Goal: Transaction & Acquisition: Purchase product/service

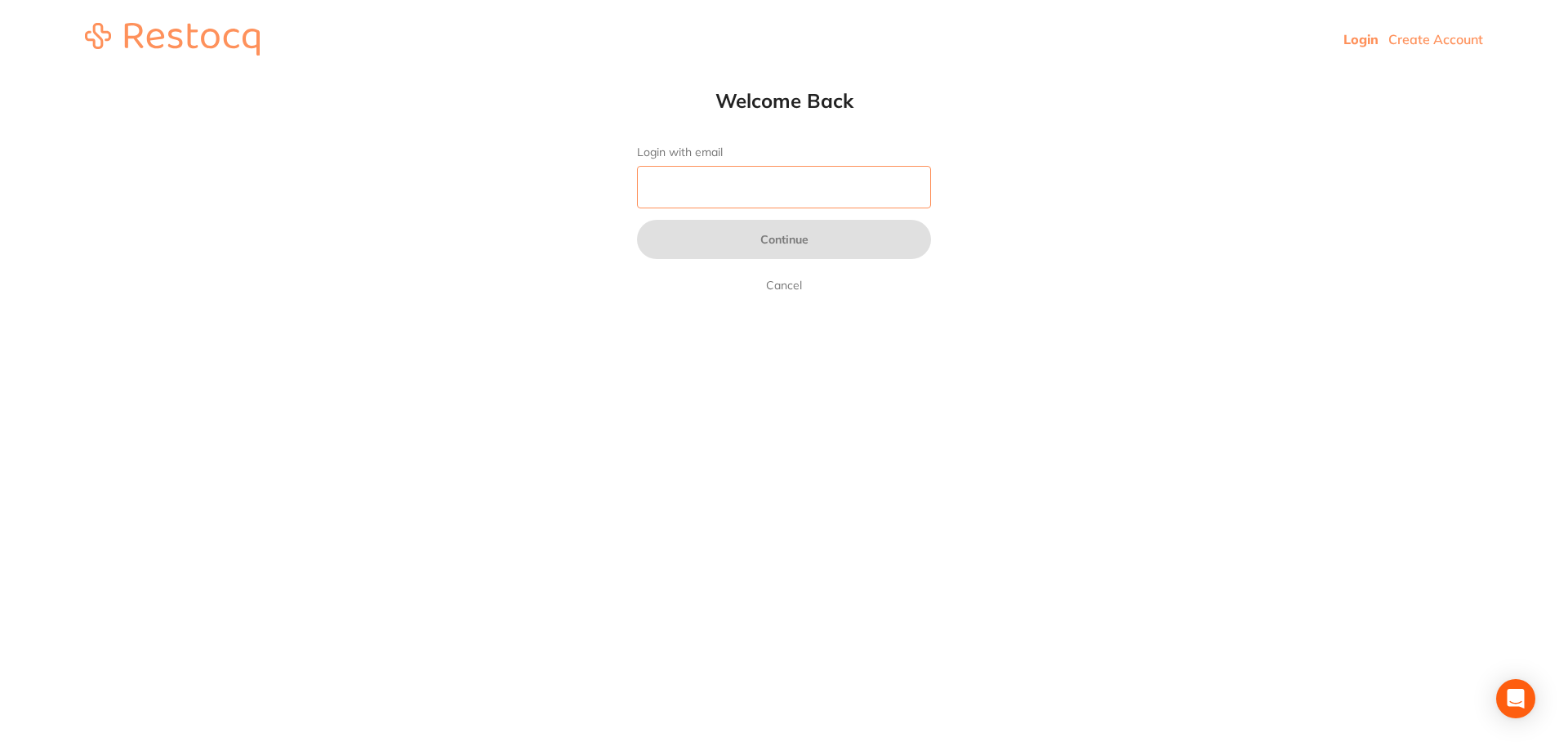
click at [757, 182] on input "Login with email" at bounding box center [784, 187] width 294 height 43
type input "[EMAIL_ADDRESS][DOMAIN_NAME]"
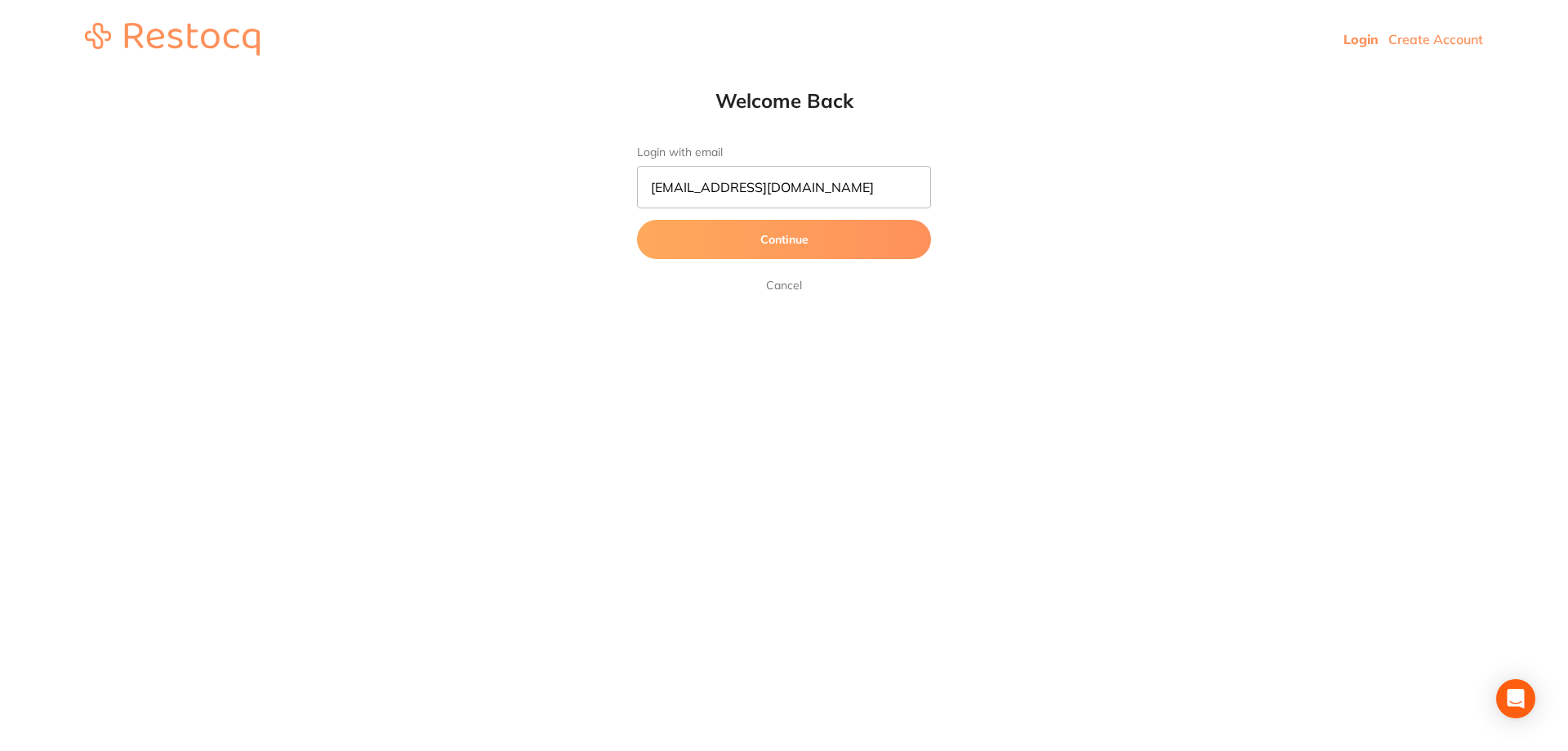
click at [791, 248] on button "Continue" at bounding box center [784, 240] width 294 height 39
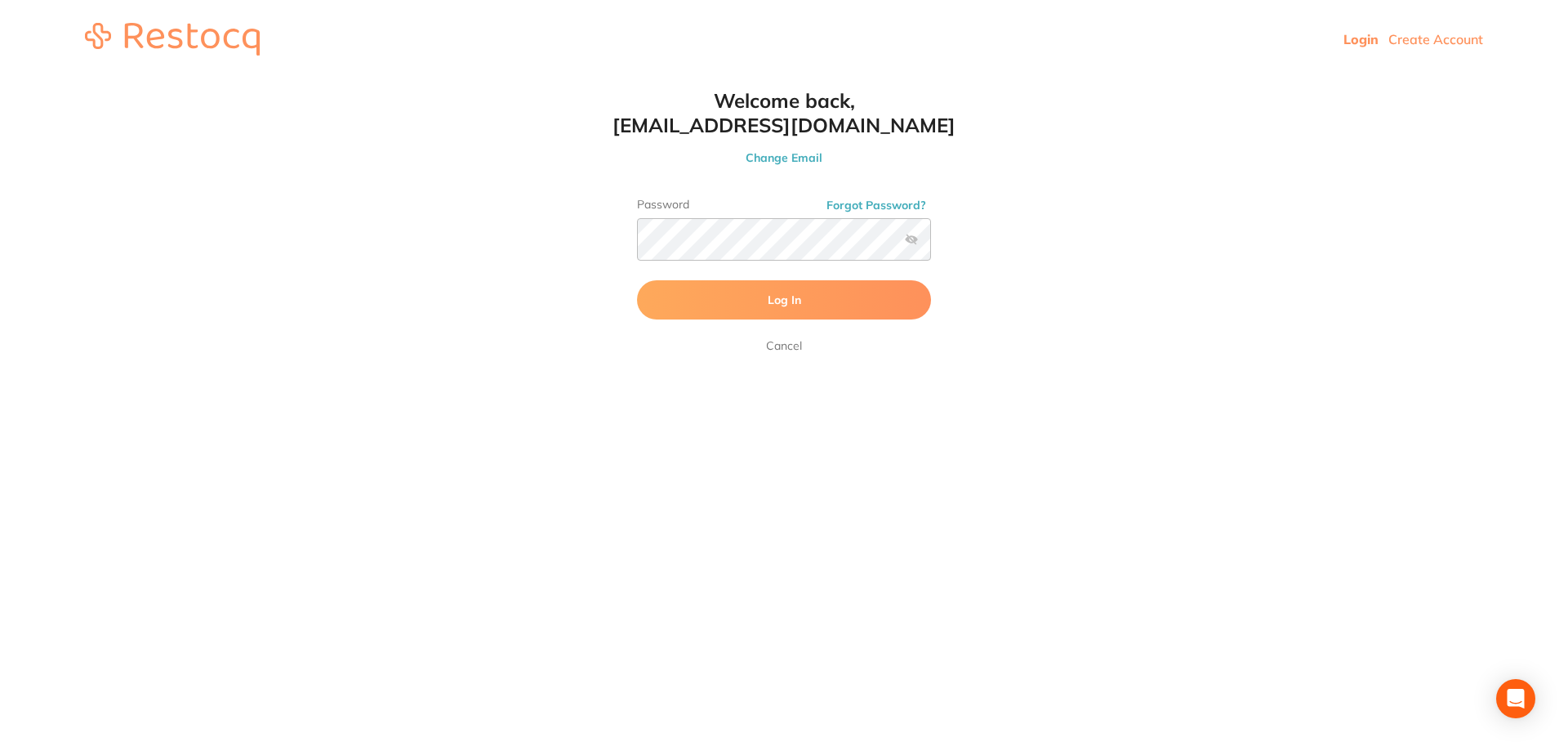
click at [788, 297] on span "Log In" at bounding box center [784, 299] width 34 height 15
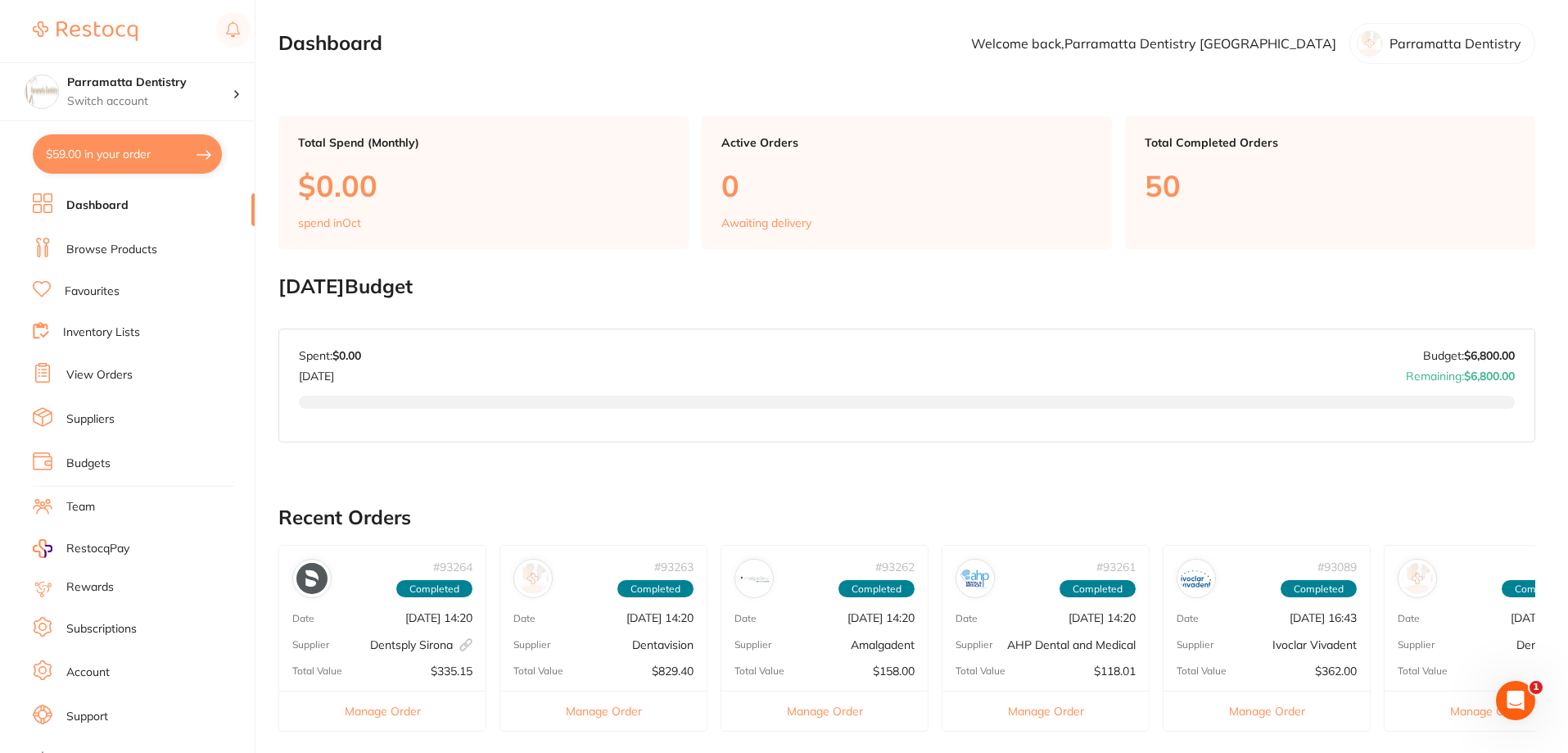
click at [94, 148] on button "$59.00 in your order" at bounding box center [127, 154] width 189 height 39
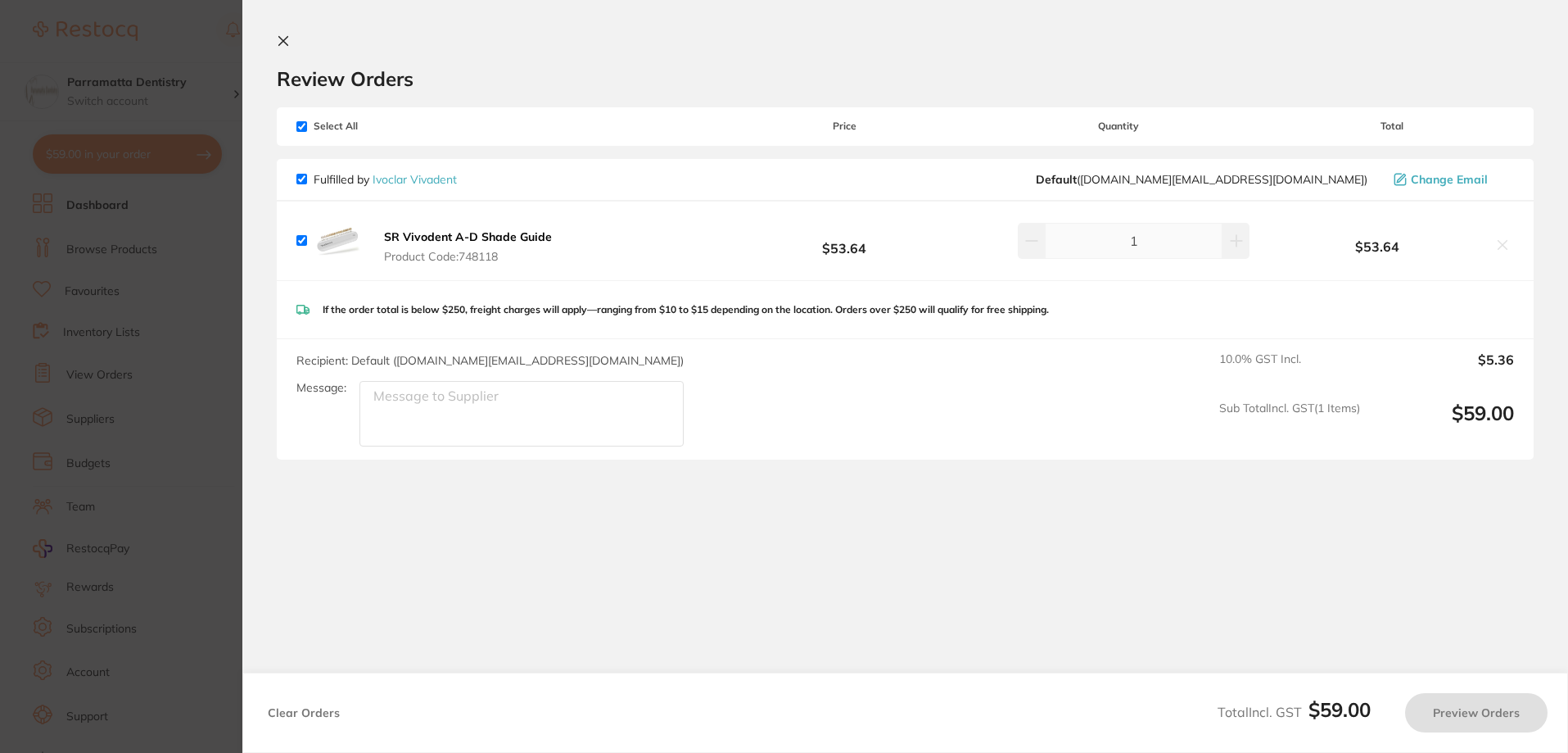
checkbox input "true"
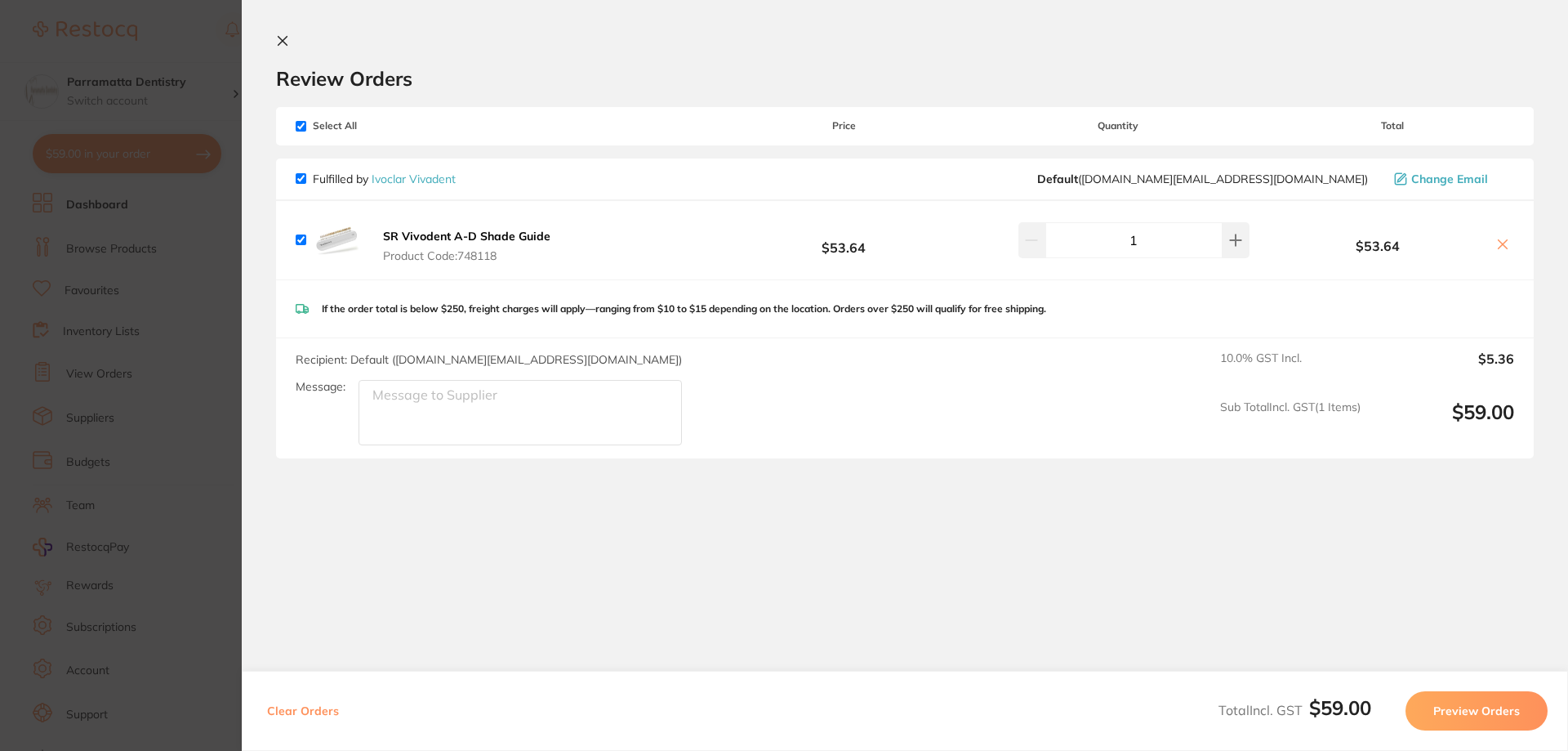
click at [278, 38] on icon at bounding box center [282, 41] width 9 height 9
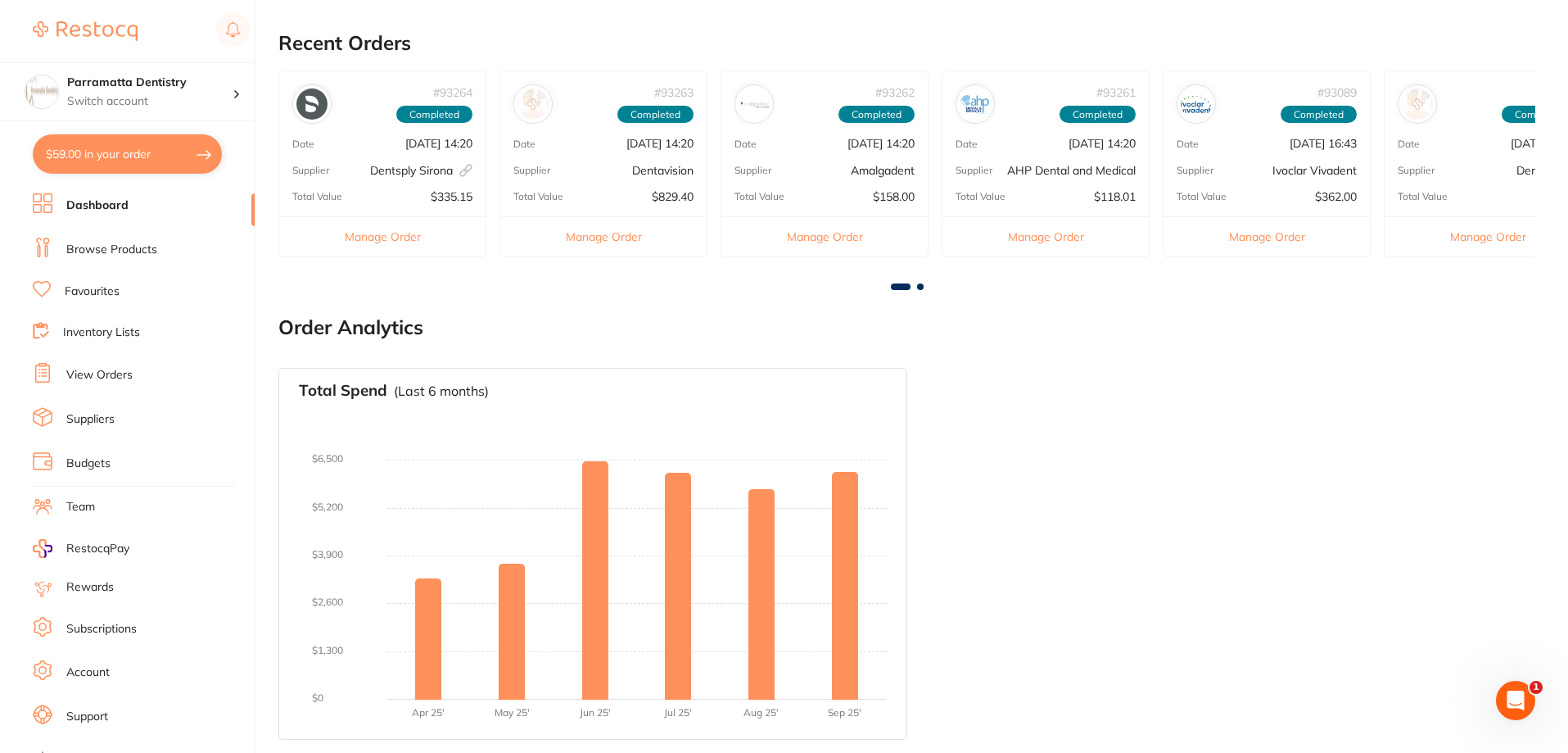
click at [105, 286] on link "Favourites" at bounding box center [92, 291] width 55 height 16
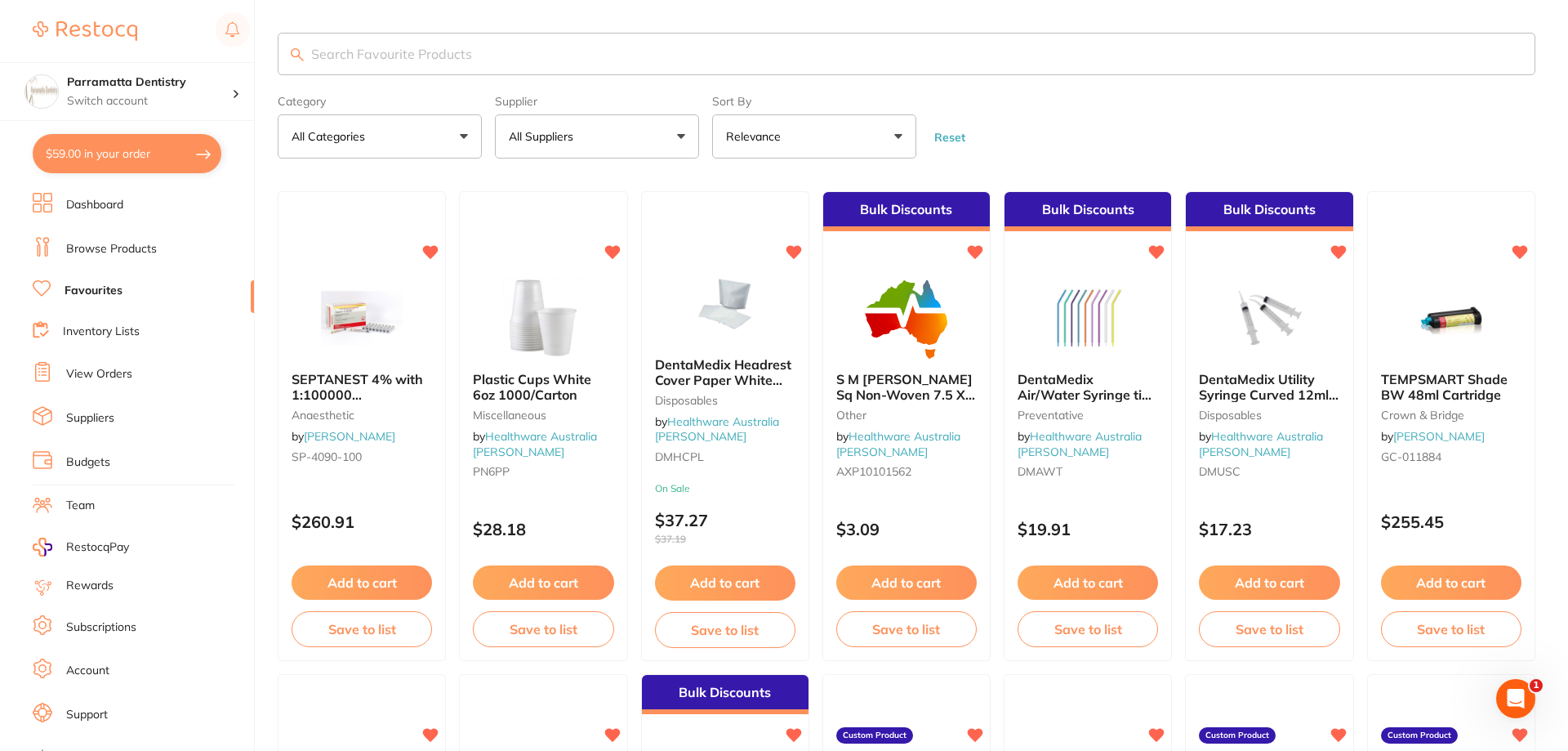
click at [517, 47] on input "search" at bounding box center [906, 54] width 1258 height 43
type input "headrest cover"
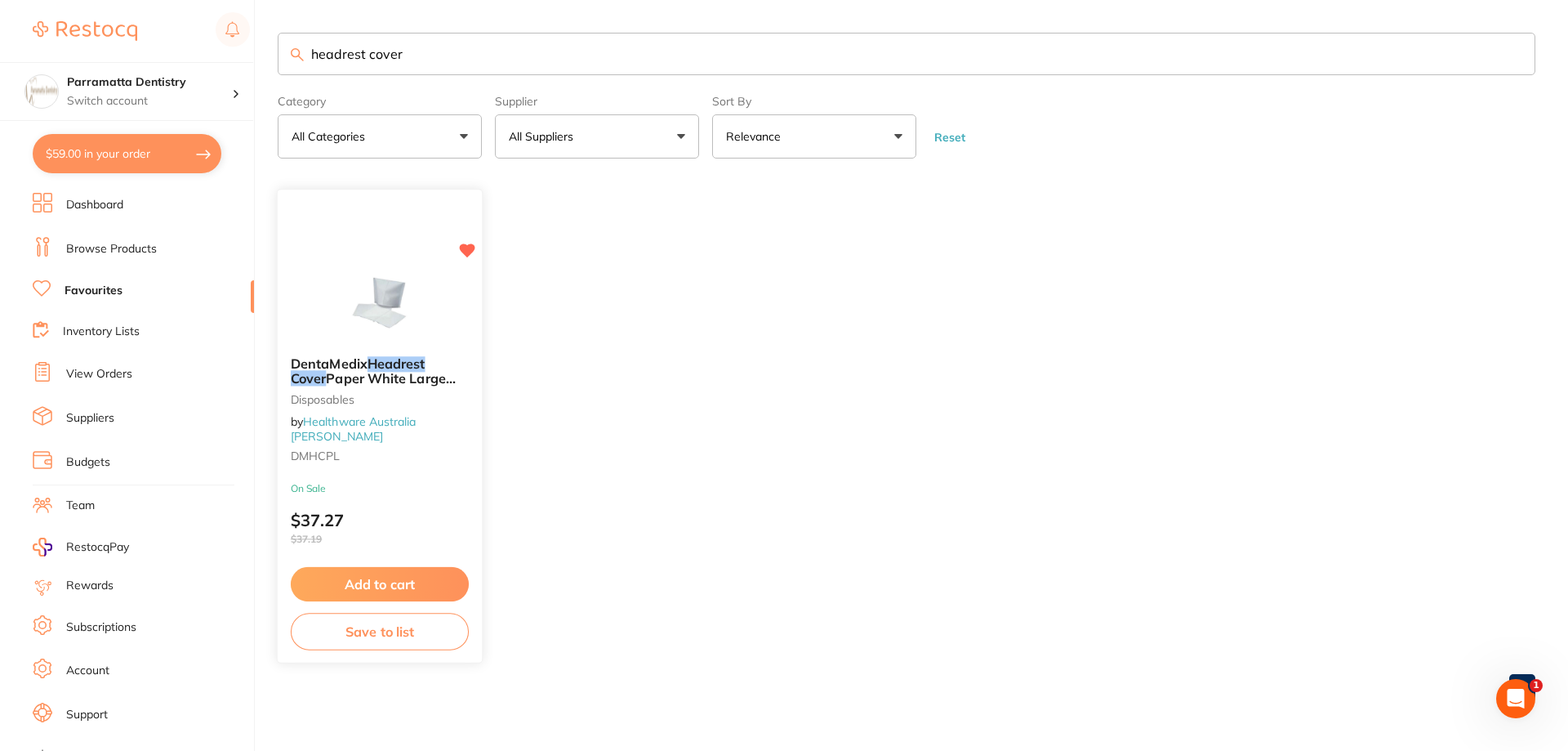
click at [358, 575] on button "Add to cart" at bounding box center [380, 584] width 178 height 35
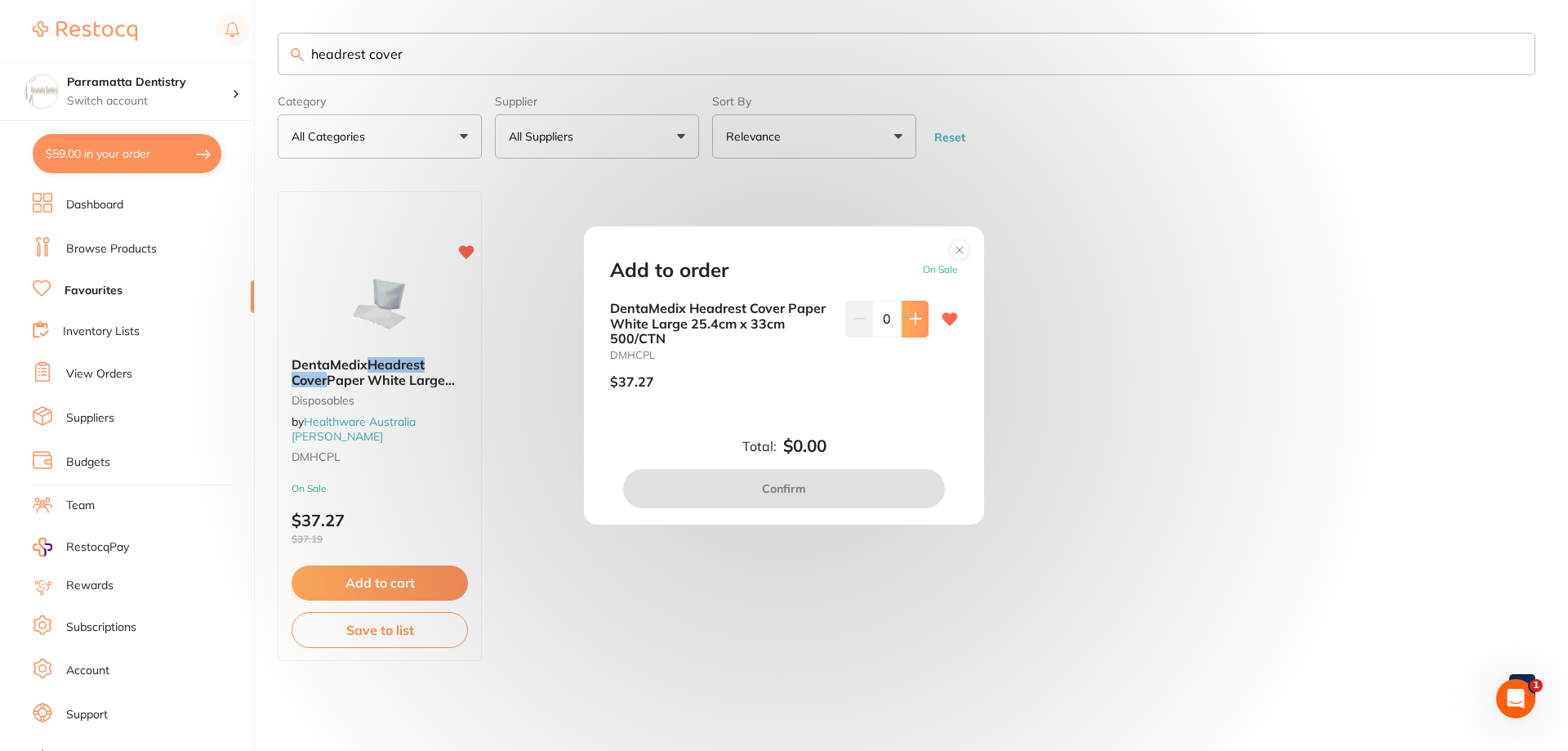
click at [912, 317] on icon at bounding box center [915, 318] width 13 height 13
type input "1"
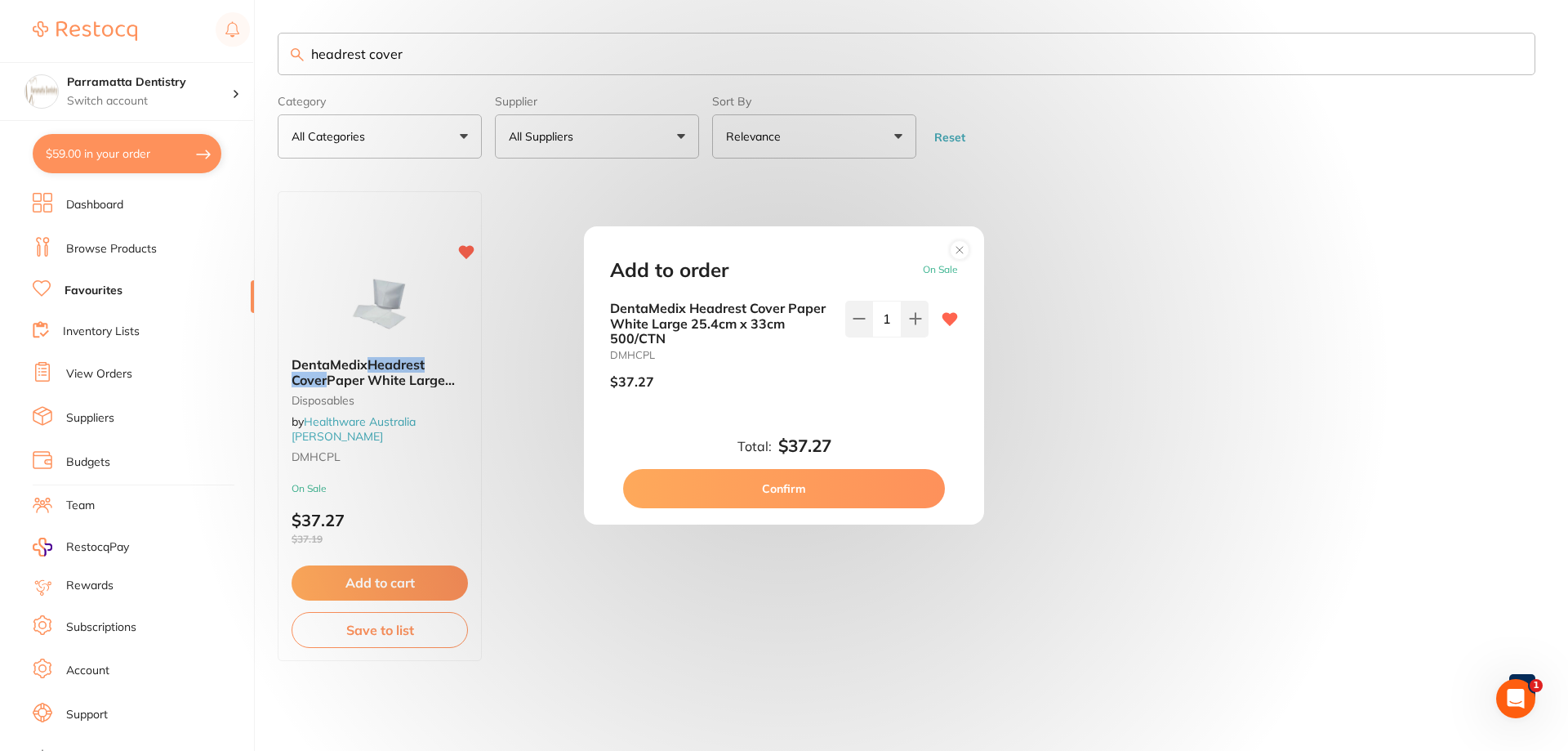
click at [835, 494] on button "Confirm" at bounding box center [784, 488] width 321 height 39
checkbox input "false"
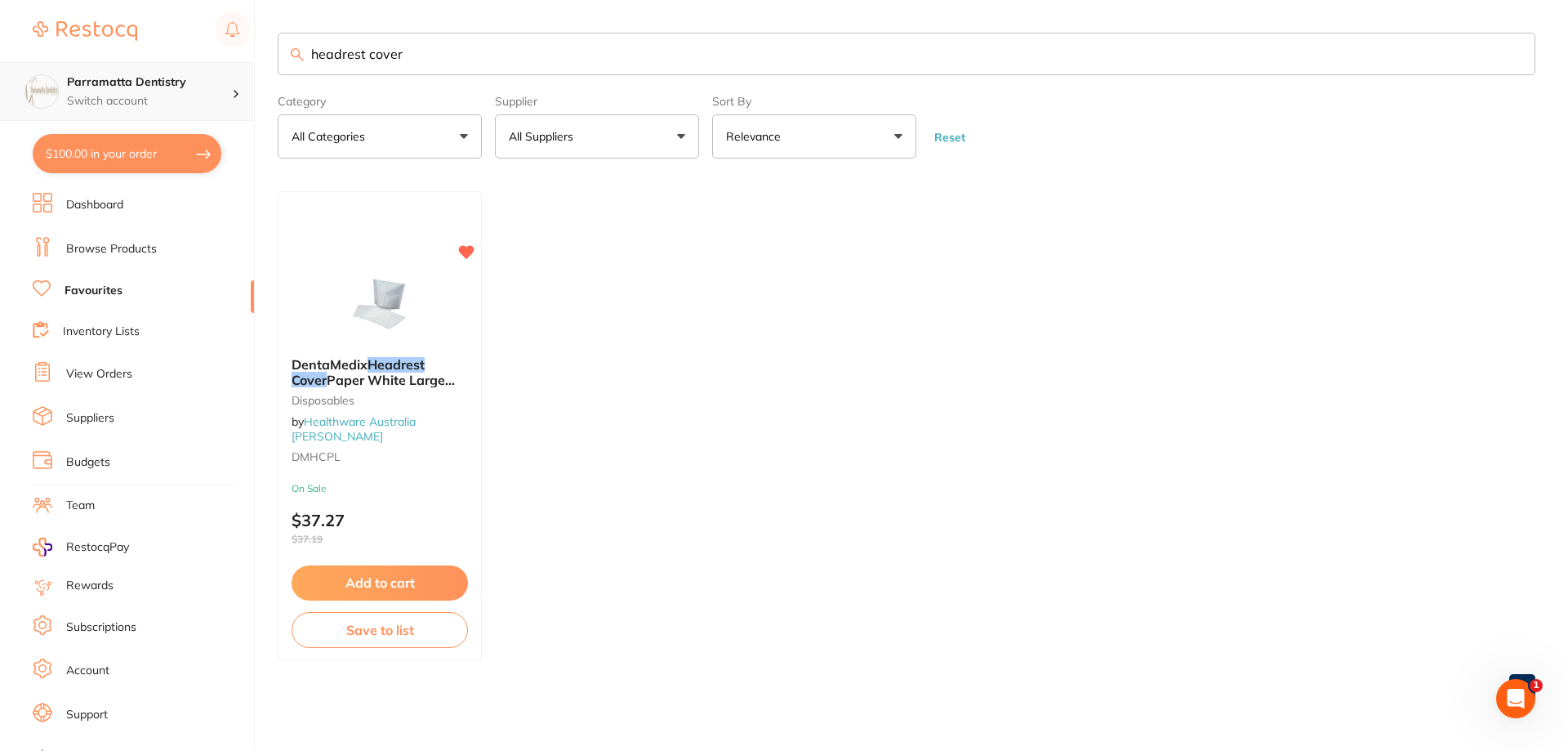
scroll to position [1, 0]
drag, startPoint x: 429, startPoint y: 65, endPoint x: 229, endPoint y: 63, distance: 200.0
click at [230, 63] on div "$100.00 Parramatta Dentistry Switch account Parramatta Dentistry $100.00 in you…" at bounding box center [784, 376] width 1568 height 751
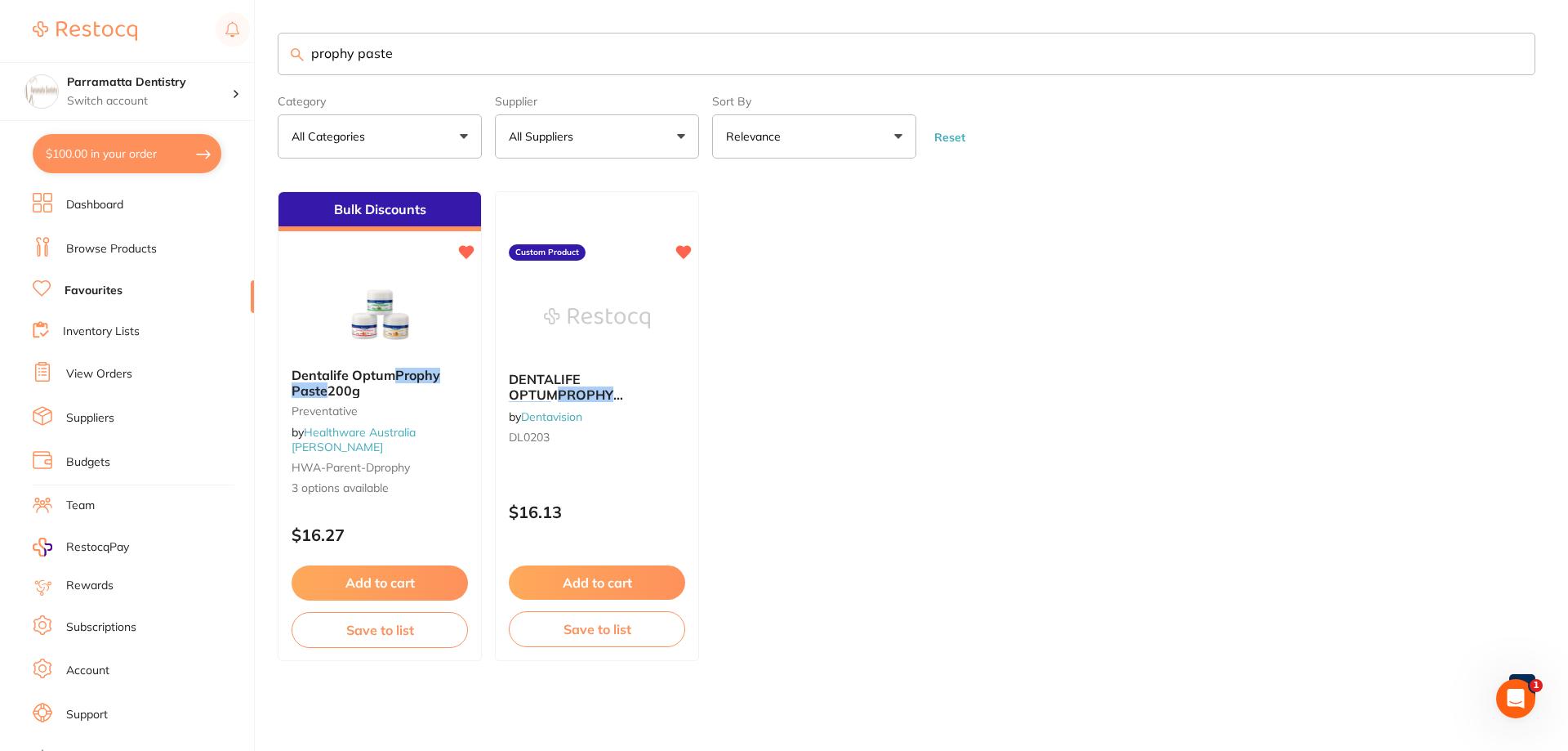
scroll to position [0, 0]
type input "prophy paste"
click at [645, 346] on img at bounding box center [596, 317] width 107 height 83
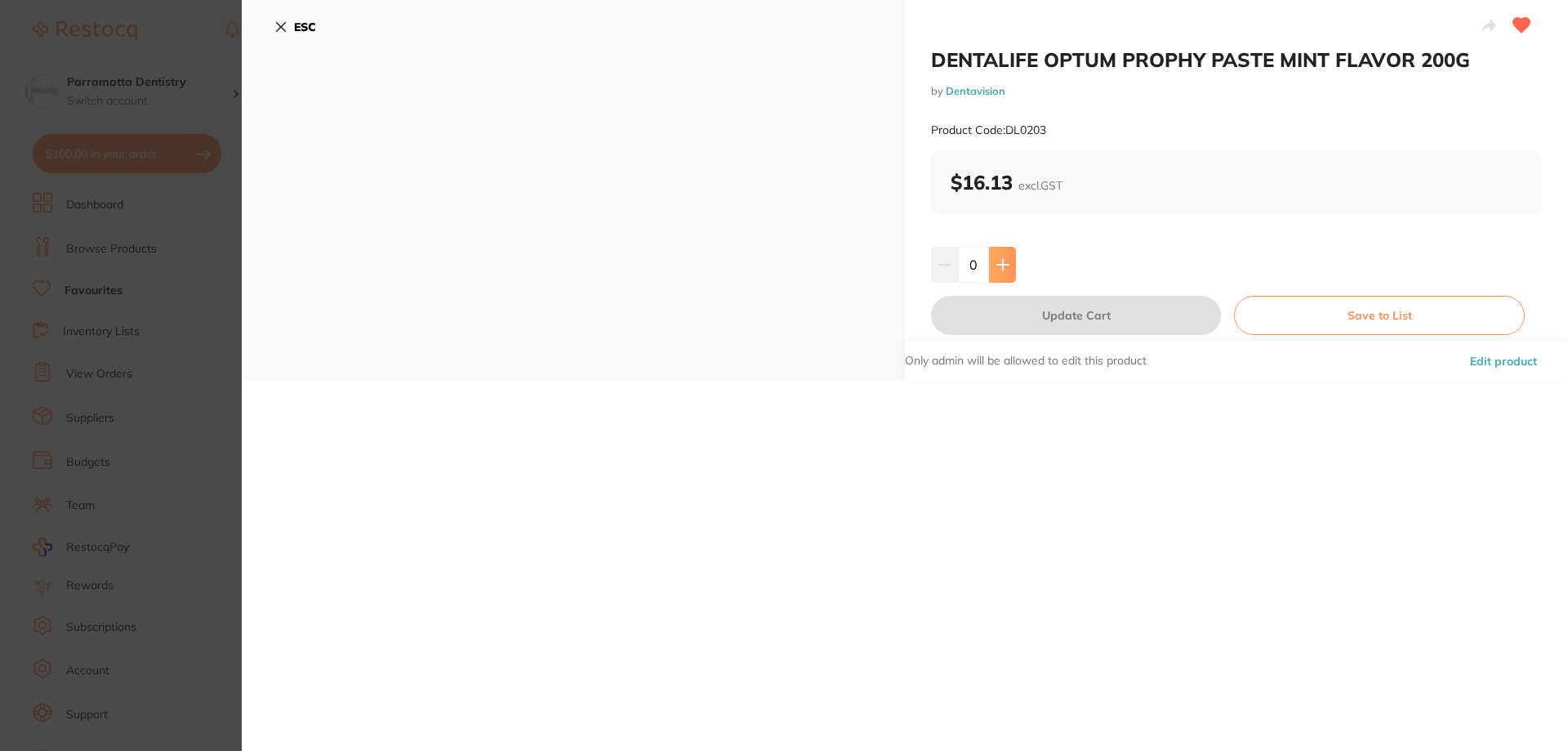
click at [1008, 266] on button at bounding box center [1002, 265] width 27 height 36
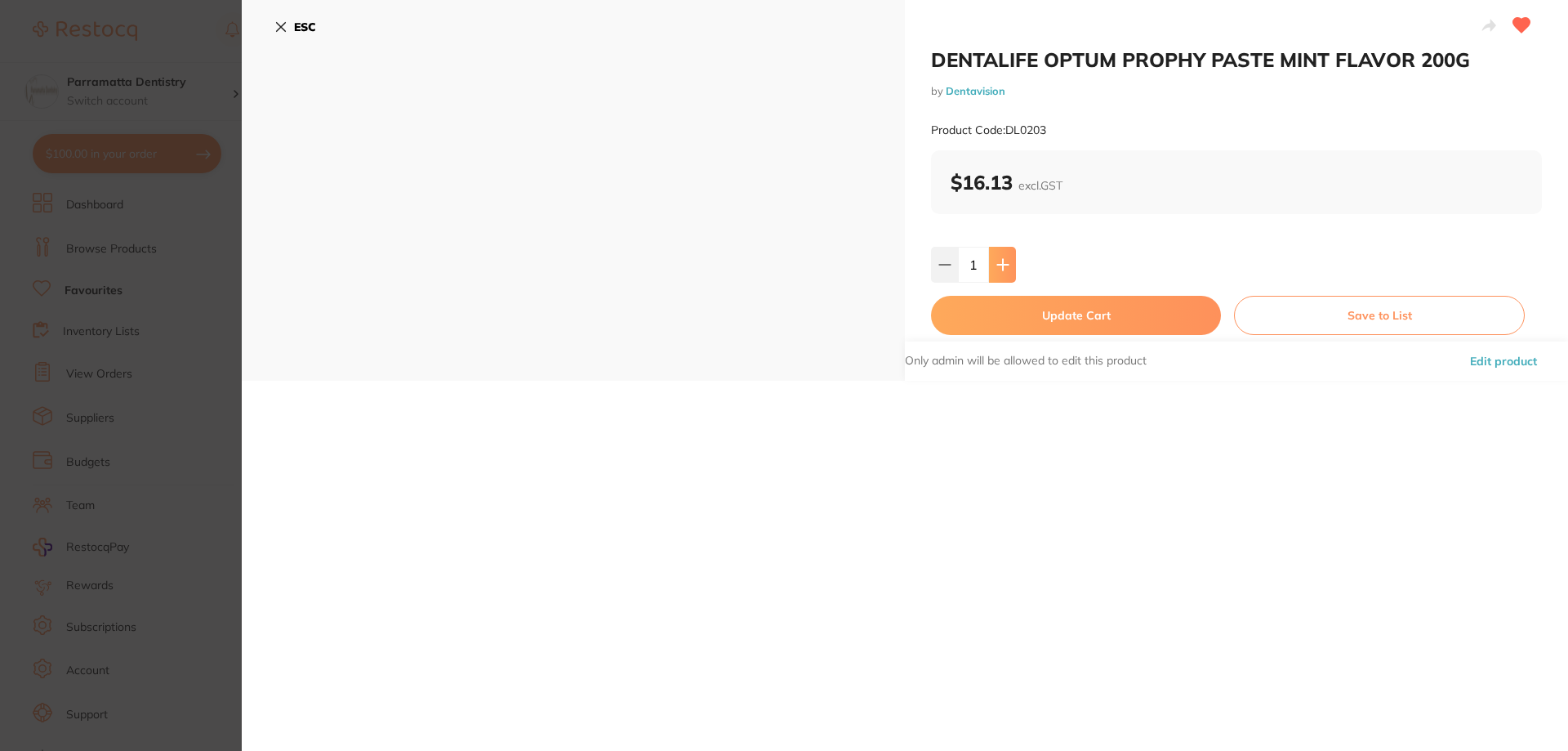
click at [1008, 266] on button at bounding box center [1002, 265] width 27 height 36
type input "2"
drag, startPoint x: 1081, startPoint y: 323, endPoint x: 1170, endPoint y: 318, distance: 89.1
click at [1081, 324] on button "Update Cart" at bounding box center [1076, 315] width 290 height 39
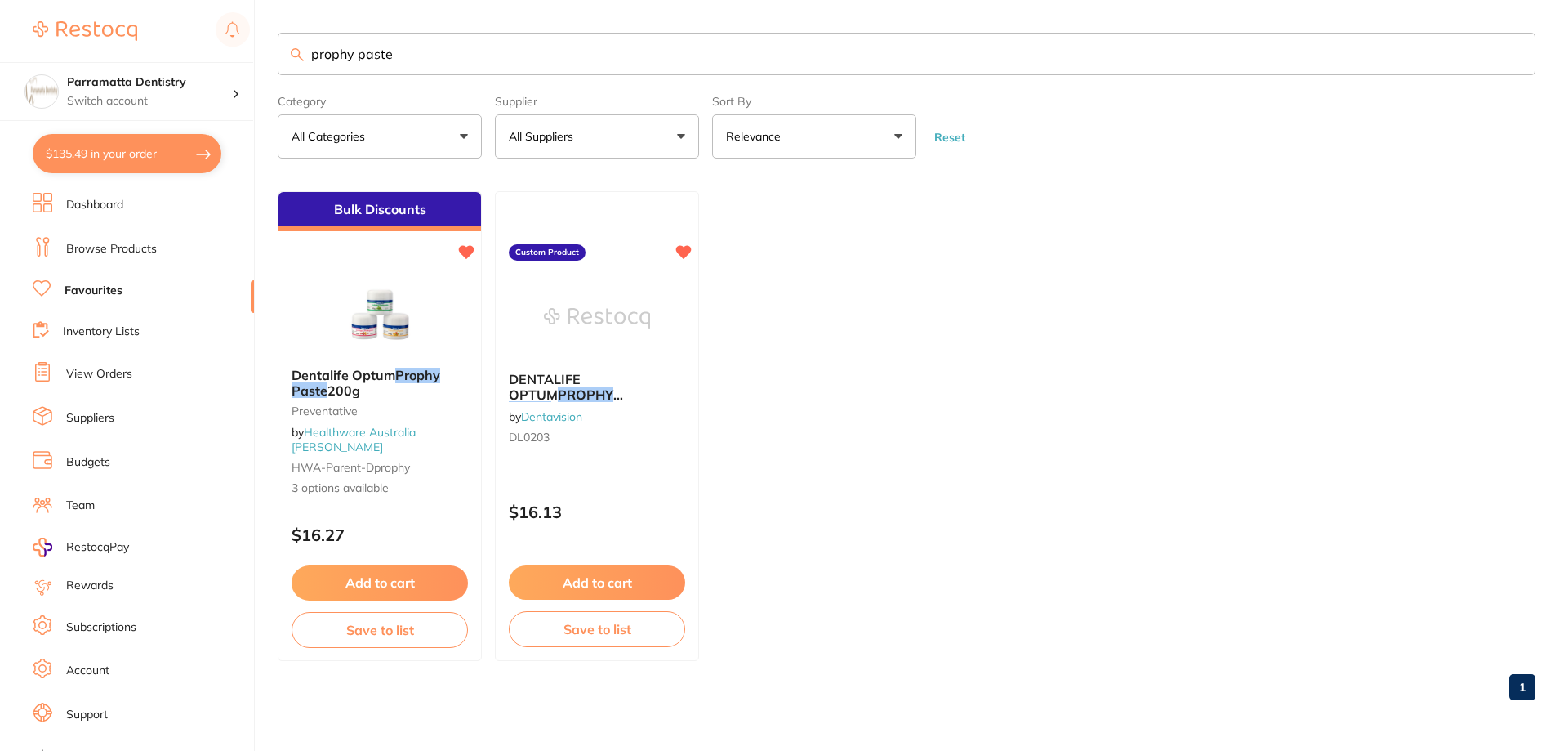
scroll to position [1, 0]
drag, startPoint x: 439, startPoint y: 53, endPoint x: 290, endPoint y: 79, distance: 151.3
click at [290, 79] on section "prophy paste Category All Categories All Categories Preventative Clear Category…" at bounding box center [906, 96] width 1258 height 126
type input "fluoride foam"
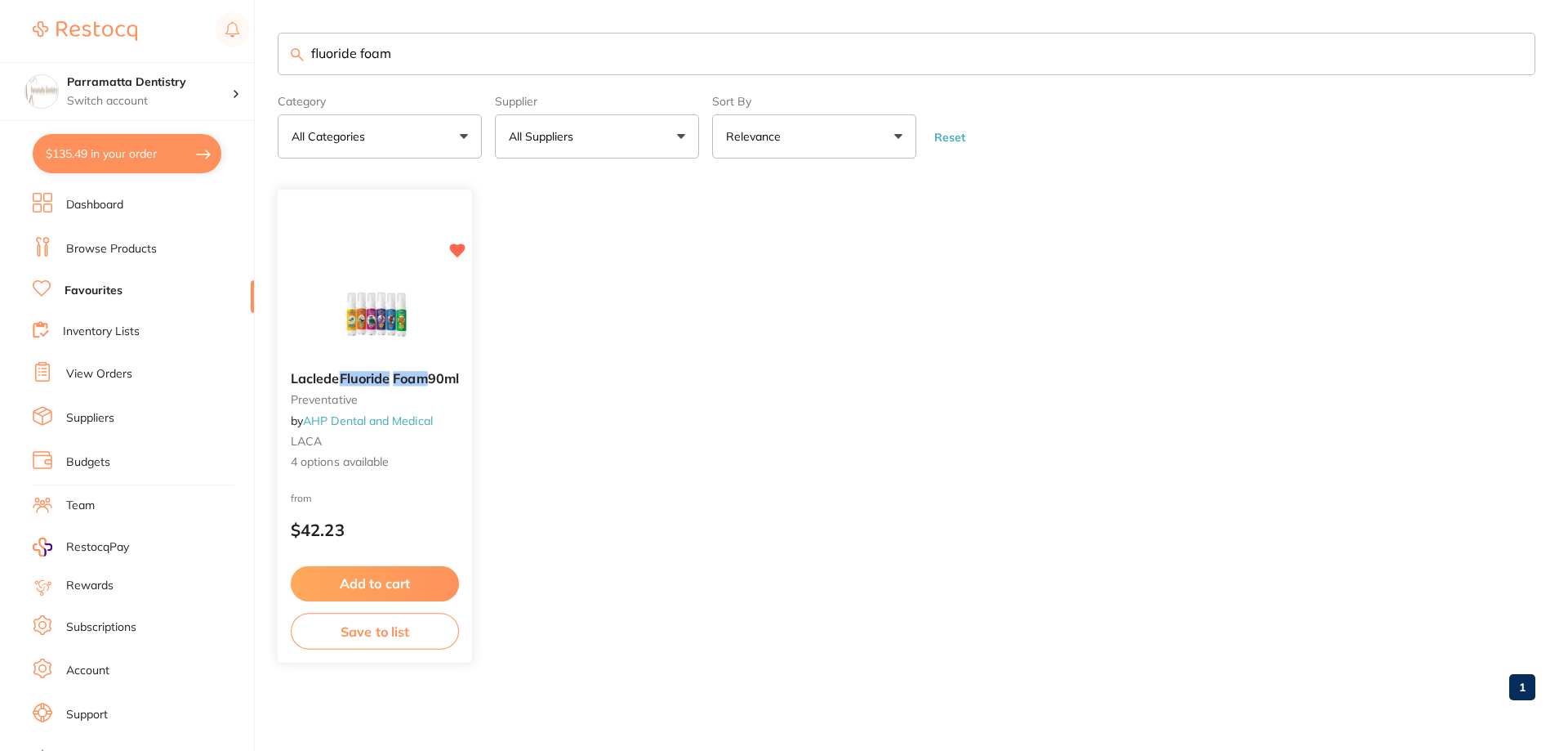
click at [407, 363] on div "Laclede Fluoride Foam 90ml preventative by AHP Dental and Medical LACA 4 option…" at bounding box center [375, 421] width 195 height 126
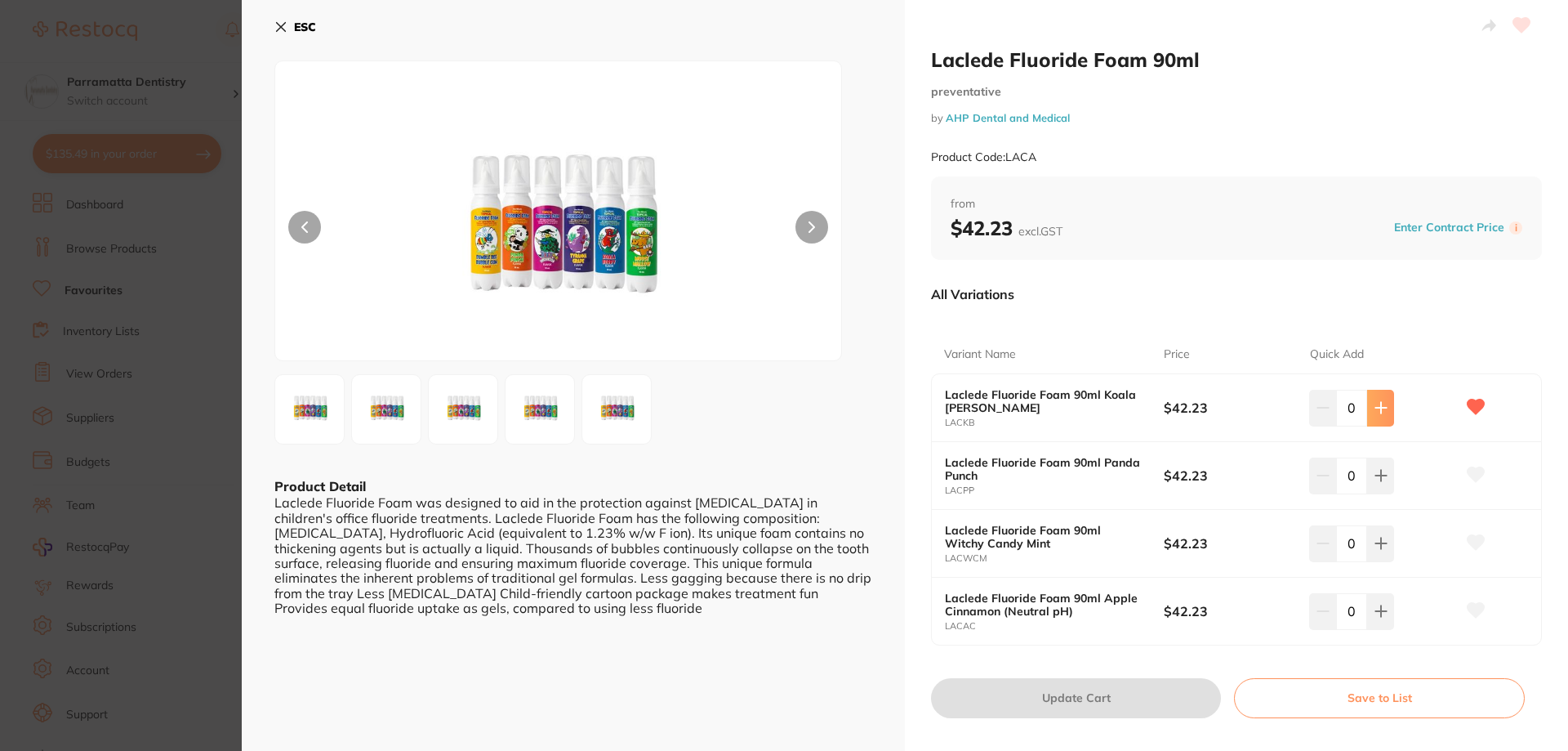
click at [1383, 407] on icon at bounding box center [1381, 407] width 13 height 13
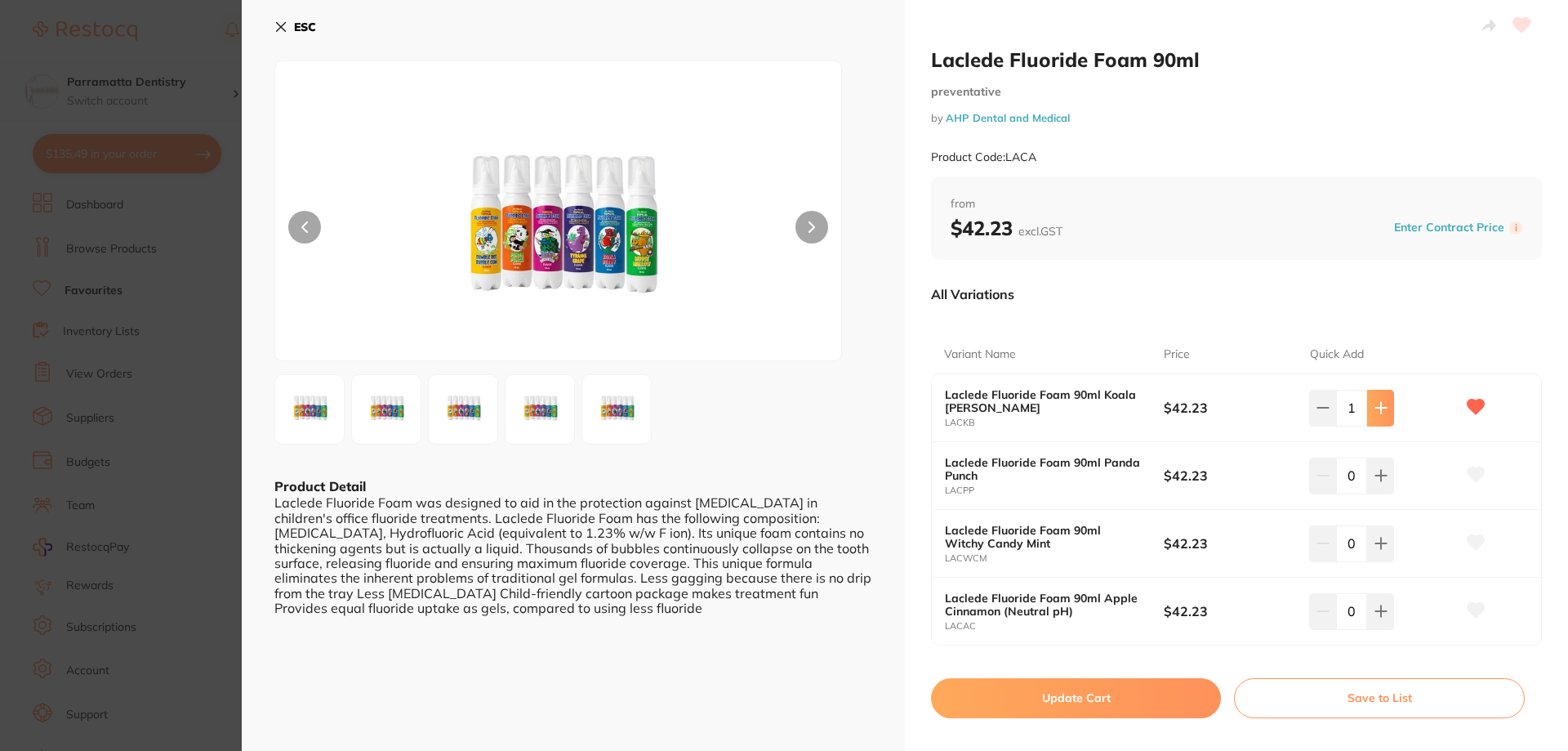
click at [1383, 407] on icon at bounding box center [1381, 407] width 13 height 13
type input "2"
click at [1136, 709] on button "Update Cart" at bounding box center [1076, 698] width 290 height 39
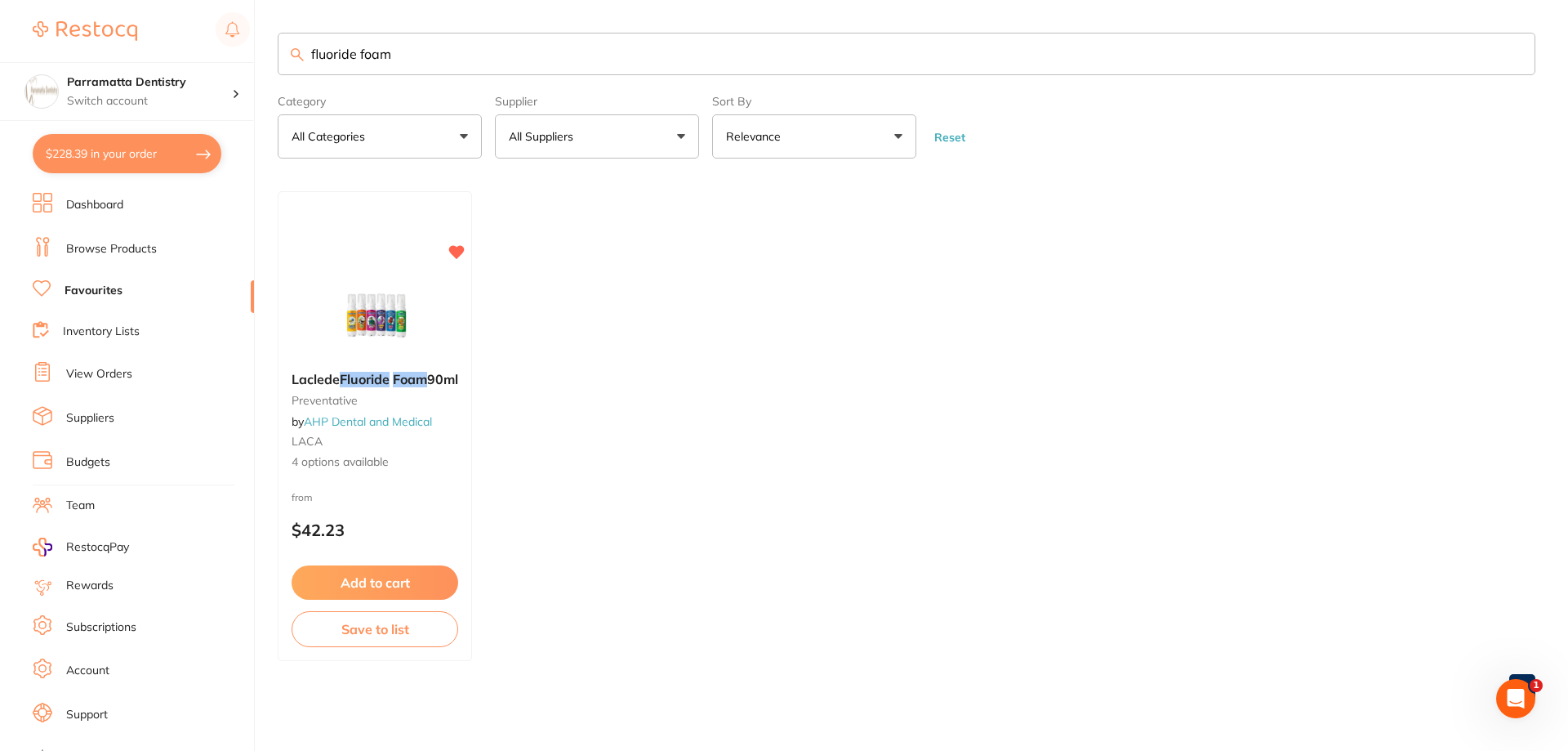
drag, startPoint x: 449, startPoint y: 56, endPoint x: 319, endPoint y: 52, distance: 130.1
click at [319, 52] on input "fluoride foam" at bounding box center [906, 54] width 1258 height 43
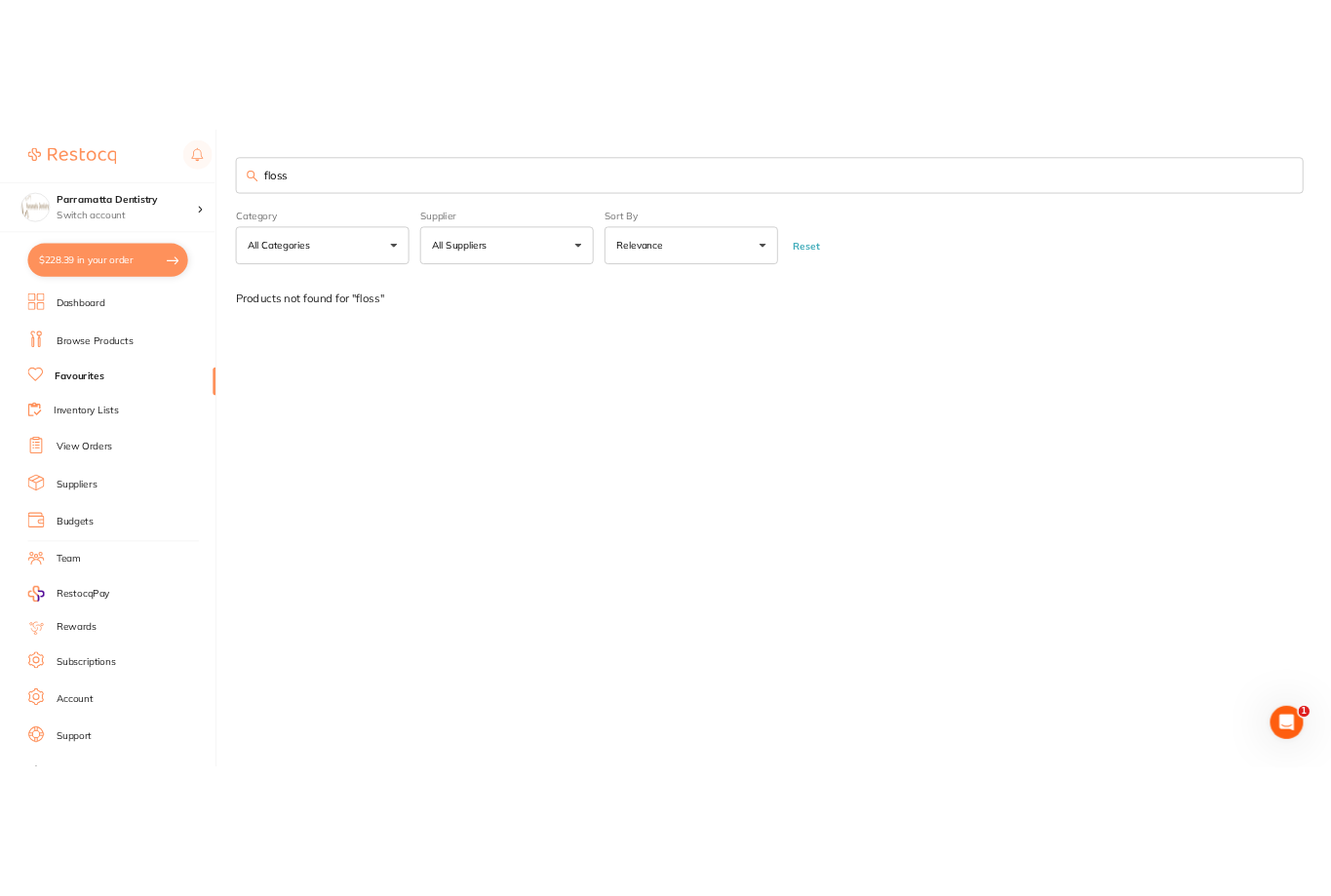
scroll to position [1, 0]
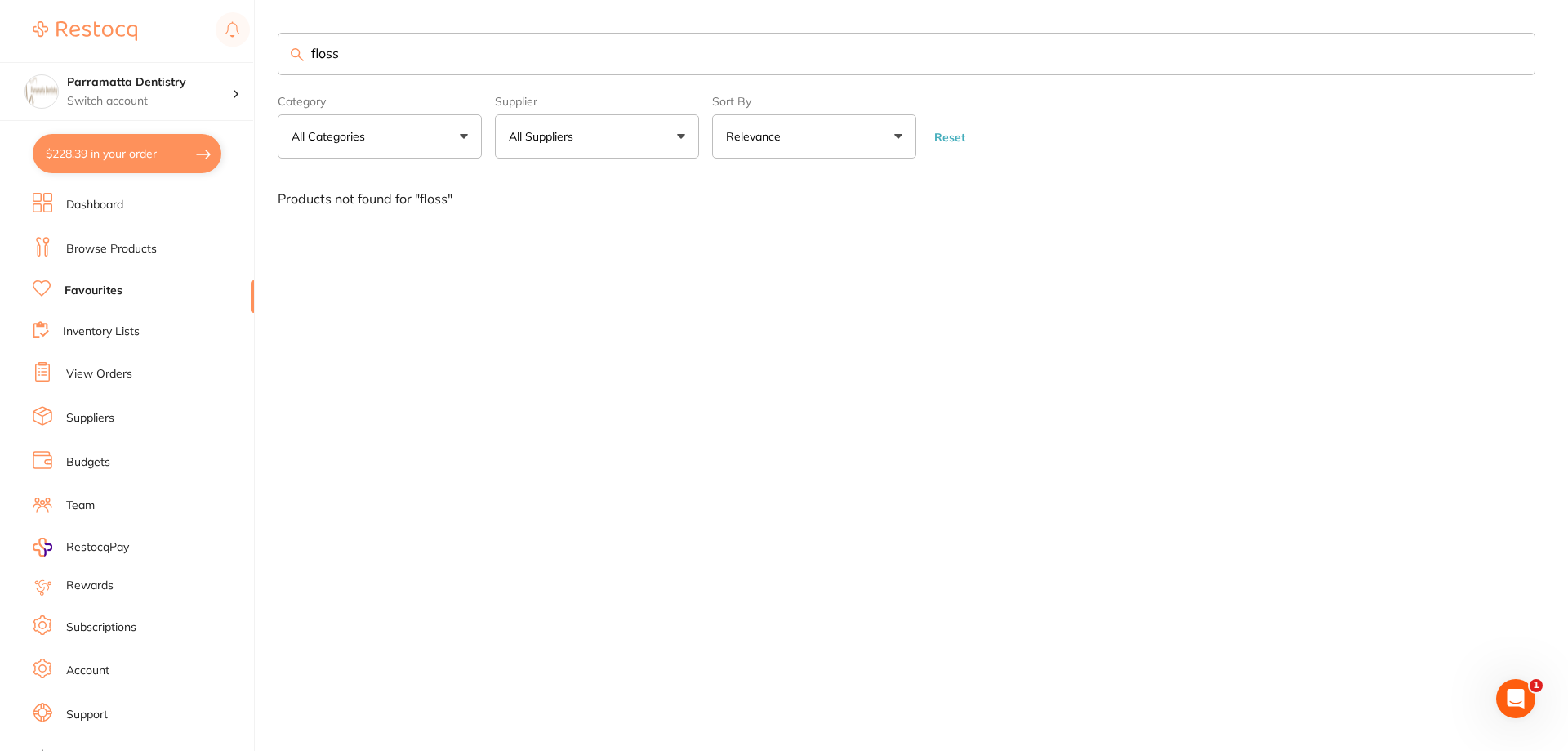
drag, startPoint x: 351, startPoint y: 55, endPoint x: 278, endPoint y: 67, distance: 74.0
click at [278, 67] on input "floss" at bounding box center [906, 54] width 1258 height 43
type input "floss"
click at [135, 241] on link "Browse Products" at bounding box center [111, 250] width 91 height 16
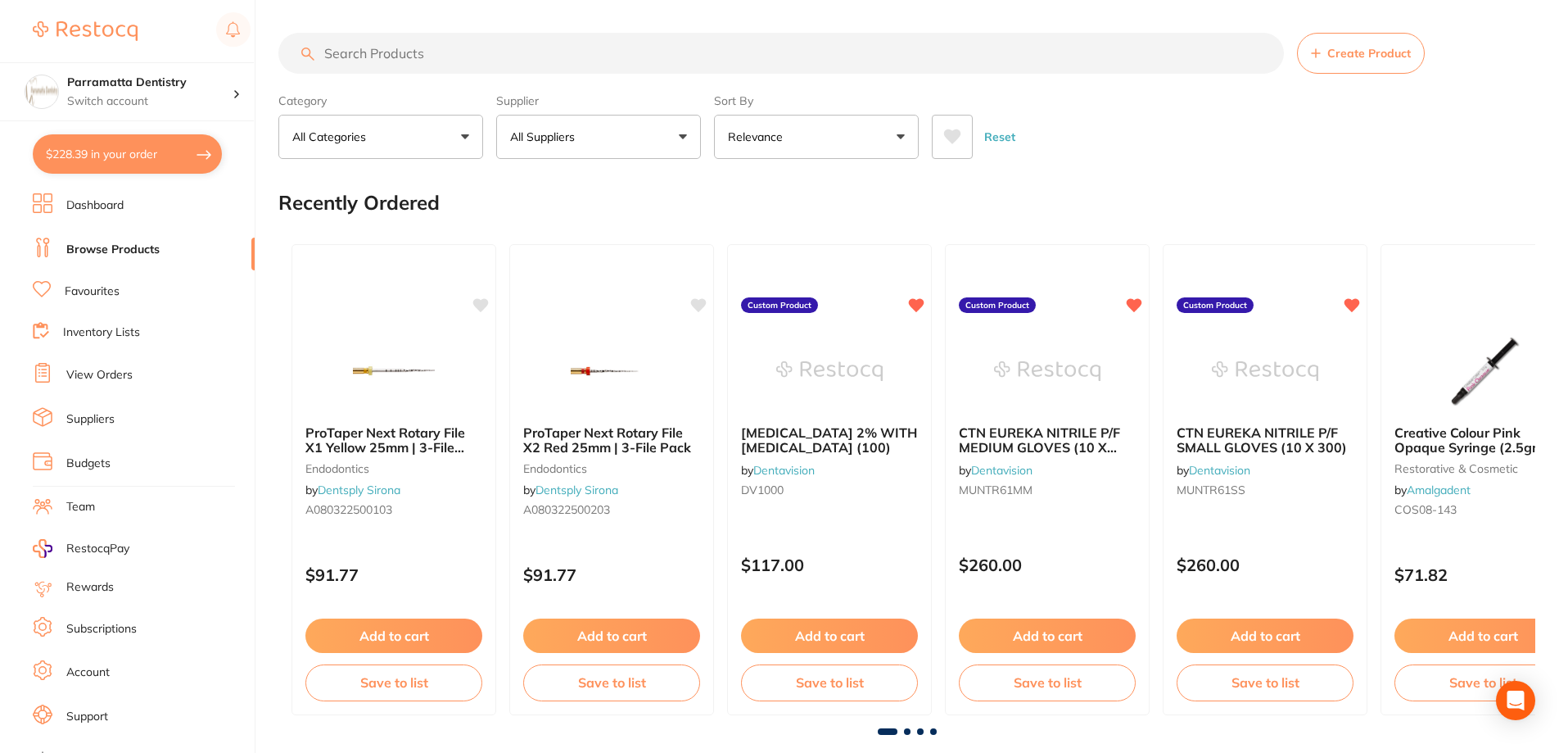
click at [401, 55] on input "search" at bounding box center [781, 53] width 1005 height 41
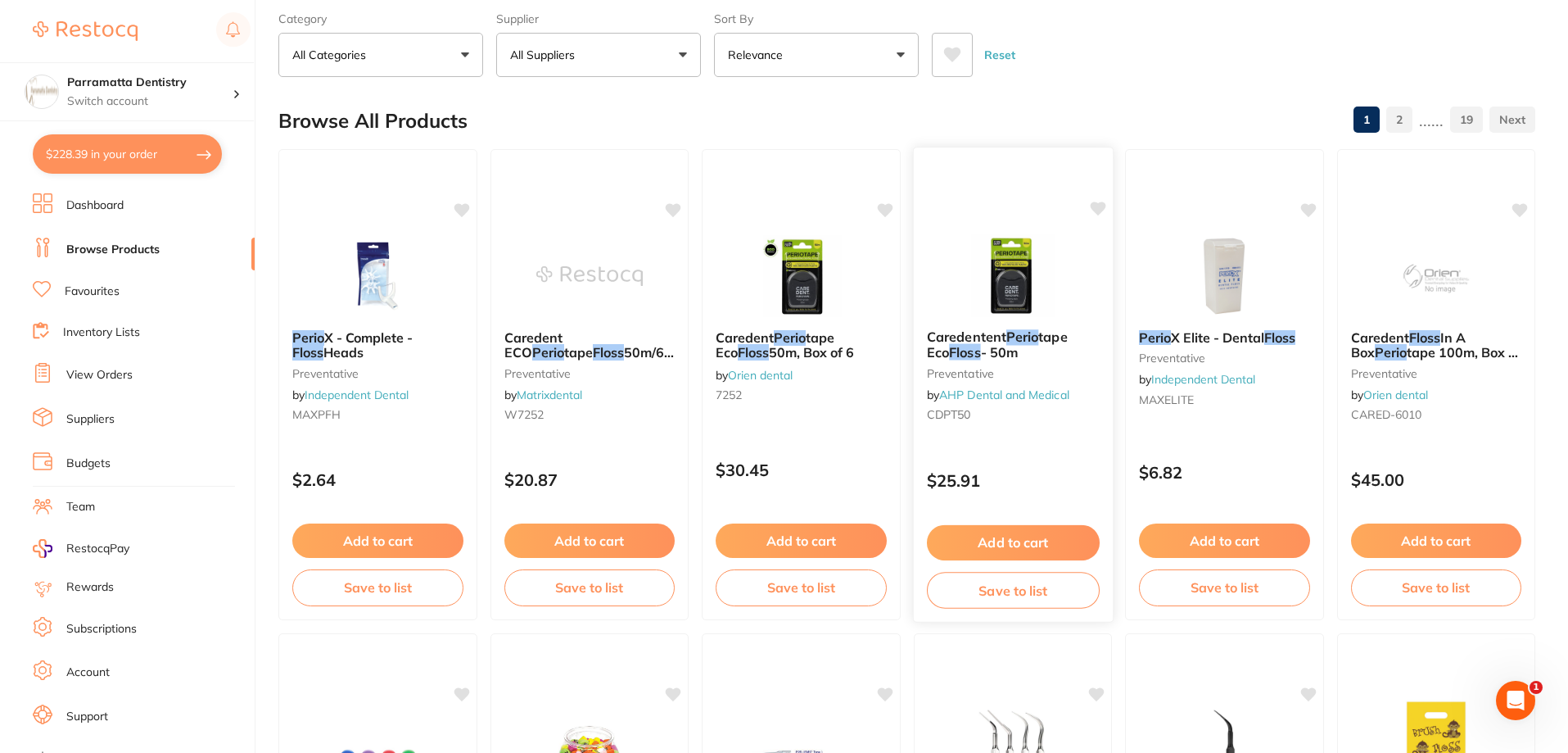
type input "floss perio"
click at [1046, 290] on img at bounding box center [1012, 275] width 107 height 83
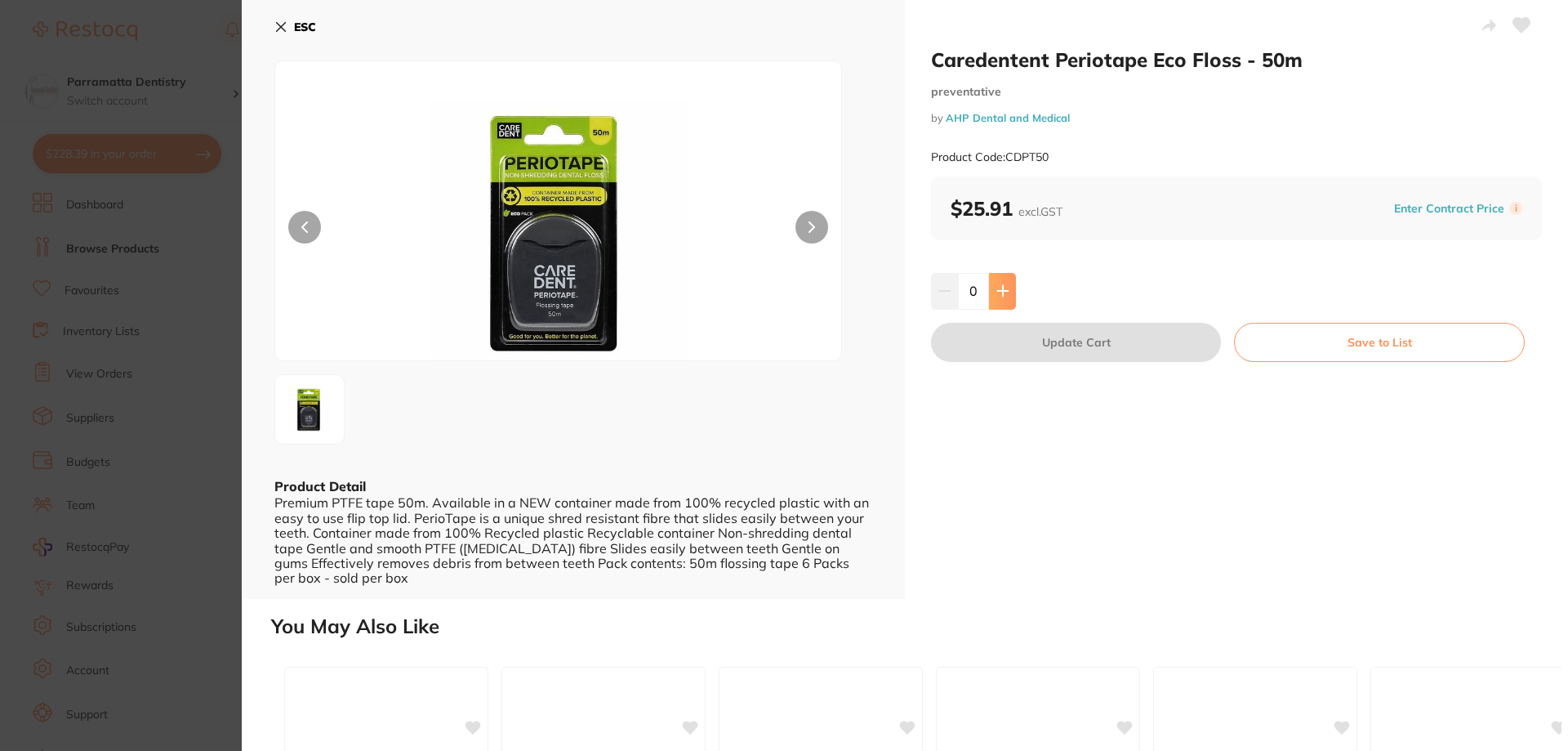
click at [1009, 292] on button at bounding box center [1002, 290] width 27 height 36
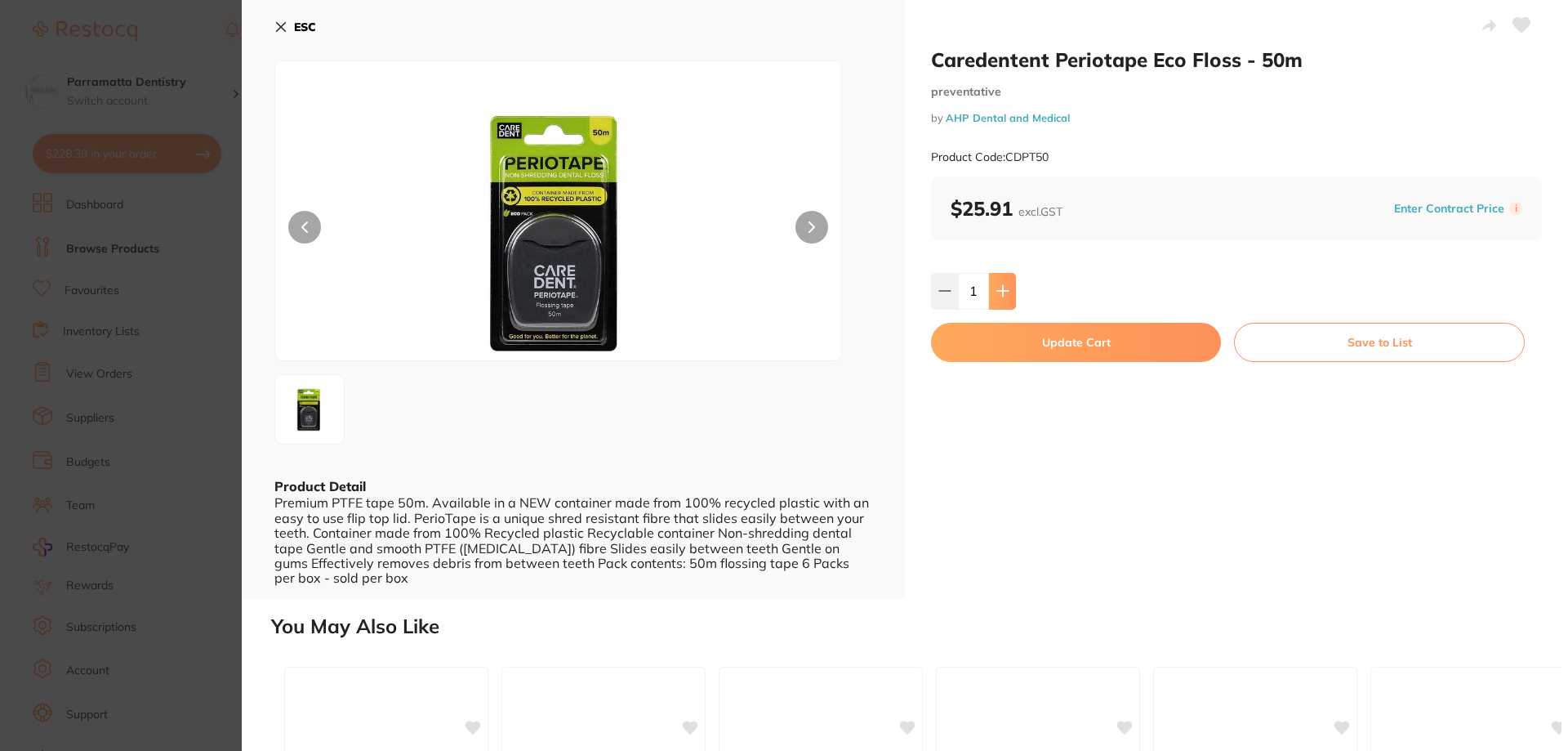
click at [1009, 292] on button at bounding box center [1002, 290] width 27 height 36
type input "2"
click at [1122, 352] on button "Update Cart" at bounding box center [1076, 342] width 290 height 39
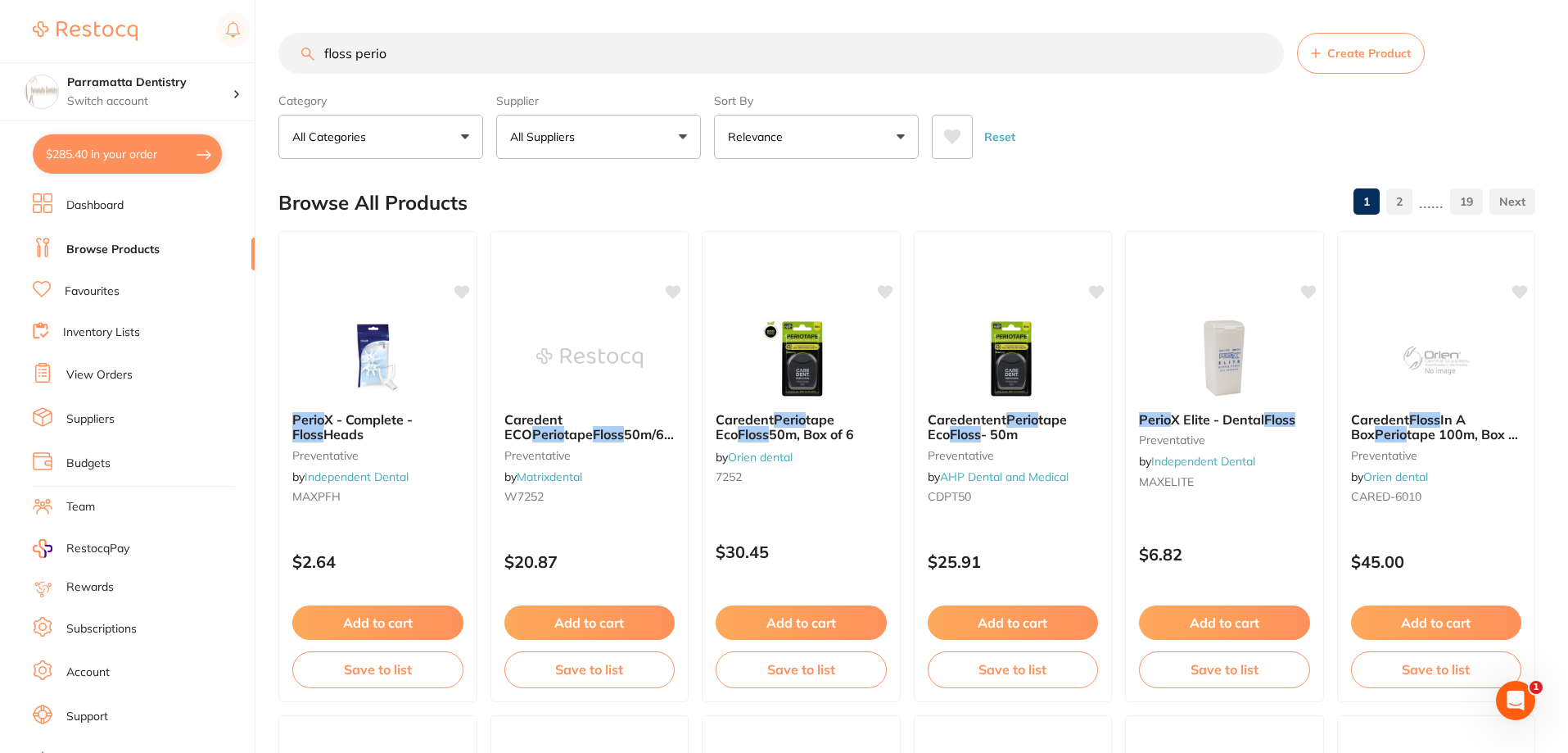
scroll to position [1, 0]
drag, startPoint x: 416, startPoint y: 63, endPoint x: 263, endPoint y: 63, distance: 153.0
click at [264, 63] on div "$285.40 Parramatta Dentistry Switch account Parramatta Dentistry $285.40 in you…" at bounding box center [784, 376] width 1568 height 753
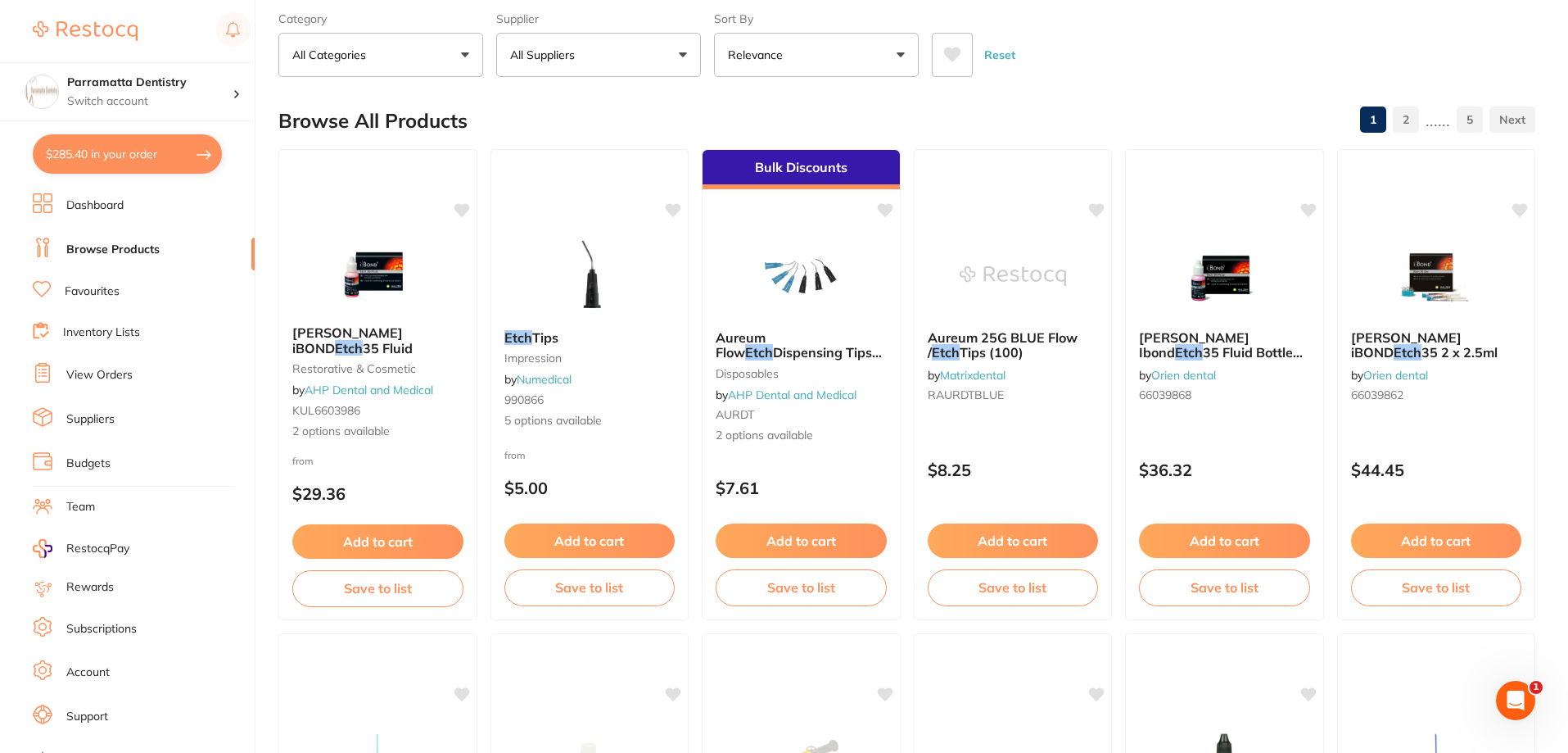
scroll to position [0, 0]
click at [770, 57] on p "Relevance" at bounding box center [759, 55] width 62 height 16
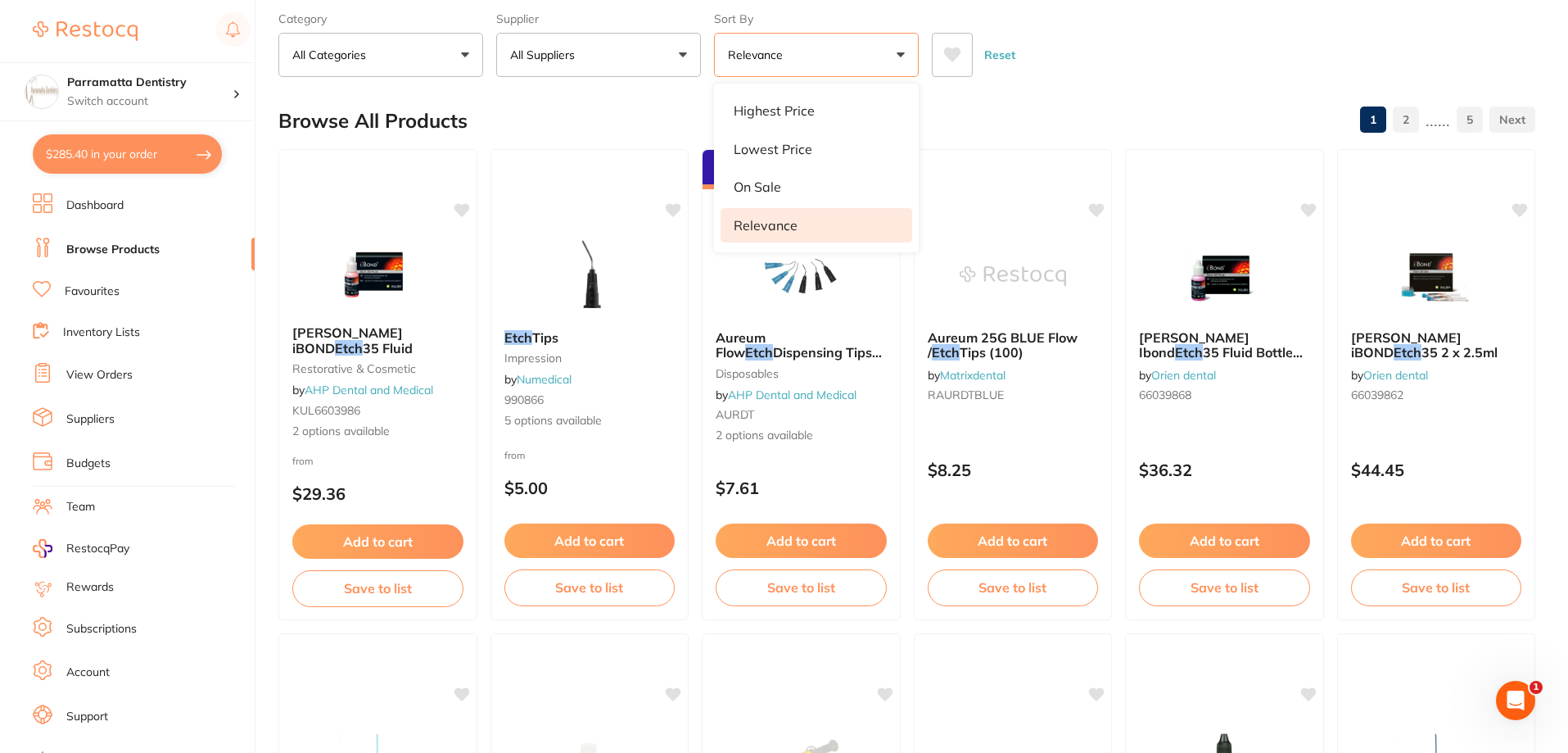
click at [940, 53] on button at bounding box center [952, 55] width 41 height 44
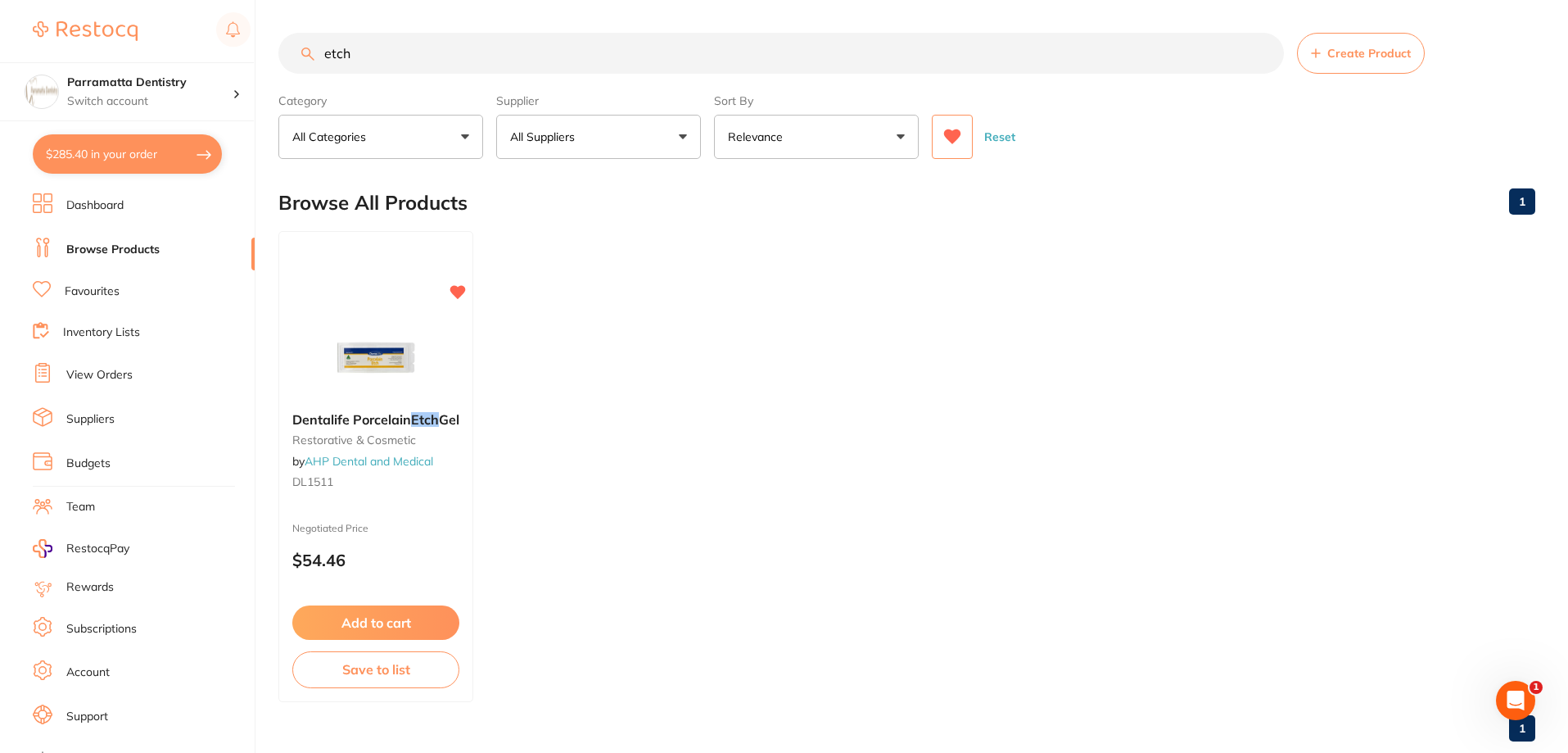
click at [323, 55] on input "etch" at bounding box center [781, 53] width 1005 height 41
click at [950, 135] on icon at bounding box center [952, 137] width 17 height 15
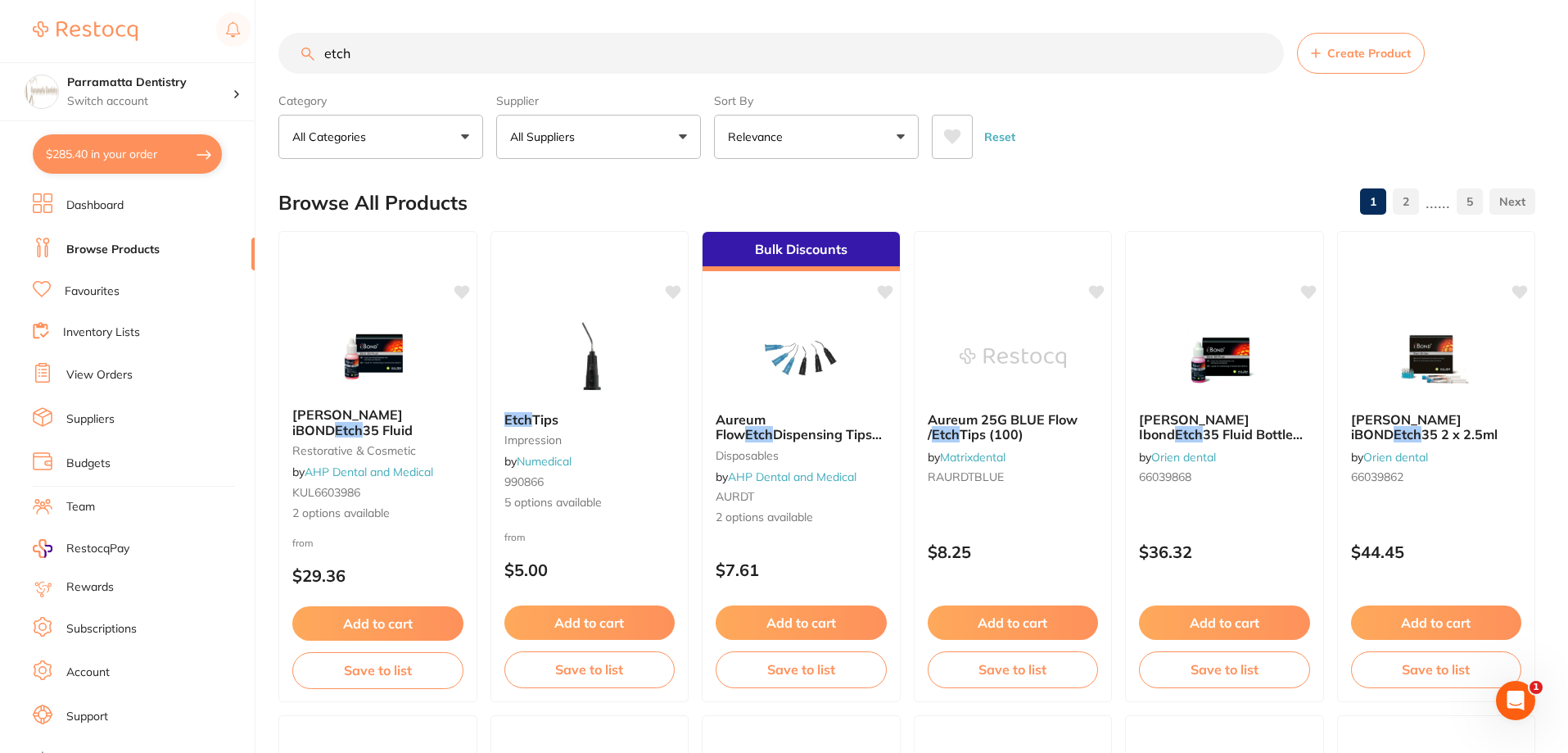
click at [326, 57] on input "etch" at bounding box center [781, 53] width 1005 height 41
type input "dentaetch"
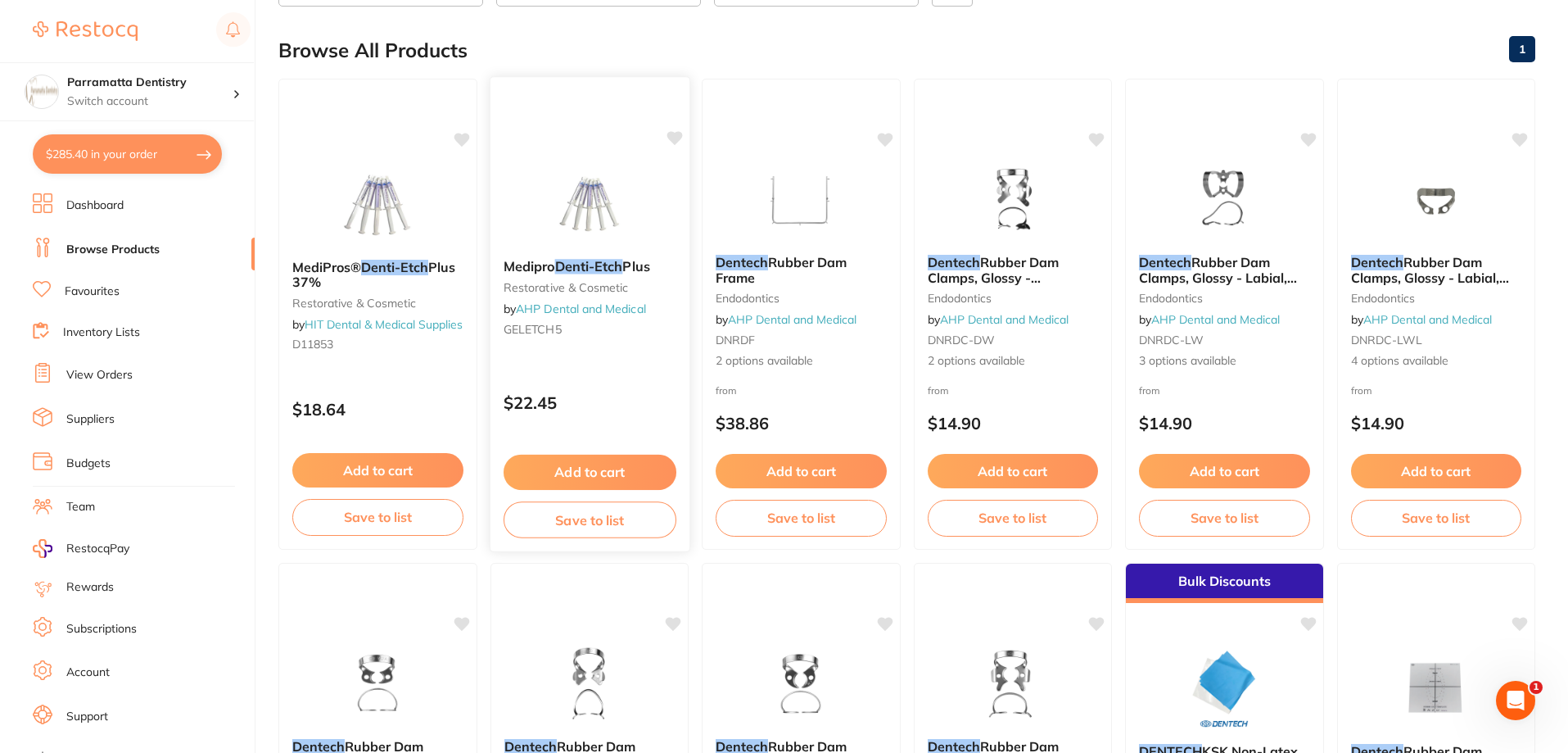
scroll to position [246, 0]
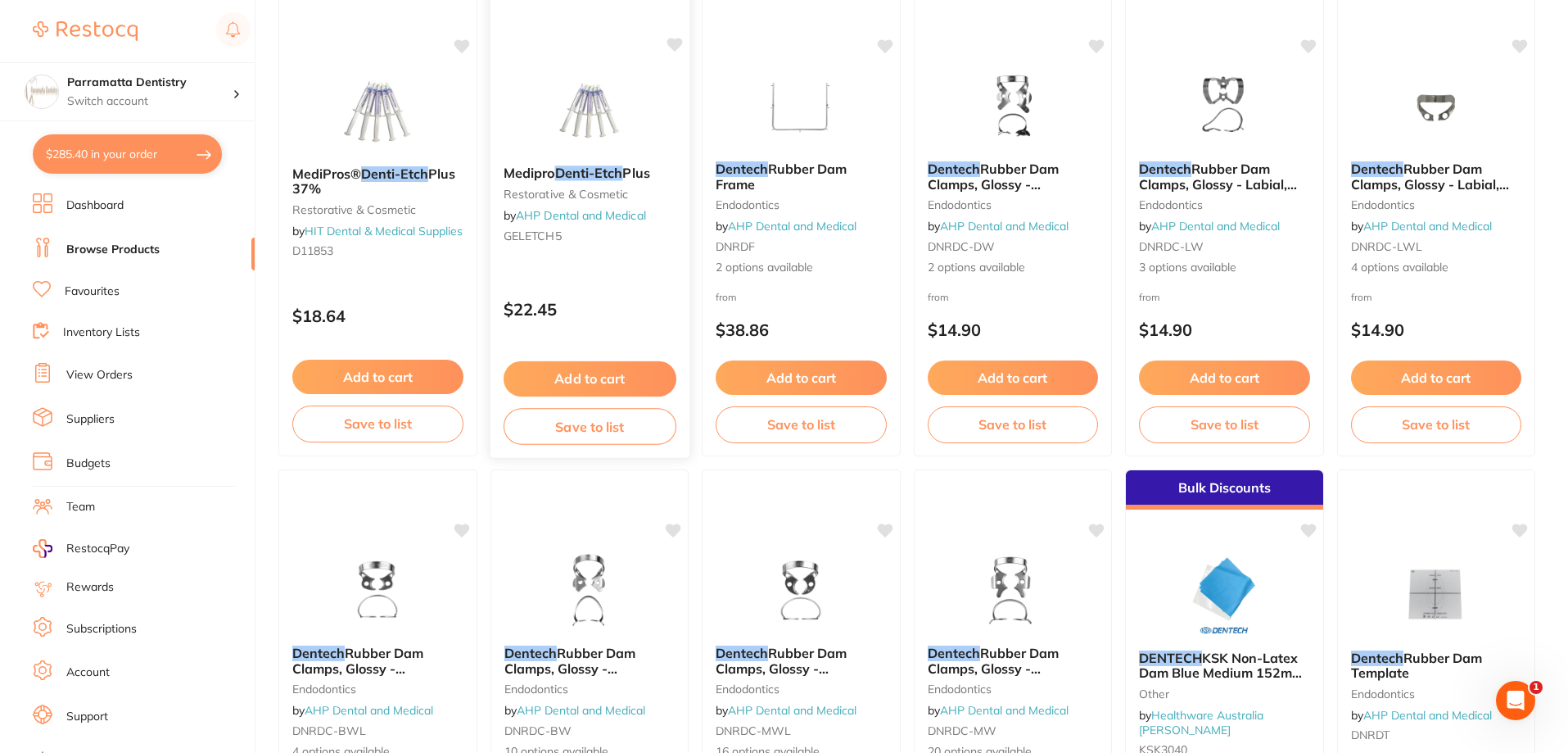
click at [595, 144] on img at bounding box center [589, 111] width 107 height 83
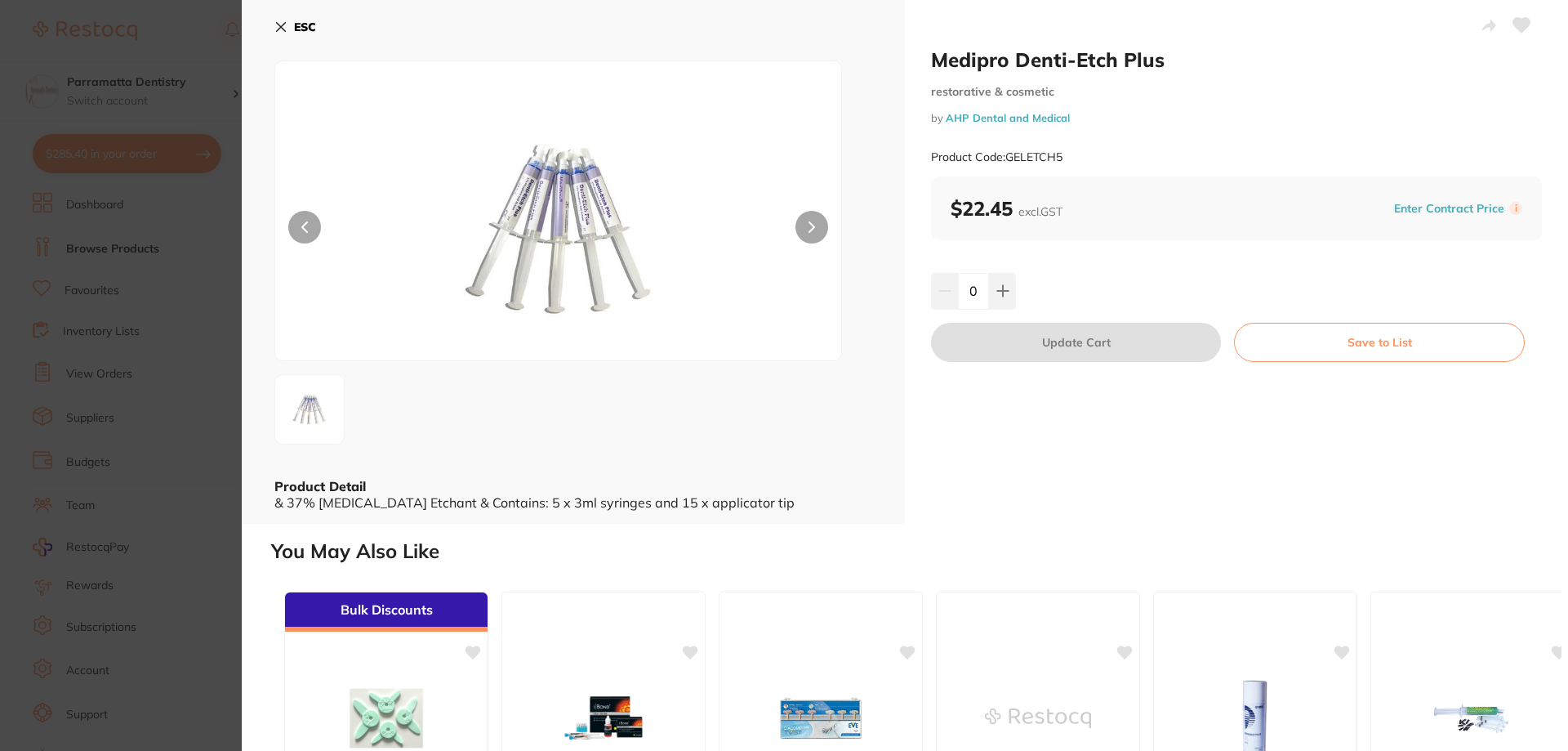
click at [289, 20] on button "ESC" at bounding box center [294, 27] width 42 height 28
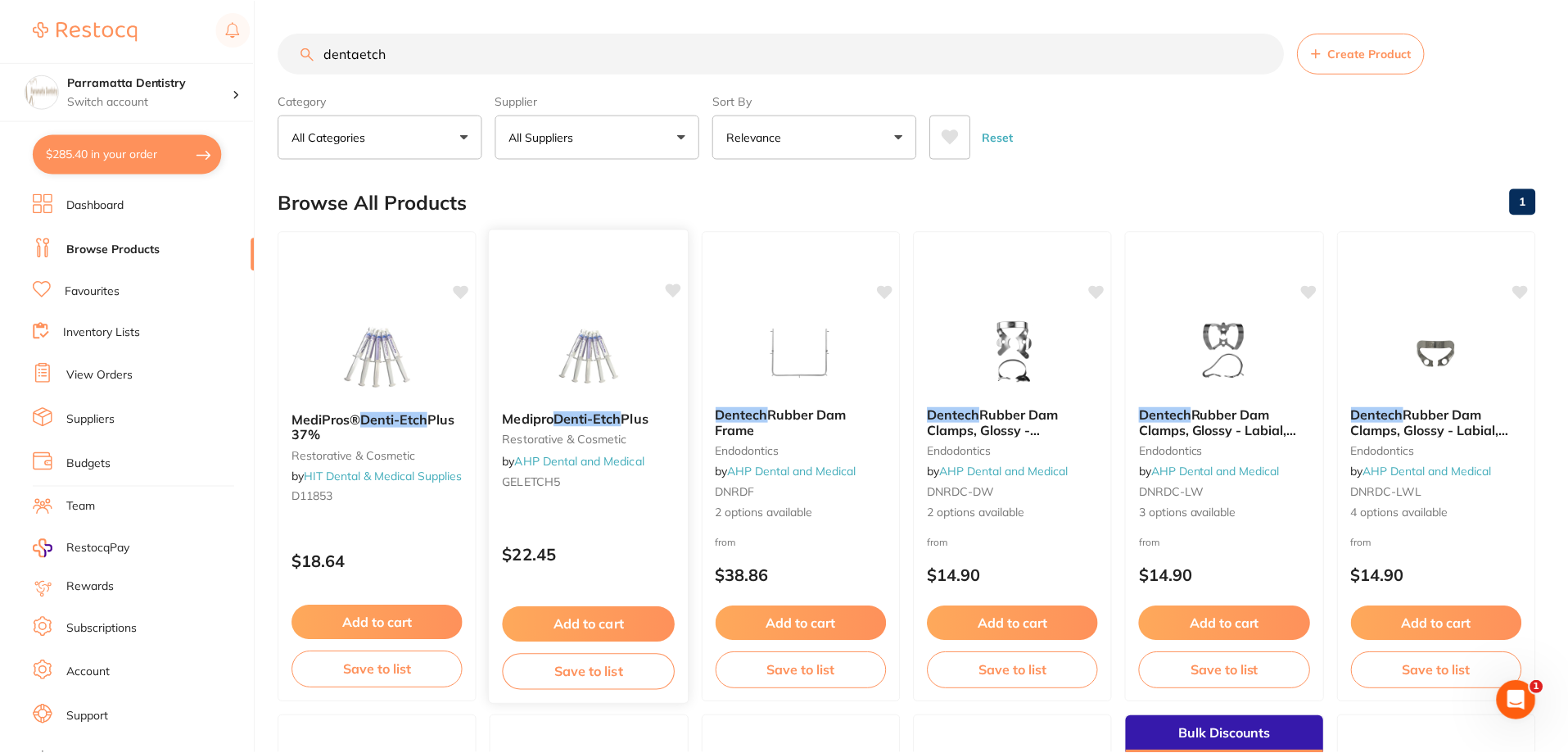
scroll to position [246, 0]
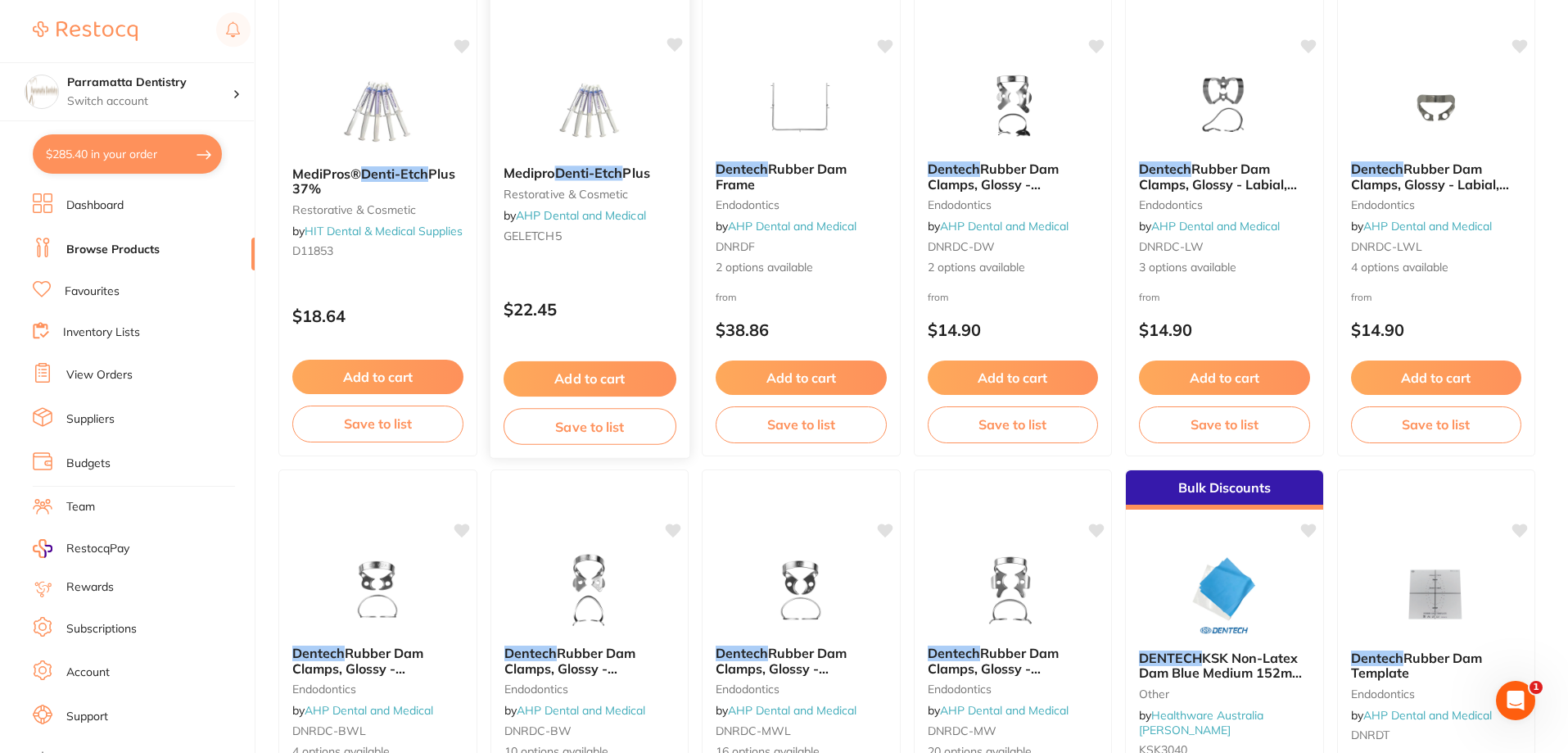
click at [616, 98] on img at bounding box center [589, 111] width 107 height 83
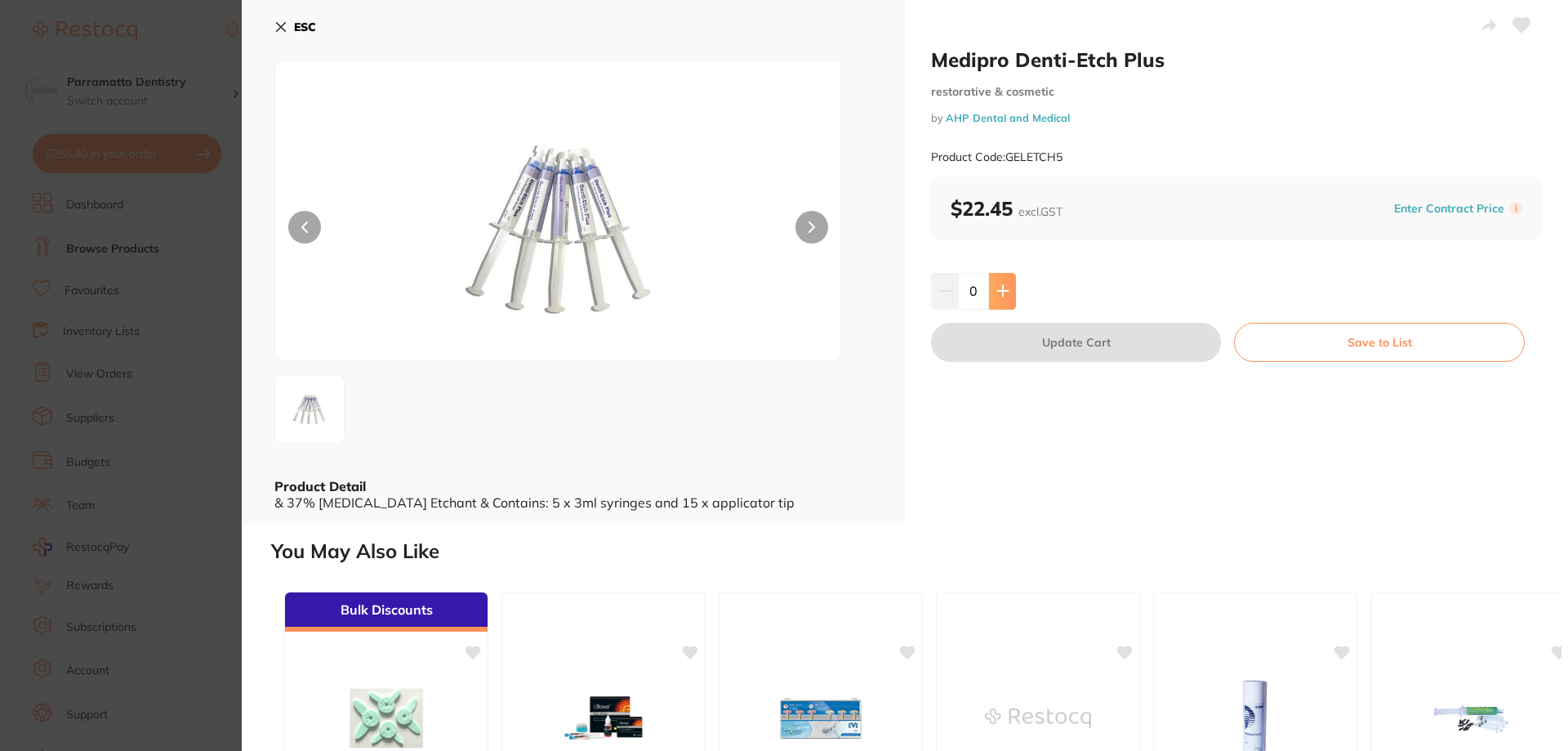
click at [1003, 287] on icon at bounding box center [1003, 290] width 13 height 13
type input "1"
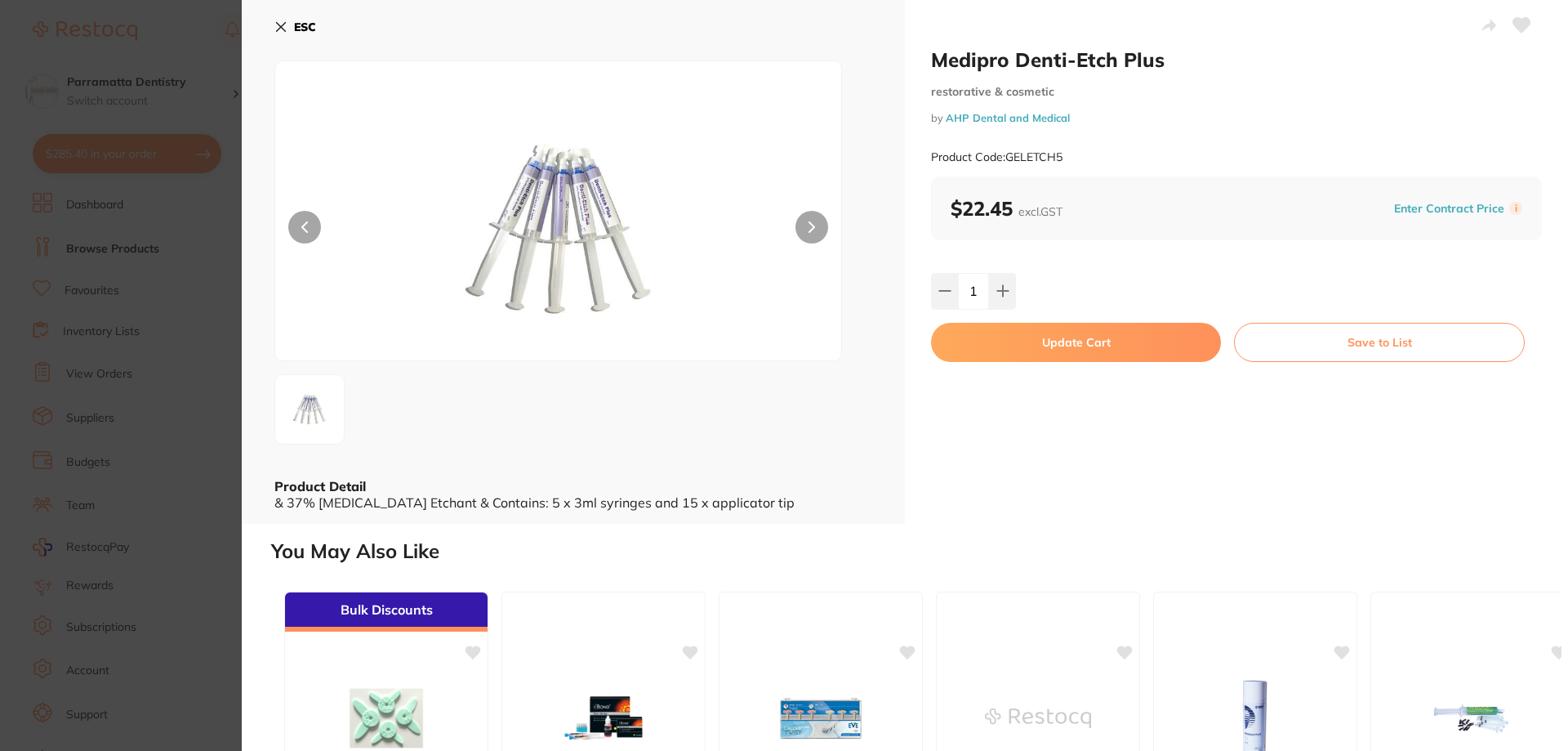
click at [207, 397] on section "Medipro Denti-Etch Plus restorative & cosmetic by AHP Dental and Medical Produc…" at bounding box center [784, 376] width 1568 height 751
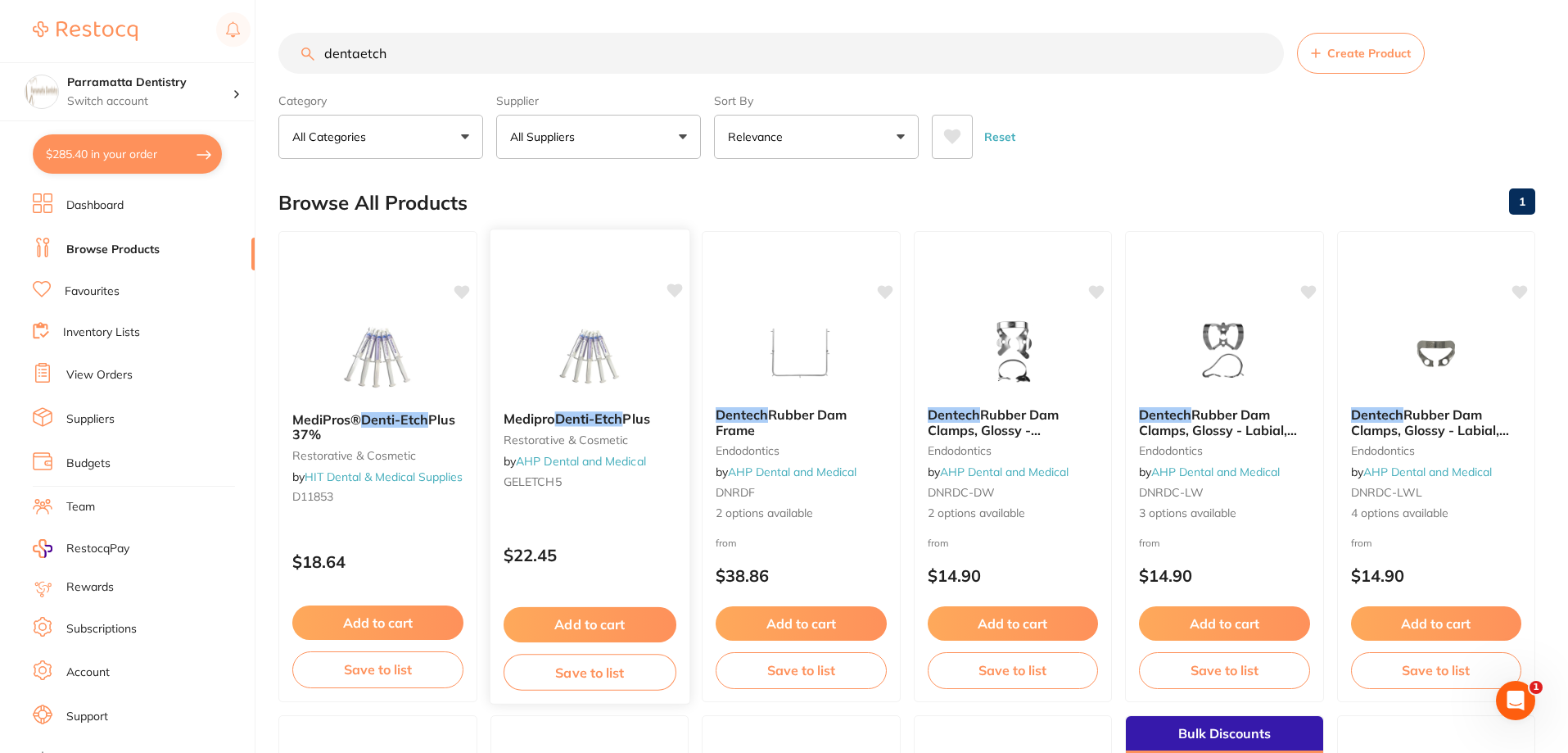
click at [613, 336] on img at bounding box center [589, 356] width 107 height 83
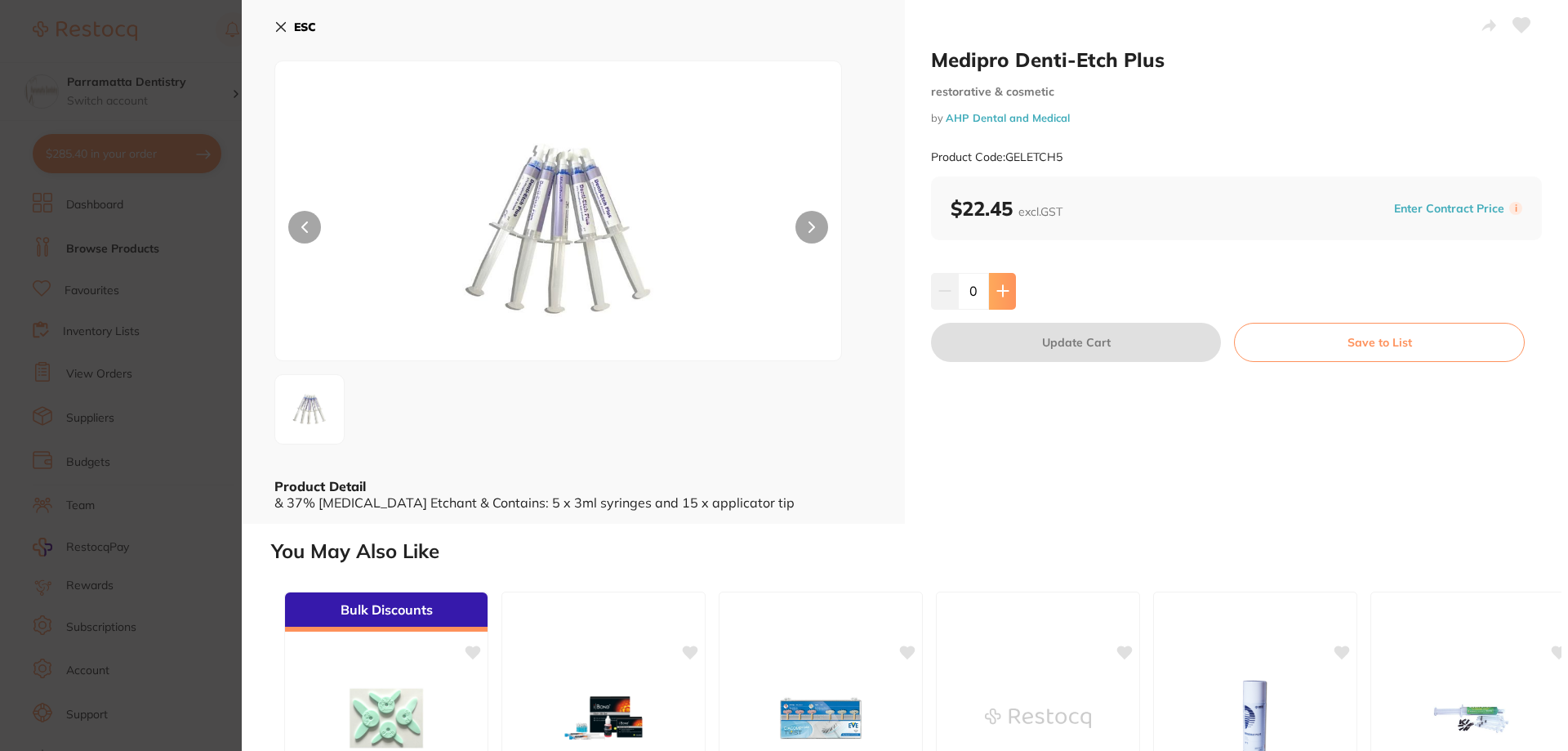
click at [1006, 296] on icon at bounding box center [1003, 290] width 13 height 13
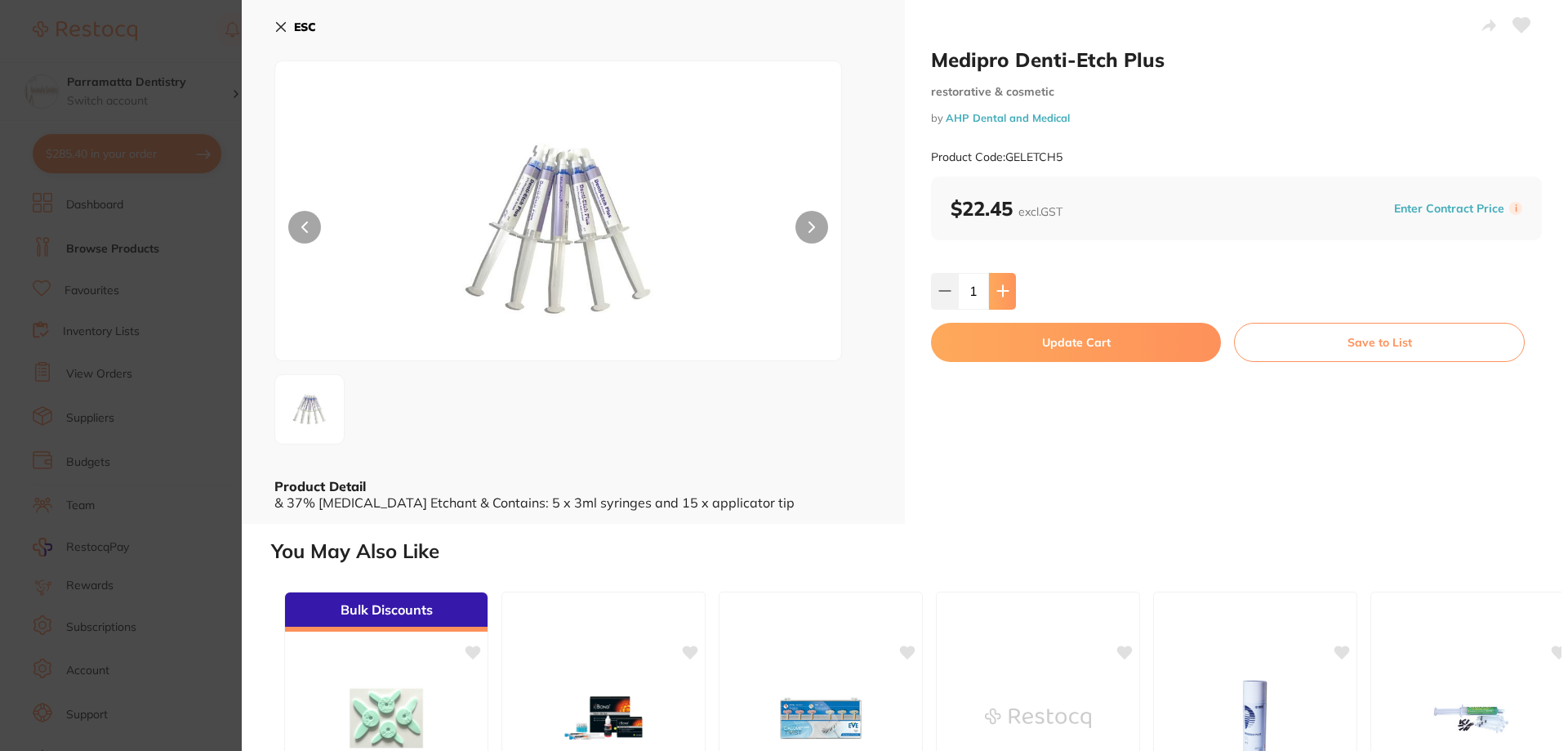
click at [1006, 296] on icon at bounding box center [1003, 290] width 13 height 13
type input "2"
click at [1071, 345] on button "Update Cart" at bounding box center [1076, 342] width 290 height 39
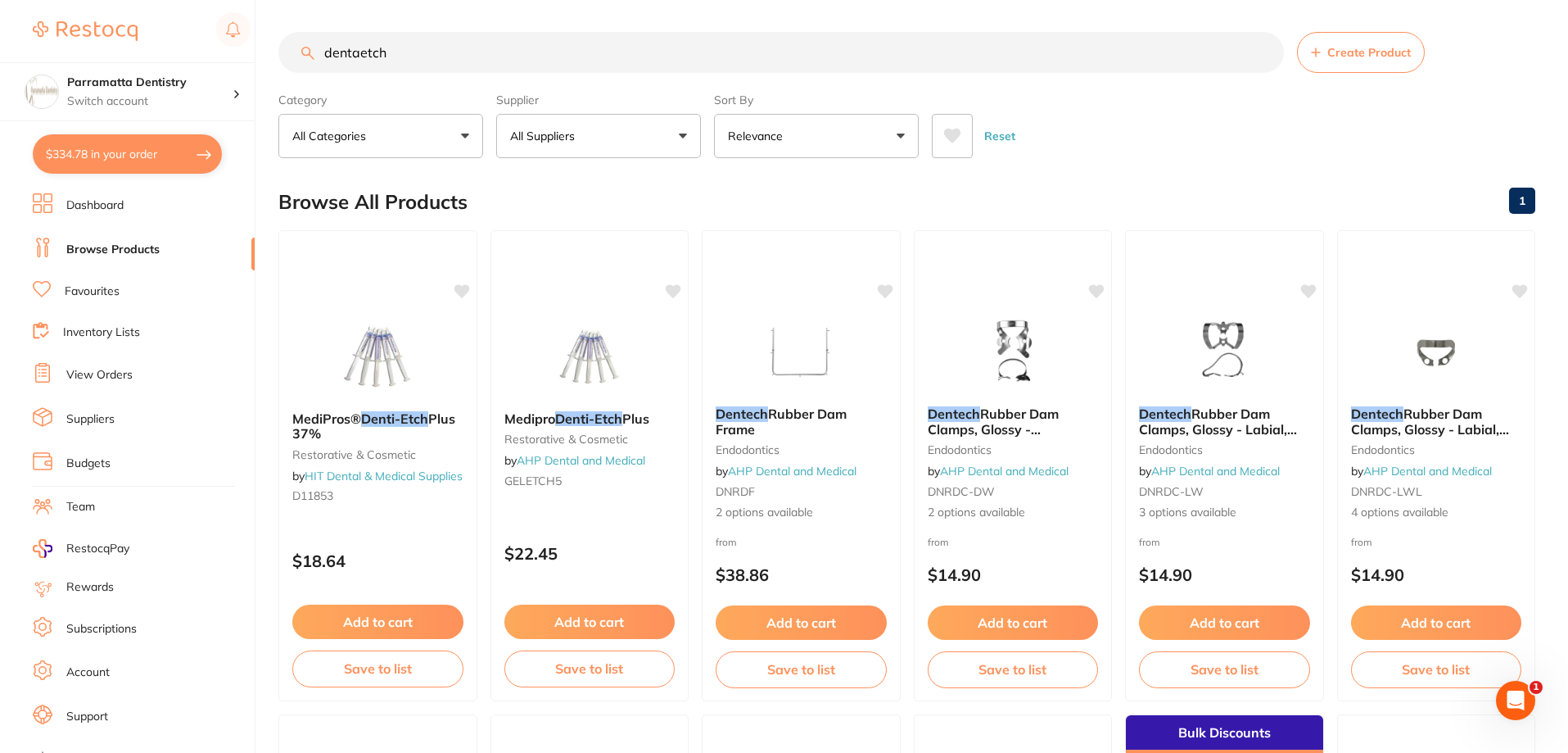
click at [152, 156] on button "$334.78 in your order" at bounding box center [127, 154] width 189 height 39
checkbox input "true"
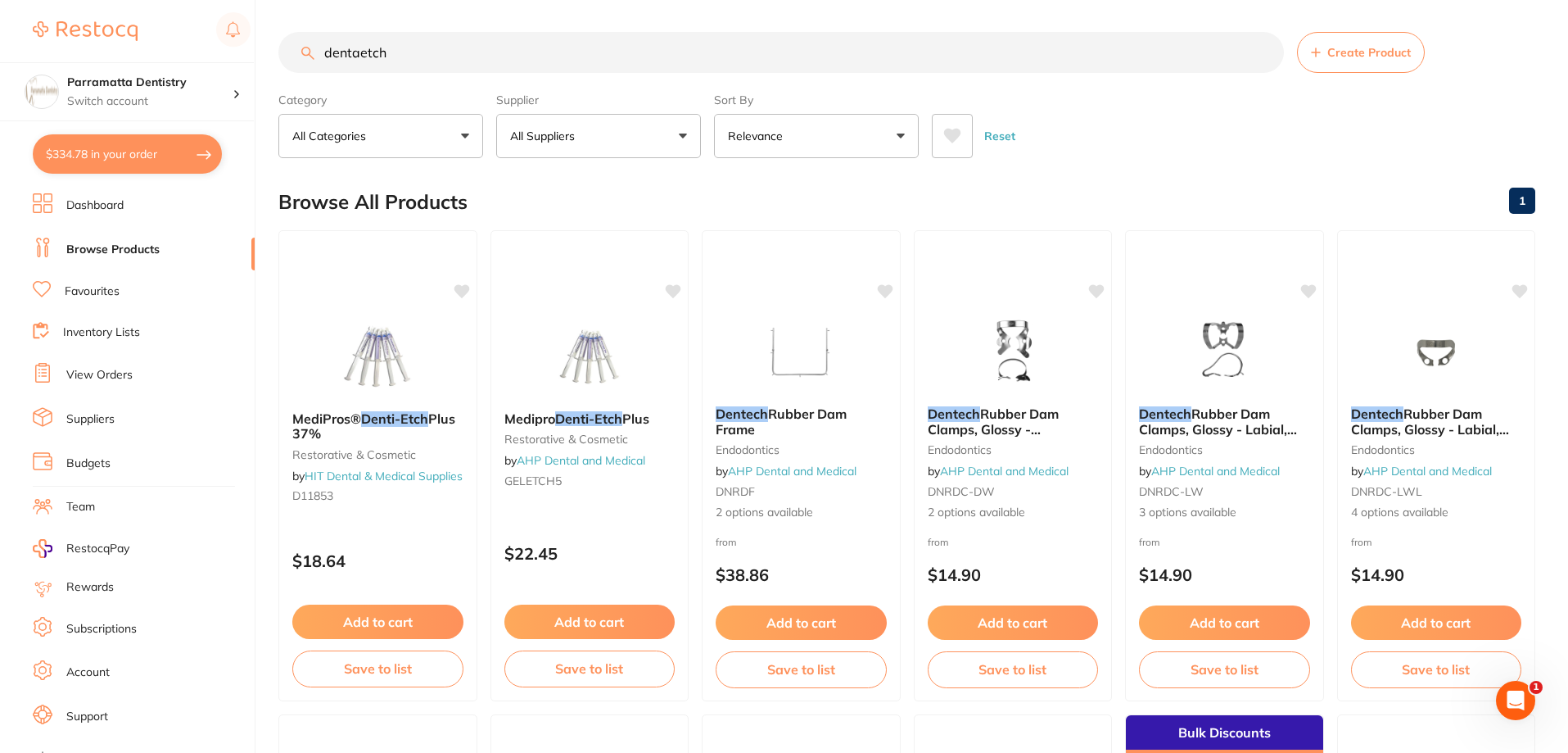
checkbox input "true"
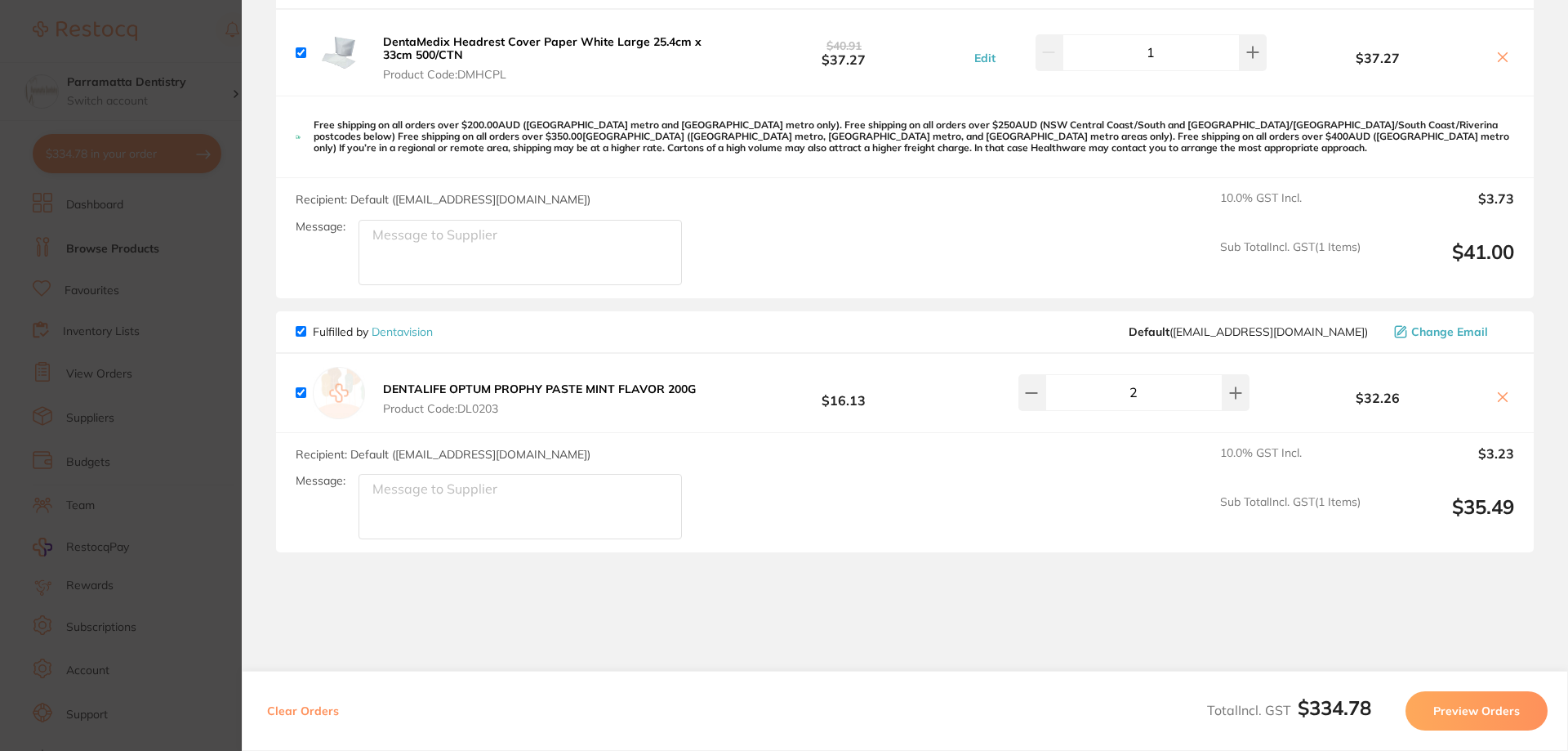
scroll to position [980, 0]
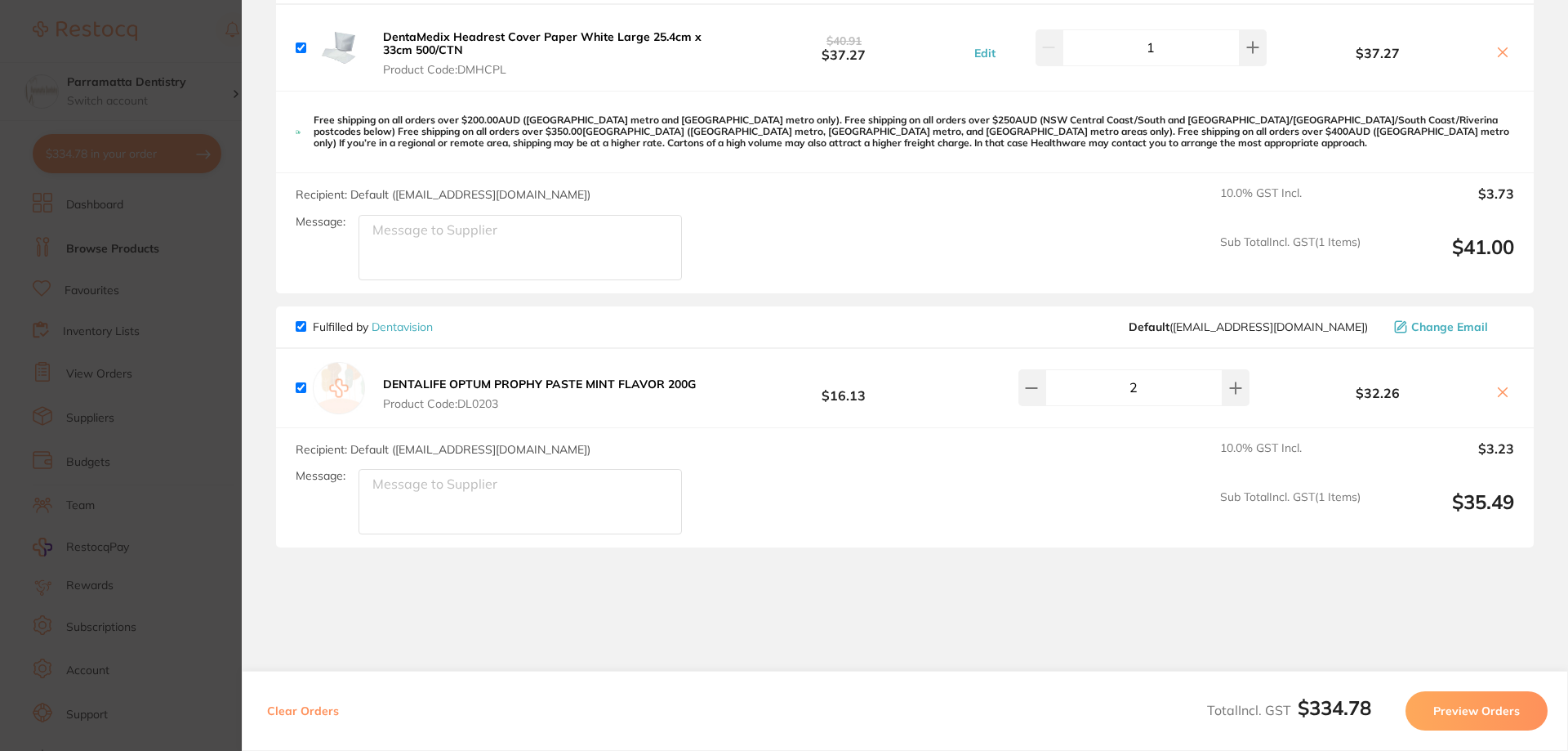
click at [206, 353] on section "Update RRP Set your pre negotiated price for this item. Item Agreed RRP (excl. …" at bounding box center [784, 376] width 1568 height 751
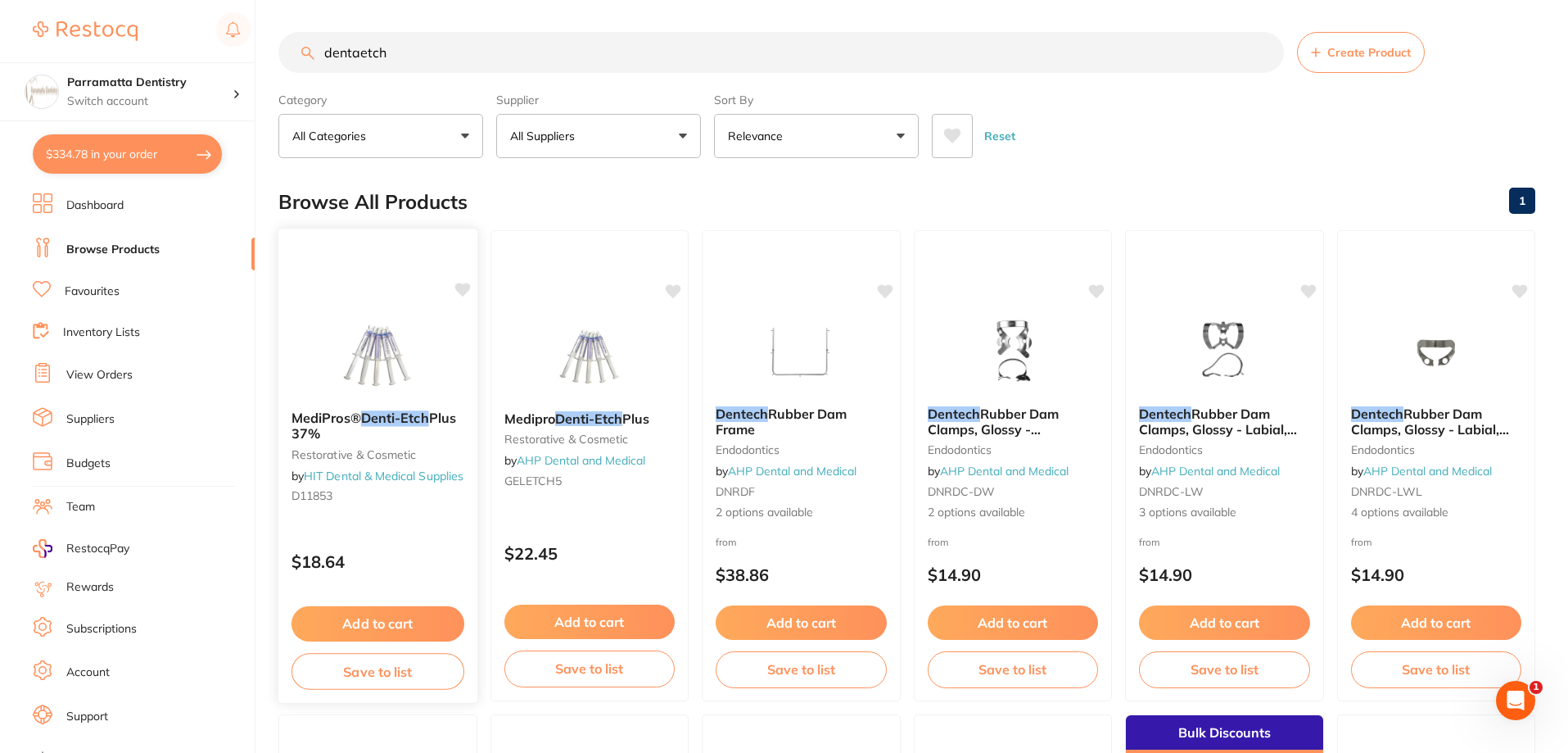
scroll to position [0, 0]
drag, startPoint x: 405, startPoint y: 52, endPoint x: 294, endPoint y: 52, distance: 111.0
click at [294, 52] on input "dentaetch" at bounding box center [781, 53] width 1005 height 41
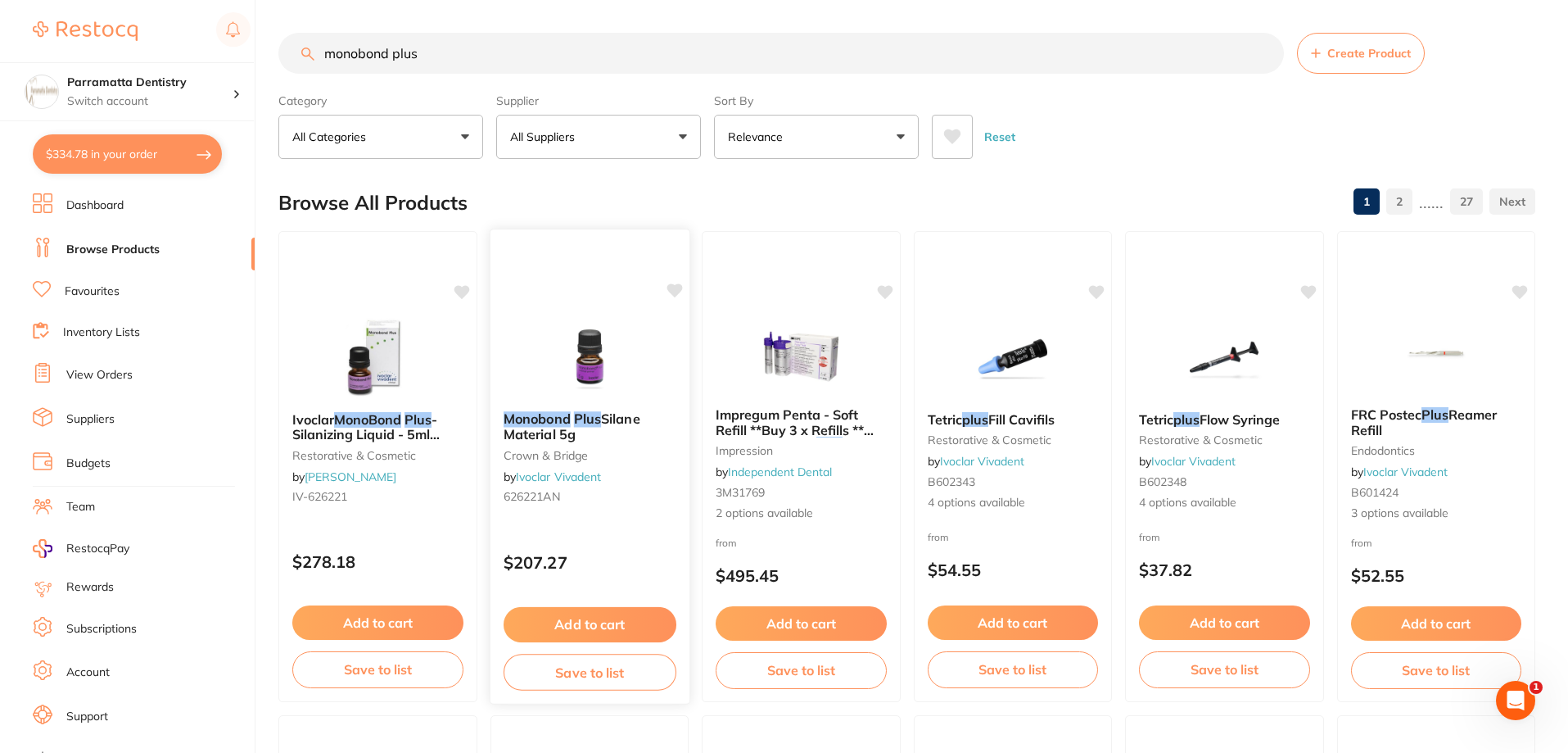
type input "monobond plus"
click at [639, 331] on img at bounding box center [589, 356] width 107 height 83
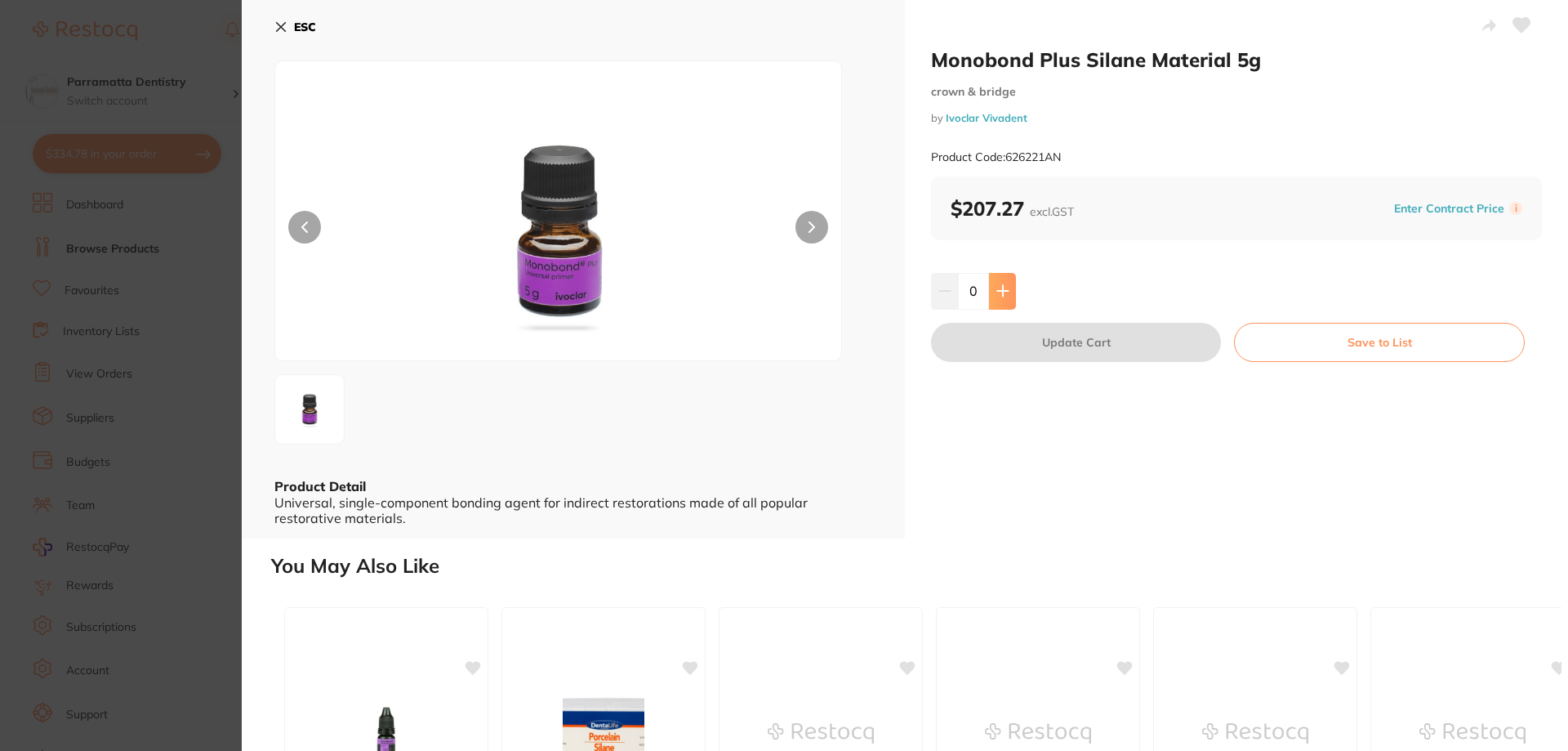
click at [1006, 292] on icon at bounding box center [1003, 290] width 13 height 13
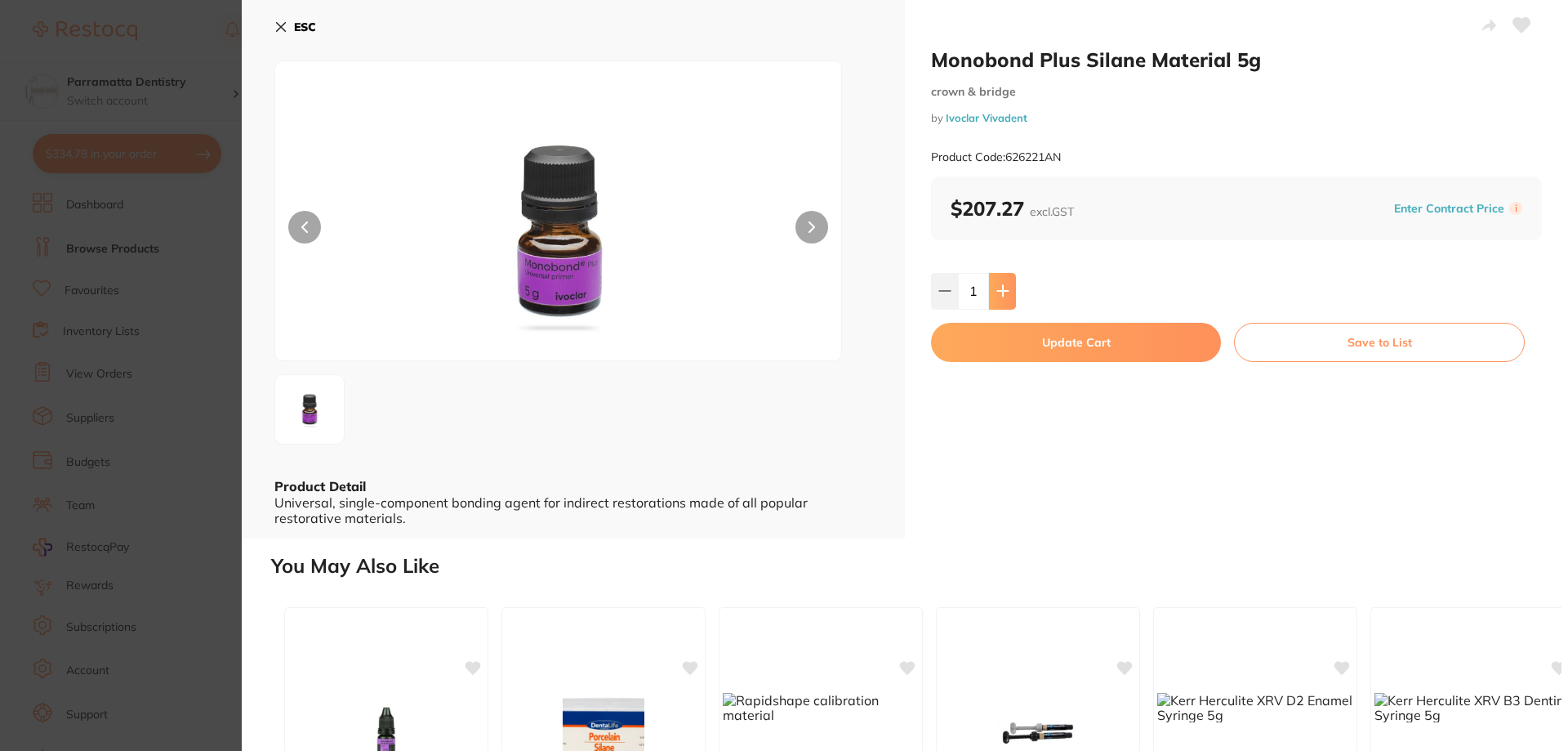
click at [1006, 292] on icon at bounding box center [1003, 290] width 13 height 13
type input "2"
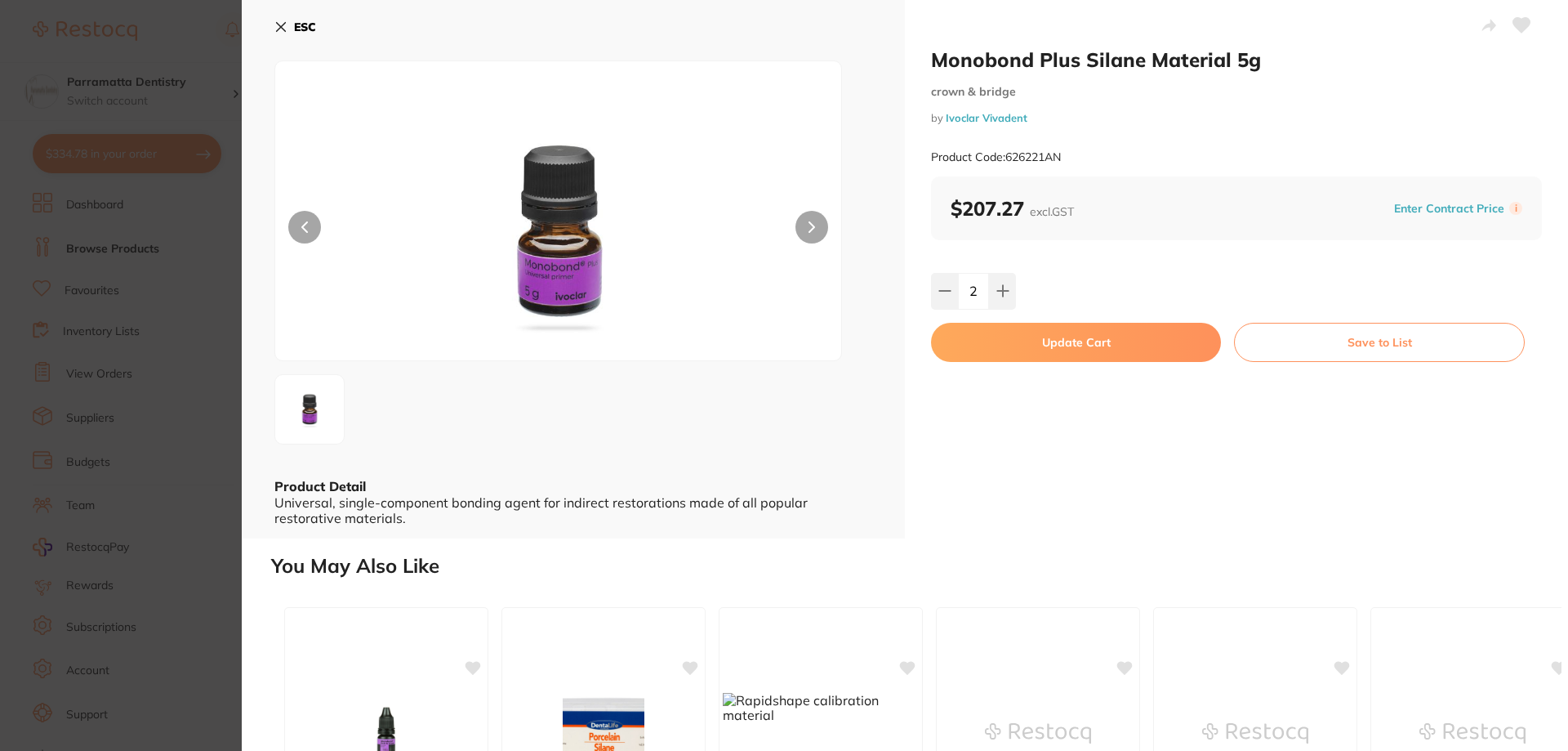
click at [1079, 352] on button "Update Cart" at bounding box center [1076, 342] width 290 height 39
checkbox input "false"
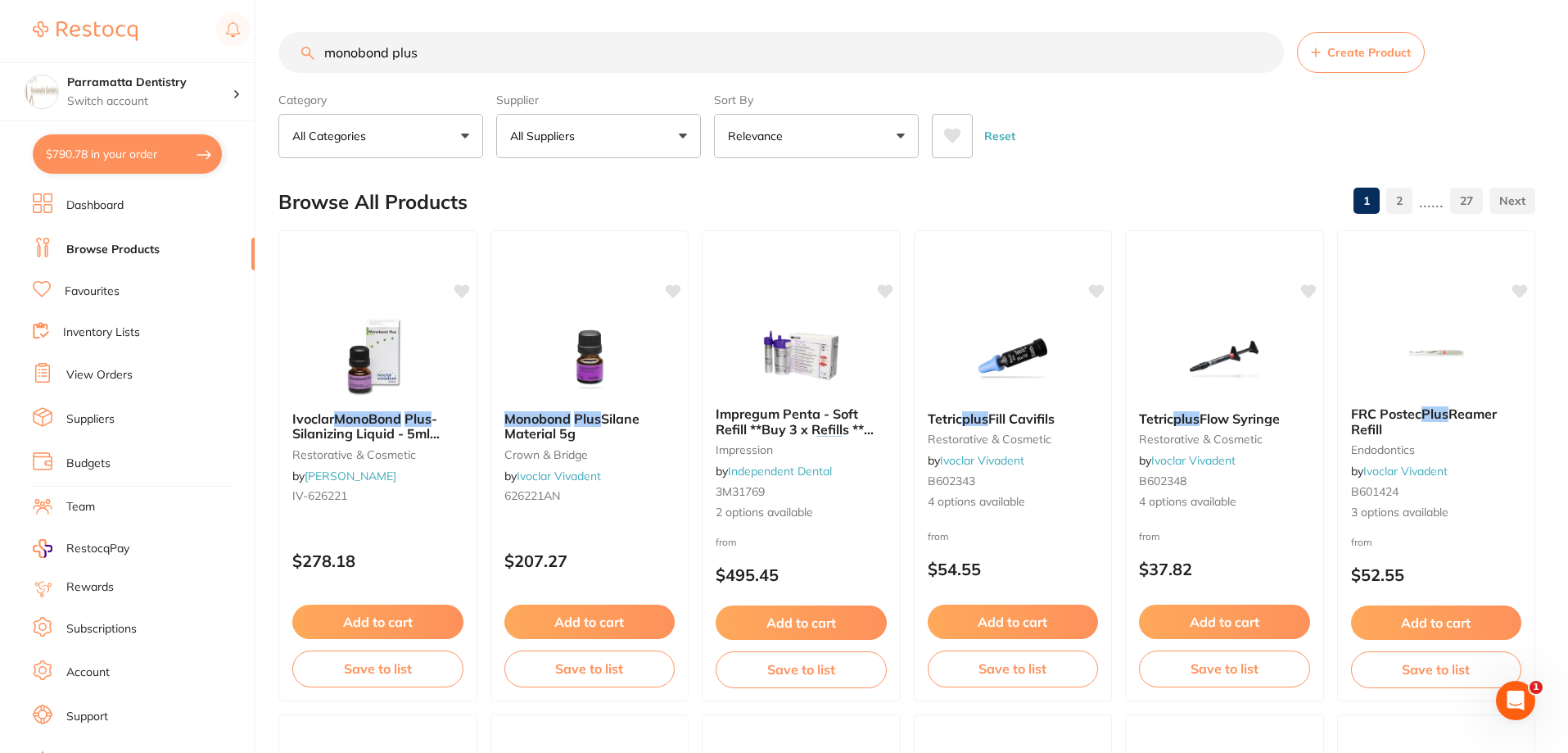
scroll to position [1, 0]
drag, startPoint x: 467, startPoint y: 65, endPoint x: 255, endPoint y: 66, distance: 212.0
click at [255, 66] on div "$790.78 Parramatta Dentistry Switch account Parramatta Dentistry $790.78 in you…" at bounding box center [784, 376] width 1568 height 753
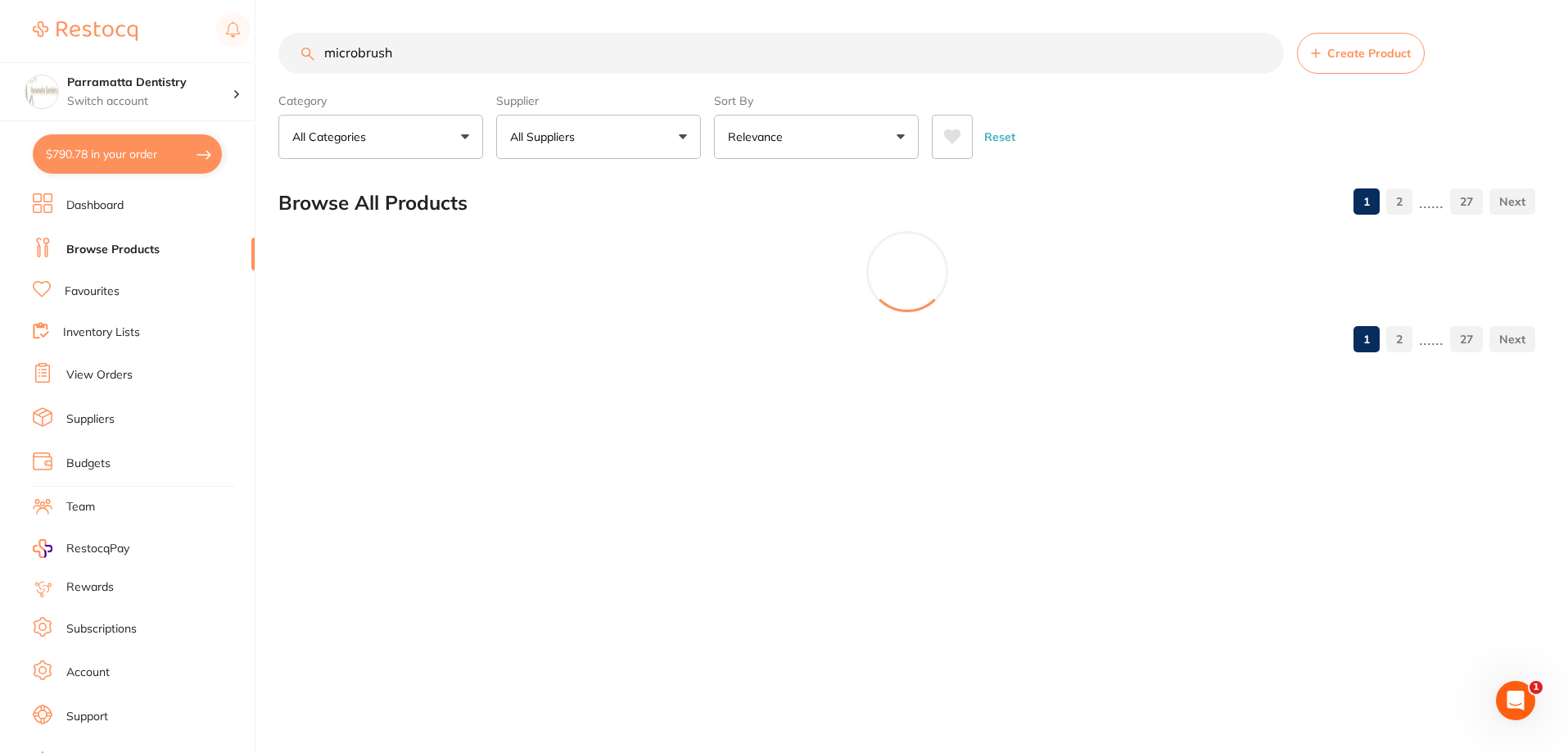
scroll to position [0, 0]
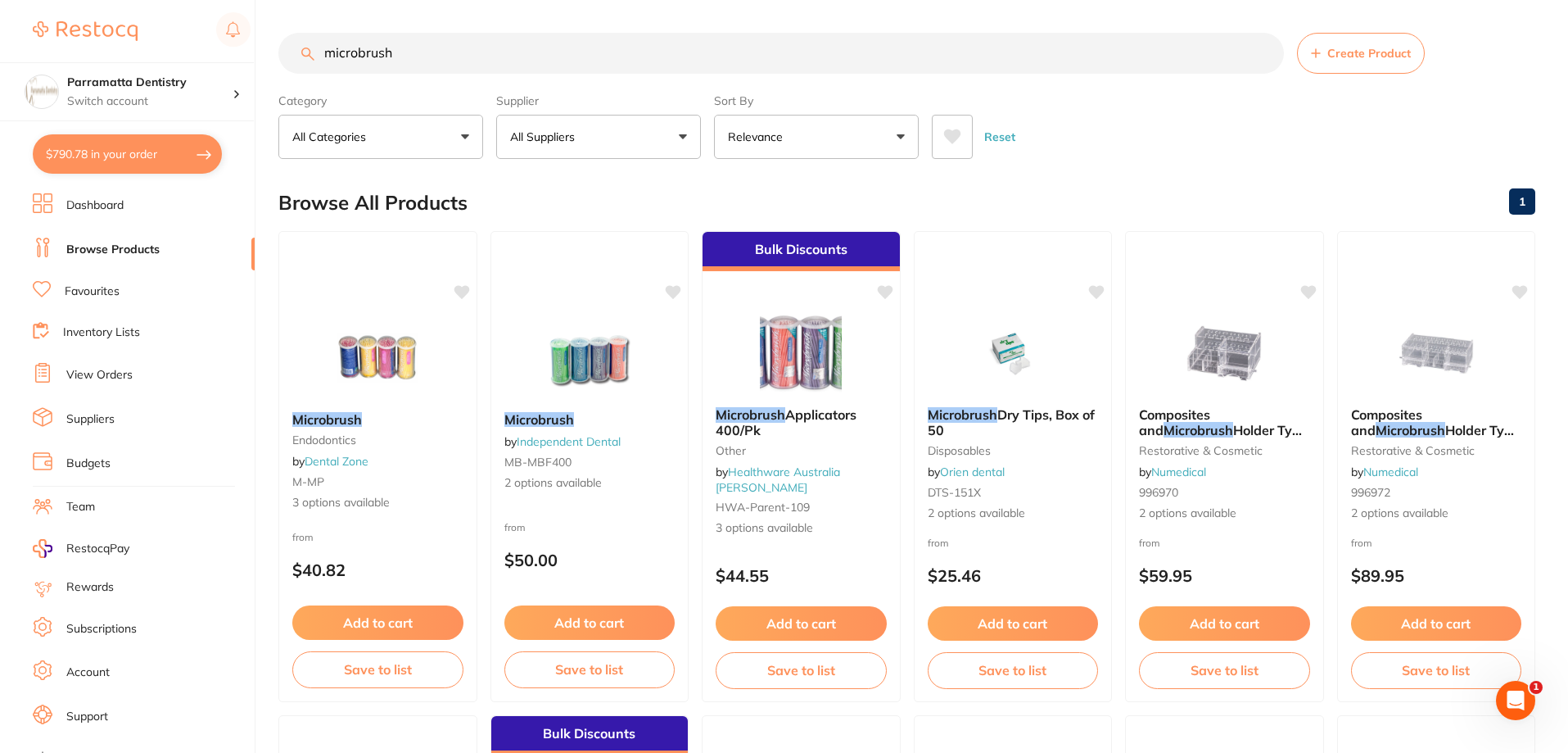
type input "microbrush"
click at [621, 143] on button "All Suppliers" at bounding box center [599, 137] width 205 height 44
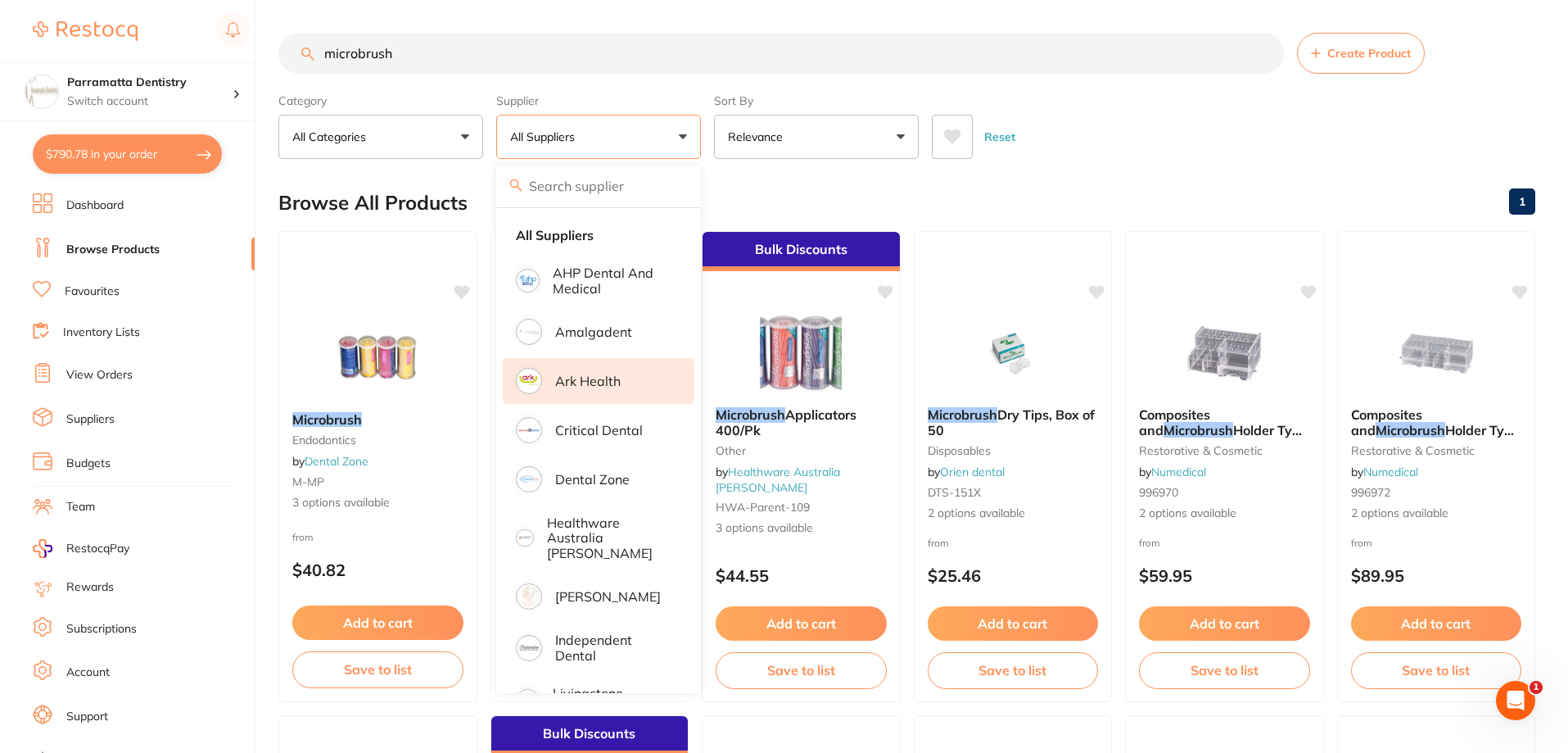
click at [581, 374] on p "Ark Health" at bounding box center [588, 381] width 66 height 15
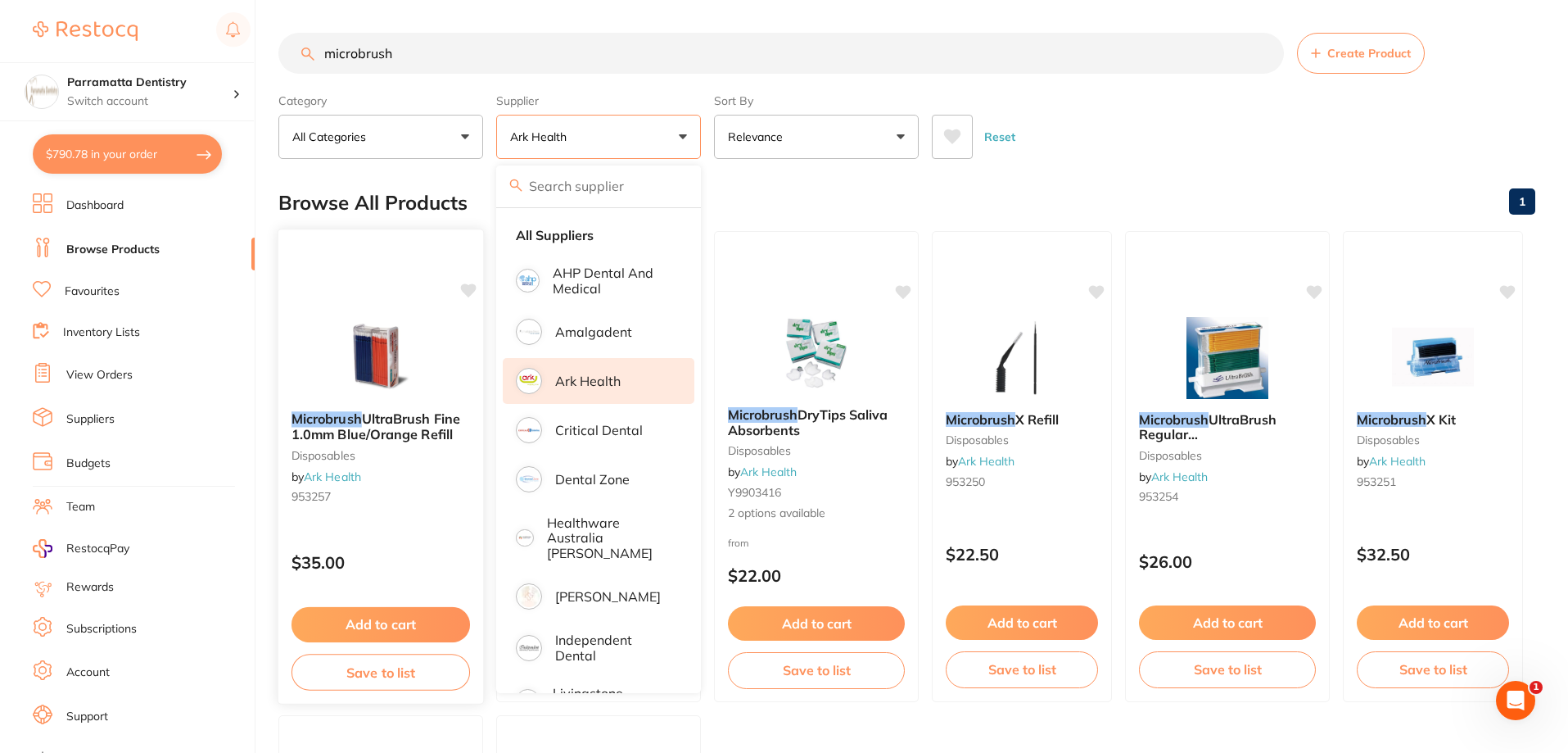
click at [395, 632] on button "Add to cart" at bounding box center [381, 624] width 179 height 35
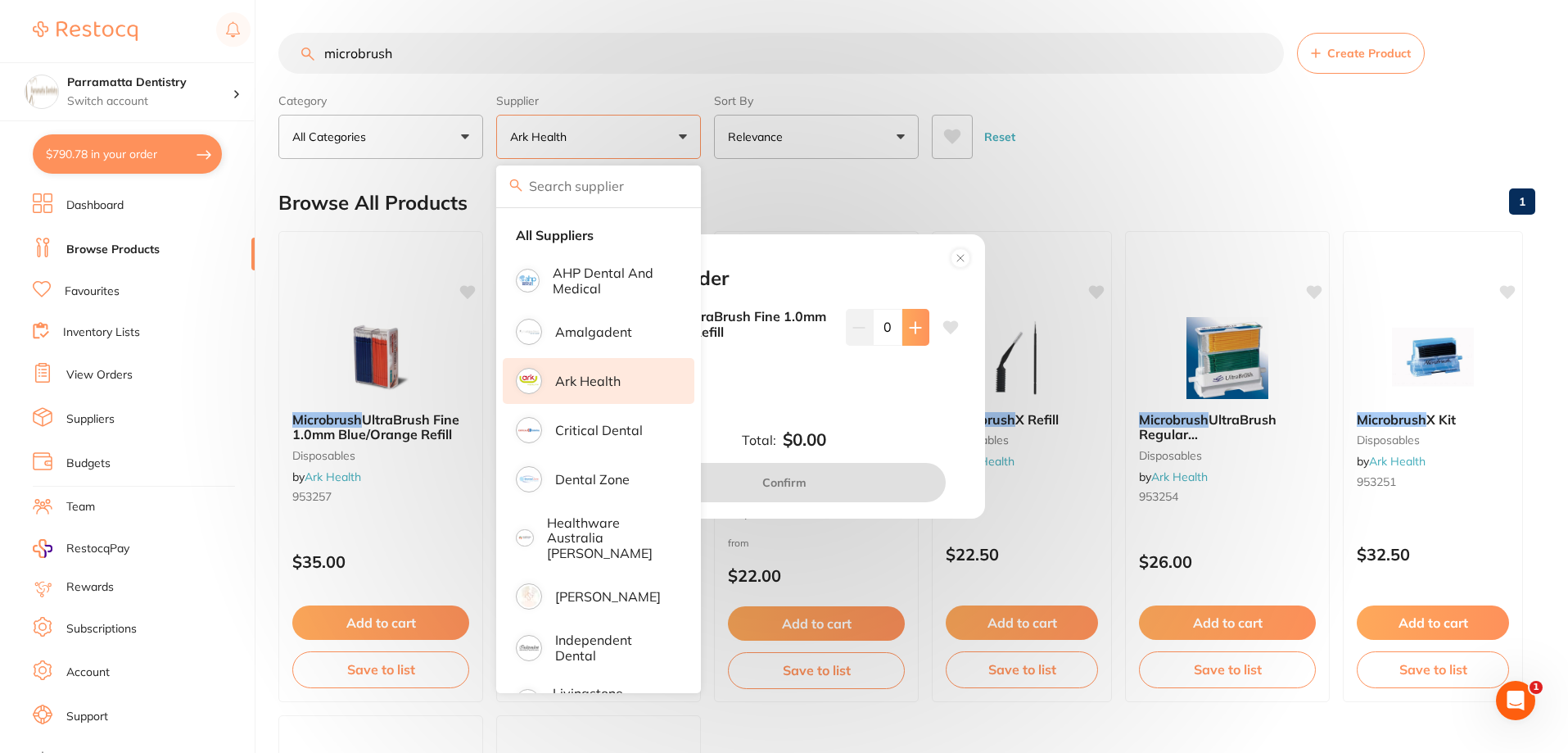
click at [916, 322] on icon at bounding box center [915, 327] width 13 height 13
type input "1"
click at [871, 481] on button "Confirm" at bounding box center [784, 482] width 322 height 39
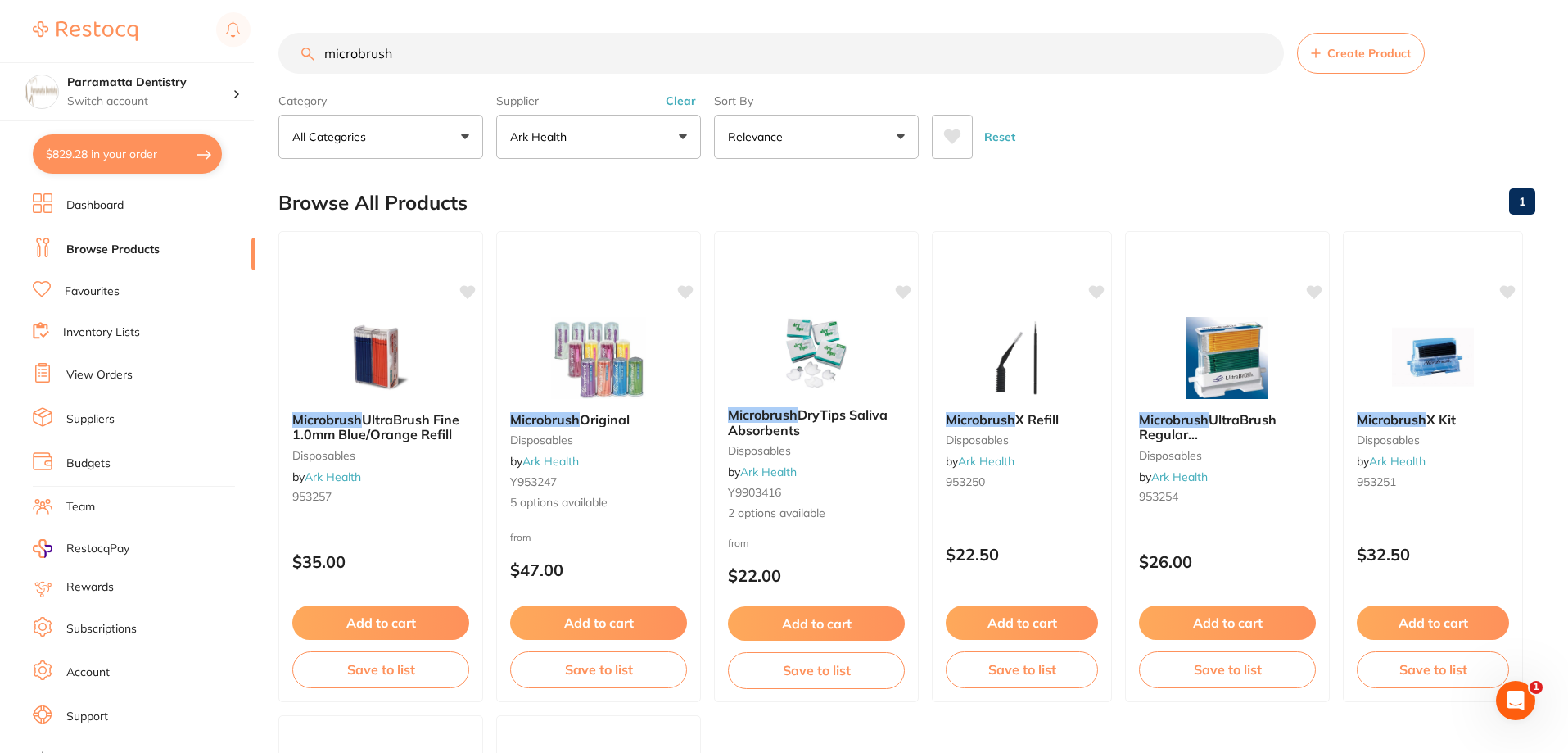
scroll to position [1, 0]
drag, startPoint x: 421, startPoint y: 60, endPoint x: 258, endPoint y: 72, distance: 163.4
click at [258, 72] on div "$829.28 Parramatta Dentistry Switch account Parramatta Dentistry $829.28 in you…" at bounding box center [784, 376] width 1568 height 753
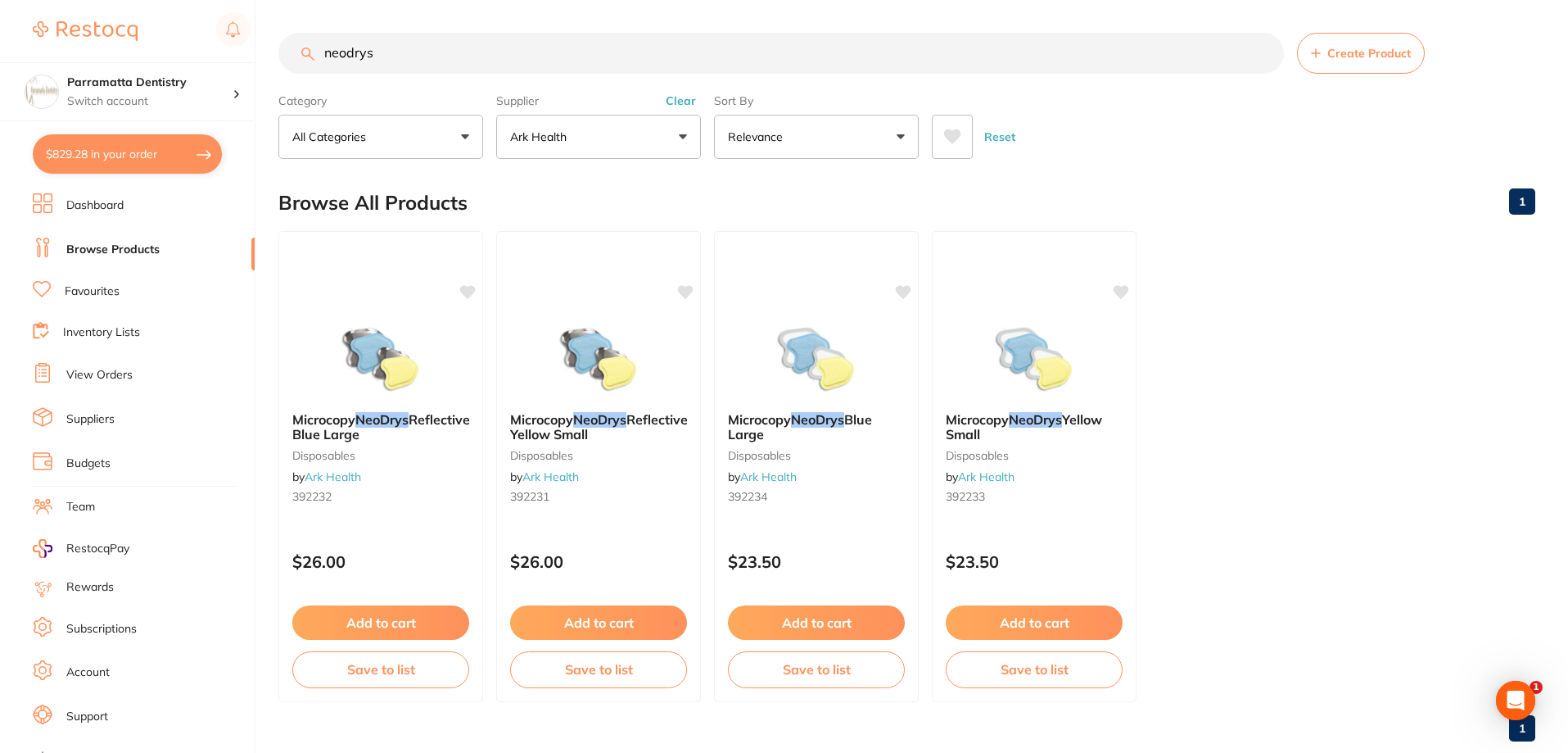
scroll to position [0, 0]
type input "neodrys"
click at [401, 617] on button "Add to cart" at bounding box center [381, 623] width 177 height 34
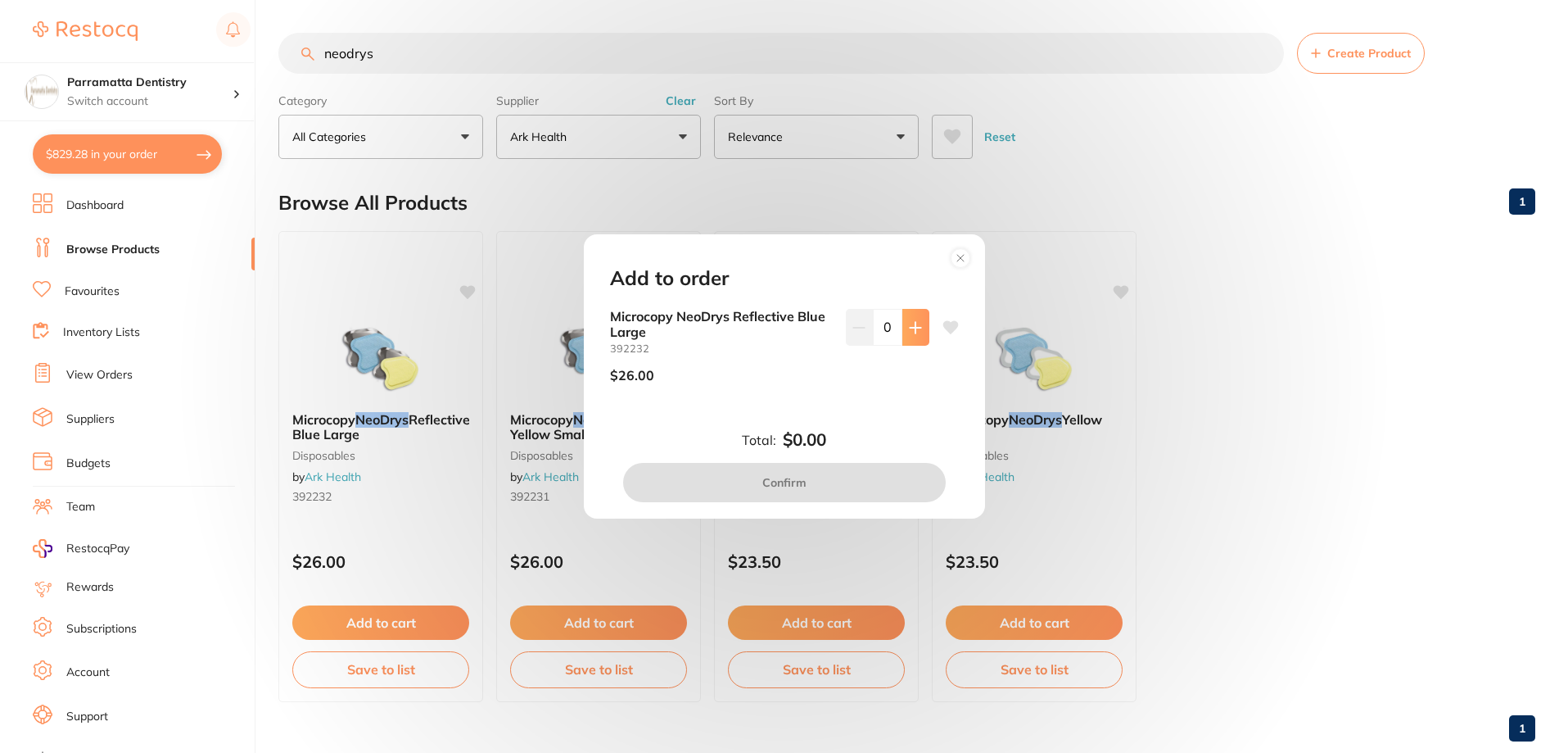
click at [911, 335] on button at bounding box center [915, 326] width 27 height 36
type input "2"
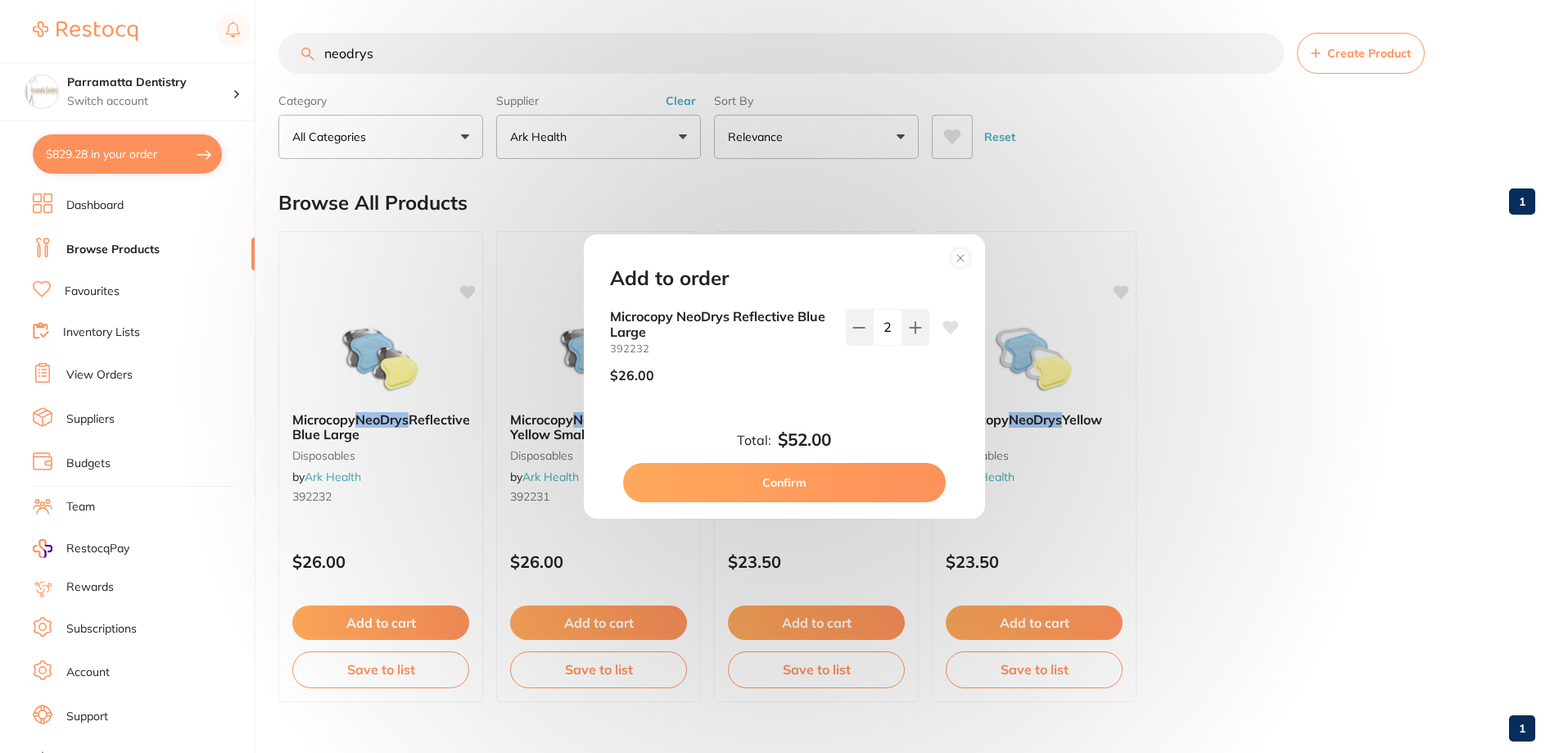
click at [800, 481] on button "Confirm" at bounding box center [784, 482] width 322 height 39
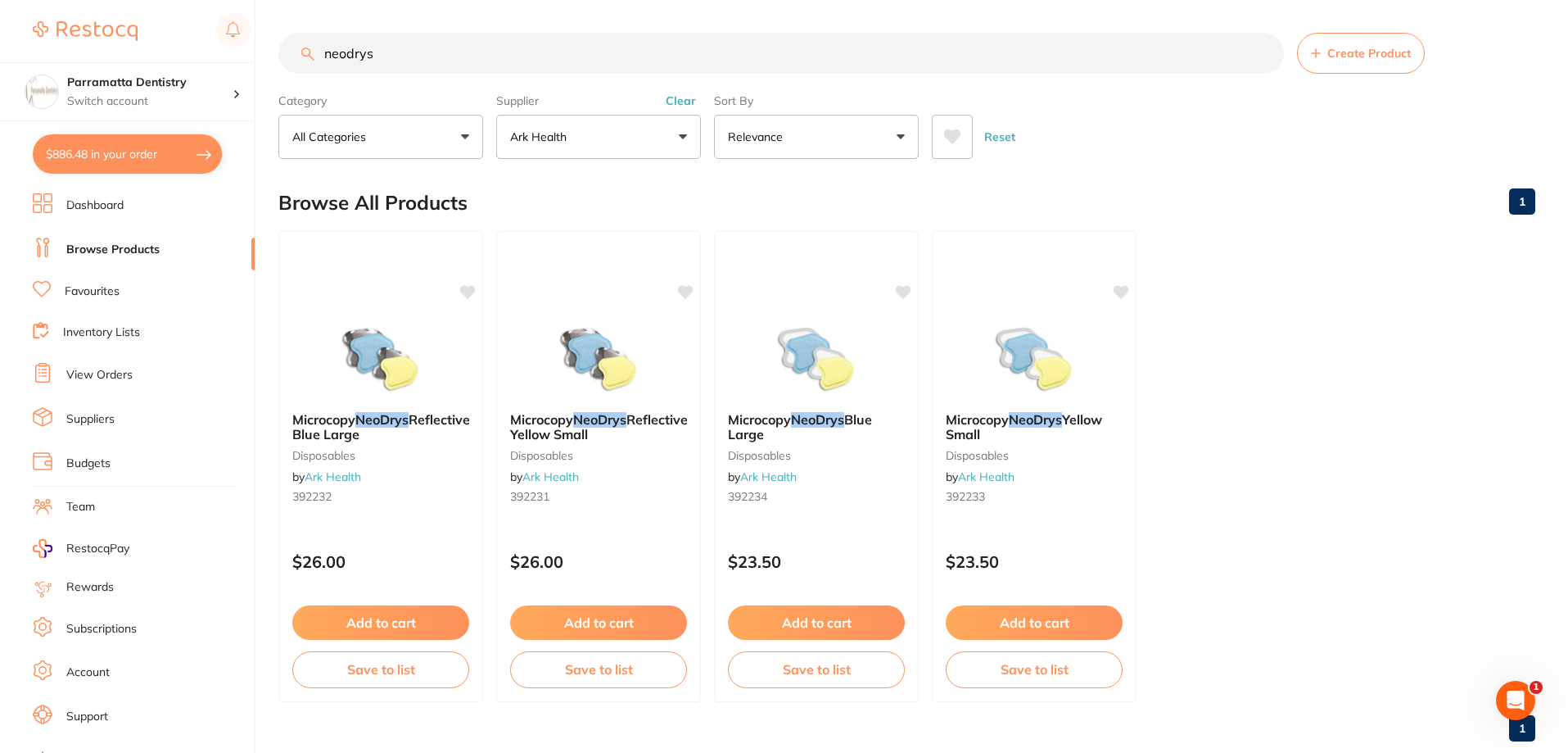
drag, startPoint x: 397, startPoint y: 48, endPoint x: 307, endPoint y: 56, distance: 90.4
click at [307, 56] on div "neodrys Create Product" at bounding box center [906, 53] width 1257 height 41
click at [694, 102] on button "Clear" at bounding box center [681, 101] width 40 height 15
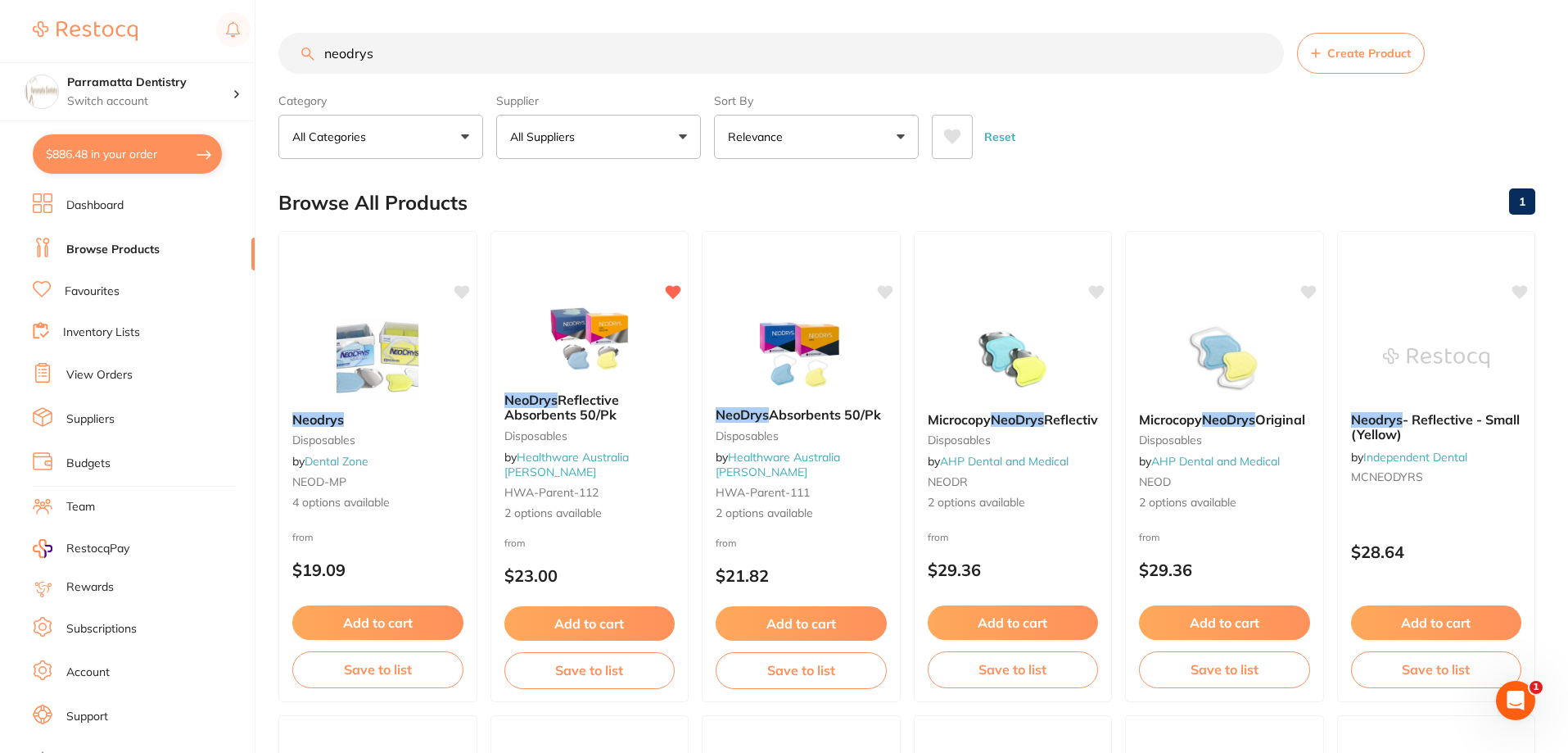
type input "d"
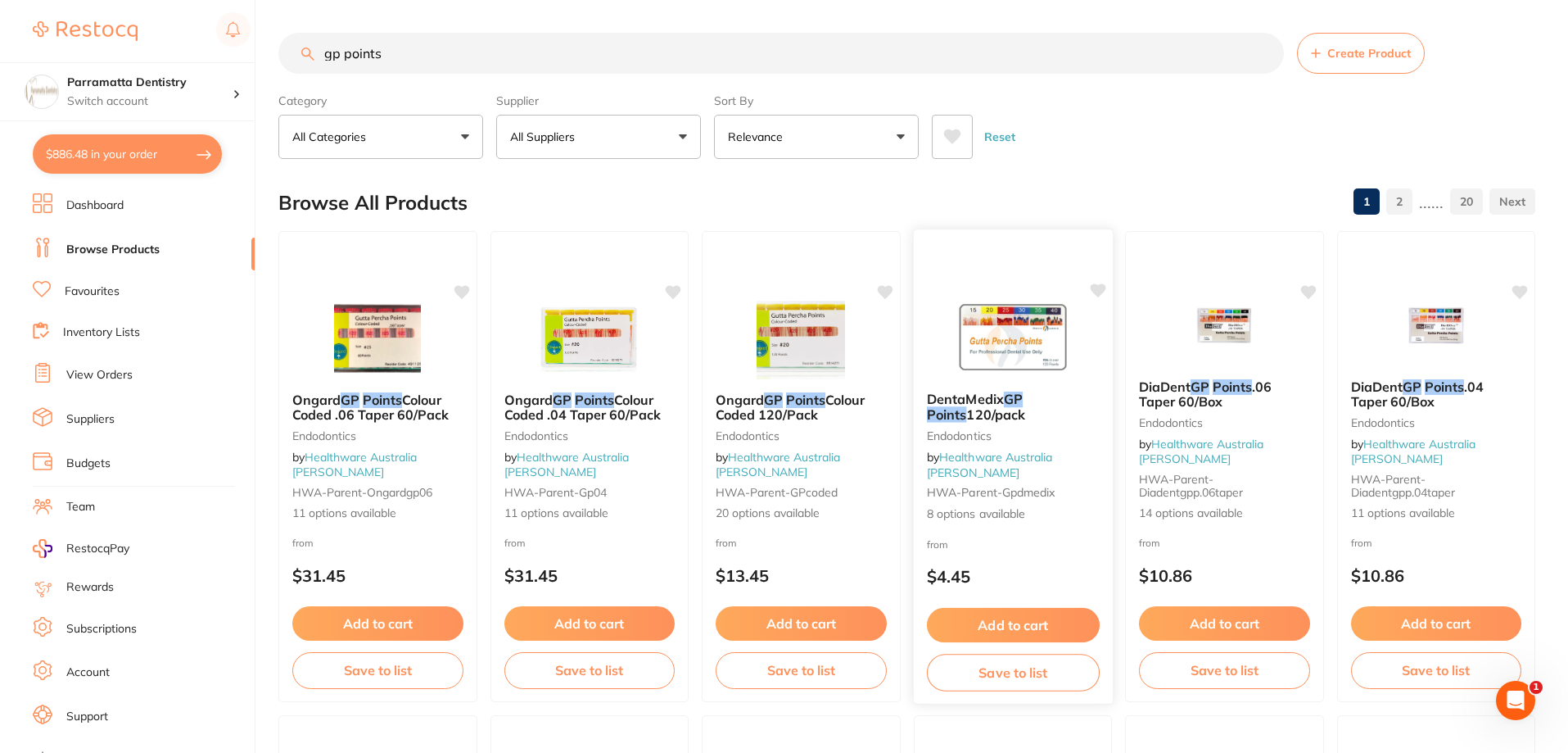
type input "gp points"
click at [1050, 363] on img at bounding box center [1012, 336] width 107 height 83
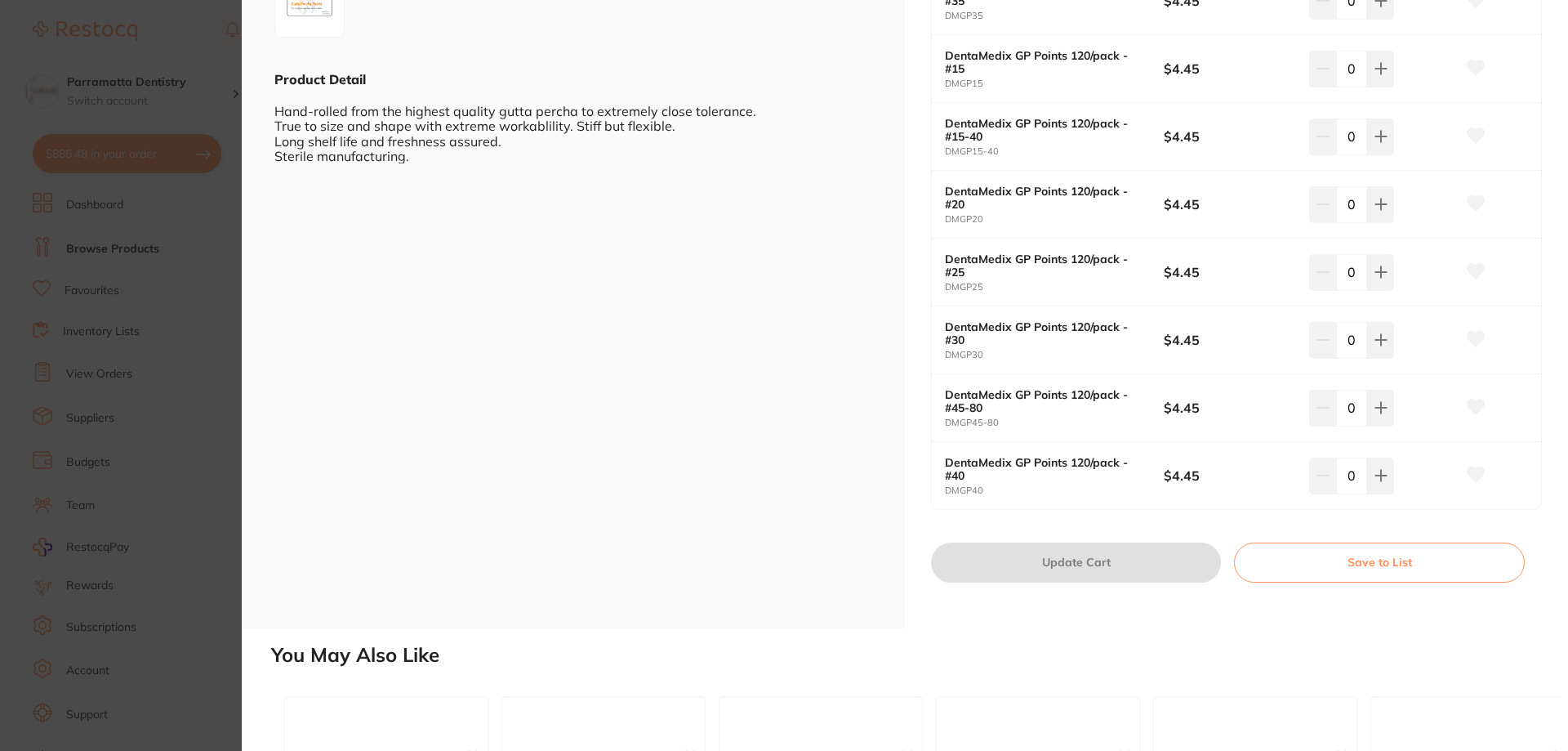
scroll to position [408, 0]
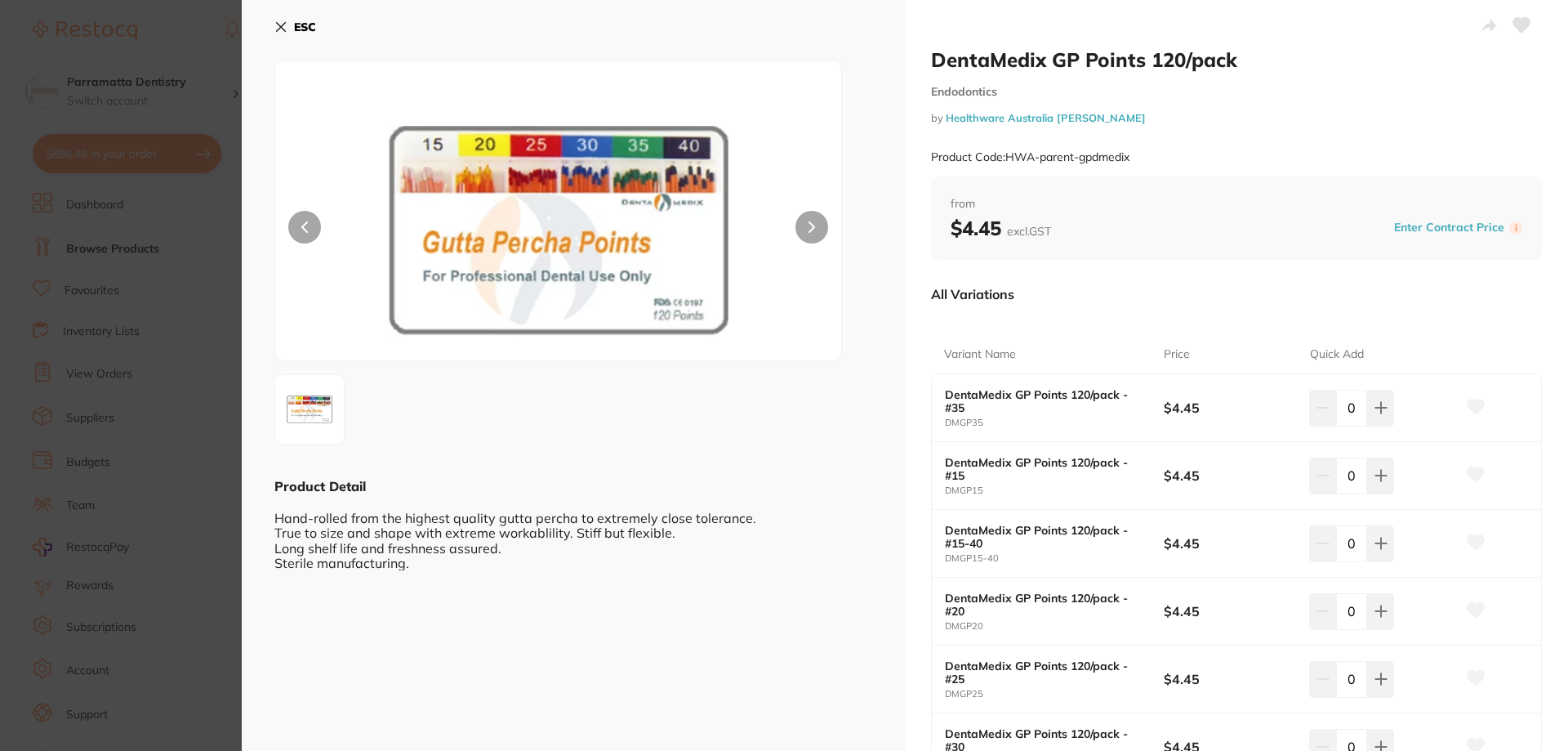
click at [217, 385] on section "DentaMedix GP Points 120/pack Endodontics by Healthware Australia Ridley Produc…" at bounding box center [784, 376] width 1568 height 751
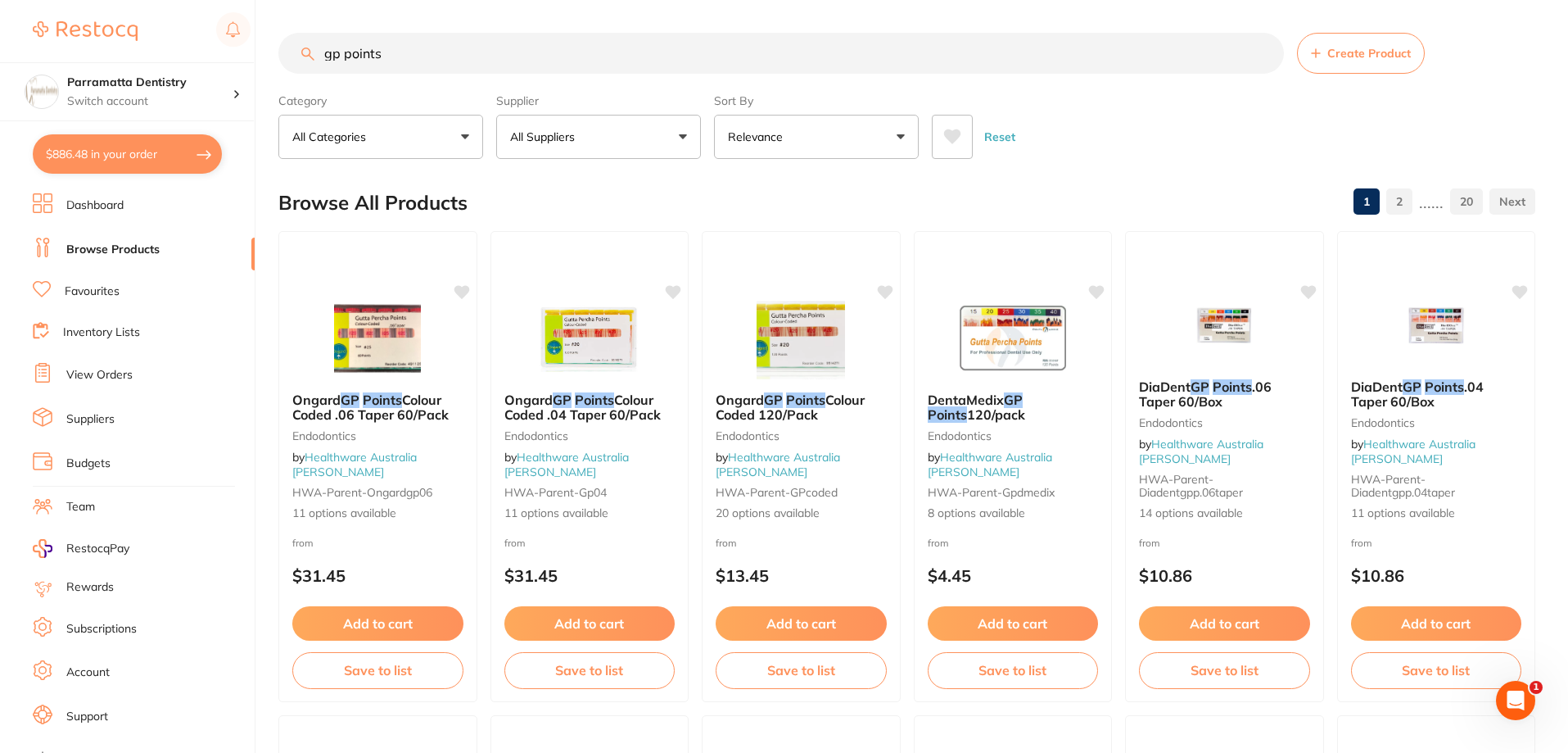
click at [422, 62] on input "gp points" at bounding box center [781, 53] width 1005 height 41
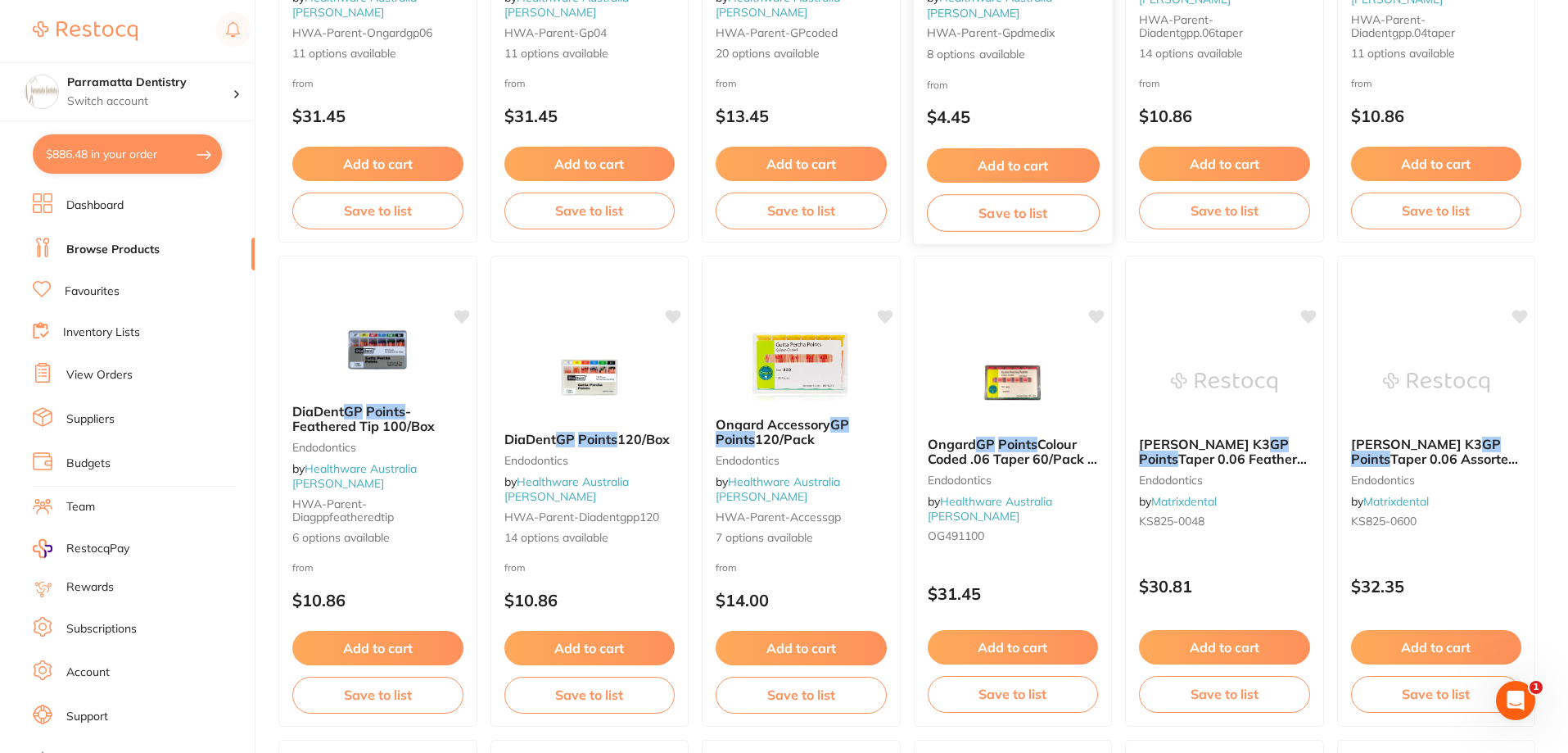
scroll to position [573, 0]
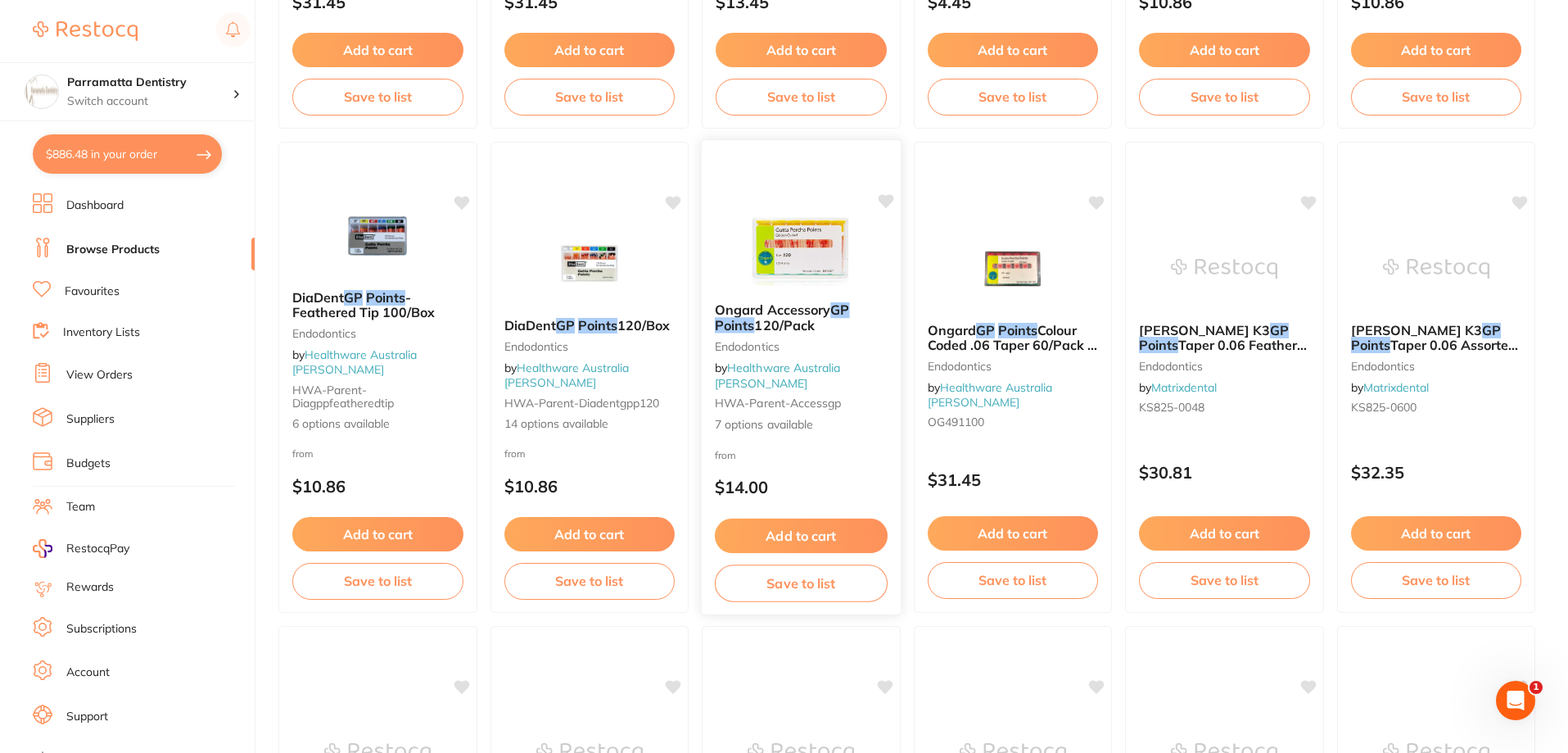
click at [783, 258] on img at bounding box center [801, 248] width 107 height 83
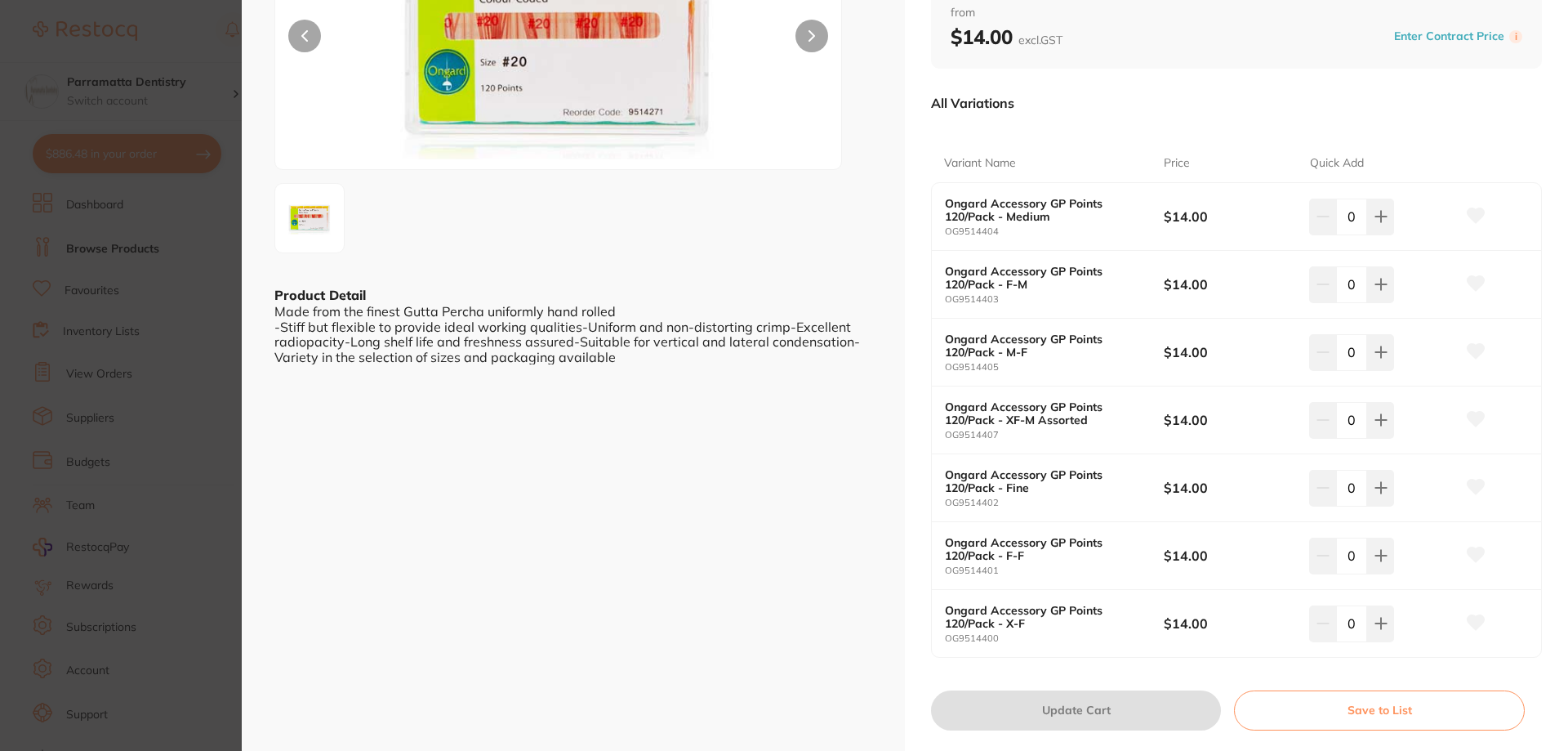
scroll to position [245, 0]
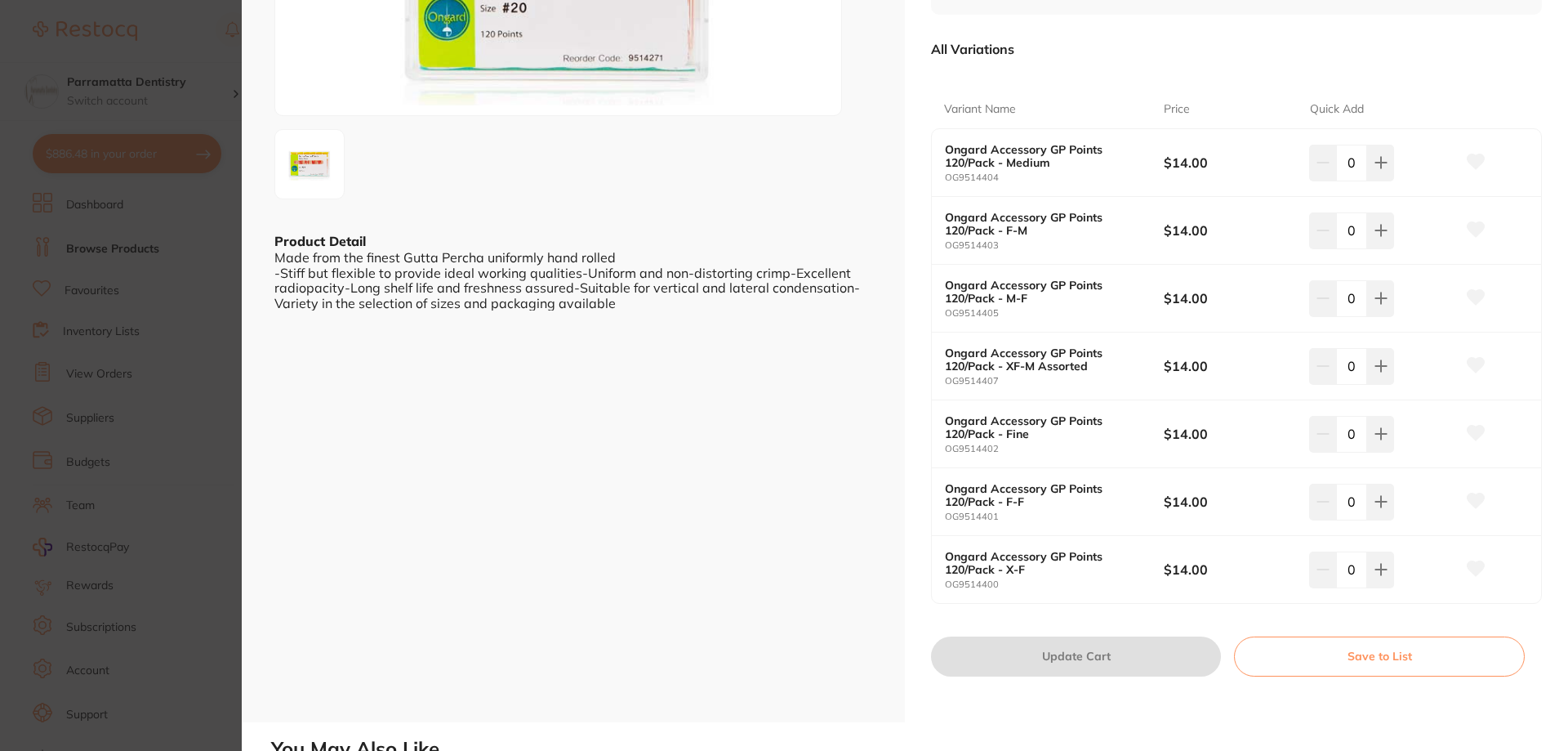
click at [209, 313] on section "Ongard Accessory GP Points 120/Pack Endodontics by Healthware Australia Ridley …" at bounding box center [784, 376] width 1568 height 751
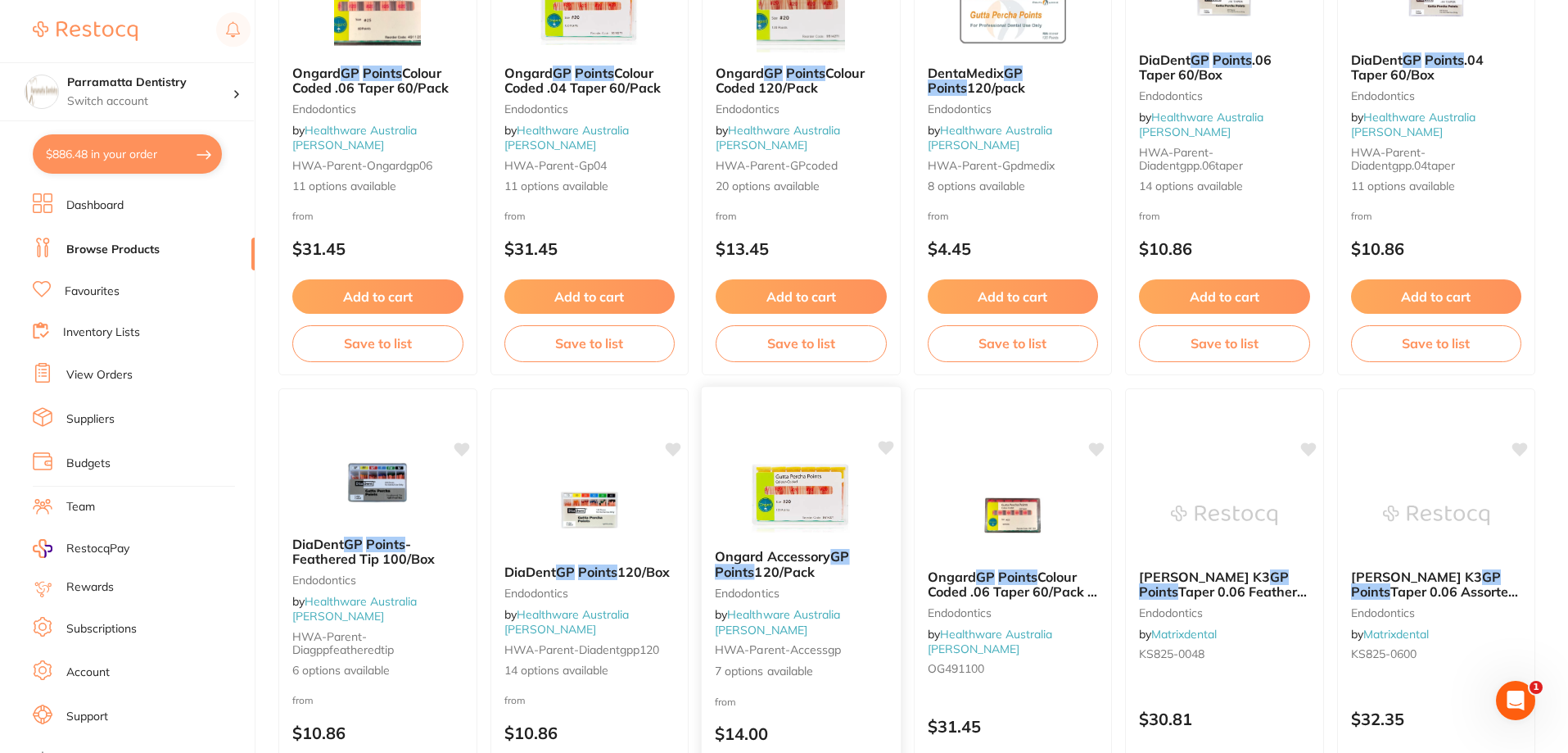
scroll to position [164, 0]
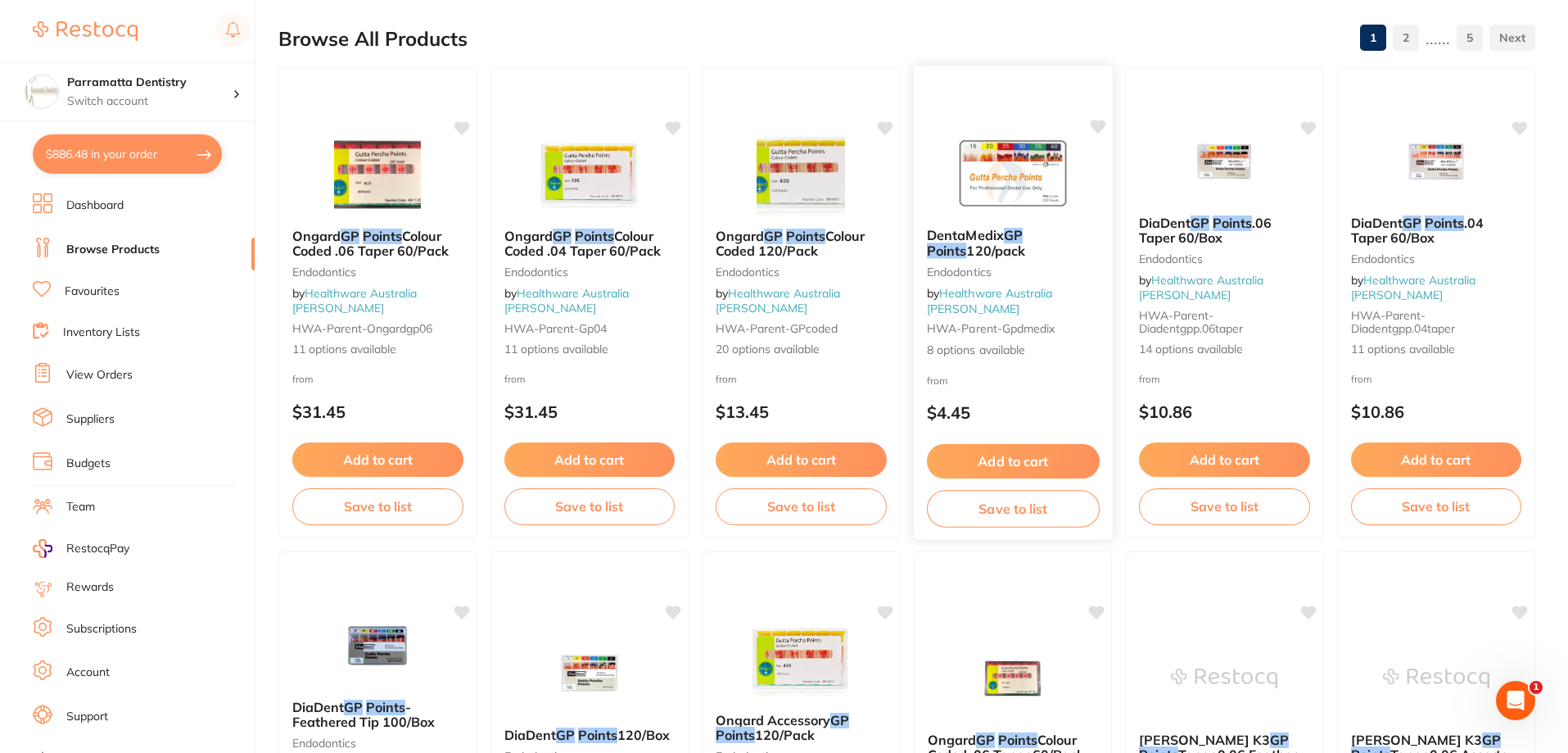
click at [1022, 177] on img at bounding box center [1012, 173] width 107 height 83
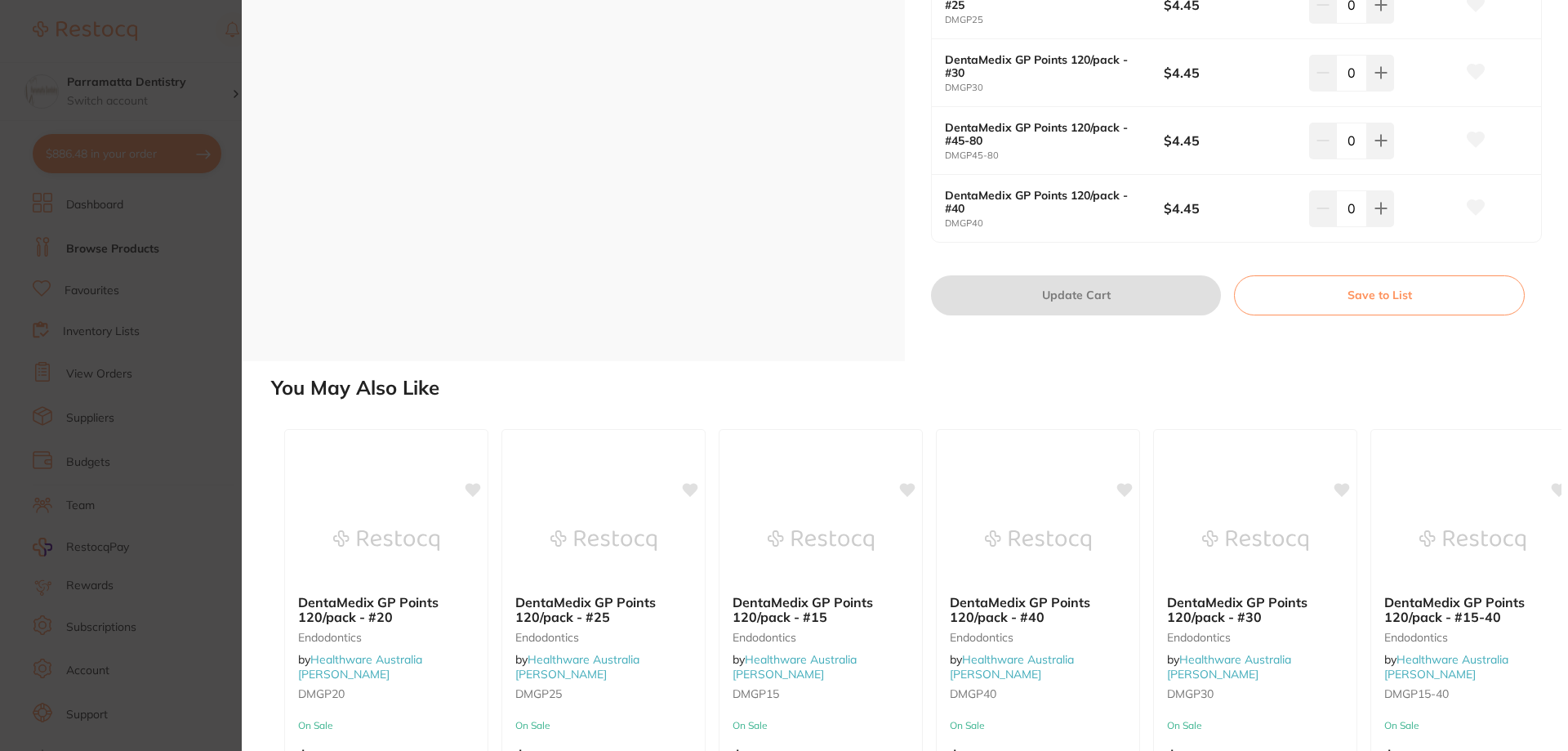
scroll to position [816, 0]
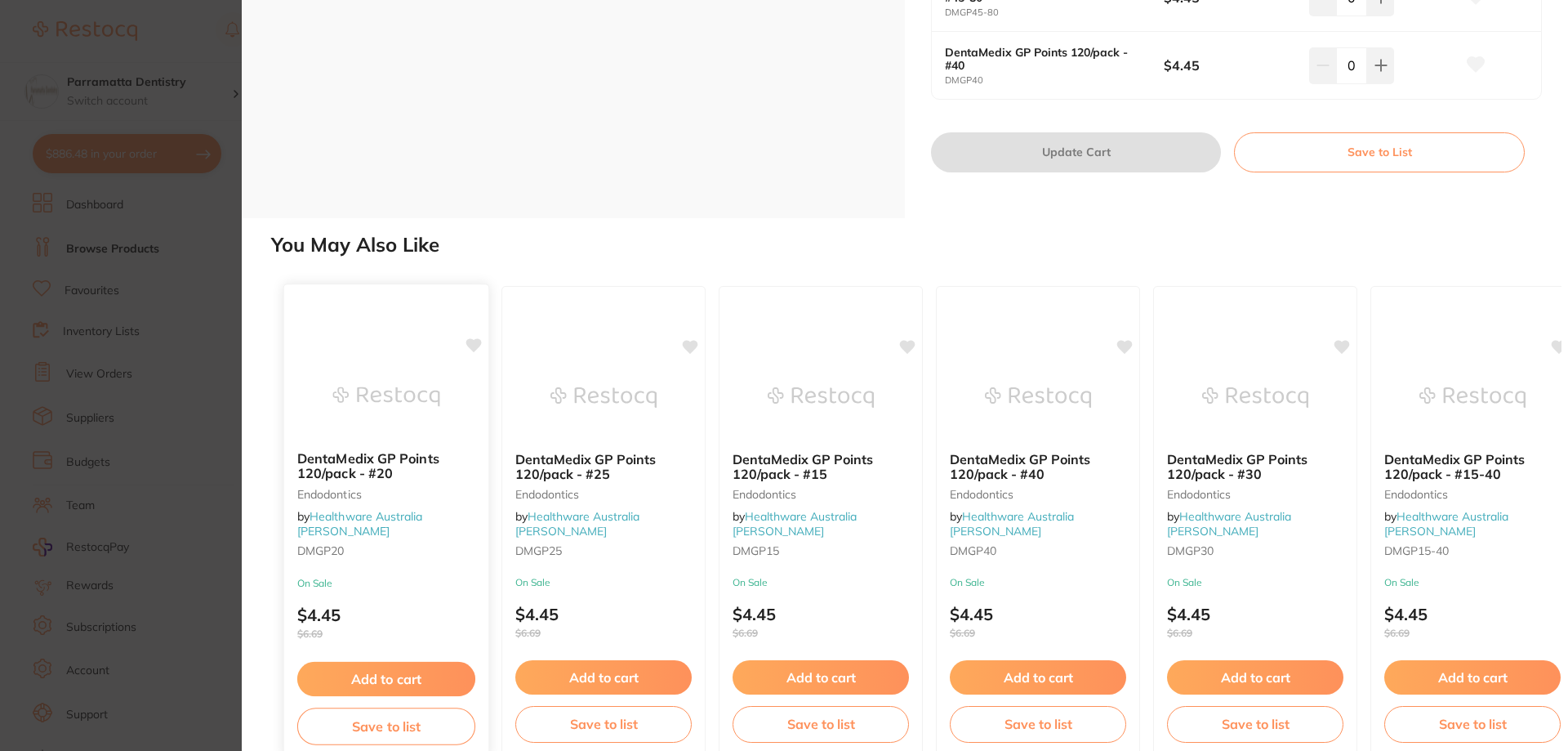
click at [410, 425] on img at bounding box center [385, 396] width 107 height 83
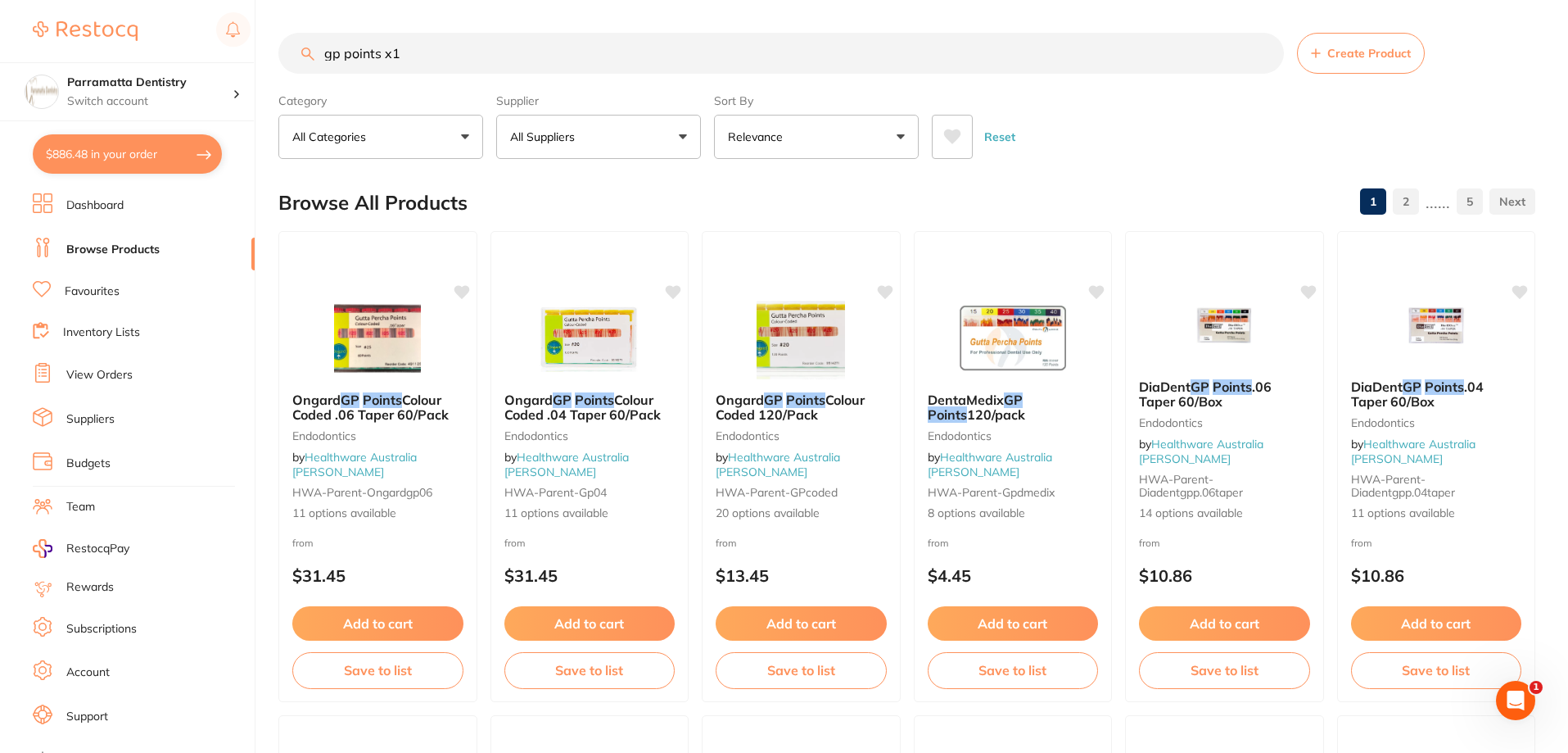
drag, startPoint x: 430, startPoint y: 56, endPoint x: 275, endPoint y: 60, distance: 155.1
click at [275, 60] on div "$886.48 Parramatta Dentistry Switch account Parramatta Dentistry $886.48 in you…" at bounding box center [784, 376] width 1568 height 753
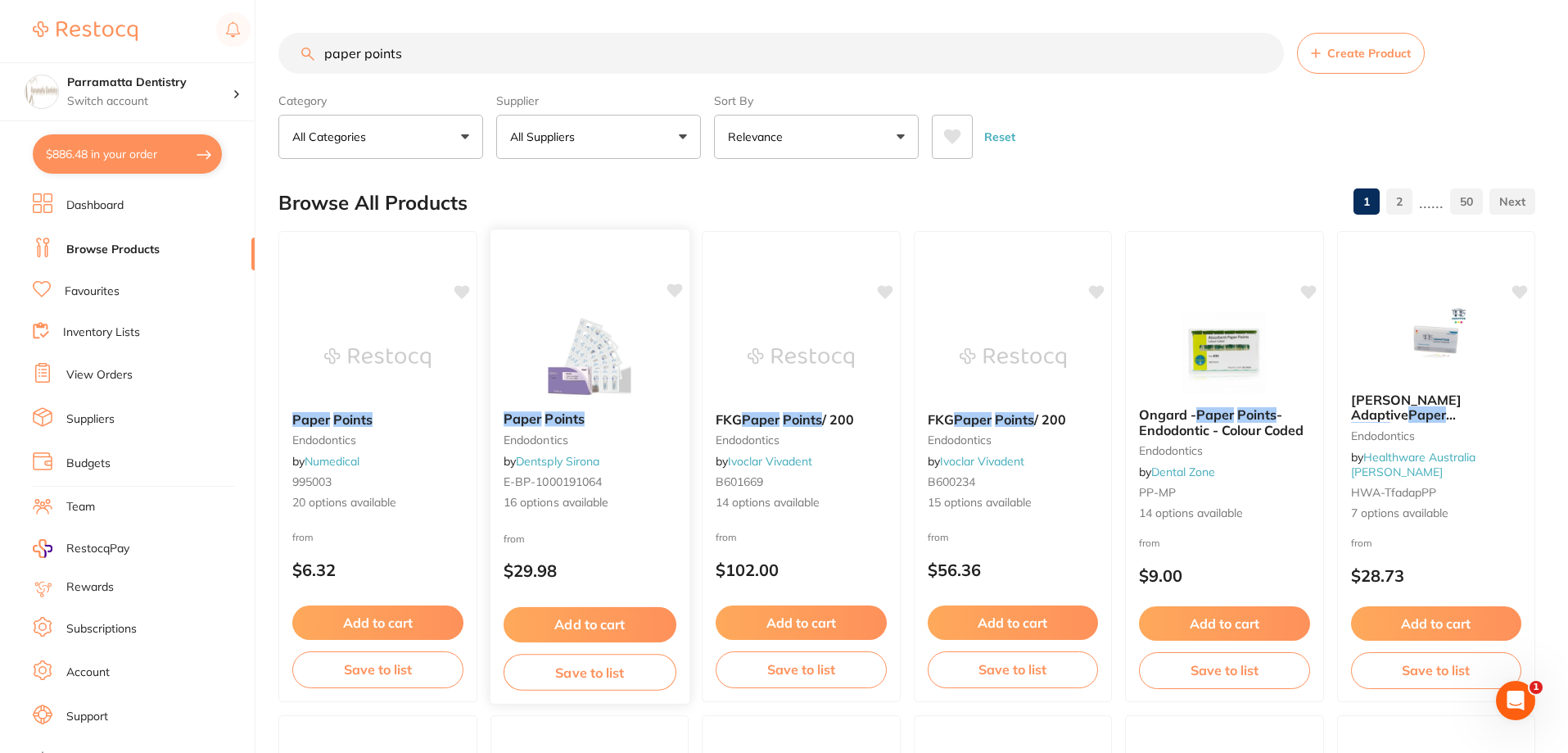
click at [624, 331] on img at bounding box center [589, 356] width 107 height 83
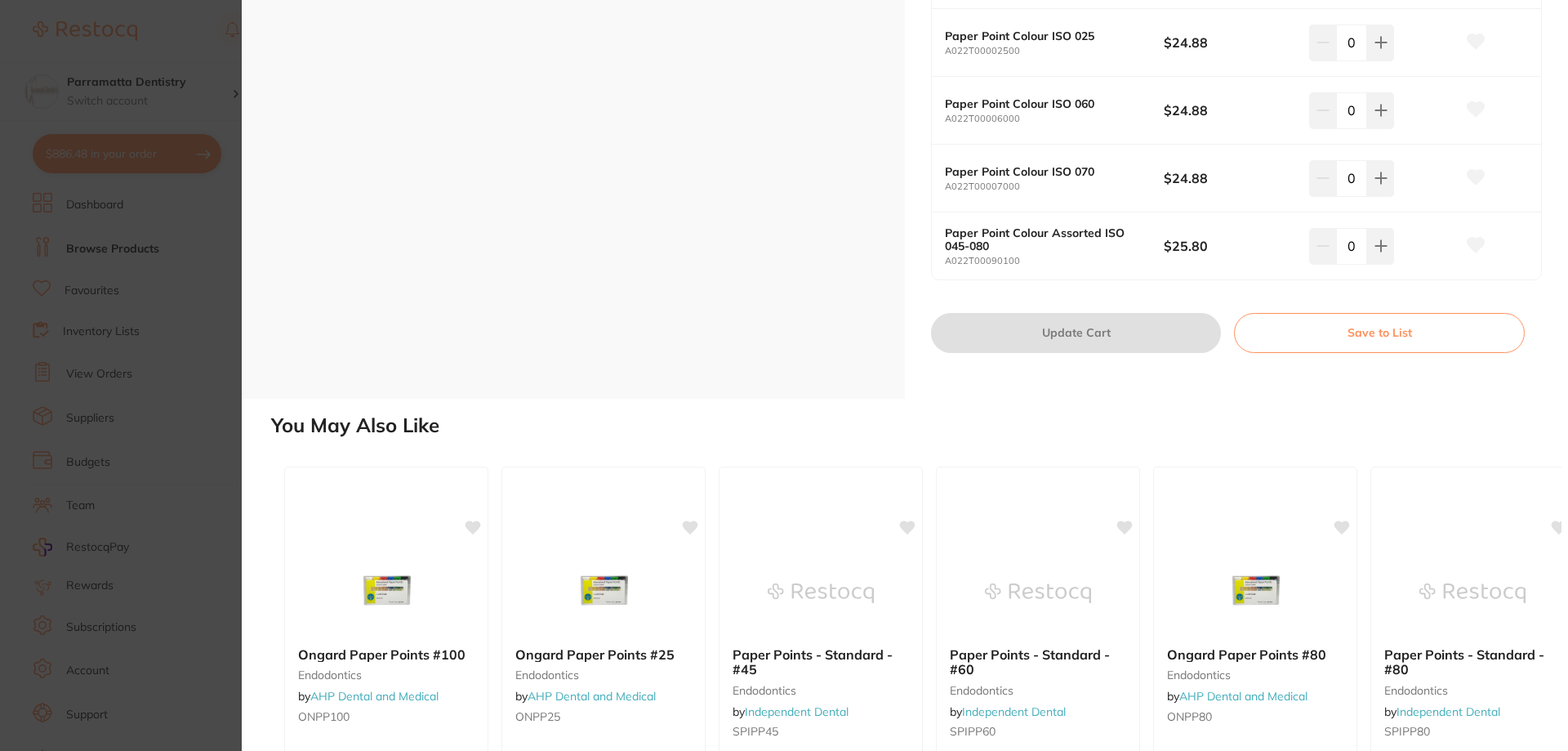
scroll to position [1225, 0]
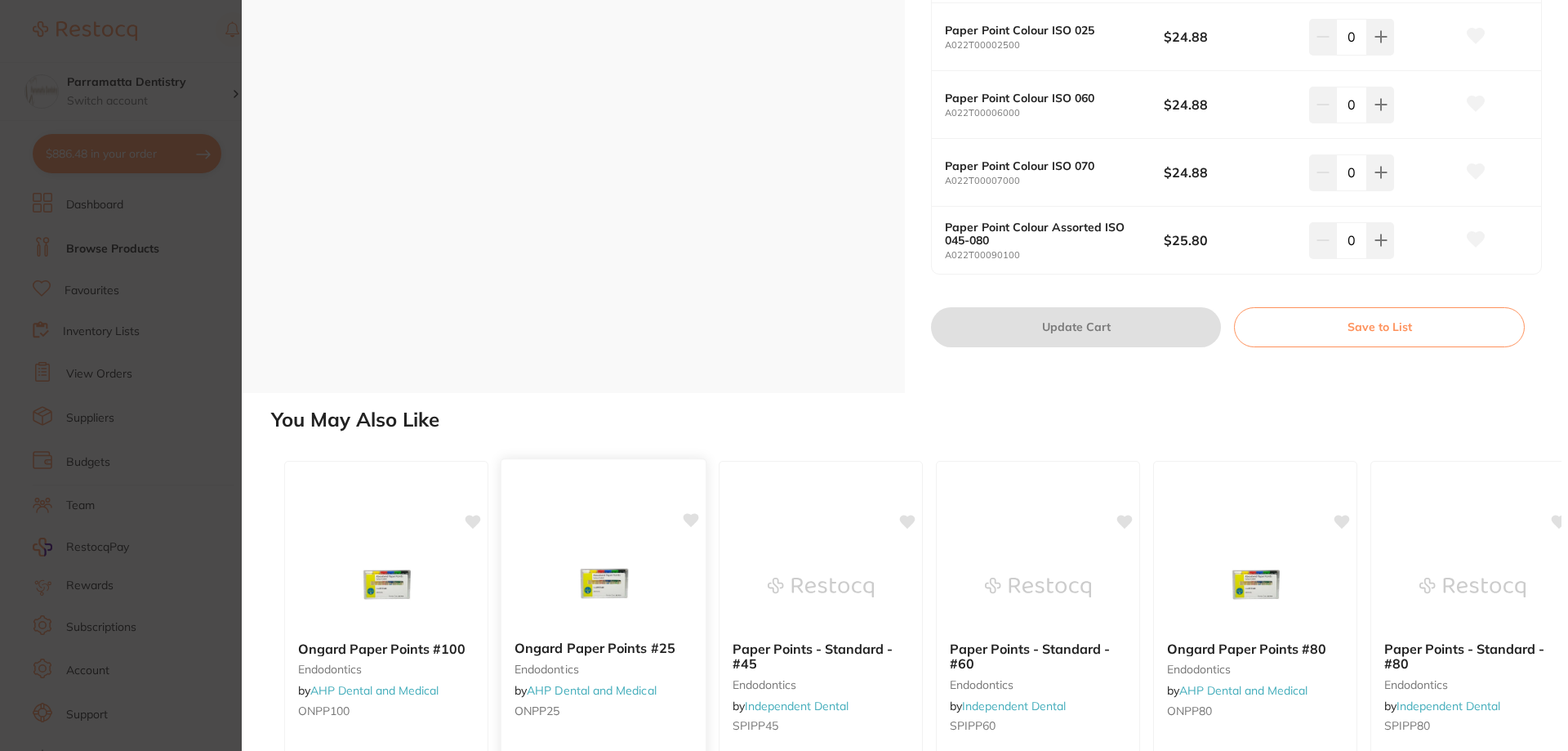
click at [636, 585] on img at bounding box center [603, 586] width 107 height 83
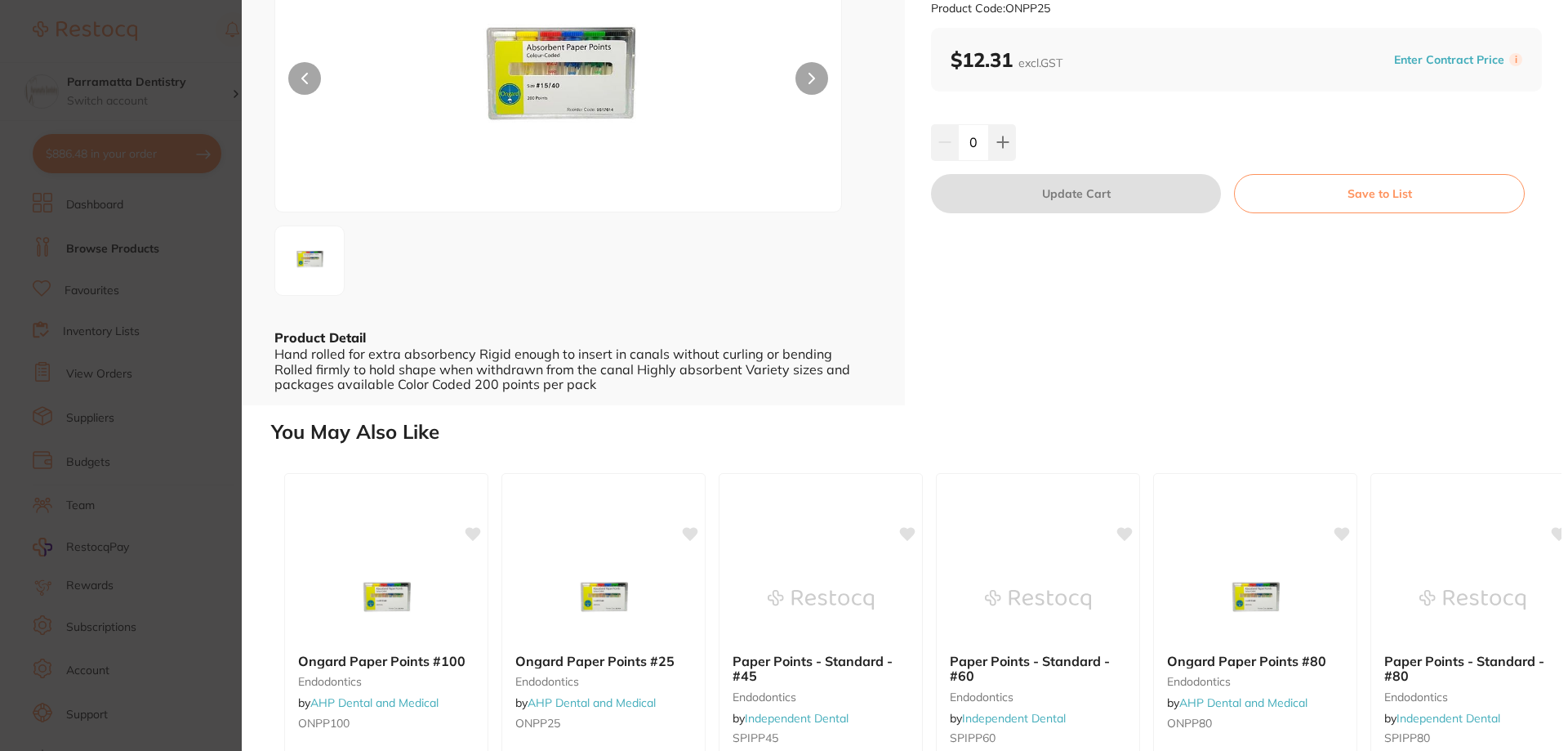
scroll to position [245, 0]
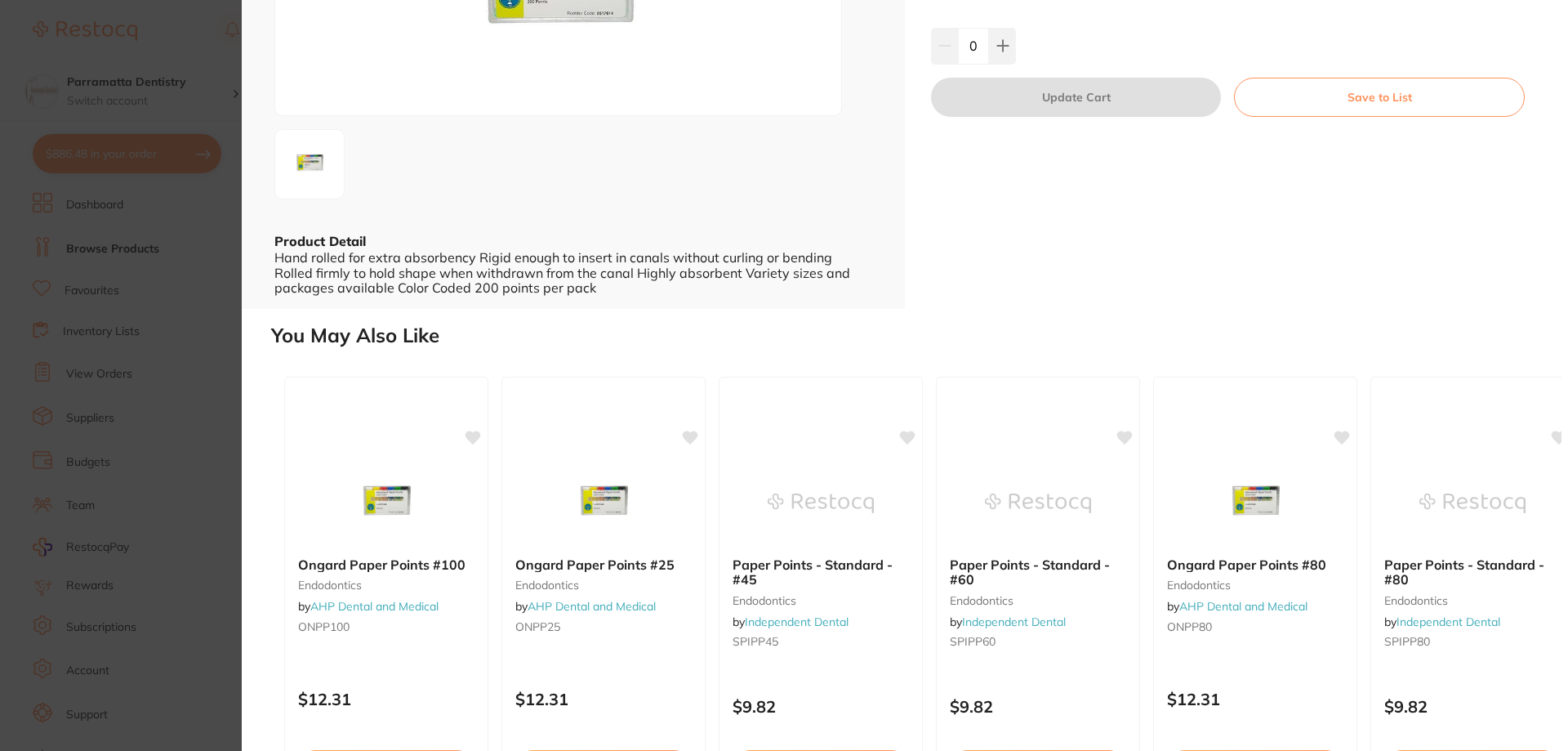
click at [200, 462] on section "Ongard Paper Points #25 endodontics by AHP Dental and Medical Product Code: ONP…" at bounding box center [784, 376] width 1568 height 751
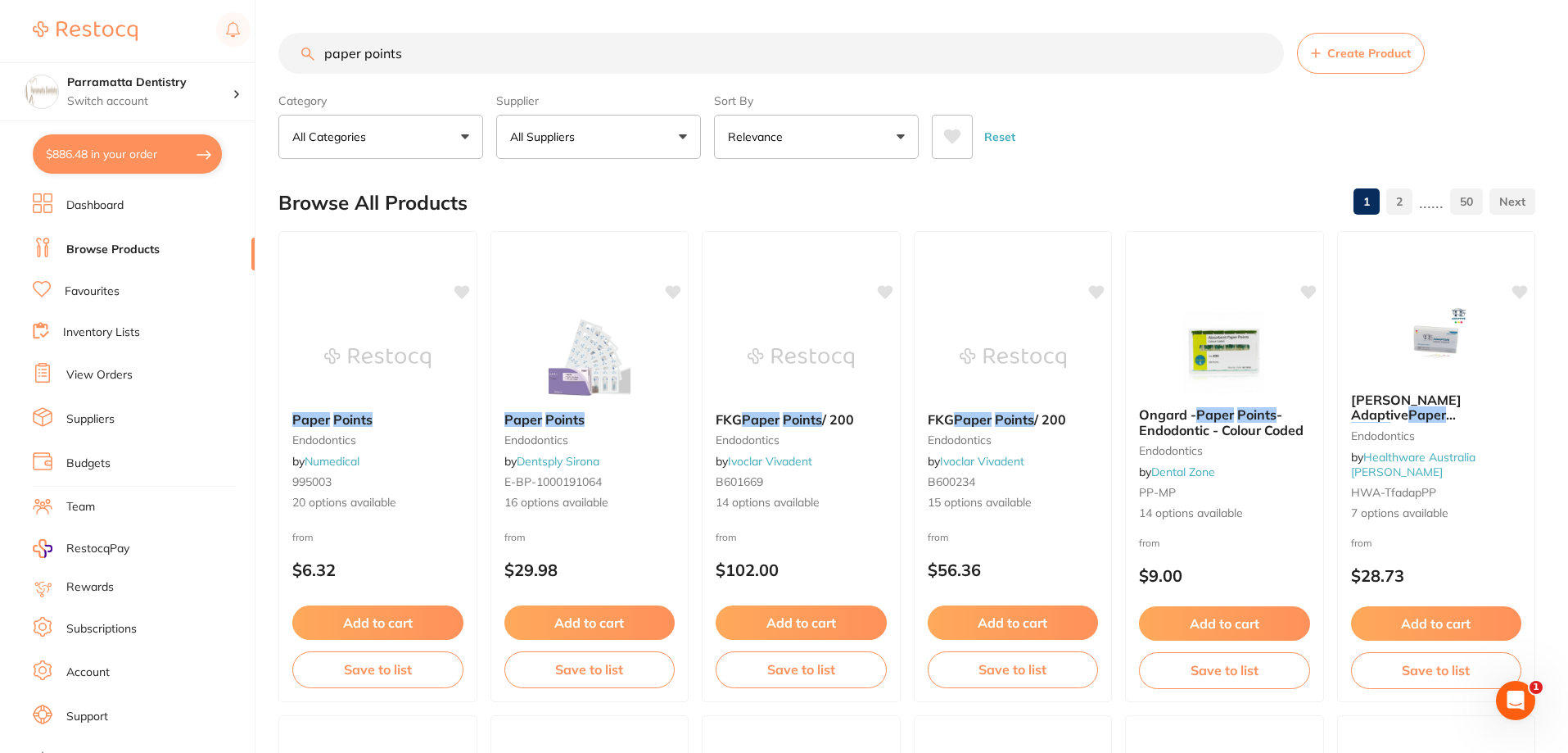
scroll to position [1, 0]
drag, startPoint x: 434, startPoint y: 39, endPoint x: 313, endPoint y: 73, distance: 125.7
click at [317, 73] on input "paper points" at bounding box center [781, 53] width 1005 height 41
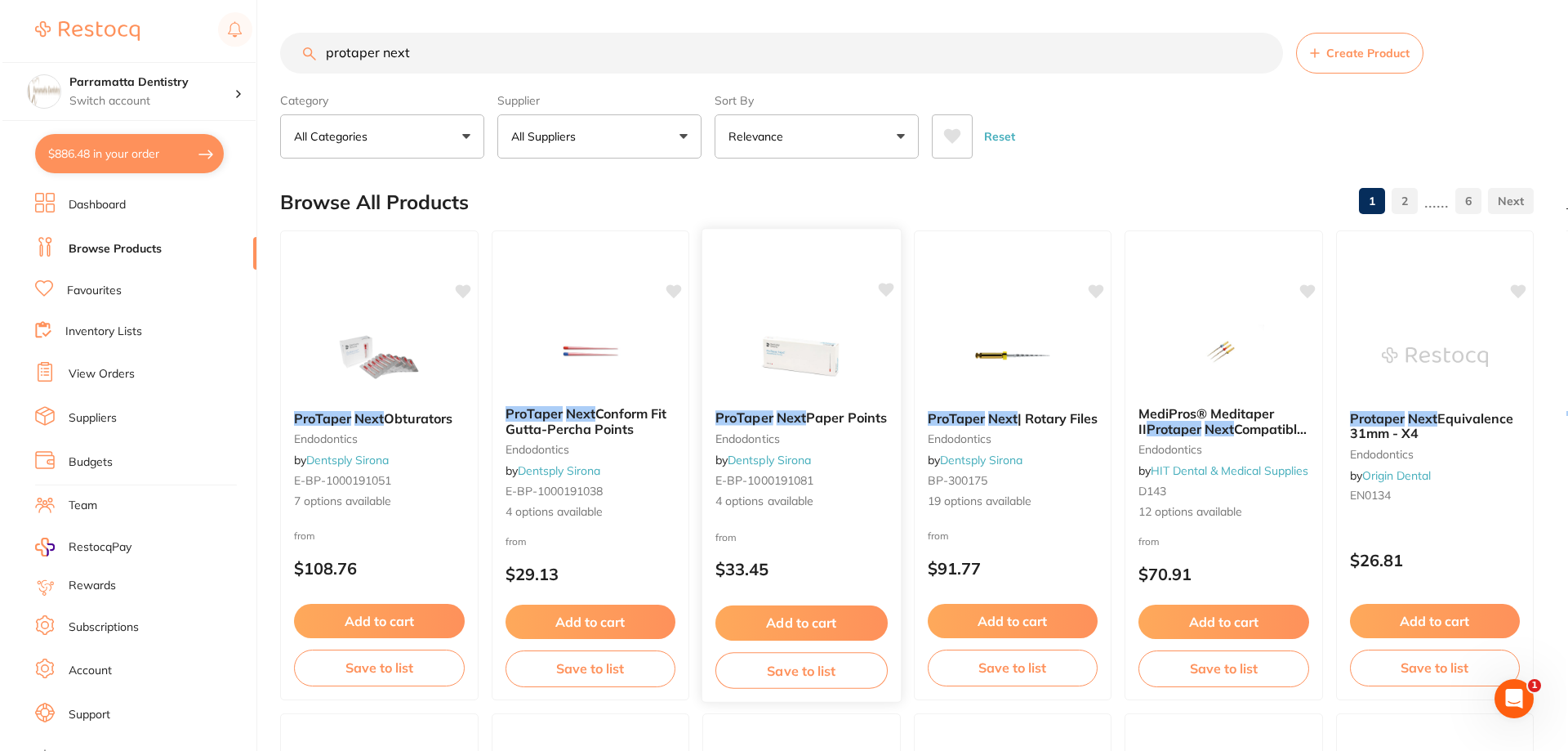
scroll to position [0, 0]
click at [818, 344] on img at bounding box center [799, 355] width 107 height 83
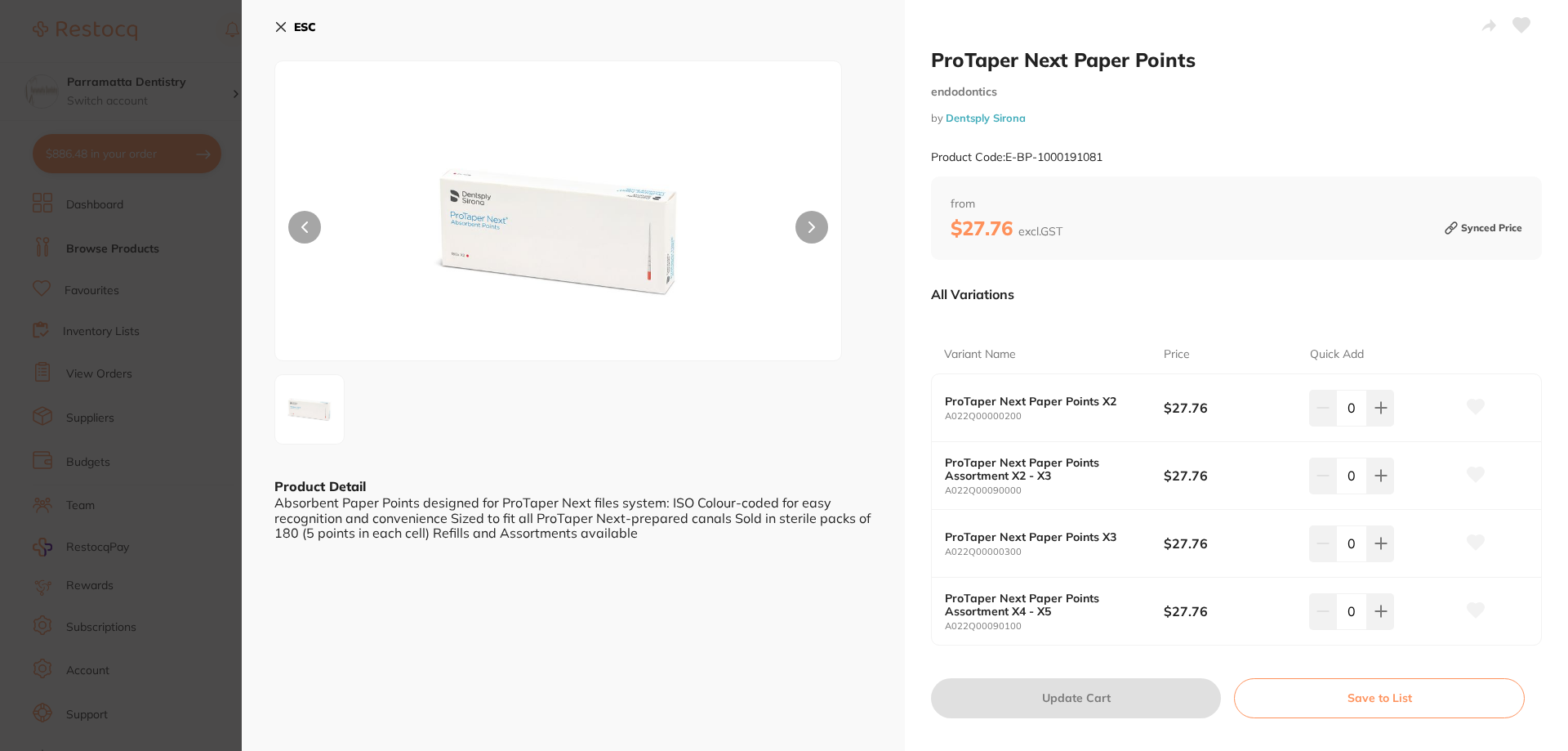
click at [227, 561] on section "ProTaper Next Paper Points endodontics by Dentsply Sirona Product Code: E-BP-10…" at bounding box center [784, 376] width 1568 height 751
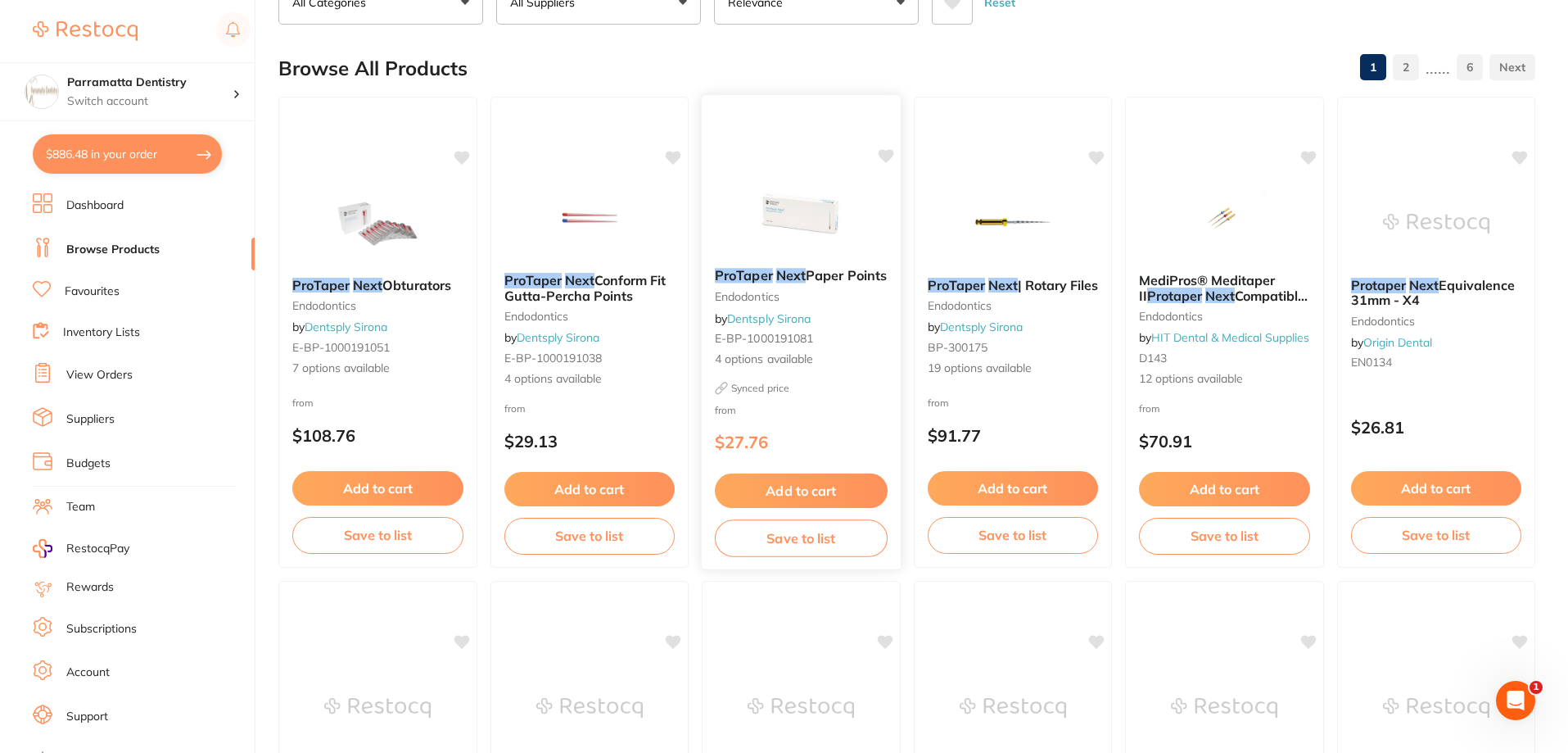
scroll to position [83, 0]
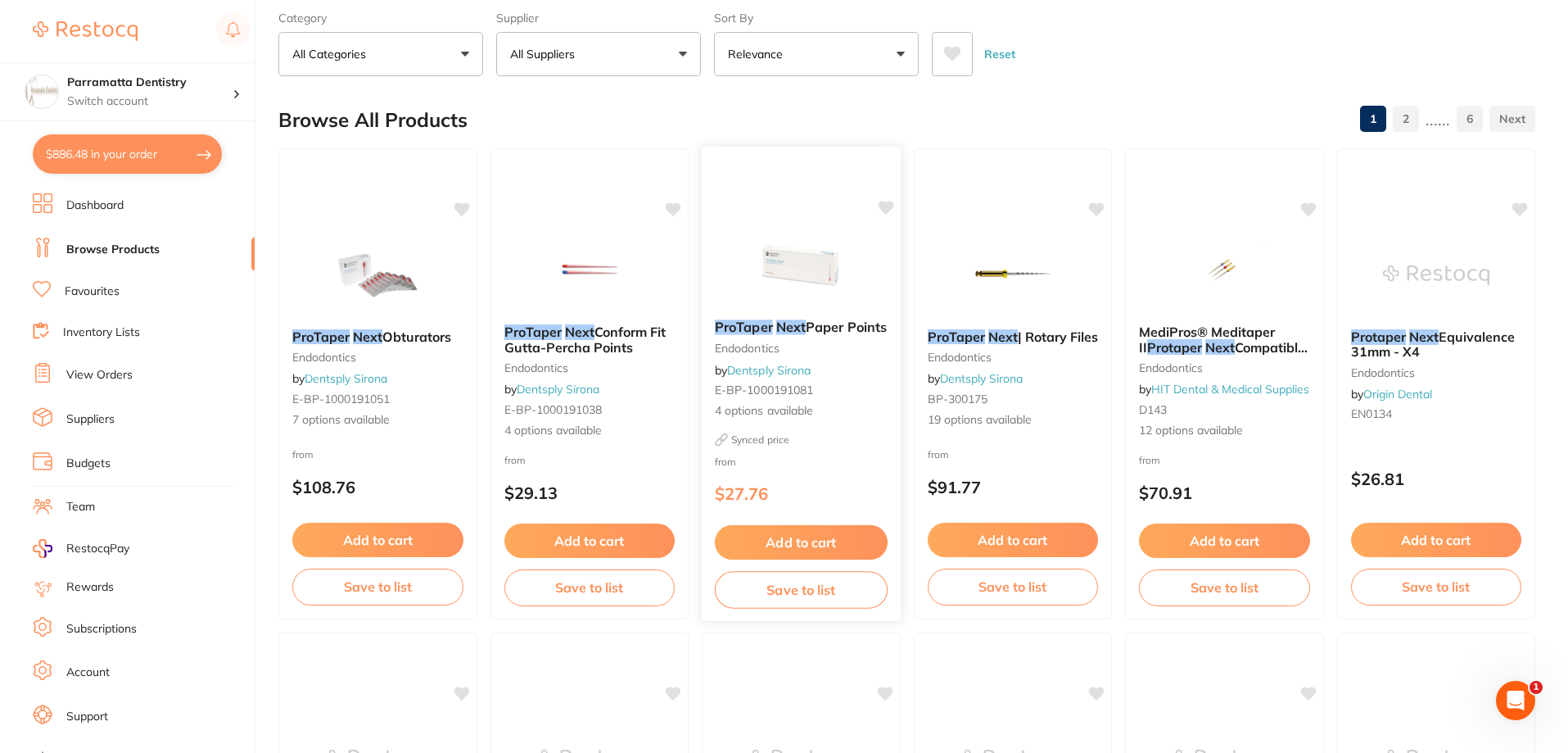
click at [788, 266] on img at bounding box center [801, 265] width 107 height 83
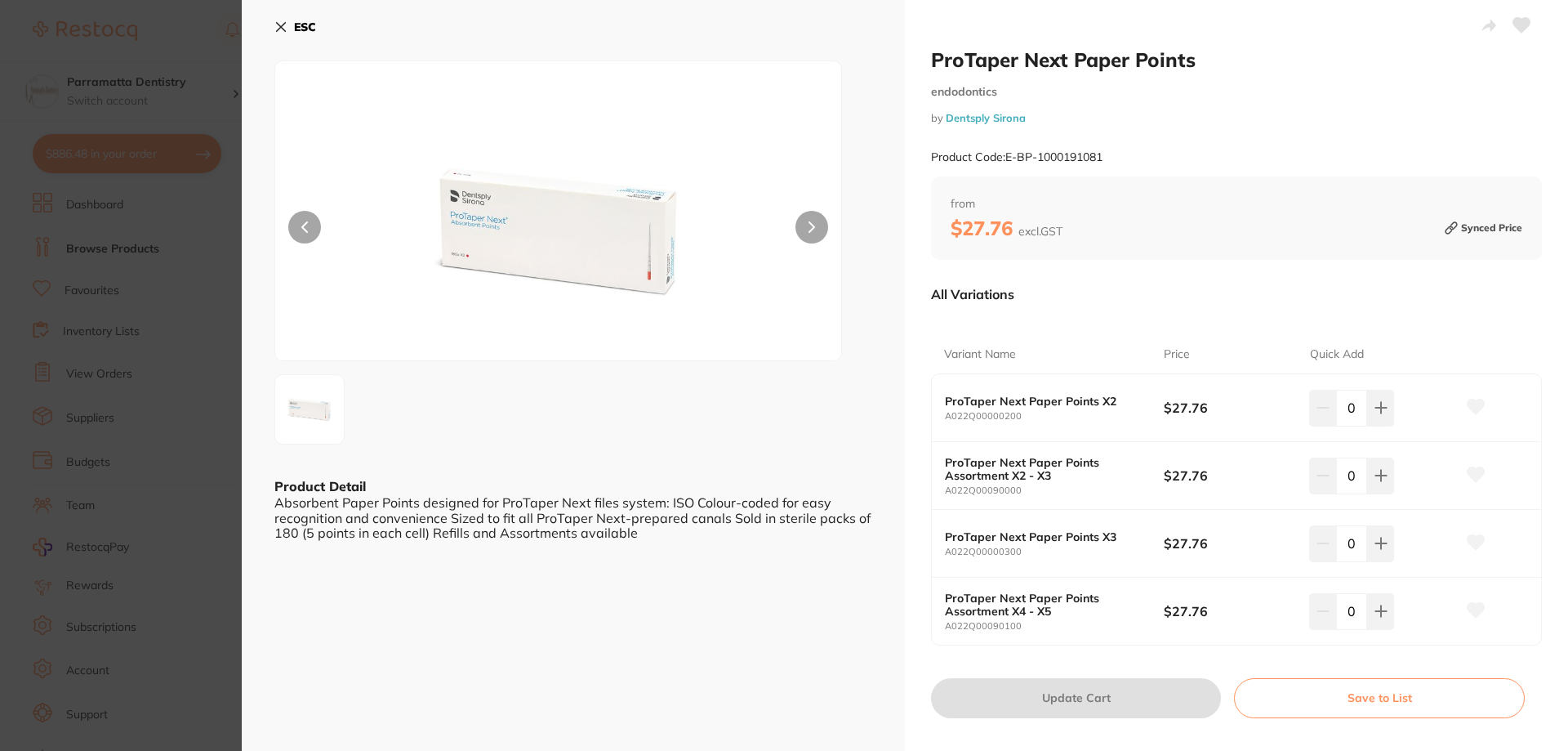
click at [193, 365] on section "ProTaper Next Paper Points endodontics by Dentsply Sirona Product Code: E-BP-10…" at bounding box center [784, 376] width 1568 height 751
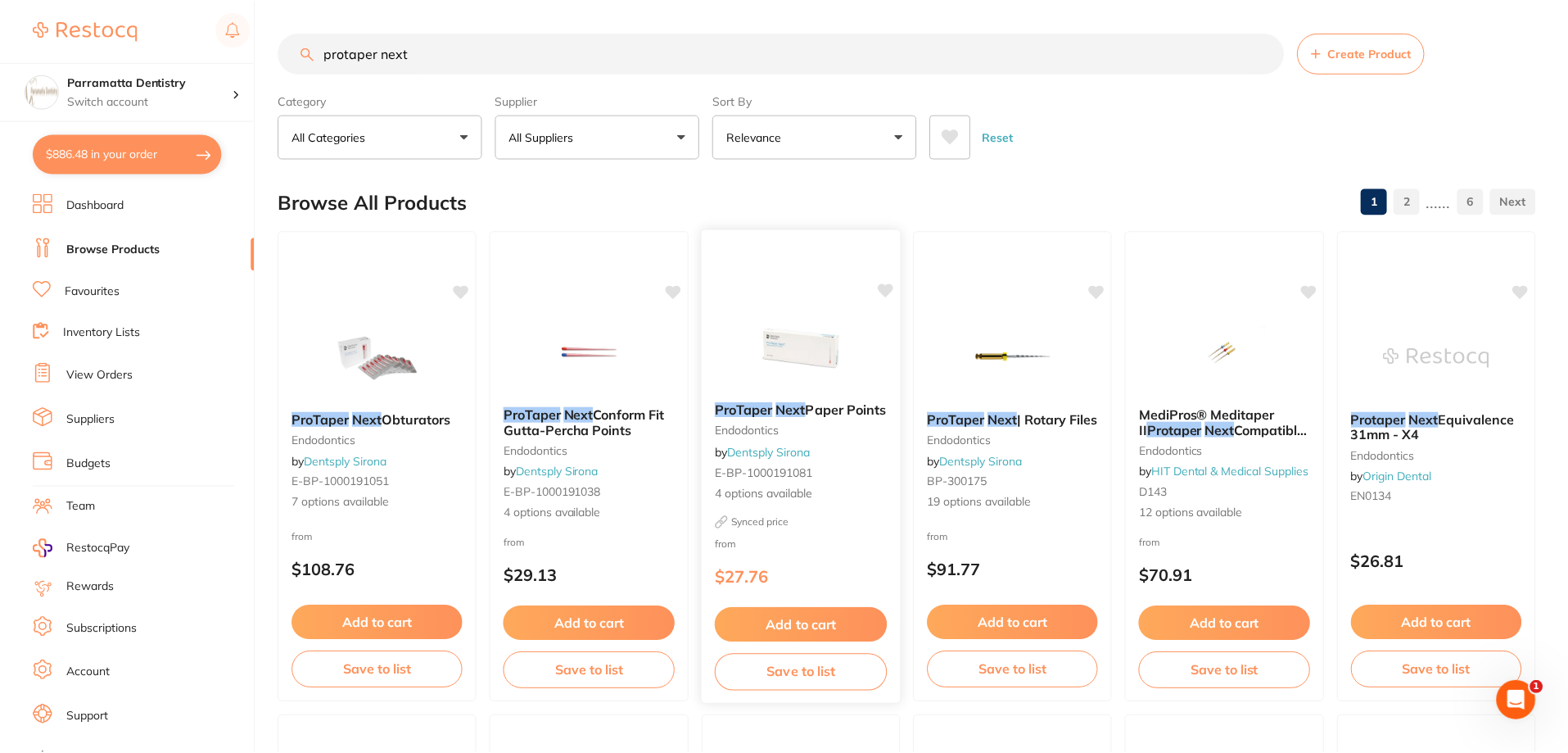
scroll to position [83, 0]
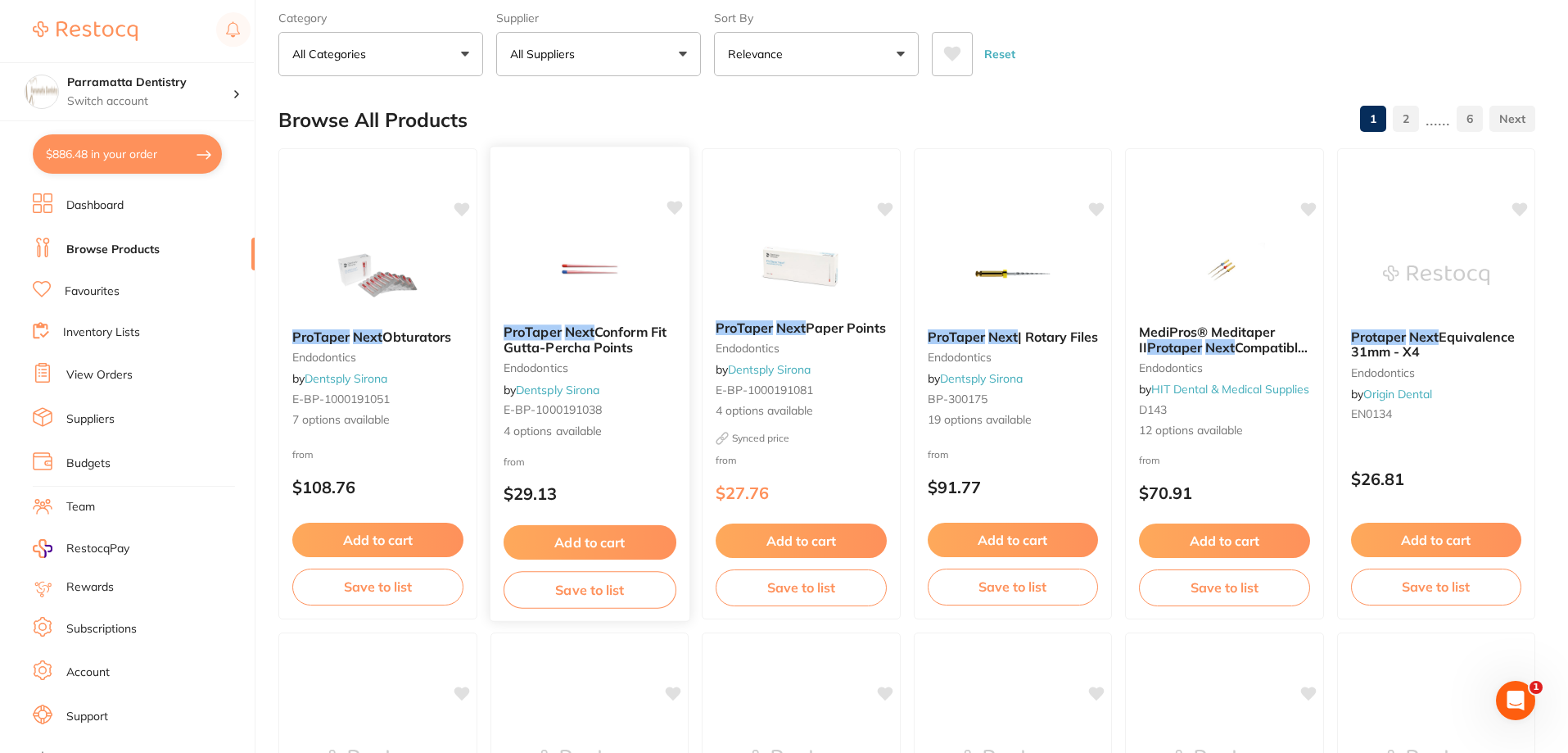
click at [587, 285] on img at bounding box center [589, 270] width 107 height 83
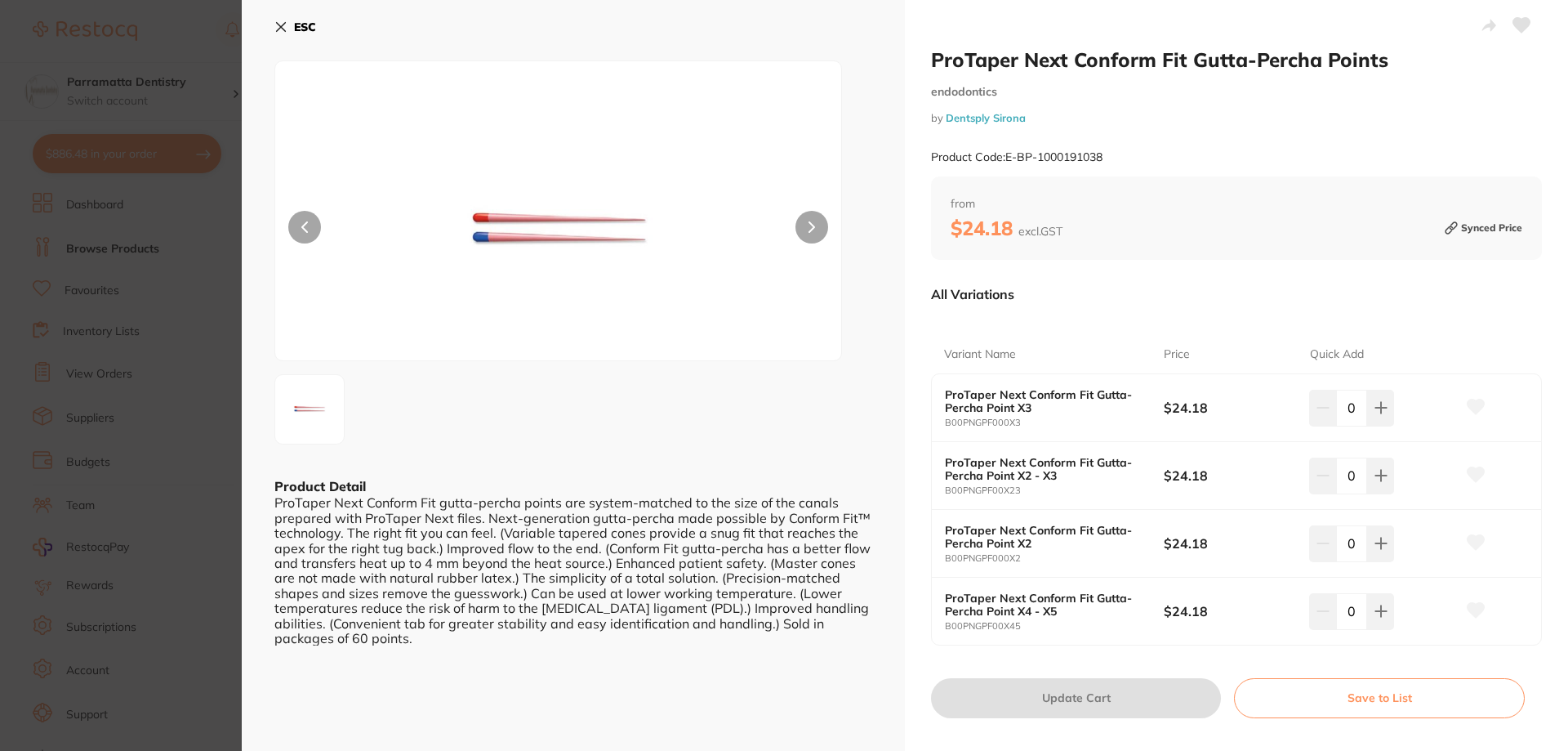
click at [194, 528] on section "ProTaper Next Conform Fit Gutta-Percha Points endodontics by Dentsply Sirona Pr…" at bounding box center [784, 376] width 1568 height 751
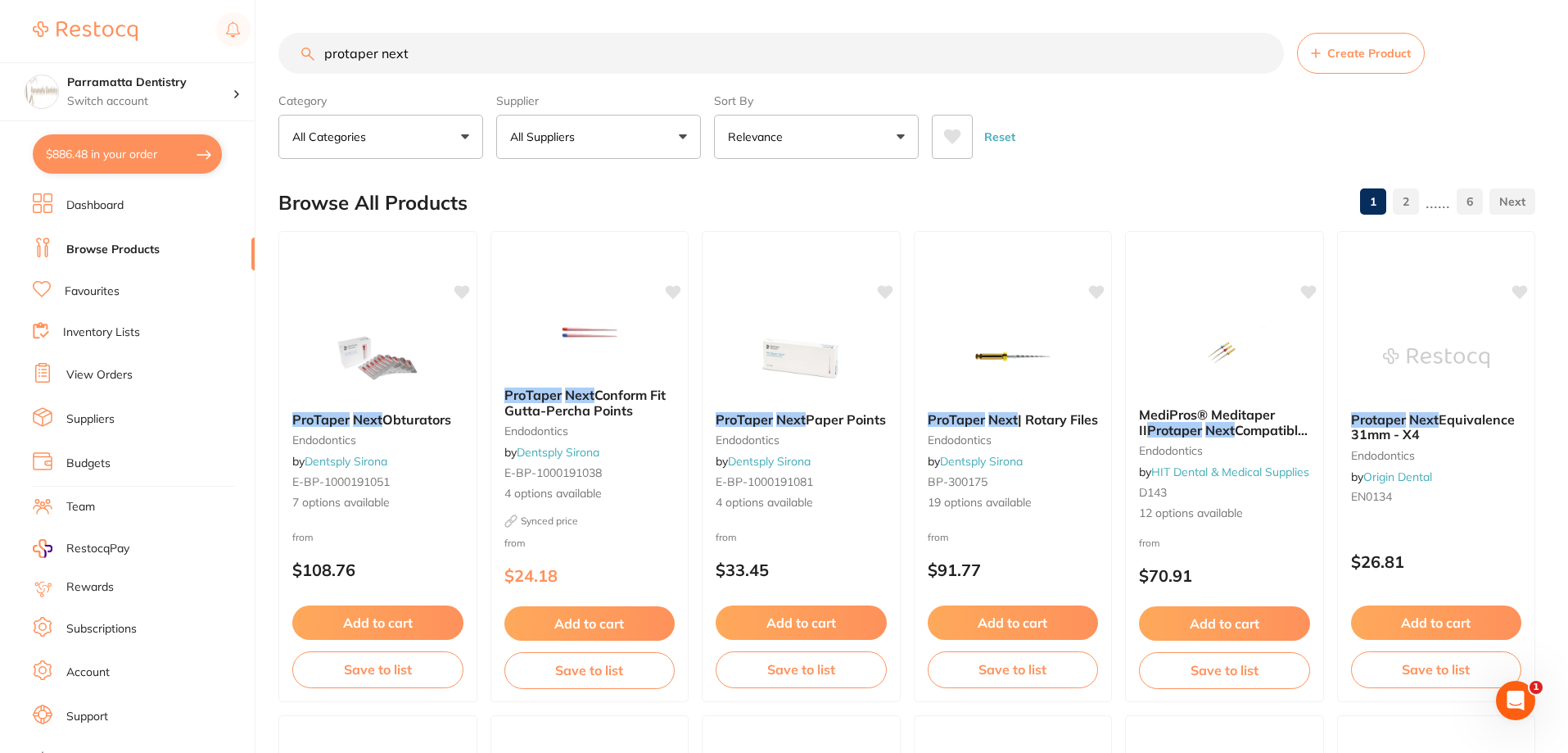
scroll to position [1, 0]
drag, startPoint x: 426, startPoint y: 58, endPoint x: 328, endPoint y: 97, distance: 105.5
click at [335, 88] on section "protaper next Create Product Category All Categories All Categories crown & bri…" at bounding box center [906, 96] width 1257 height 126
type input "p"
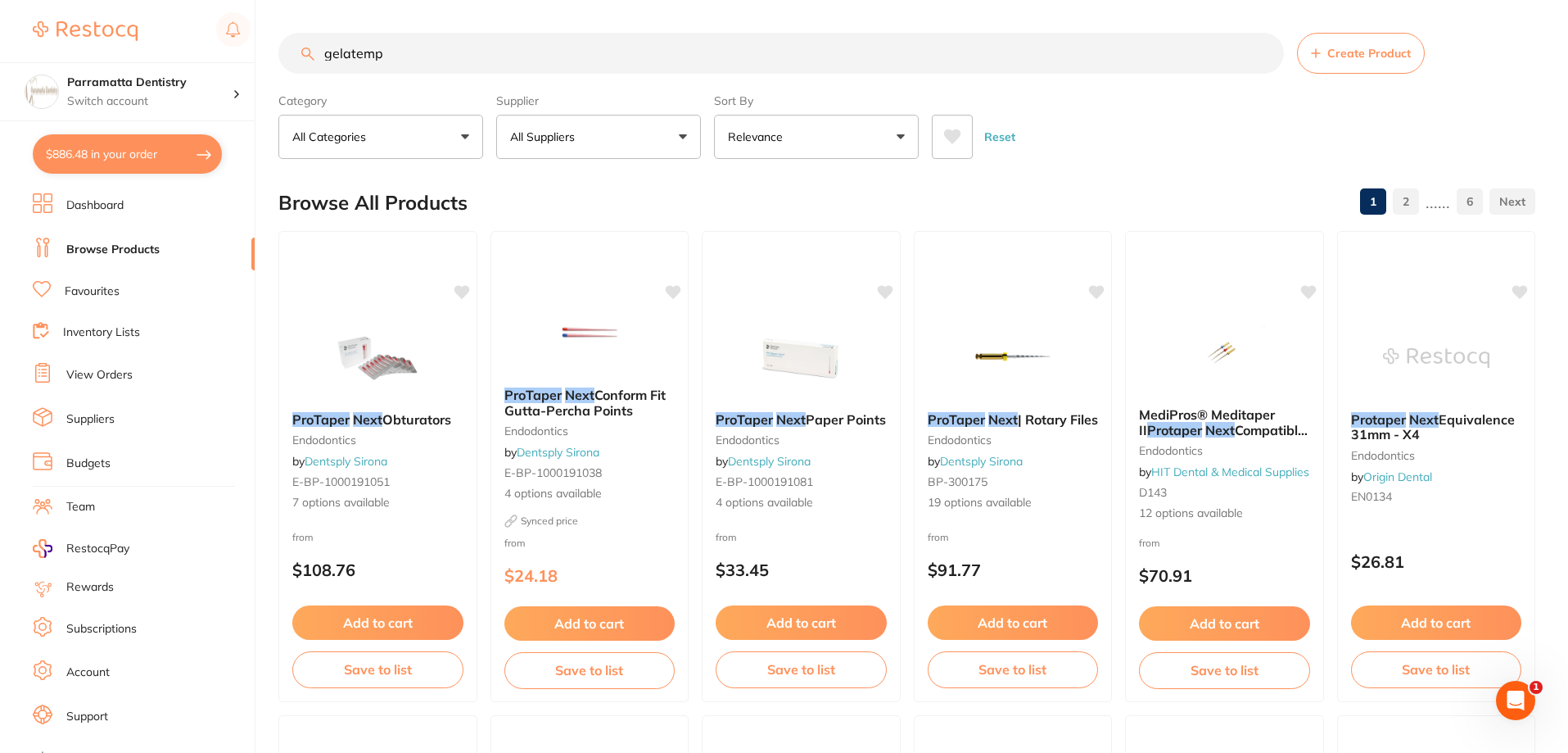
type input "gelatemp"
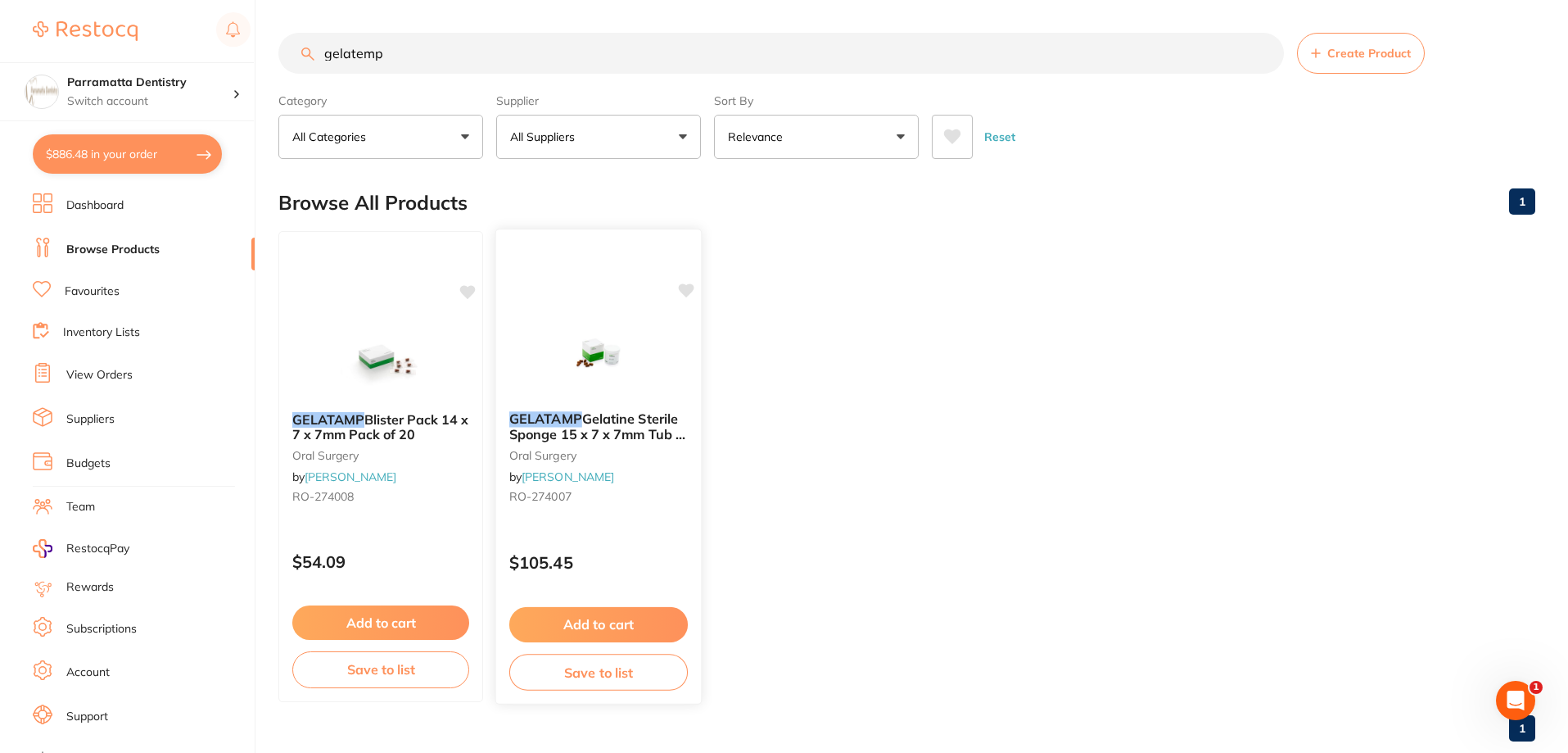
click at [626, 363] on img at bounding box center [598, 356] width 107 height 83
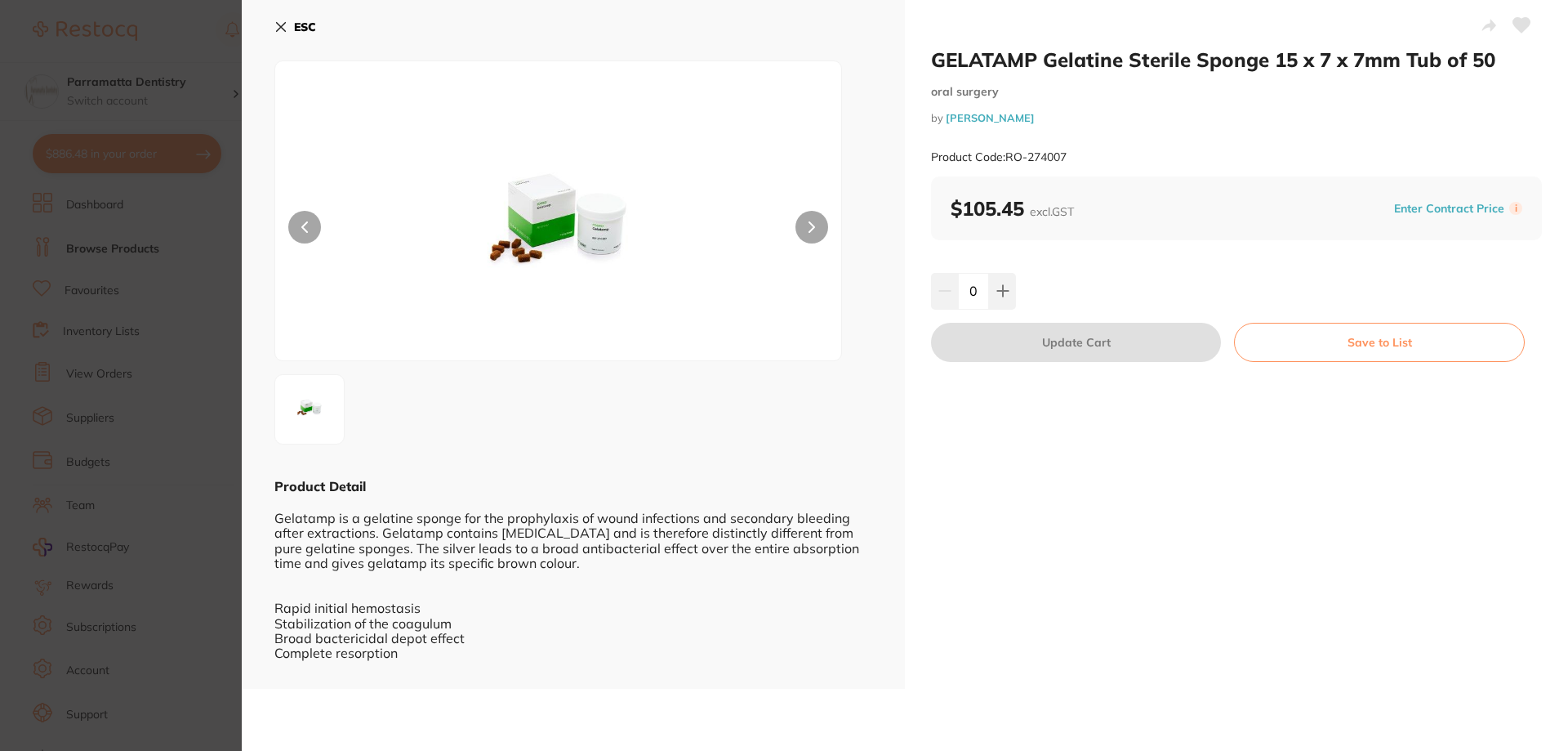
click at [177, 445] on section "GELATAMP Gelatine Sterile Sponge 15 x 7 x 7mm Tub of 50 oral surgery by Henry S…" at bounding box center [784, 376] width 1568 height 751
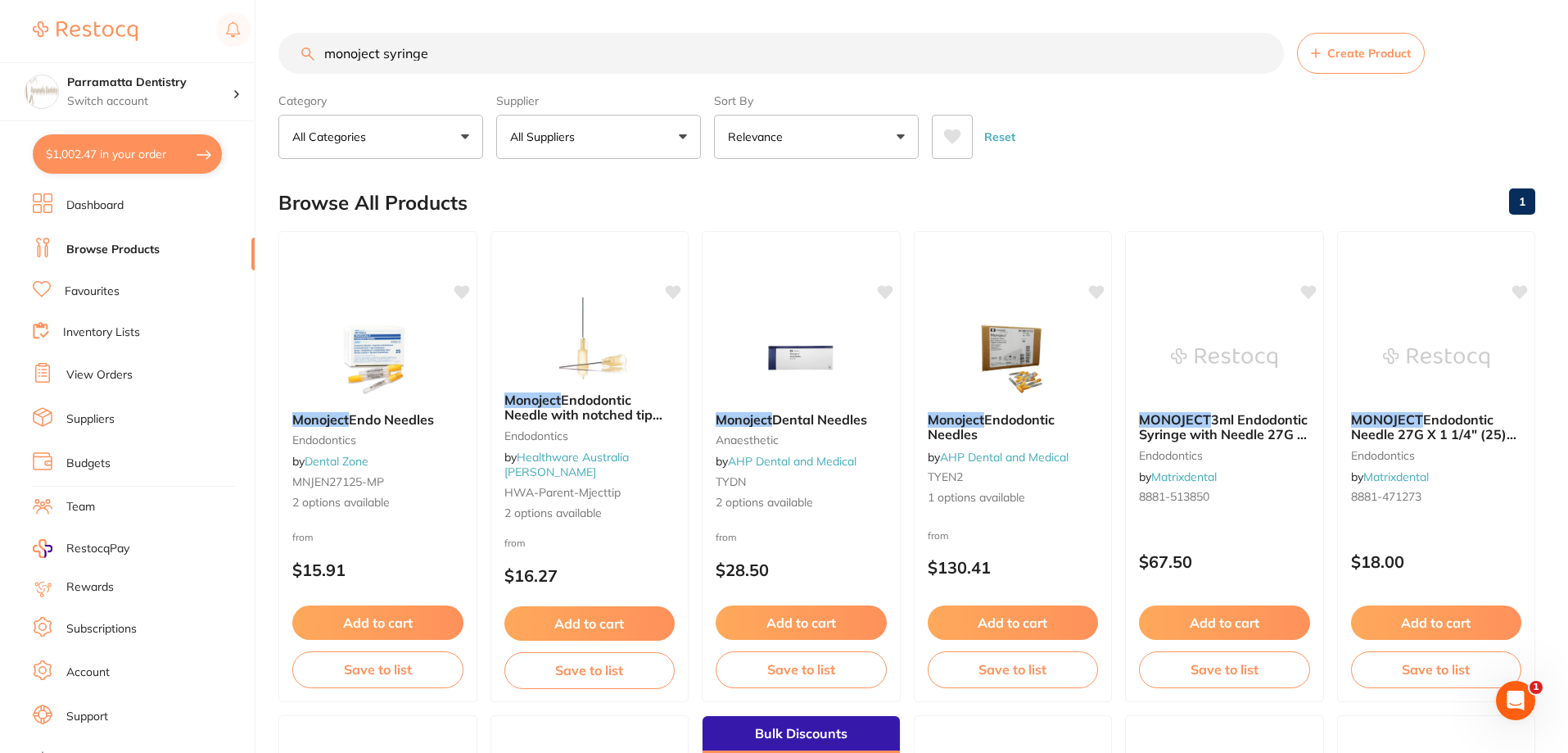
type input "monoject syringe"
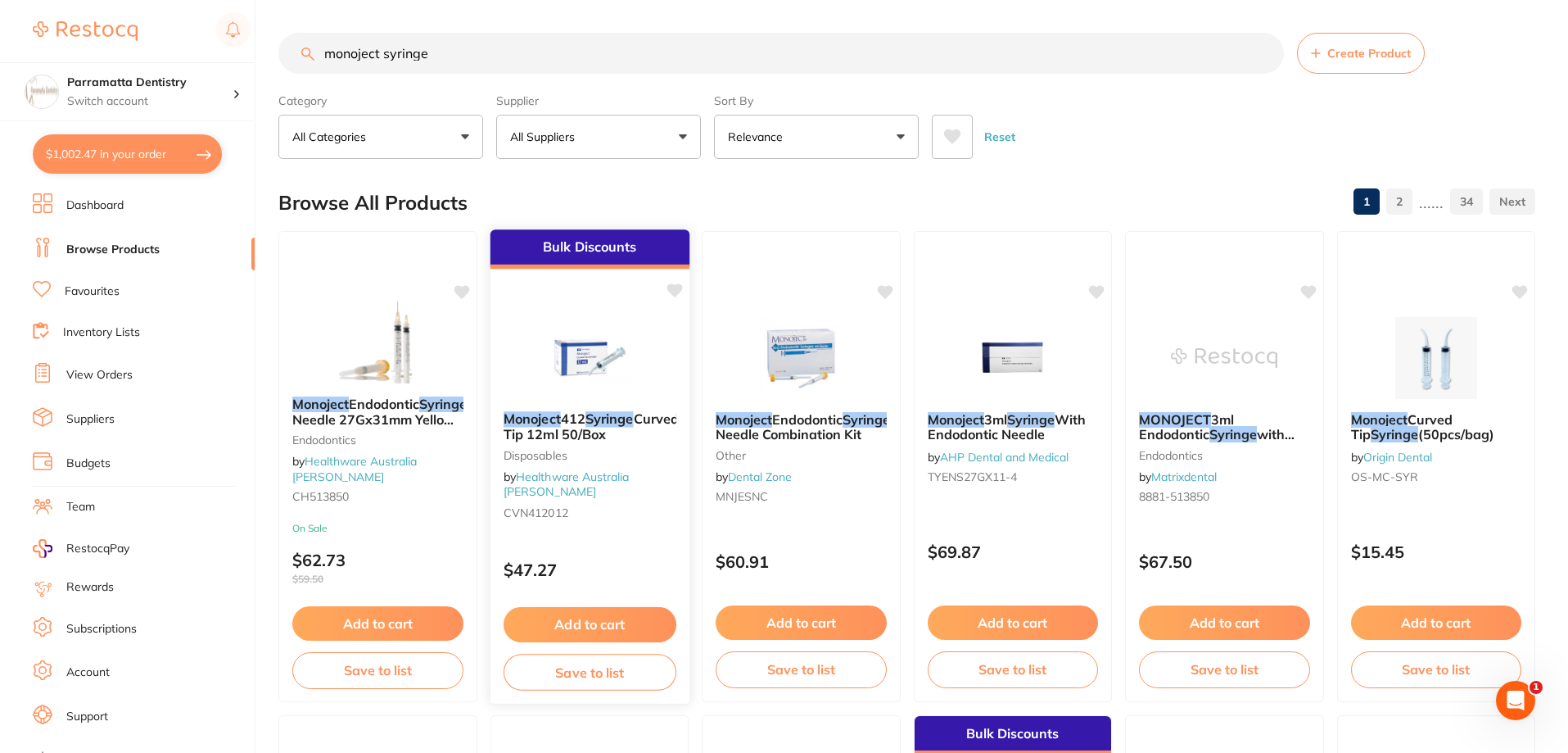
click at [617, 352] on img at bounding box center [589, 356] width 107 height 83
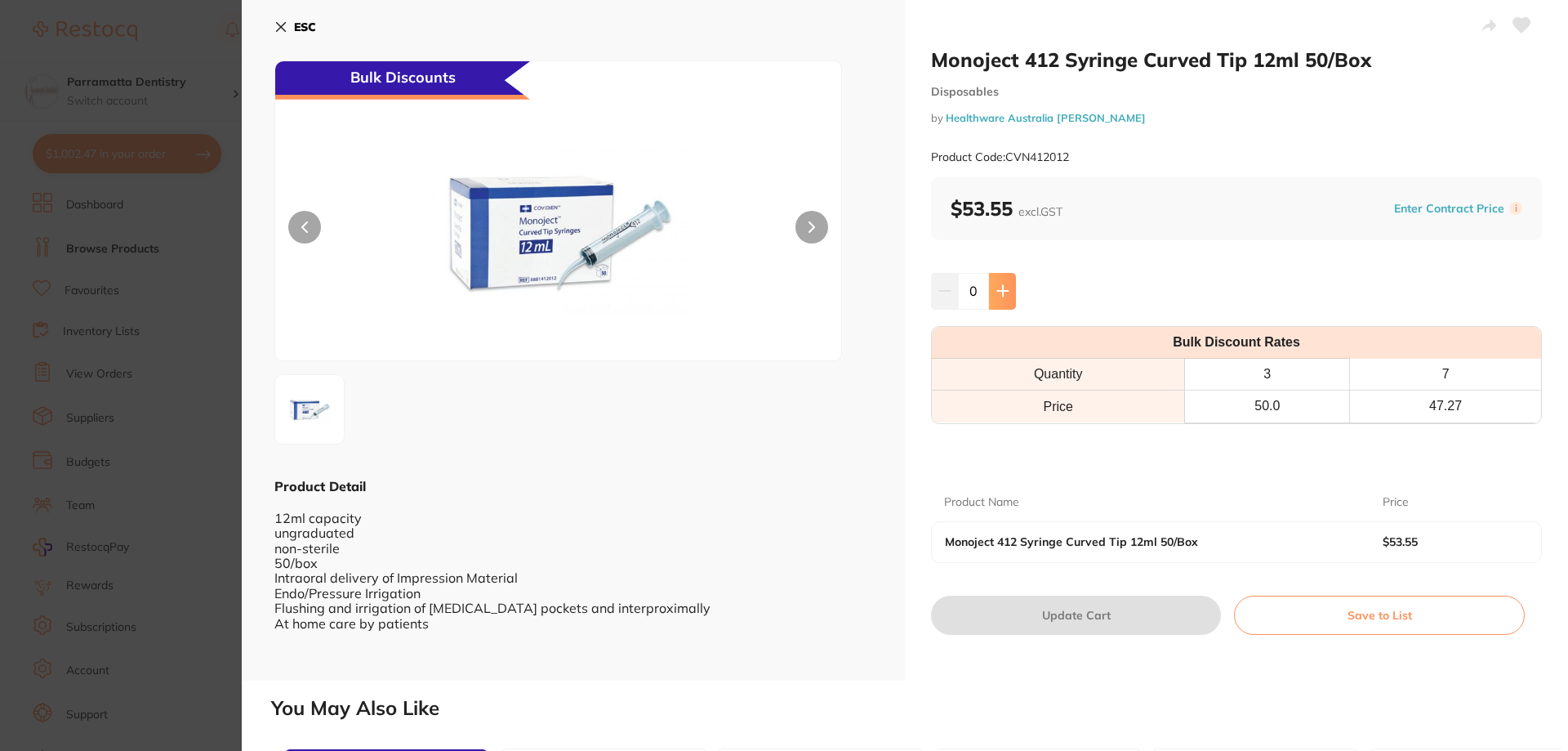
click at [1013, 292] on button at bounding box center [1002, 290] width 27 height 36
type input "1"
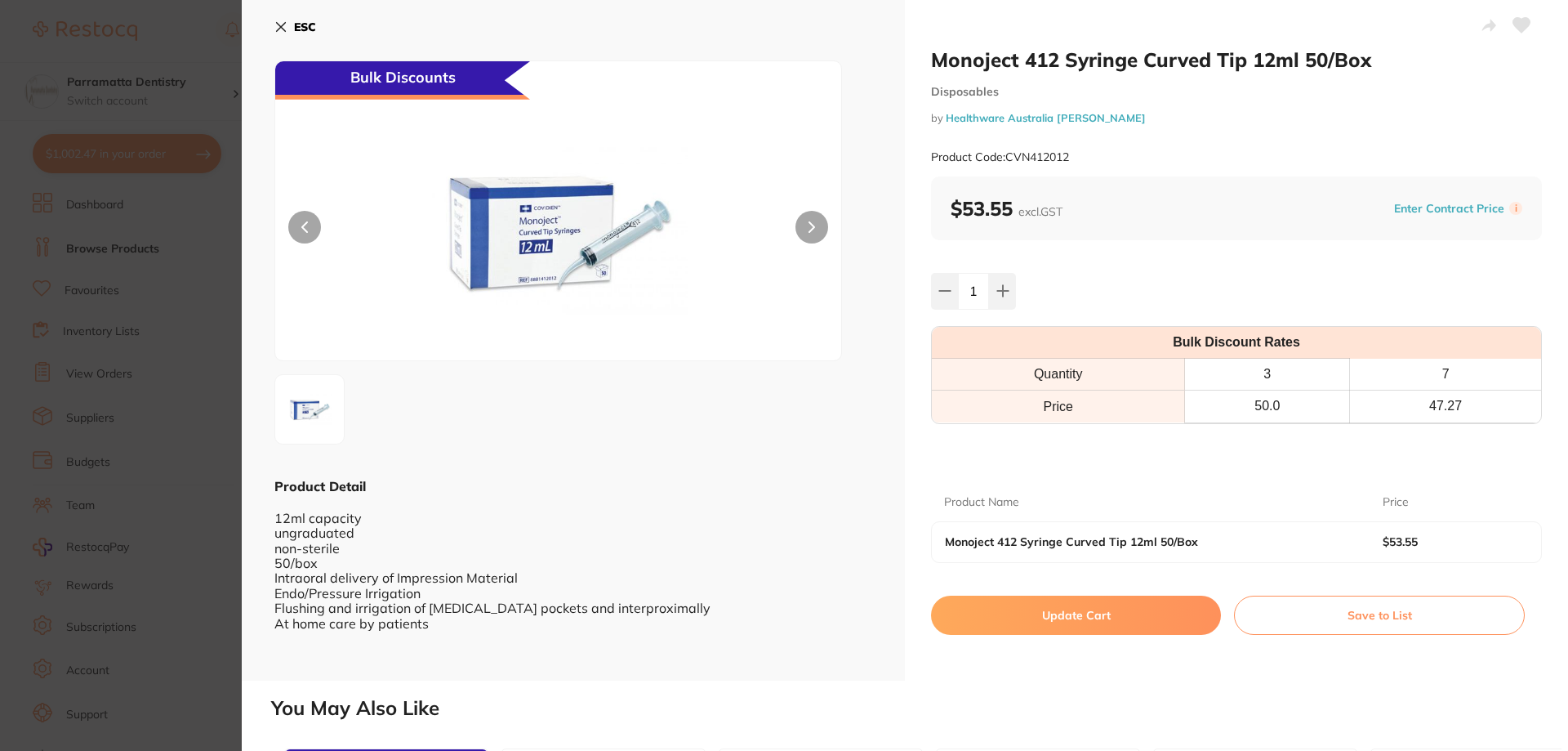
click at [1133, 610] on button "Update Cart" at bounding box center [1076, 615] width 290 height 39
checkbox input "false"
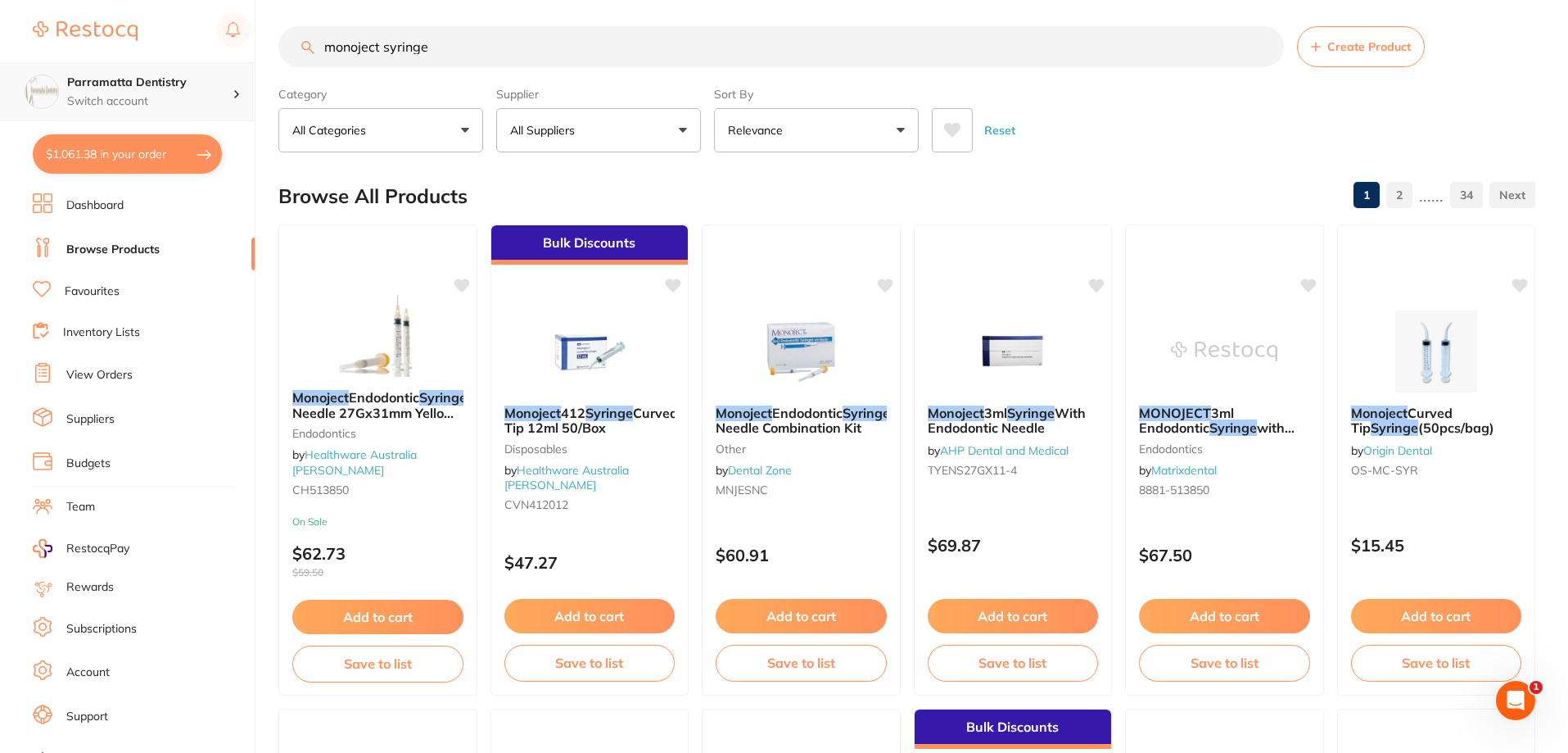
scroll to position [1, 0]
drag, startPoint x: 445, startPoint y: 55, endPoint x: 231, endPoint y: 60, distance: 214.1
click at [231, 60] on div "$1,061.38 Parramatta Dentistry Switch account Parramatta Dentistry $1,061.38 in…" at bounding box center [784, 370] width 1568 height 753
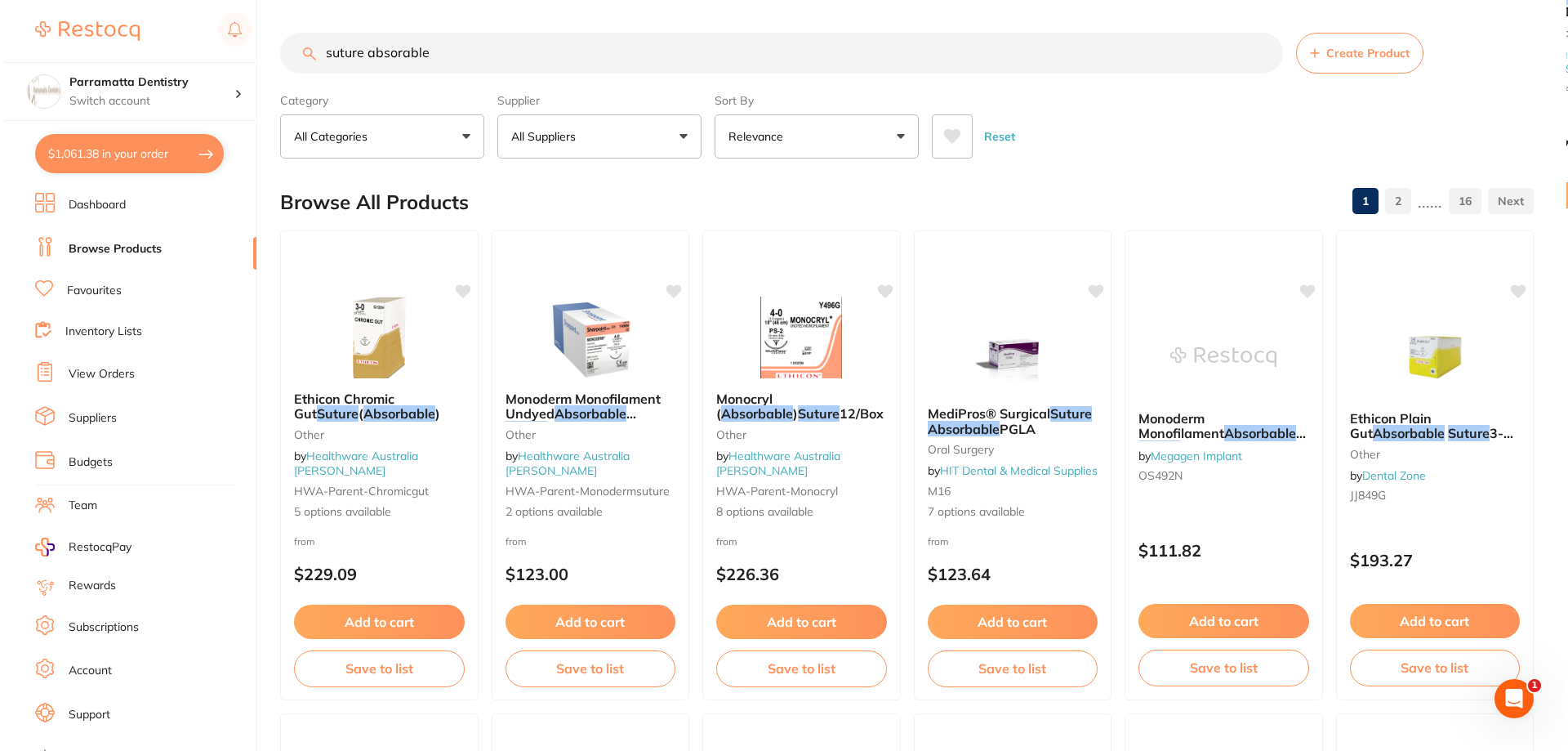
scroll to position [0, 0]
drag, startPoint x: 460, startPoint y: 56, endPoint x: 370, endPoint y: 53, distance: 90.0
click at [370, 53] on input "suture absorable" at bounding box center [779, 53] width 1003 height 41
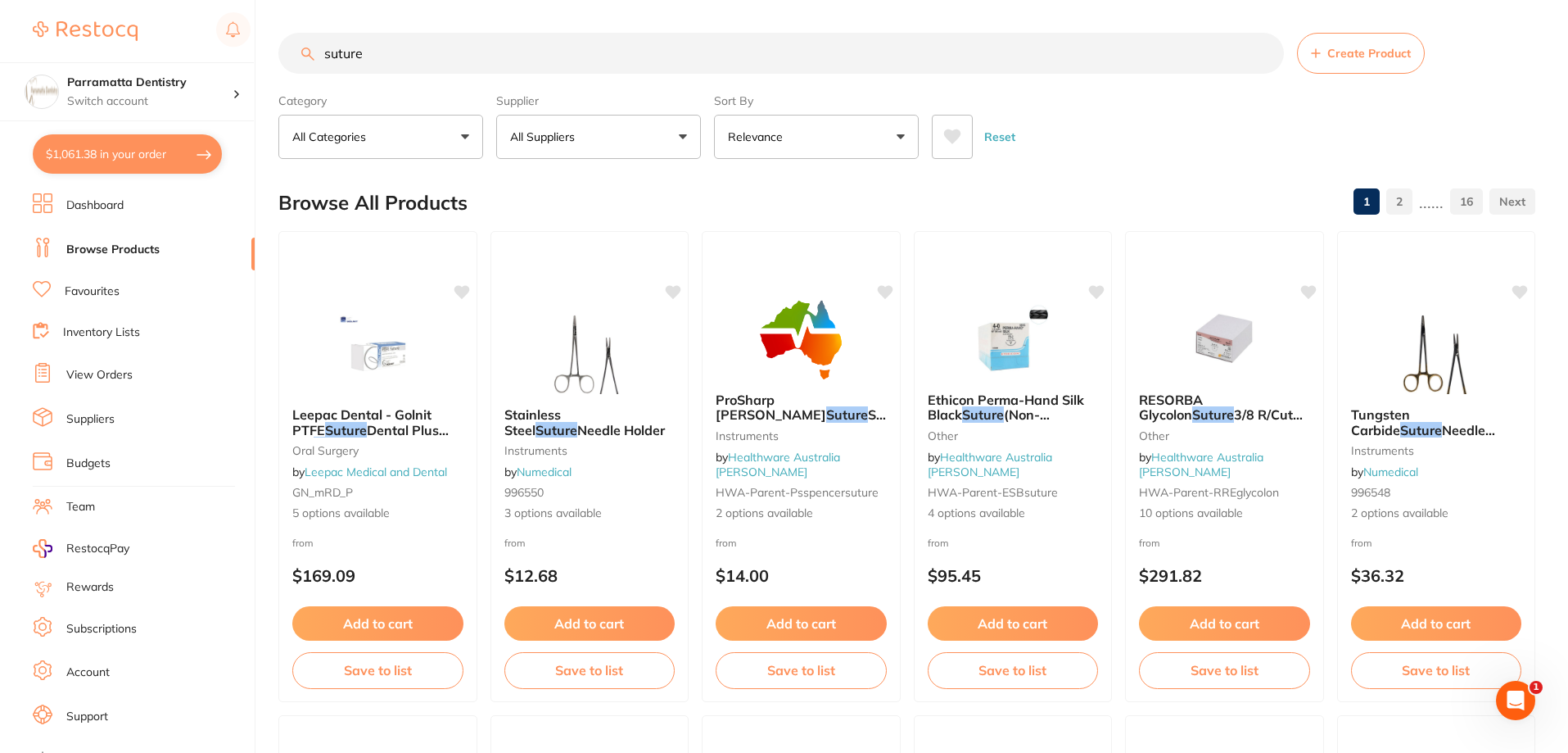
click at [613, 128] on button "All Suppliers" at bounding box center [599, 137] width 205 height 44
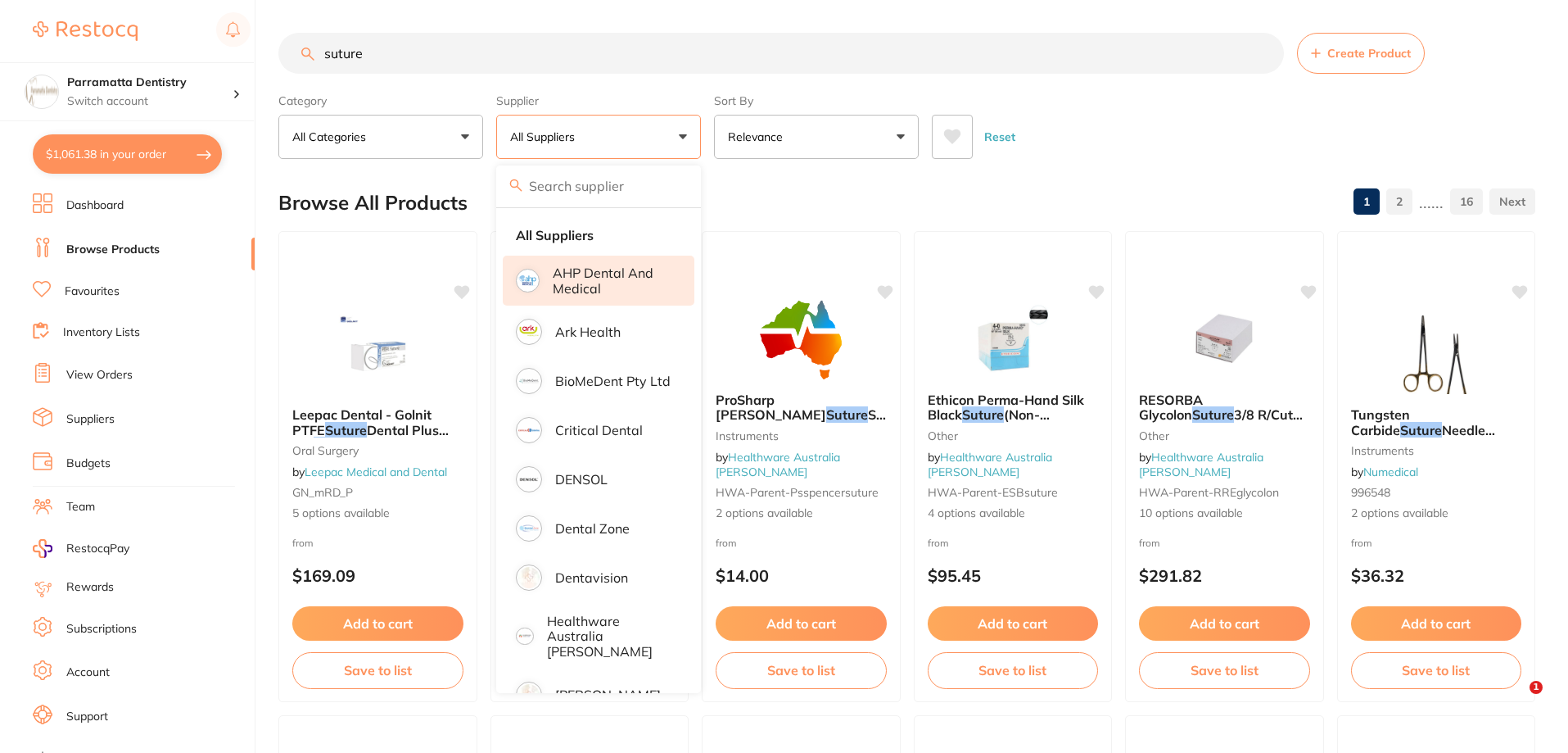
click at [575, 272] on p "AHP Dental and Medical" at bounding box center [612, 280] width 119 height 30
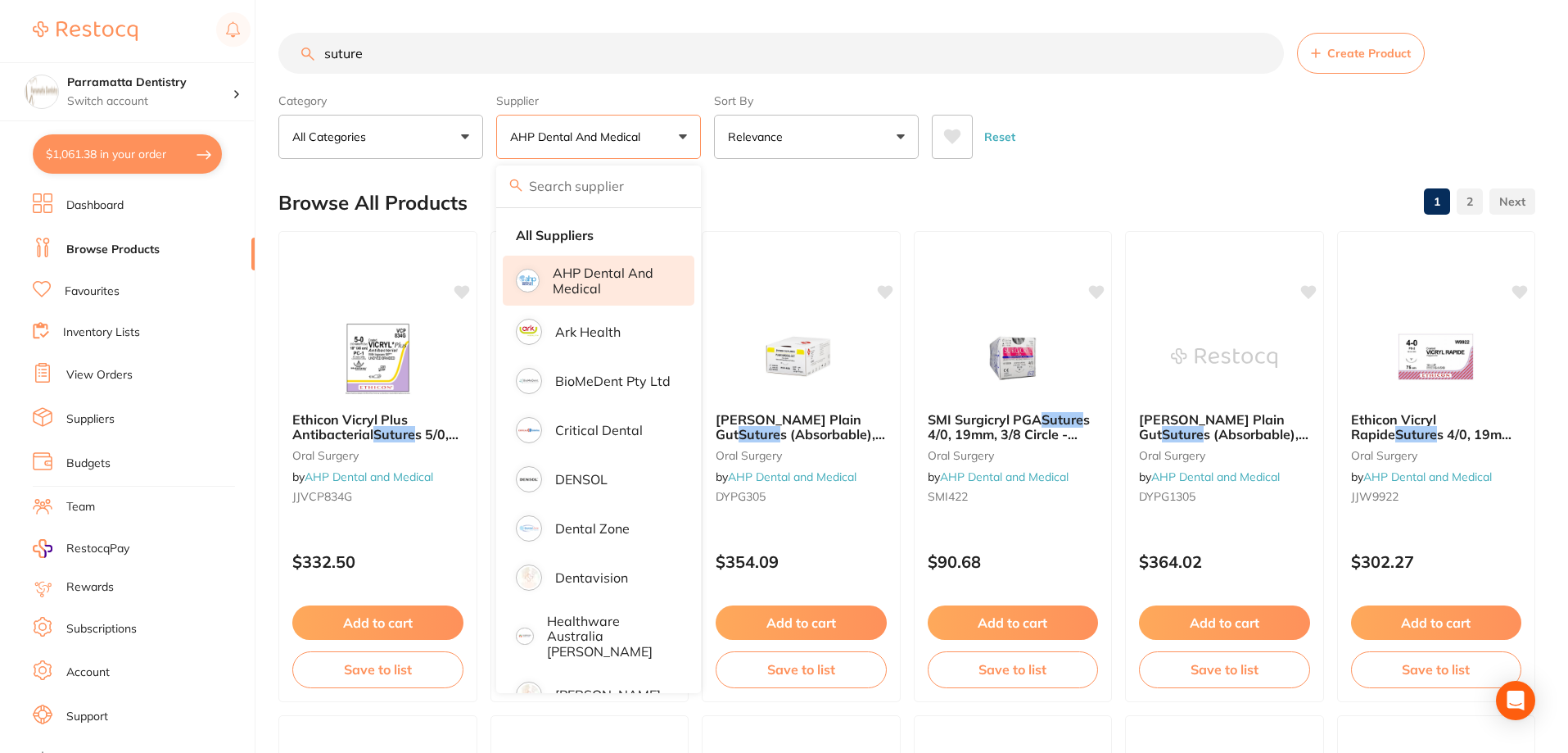
click at [1119, 176] on div "Browse All Products 1 2" at bounding box center [906, 203] width 1257 height 55
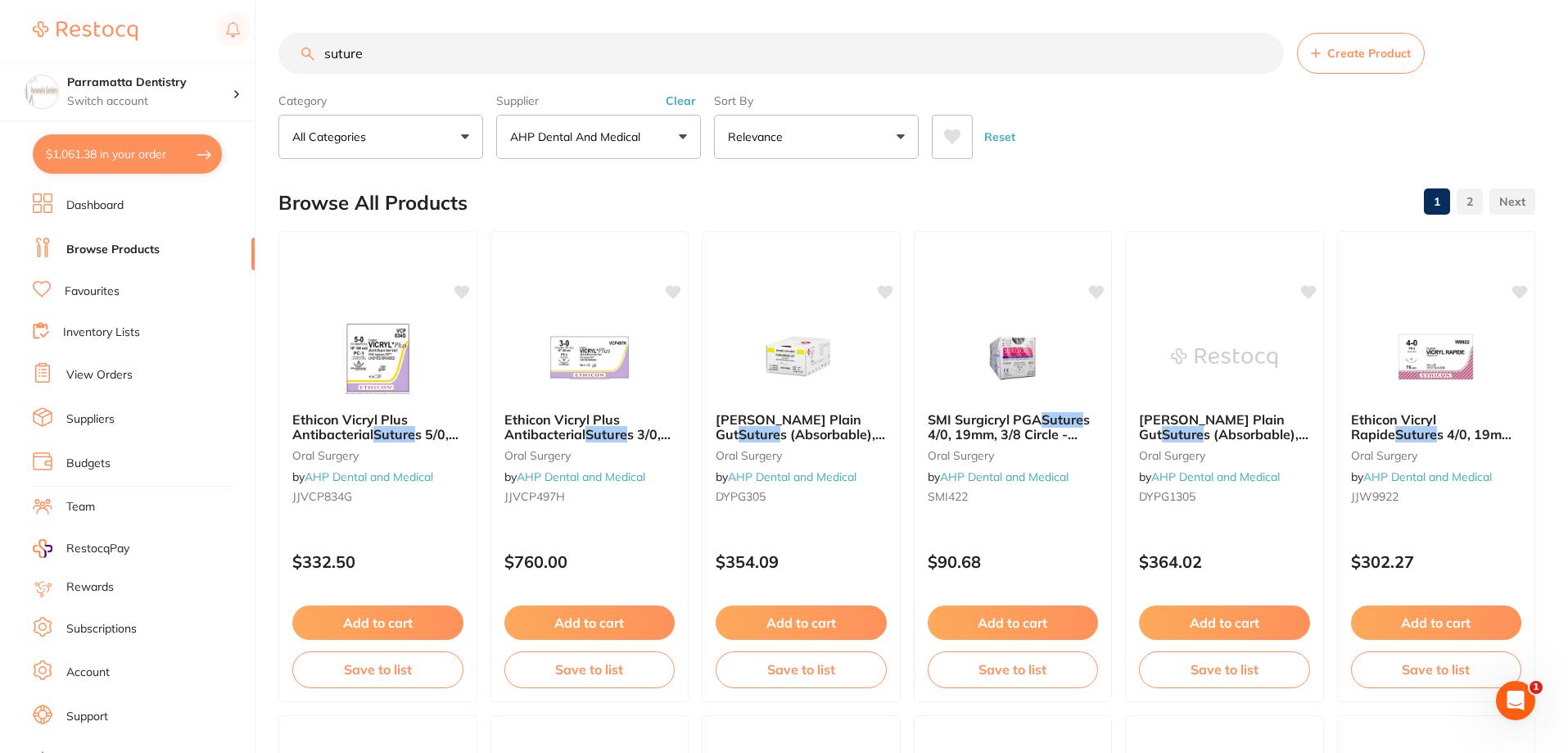
click at [476, 46] on input "suture" at bounding box center [781, 53] width 1005 height 41
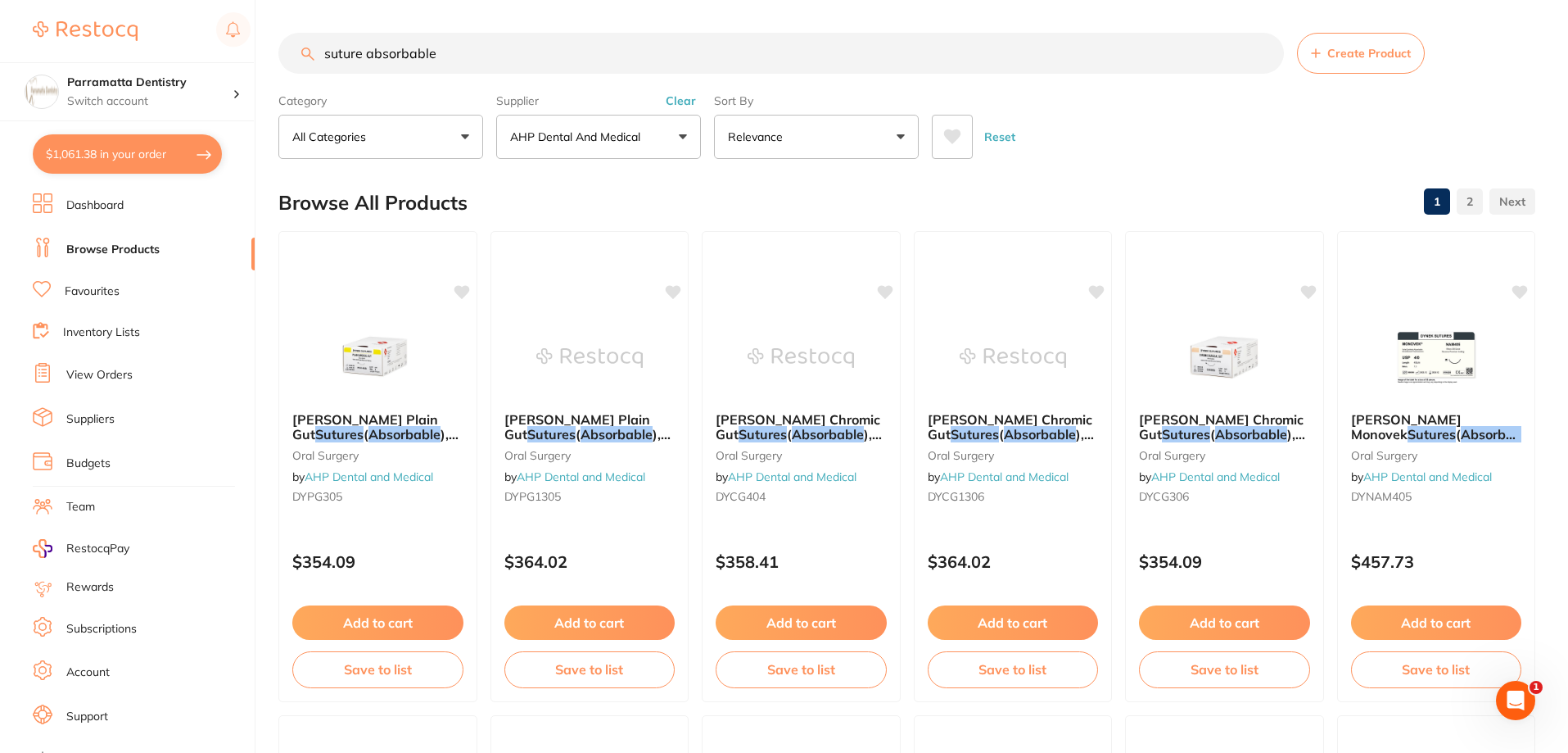
click at [935, 57] on input "suture absorbable" at bounding box center [781, 53] width 1005 height 41
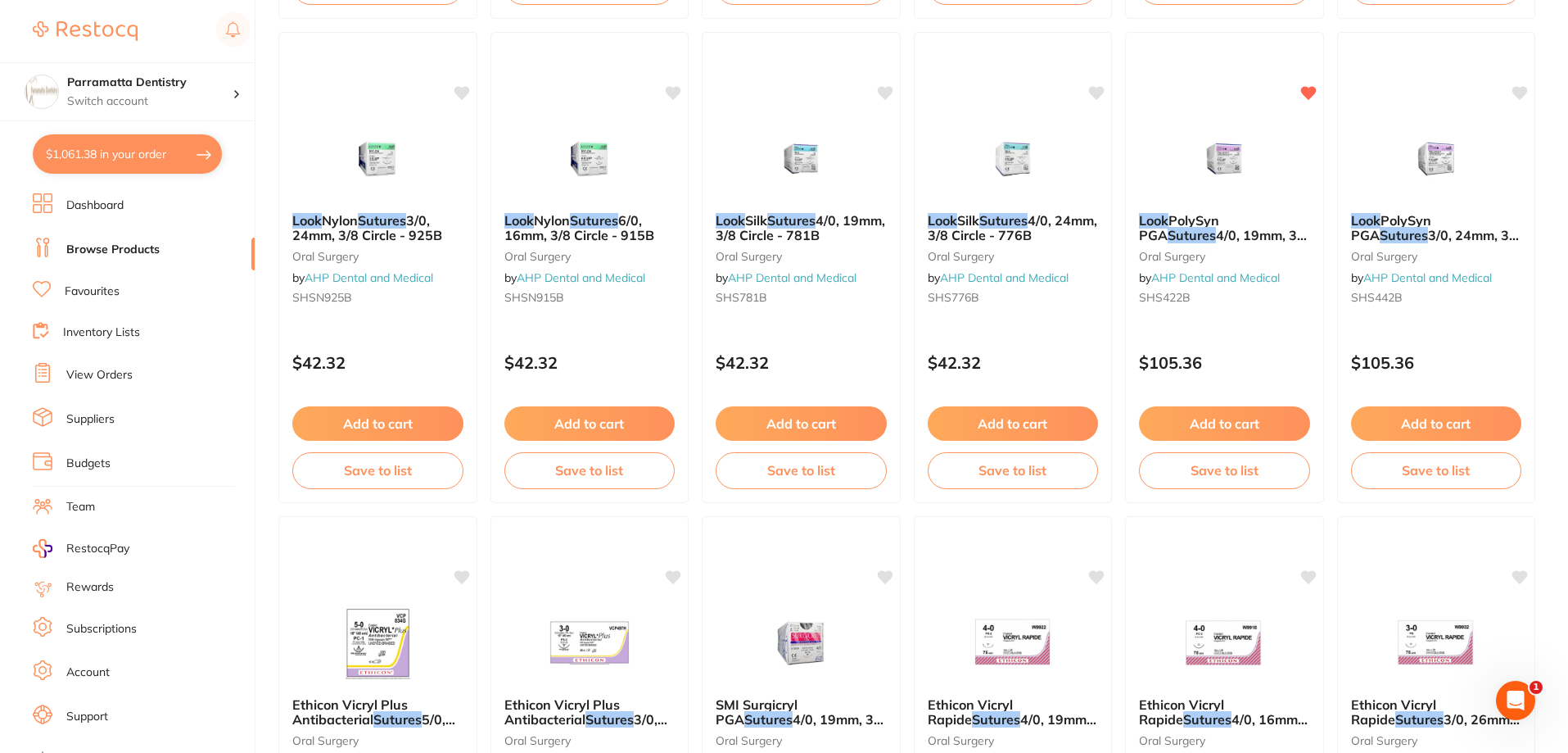
scroll to position [2621, 0]
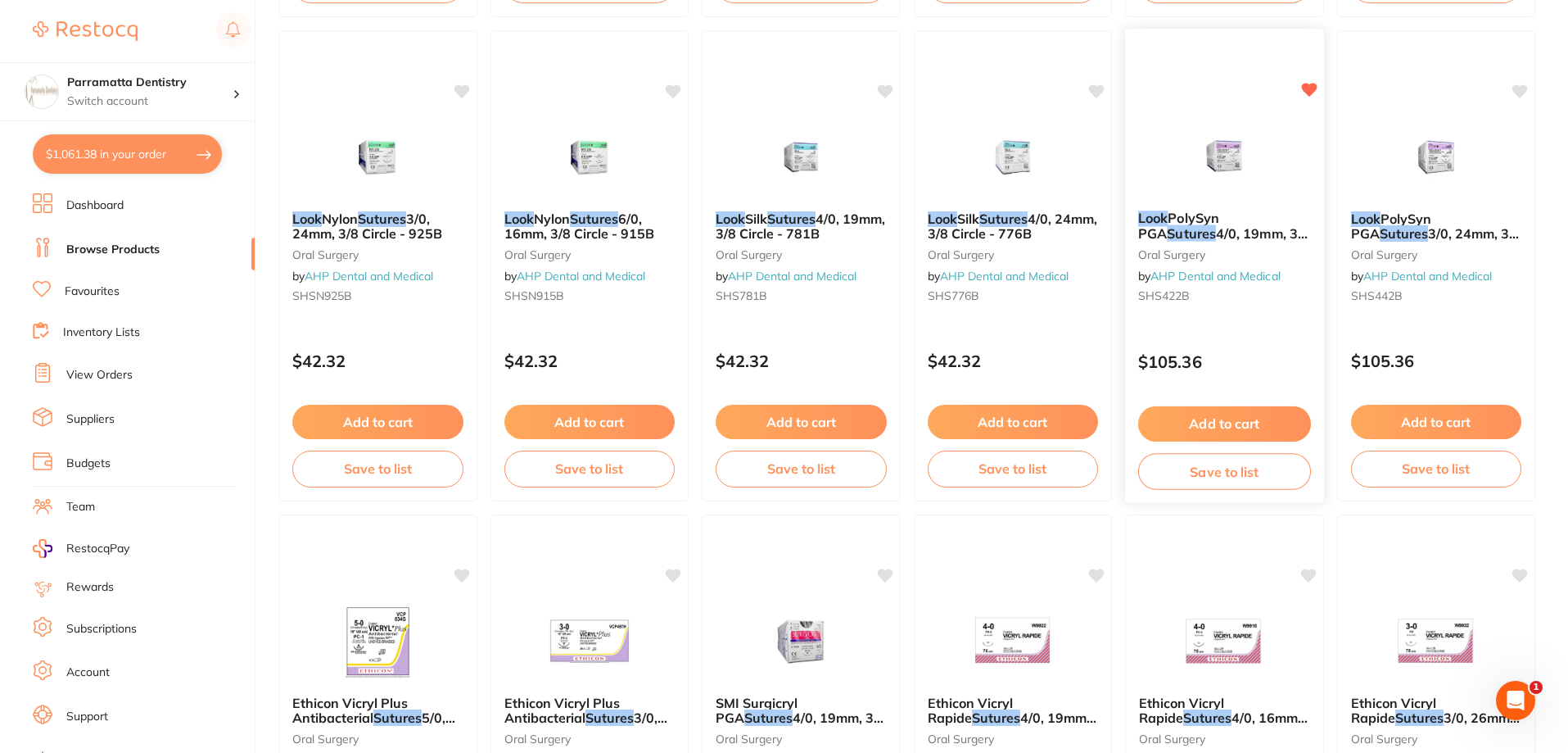
type input "suture absorbable look"
click at [1261, 168] on img at bounding box center [1224, 156] width 107 height 83
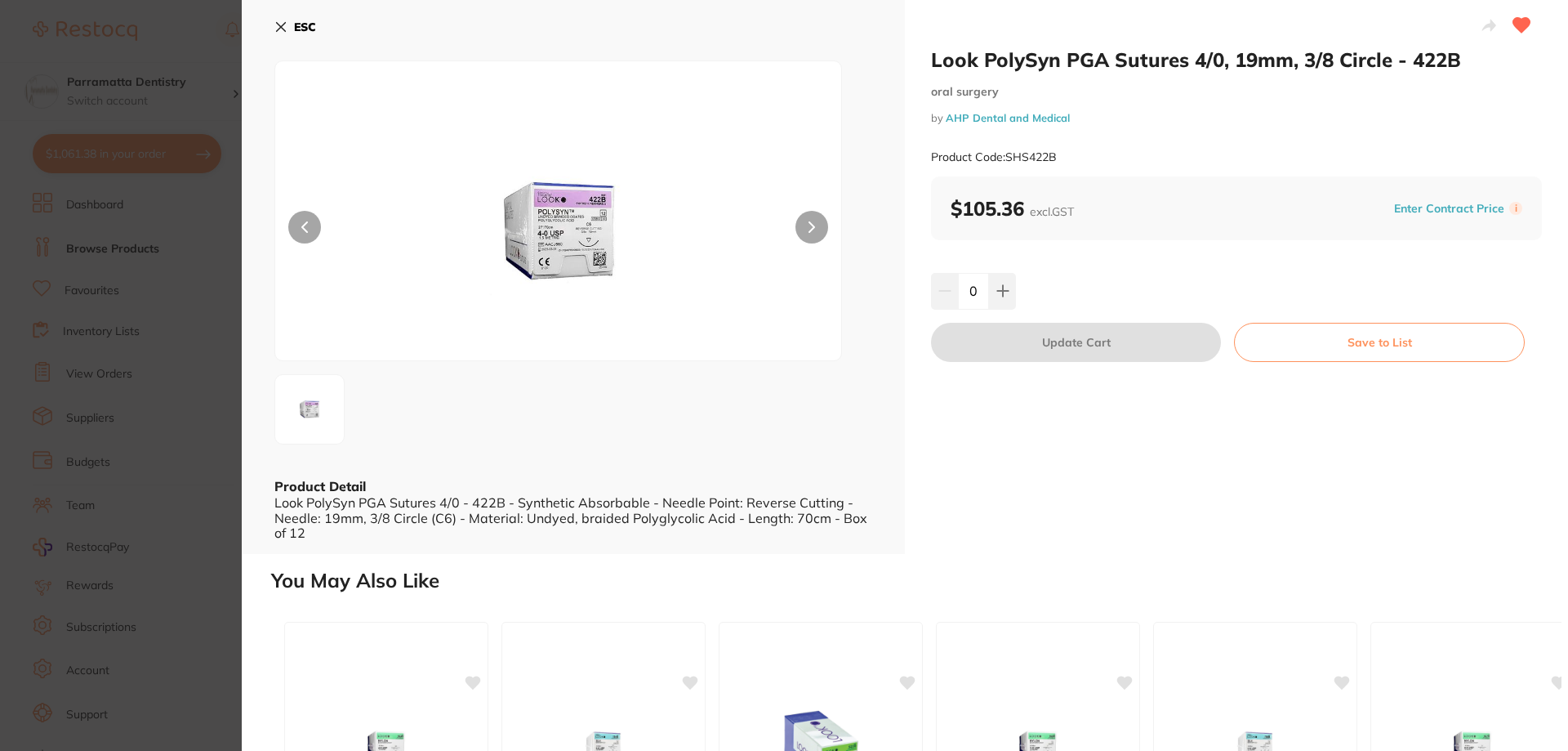
click at [600, 218] on img at bounding box center [558, 232] width 339 height 259
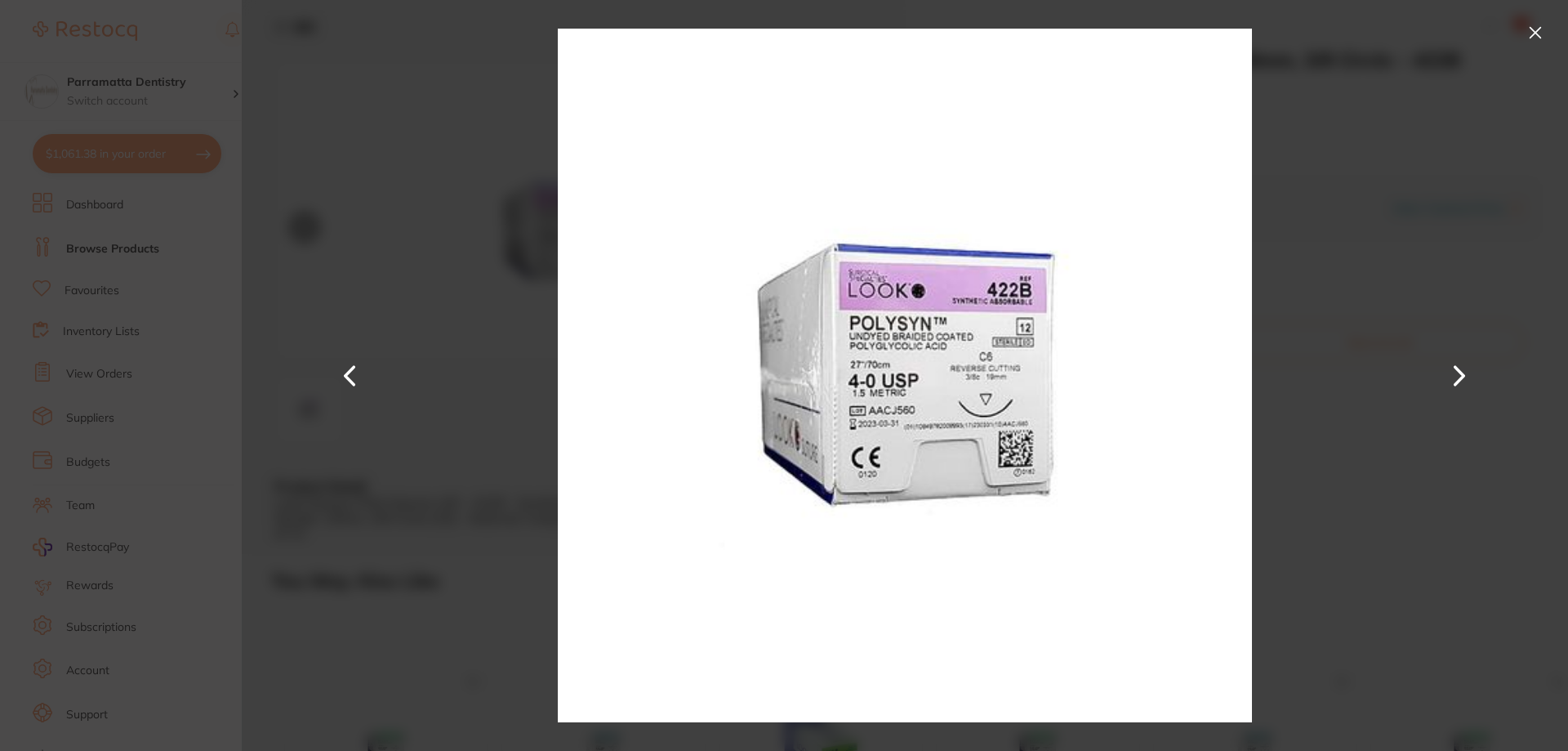
click at [1364, 203] on div at bounding box center [905, 376] width 1326 height 751
click at [1539, 32] on button at bounding box center [1535, 33] width 26 height 26
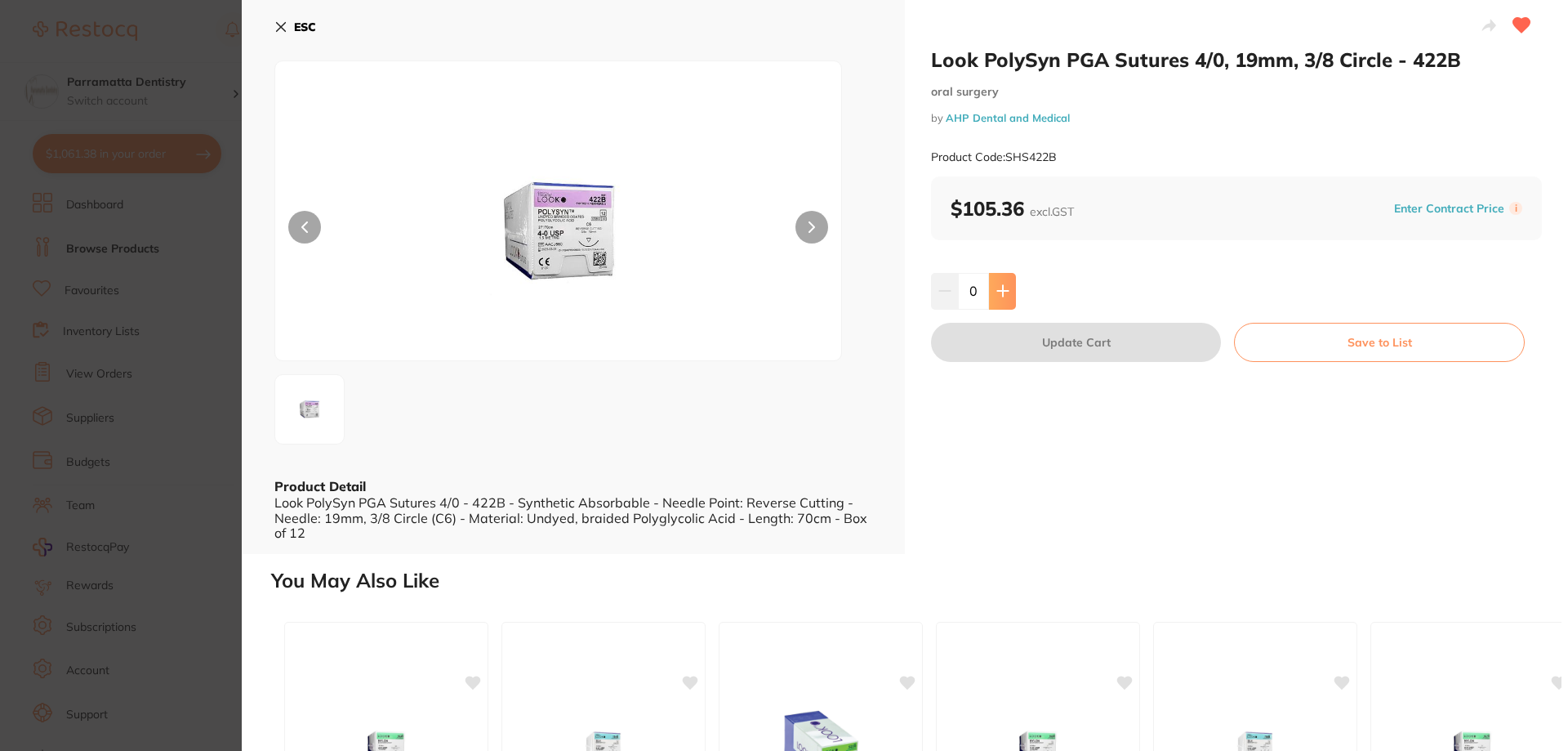
click at [1009, 283] on button at bounding box center [1002, 290] width 27 height 36
type input "1"
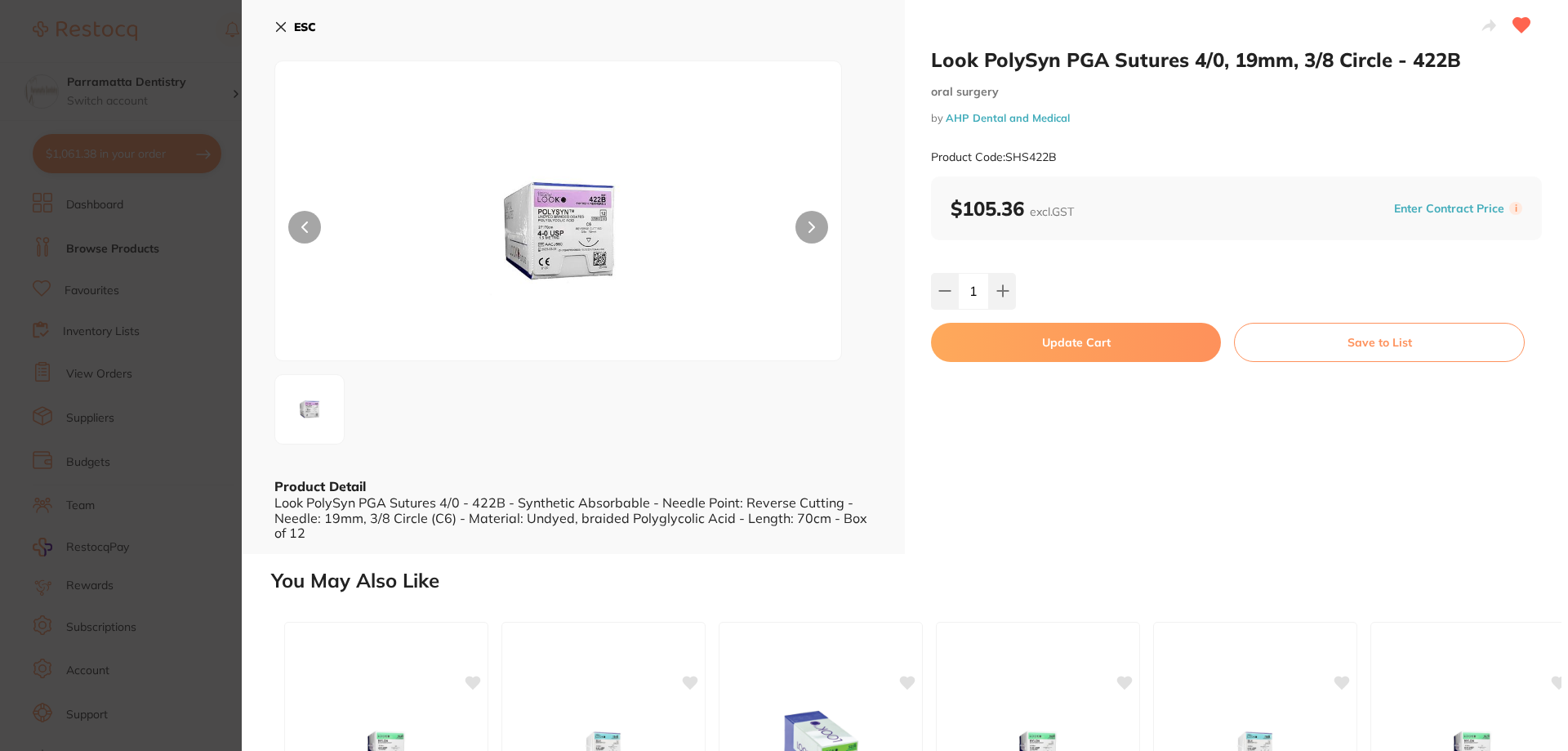
click at [1076, 346] on button "Update Cart" at bounding box center [1076, 342] width 290 height 39
checkbox input "false"
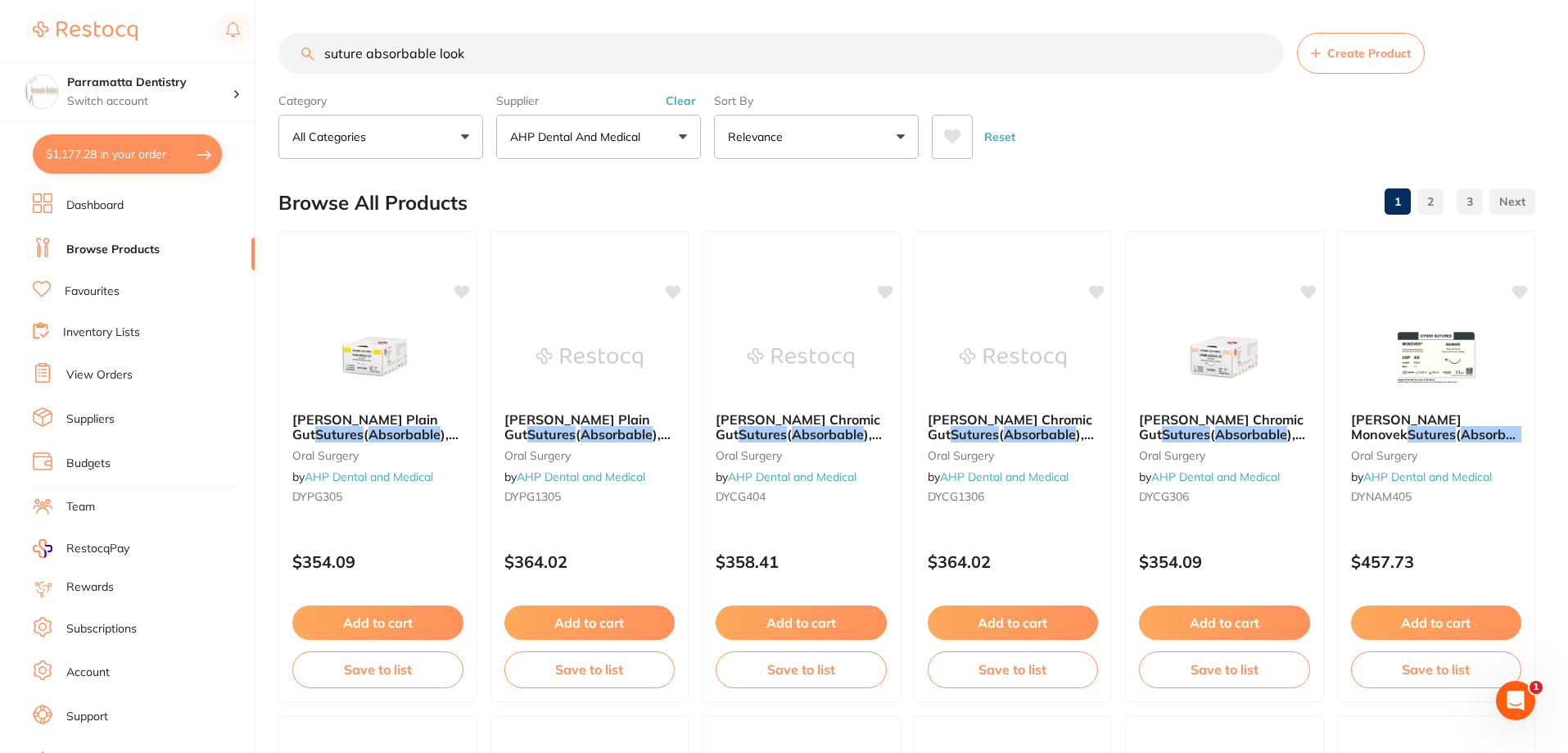
scroll to position [1, 0]
drag, startPoint x: 441, startPoint y: 63, endPoint x: 317, endPoint y: 63, distance: 124.0
click at [321, 67] on input "suture absorbable look" at bounding box center [781, 53] width 1005 height 41
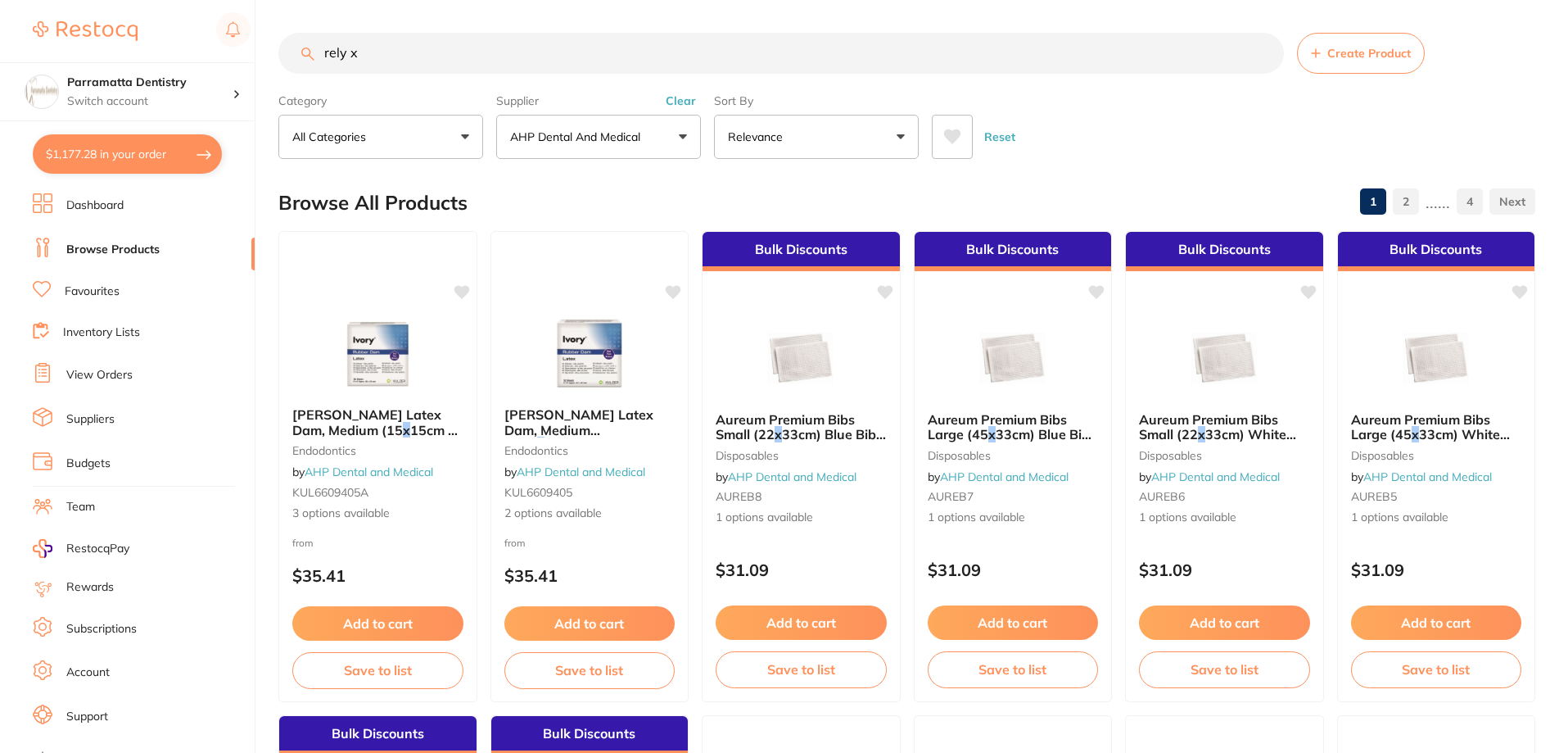
type input "rely x"
click at [676, 103] on button "Clear" at bounding box center [681, 101] width 40 height 15
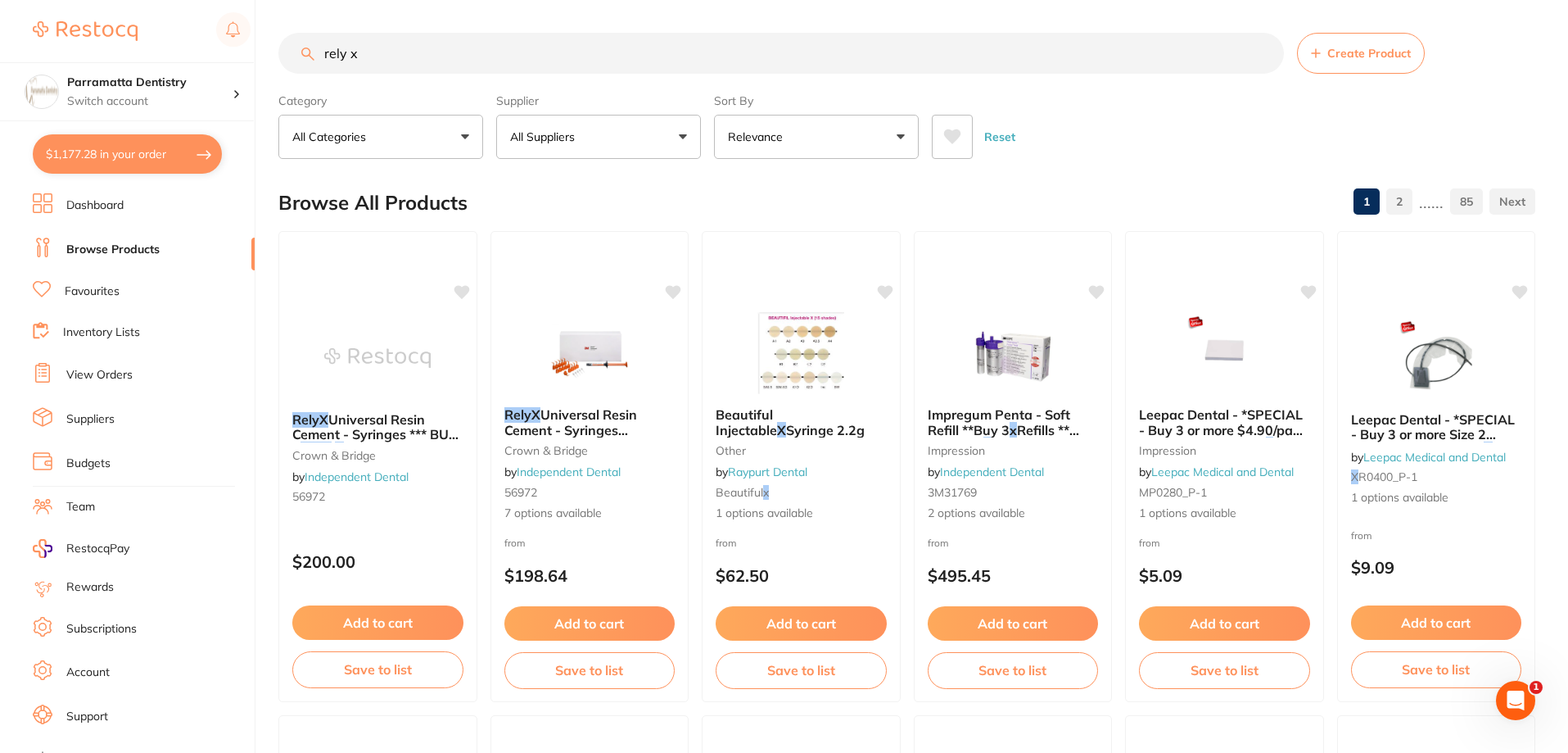
click at [682, 137] on button "All Suppliers" at bounding box center [599, 137] width 205 height 44
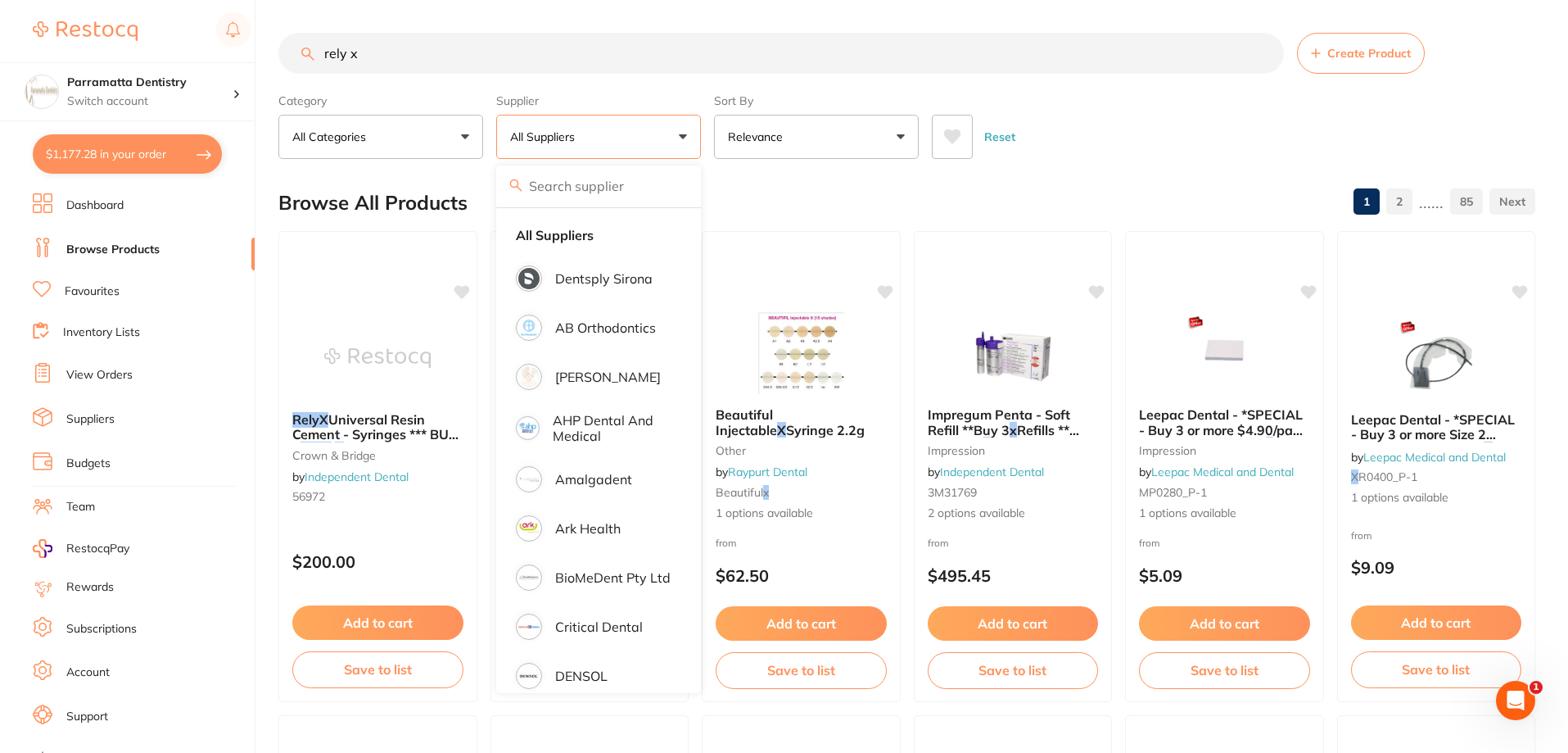
click at [136, 292] on li "Favourites" at bounding box center [144, 291] width 222 height 21
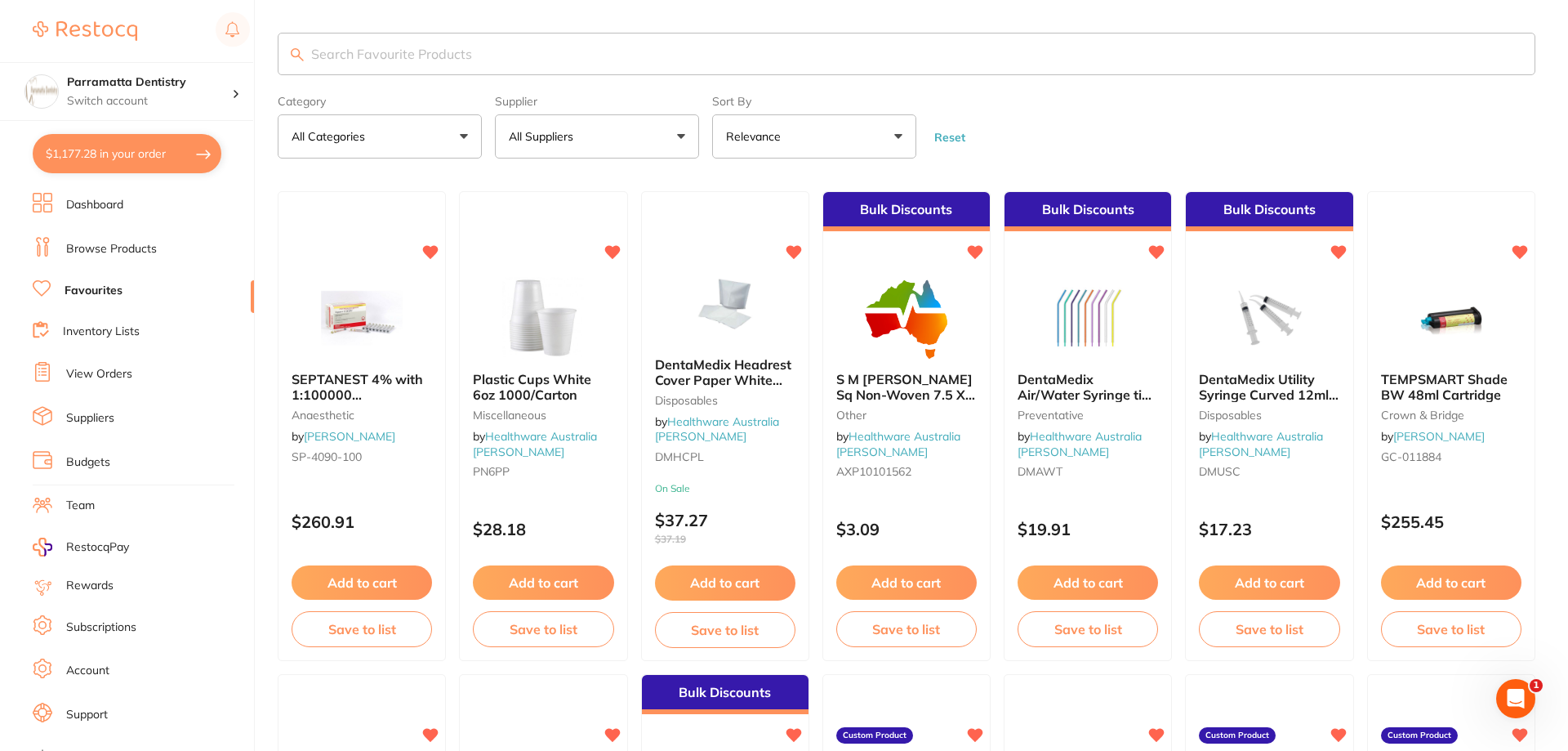
click at [380, 50] on input "search" at bounding box center [906, 54] width 1258 height 43
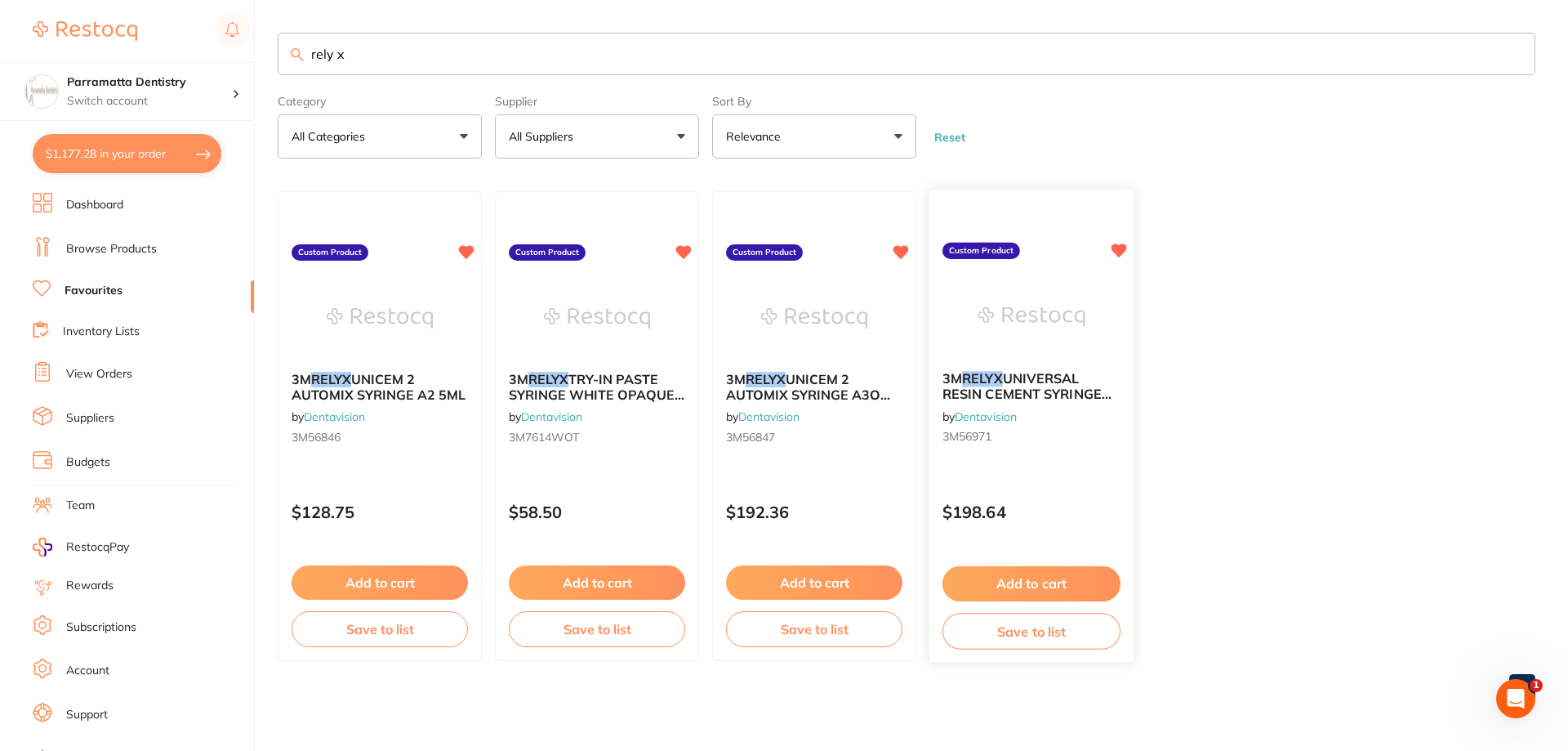
click at [1055, 318] on img at bounding box center [1031, 317] width 107 height 83
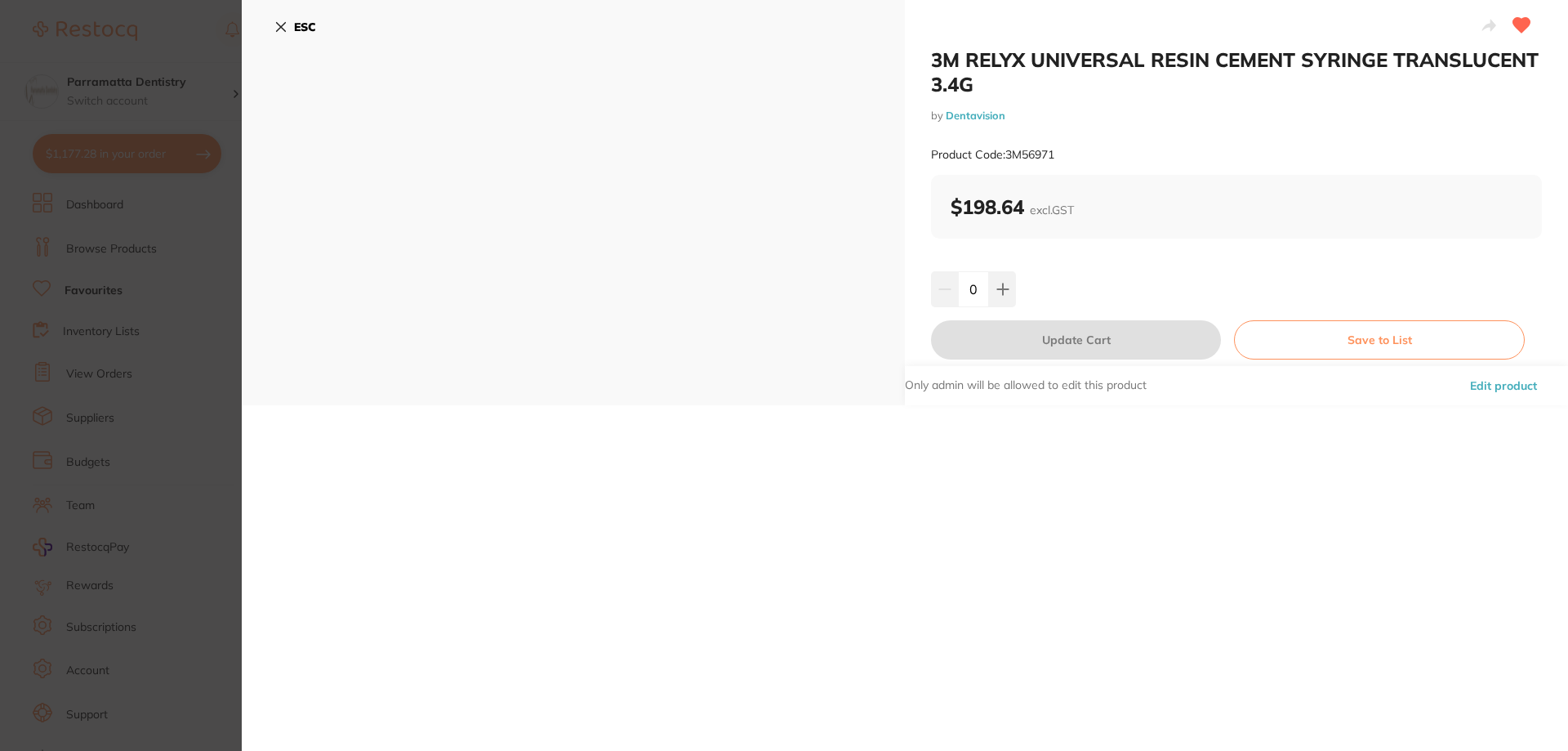
click at [209, 231] on section "3M RELYX UNIVERSAL RESIN CEMENT SYRINGE TRANSLUCENT 3.4G by Dentavision Product…" at bounding box center [784, 376] width 1568 height 751
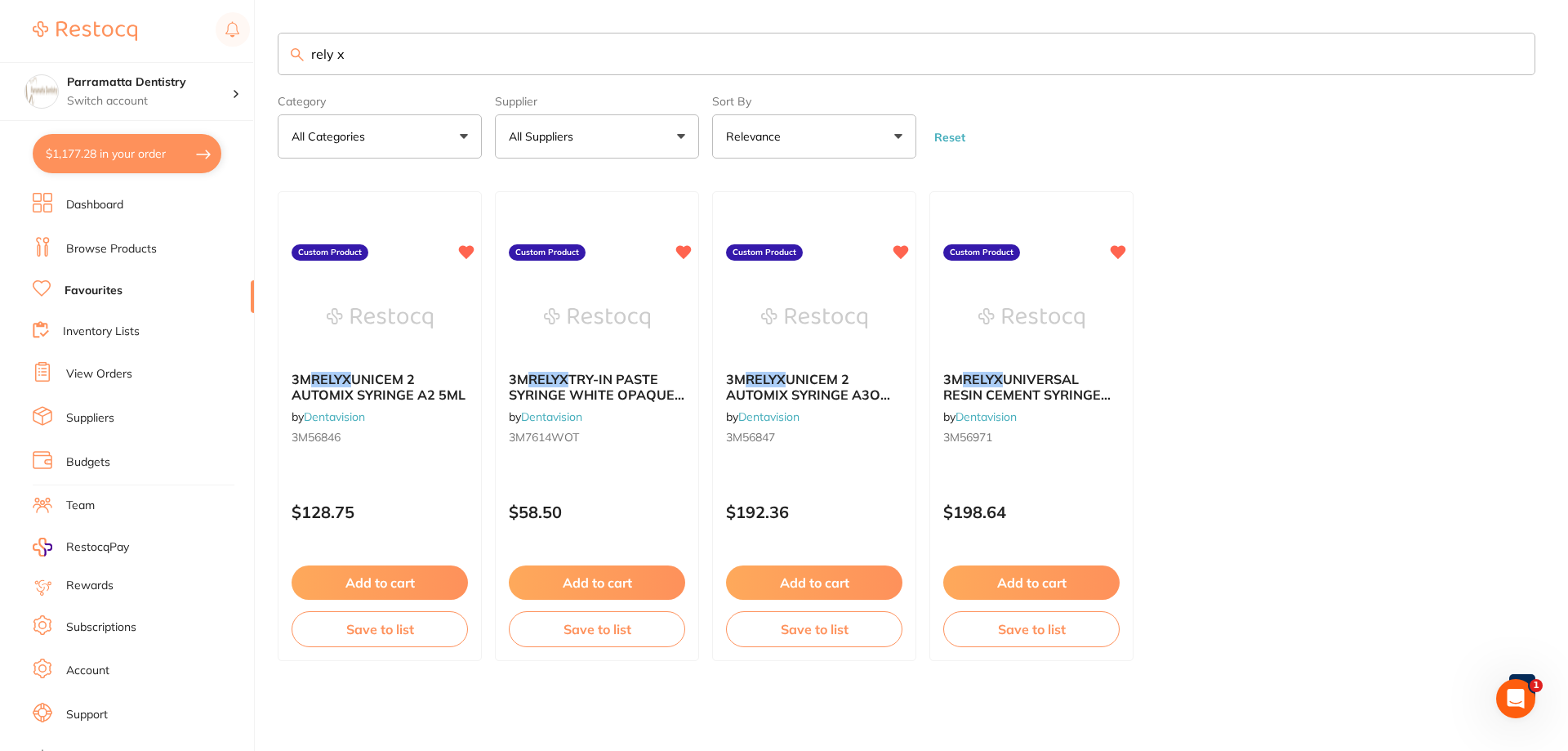
scroll to position [1, 0]
drag, startPoint x: 372, startPoint y: 59, endPoint x: 284, endPoint y: 78, distance: 90.0
click at [284, 78] on section "rely x Category All Categories All Categories No categories found Clear Categor…" at bounding box center [906, 96] width 1258 height 126
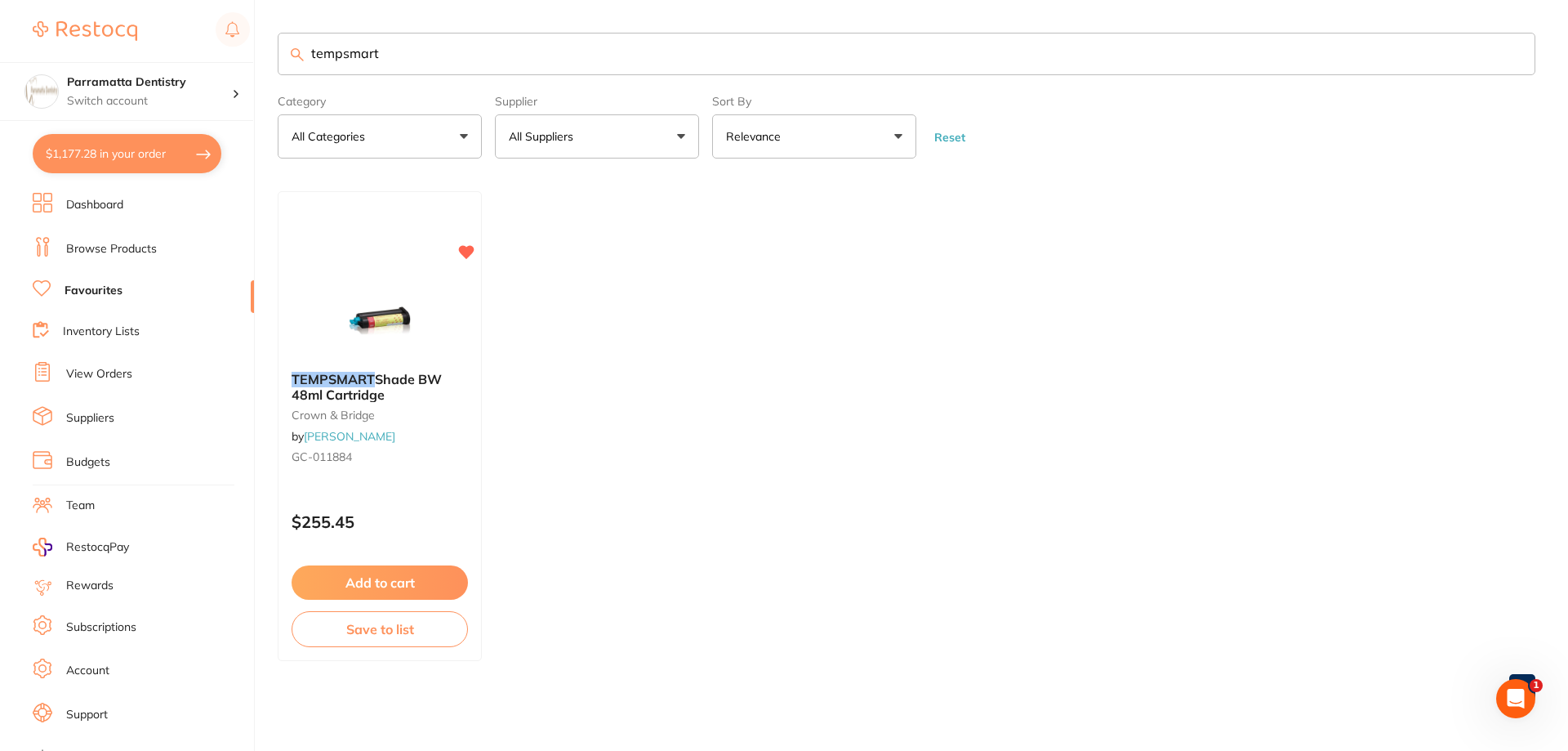
scroll to position [0, 0]
type input "tempsmart"
click at [328, 336] on img at bounding box center [379, 317] width 107 height 83
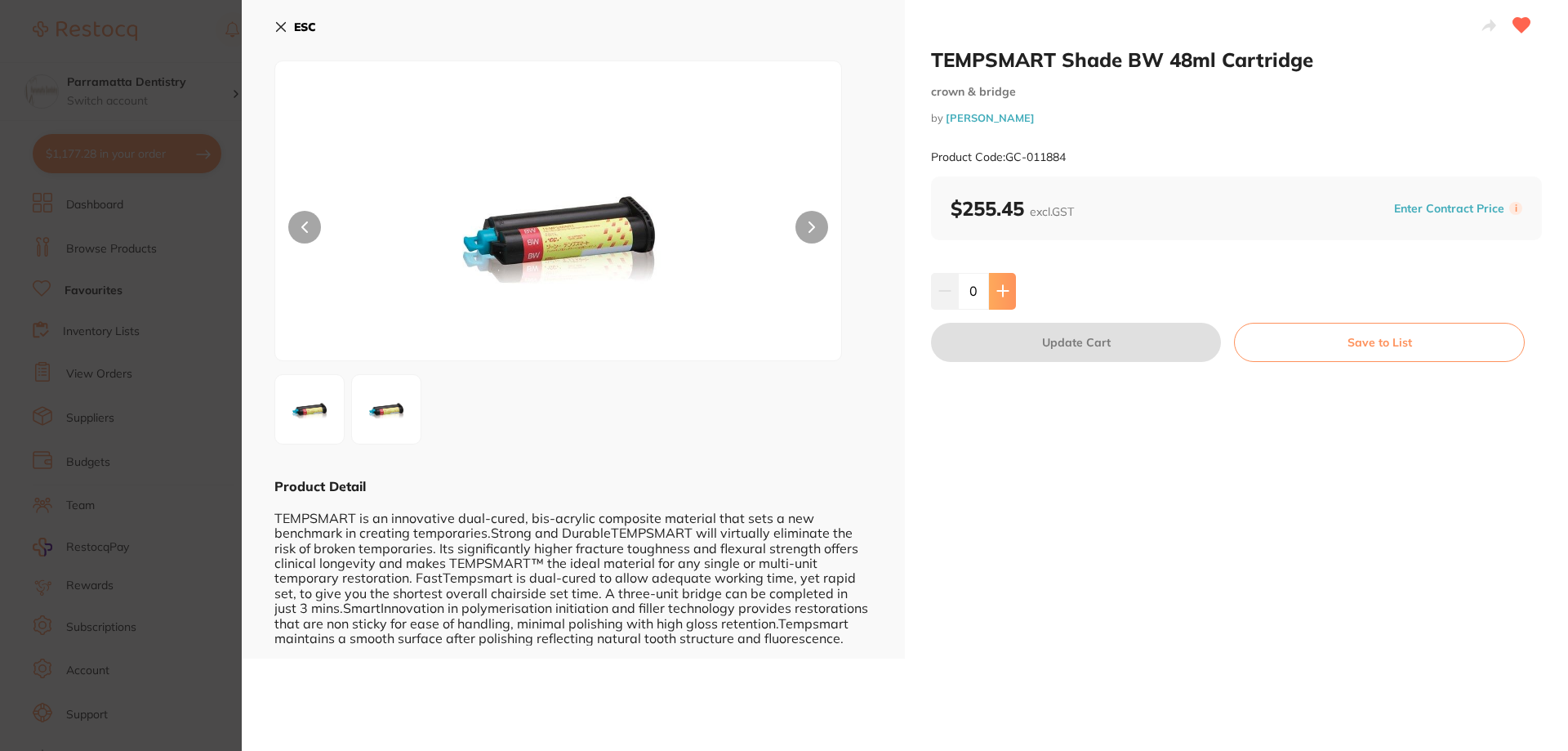
click at [996, 286] on icon at bounding box center [1003, 290] width 13 height 13
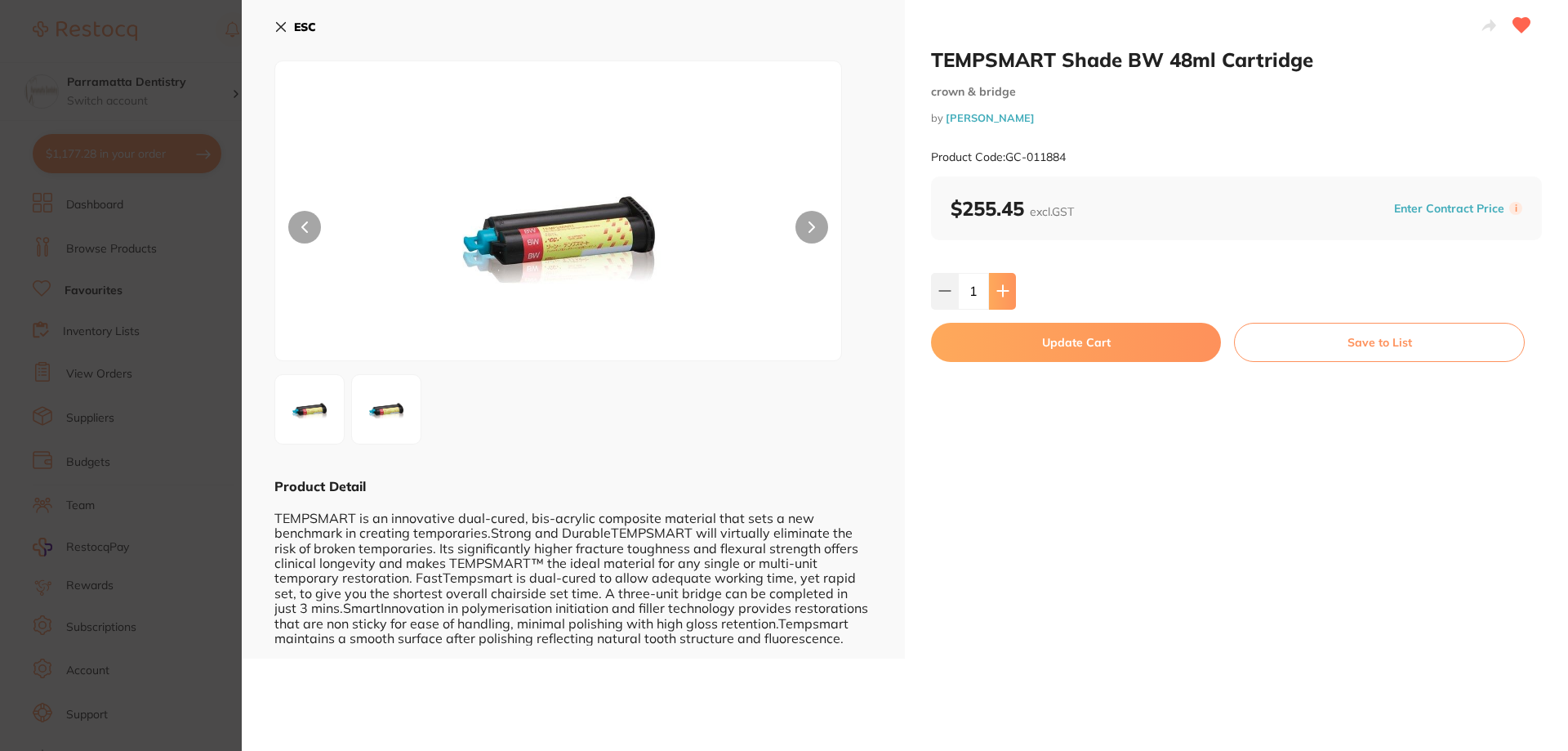
click at [1009, 295] on button at bounding box center [1002, 290] width 27 height 36
type input "2"
click at [1092, 345] on button "Update Cart" at bounding box center [1076, 342] width 290 height 39
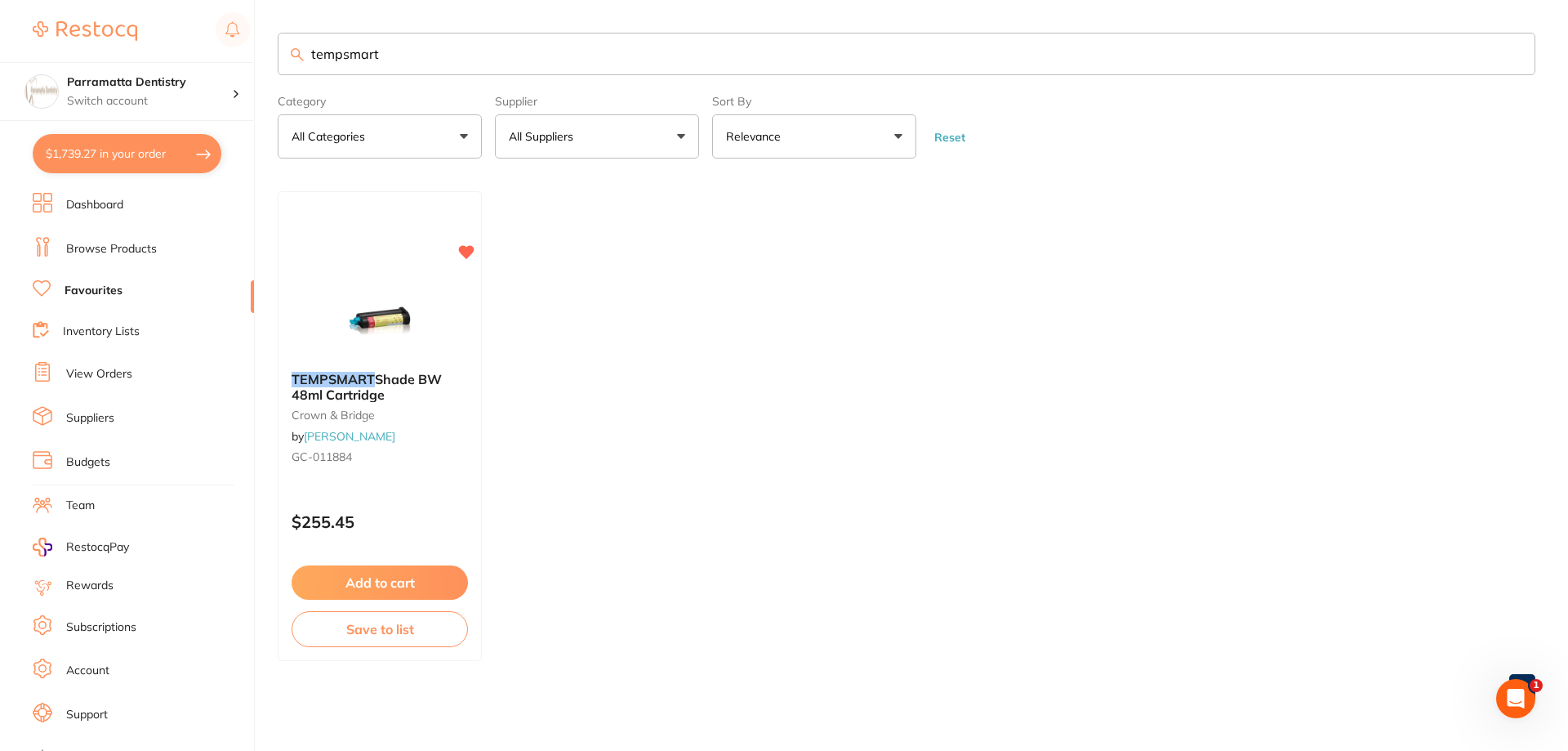
click at [142, 199] on li "Dashboard" at bounding box center [143, 205] width 222 height 25
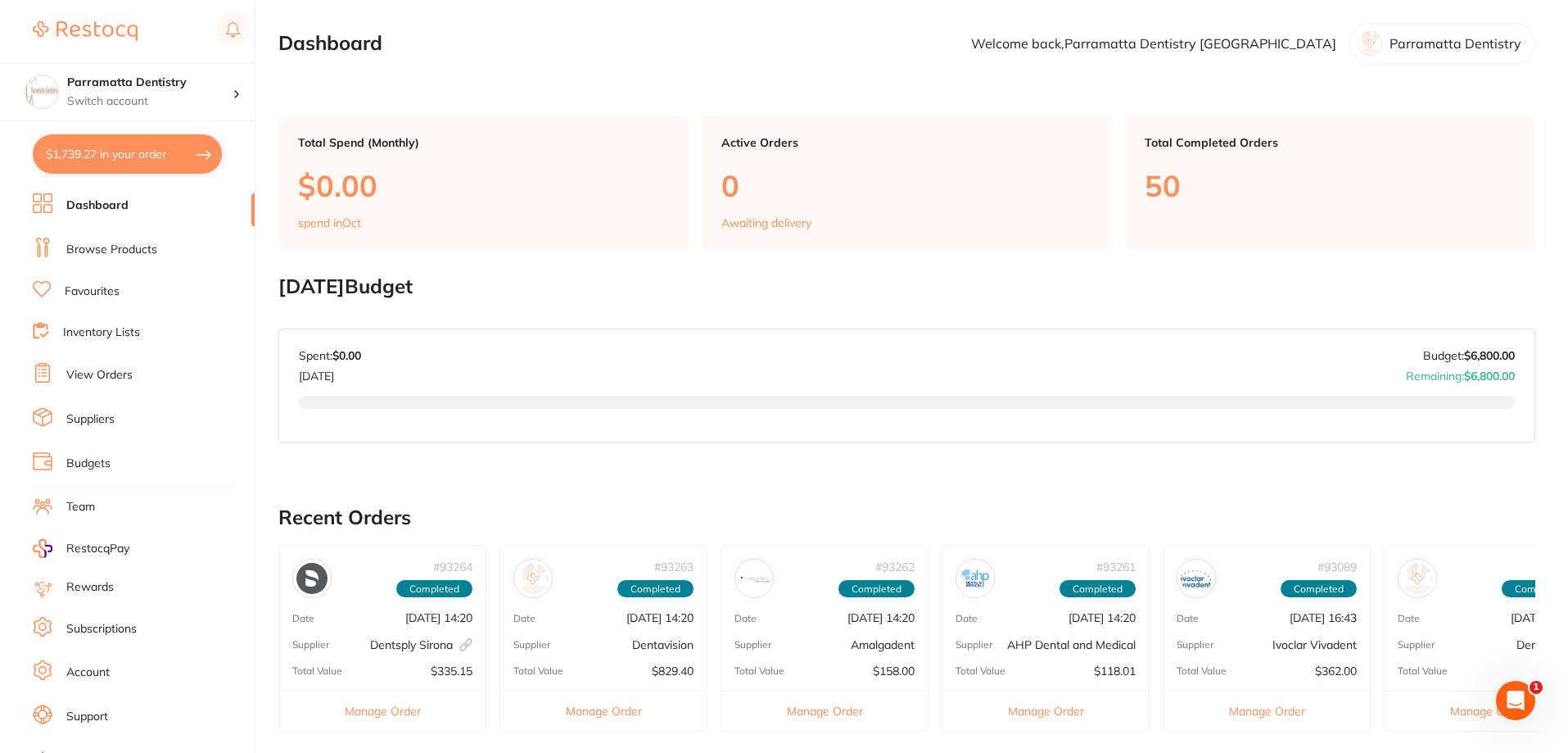
click at [140, 256] on link "Browse Products" at bounding box center [112, 250] width 91 height 16
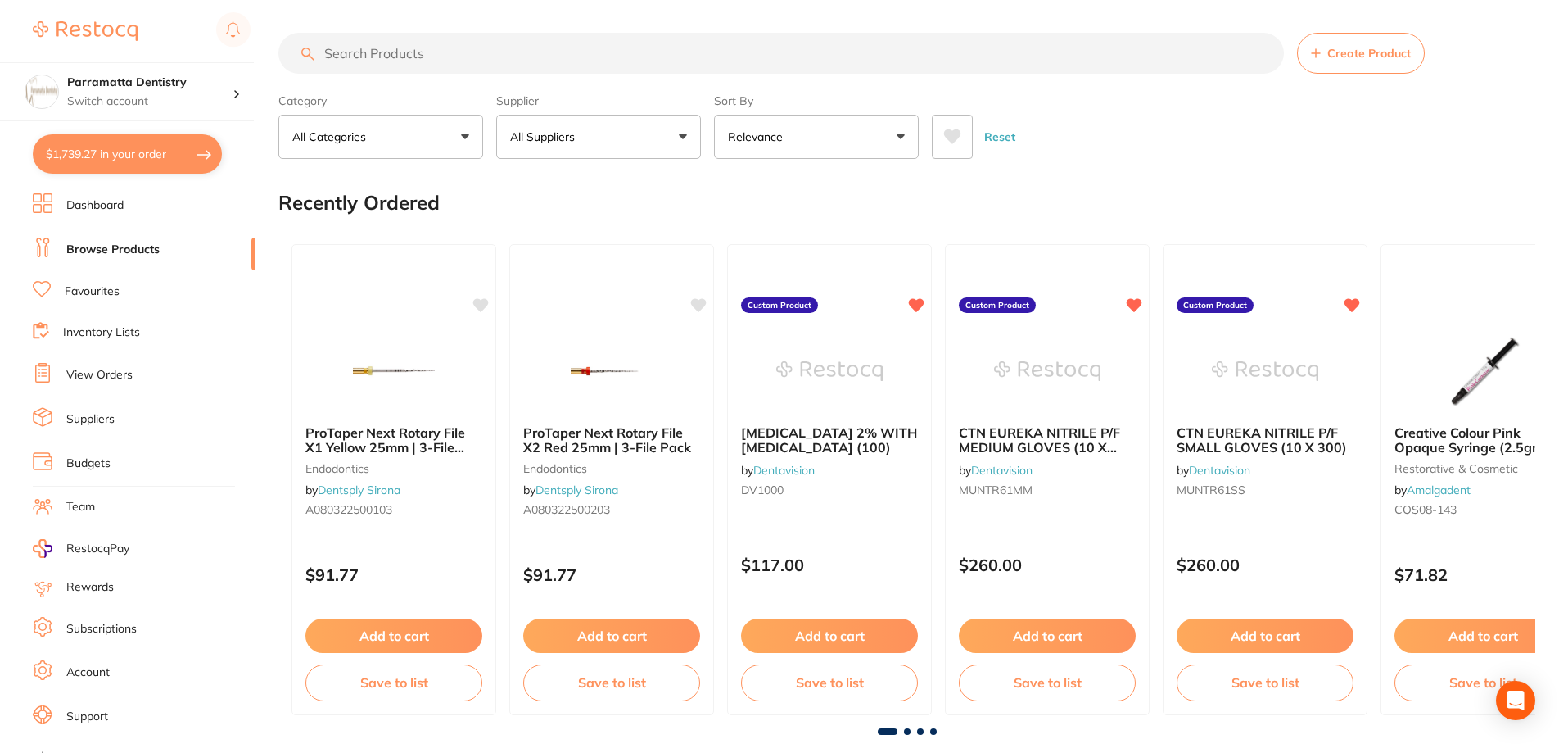
click at [422, 56] on input "search" at bounding box center [781, 53] width 1005 height 41
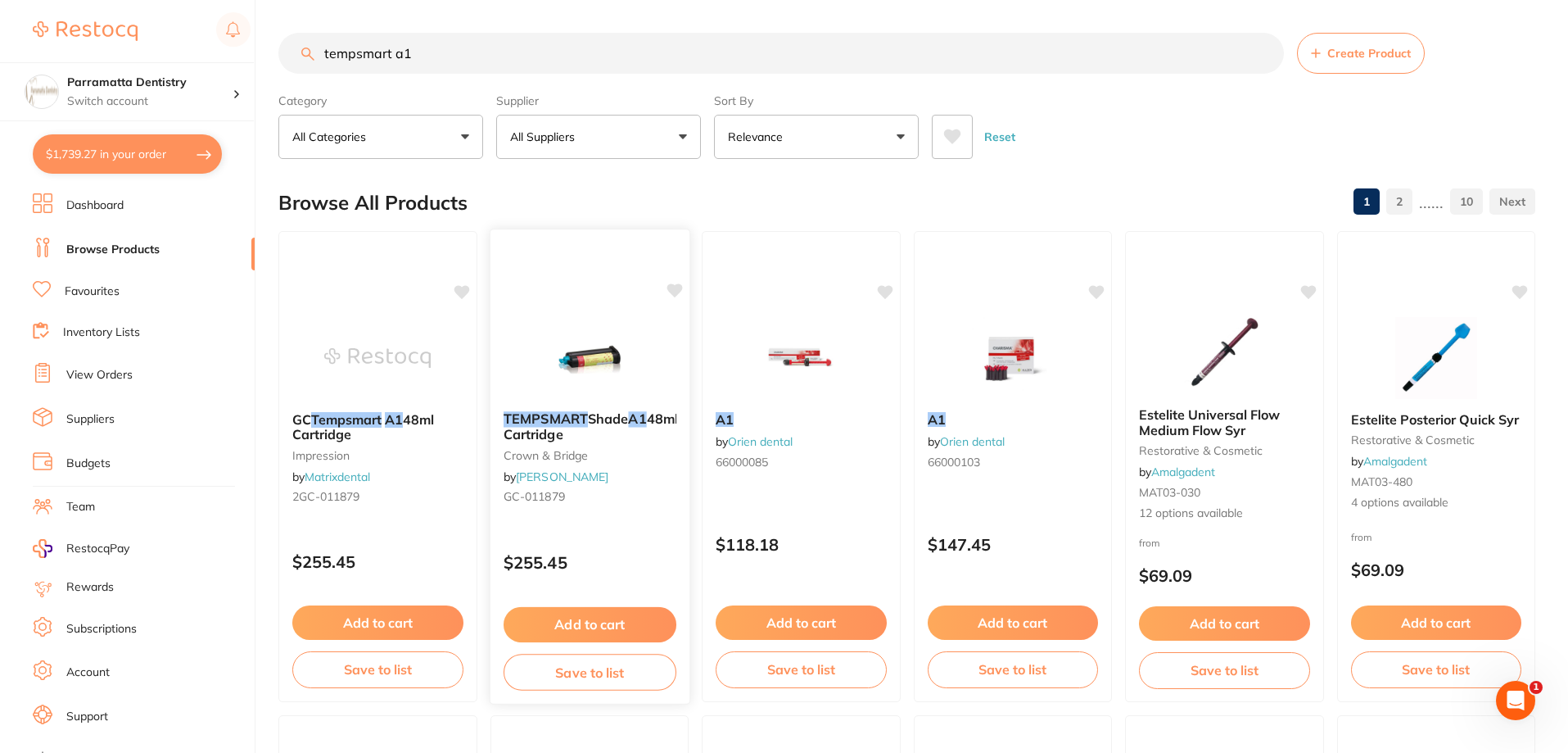
type input "tempsmart a1"
click at [614, 345] on img at bounding box center [589, 356] width 107 height 83
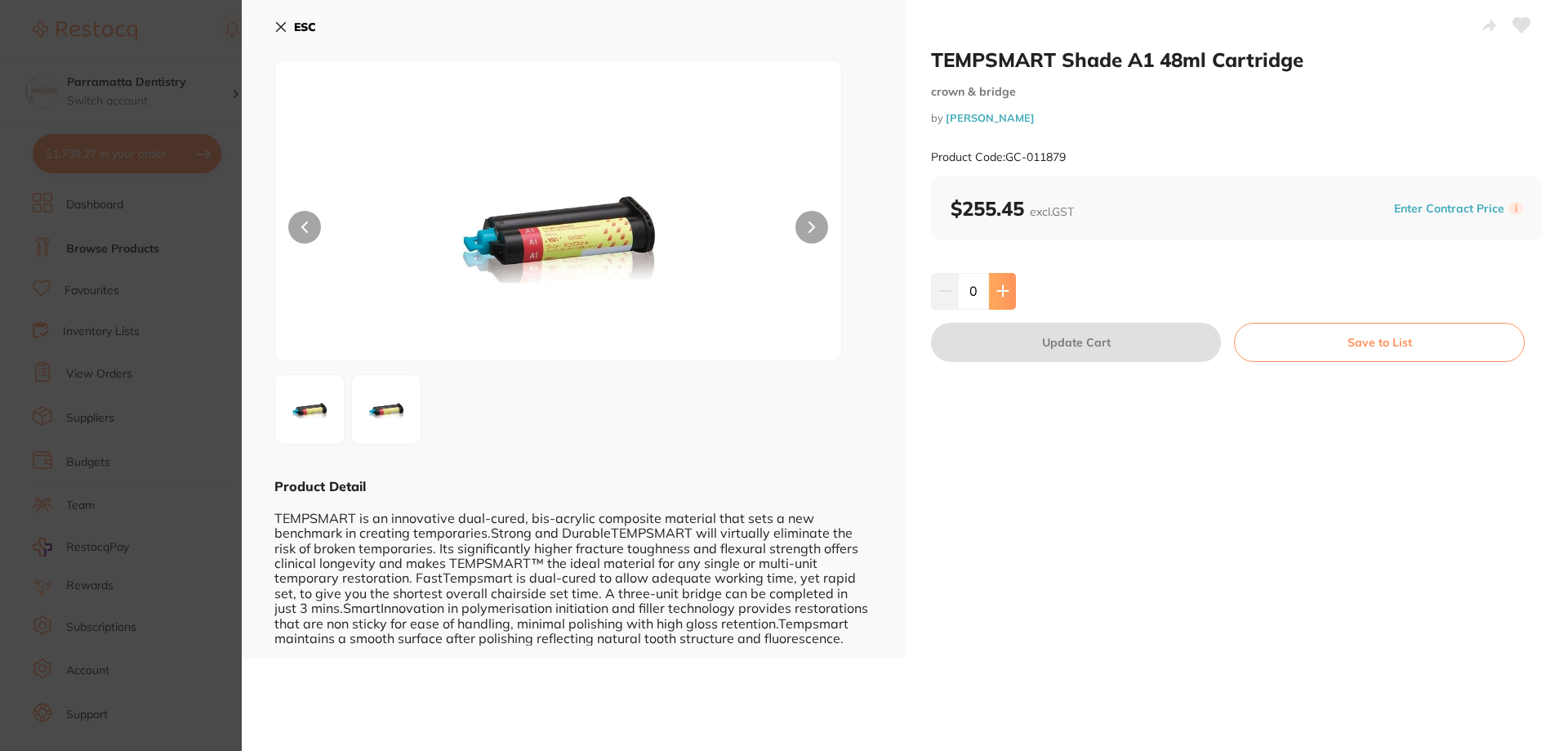
click at [999, 287] on icon at bounding box center [1003, 290] width 13 height 13
type input "1"
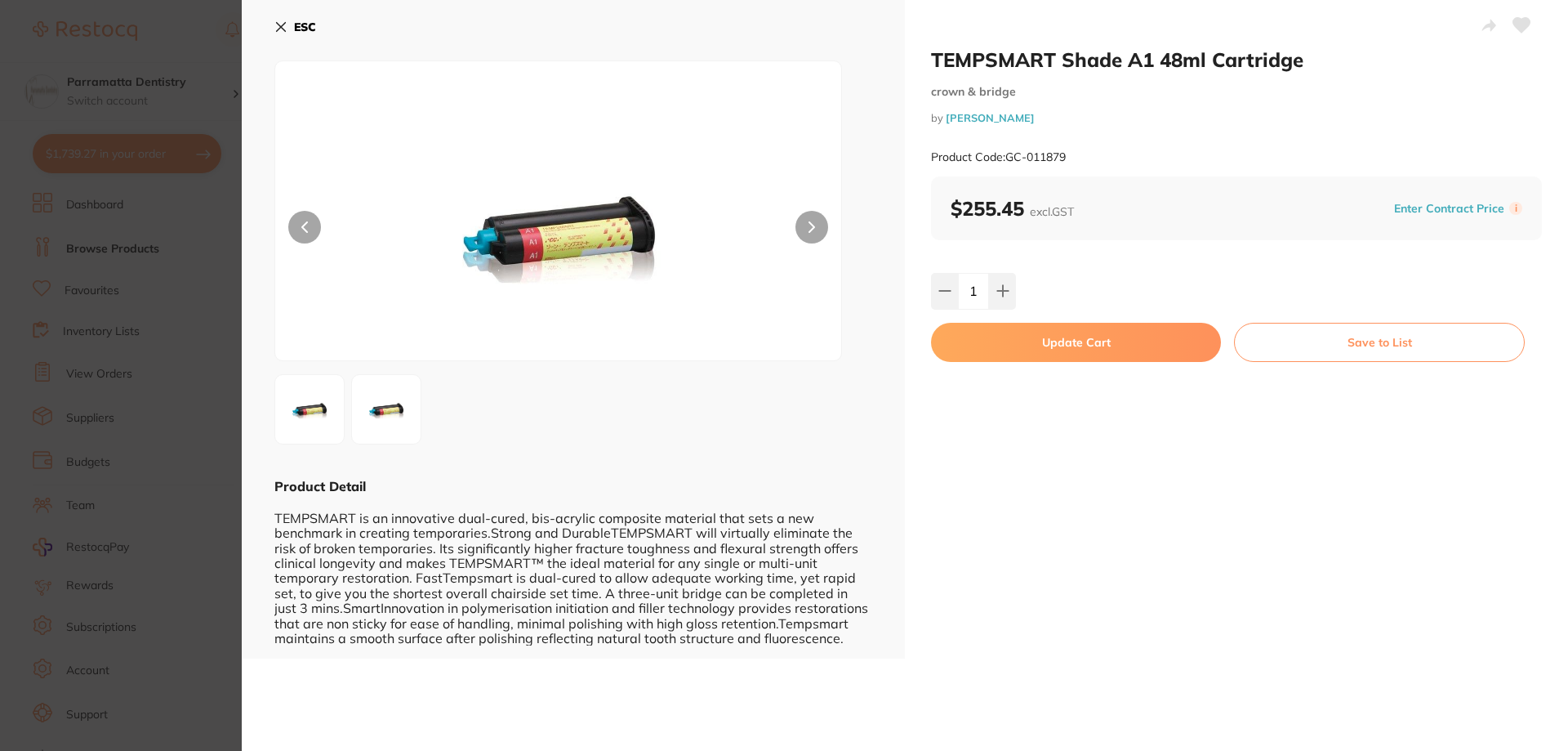
click at [1094, 348] on button "Update Cart" at bounding box center [1076, 342] width 290 height 39
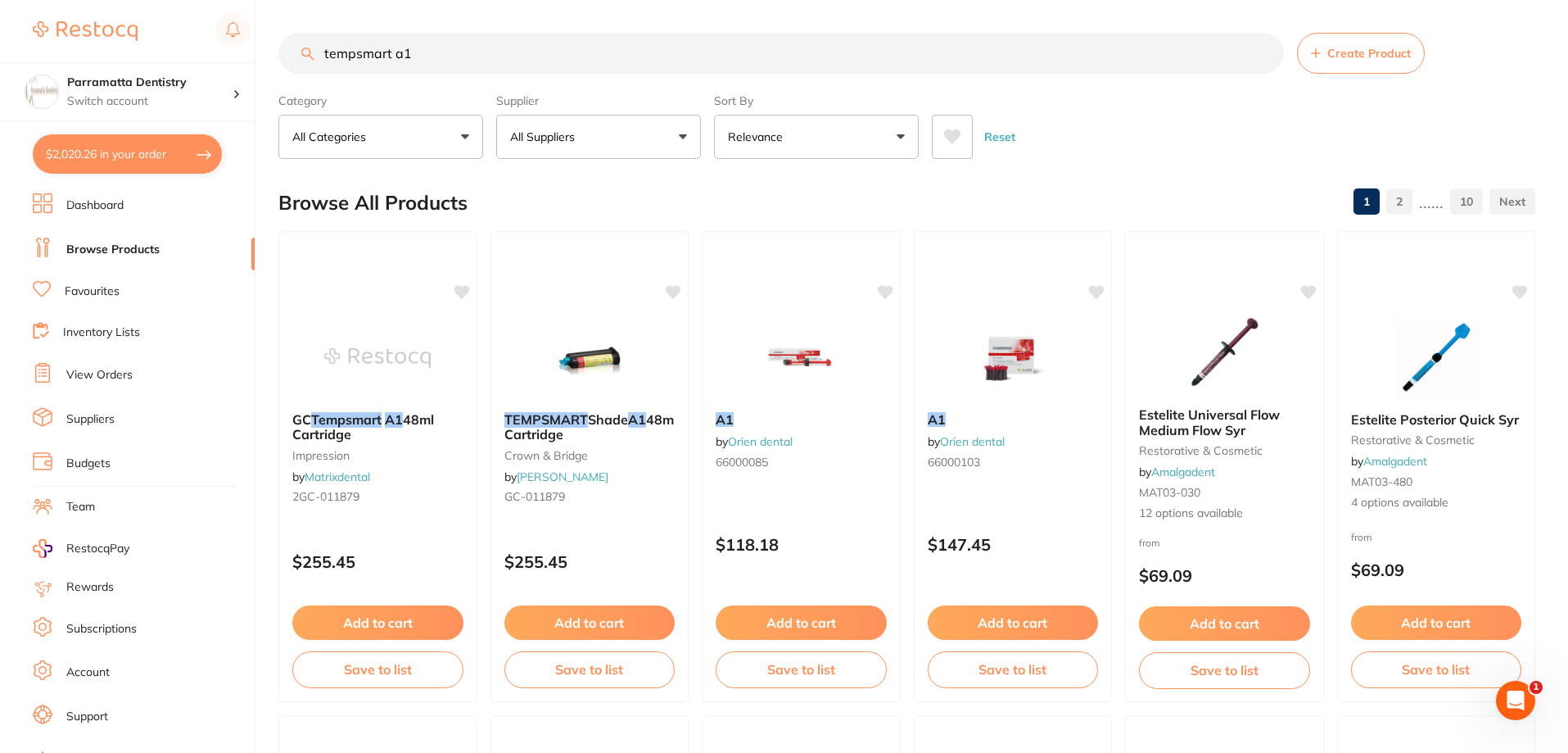
drag, startPoint x: 437, startPoint y: 54, endPoint x: 261, endPoint y: 57, distance: 176.0
click at [261, 57] on div "$2,020.26 Parramatta Dentistry Switch account Parramatta Dentistry $2,020.26 in…" at bounding box center [784, 376] width 1568 height 753
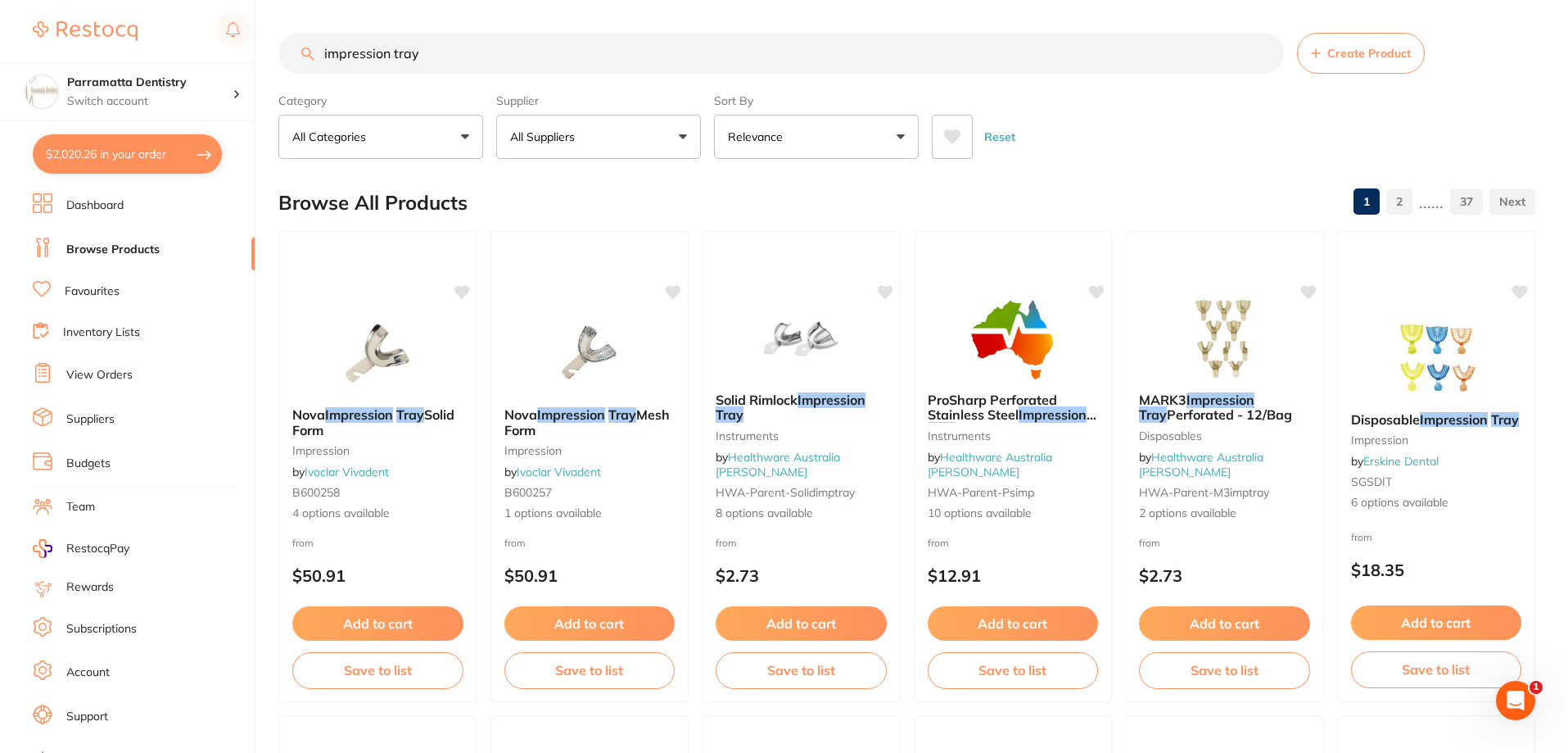
type input "impression tray"
click at [668, 144] on button "All Suppliers" at bounding box center [599, 137] width 205 height 44
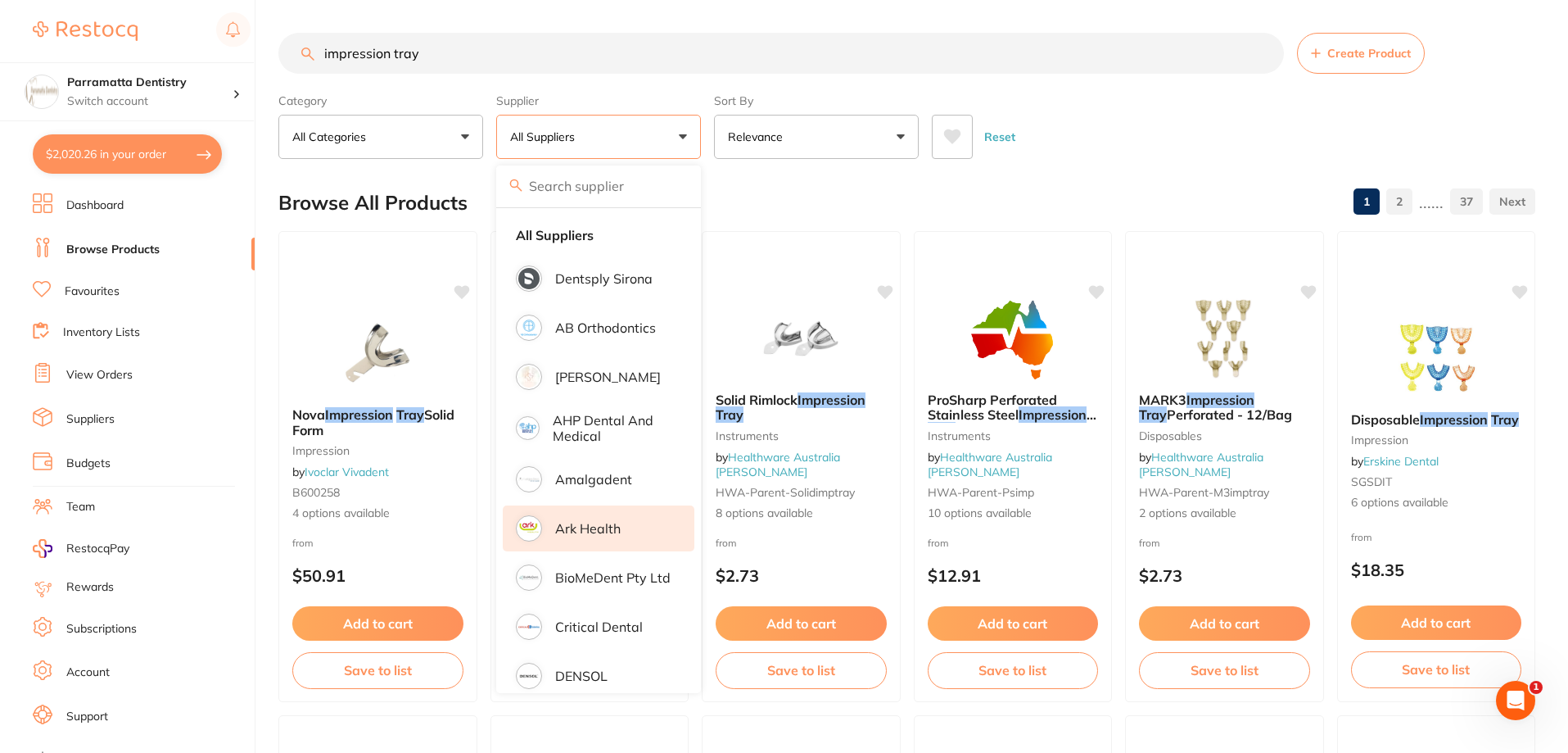
click at [604, 516] on li "Ark Health" at bounding box center [599, 528] width 192 height 46
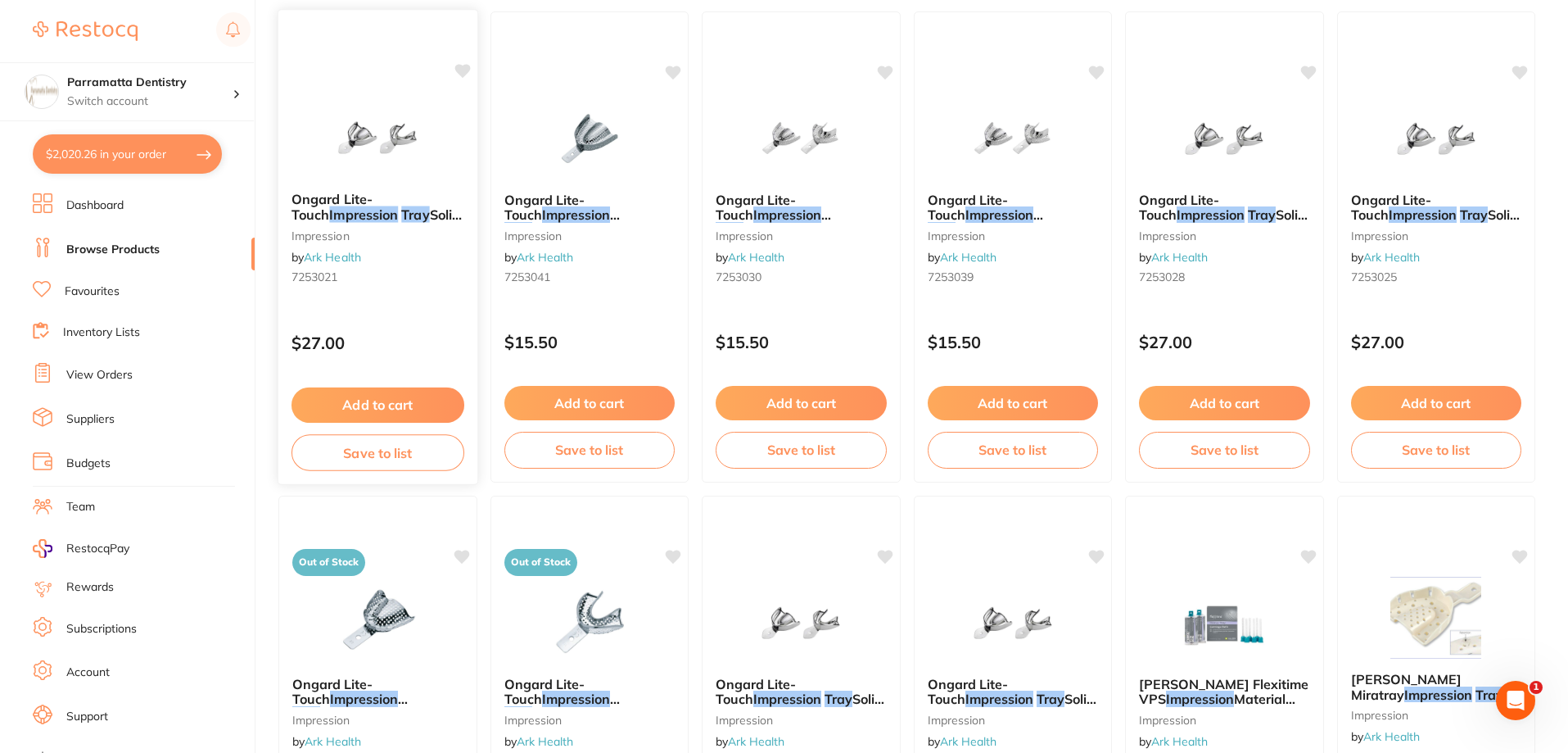
scroll to position [2596, 0]
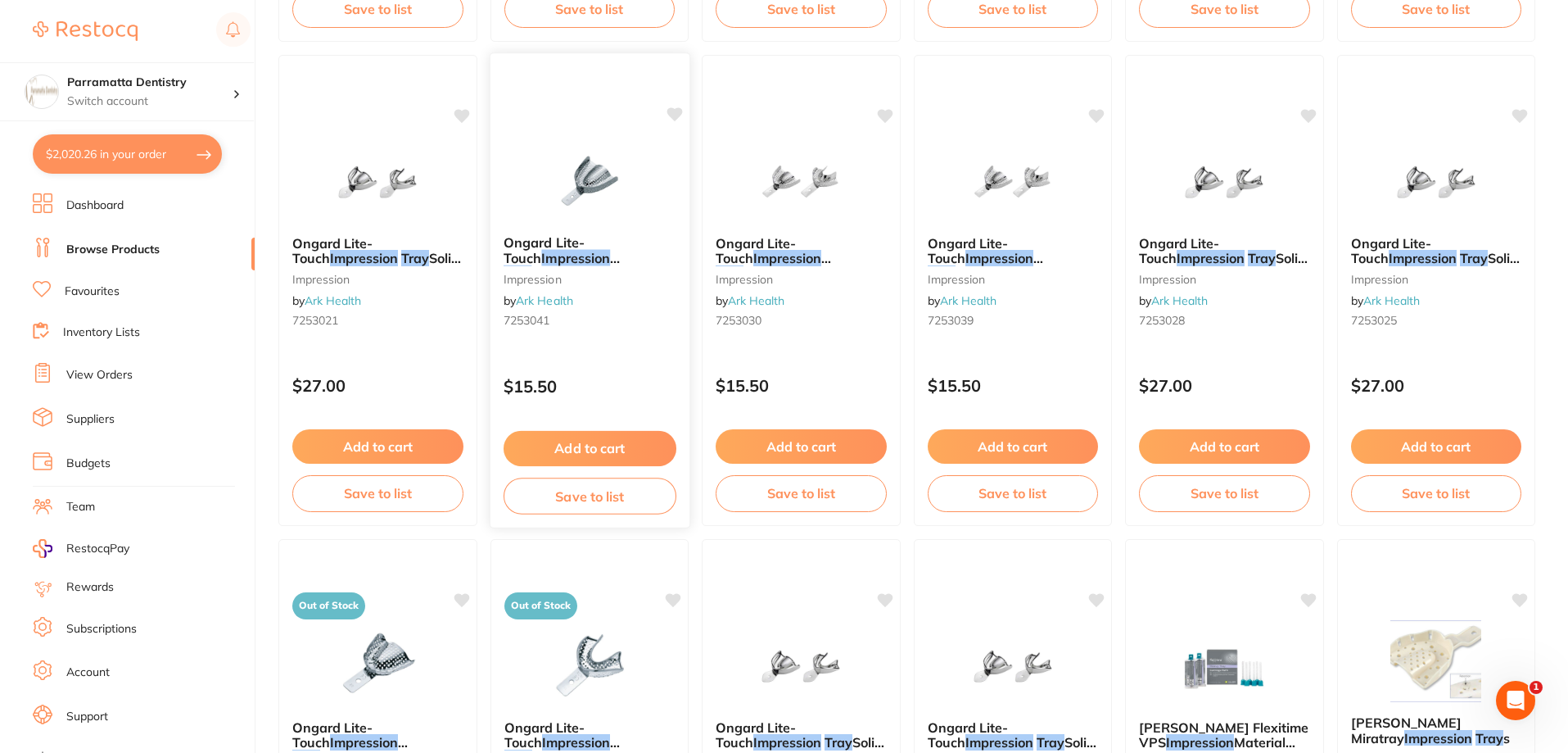
click at [594, 172] on img at bounding box center [589, 180] width 107 height 83
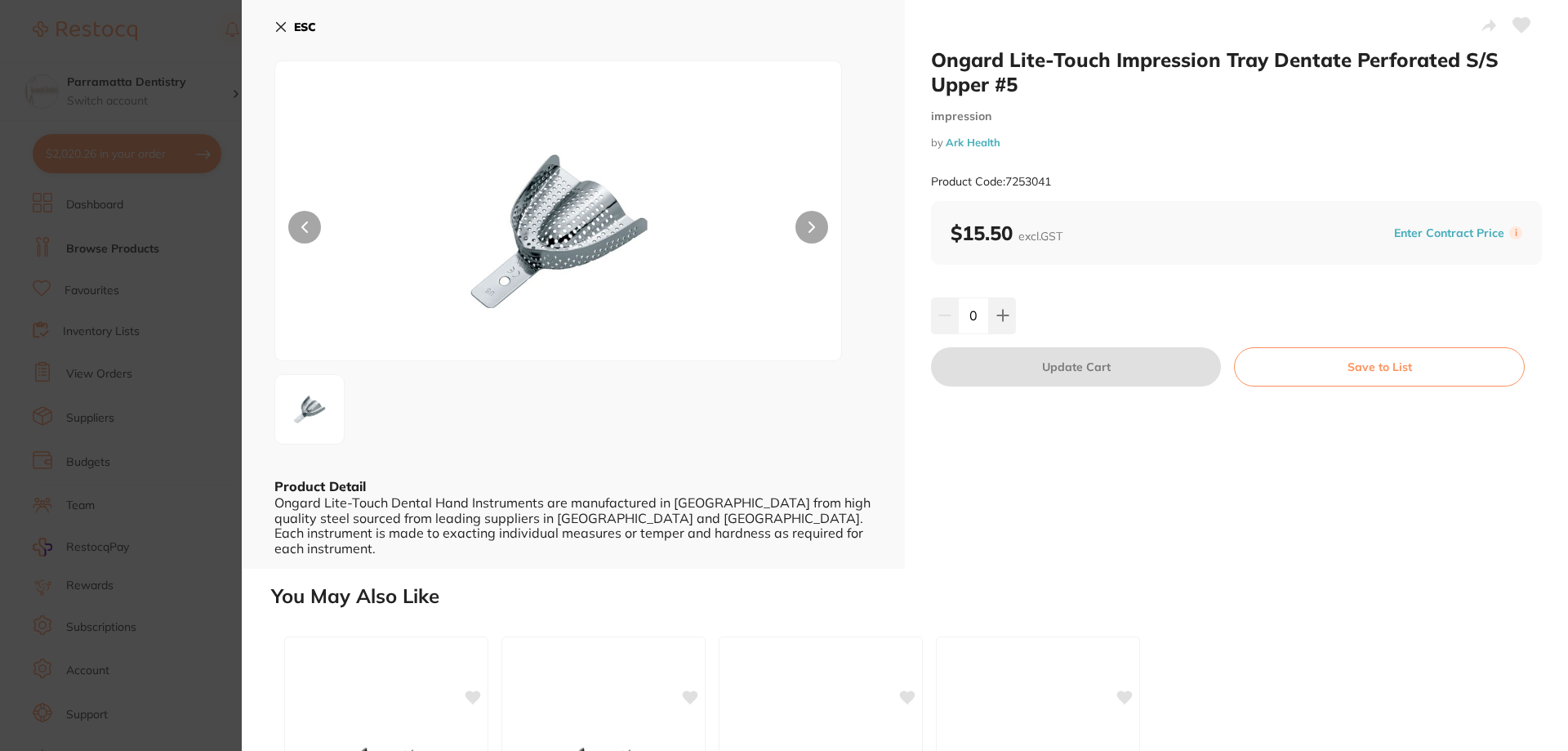
click at [205, 421] on section "Ongard Lite-Touch Impression Tray Dentate Perforated S/S Upper #5 impression by…" at bounding box center [784, 376] width 1568 height 751
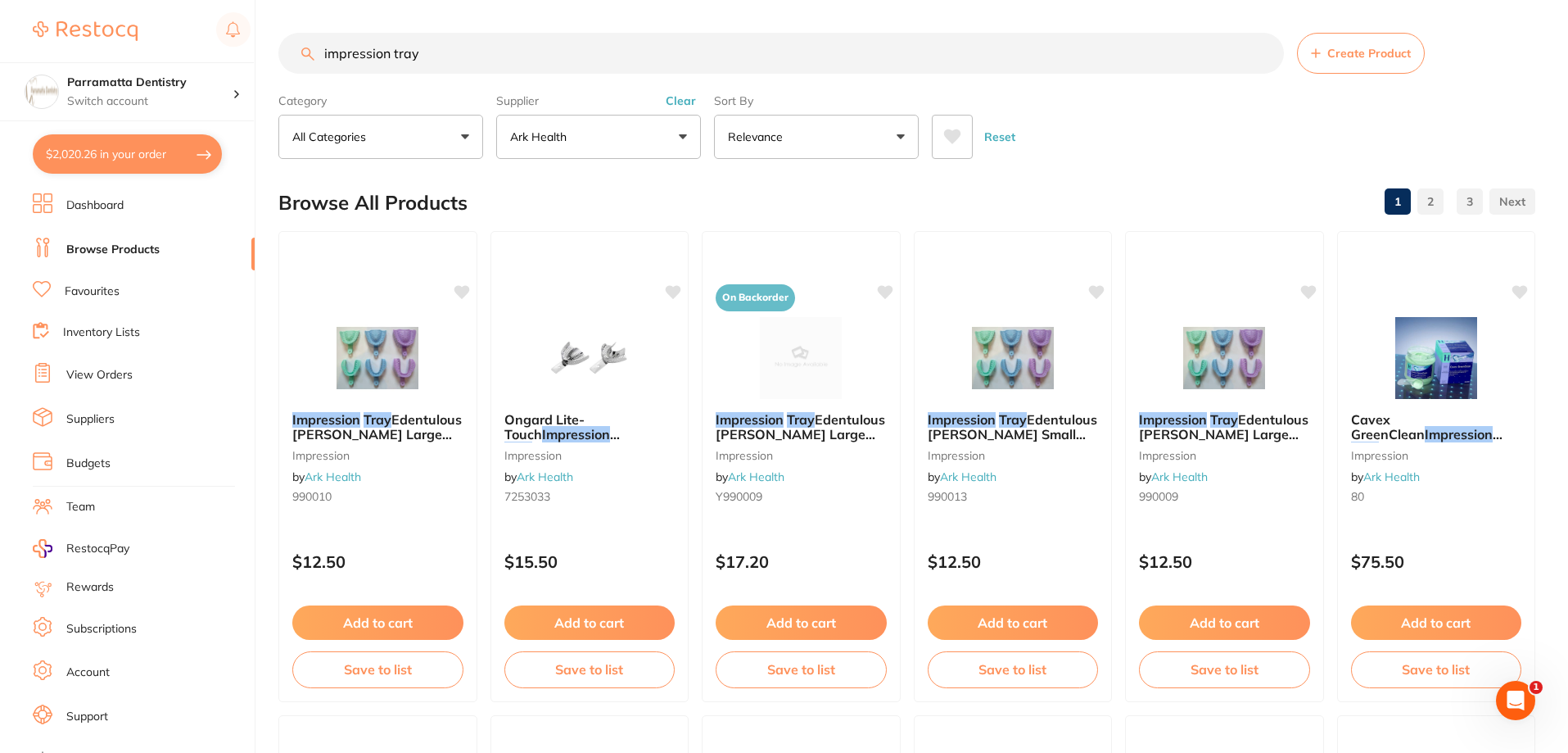
click at [631, 145] on button "Ark Health" at bounding box center [599, 137] width 205 height 44
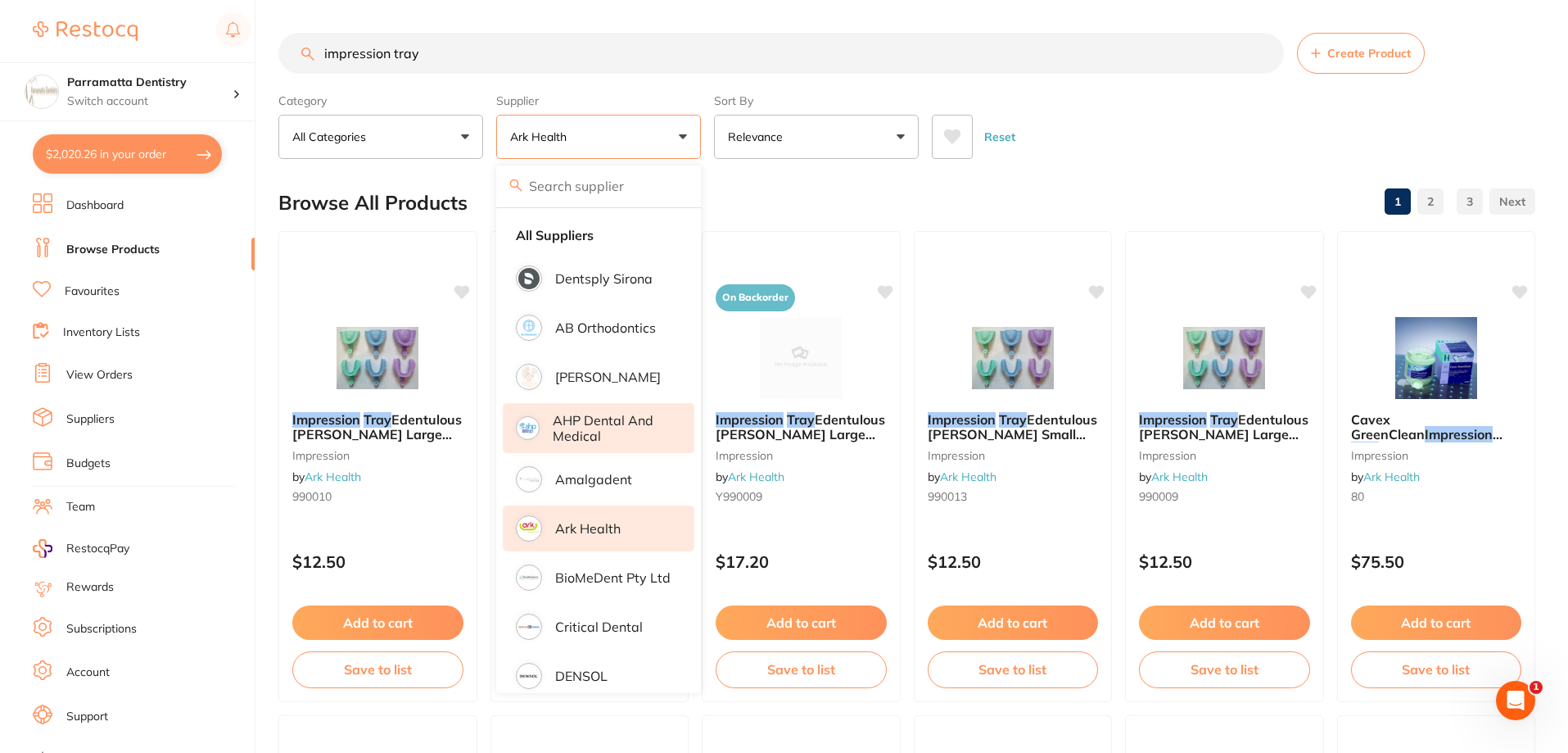
click at [593, 425] on p "AHP Dental and Medical" at bounding box center [612, 427] width 119 height 30
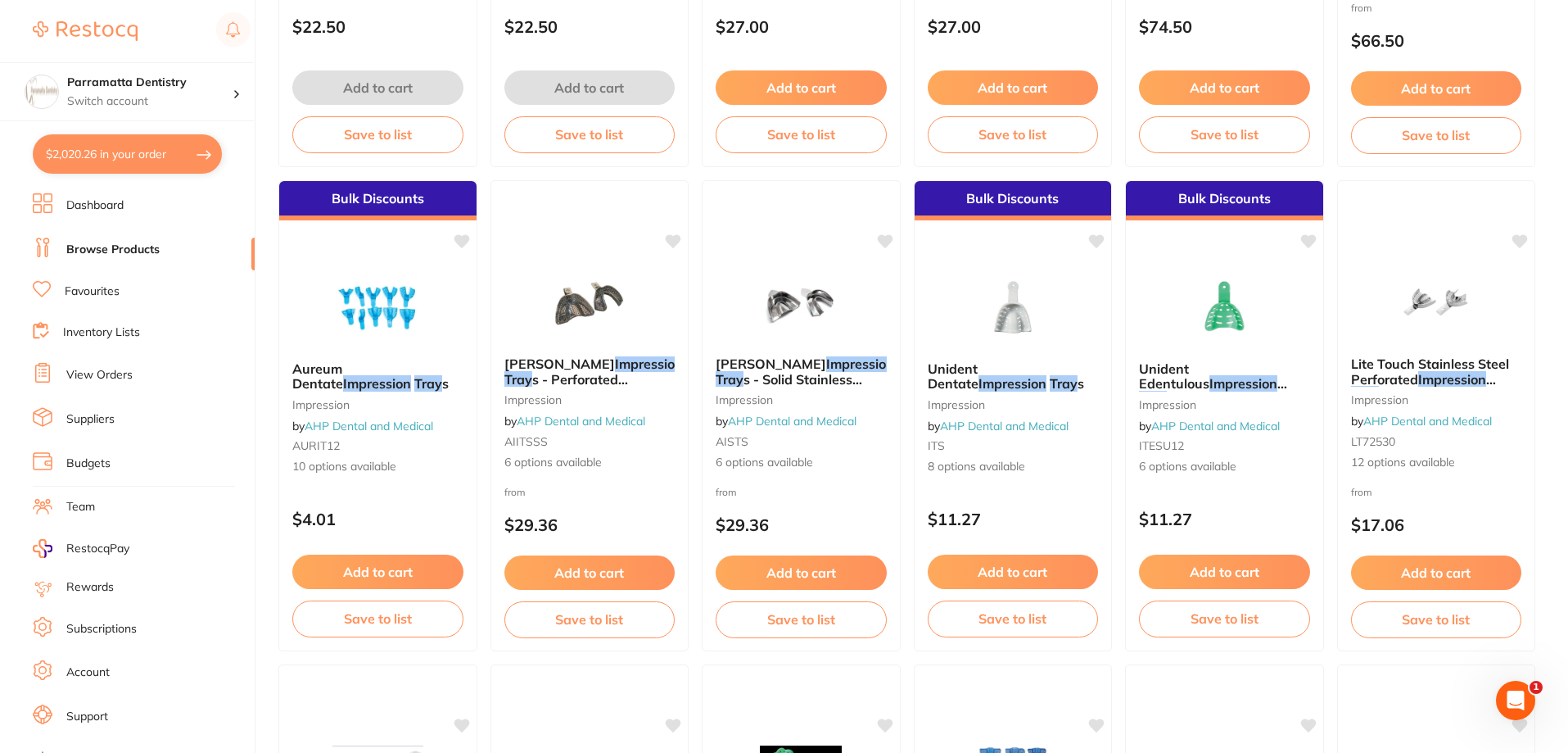
scroll to position [3439, 0]
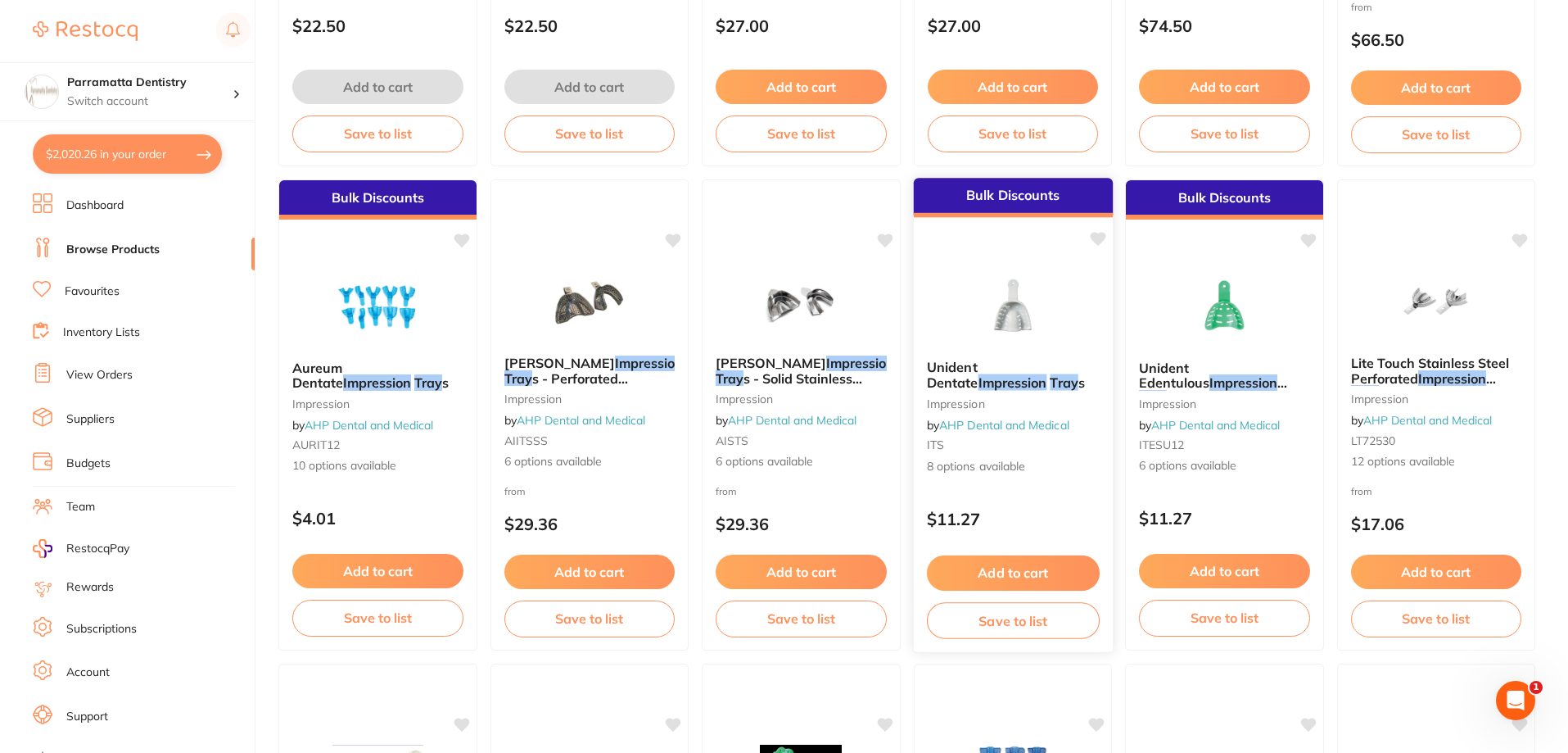
click at [1028, 263] on img at bounding box center [1012, 304] width 107 height 83
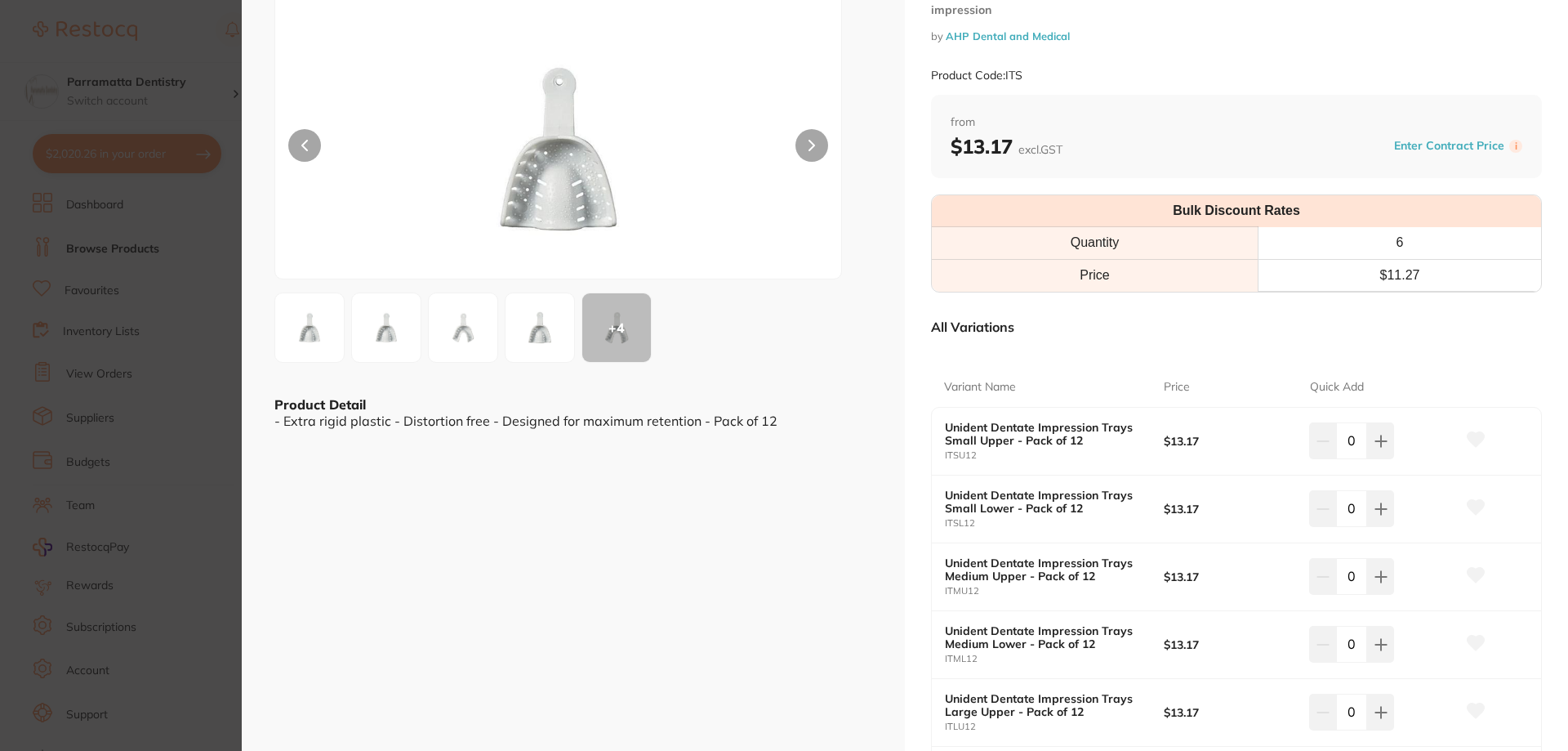
scroll to position [164, 0]
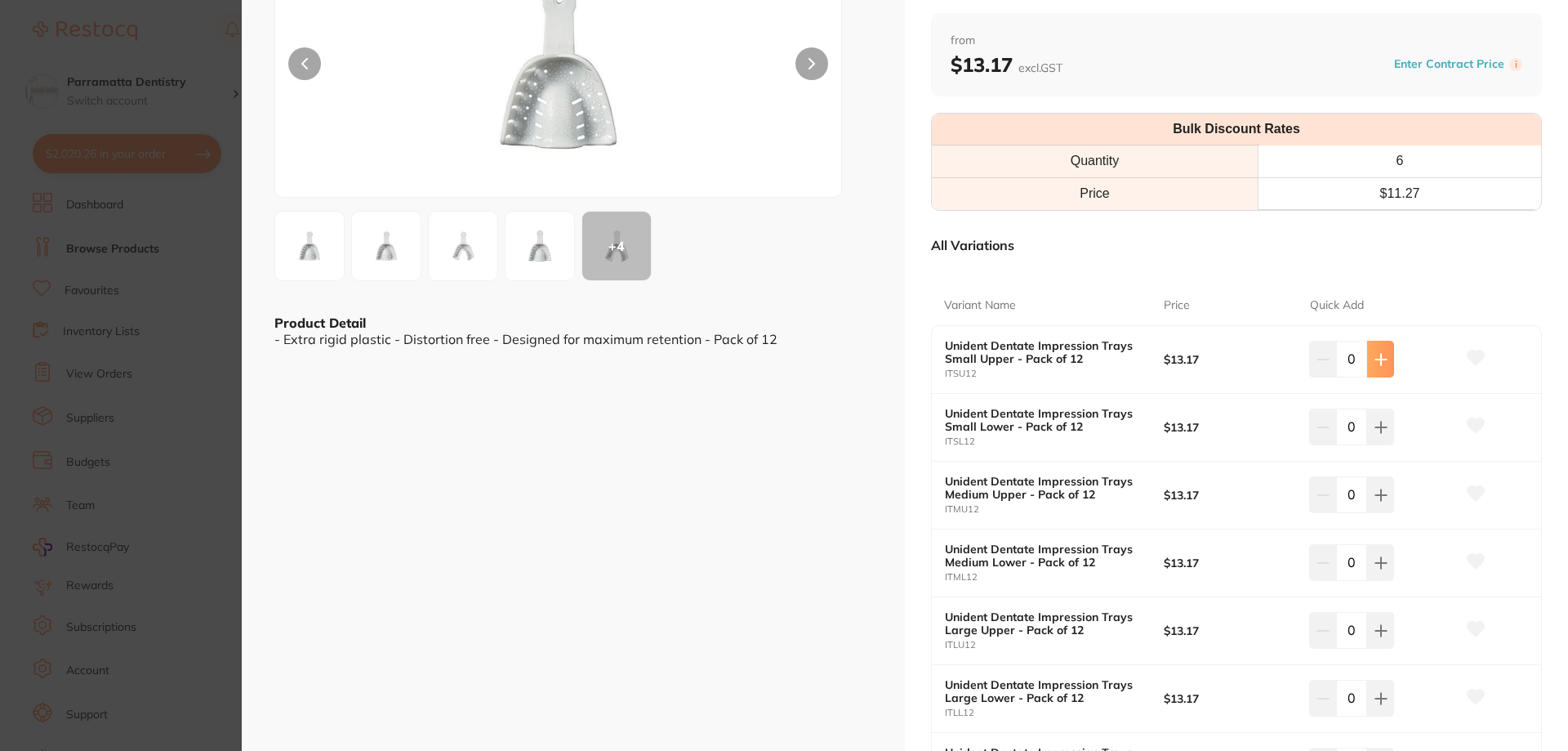
click at [1383, 370] on button at bounding box center [1380, 358] width 27 height 36
type input "1"
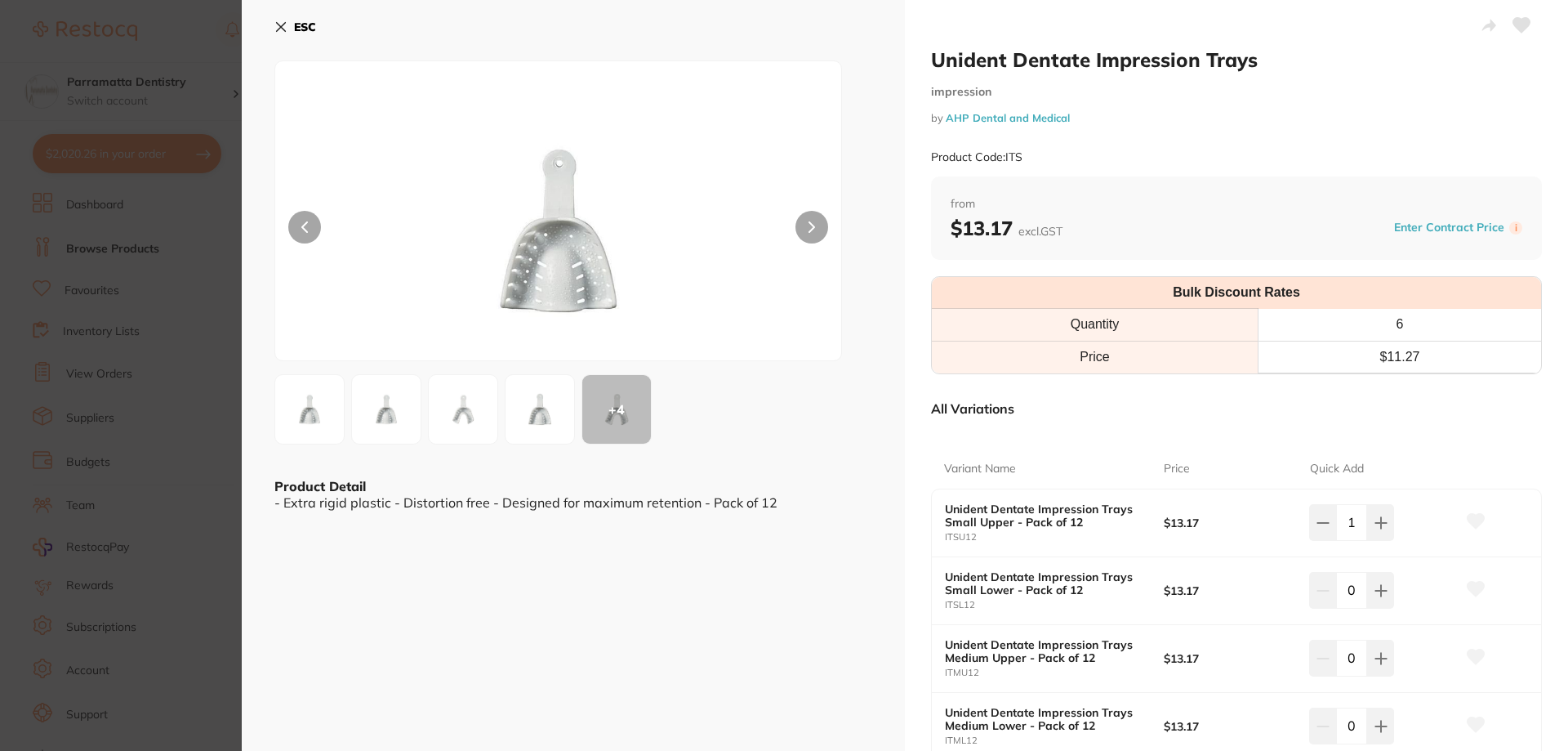
scroll to position [70, 0]
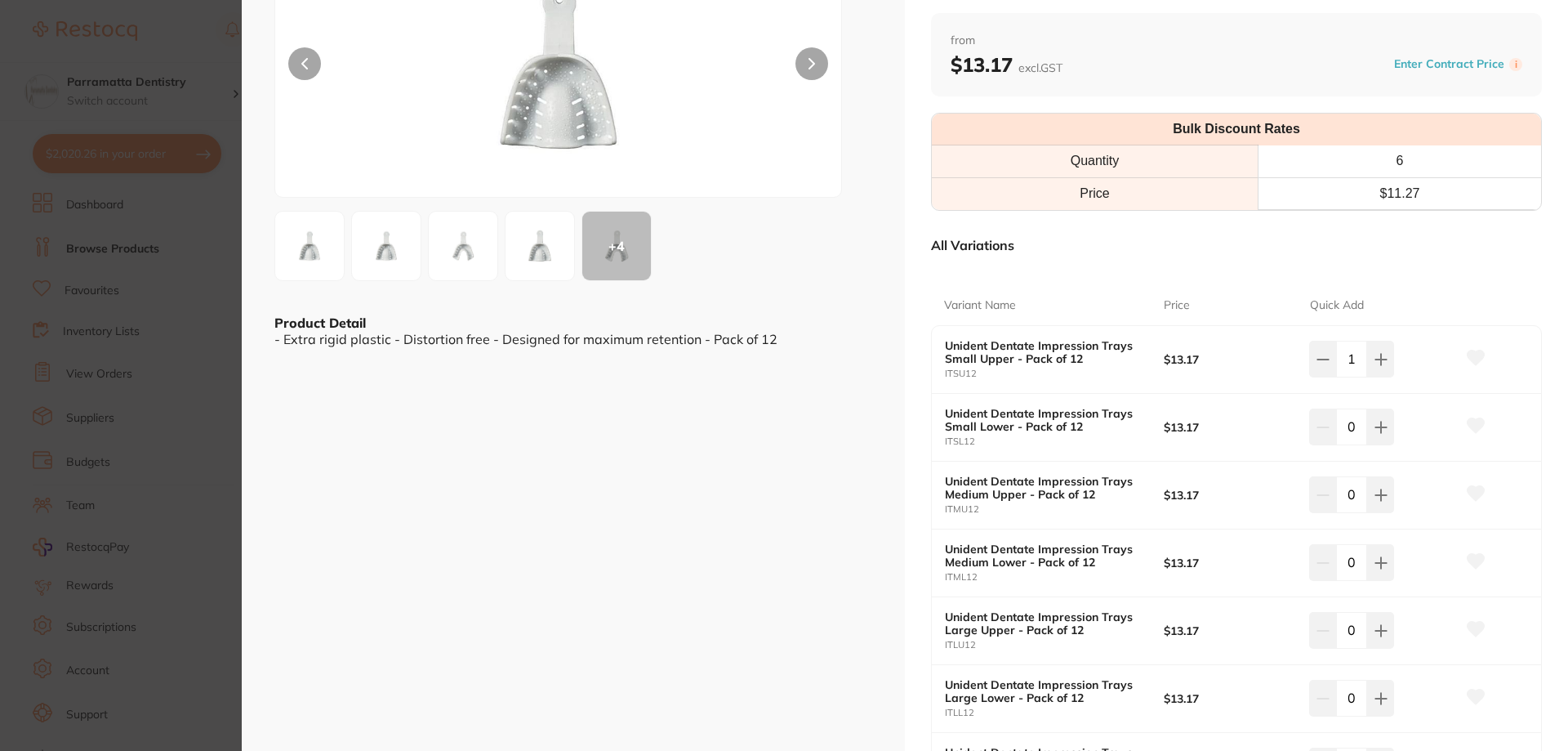
click at [1378, 429] on icon at bounding box center [1381, 427] width 13 height 13
type input "1"
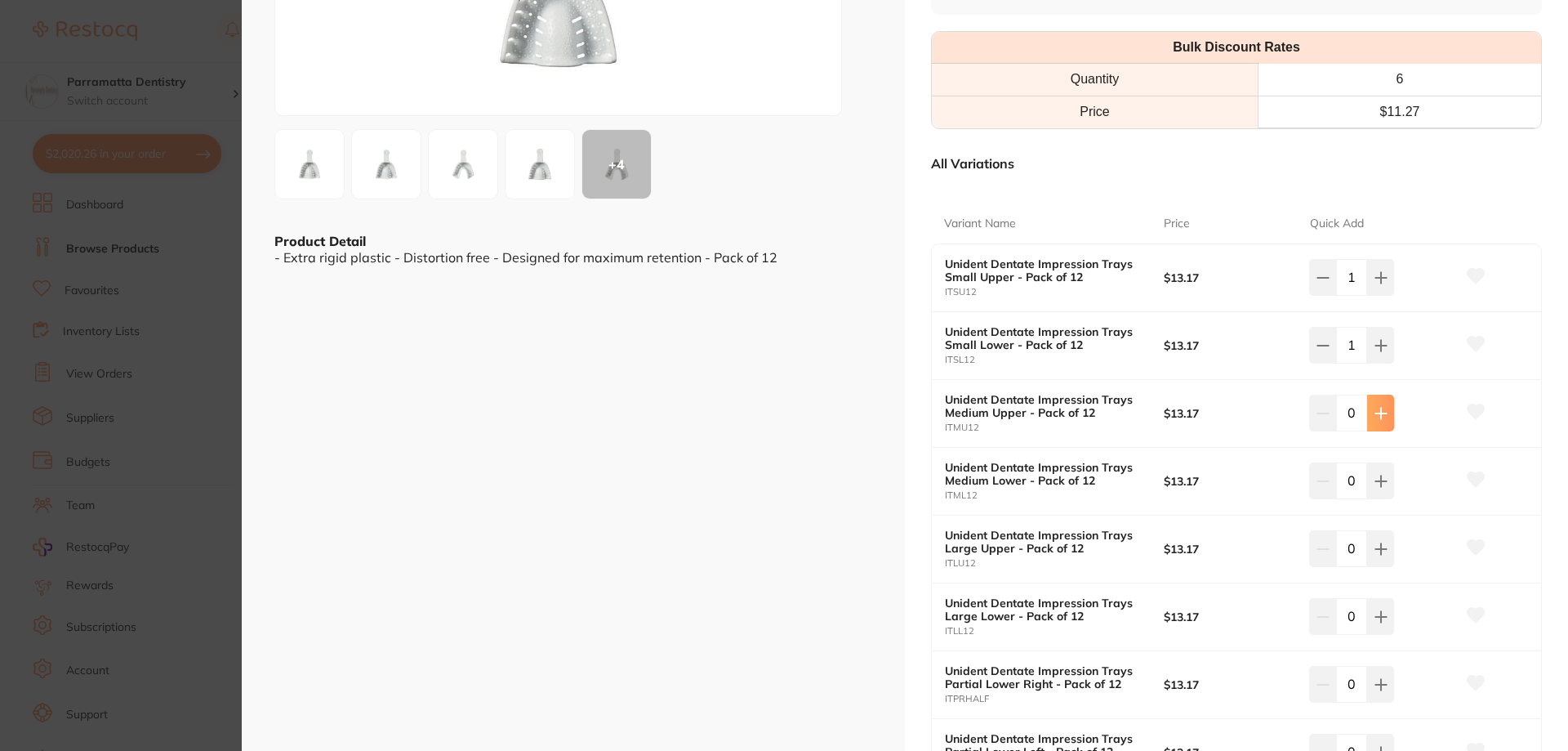
click at [1374, 469] on button at bounding box center [1380, 480] width 27 height 36
type input "1"
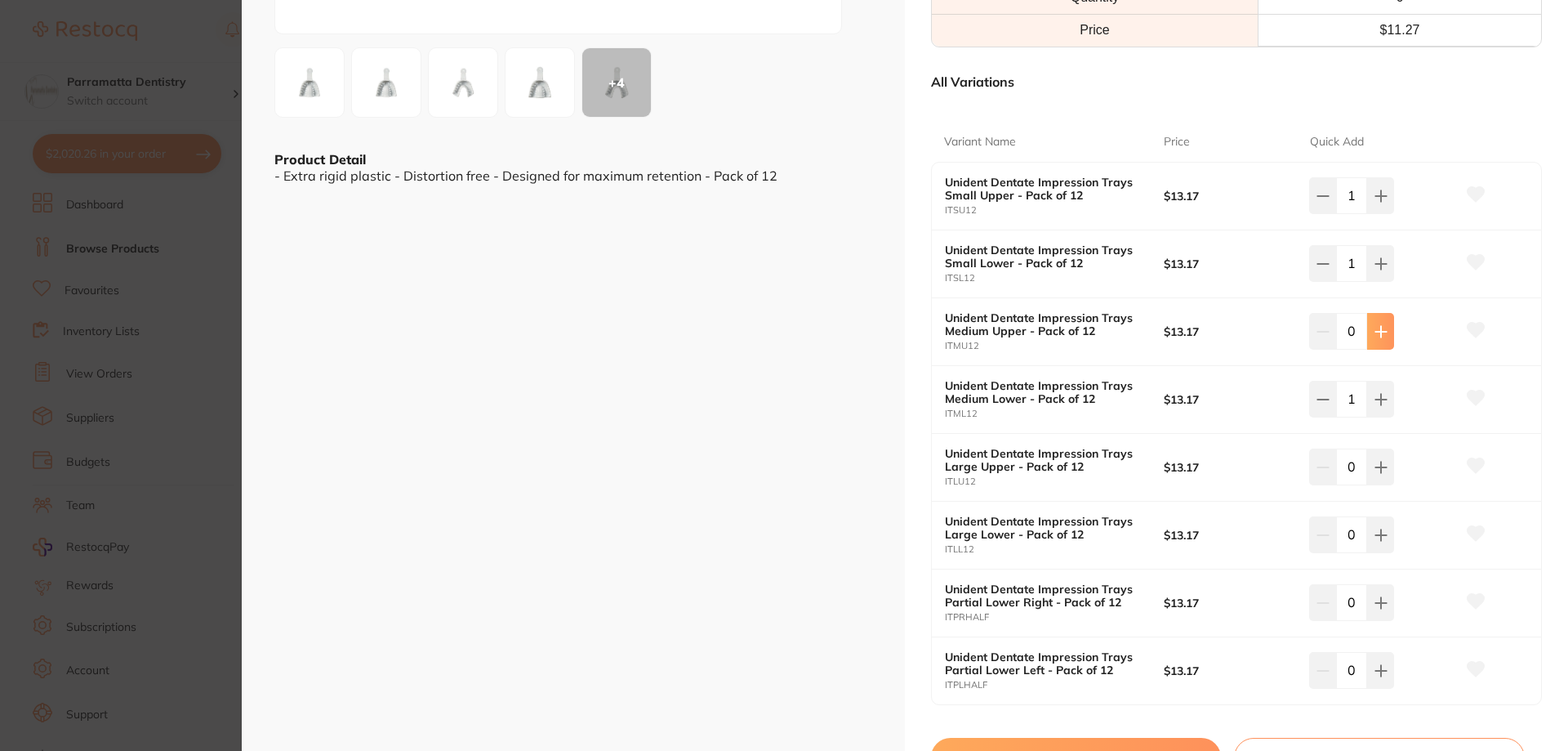
scroll to position [0, 0]
click at [1378, 334] on icon at bounding box center [1381, 331] width 13 height 13
type input "1"
click at [1374, 465] on icon at bounding box center [1381, 467] width 13 height 13
type input "1"
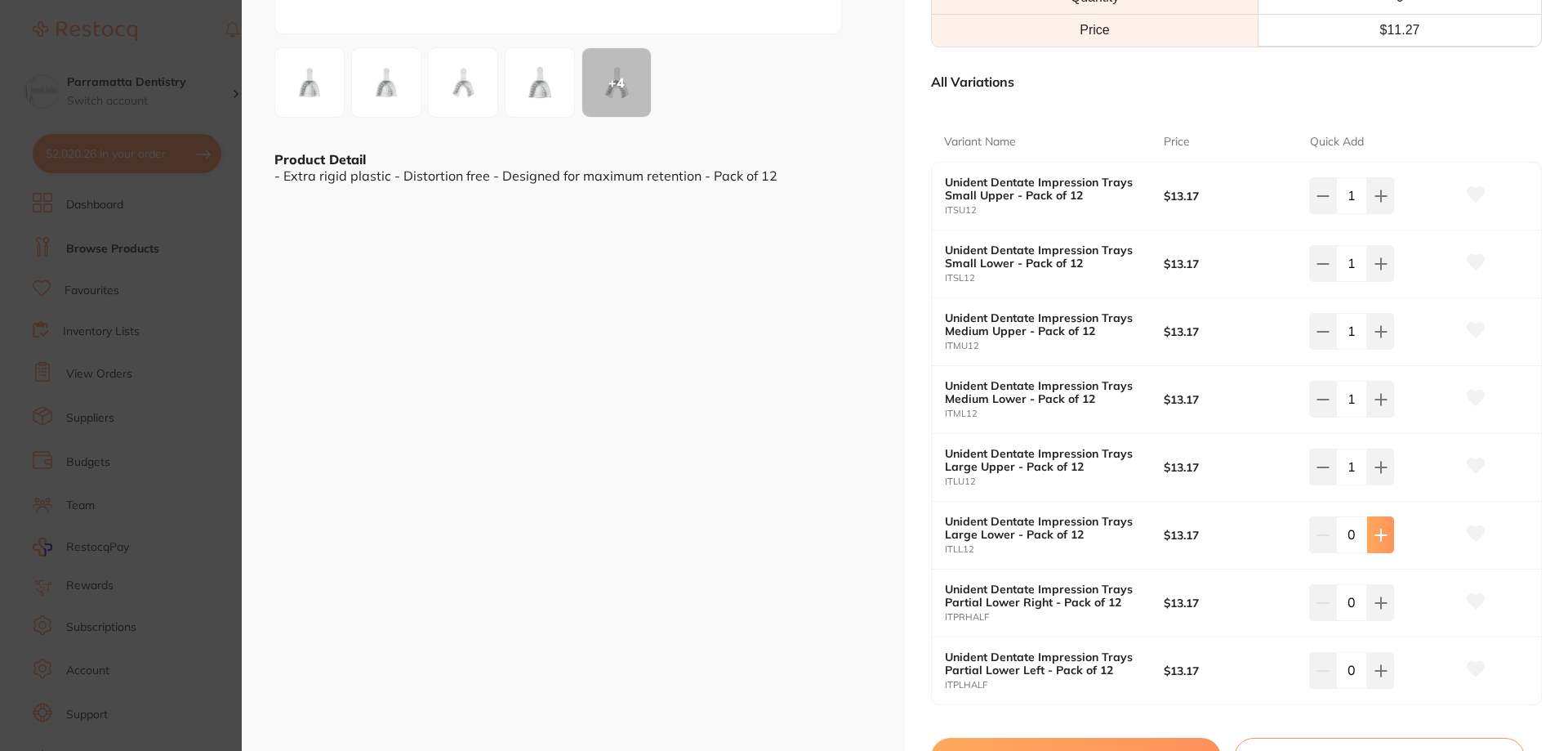
click at [1378, 531] on icon at bounding box center [1381, 535] width 13 height 13
type input "1"
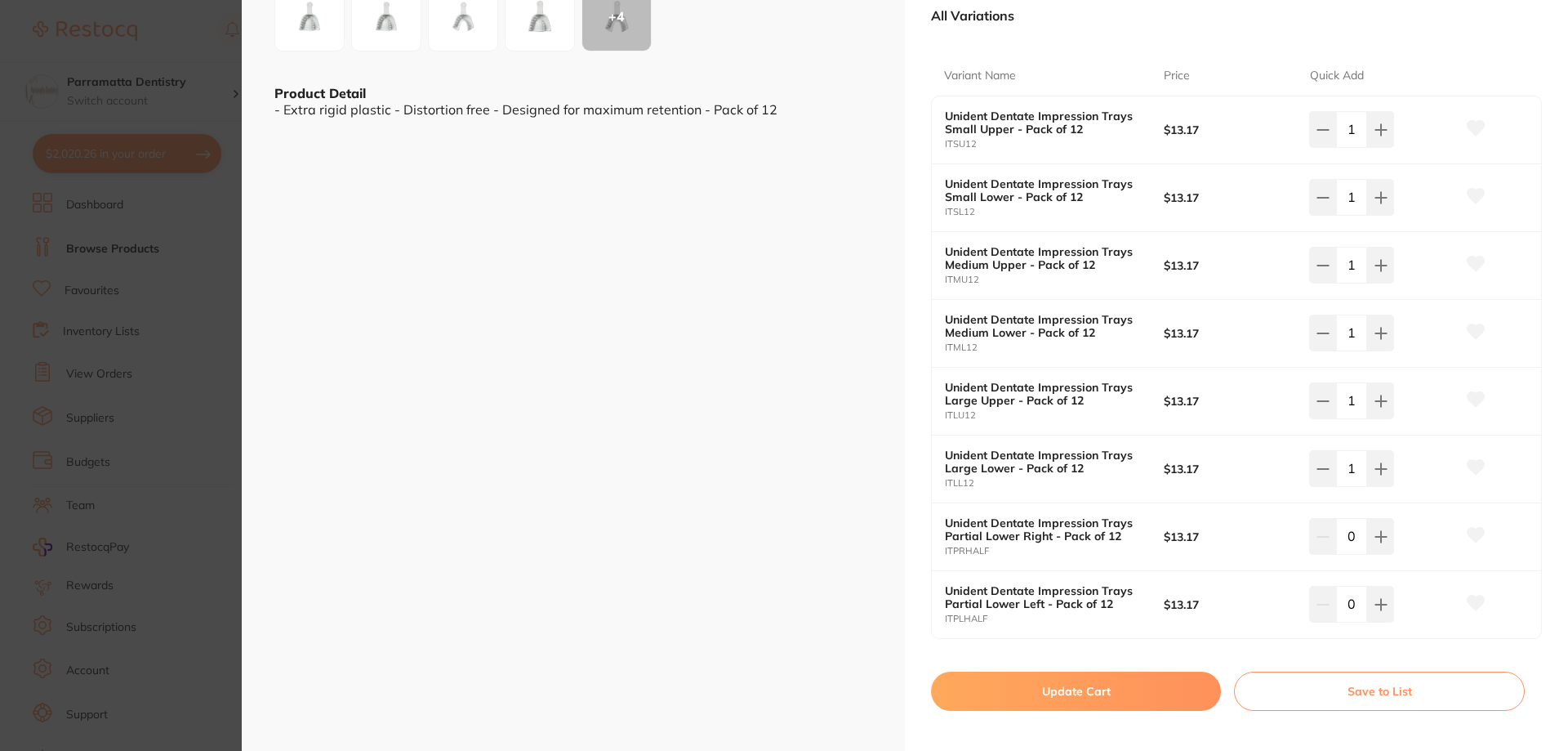
scroll to position [490, 0]
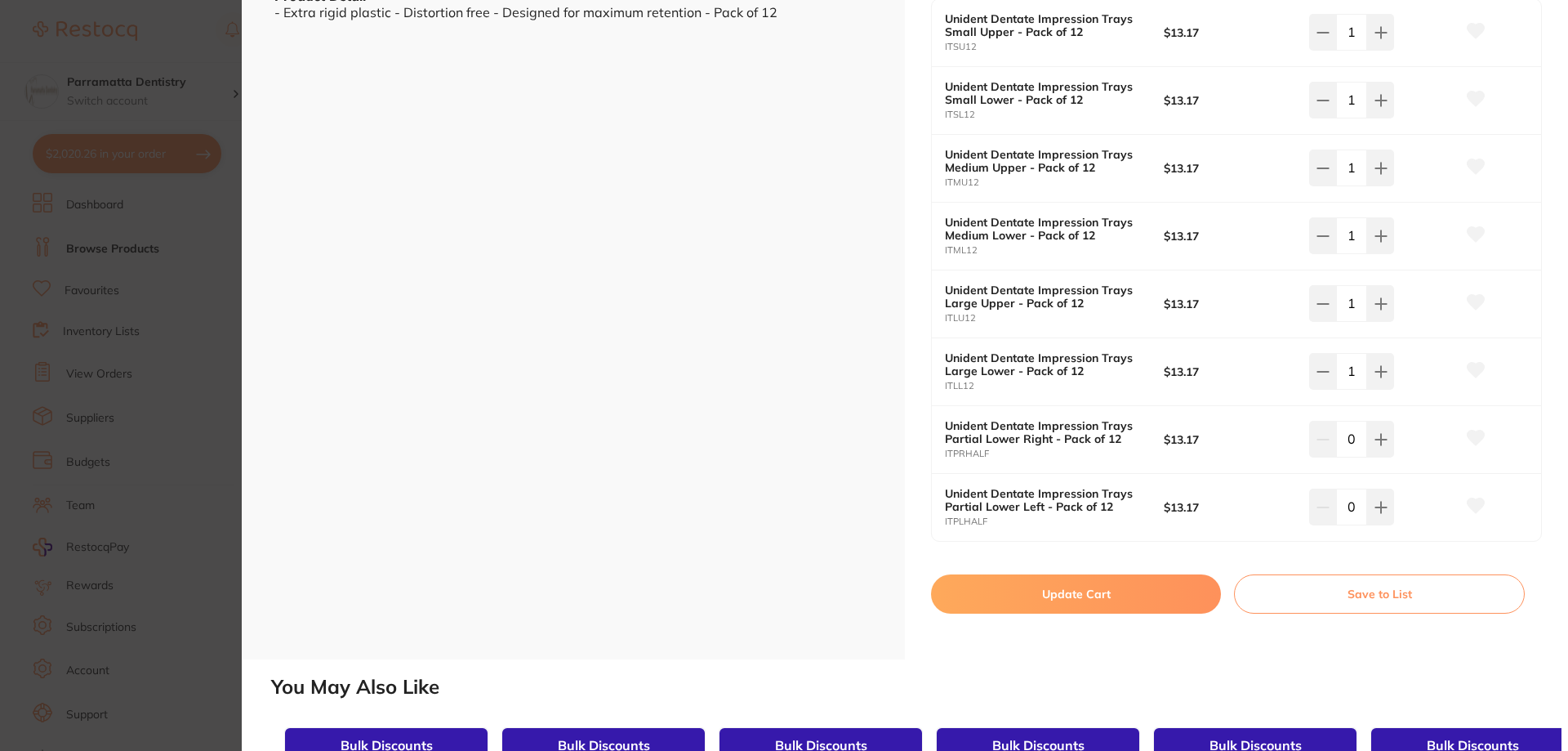
click at [1123, 584] on button "Update Cart" at bounding box center [1076, 594] width 290 height 39
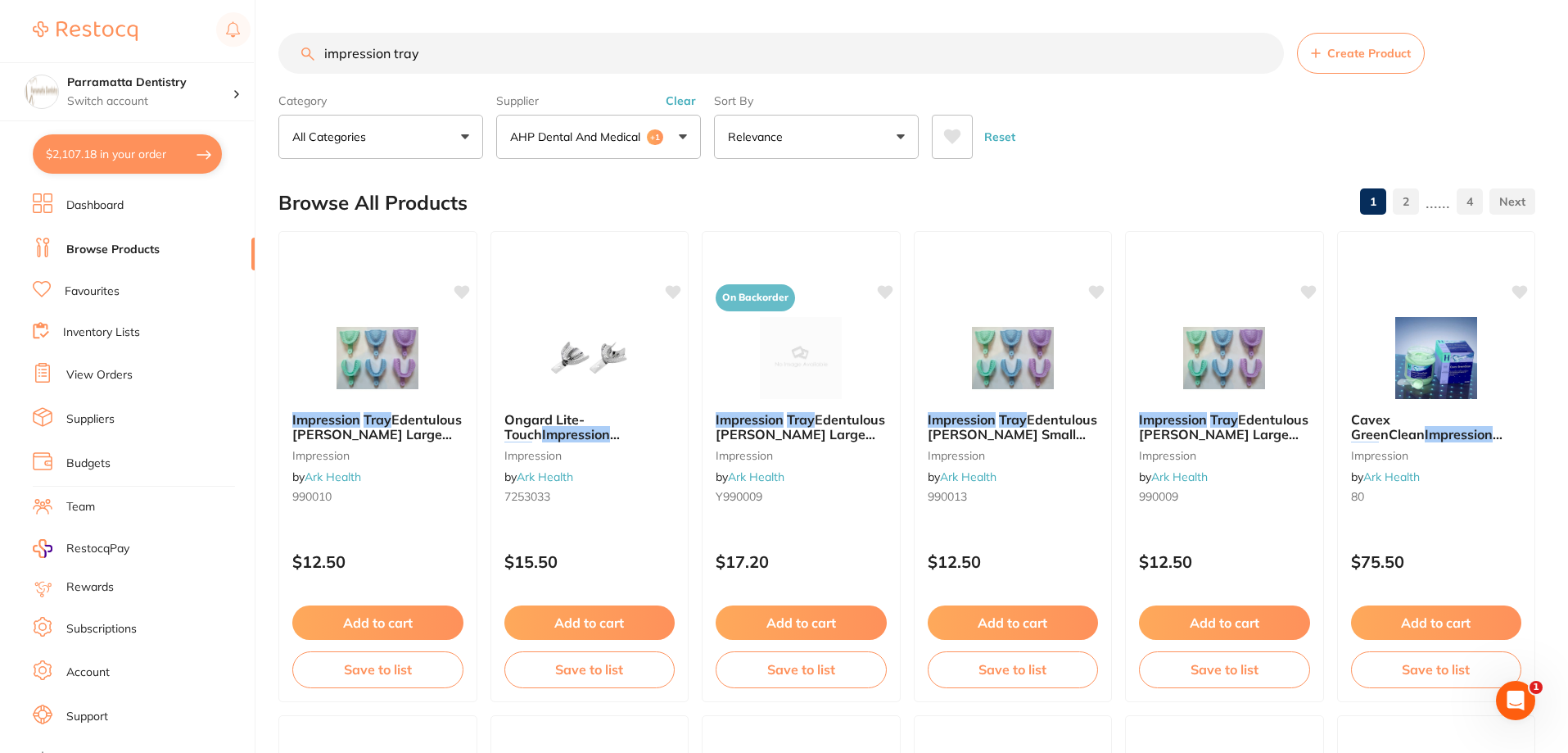
drag, startPoint x: 440, startPoint y: 52, endPoint x: 333, endPoint y: 49, distance: 107.0
click at [333, 49] on input "impression tray" at bounding box center [781, 53] width 1005 height 41
type input "i"
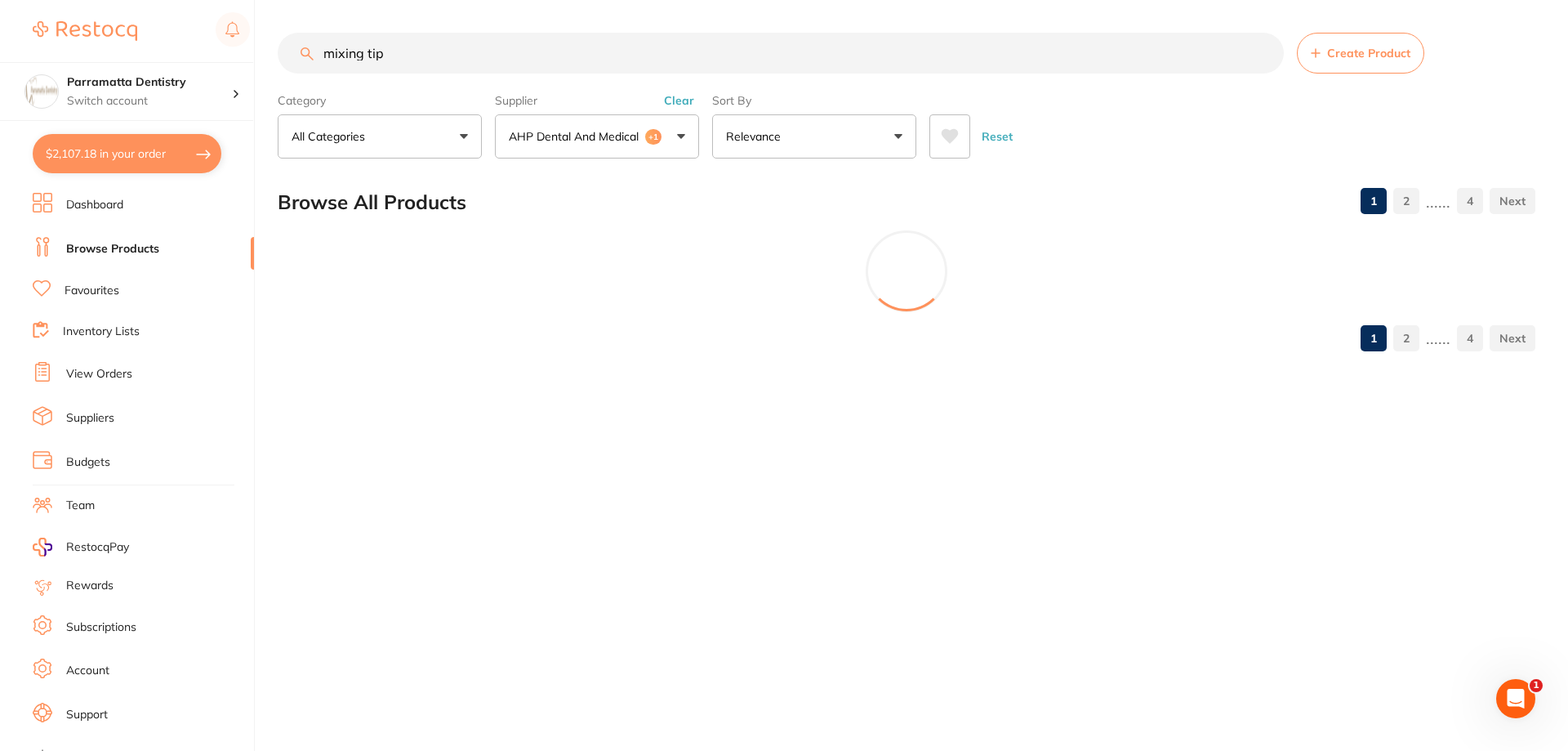
type input "mixing tip"
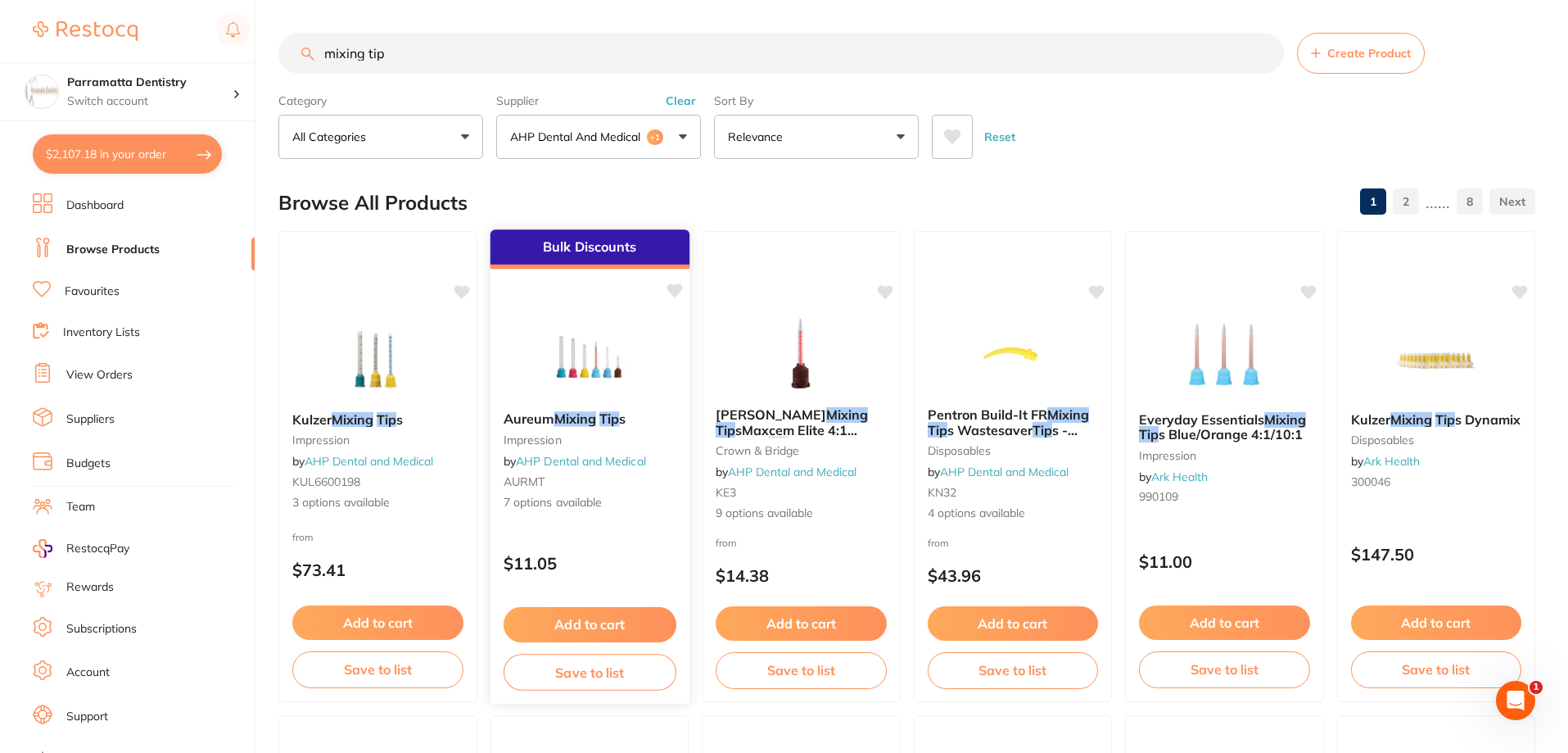
click at [601, 372] on img at bounding box center [589, 356] width 107 height 83
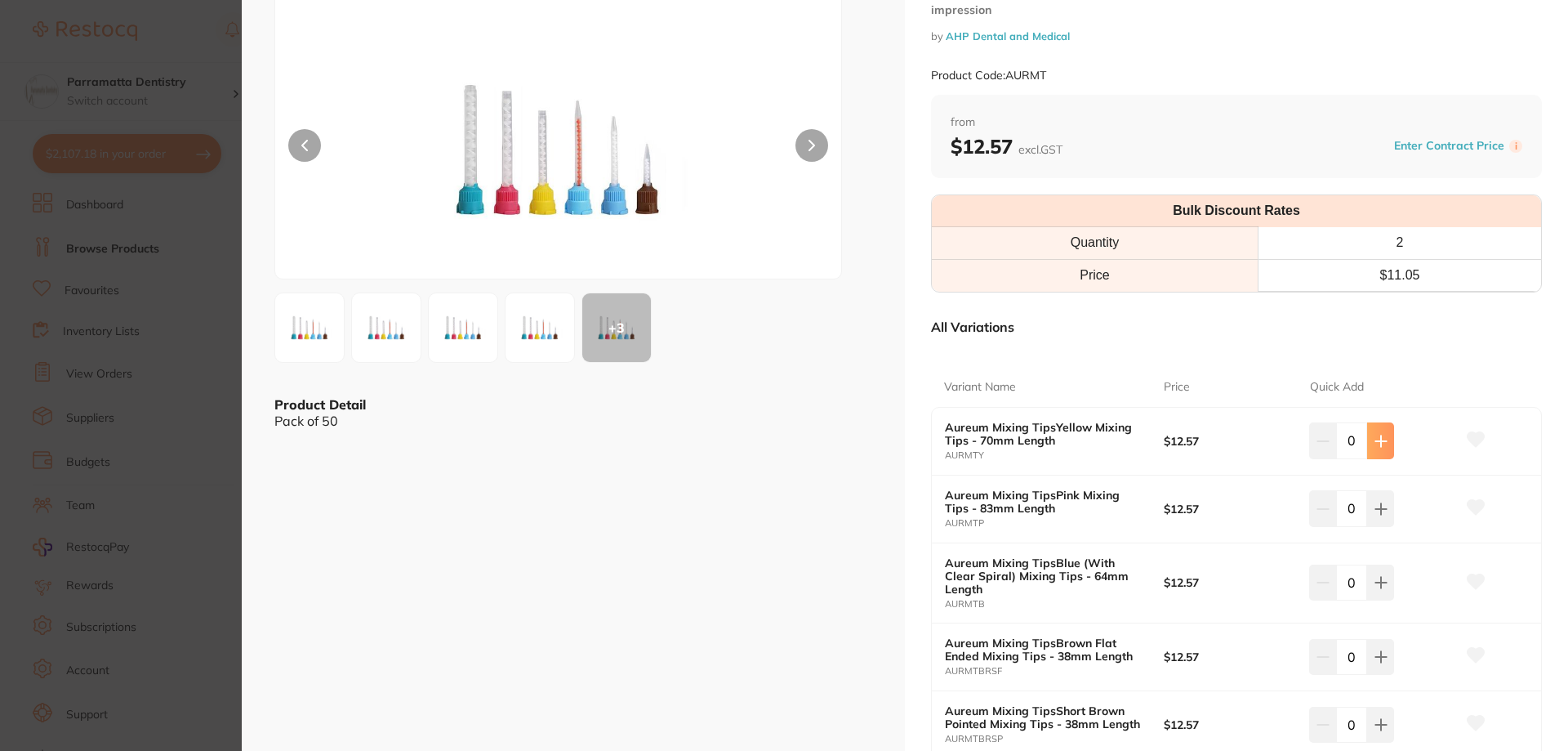
click at [1388, 440] on button at bounding box center [1380, 440] width 27 height 36
click at [1386, 439] on button at bounding box center [1380, 440] width 27 height 36
type input "2"
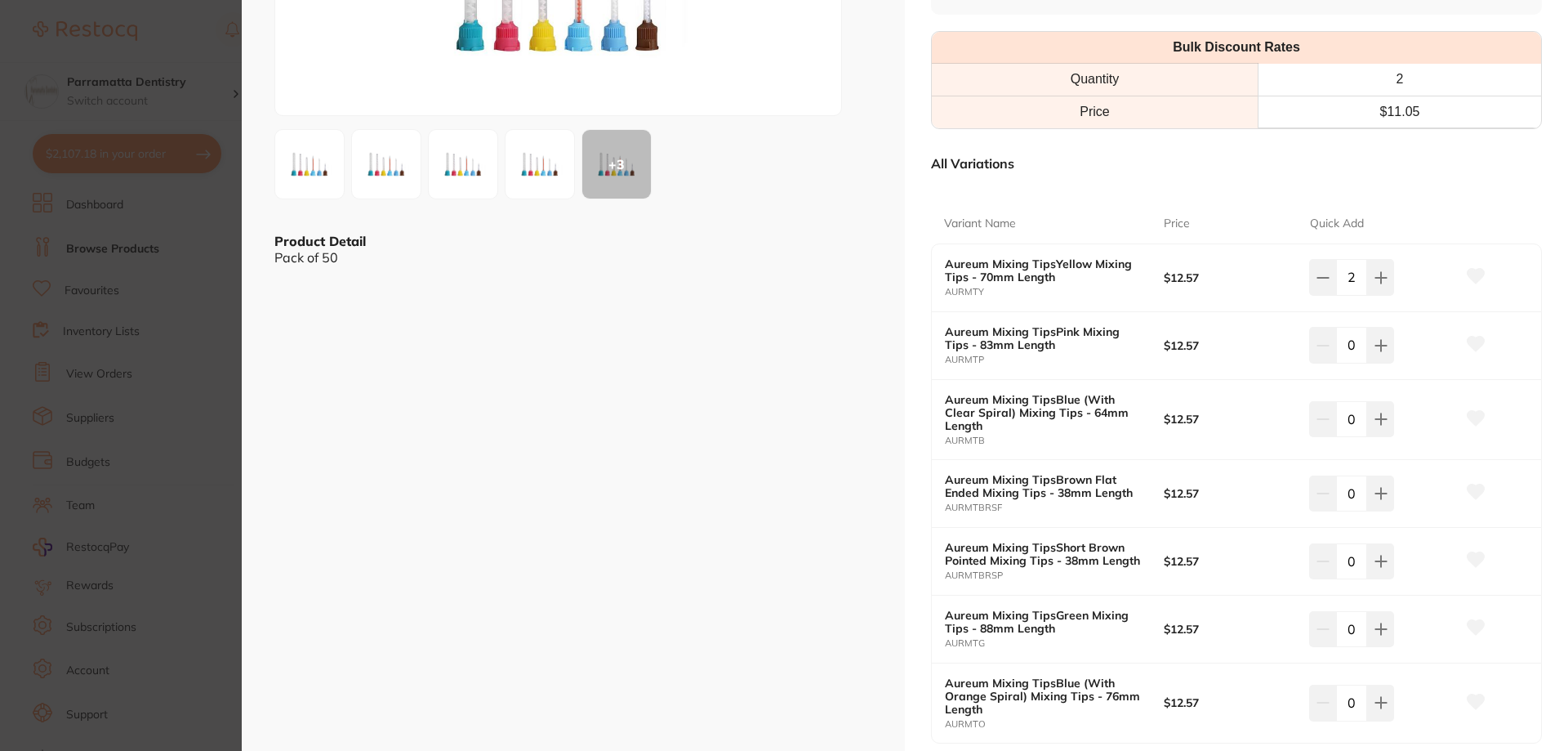
scroll to position [326, 0]
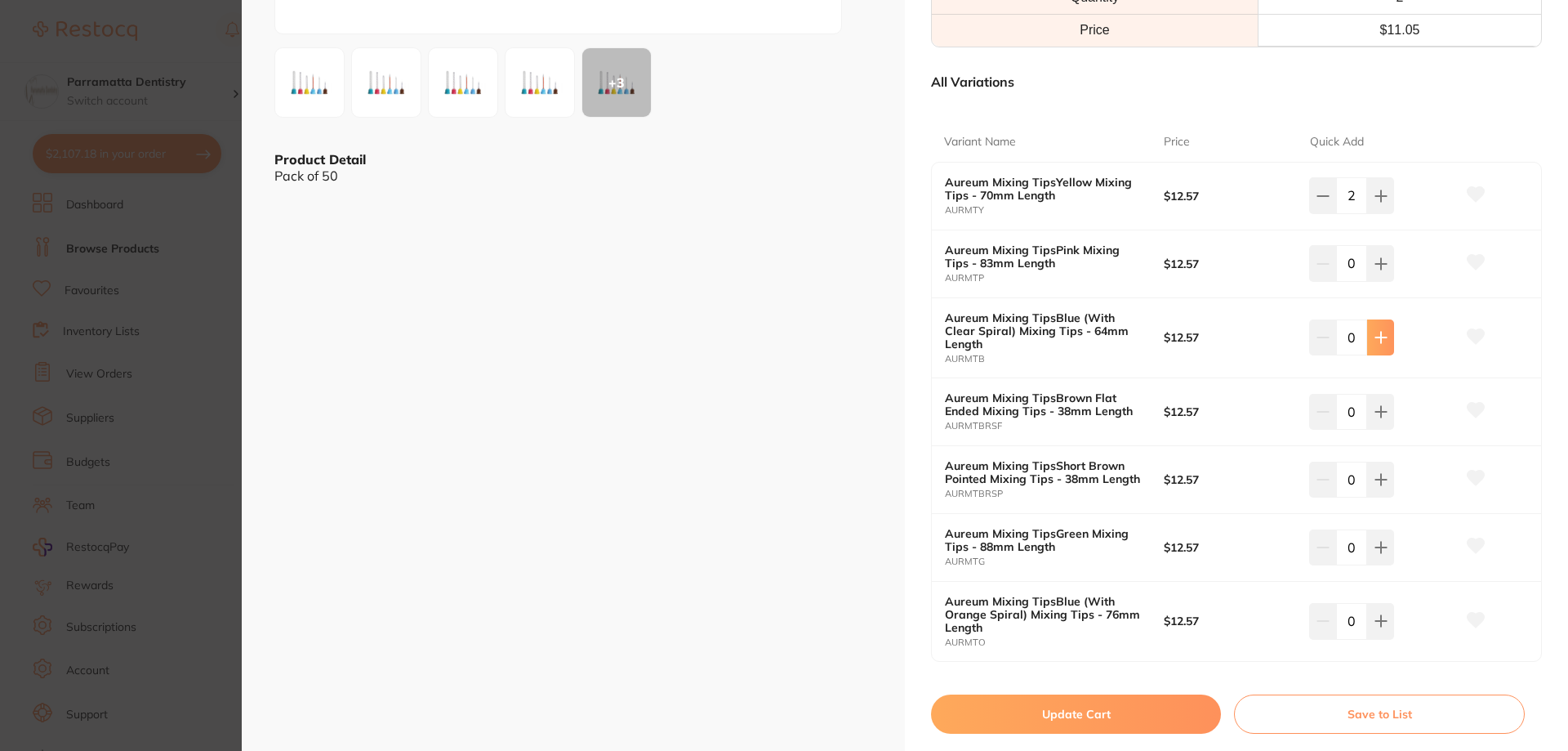
click at [1376, 345] on button at bounding box center [1380, 337] width 27 height 36
click at [1377, 341] on icon at bounding box center [1380, 337] width 11 height 11
type input "2"
click at [1130, 710] on button "Update Cart" at bounding box center [1076, 714] width 290 height 39
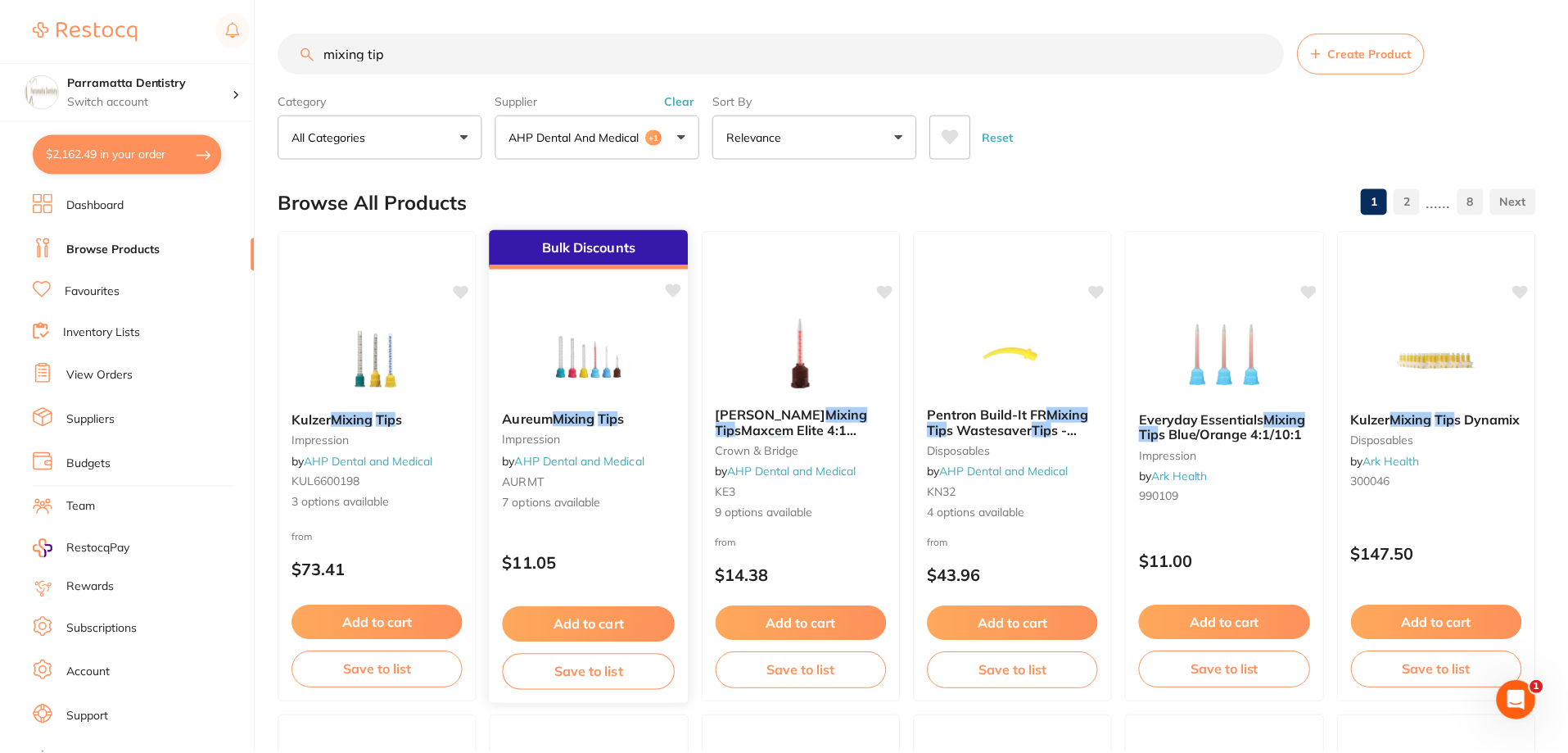
scroll to position [4, 0]
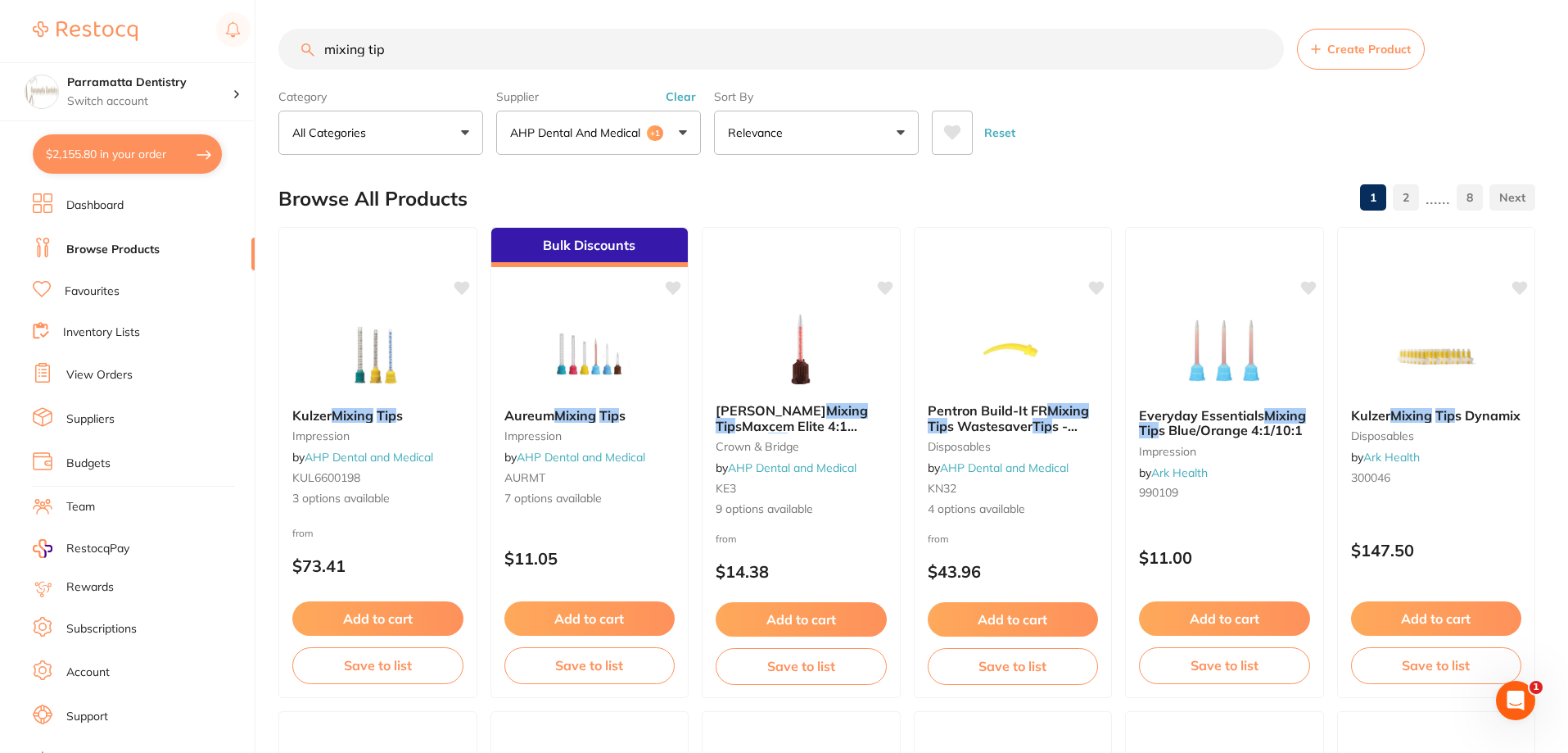
click at [125, 293] on li "Favourites" at bounding box center [144, 291] width 222 height 21
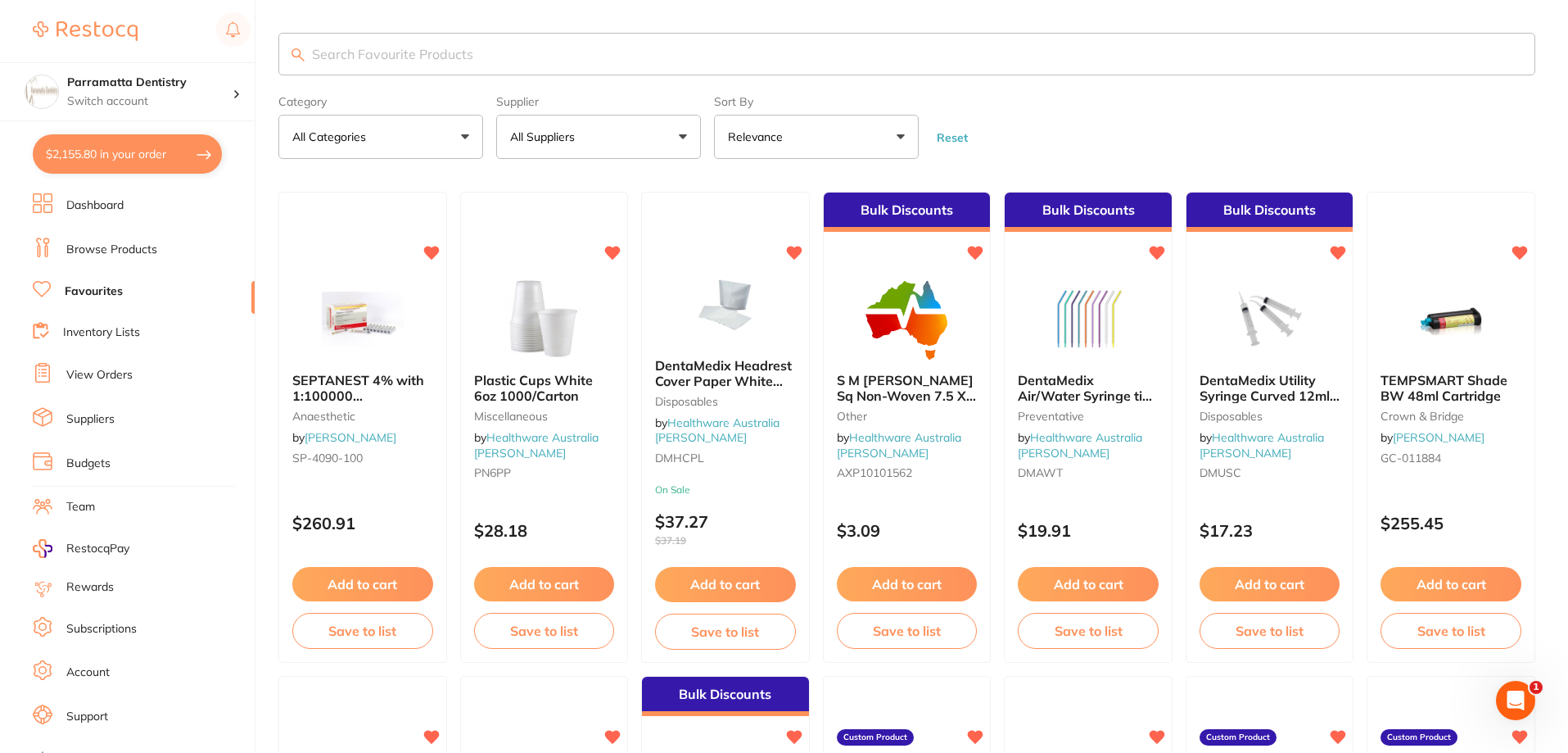
click at [406, 59] on input "search" at bounding box center [906, 54] width 1257 height 43
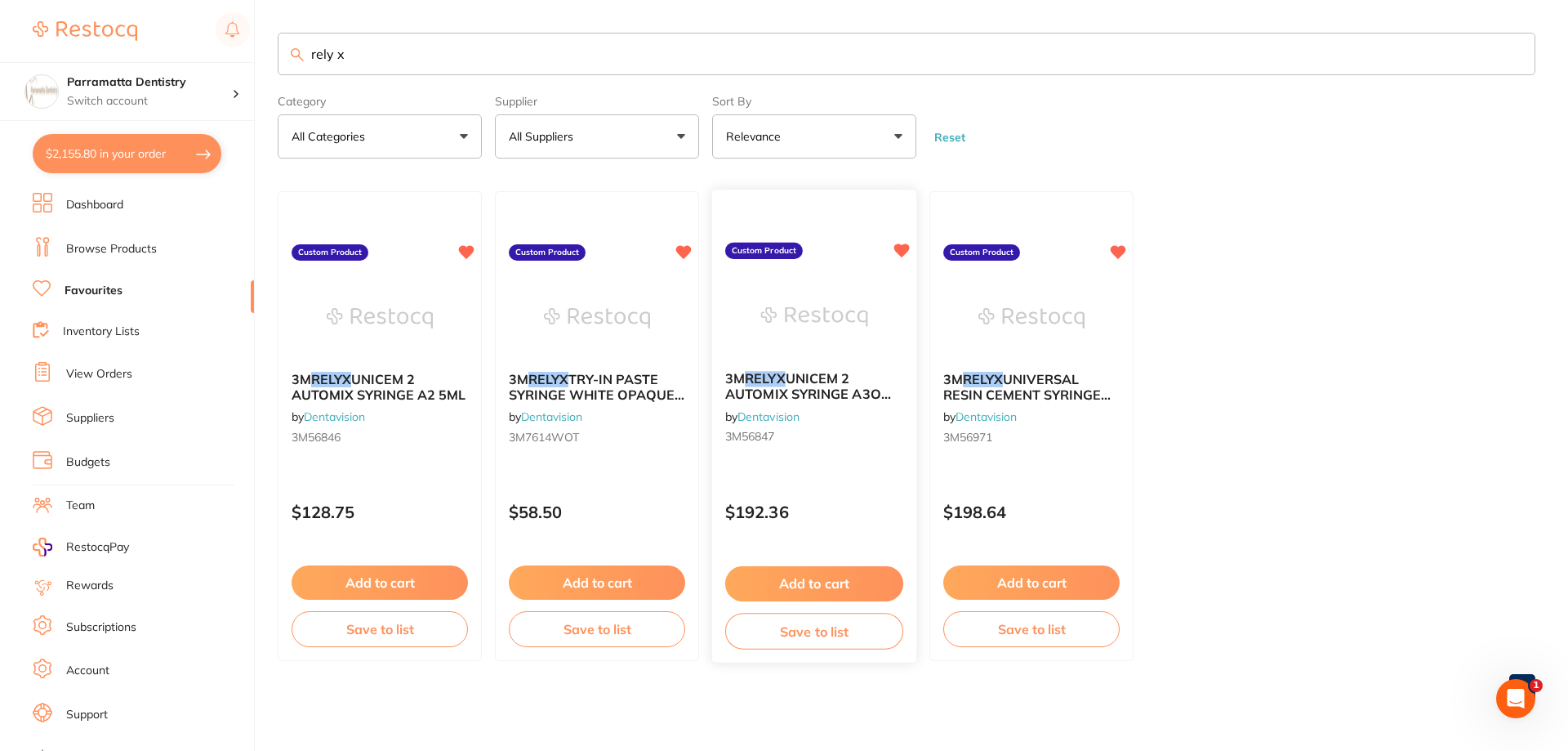
type input "rely x"
click at [837, 334] on img at bounding box center [814, 317] width 107 height 83
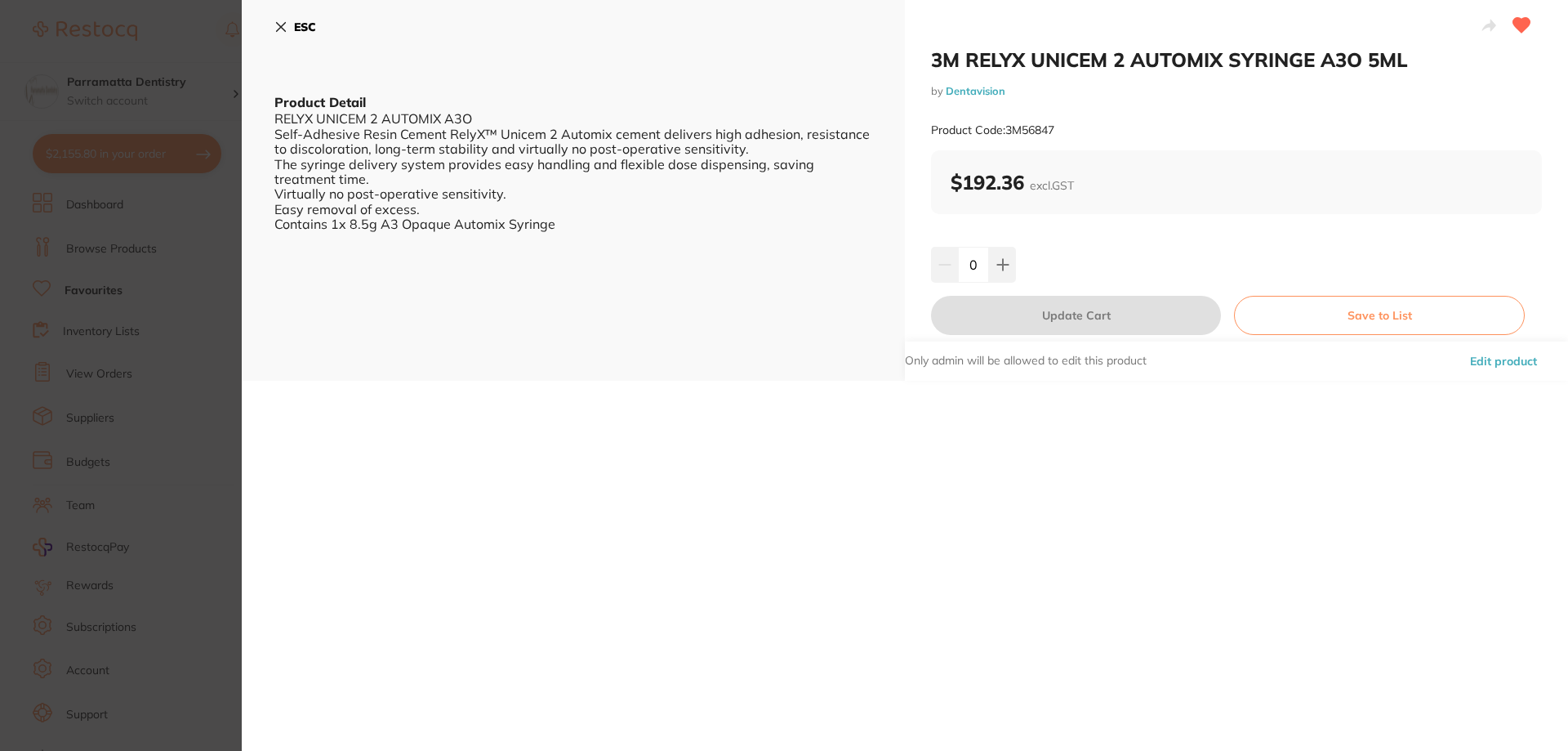
click at [214, 358] on section "3M RELYX UNICEM 2 AUTOMIX SYRINGE A3O 5ML by Dentavision Product Code: 3M56847 …" at bounding box center [784, 376] width 1568 height 751
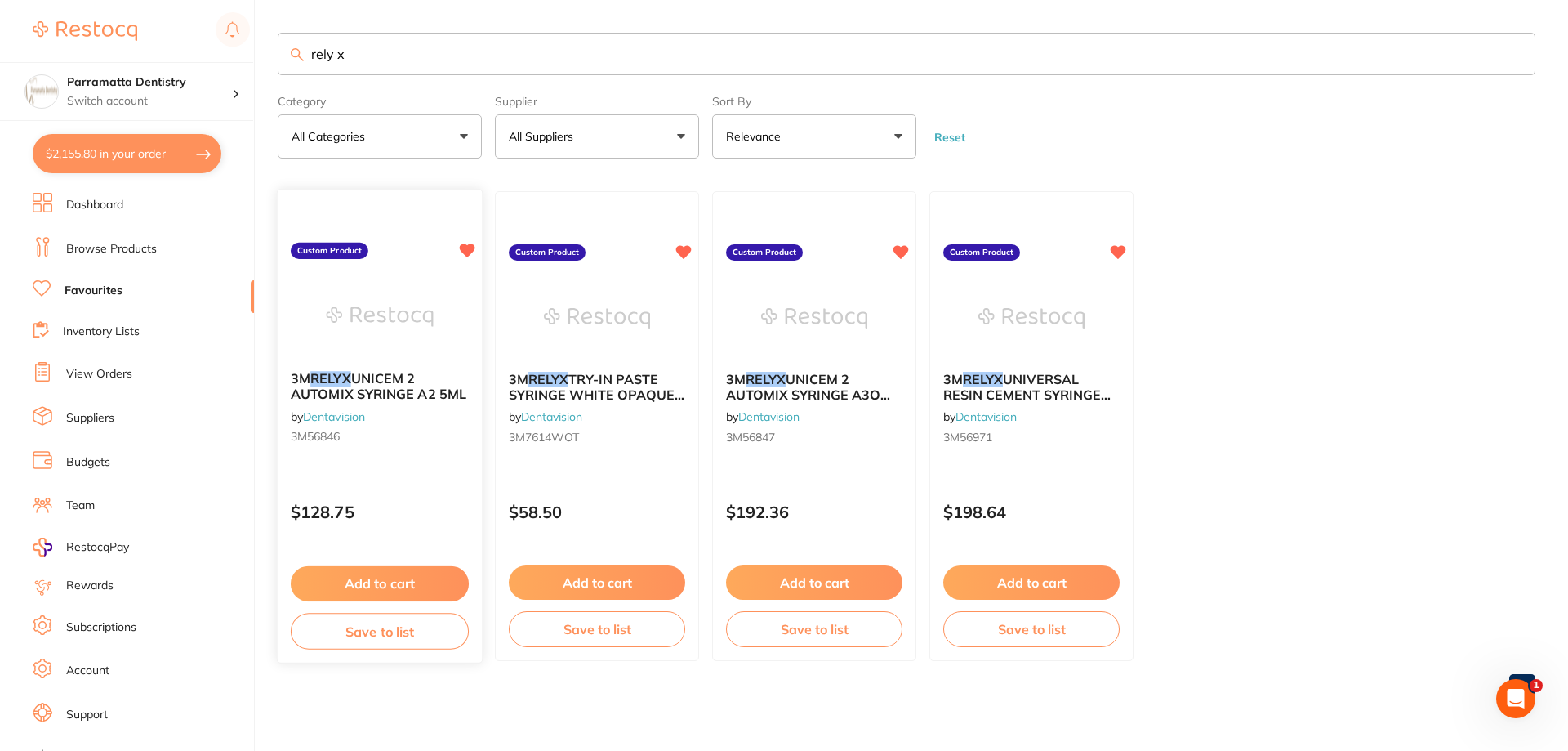
click at [403, 424] on div "3M RELYX UNICEM 2 AUTOMIX SYRINGE A2 5ML by Dentavision 3M56846" at bounding box center [380, 411] width 204 height 106
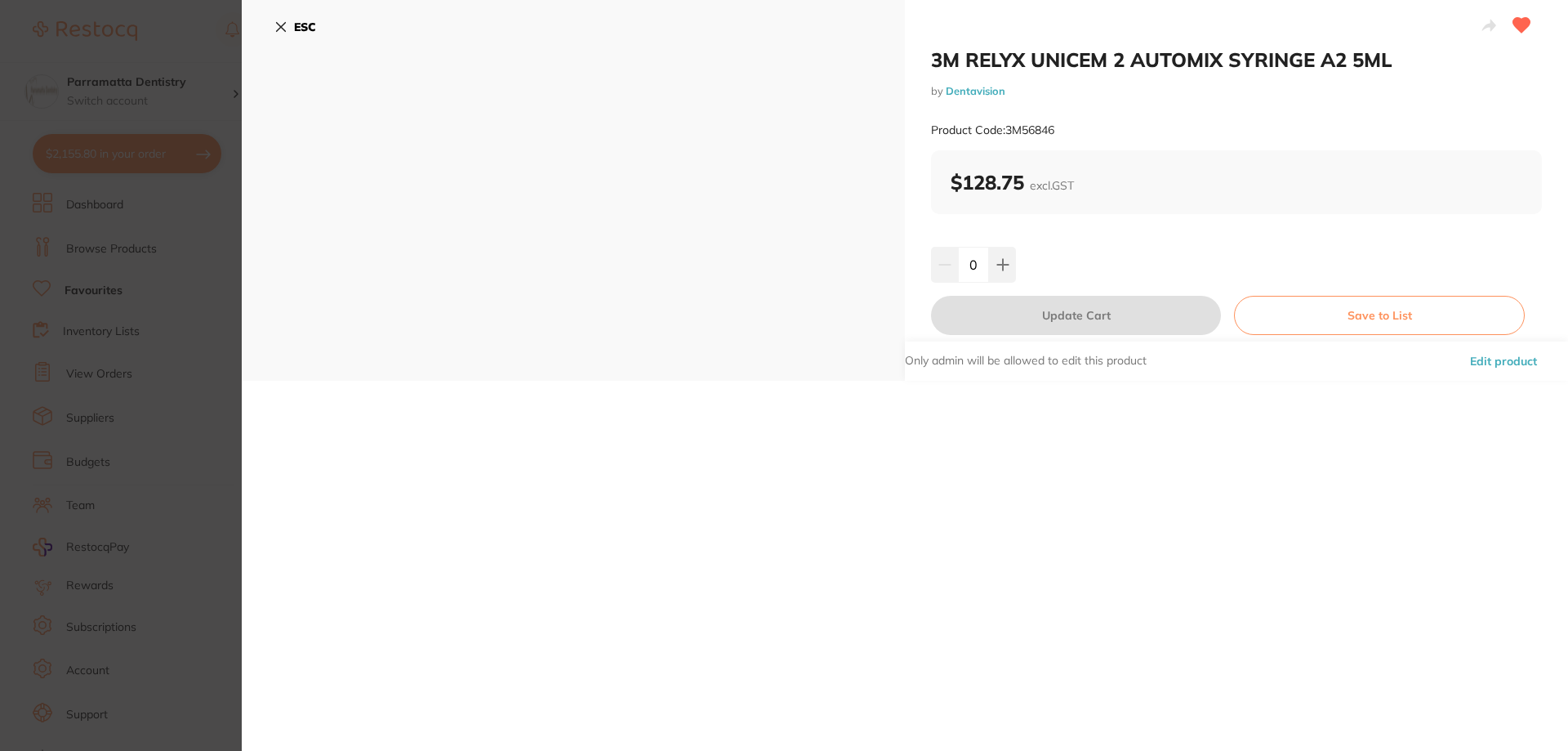
click at [200, 367] on section "3M RELYX UNICEM 2 AUTOMIX SYRINGE A2 5ML by Dentavision Product Code: 3M56846 E…" at bounding box center [784, 376] width 1568 height 751
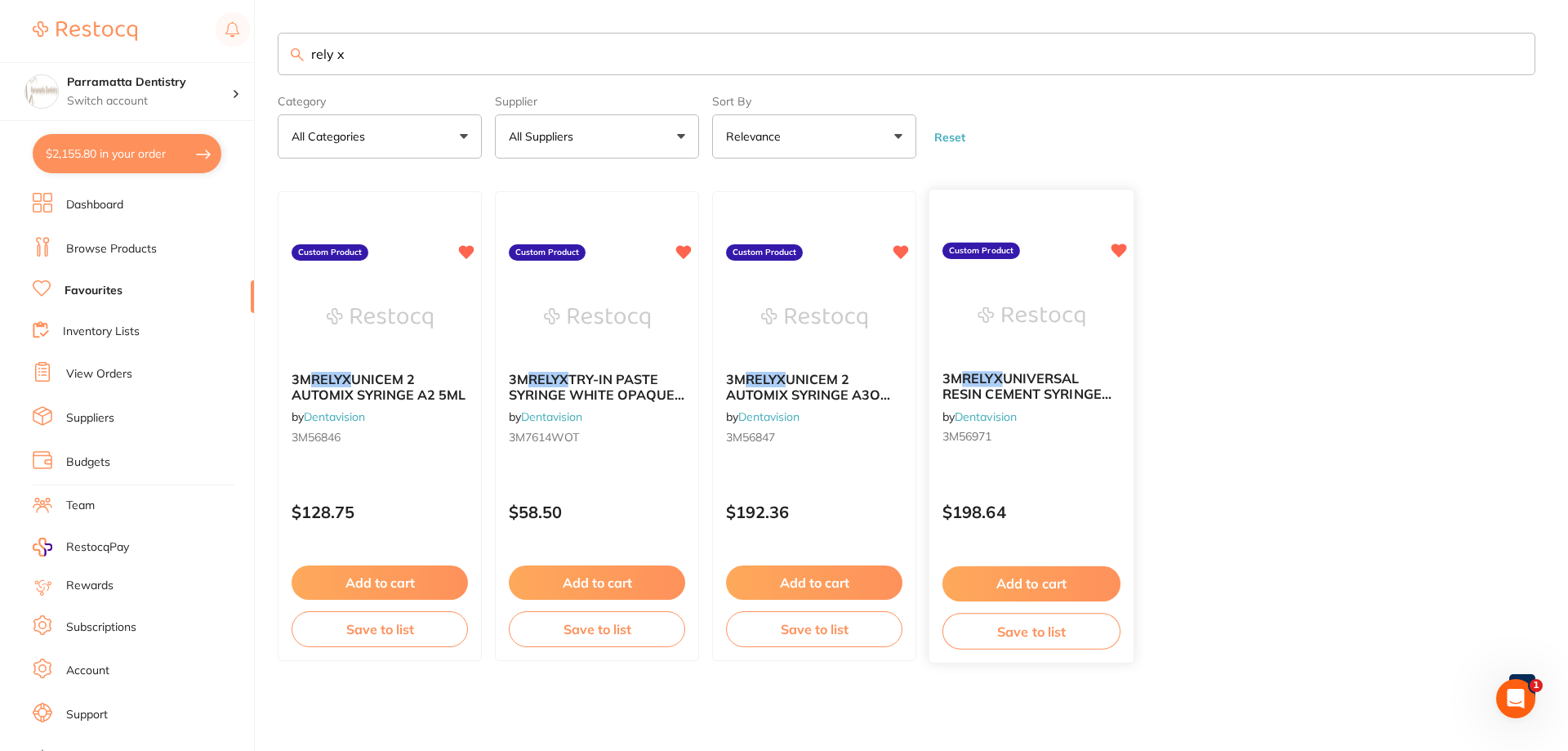
click at [1058, 336] on img at bounding box center [1031, 317] width 107 height 83
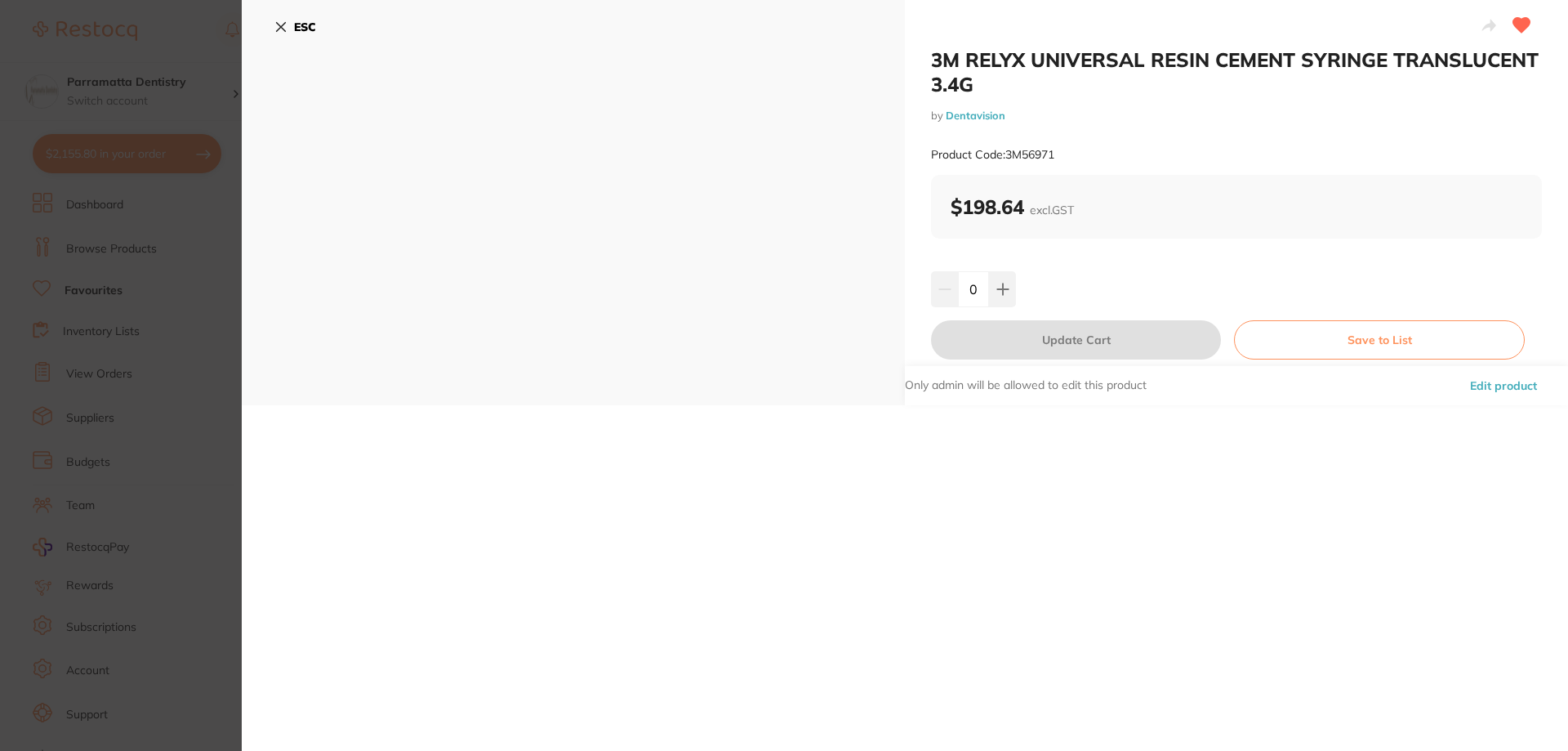
drag, startPoint x: 187, startPoint y: 386, endPoint x: 197, endPoint y: 388, distance: 10.2
click at [197, 388] on section "3M RELYX UNIVERSAL RESIN CEMENT SYRINGE TRANSLUCENT 3.4G by Dentavision Product…" at bounding box center [784, 376] width 1568 height 751
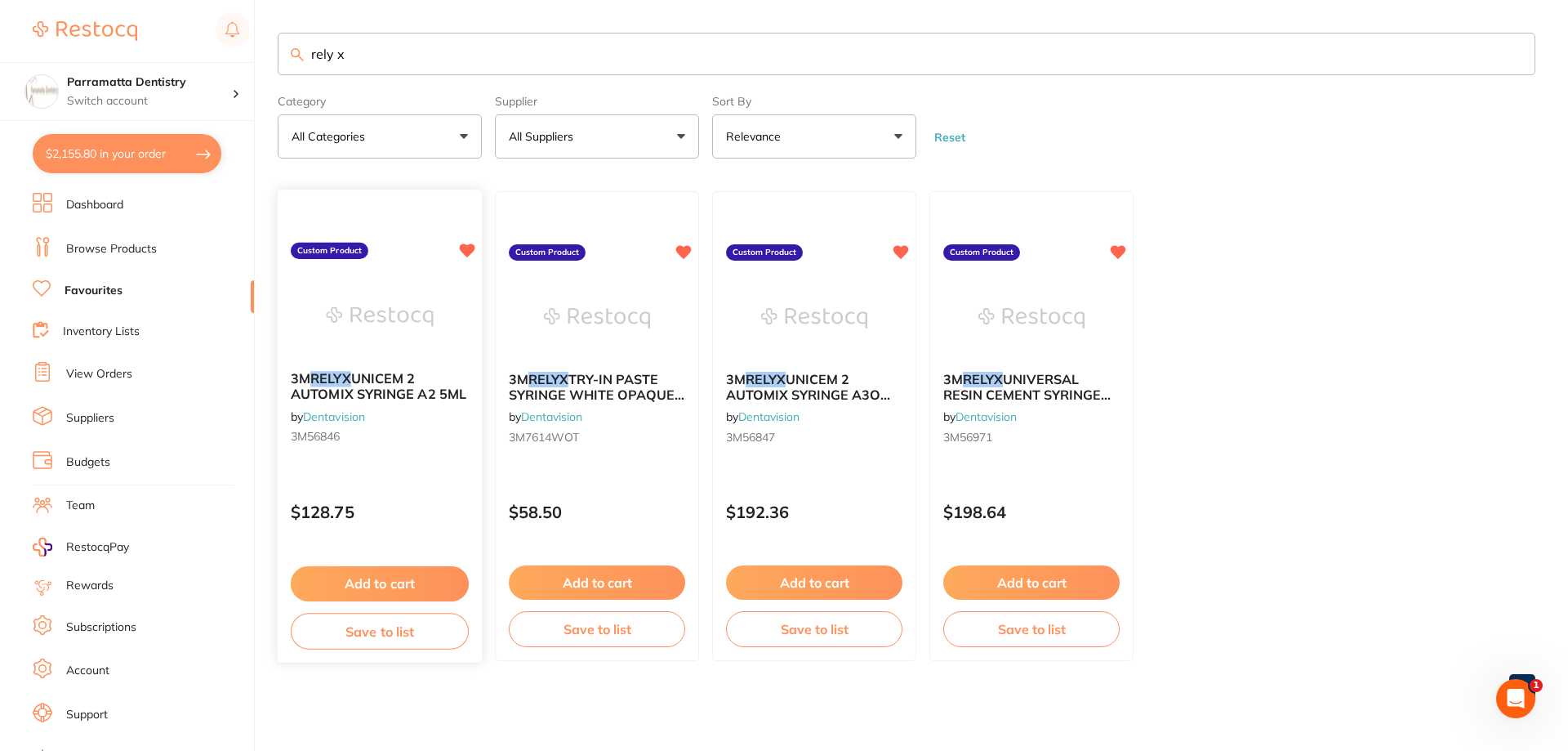
click at [415, 329] on img at bounding box center [379, 317] width 107 height 83
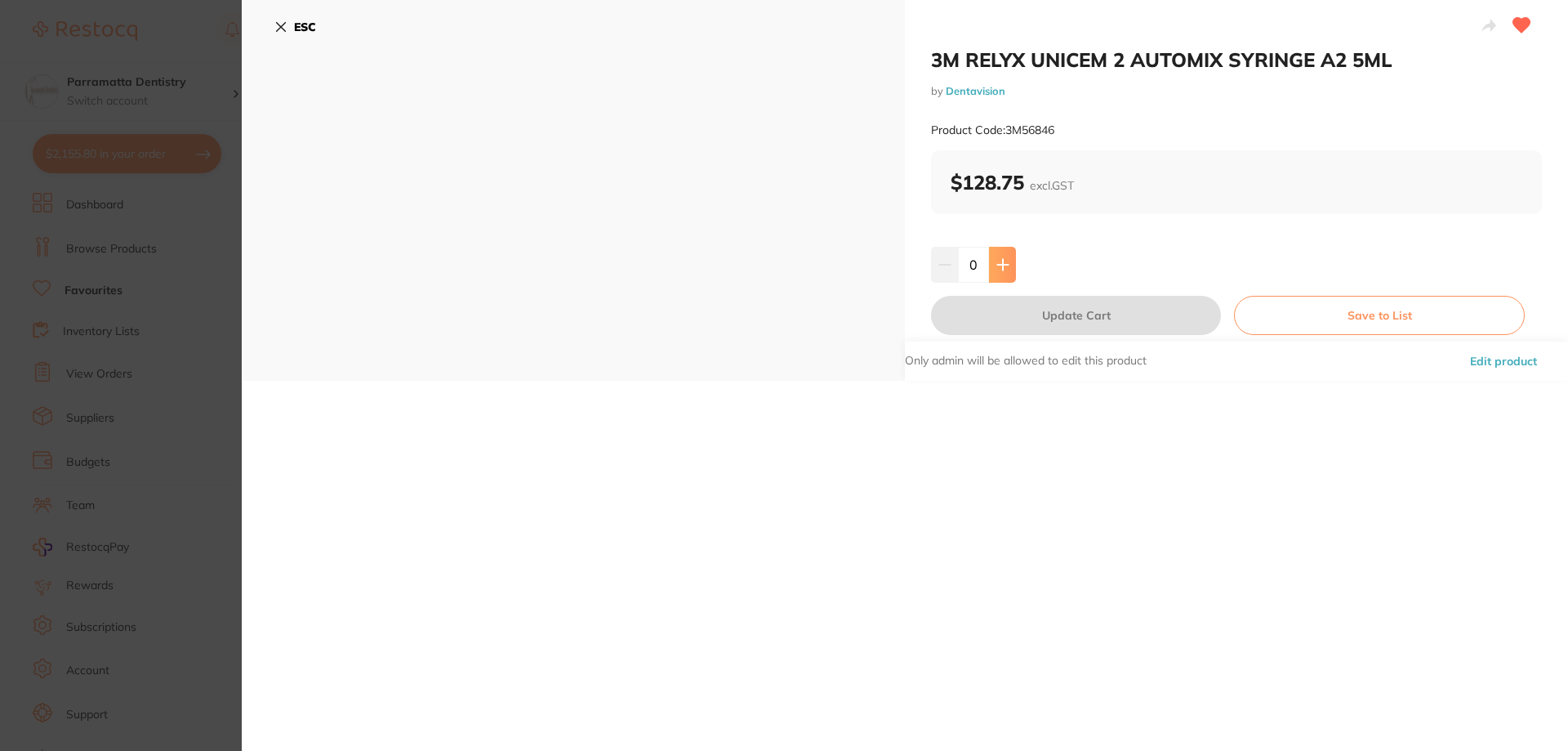
click at [1004, 268] on icon at bounding box center [1003, 265] width 13 height 13
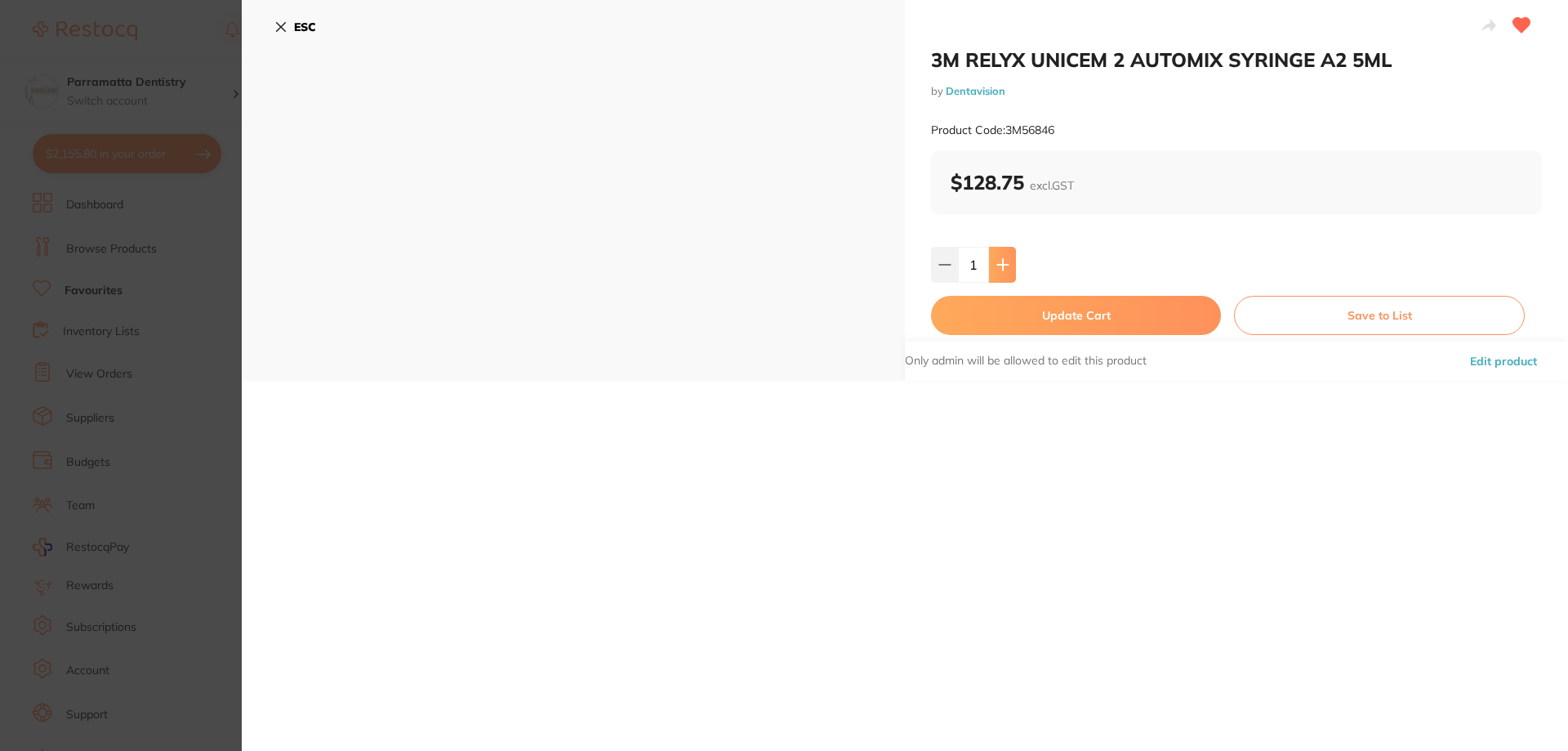
click at [1004, 268] on icon at bounding box center [1003, 265] width 13 height 13
type input "2"
click at [1100, 311] on button "Update Cart" at bounding box center [1076, 315] width 290 height 39
checkbox input "false"
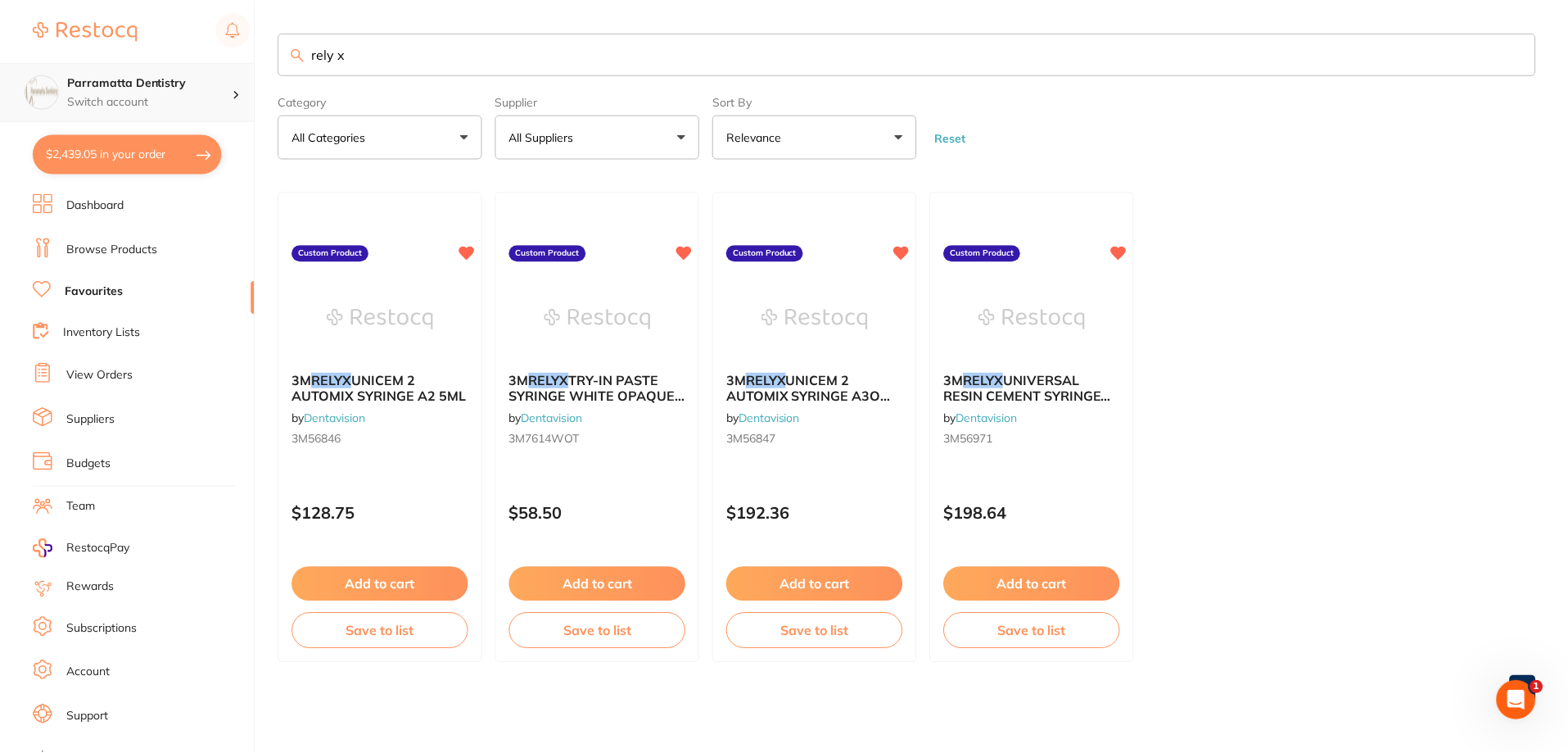
scroll to position [1, 0]
drag, startPoint x: 358, startPoint y: 59, endPoint x: 226, endPoint y: 80, distance: 133.7
click at [226, 80] on div "$2,439.05 Parramatta Dentistry Switch account Parramatta Dentistry $2,439.05 in…" at bounding box center [786, 376] width 1572 height 753
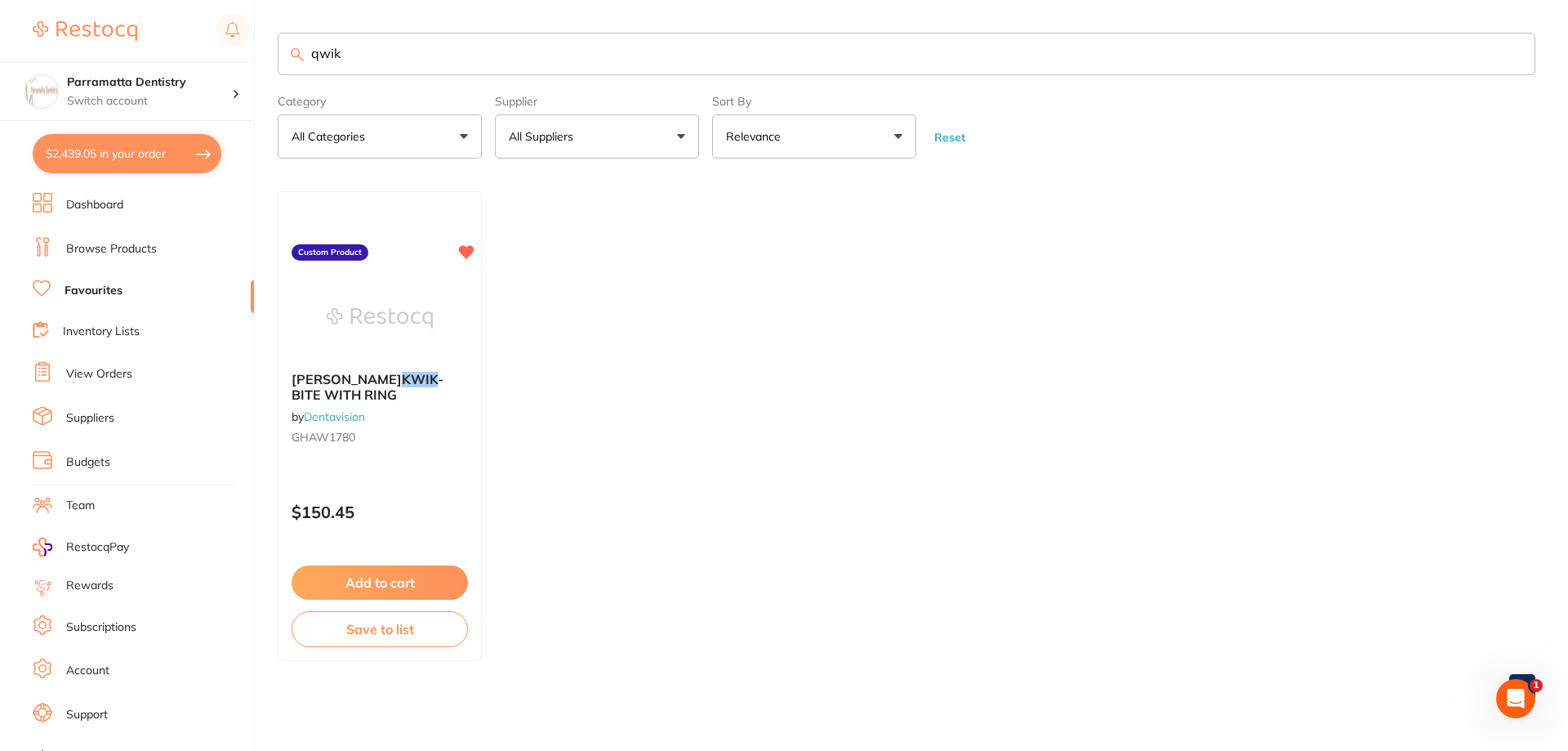
scroll to position [0, 0]
type input "q"
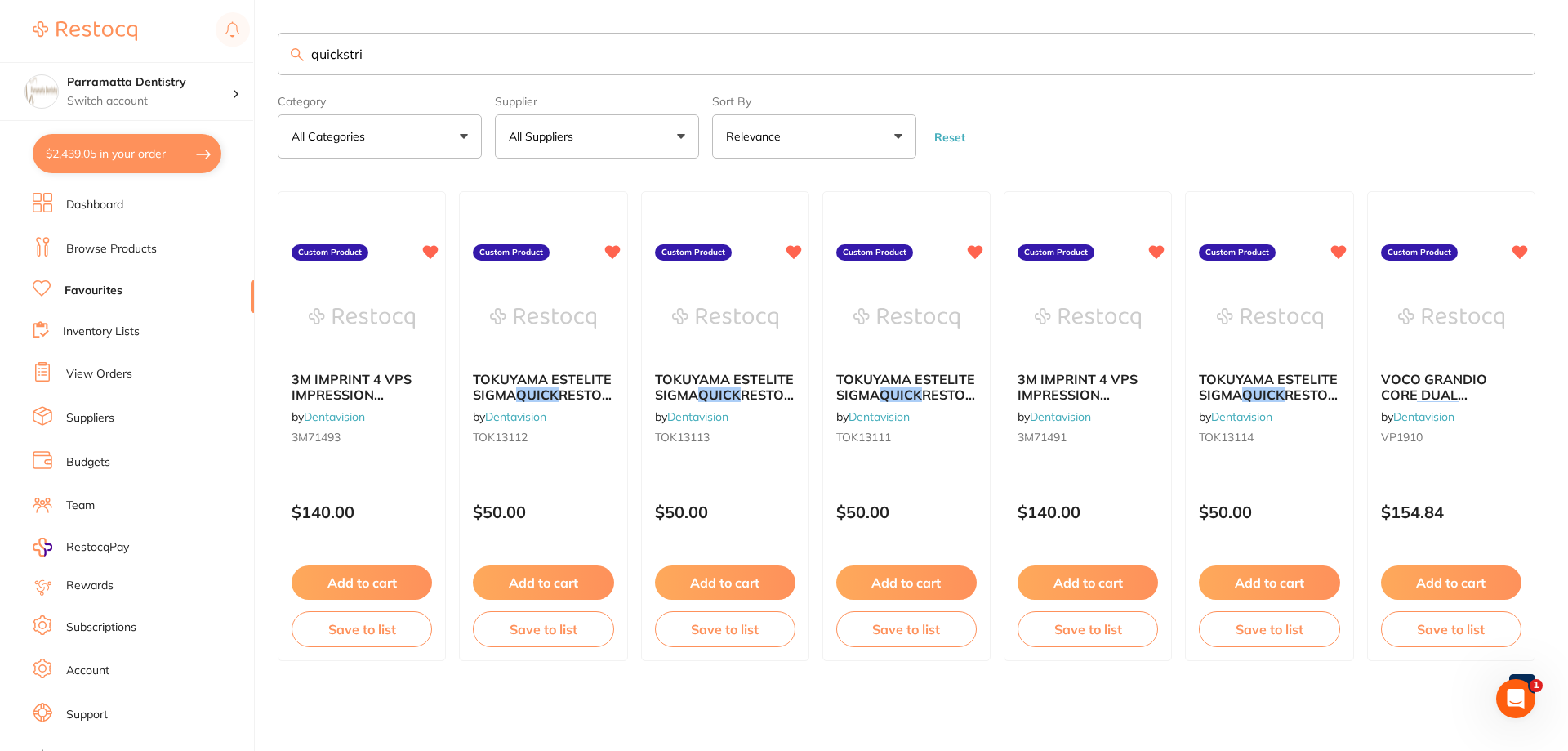
type input "quickstrip"
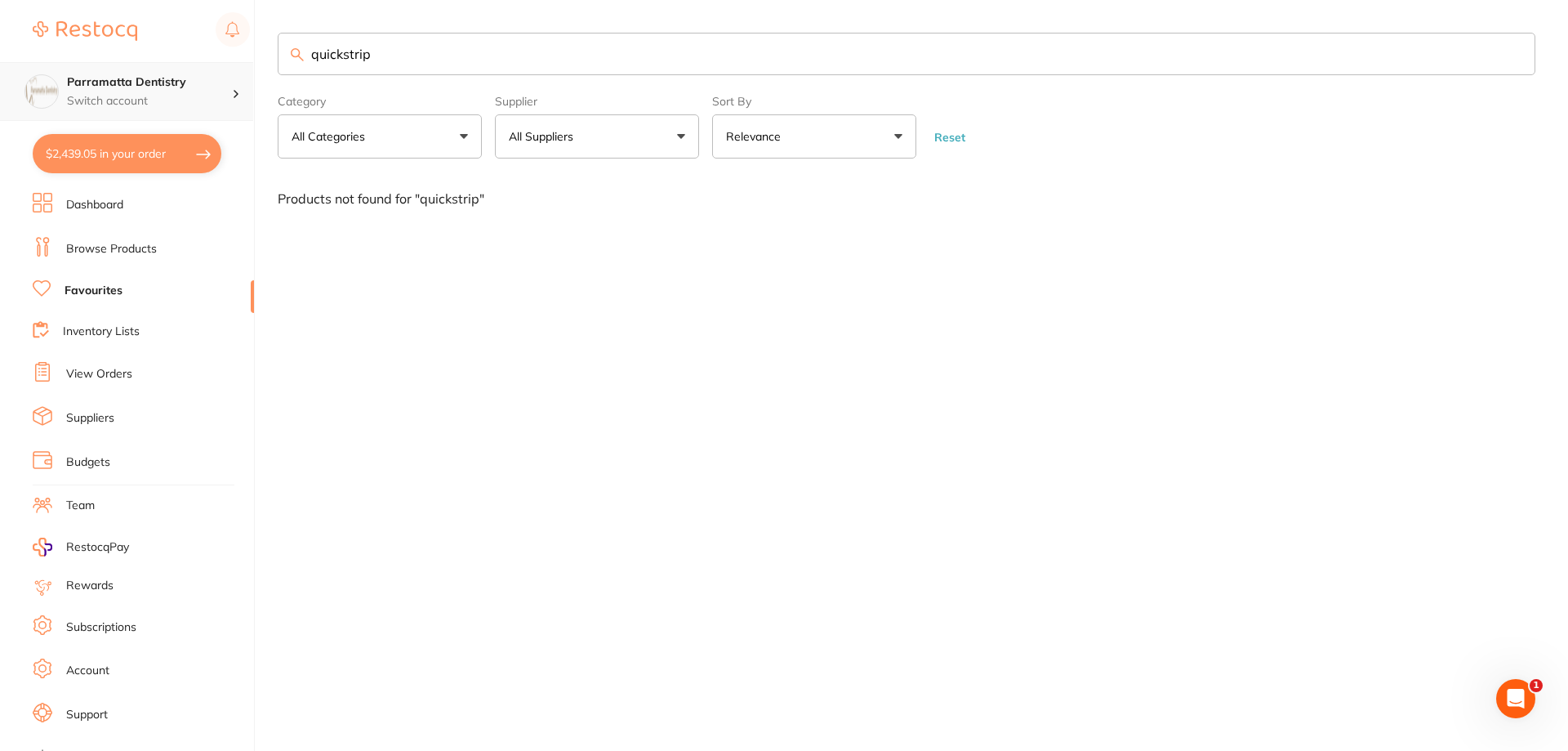
scroll to position [1, 0]
drag, startPoint x: 413, startPoint y: 63, endPoint x: 220, endPoint y: 66, distance: 193.0
click at [220, 66] on div "$2,439.05 Parramatta Dentistry Switch account Parramatta Dentistry $2,439.05 in…" at bounding box center [784, 376] width 1568 height 751
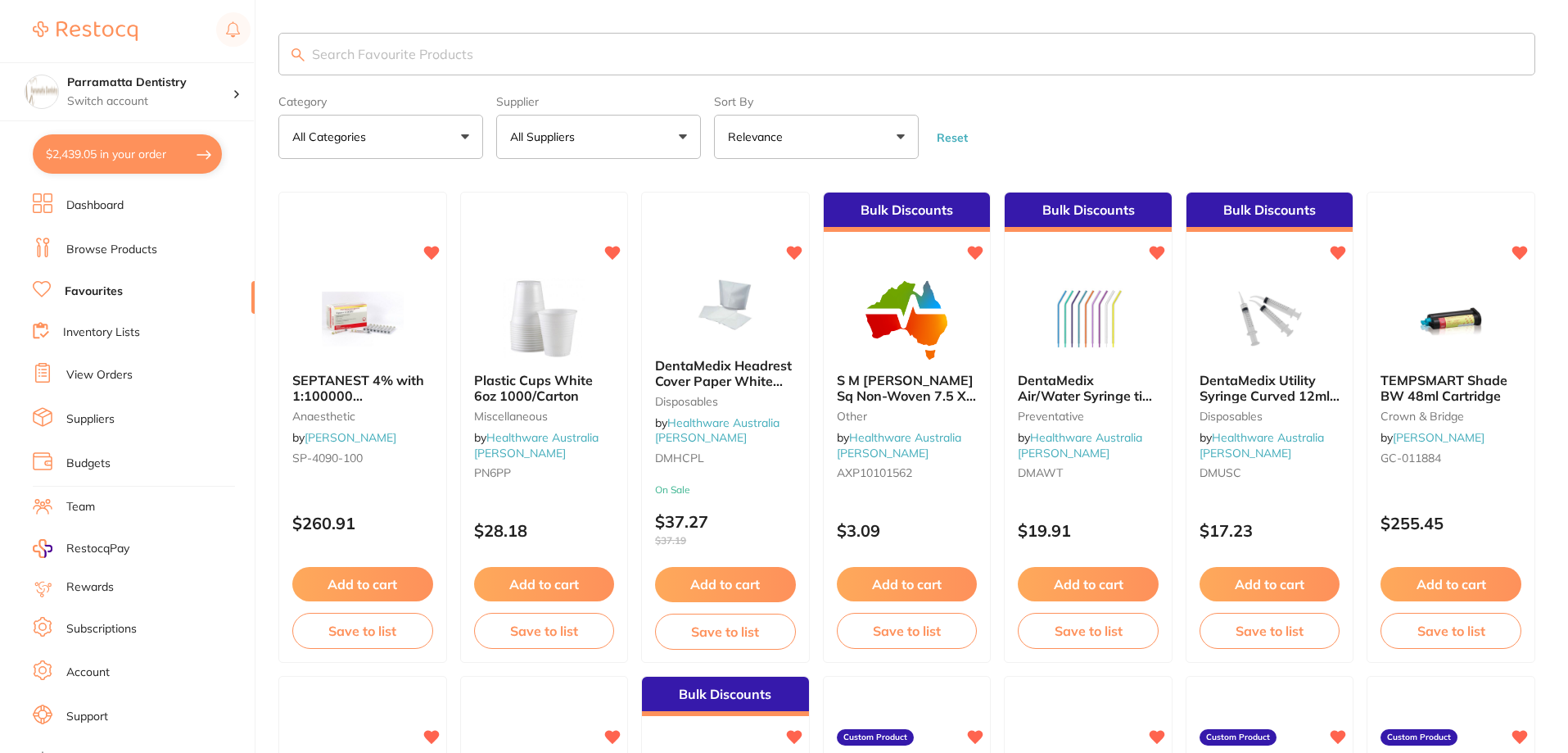
click at [125, 372] on link "View Orders" at bounding box center [99, 375] width 66 height 16
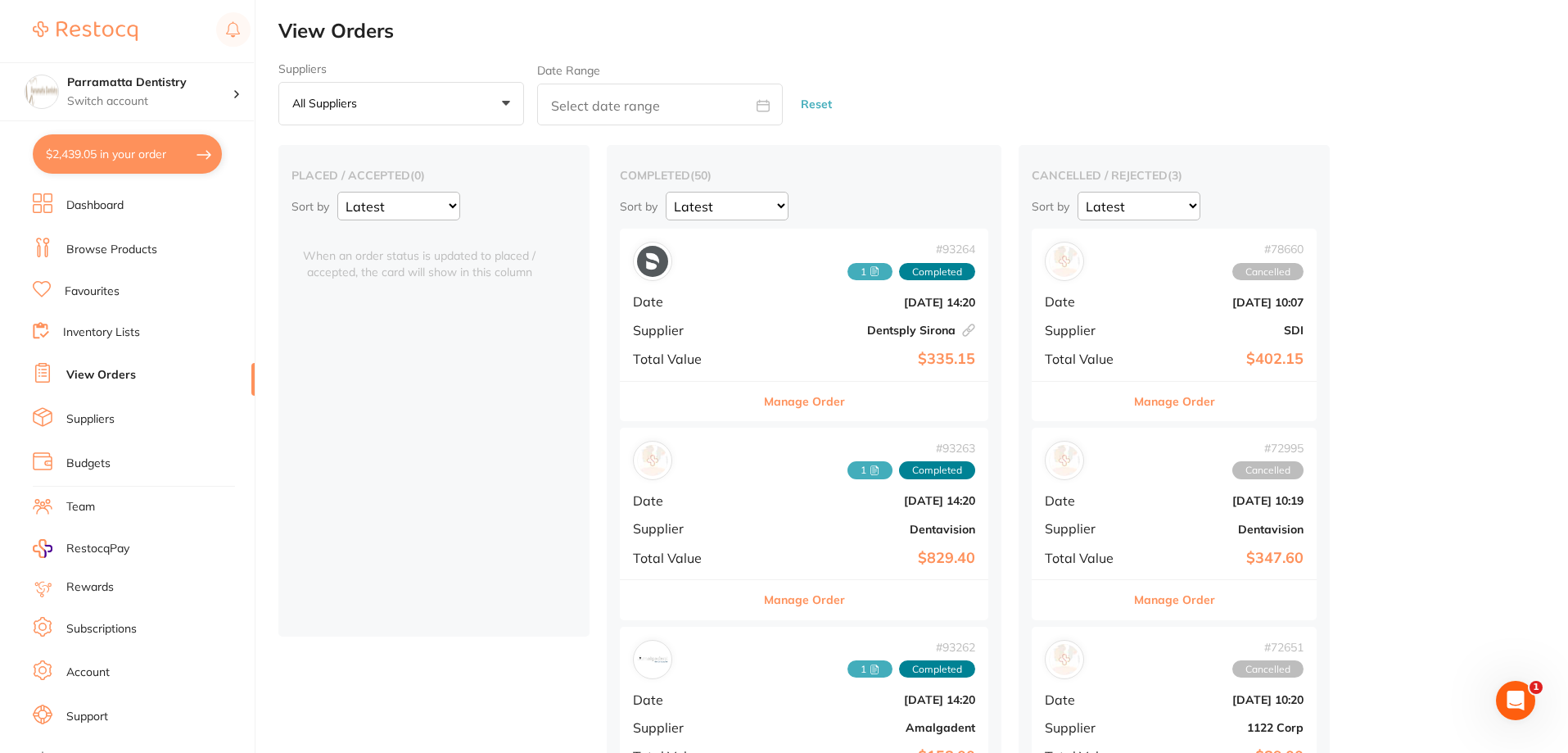
click at [426, 105] on button "All suppliers +0" at bounding box center [401, 104] width 246 height 44
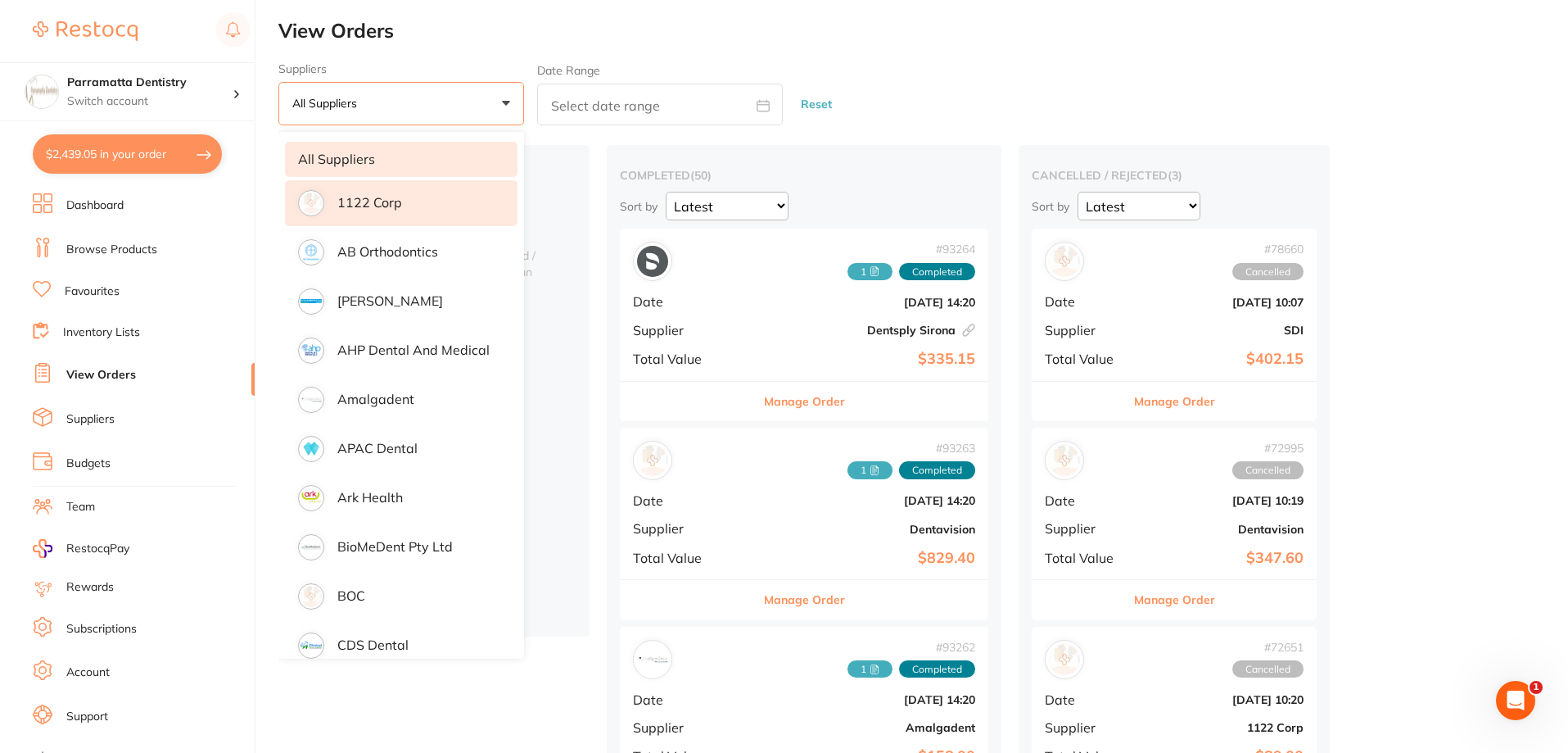
click at [382, 198] on p "1122 Corp" at bounding box center [369, 203] width 65 height 15
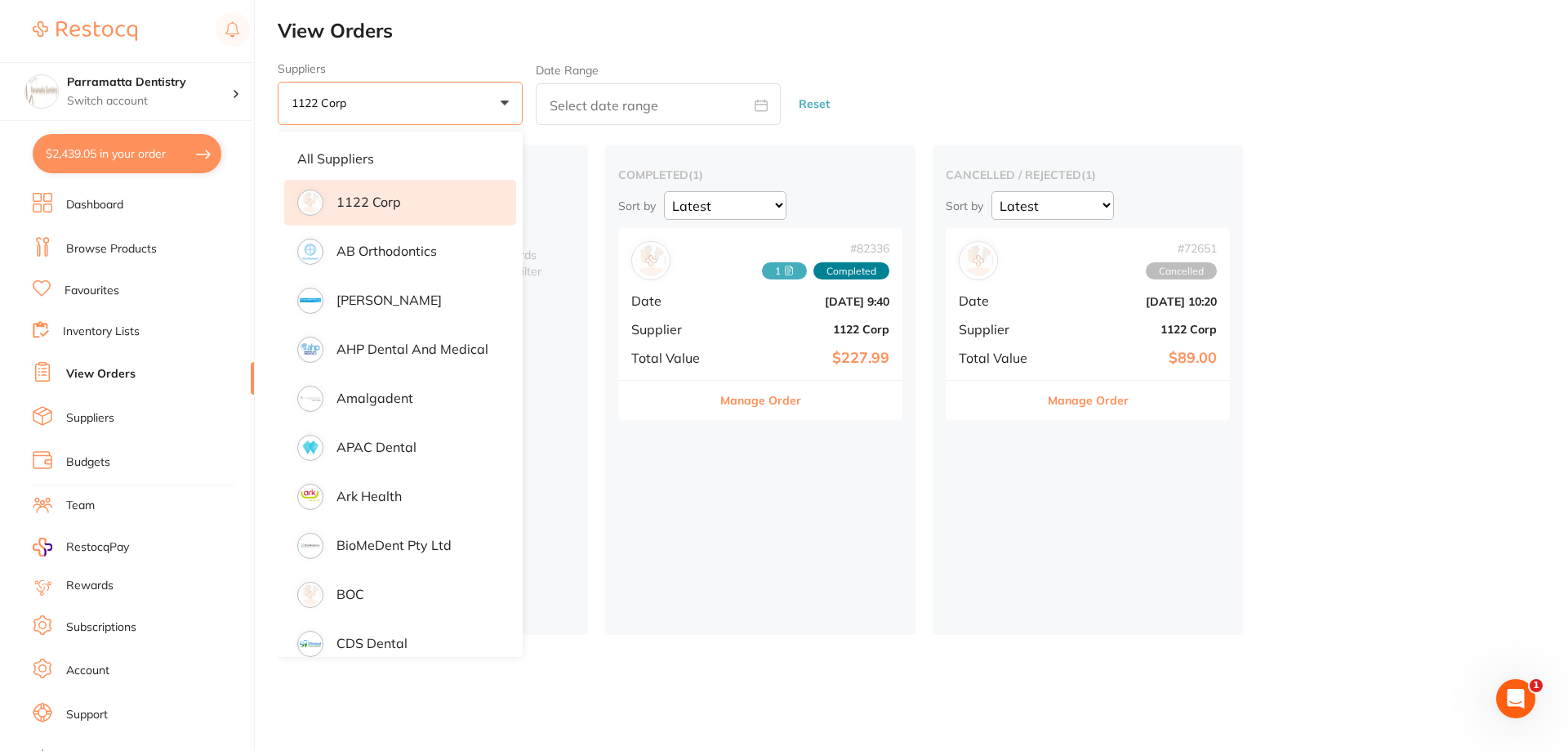
click at [750, 470] on div "completed ( 1 ) Sort by Latest Notification # 82336 1 Completed Date Jun 5 2025…" at bounding box center [760, 389] width 310 height 490
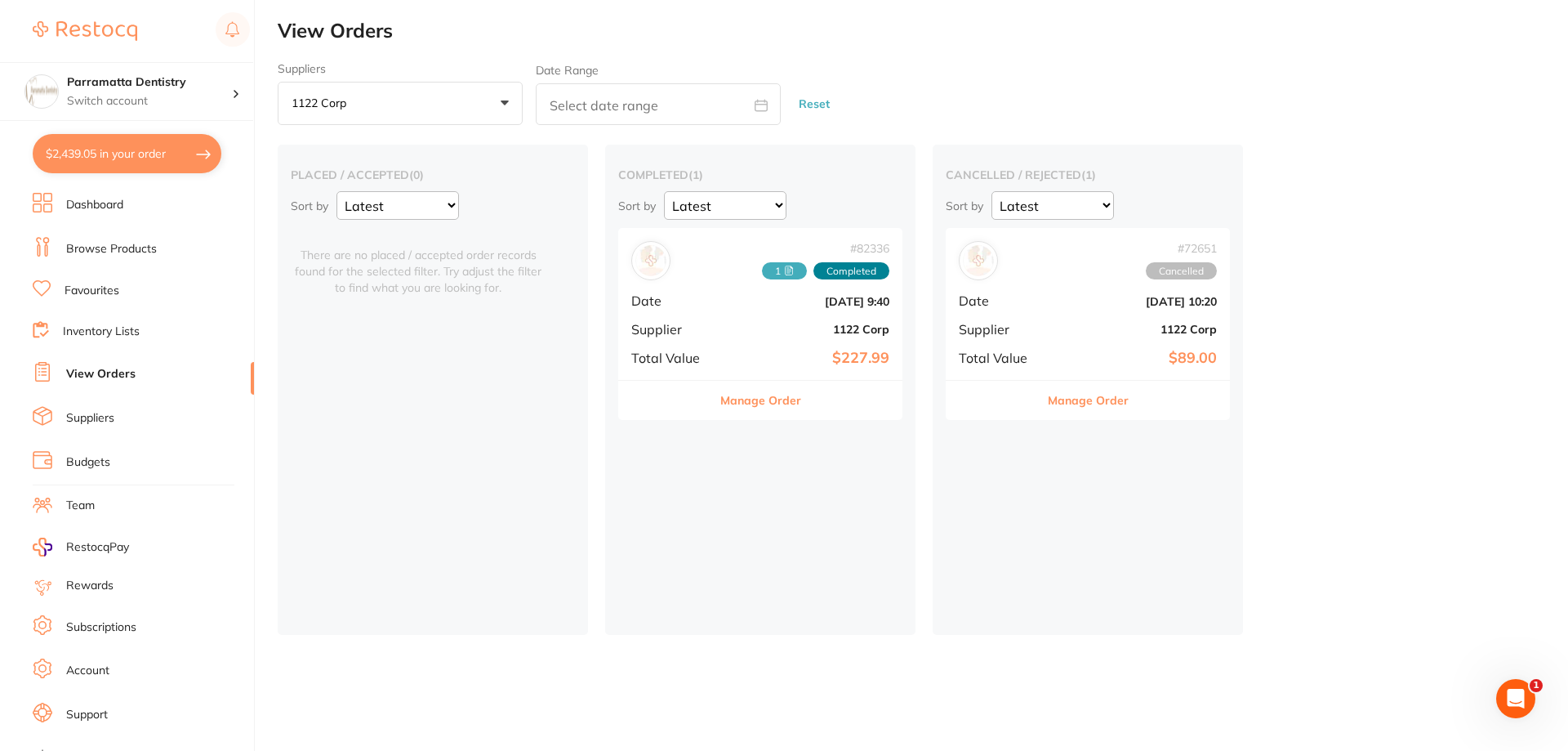
click at [1159, 291] on div "# 72651 Cancelled Date Mar 6 2025, 10:20 Supplier 1122 Corp Total Value $89.00" at bounding box center [1087, 304] width 284 height 151
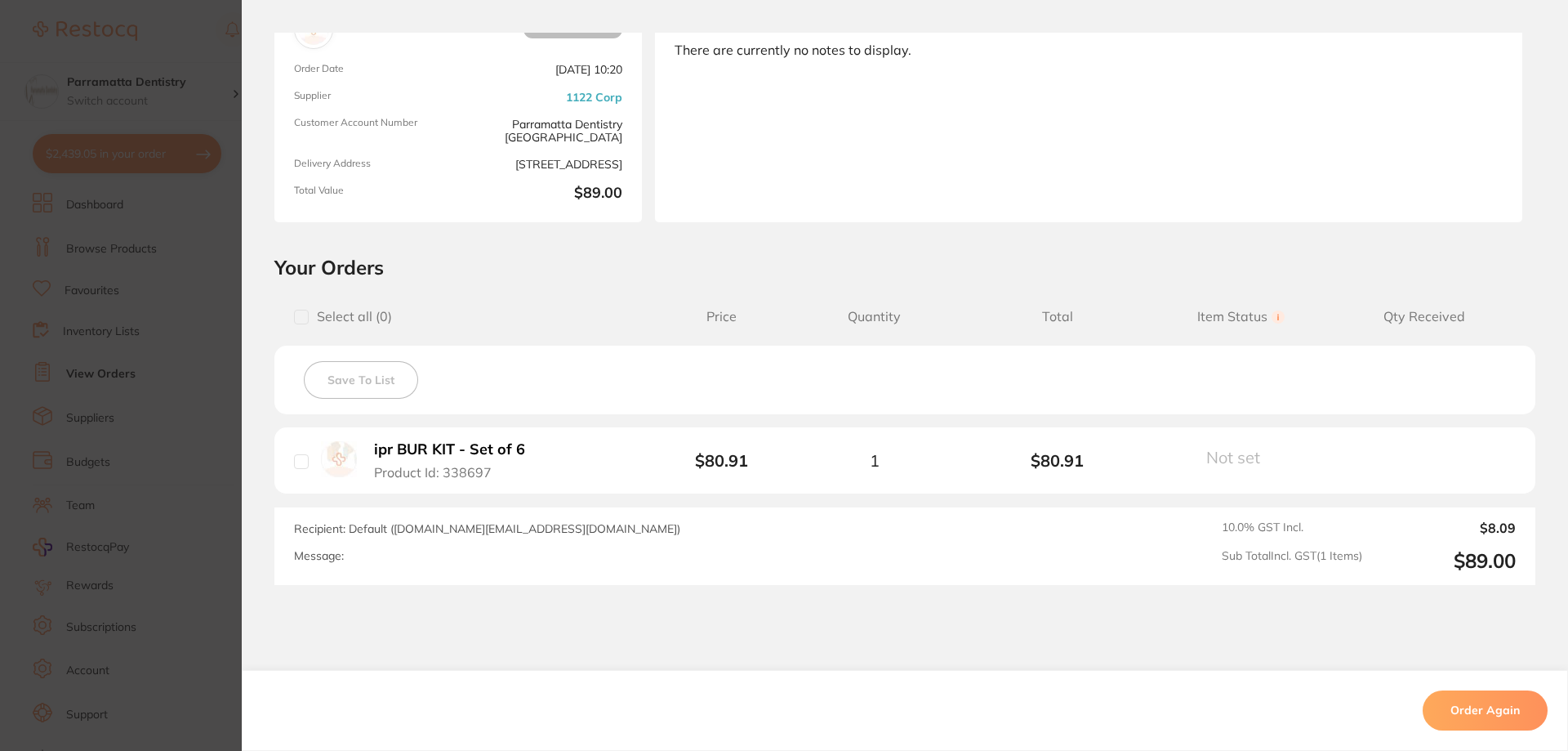
scroll to position [164, 0]
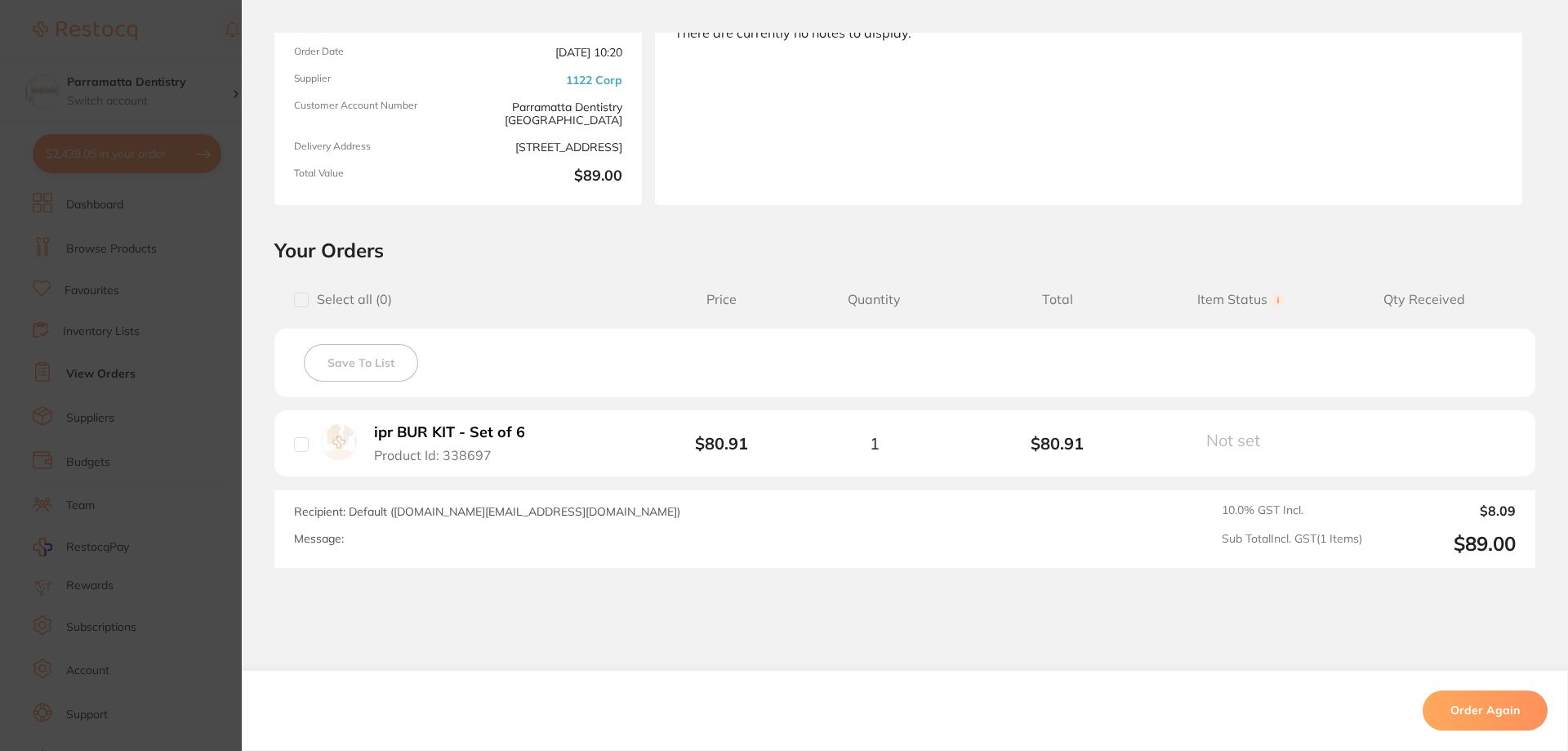
click at [187, 428] on section "Order ID: Restocq- 72651 Order Information Cancelled Order Order Date Mar 6 202…" at bounding box center [784, 376] width 1568 height 751
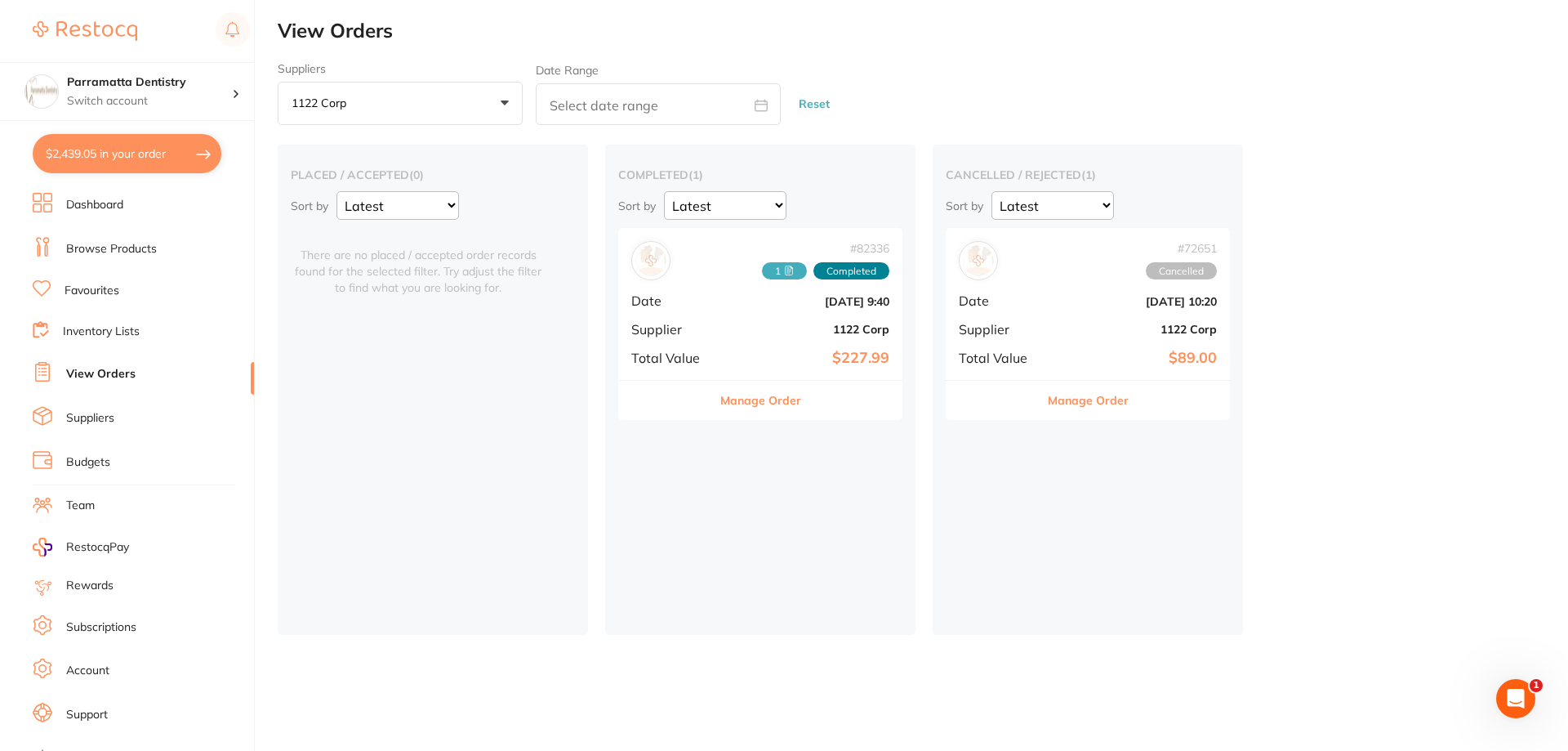
click at [775, 396] on button "Manage Order" at bounding box center [761, 400] width 81 height 39
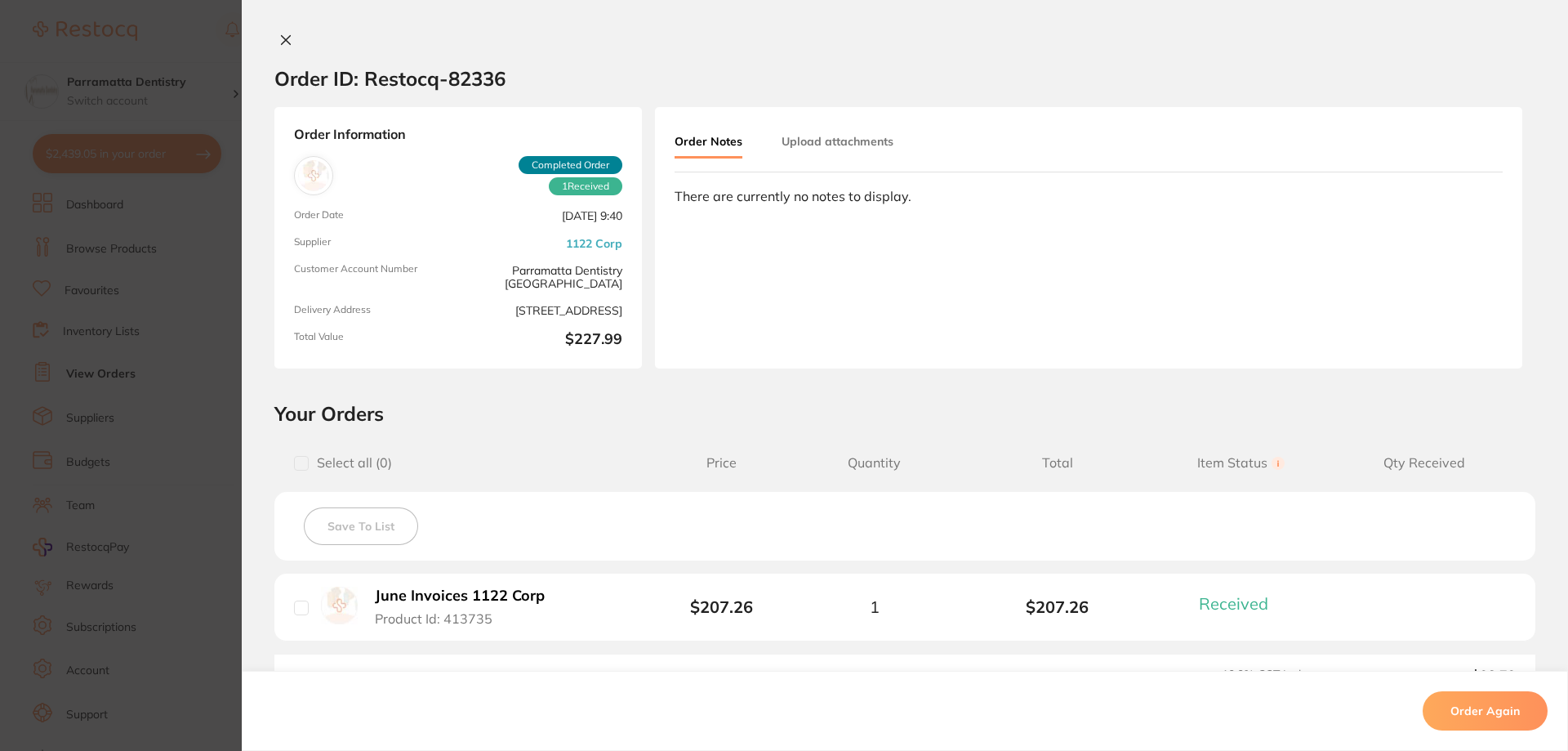
click at [522, 596] on b "June Invoices 1122 Corp" at bounding box center [460, 596] width 170 height 17
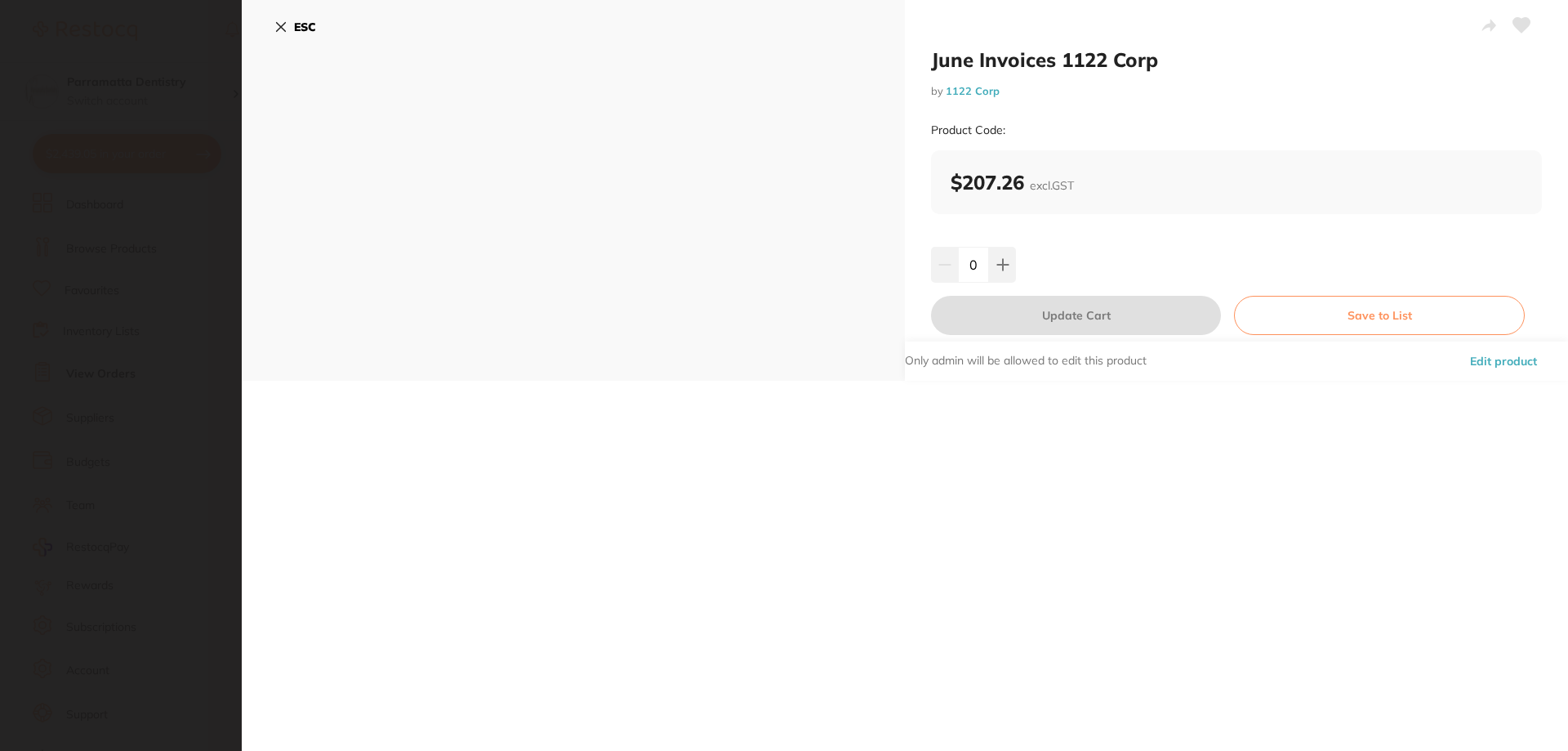
click at [115, 434] on section "June Invoices 1122 Corp by 1122 Corp Product Code: ESC June Invoices 1122 Corp …" at bounding box center [784, 376] width 1568 height 751
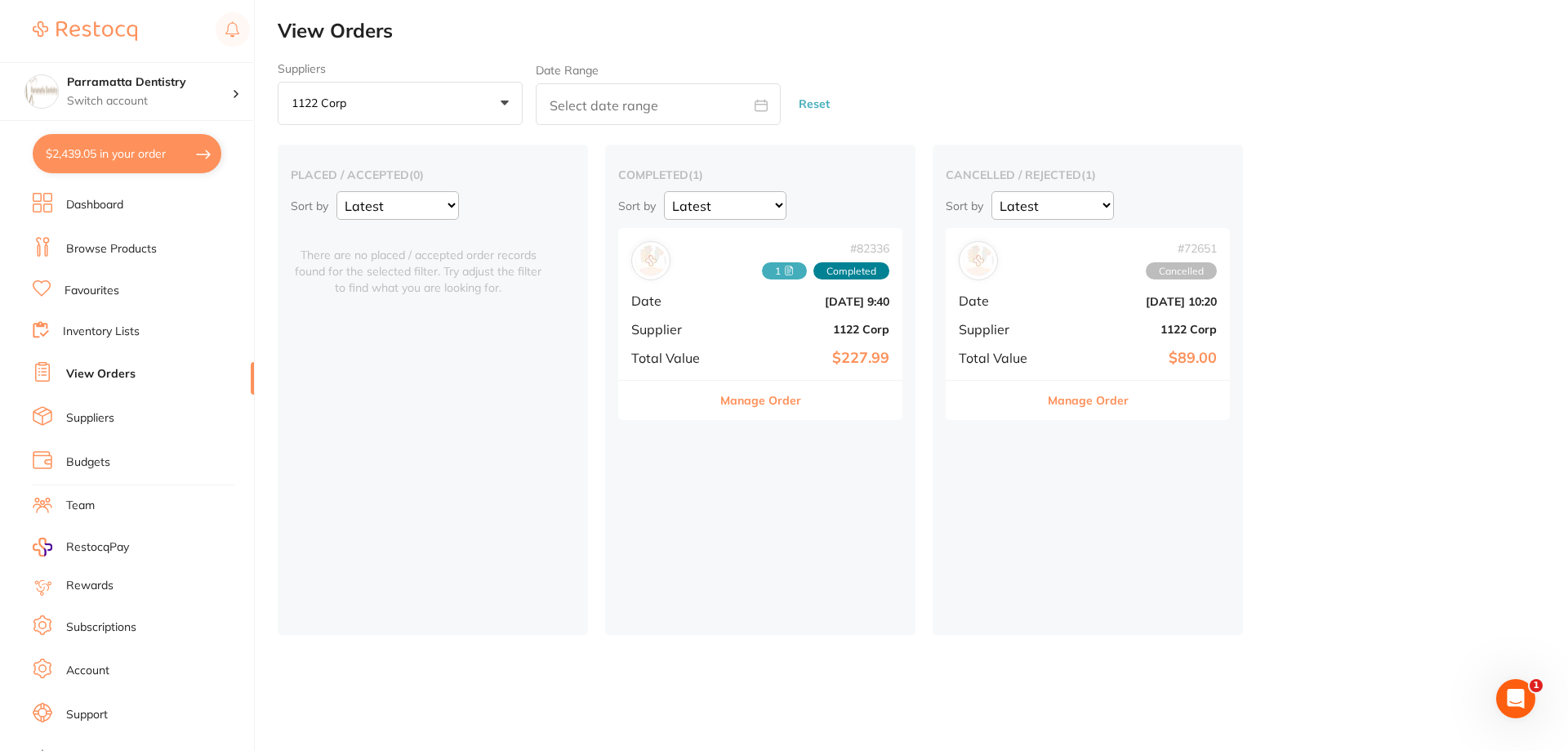
scroll to position [70, 0]
click at [116, 200] on link "Dashboard" at bounding box center [95, 205] width 57 height 16
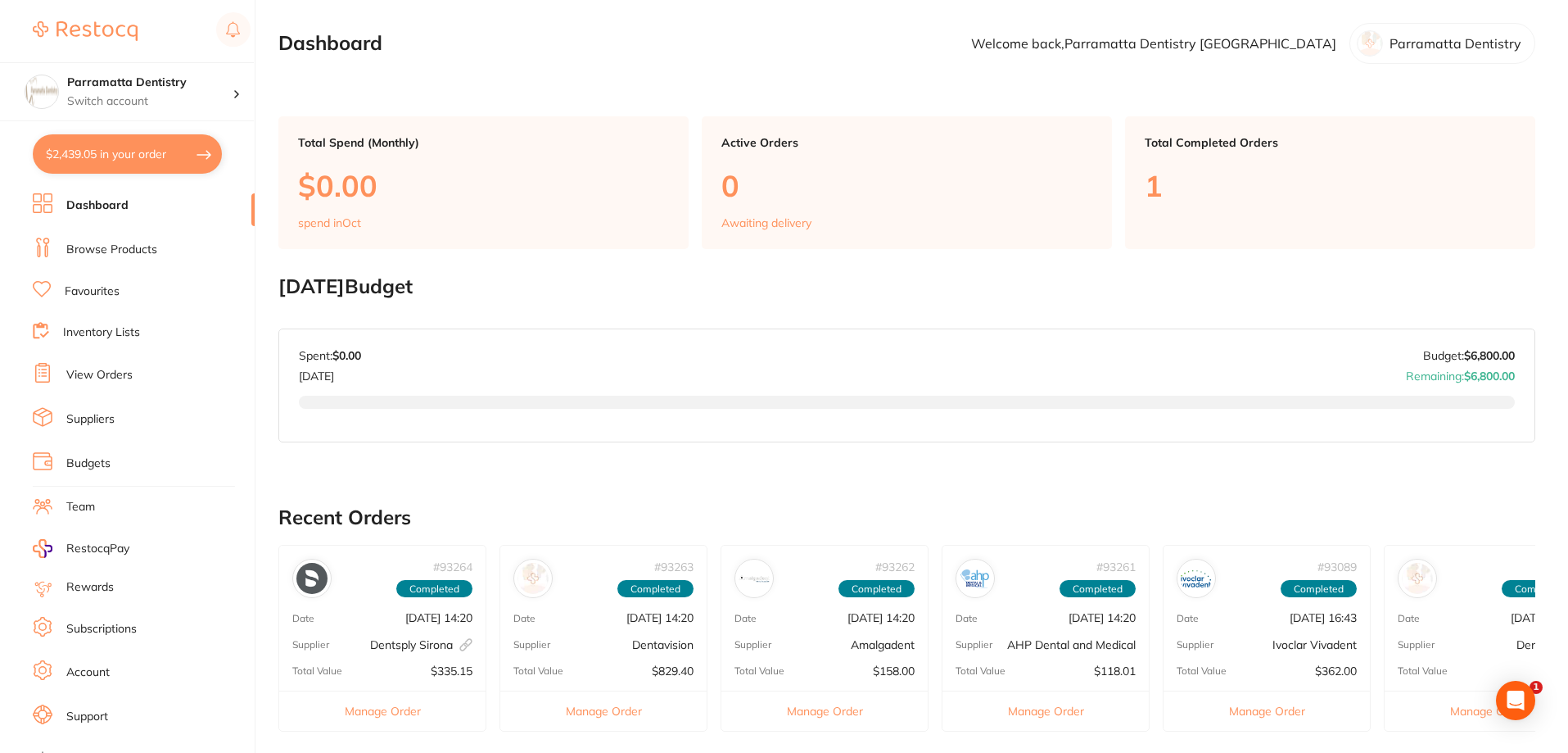
click at [112, 253] on link "Browse Products" at bounding box center [112, 250] width 91 height 16
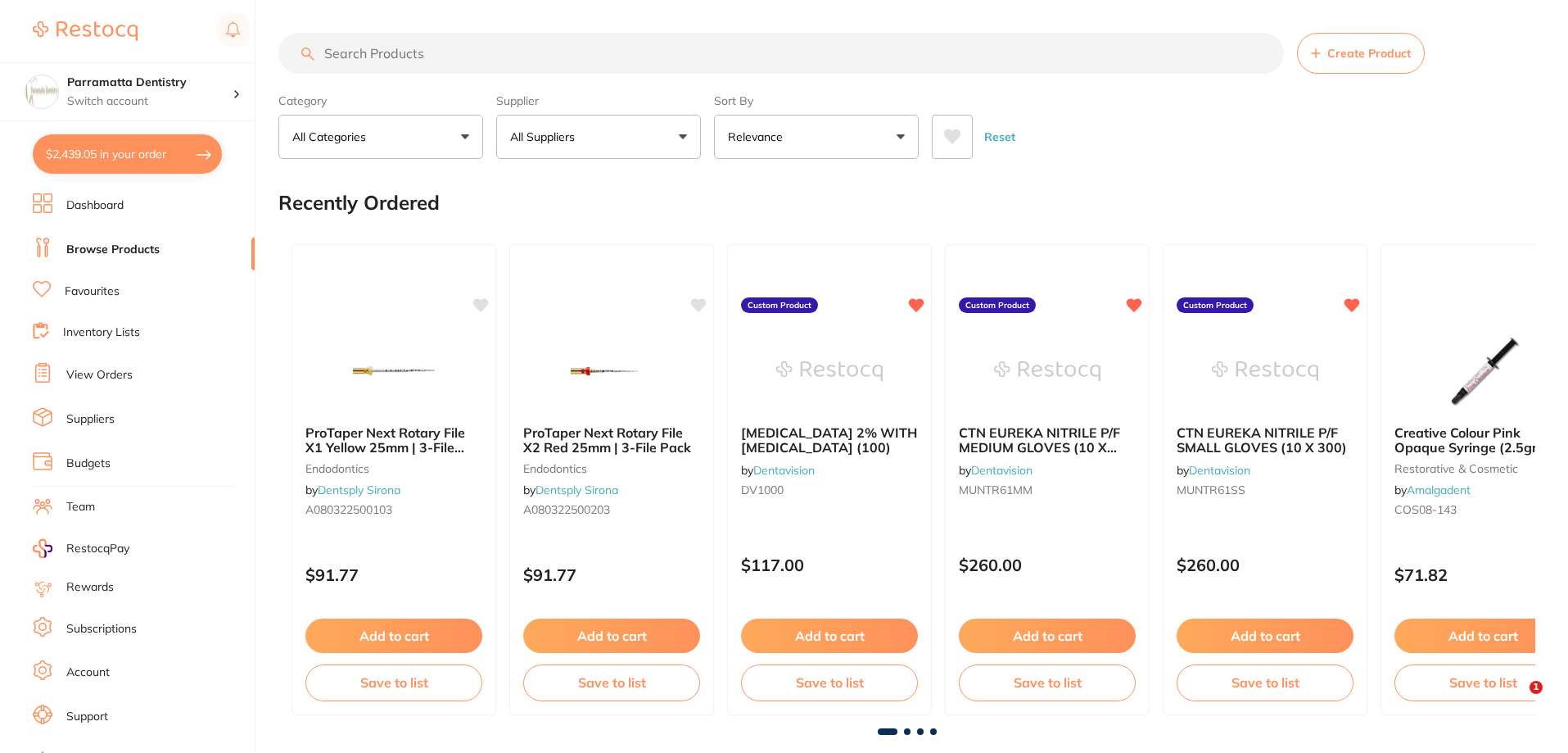
click at [445, 44] on input "search" at bounding box center [781, 53] width 1005 height 41
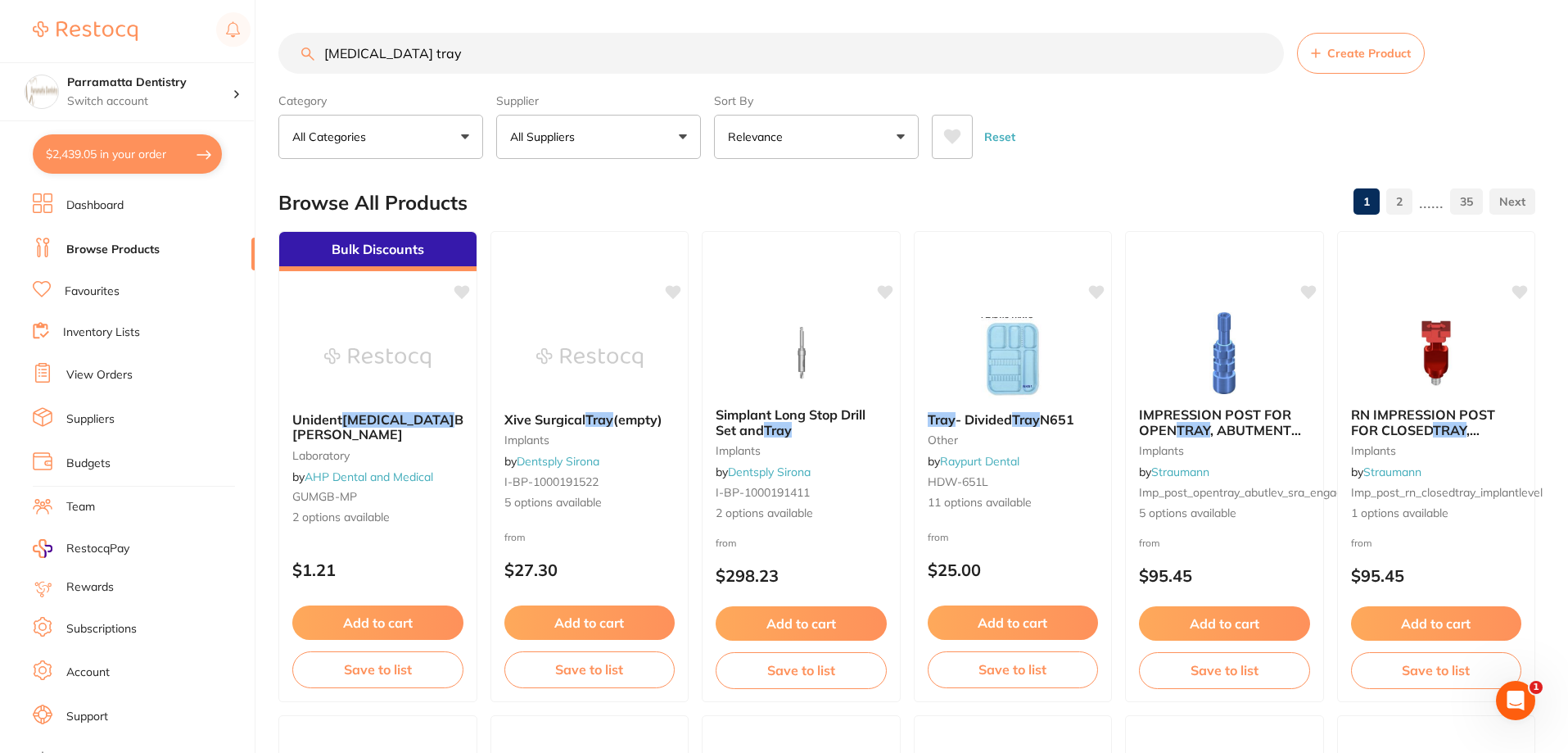
scroll to position [1, 0]
drag, startPoint x: 424, startPoint y: 43, endPoint x: 311, endPoint y: 71, distance: 116.4
click at [315, 71] on input "[MEDICAL_DATA] tray" at bounding box center [781, 53] width 1005 height 41
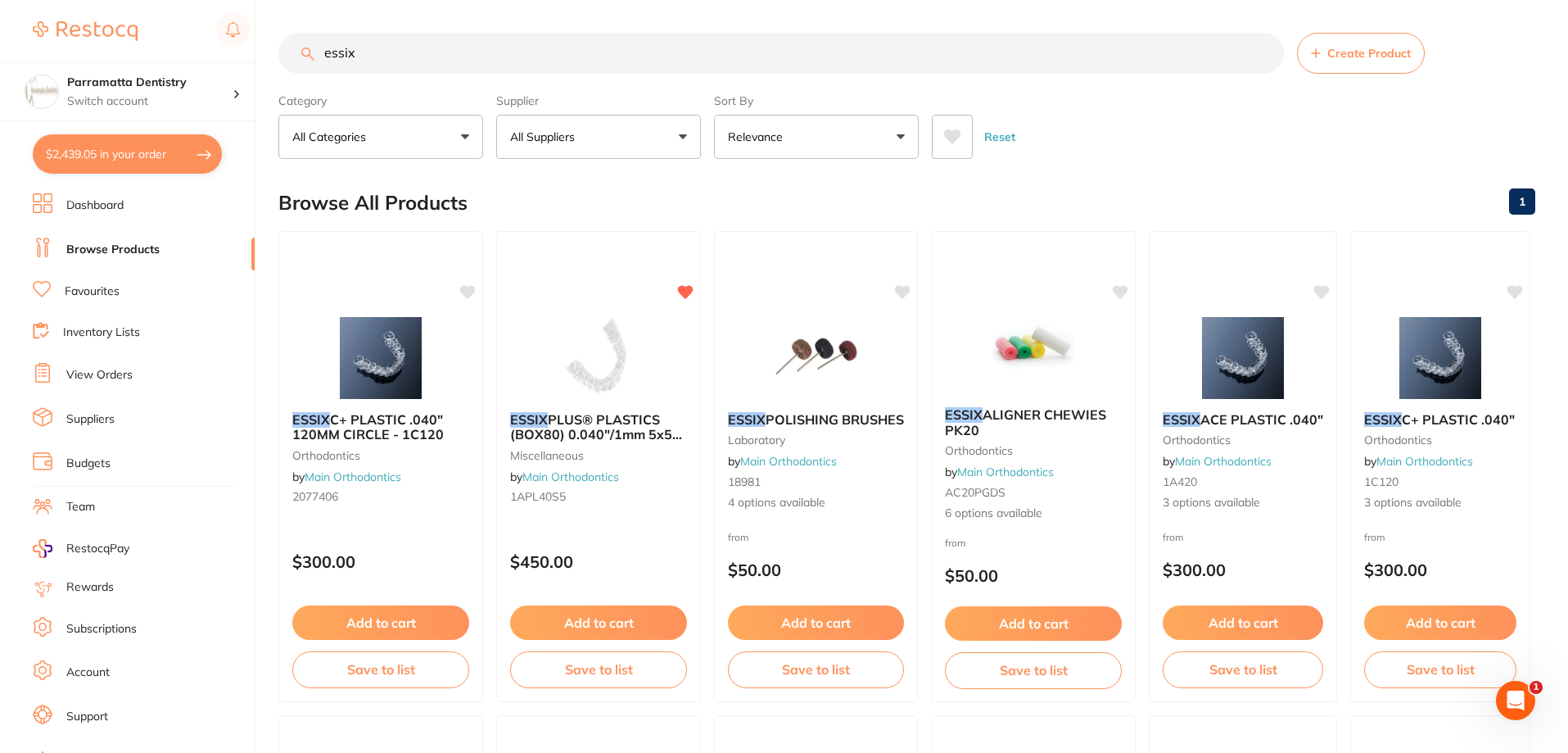
scroll to position [0, 0]
type input "essix"
click at [619, 363] on img at bounding box center [598, 356] width 107 height 83
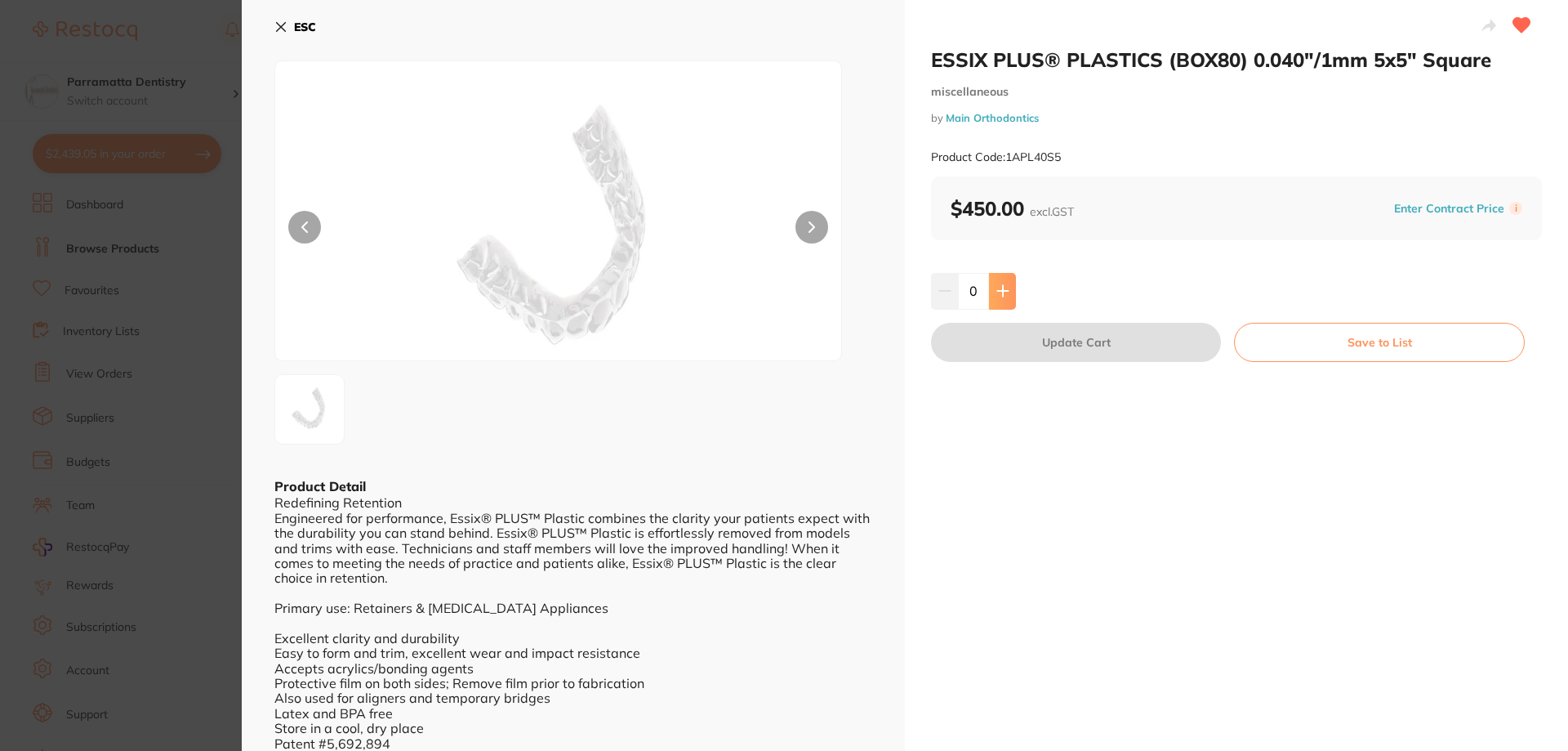
click at [1006, 293] on icon at bounding box center [1003, 290] width 13 height 13
type input "1"
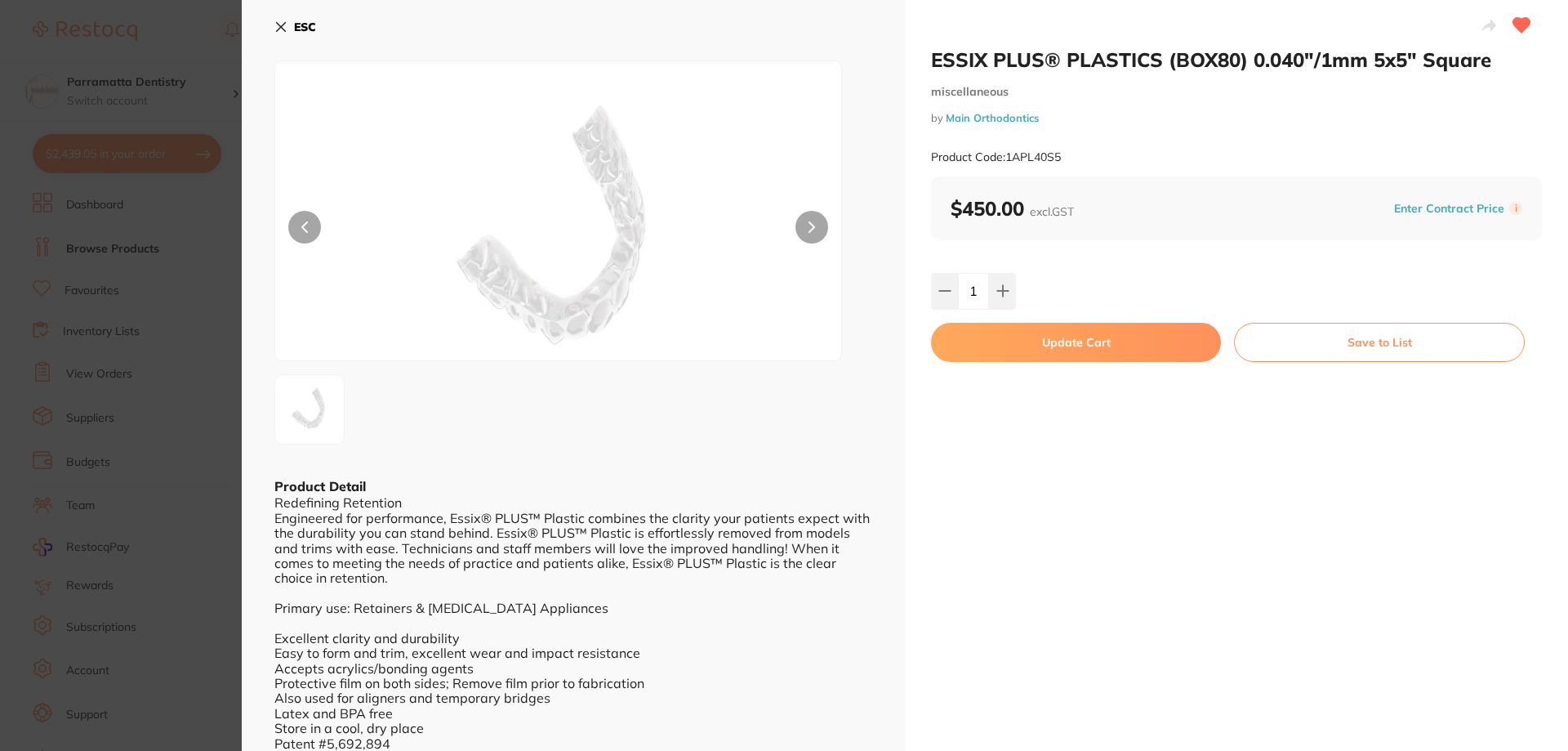
click at [1104, 339] on button "Update Cart" at bounding box center [1076, 342] width 290 height 39
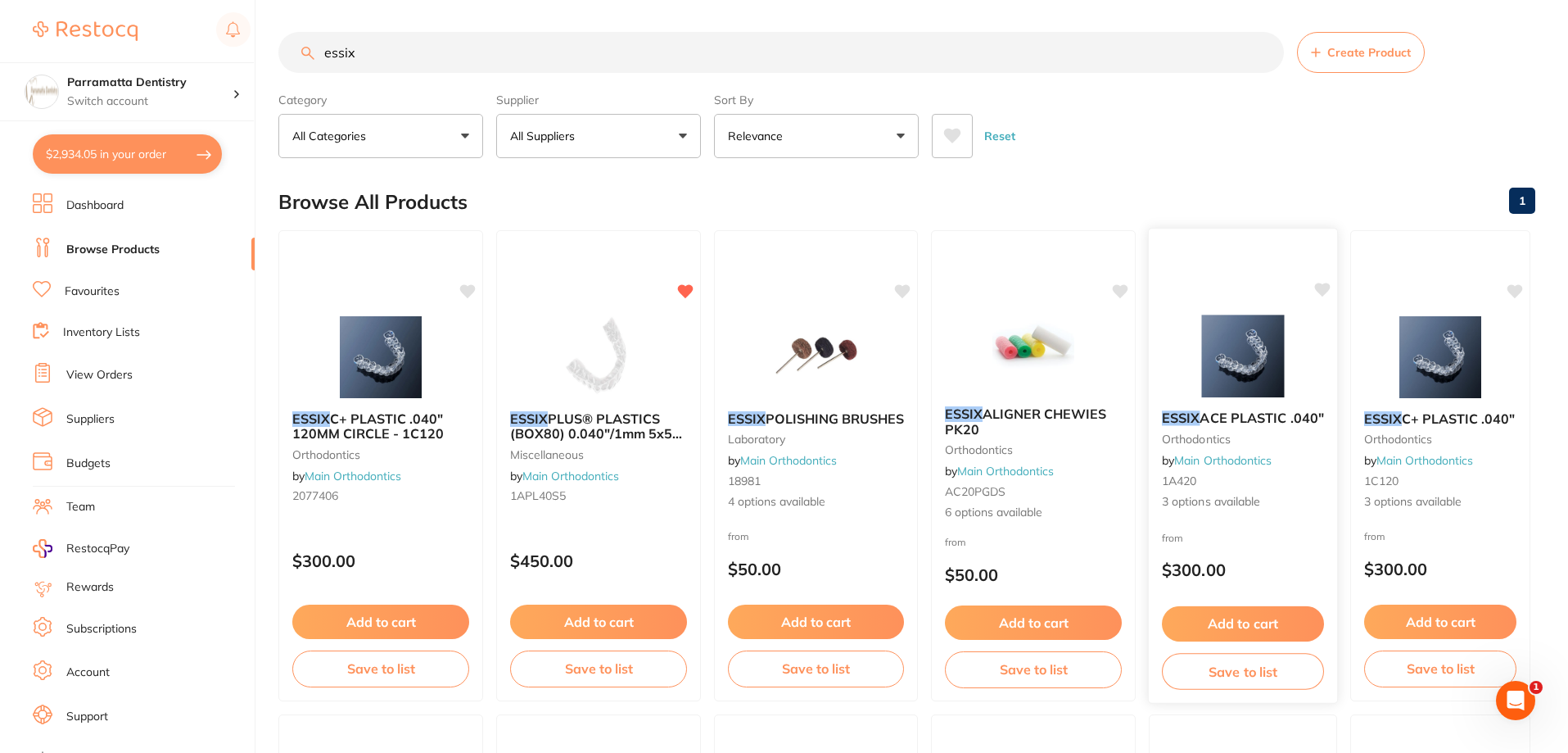
click at [1242, 376] on img at bounding box center [1242, 355] width 107 height 83
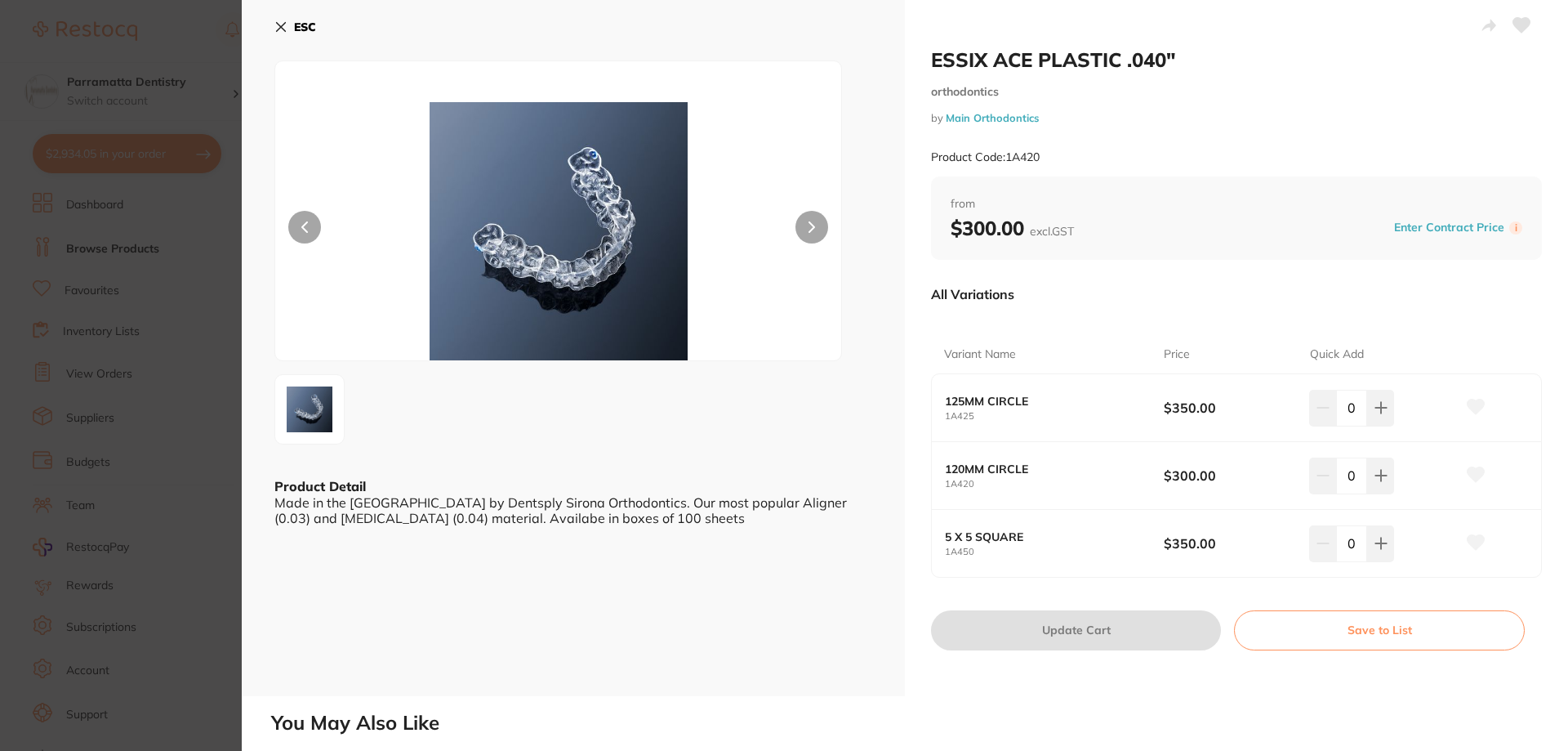
click at [158, 478] on section "ESSIX ACE PLASTIC .040" orthodontics by Main Orthodontics Product Code: 1A420 E…" at bounding box center [784, 376] width 1568 height 751
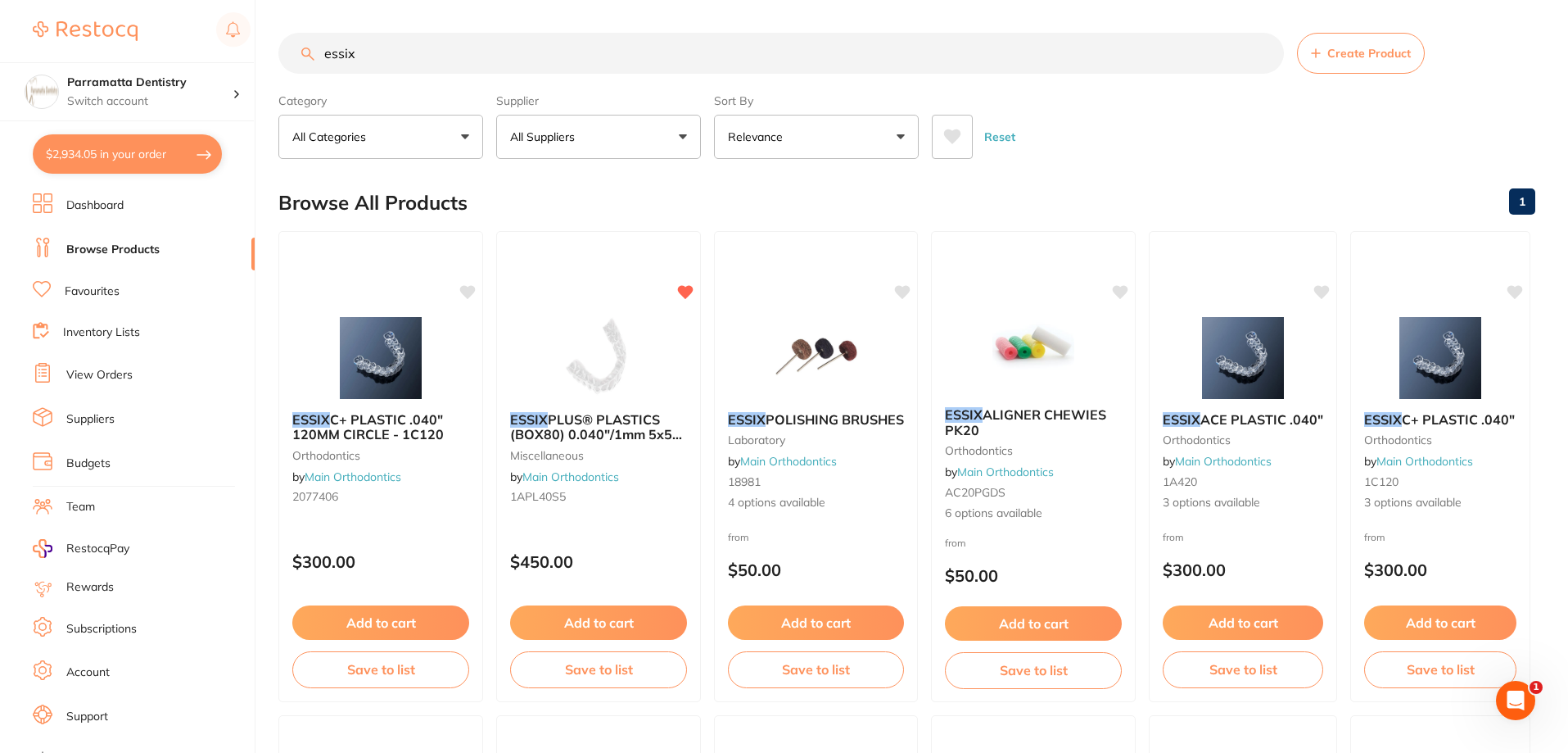
drag, startPoint x: 362, startPoint y: 57, endPoint x: 285, endPoint y: 62, distance: 77.2
click at [285, 62] on input "essix" at bounding box center [781, 53] width 1005 height 41
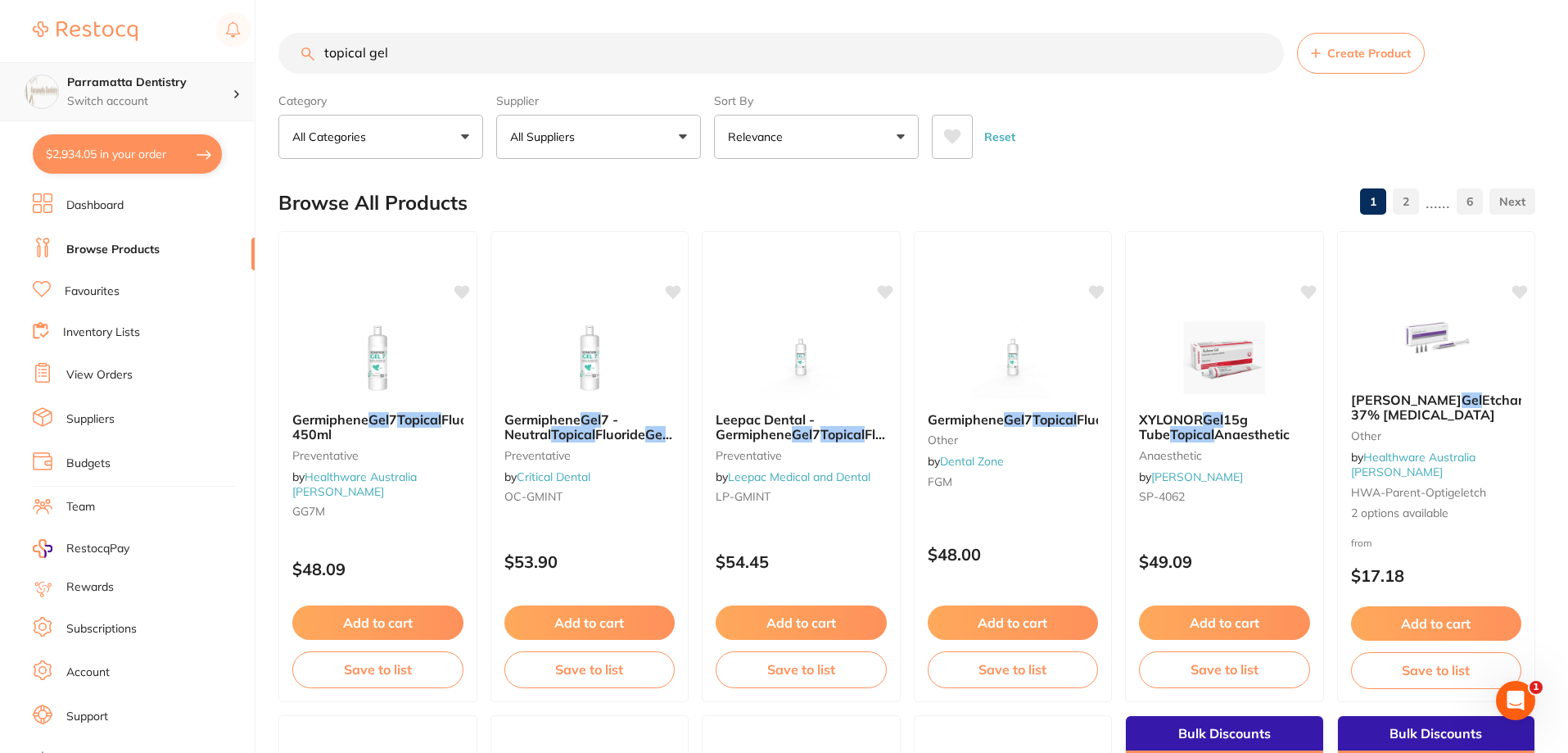
drag, startPoint x: 490, startPoint y: 49, endPoint x: 193, endPoint y: 84, distance: 299.1
click at [193, 84] on div "$2,934.05 Parramatta Dentistry Switch account Parramatta Dentistry $2,934.05 in…" at bounding box center [784, 376] width 1568 height 753
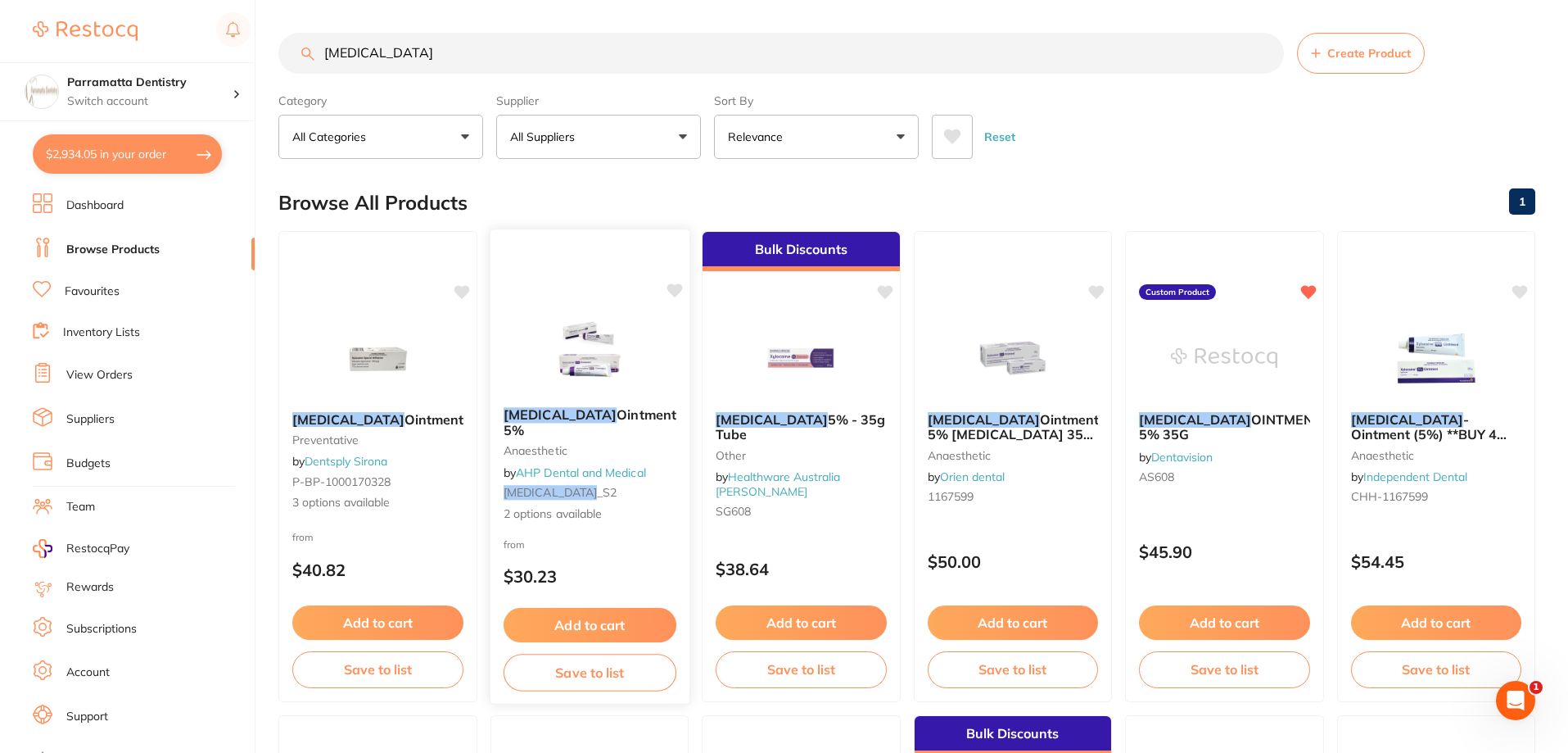
type input "xylocaine"
click at [599, 321] on img at bounding box center [589, 352] width 107 height 83
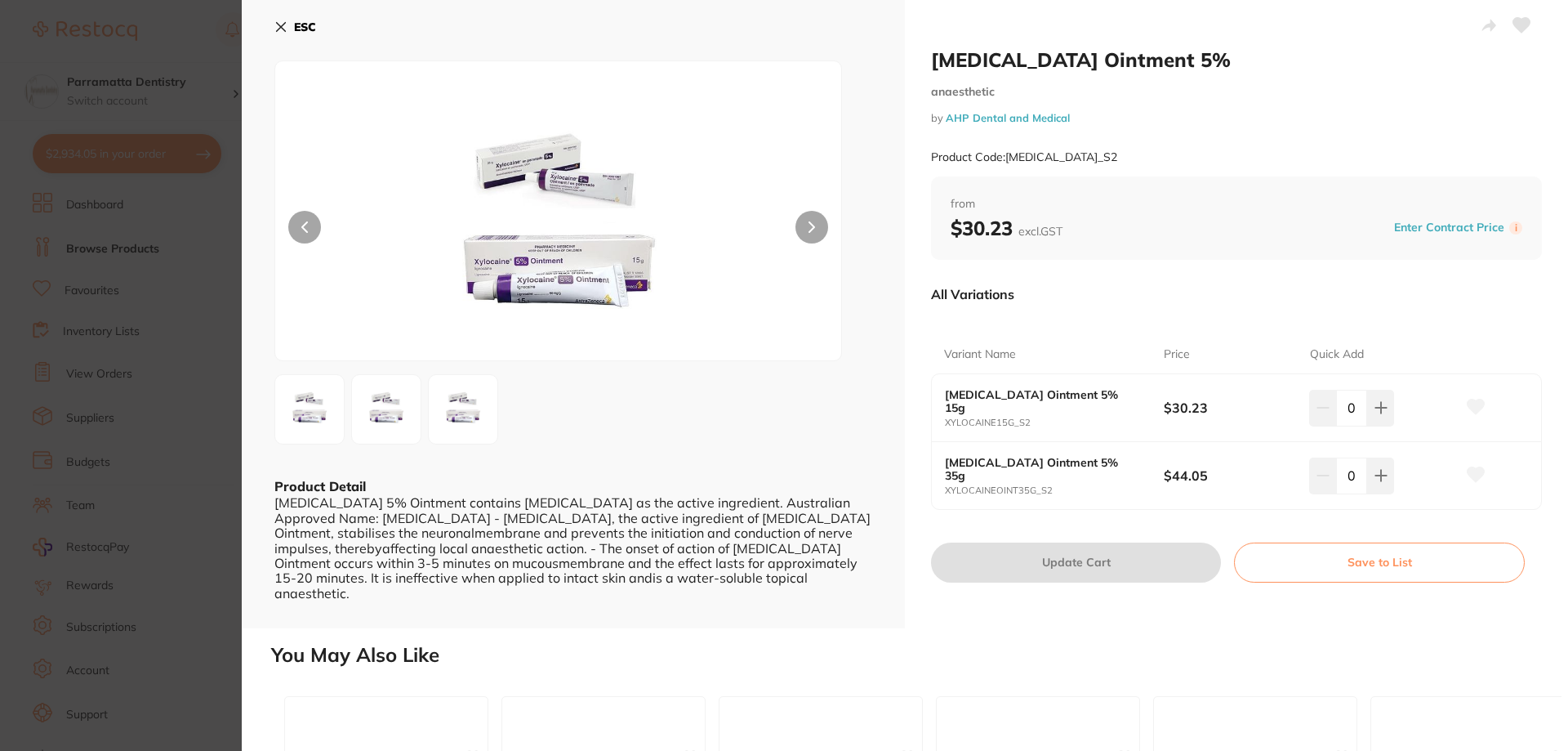
click at [218, 366] on section "Xylocaine Ointment 5% anaesthetic by AHP Dental and Medical Product Code: XYLOC…" at bounding box center [784, 376] width 1568 height 751
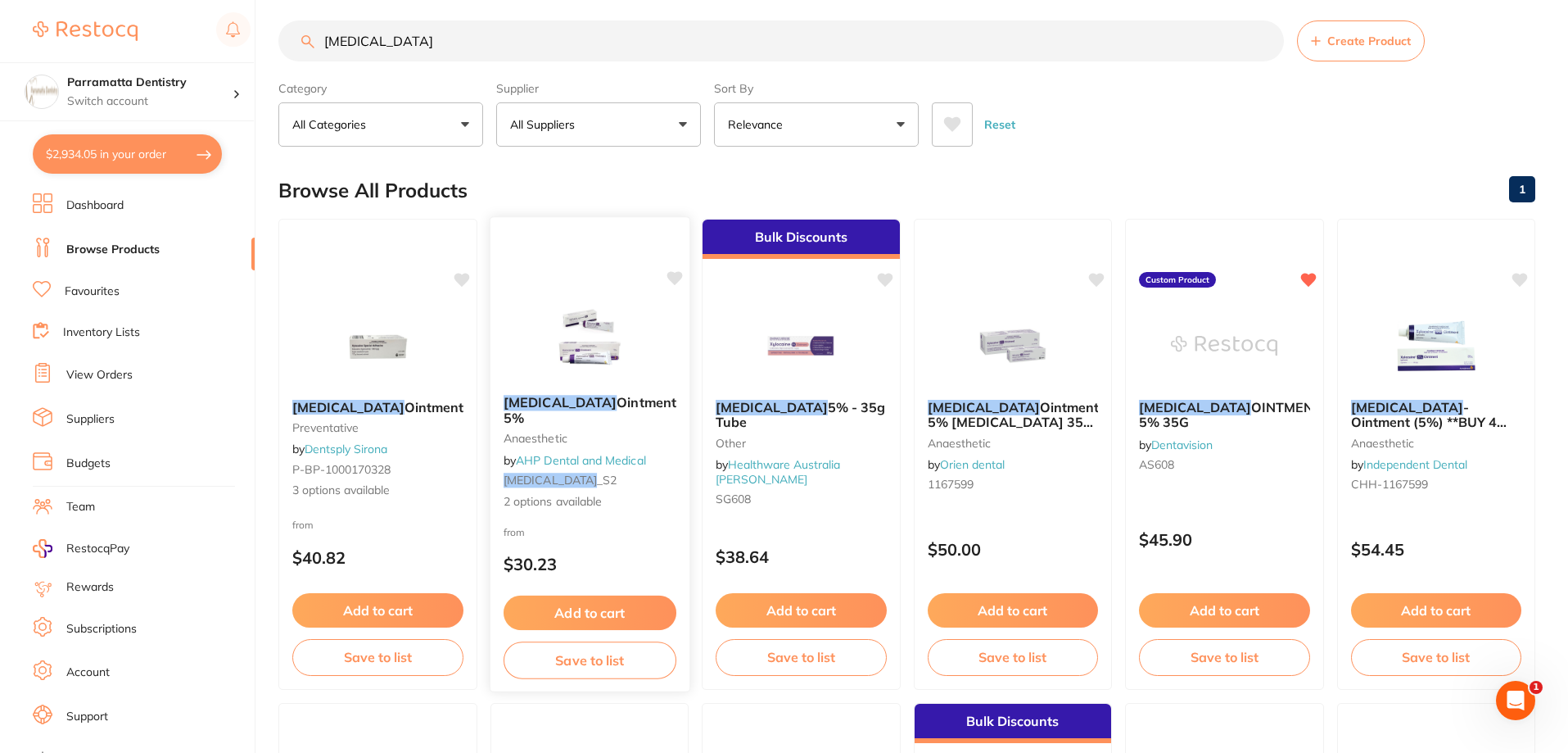
click at [625, 369] on img at bounding box center [589, 340] width 107 height 83
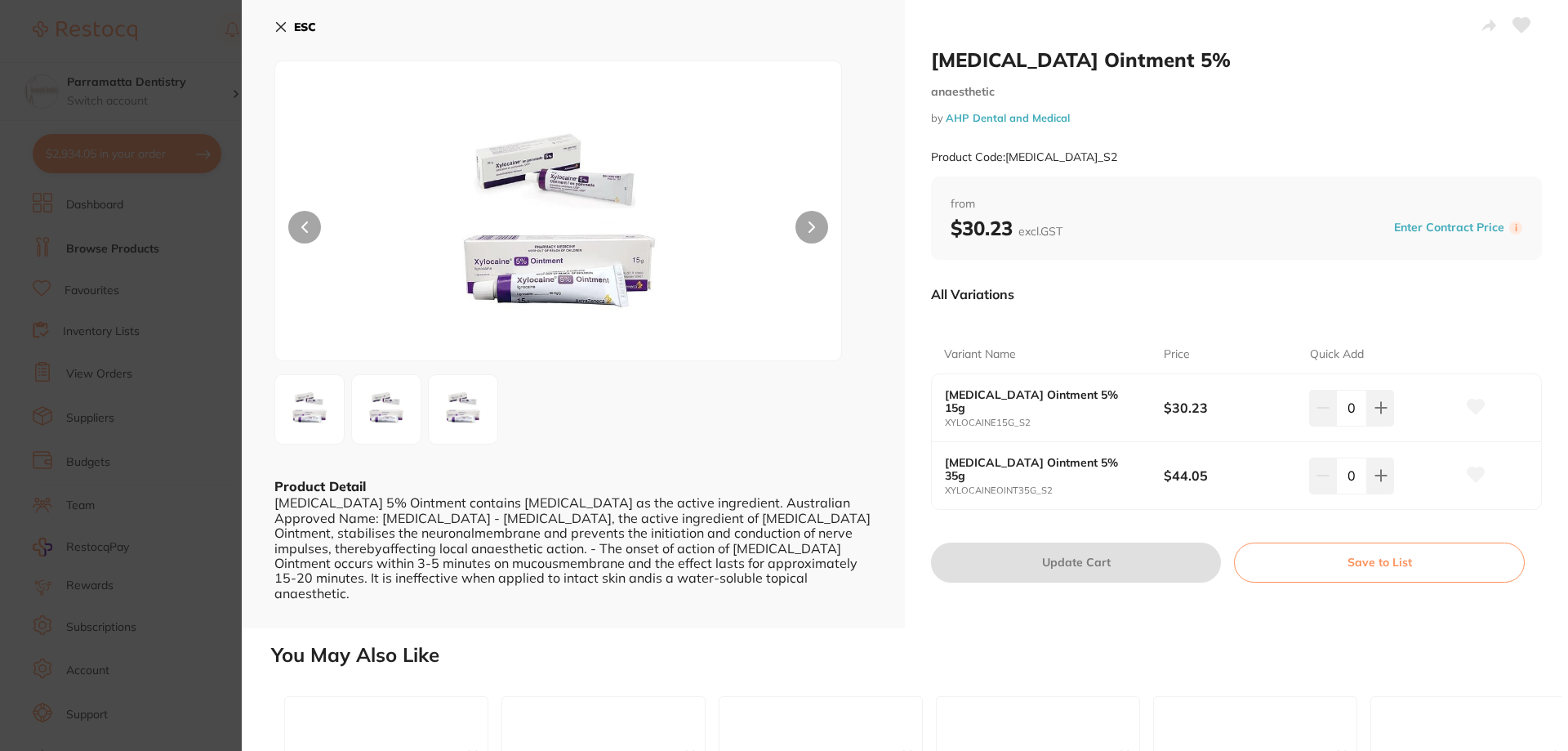
click at [180, 373] on section "Xylocaine Ointment 5% anaesthetic by AHP Dental and Medical Product Code: XYLOC…" at bounding box center [784, 376] width 1568 height 751
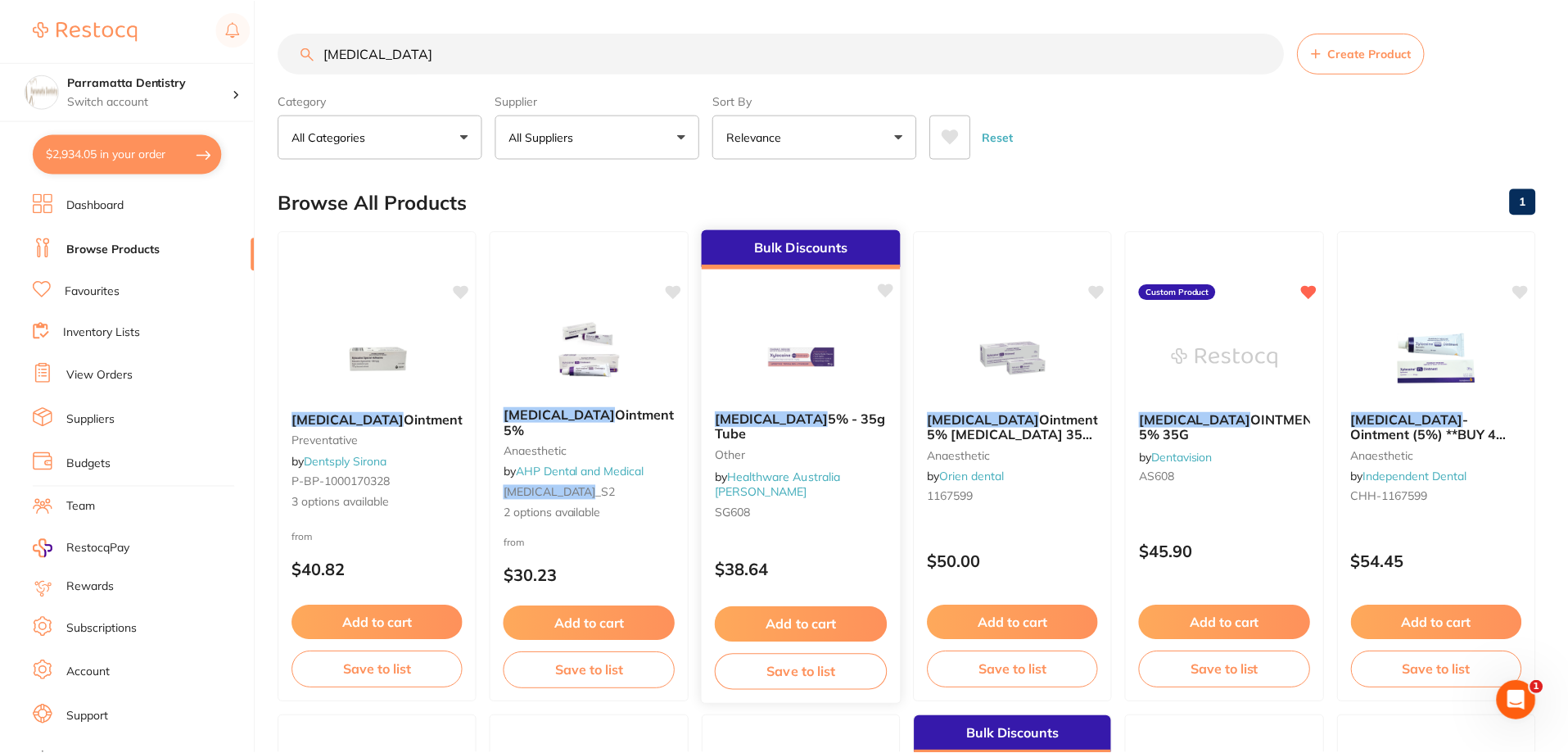
scroll to position [12, 0]
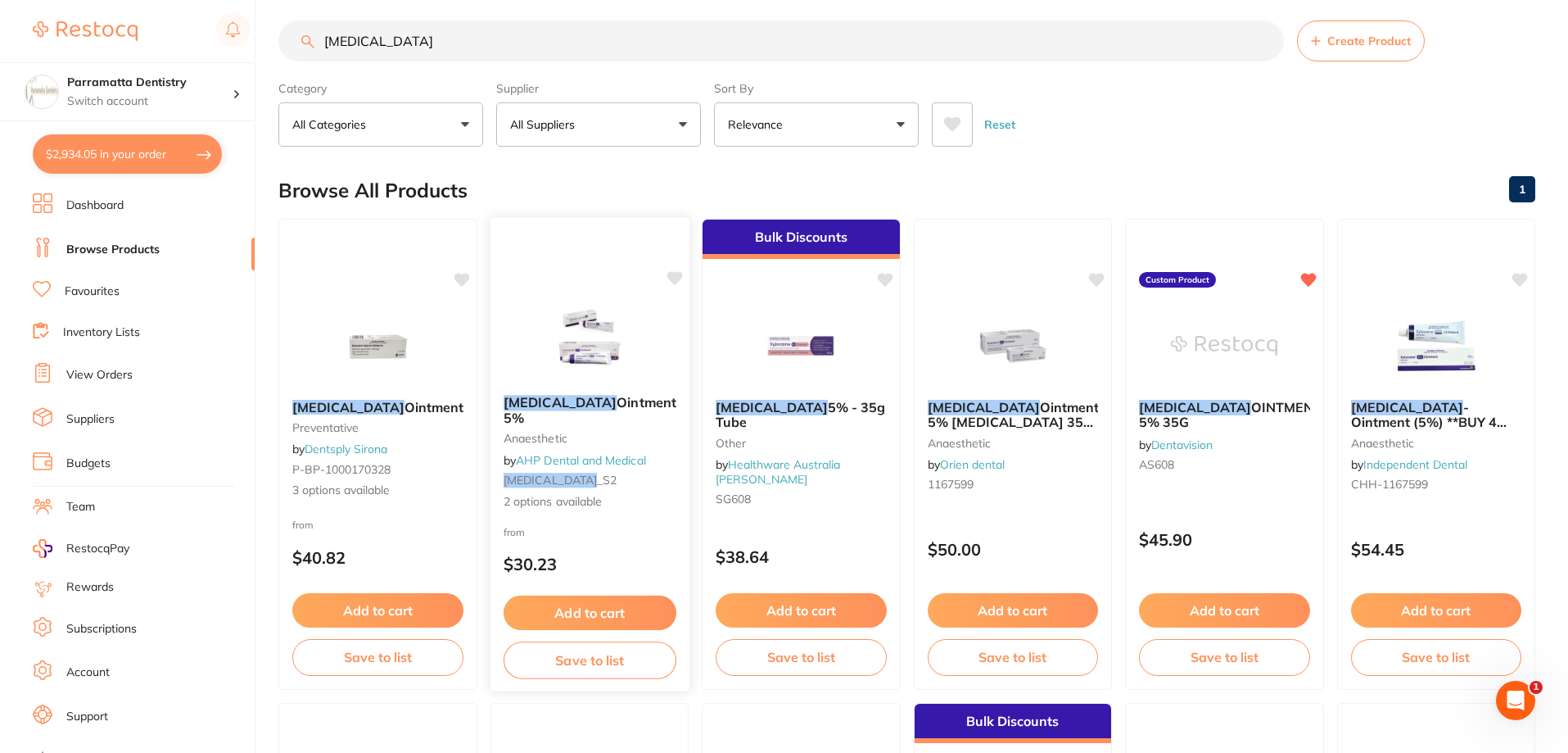
click at [602, 356] on img at bounding box center [589, 340] width 107 height 83
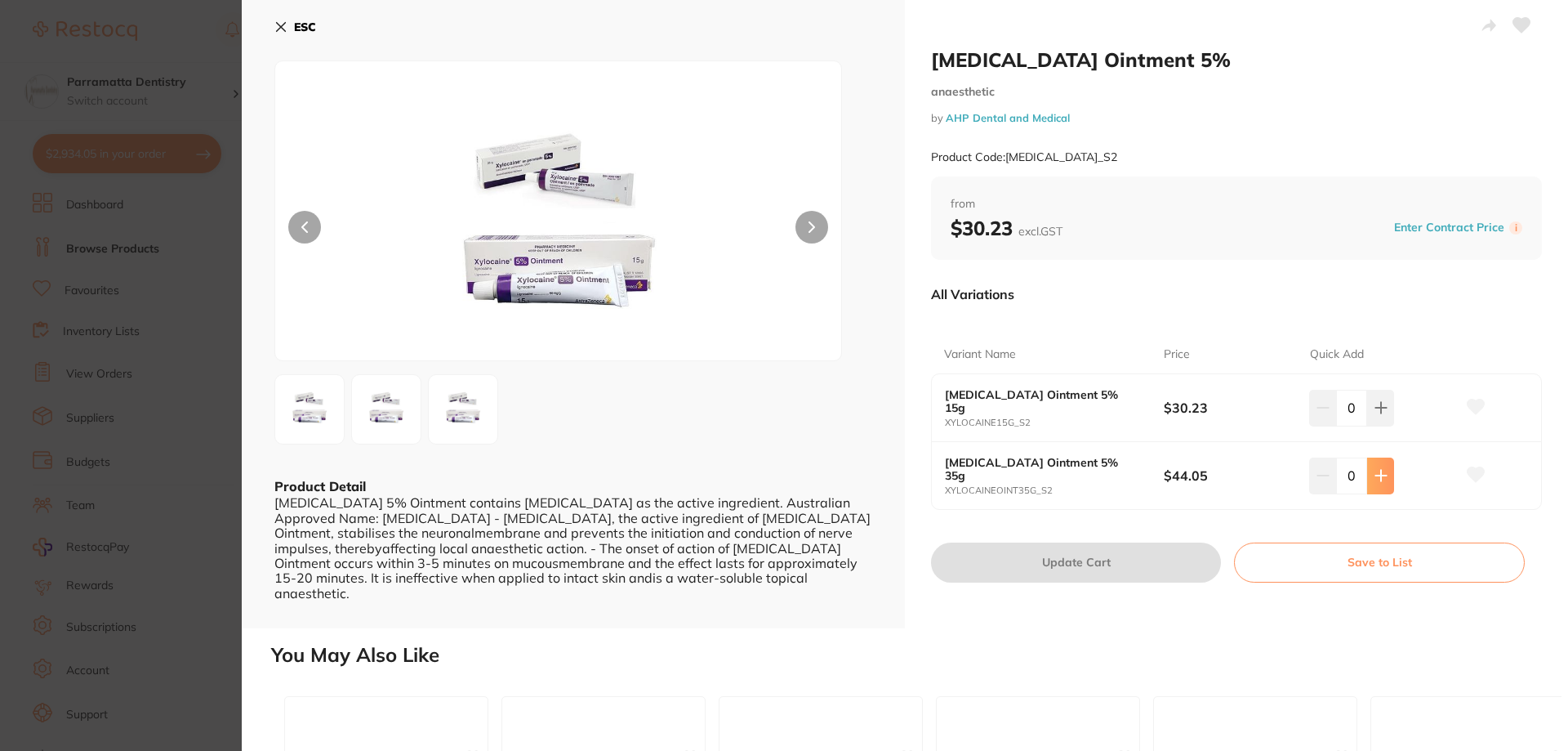
click at [1374, 478] on icon at bounding box center [1381, 475] width 13 height 13
type input "2"
click at [1184, 560] on button "Update Cart" at bounding box center [1076, 562] width 290 height 39
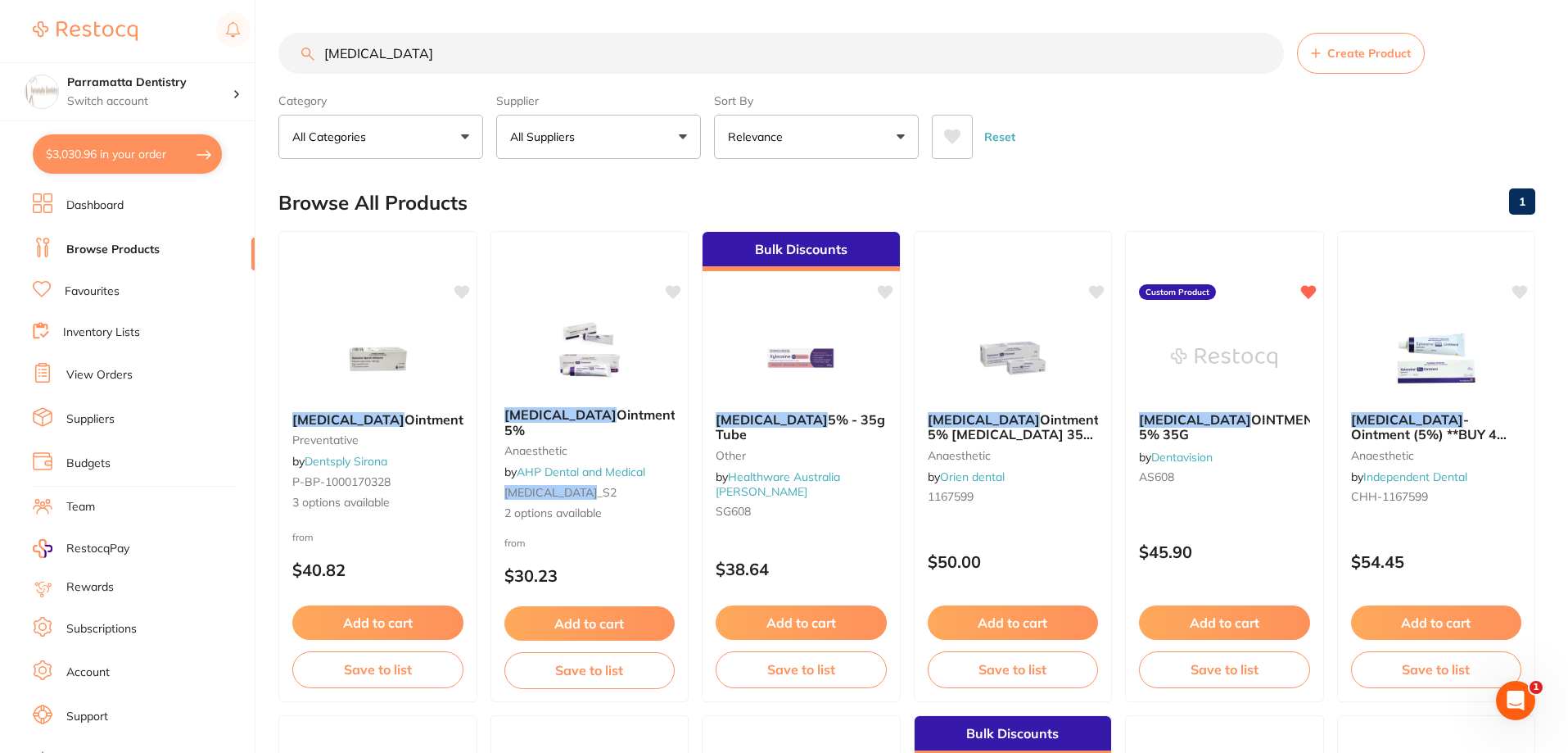
drag, startPoint x: 403, startPoint y: 49, endPoint x: 296, endPoint y: 47, distance: 107.0
click at [299, 48] on input "xylocaine" at bounding box center [781, 53] width 1005 height 41
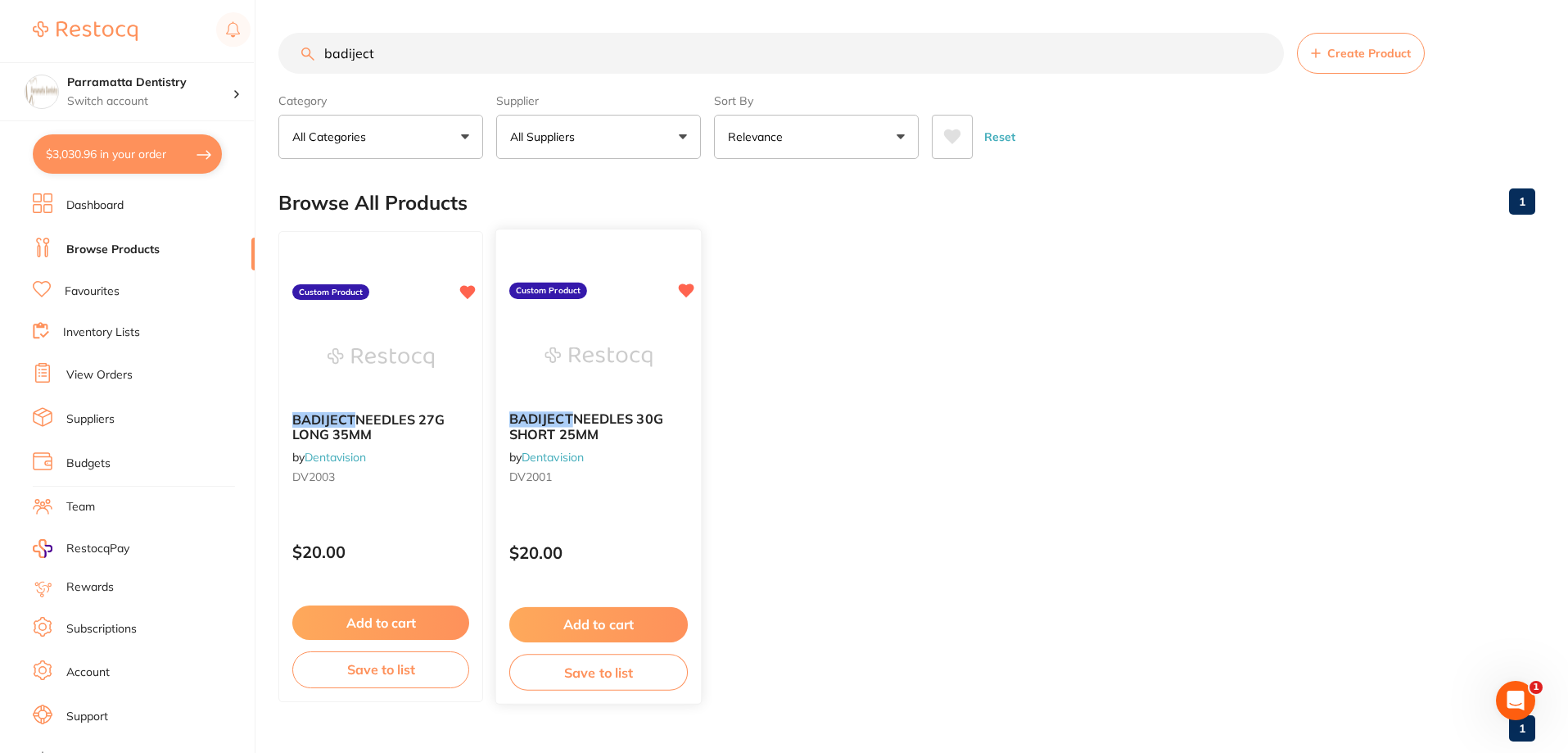
type input "badiject"
click at [612, 387] on img at bounding box center [598, 356] width 107 height 83
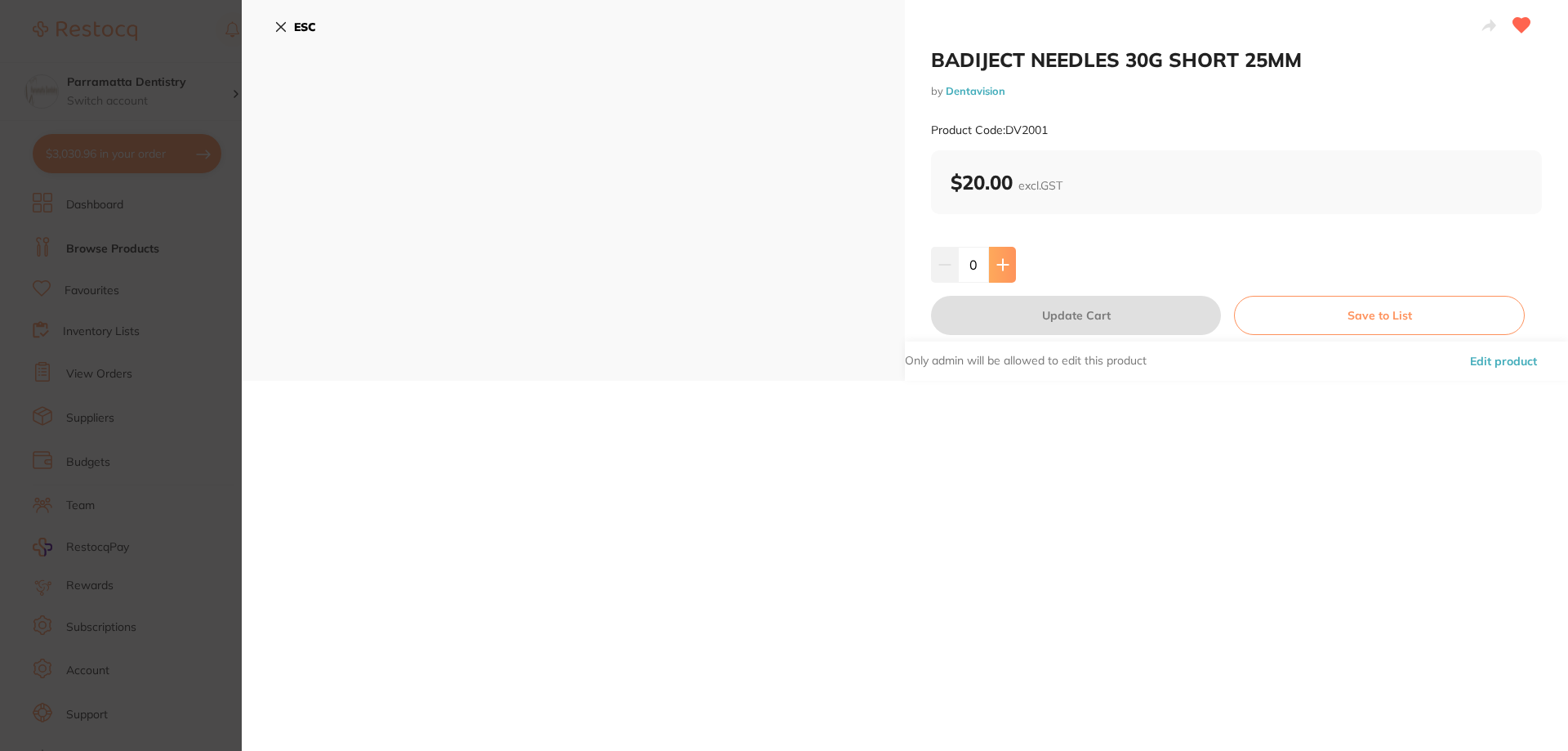
click at [1013, 259] on button at bounding box center [1002, 265] width 27 height 36
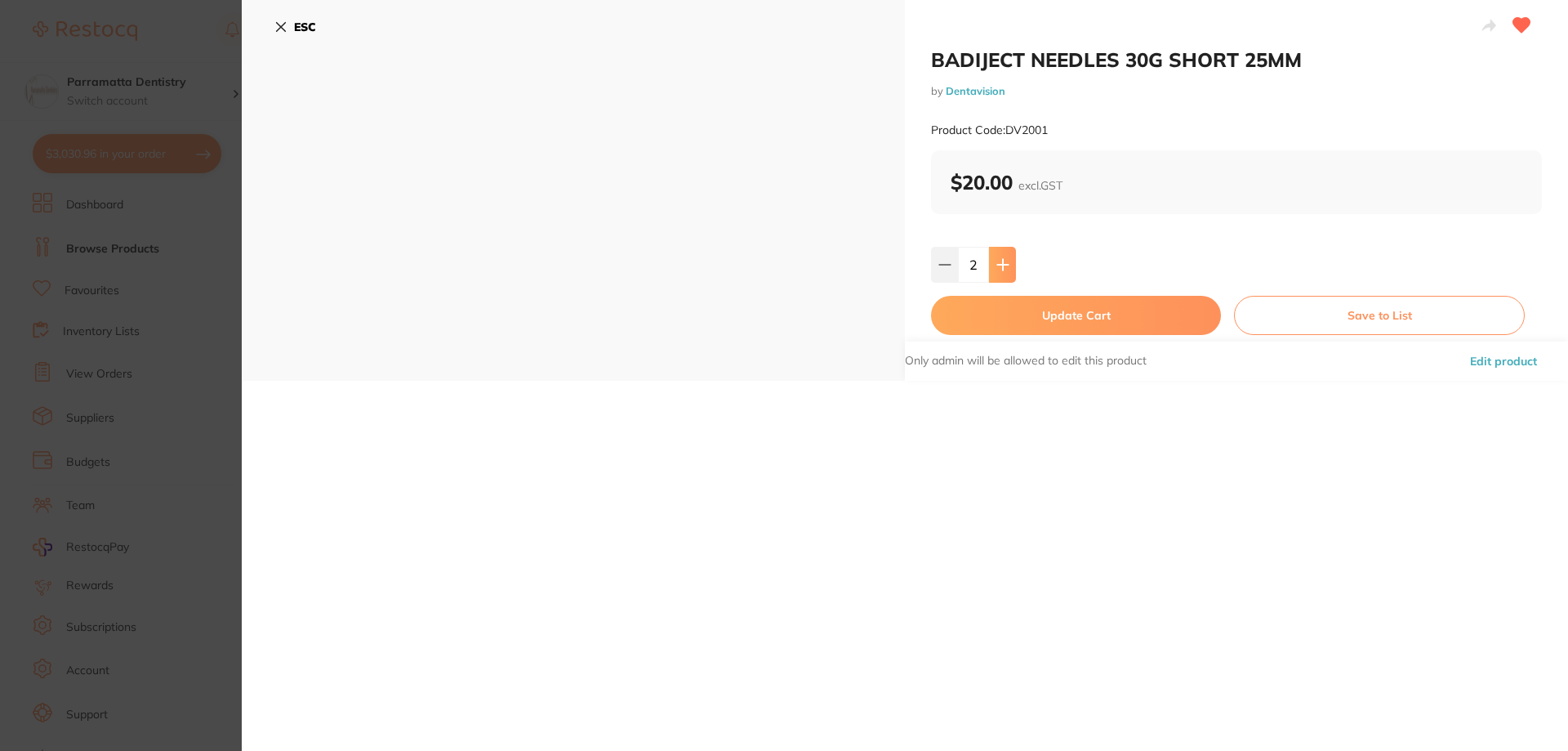
click at [1013, 259] on button at bounding box center [1002, 265] width 27 height 36
type input "6"
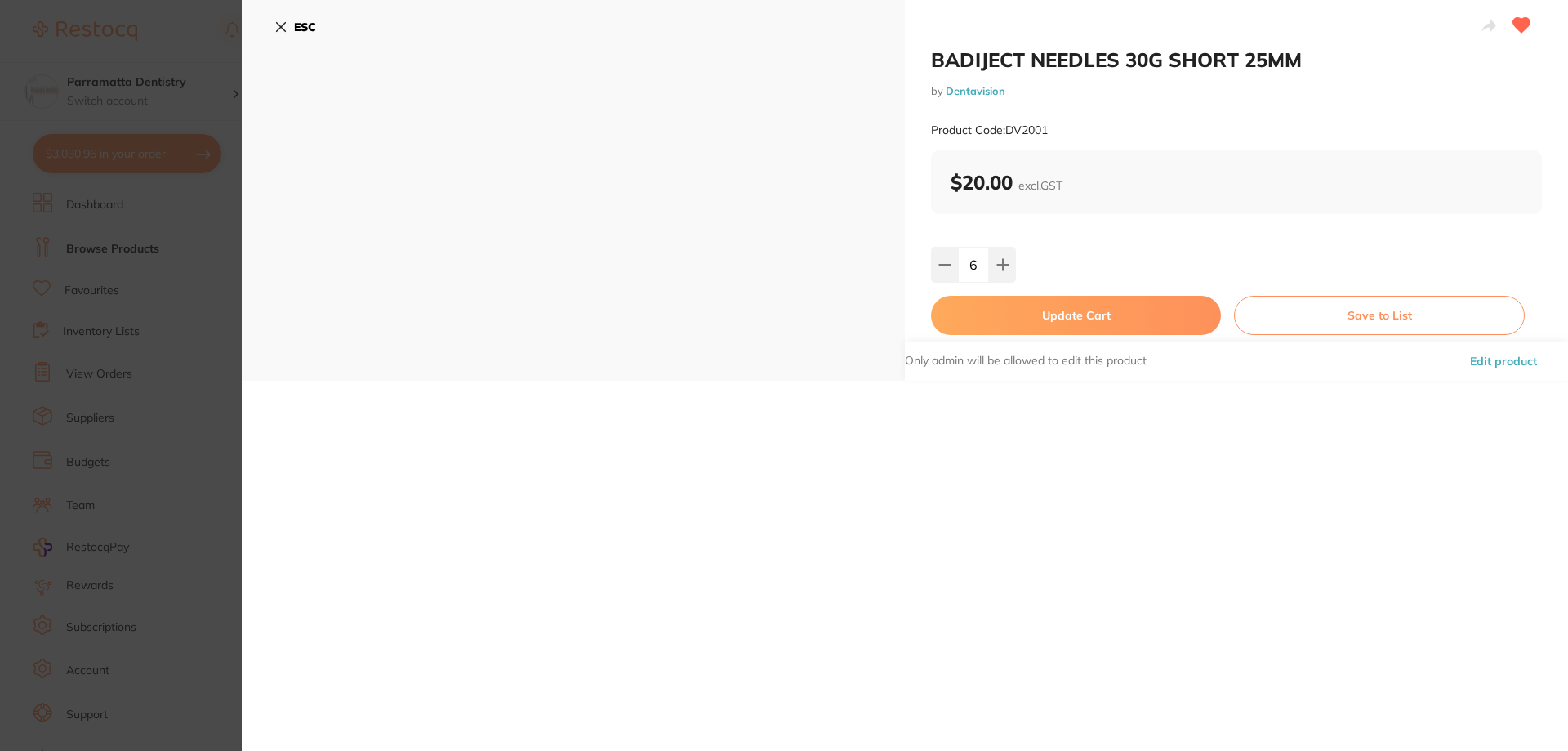
click at [1064, 332] on button "Update Cart" at bounding box center [1076, 315] width 290 height 39
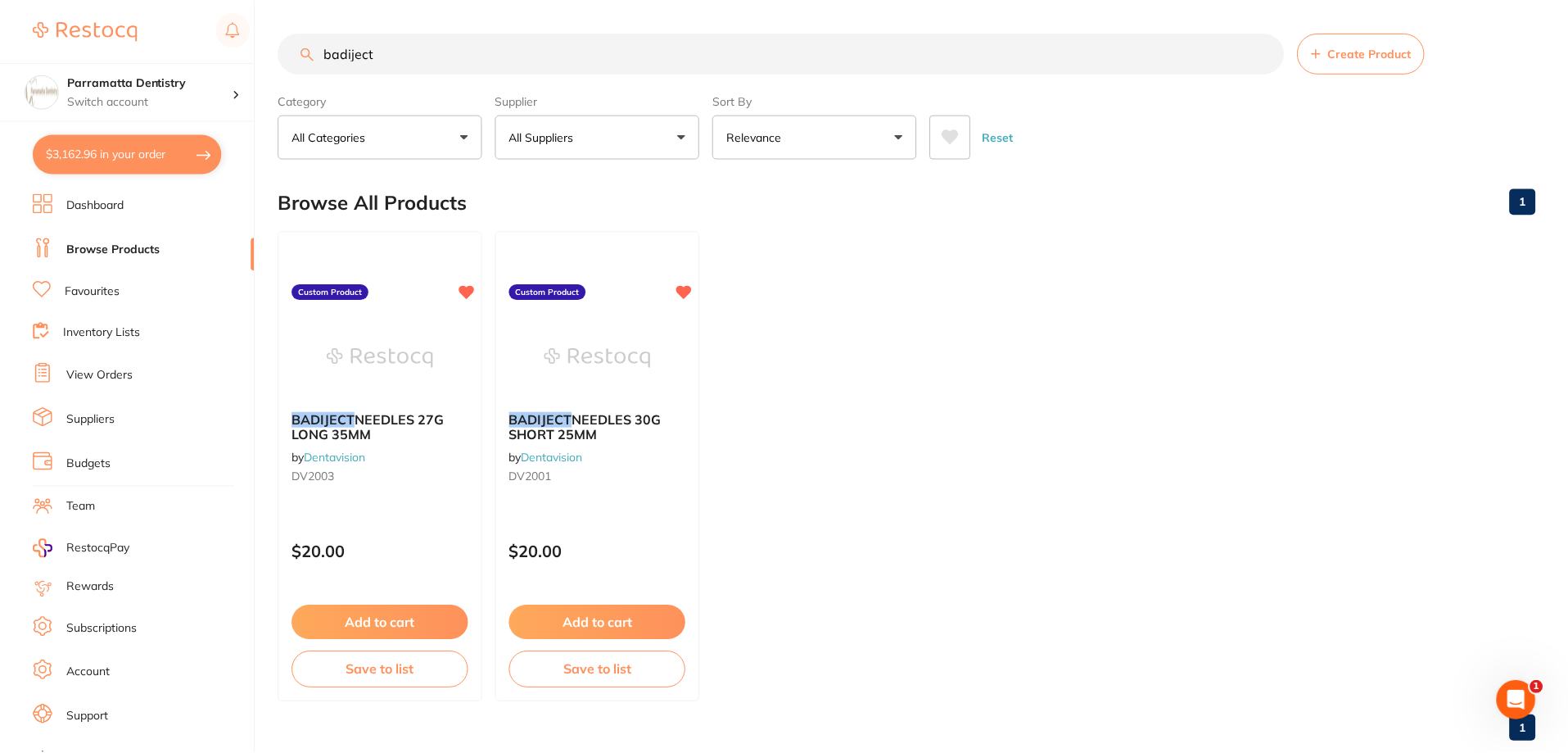
scroll to position [1, 0]
click at [1497, 547] on ul "BADIJECT NEEDLES 27G LONG 35MM by Dentavision DV2003 Custom Product $20.00 Add …" at bounding box center [906, 466] width 1257 height 471
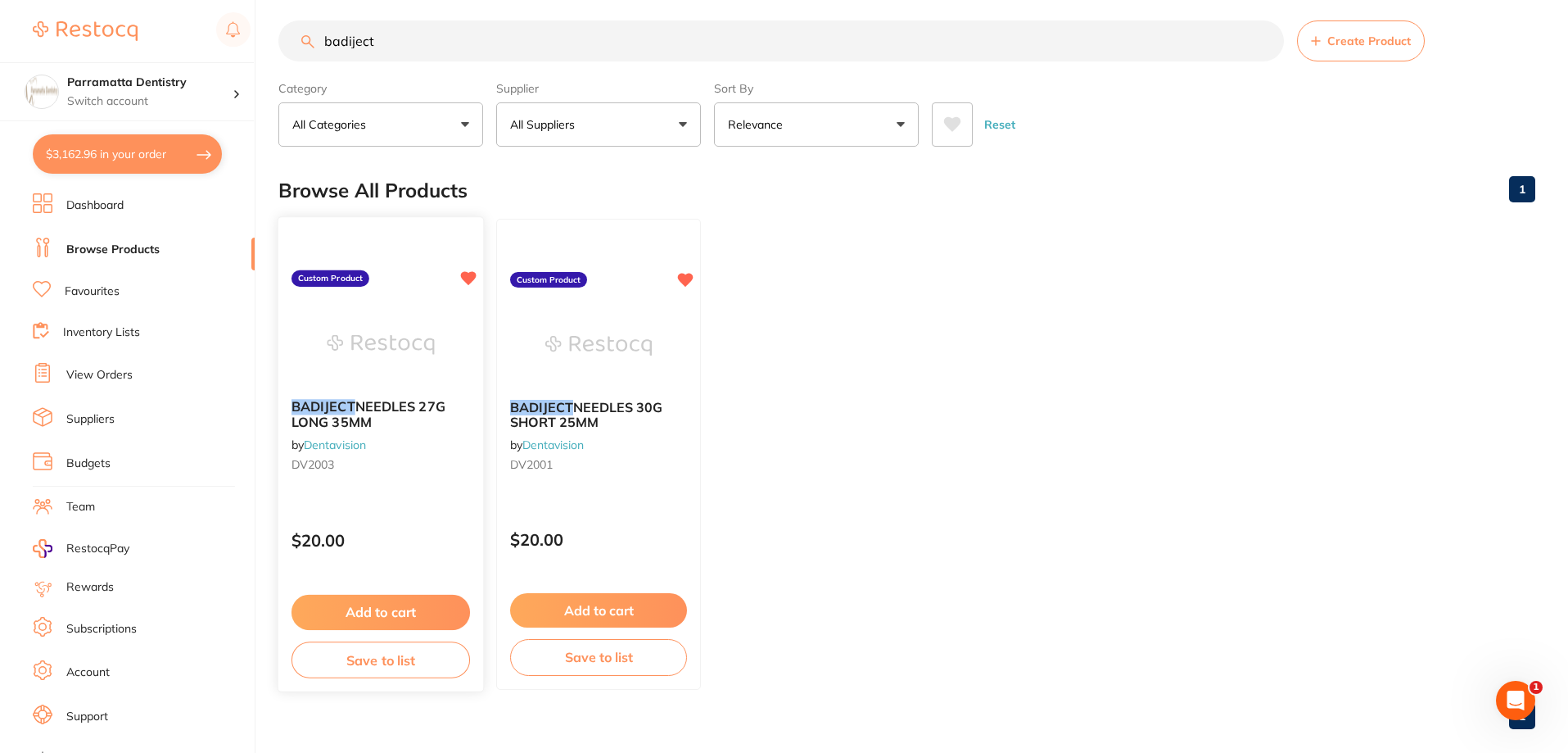
scroll to position [0, 0]
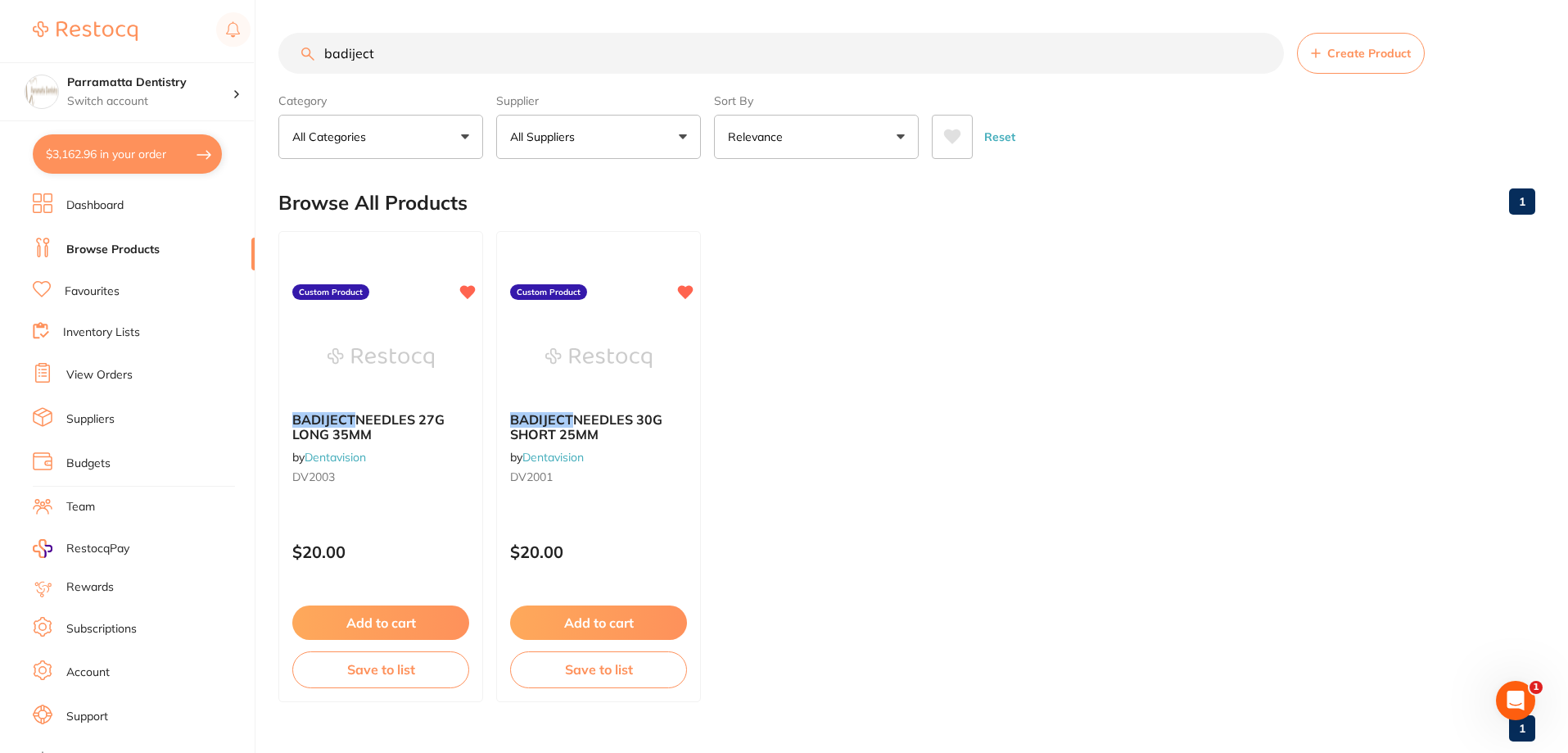
drag, startPoint x: 431, startPoint y: 35, endPoint x: 313, endPoint y: 53, distance: 119.4
click at [313, 53] on div "badiject Create Product" at bounding box center [906, 53] width 1257 height 41
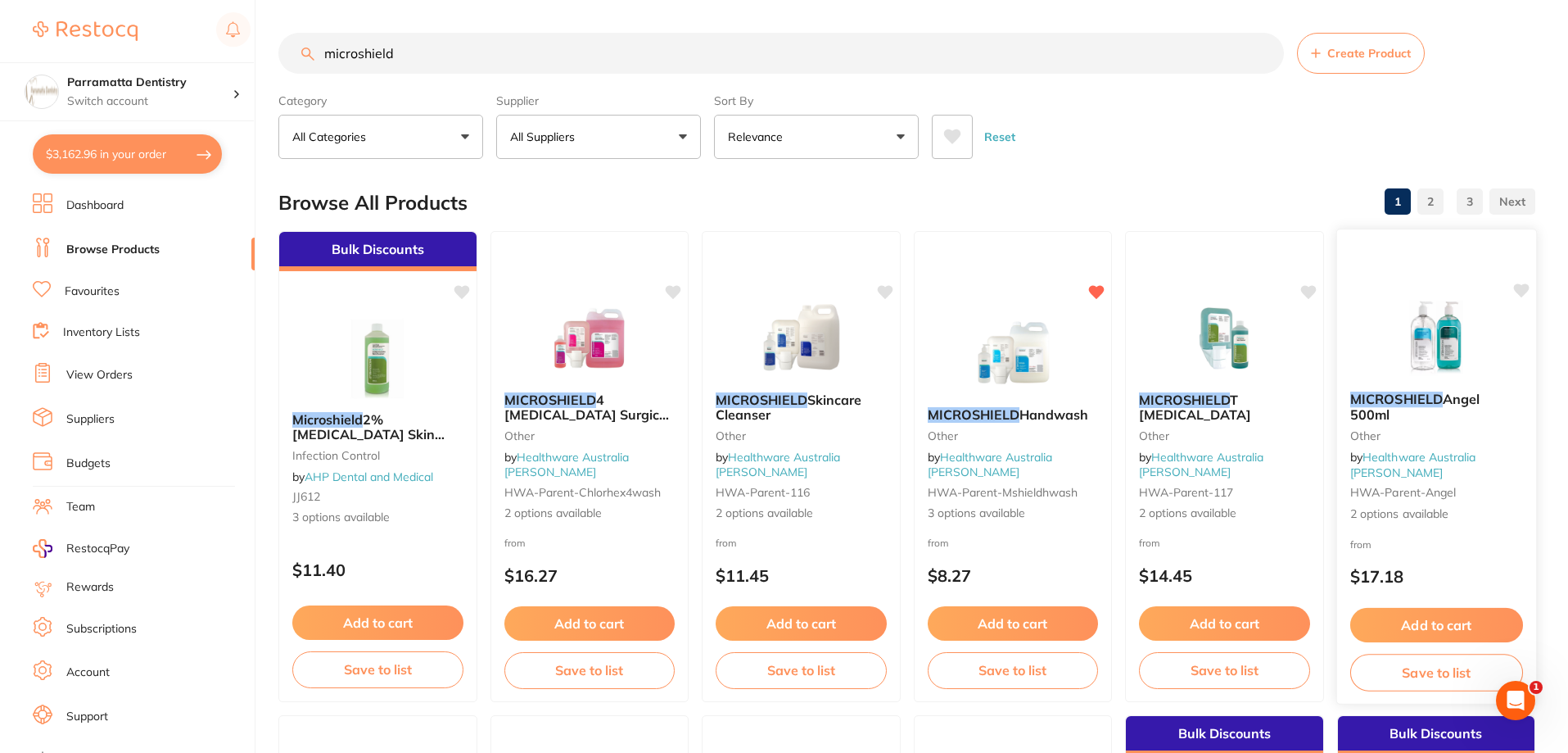
type input "microshield"
click at [1447, 367] on img at bounding box center [1435, 336] width 107 height 83
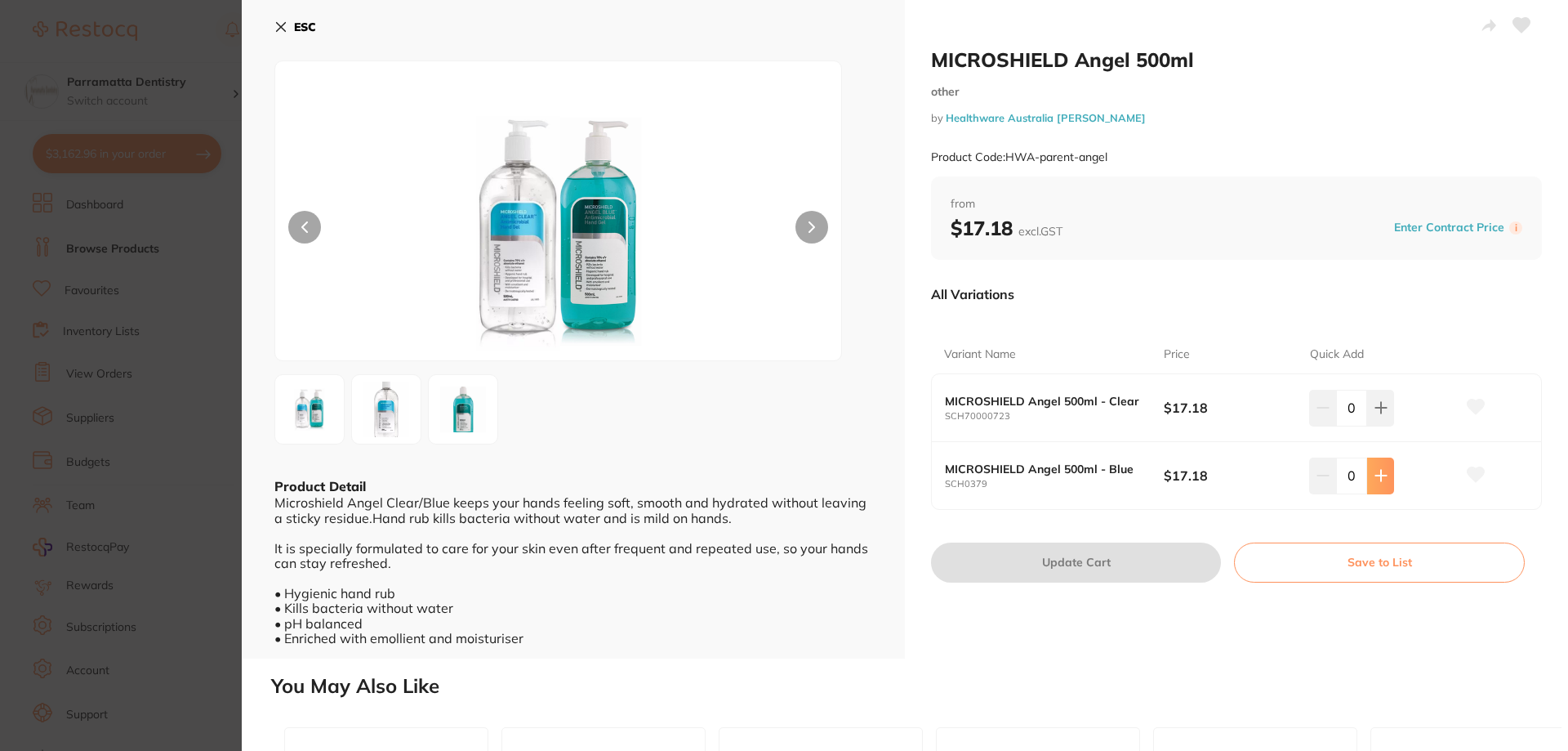
click at [1386, 474] on button at bounding box center [1380, 475] width 27 height 36
type input "4"
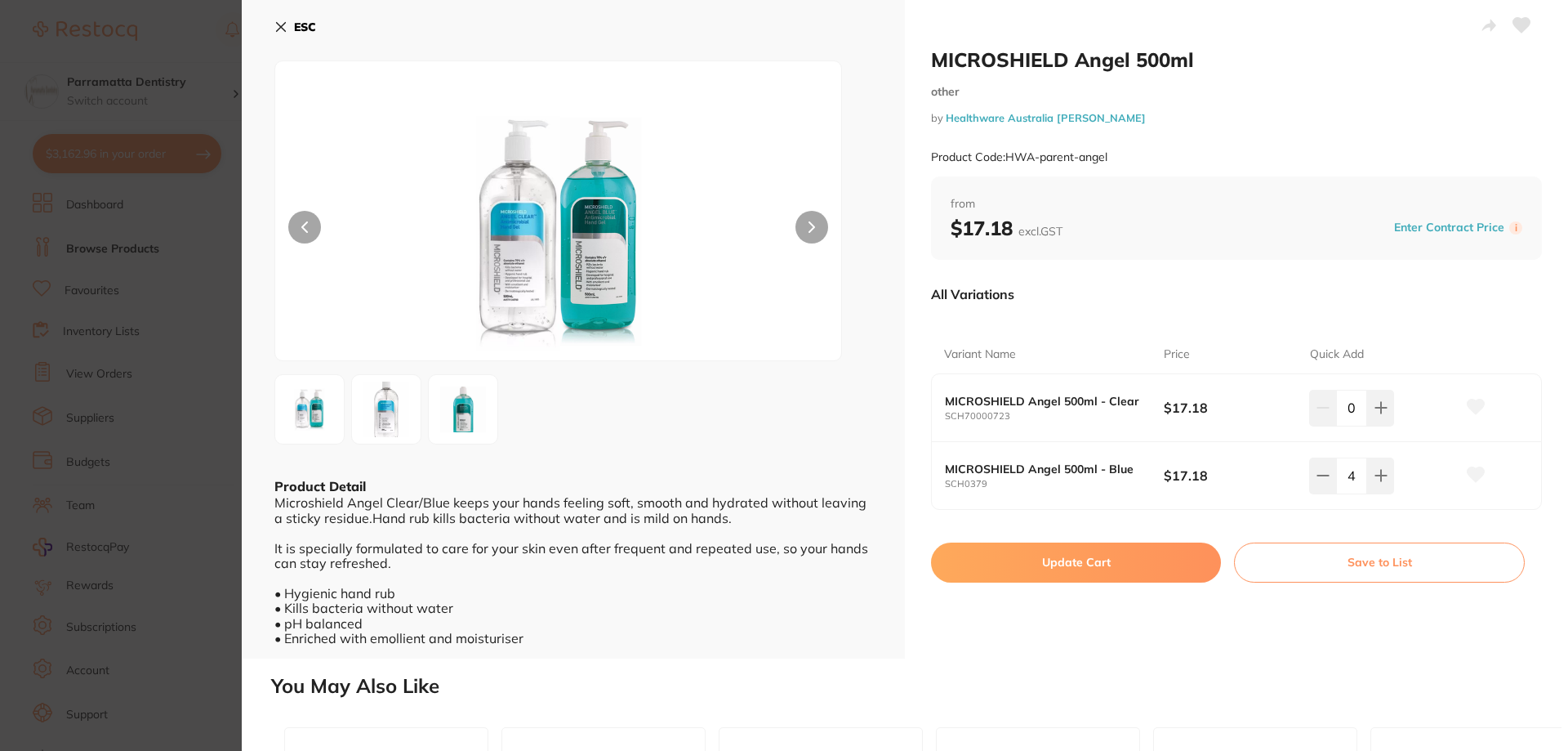
click at [1078, 556] on button "Update Cart" at bounding box center [1076, 562] width 290 height 39
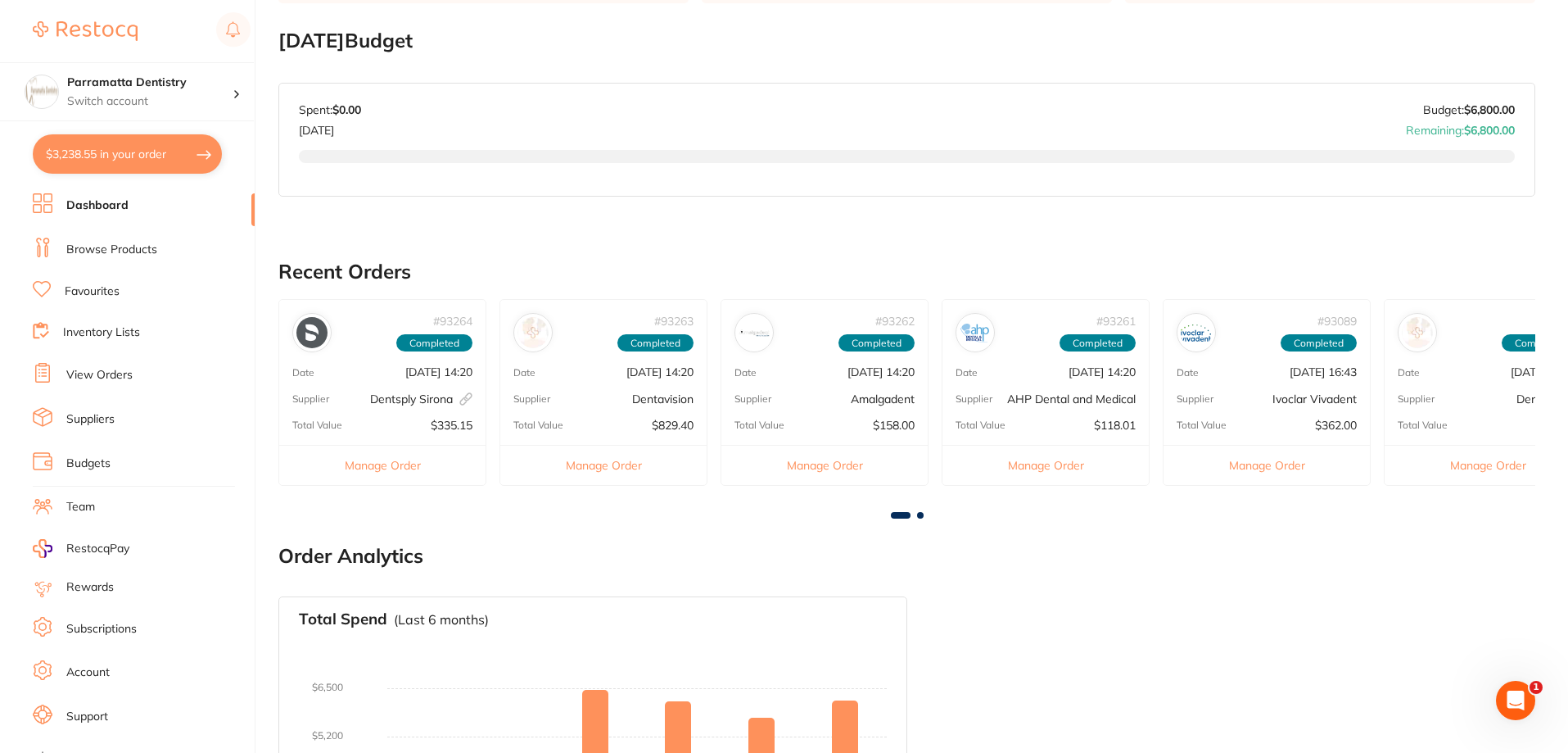
scroll to position [70, 0]
click at [106, 253] on link "Browse Products" at bounding box center [112, 250] width 91 height 16
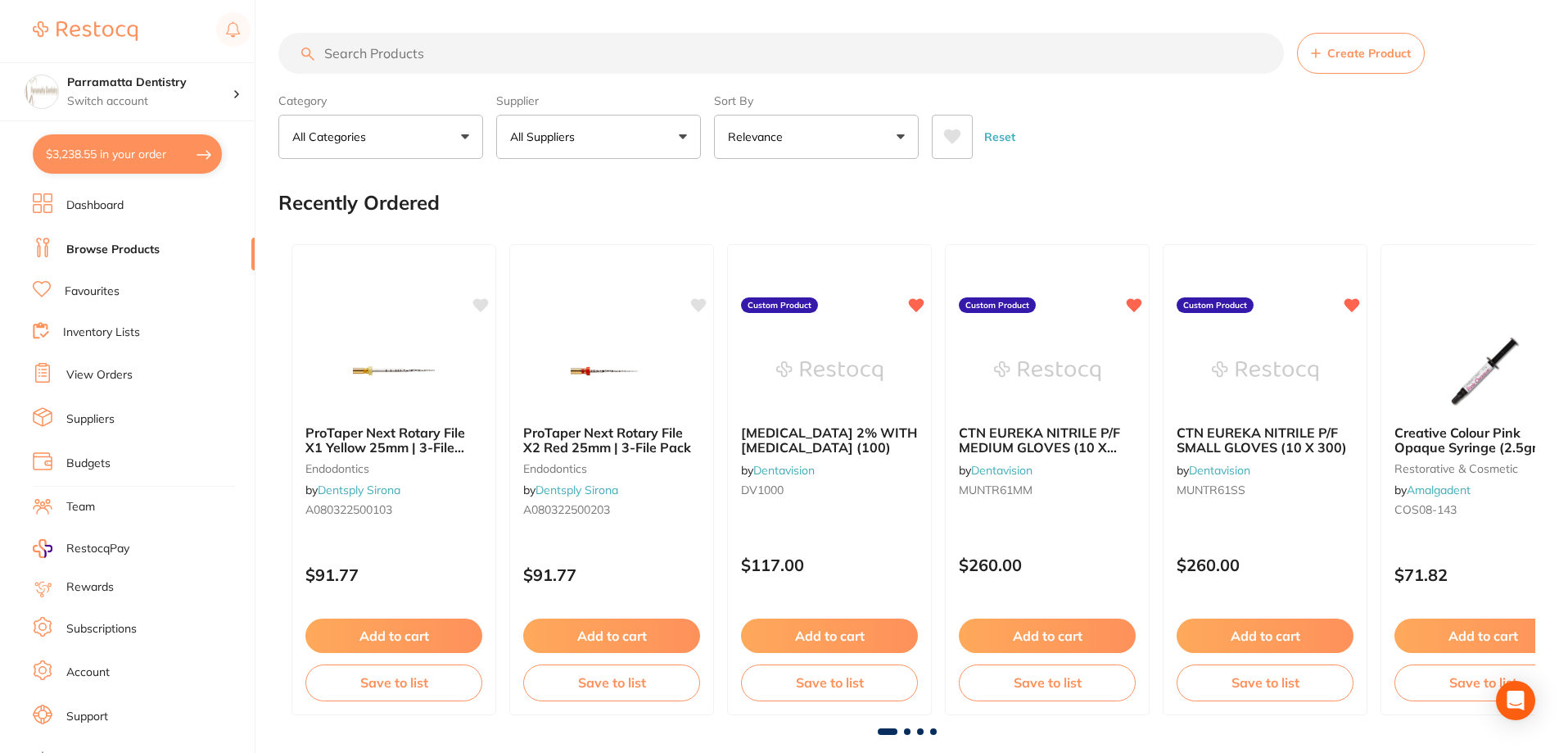
click at [411, 52] on input "search" at bounding box center [781, 53] width 1005 height 41
type input "s"
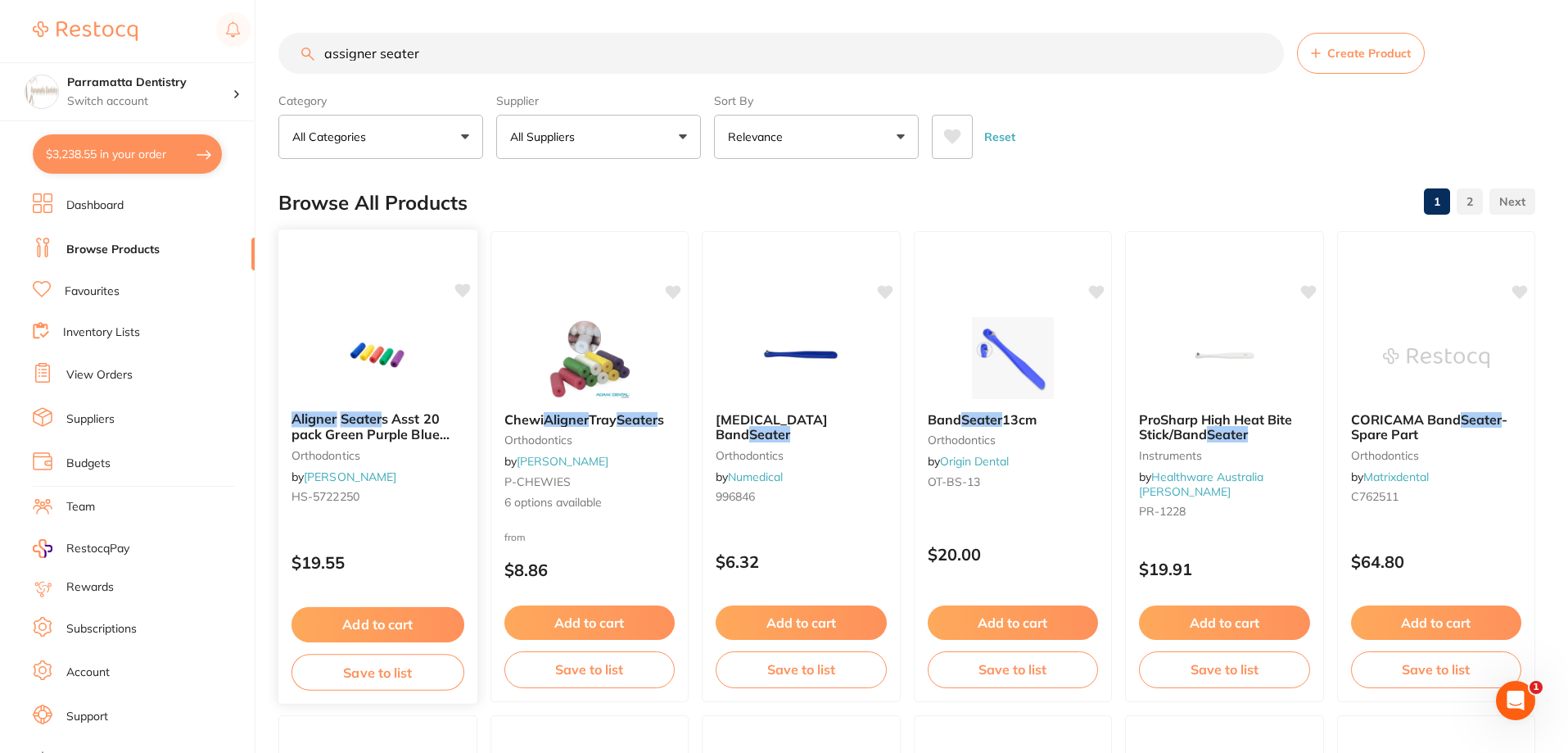
type input "assigner seater"
drag, startPoint x: 387, startPoint y: 613, endPoint x: 849, endPoint y: 522, distance: 470.9
click at [387, 613] on button "Add to cart" at bounding box center [377, 623] width 171 height 34
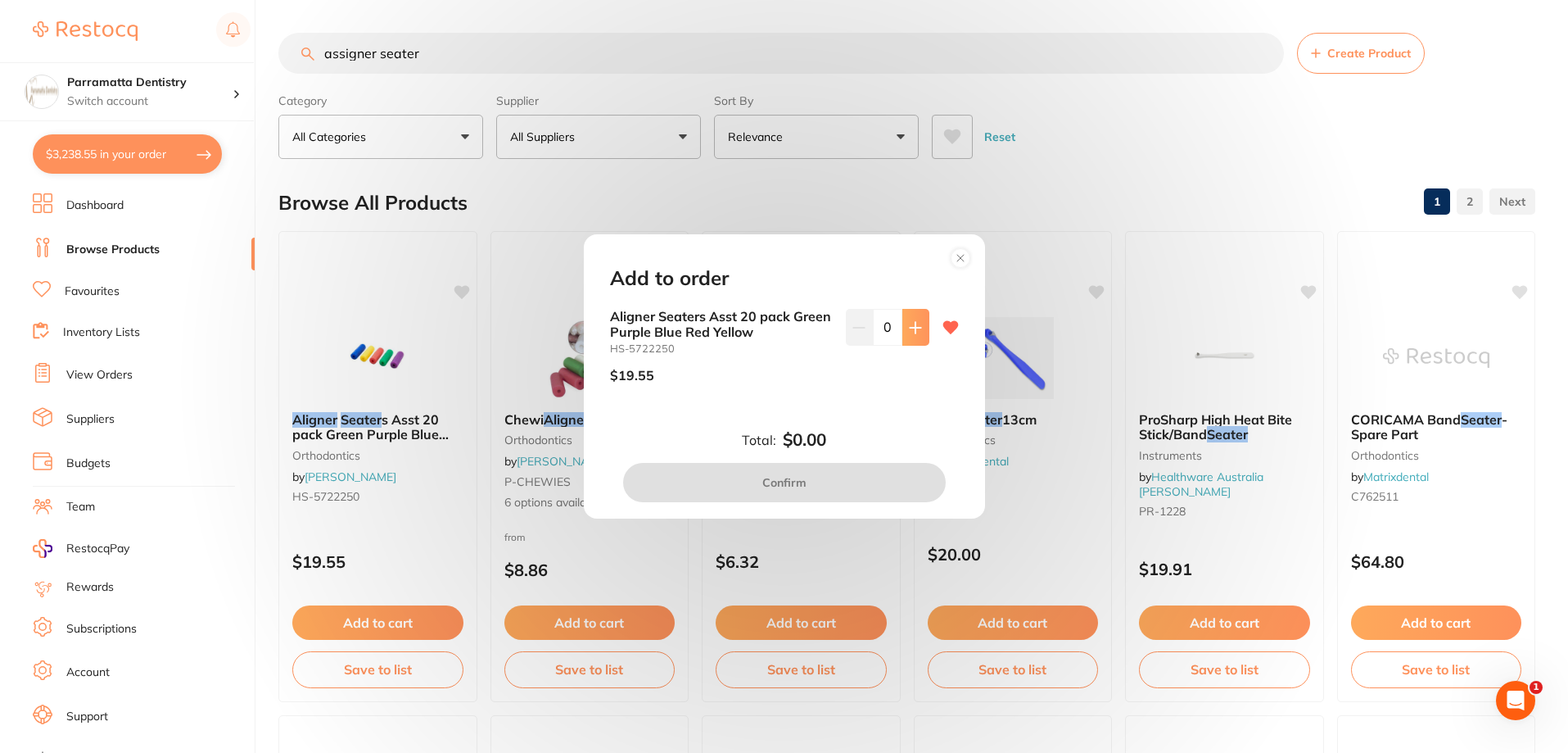
click at [904, 327] on button at bounding box center [915, 326] width 27 height 36
click at [911, 340] on button at bounding box center [915, 326] width 27 height 36
type input "2"
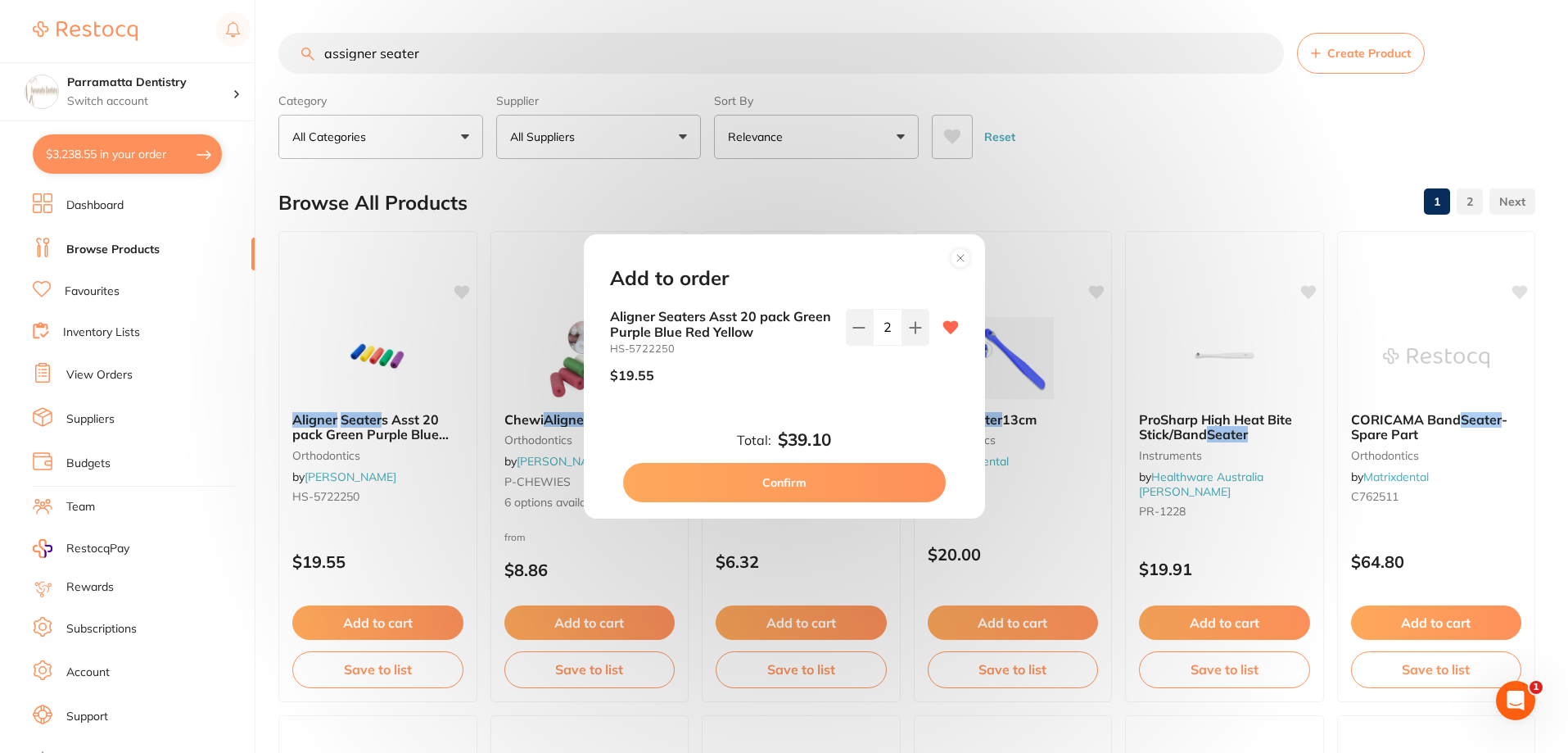
click at [836, 480] on button "Confirm" at bounding box center [784, 482] width 322 height 39
checkbox input "false"
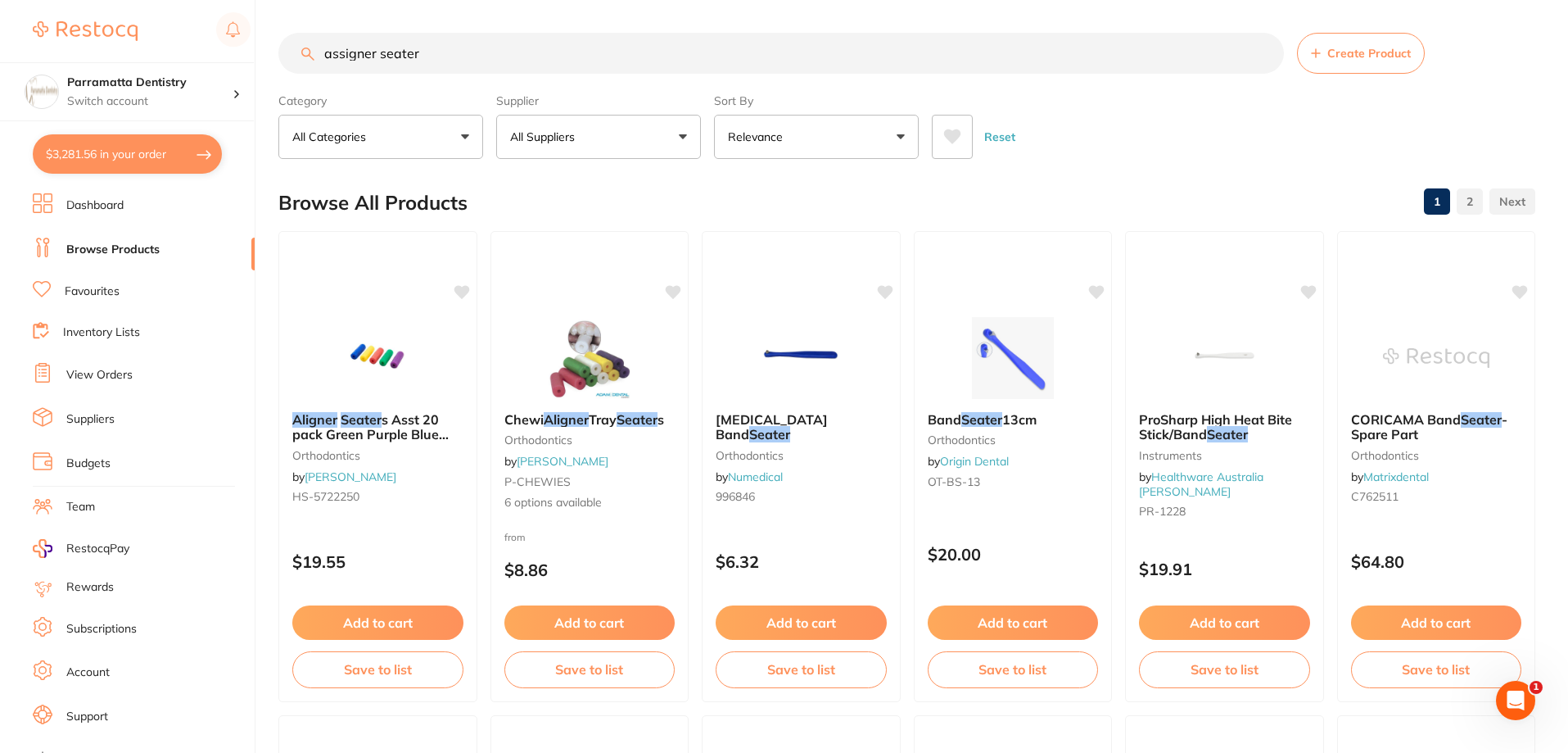
drag, startPoint x: 387, startPoint y: 54, endPoint x: 254, endPoint y: 60, distance: 133.1
click at [262, 58] on div "$3,281.56 Parramatta Dentistry Switch account Parramatta Dentistry $3,281.56 in…" at bounding box center [784, 376] width 1568 height 753
type input "e"
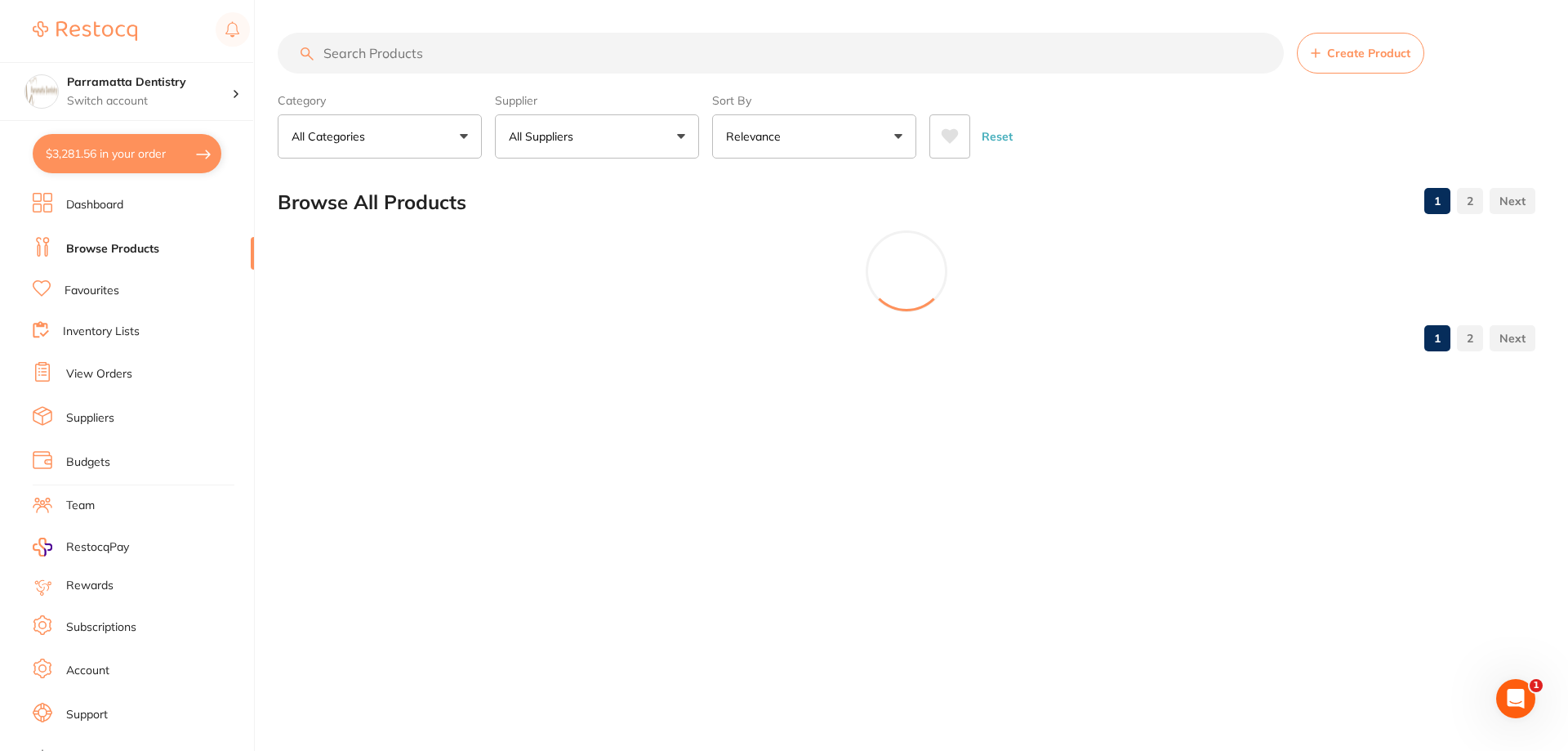
type input "e"
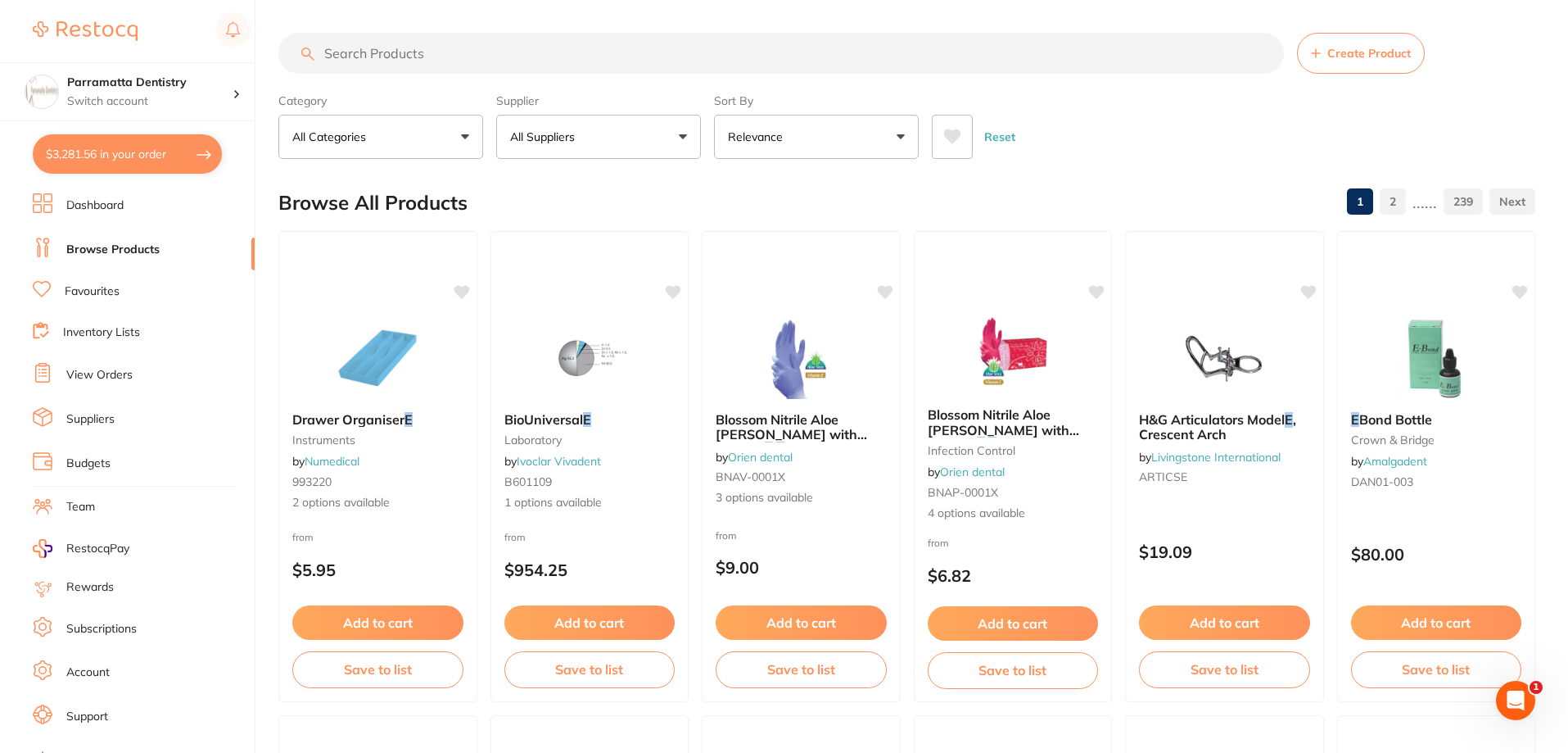
type input "e"
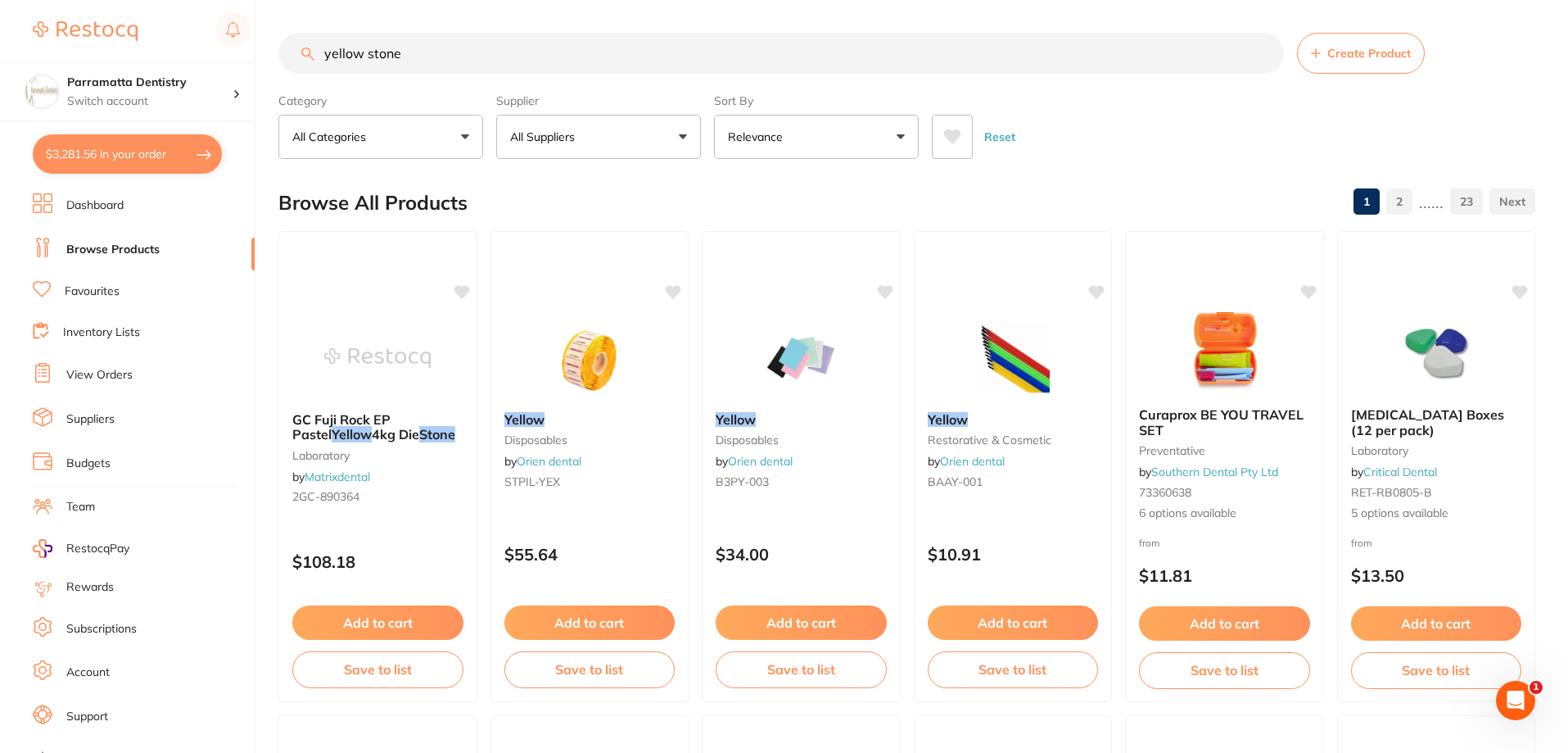
click at [371, 52] on input "yellow stone" at bounding box center [781, 53] width 1005 height 41
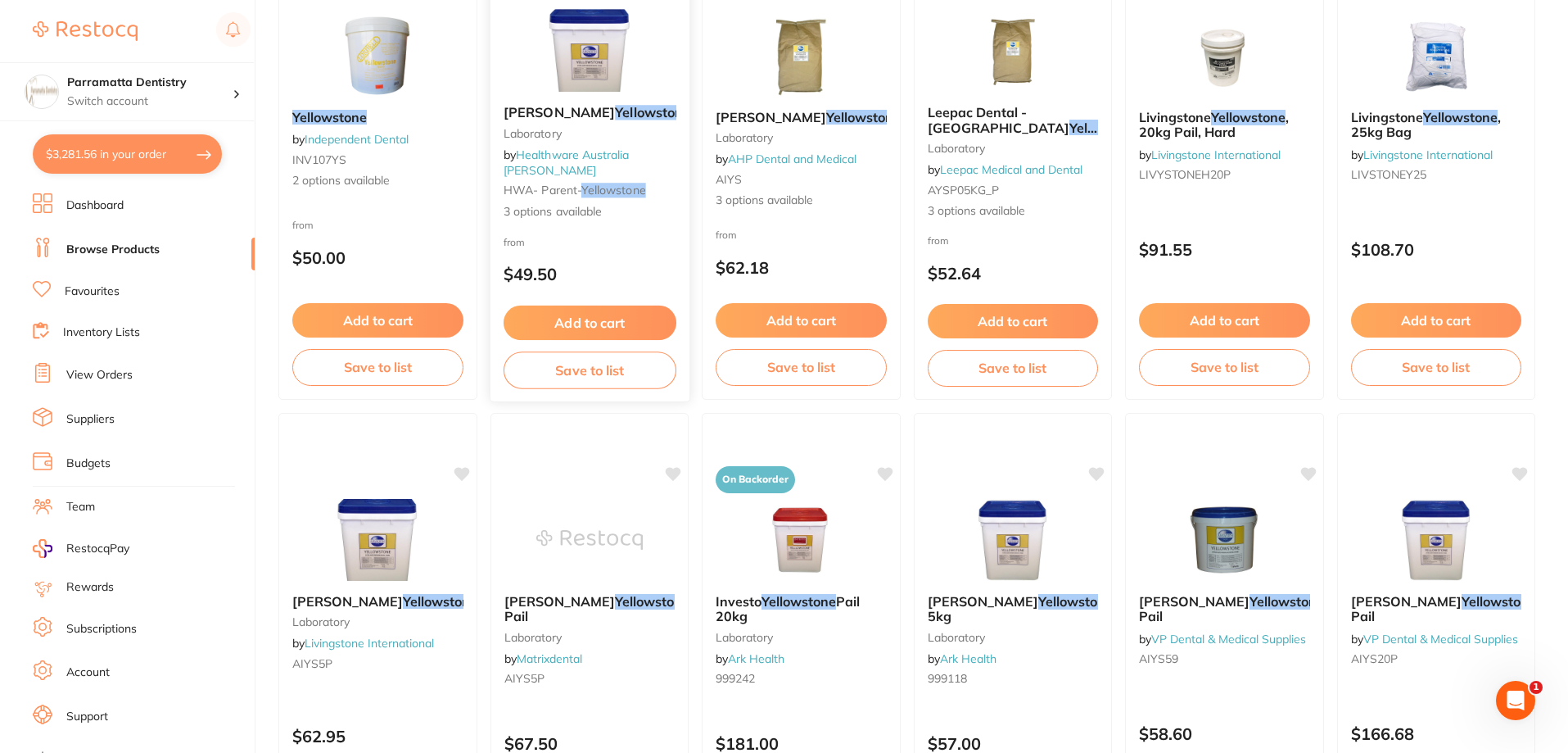
scroll to position [327, 0]
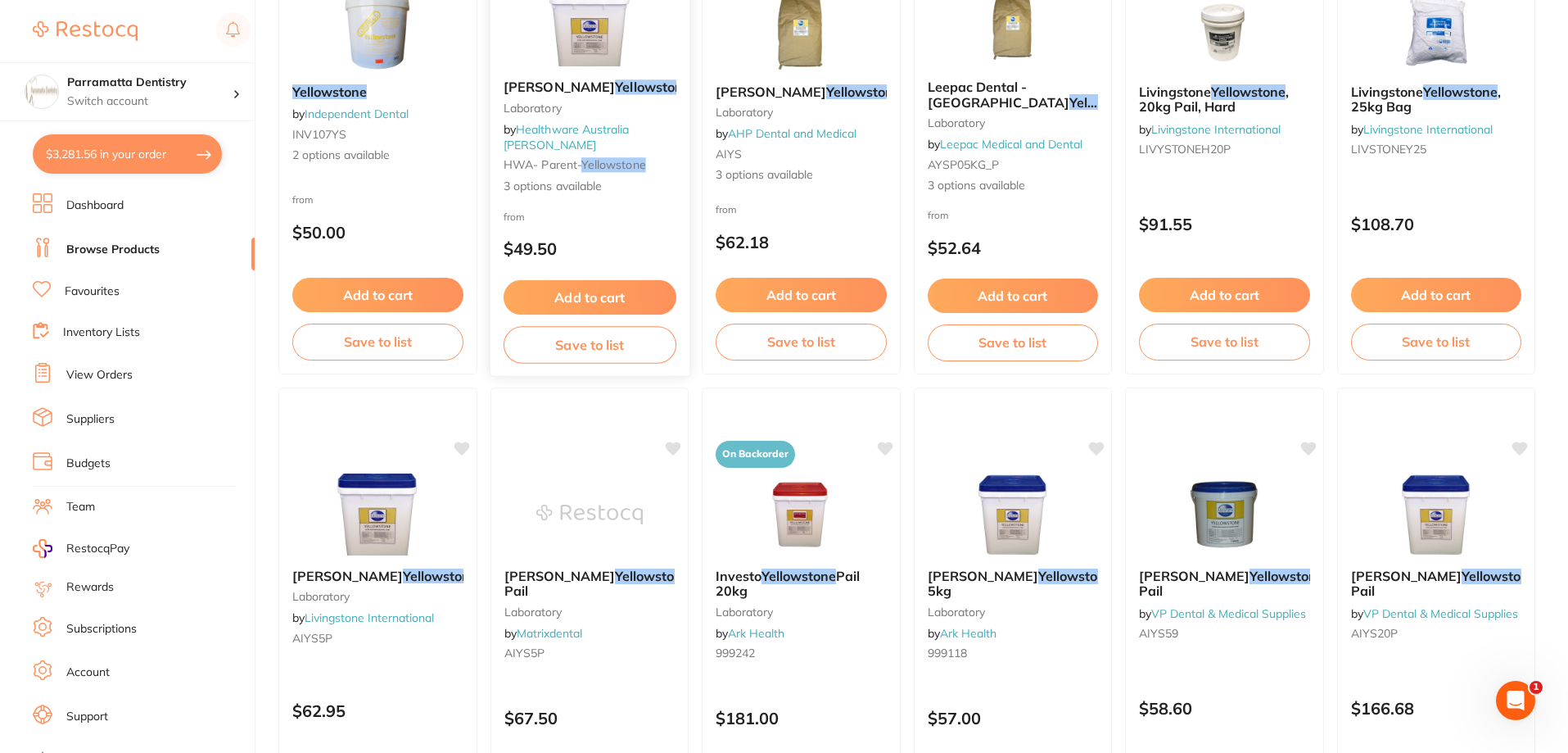
type input "yellowstone"
click at [581, 43] on img at bounding box center [589, 25] width 107 height 83
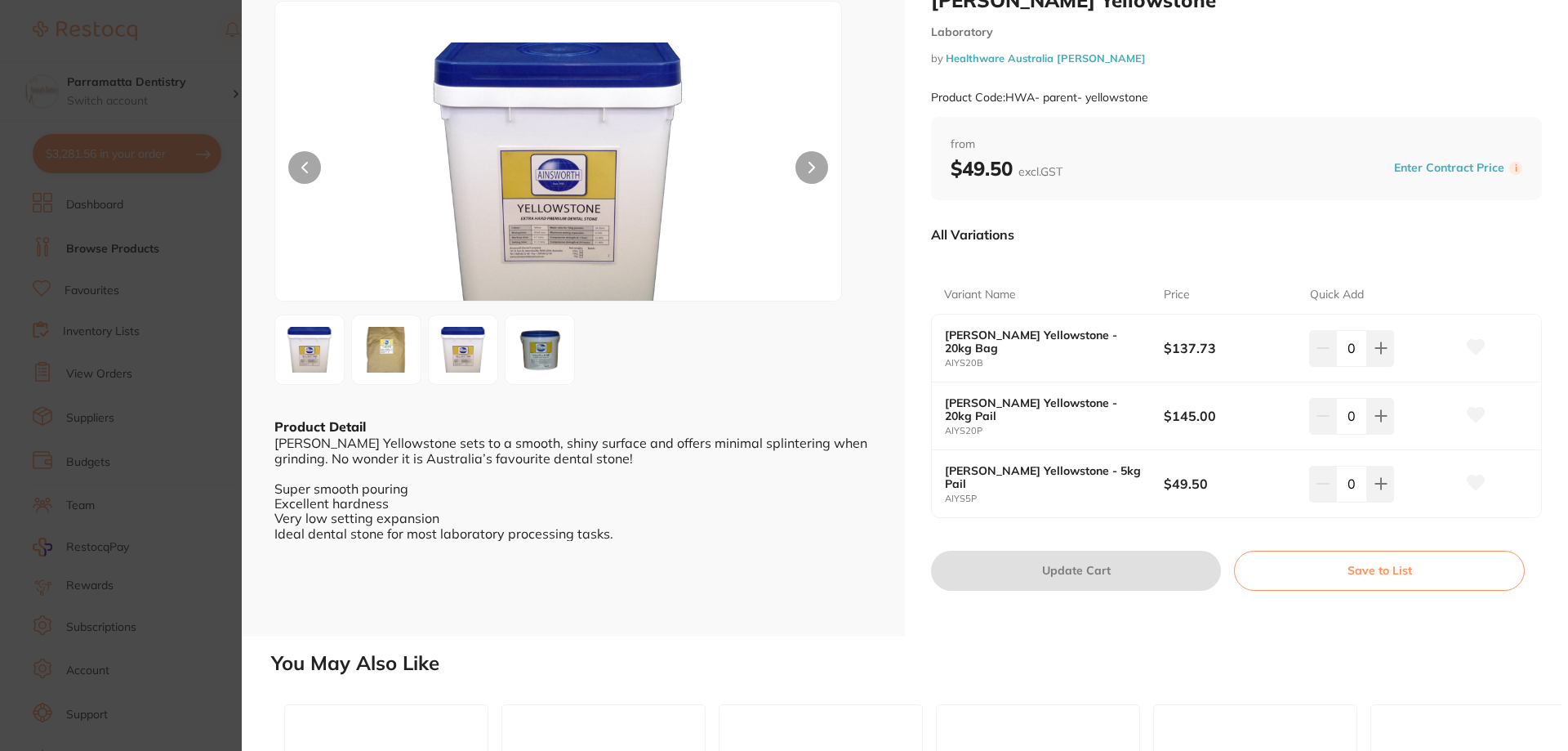
scroll to position [82, 0]
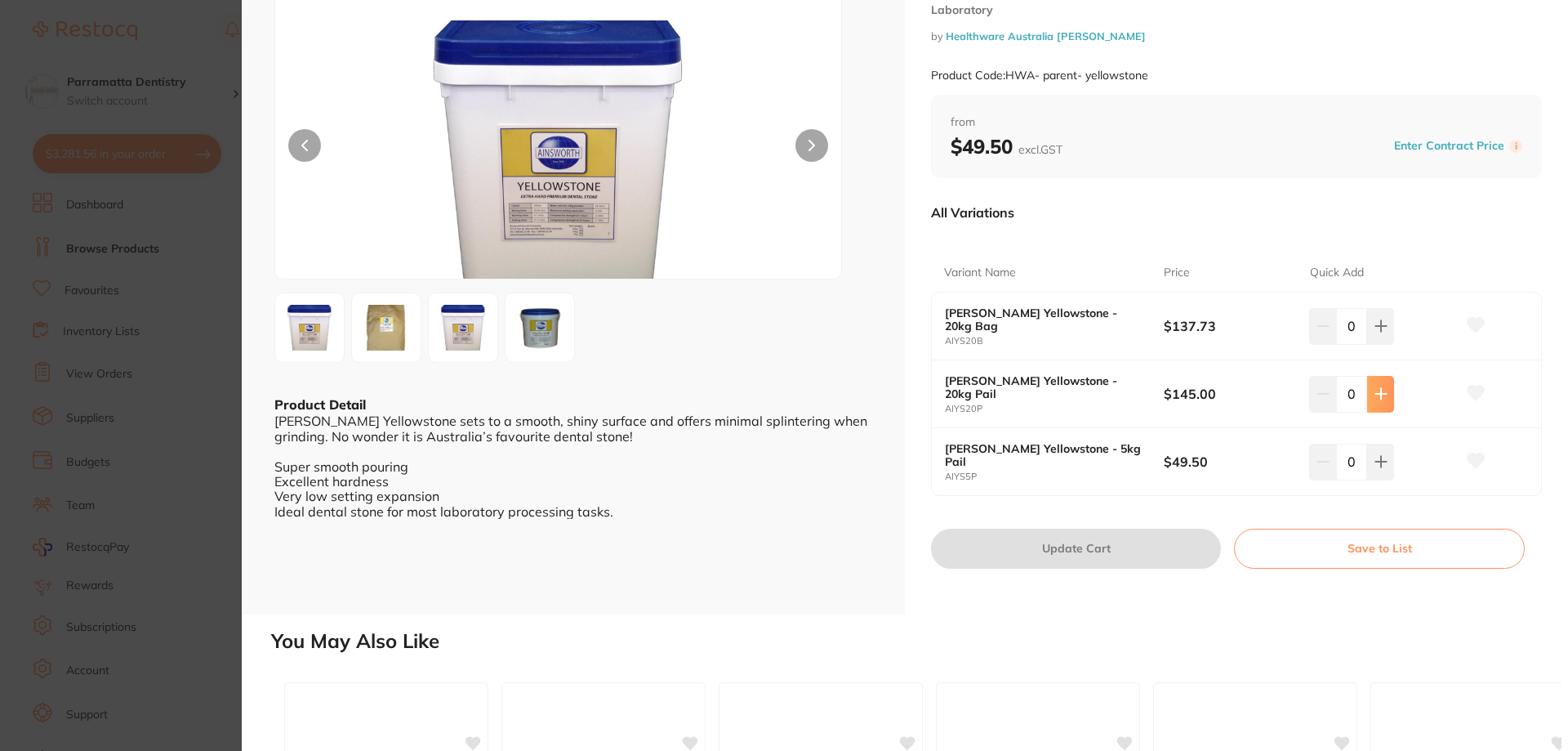
click at [1375, 393] on icon at bounding box center [1380, 393] width 11 height 11
type input "1"
click at [1150, 545] on button "Update Cart" at bounding box center [1076, 548] width 290 height 39
checkbox input "false"
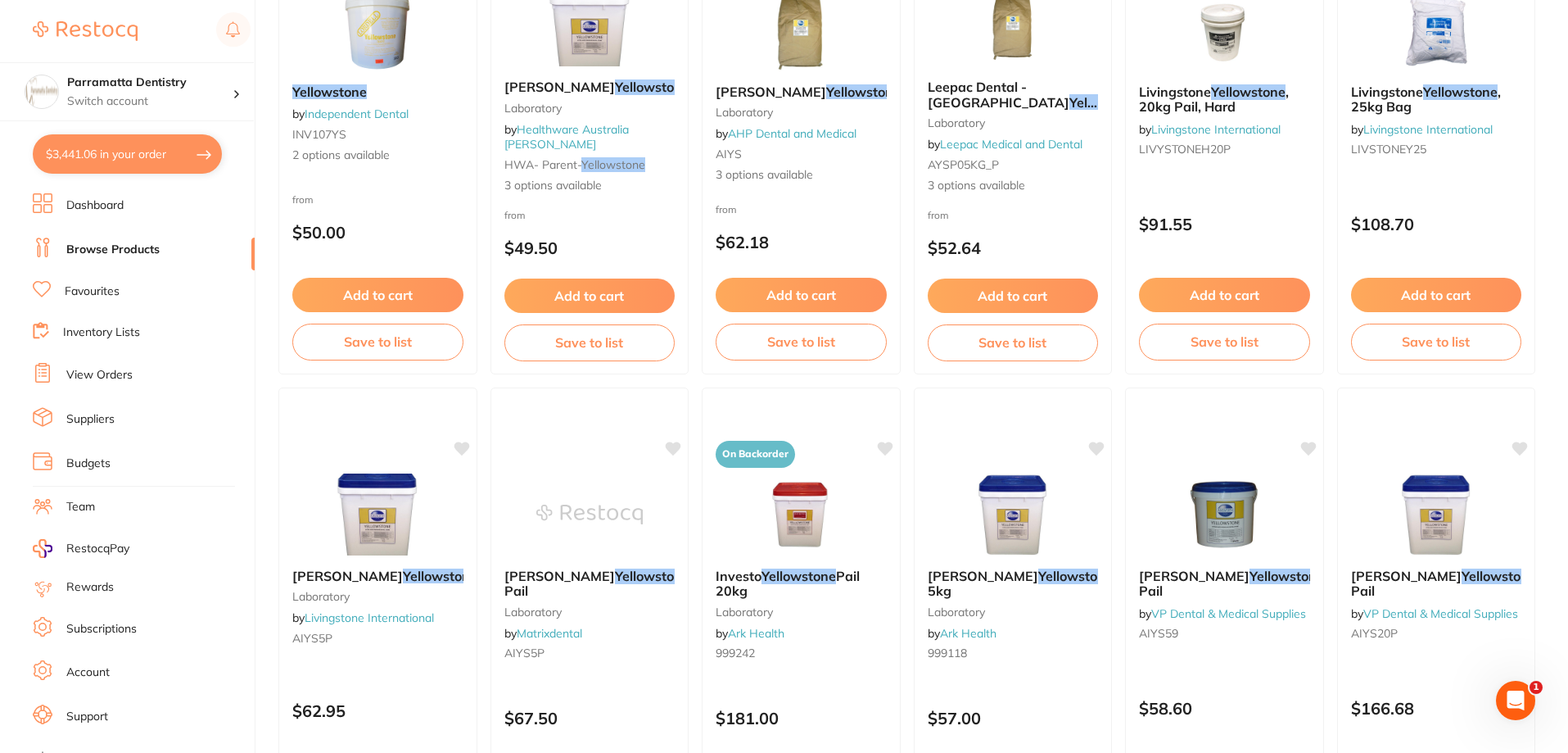
click at [131, 151] on button "$3,441.06 in your order" at bounding box center [127, 154] width 189 height 39
checkbox input "true"
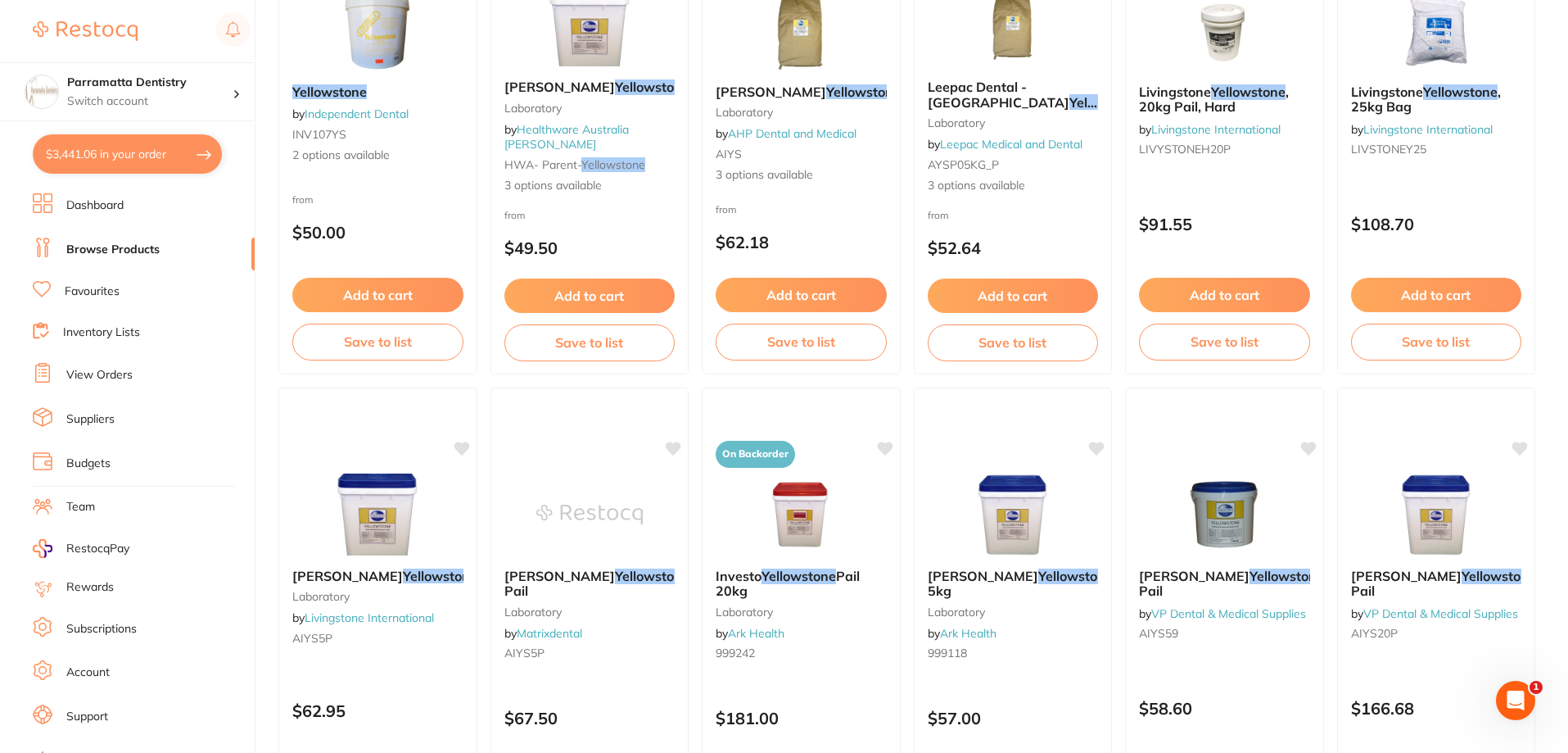
checkbox input "true"
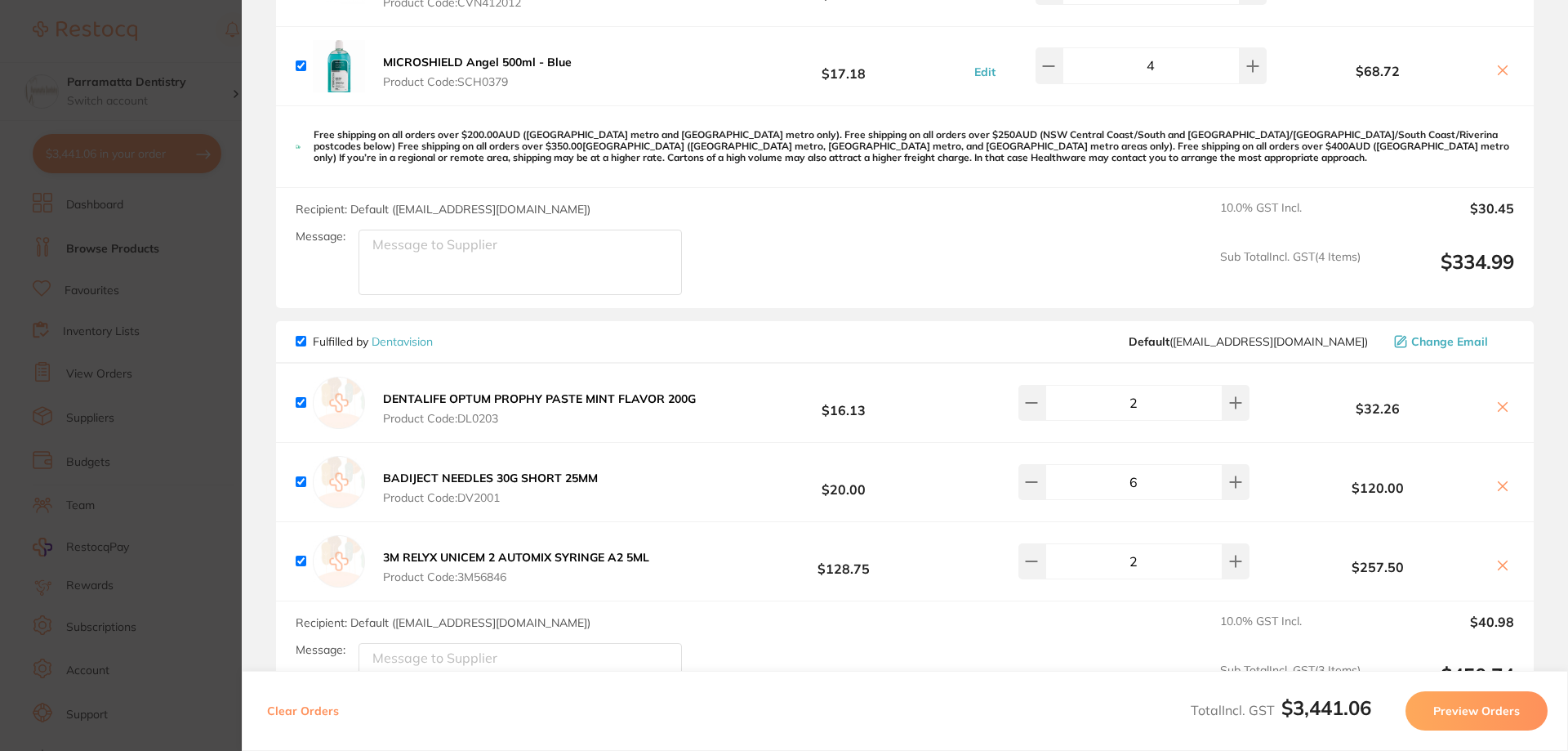
scroll to position [3730, 0]
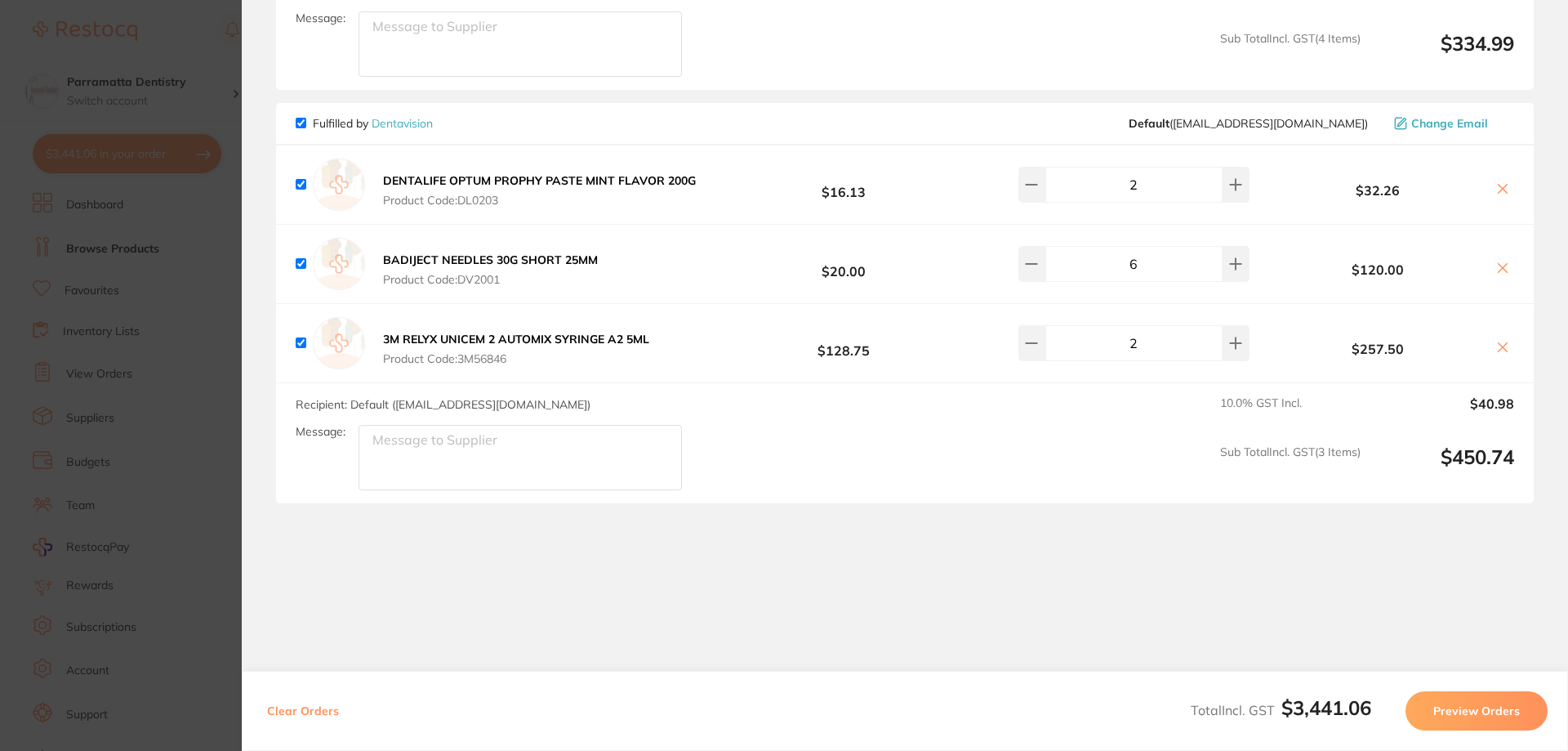
click at [219, 541] on section "Update RRP Set your pre negotiated price for this item. Item Agreed RRP (excl. …" at bounding box center [784, 376] width 1568 height 751
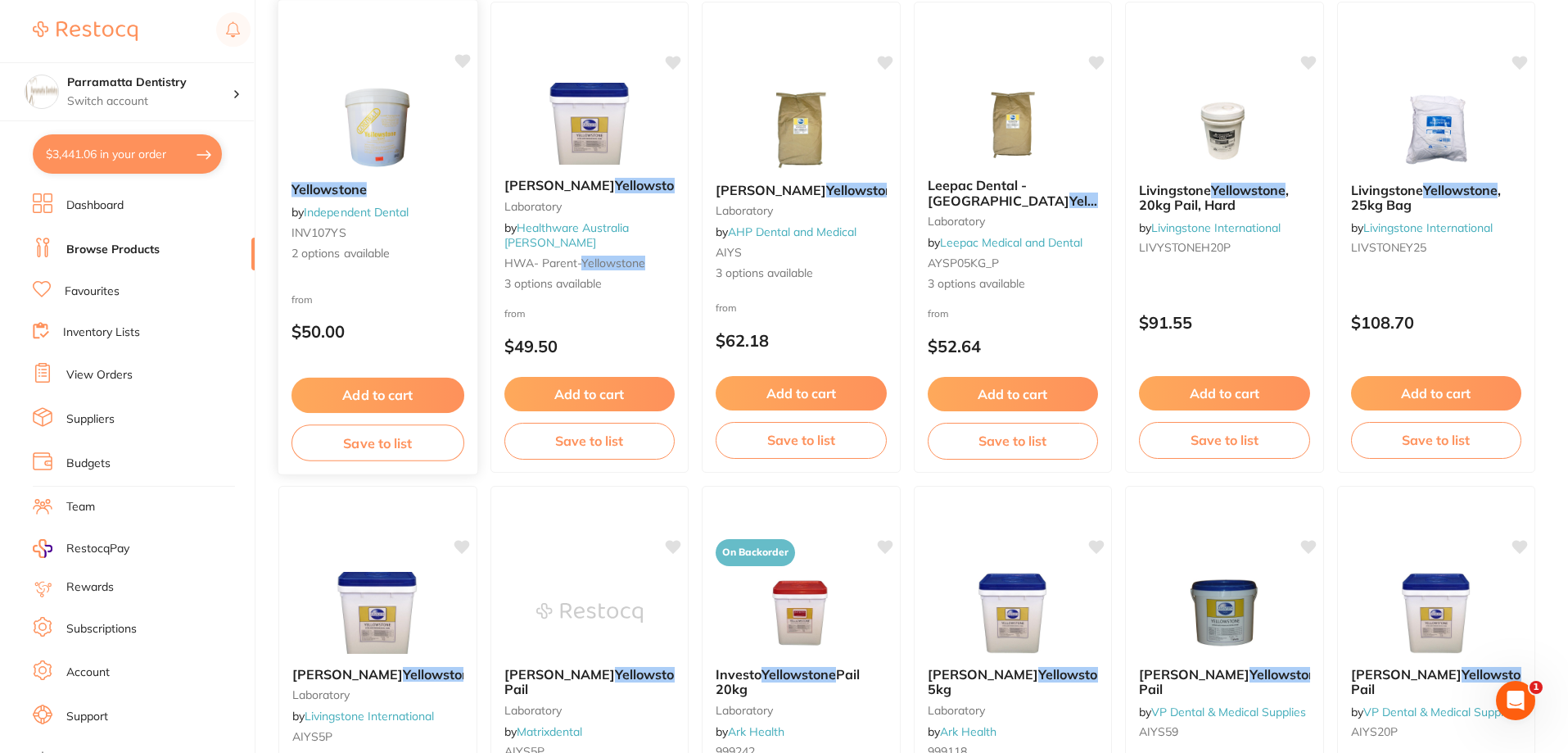
scroll to position [0, 0]
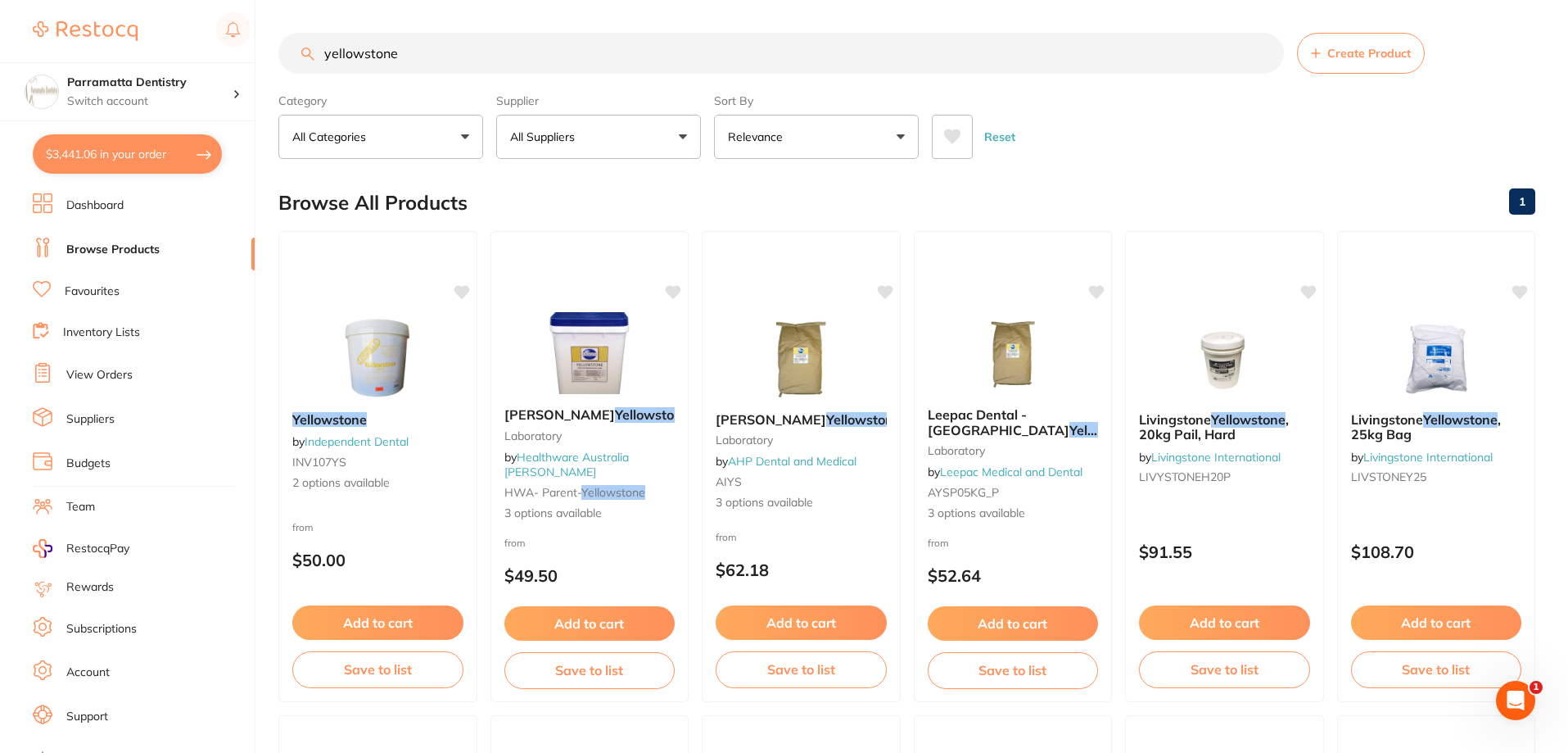
drag, startPoint x: 415, startPoint y: 50, endPoint x: 200, endPoint y: 60, distance: 215.2
click at [200, 60] on div "$3,441.06 Parramatta Dentistry Switch account Parramatta Dentistry $3,441.06 in…" at bounding box center [784, 376] width 1568 height 753
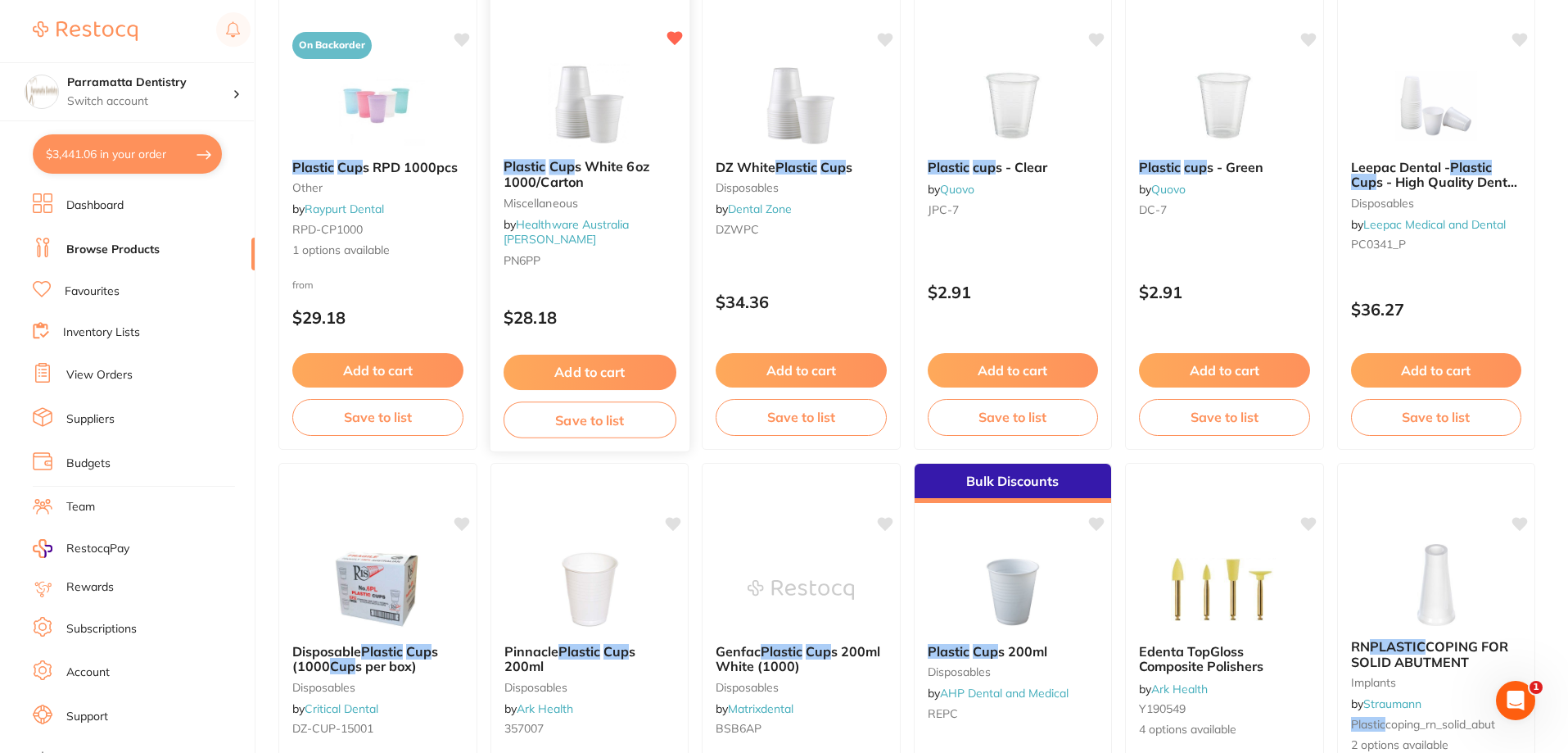
scroll to position [737, 0]
type input "plastic cup"
click at [601, 366] on button "Add to cart" at bounding box center [589, 371] width 173 height 35
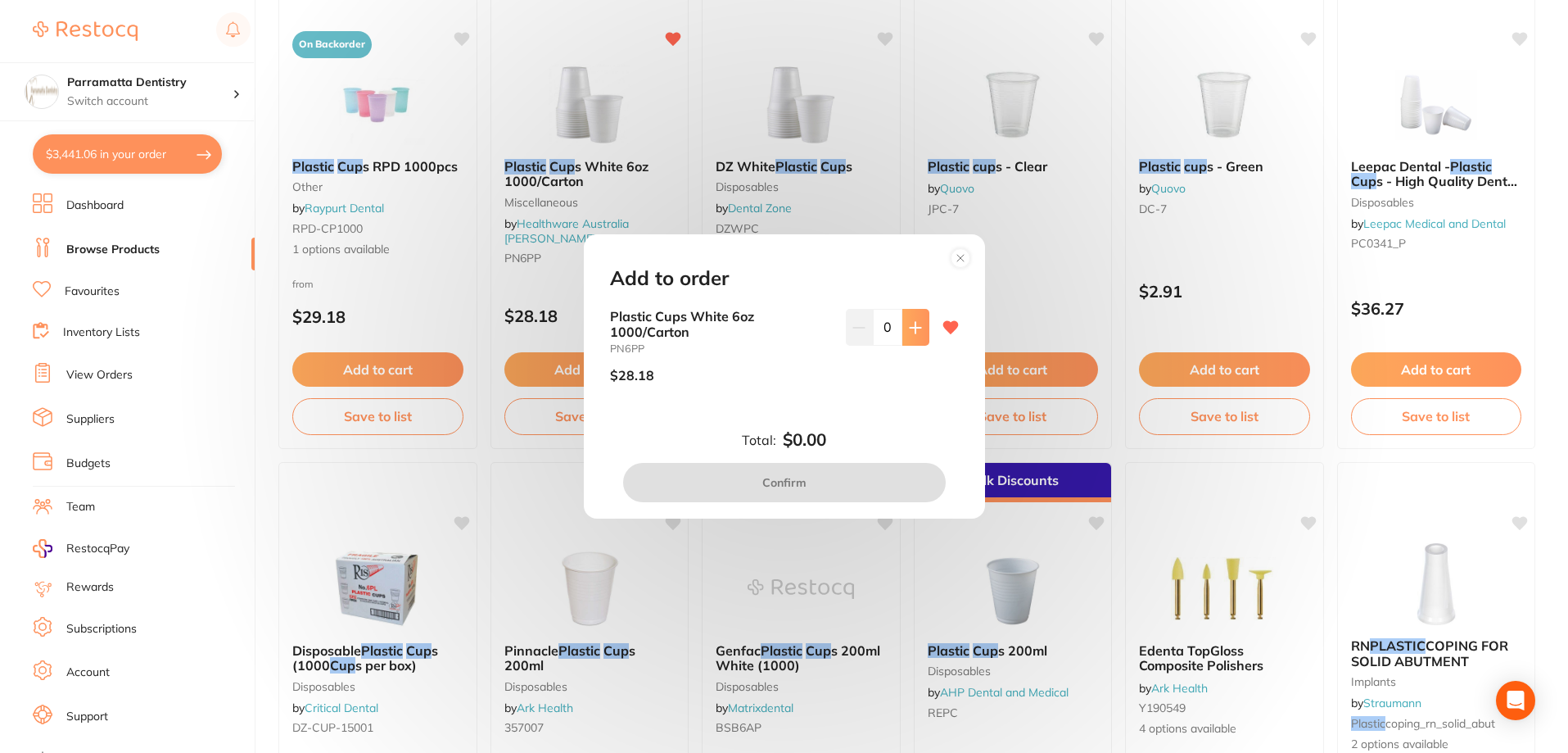
click at [906, 334] on button at bounding box center [915, 326] width 27 height 36
type input "1"
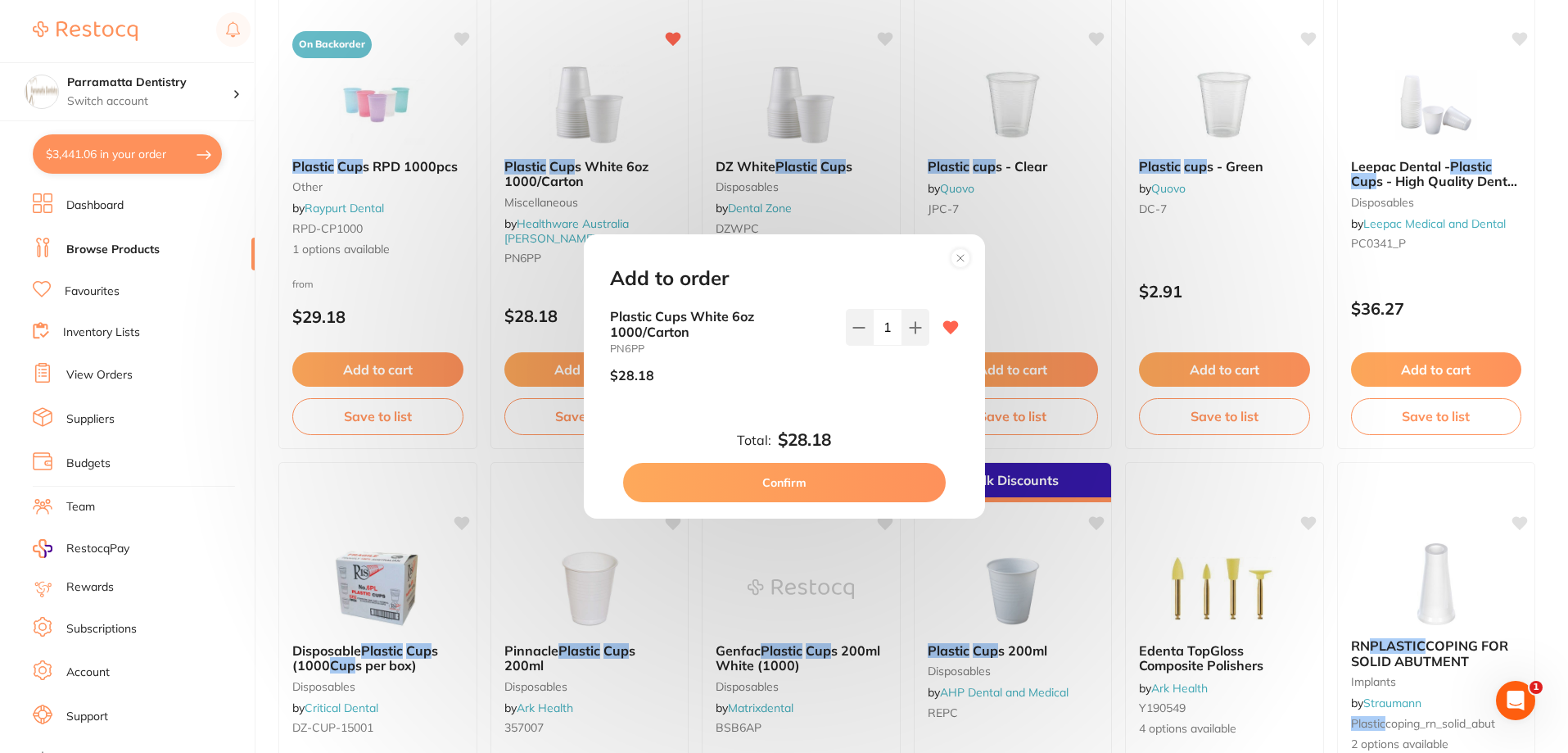
scroll to position [0, 0]
click at [861, 474] on button "Confirm" at bounding box center [784, 482] width 322 height 39
checkbox input "false"
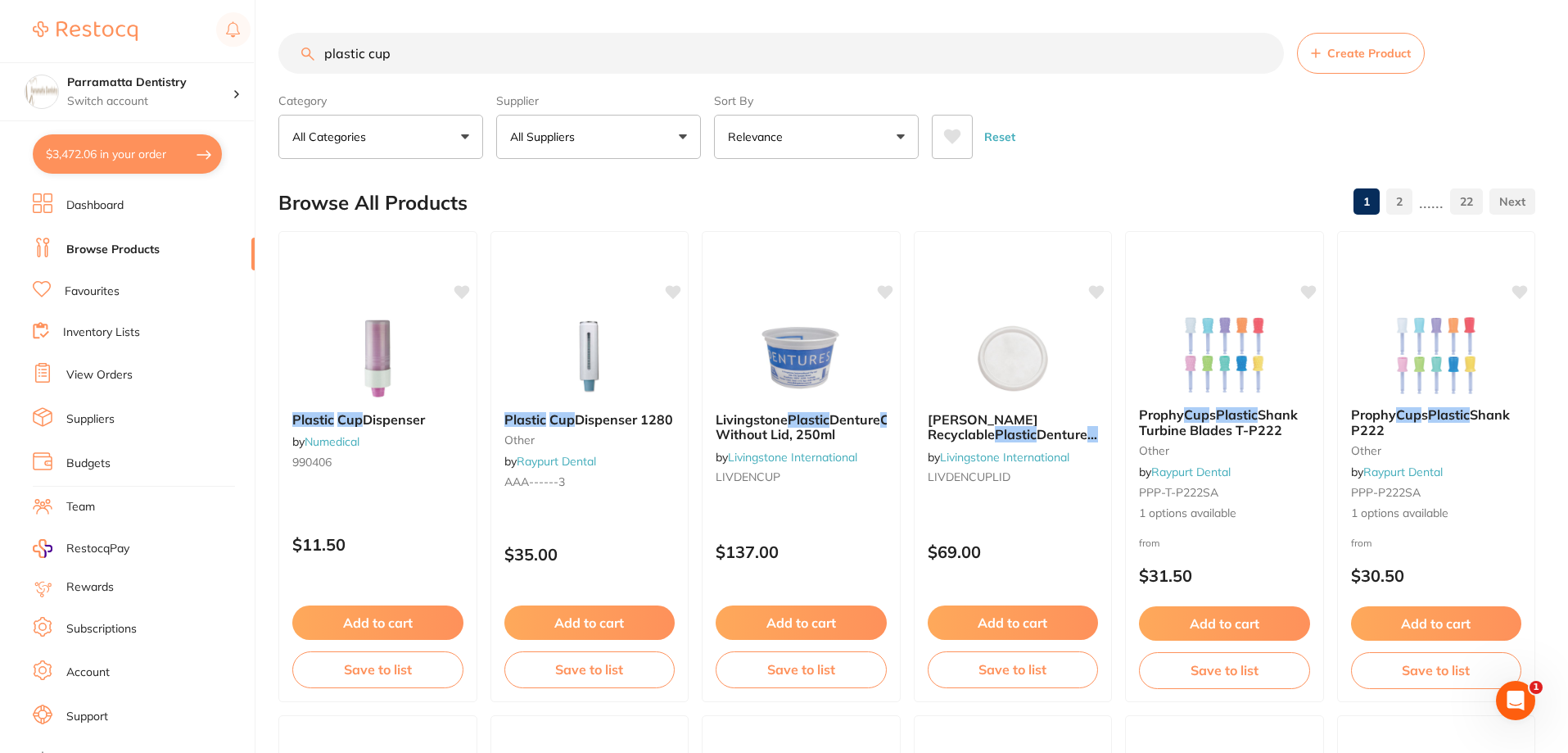
drag, startPoint x: 427, startPoint y: 57, endPoint x: 1571, endPoint y: 65, distance: 1144.0
click at [267, 51] on div "$3,472.06 Parramatta Dentistry Switch account Parramatta Dentistry $3,472.06 in…" at bounding box center [784, 376] width 1568 height 753
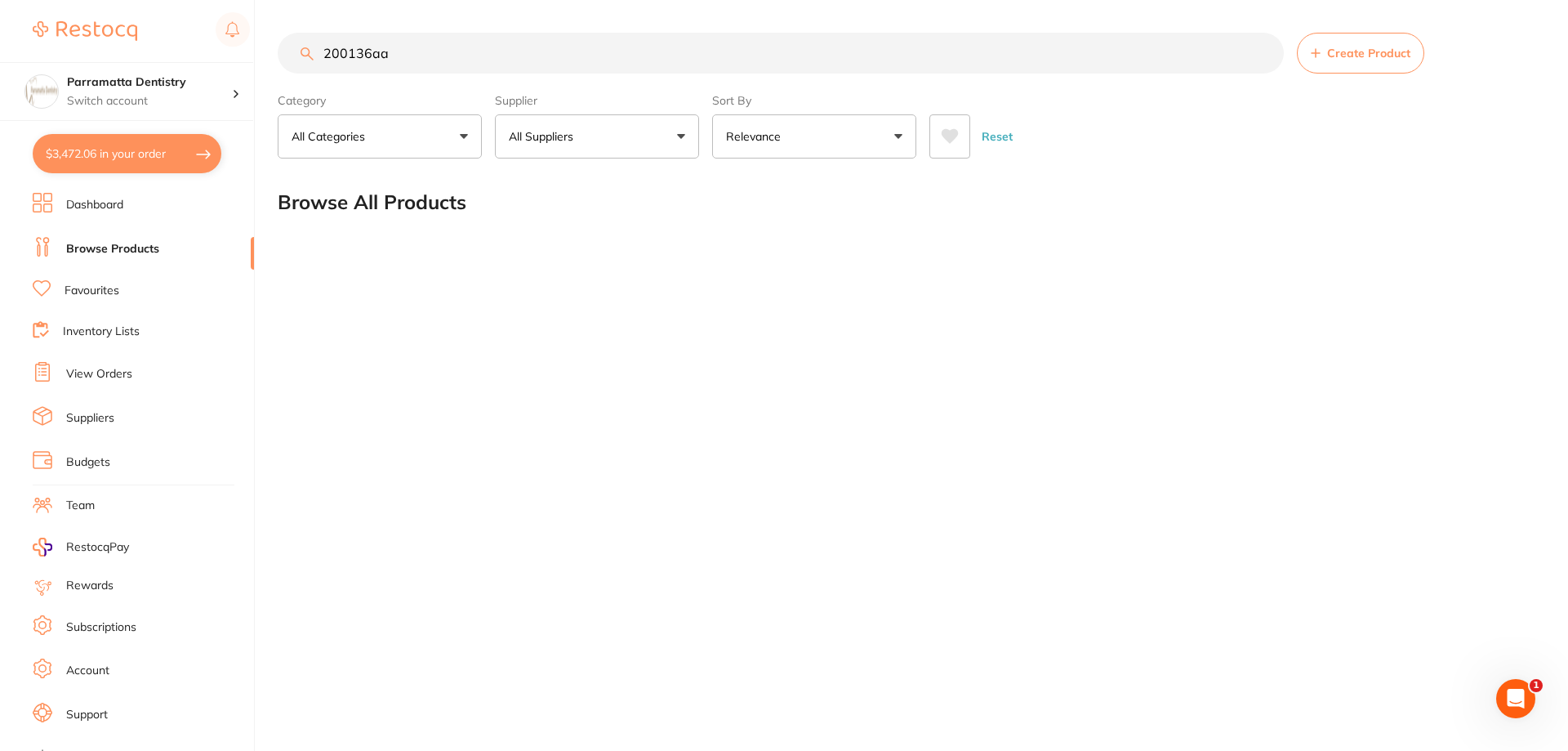
type input "200136aa"
click at [101, 286] on link "Favourites" at bounding box center [92, 290] width 55 height 16
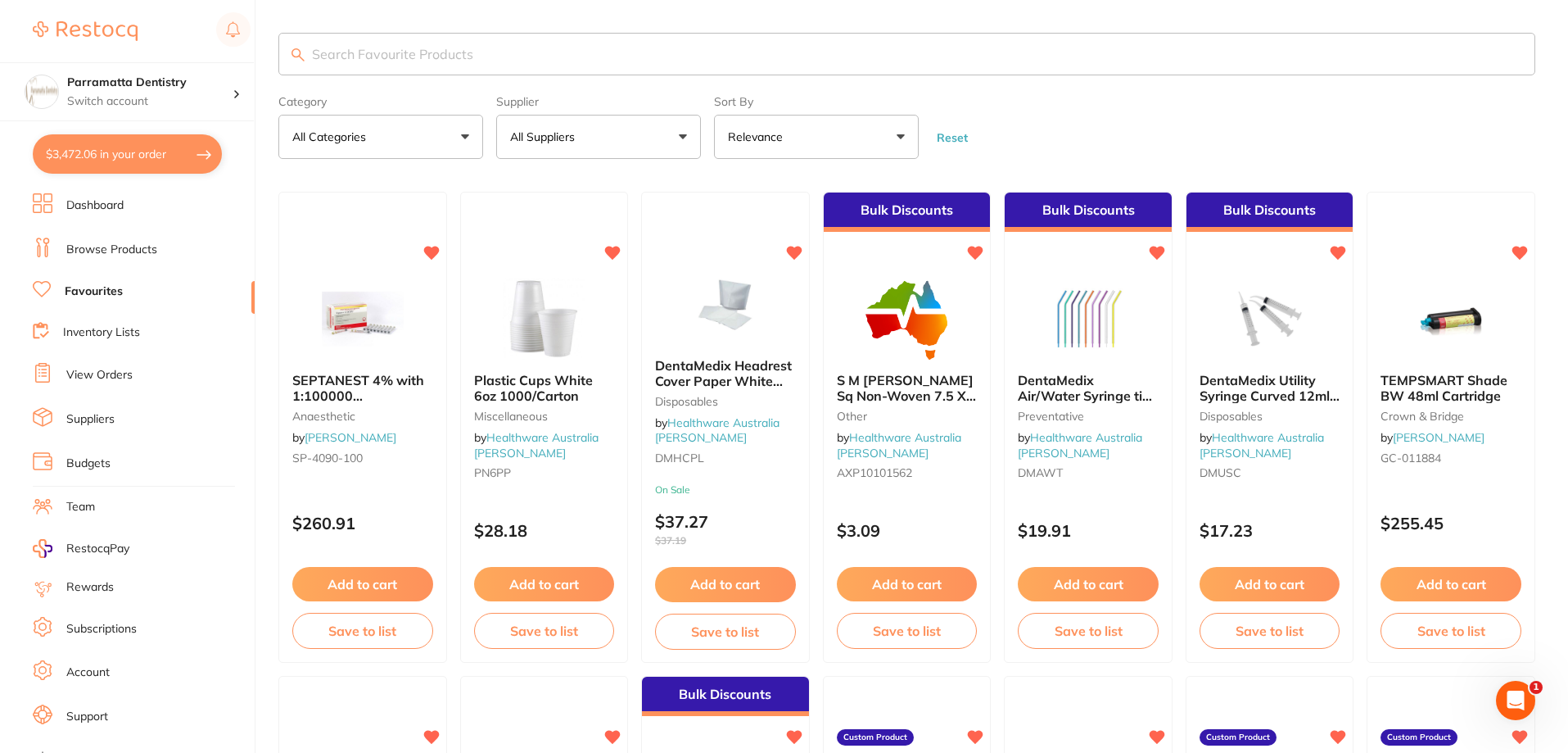
click at [601, 126] on button "All Suppliers" at bounding box center [599, 137] width 205 height 44
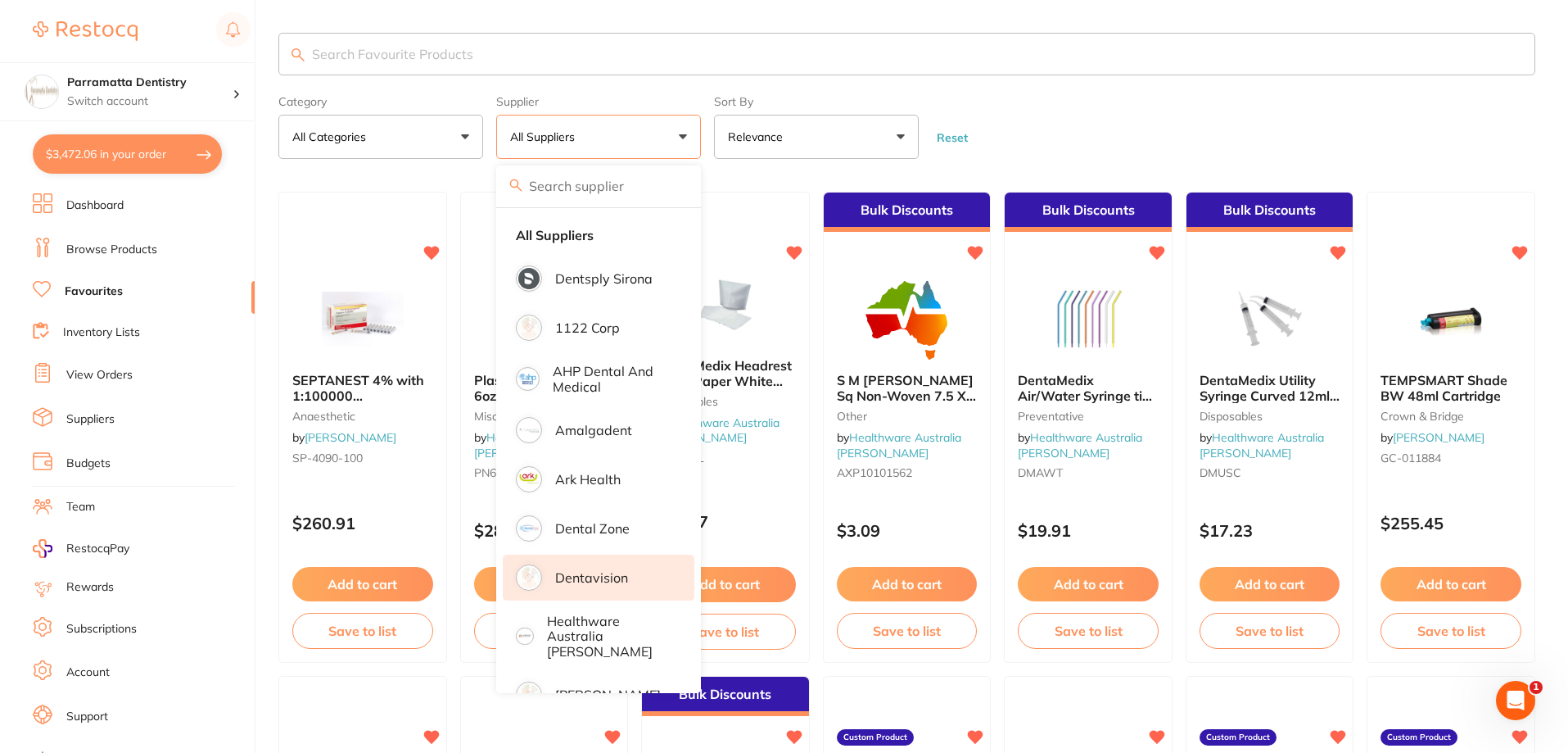
click at [580, 573] on p "Dentavision" at bounding box center [591, 577] width 73 height 15
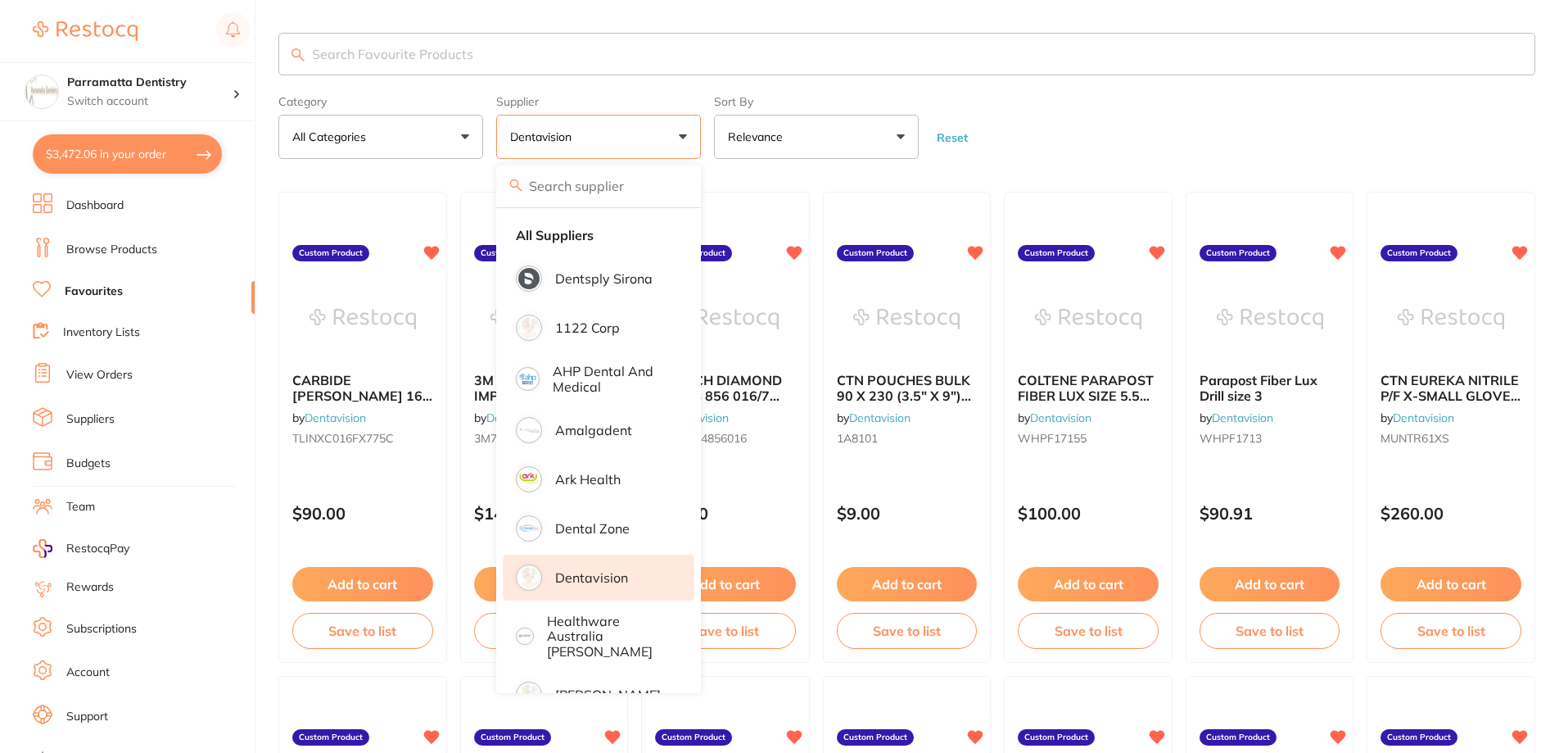
click at [509, 66] on input "search" at bounding box center [906, 54] width 1257 height 43
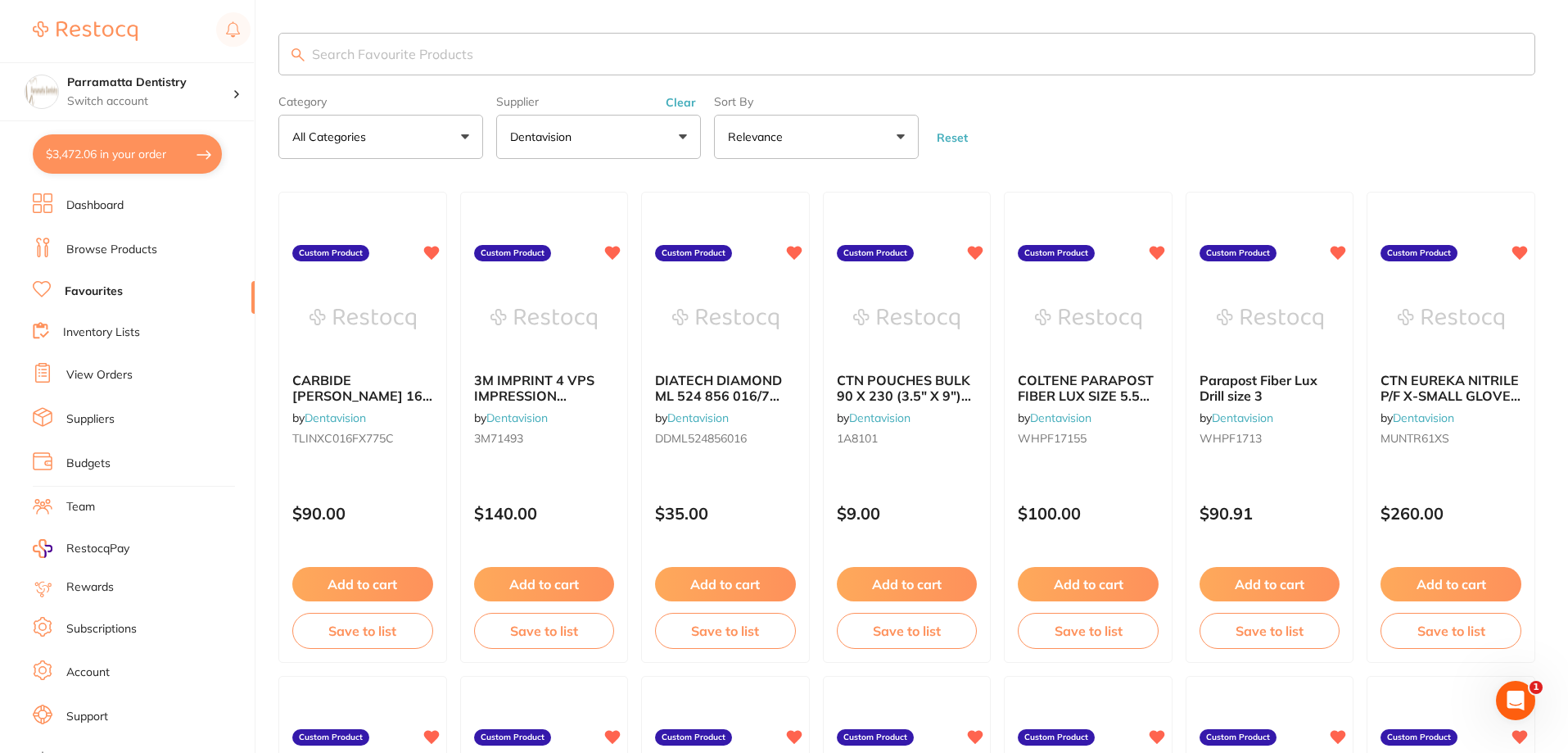
type input "i"
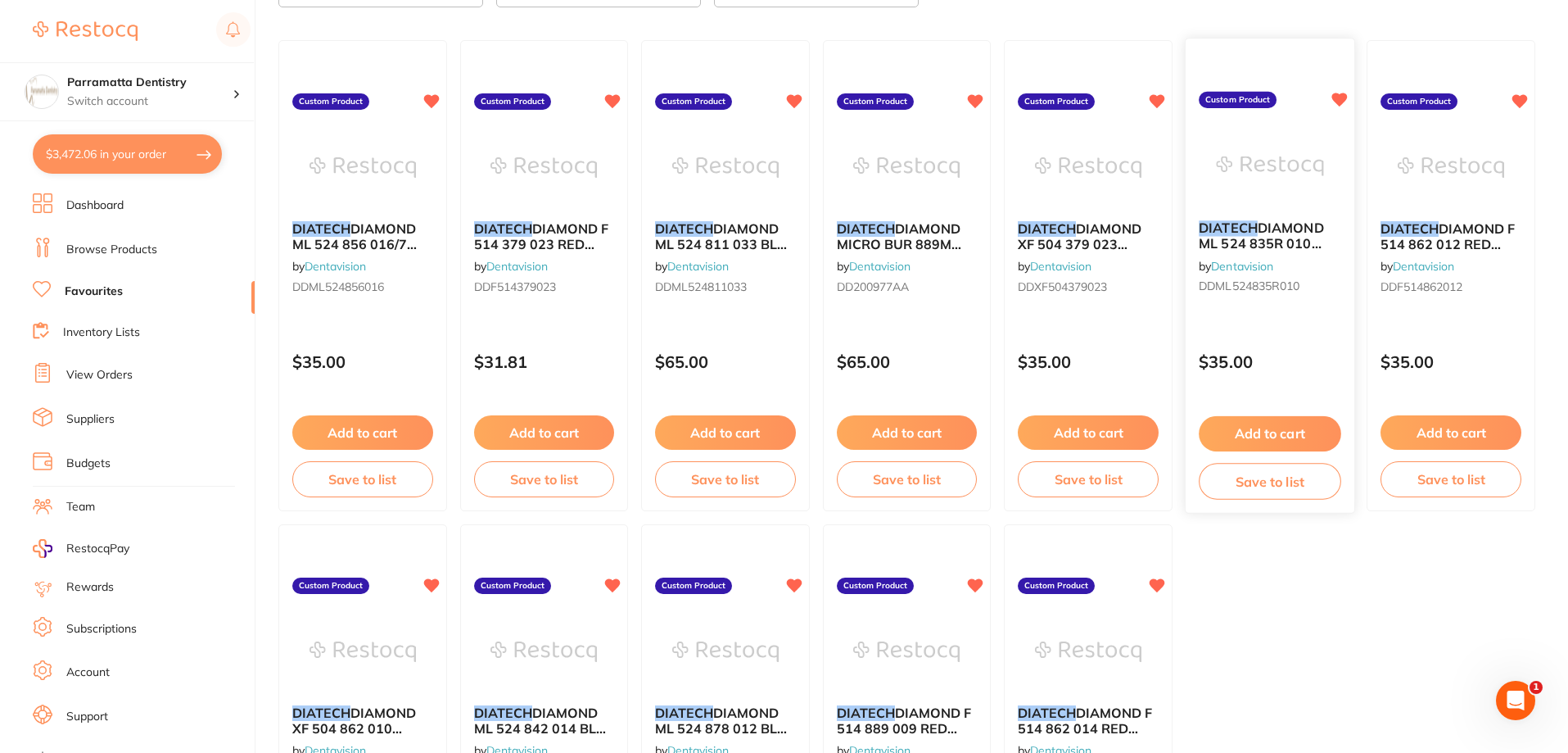
scroll to position [234, 0]
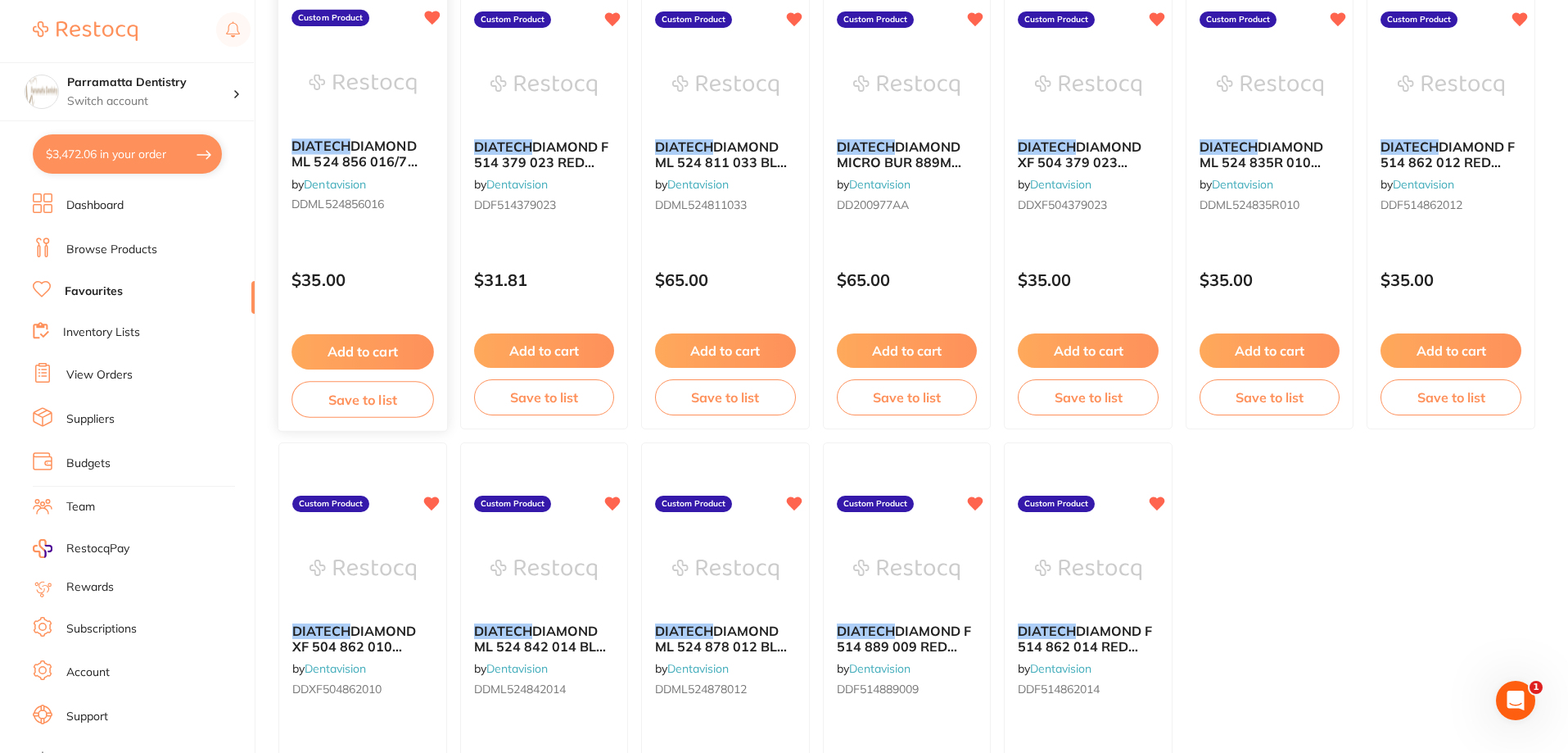
type input "diatech"
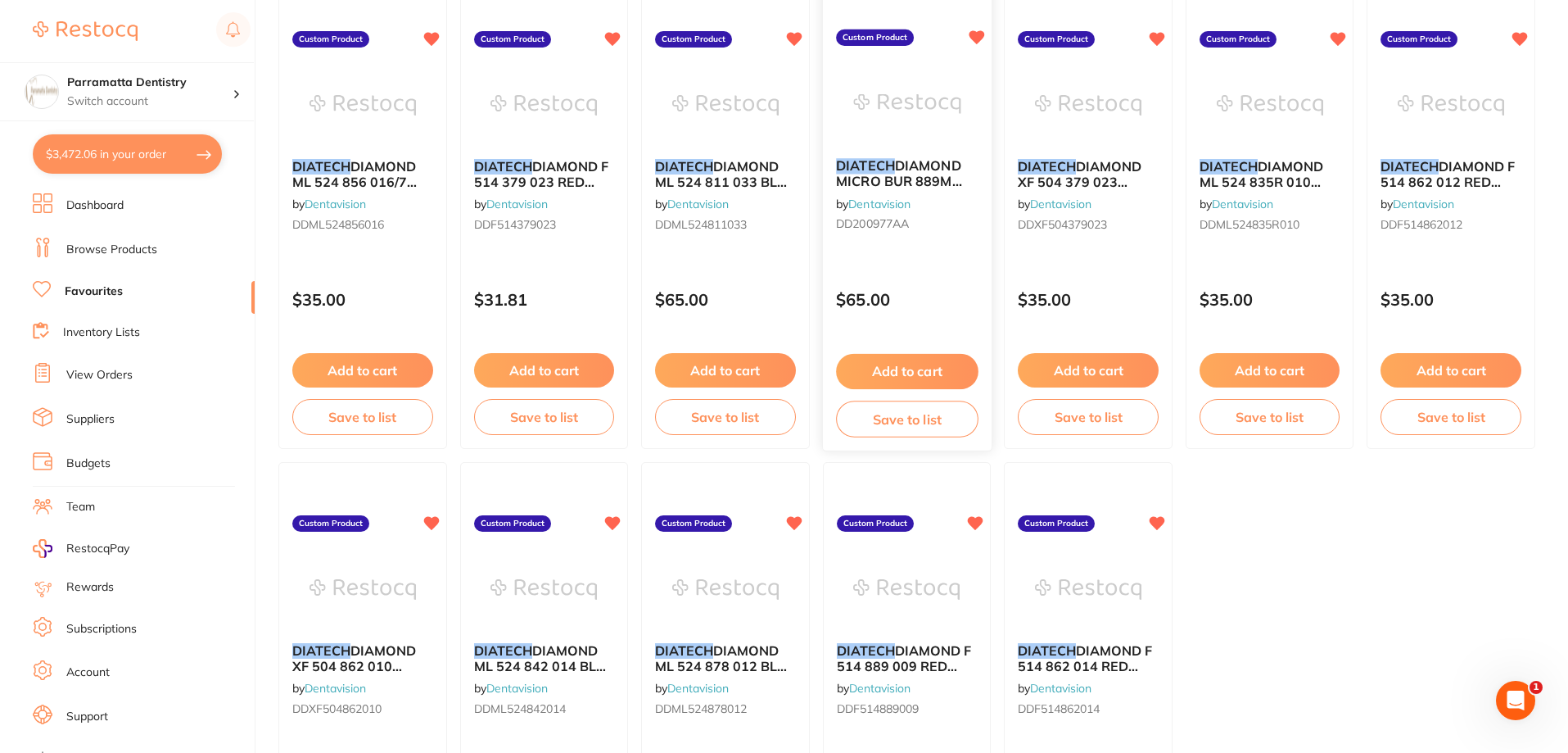
scroll to position [152, 0]
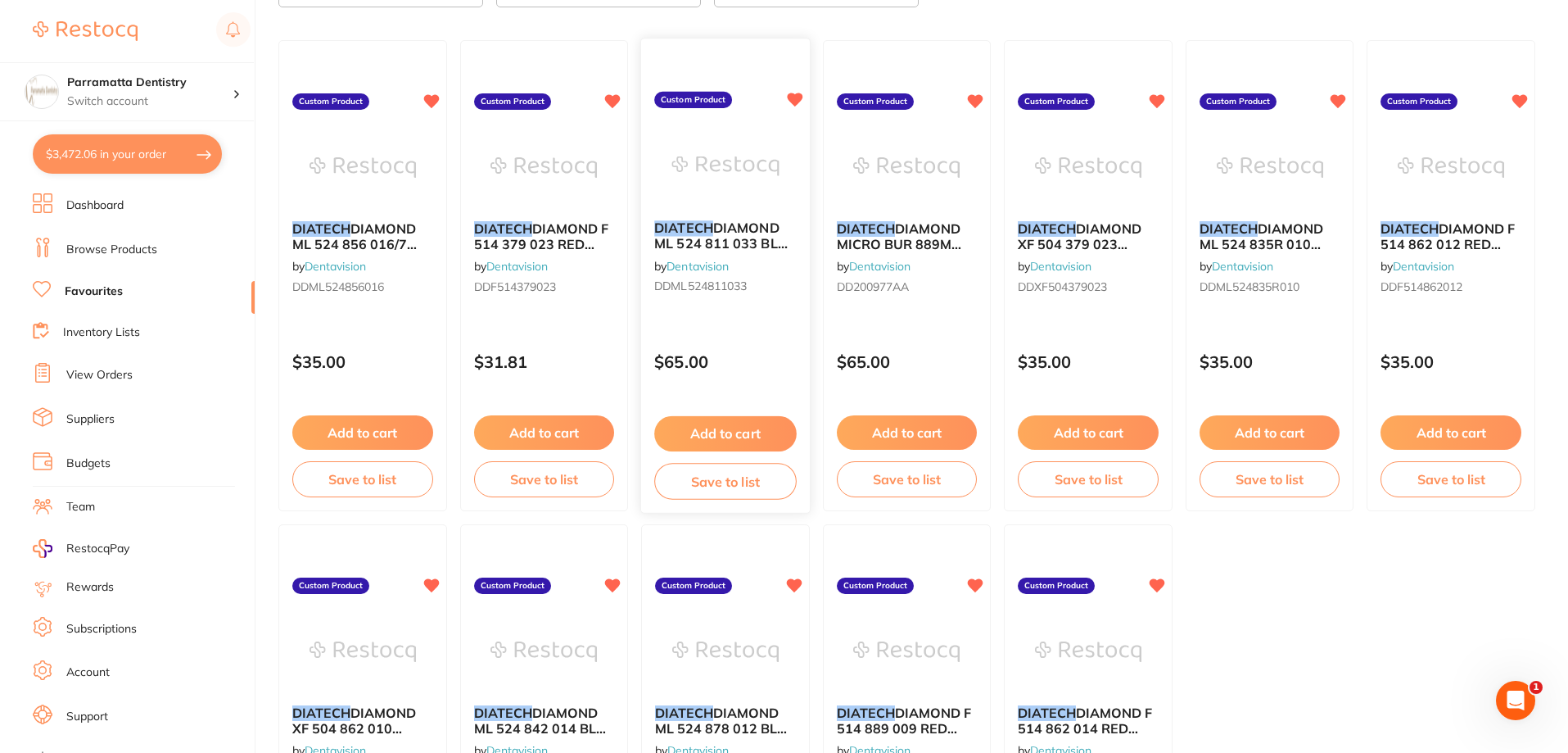
click at [750, 431] on button "Add to cart" at bounding box center [725, 433] width 142 height 35
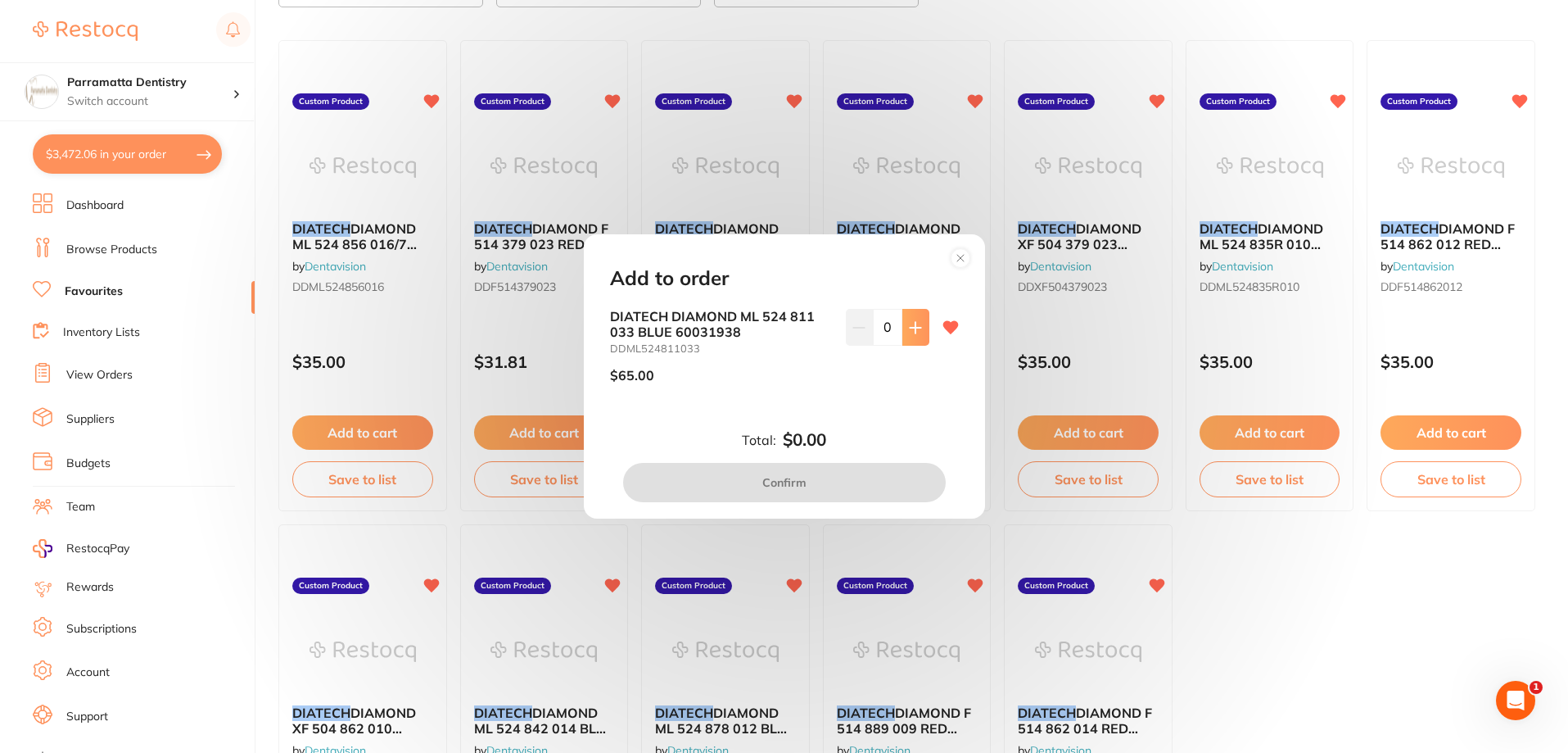
scroll to position [0, 0]
click at [920, 337] on button at bounding box center [915, 326] width 27 height 36
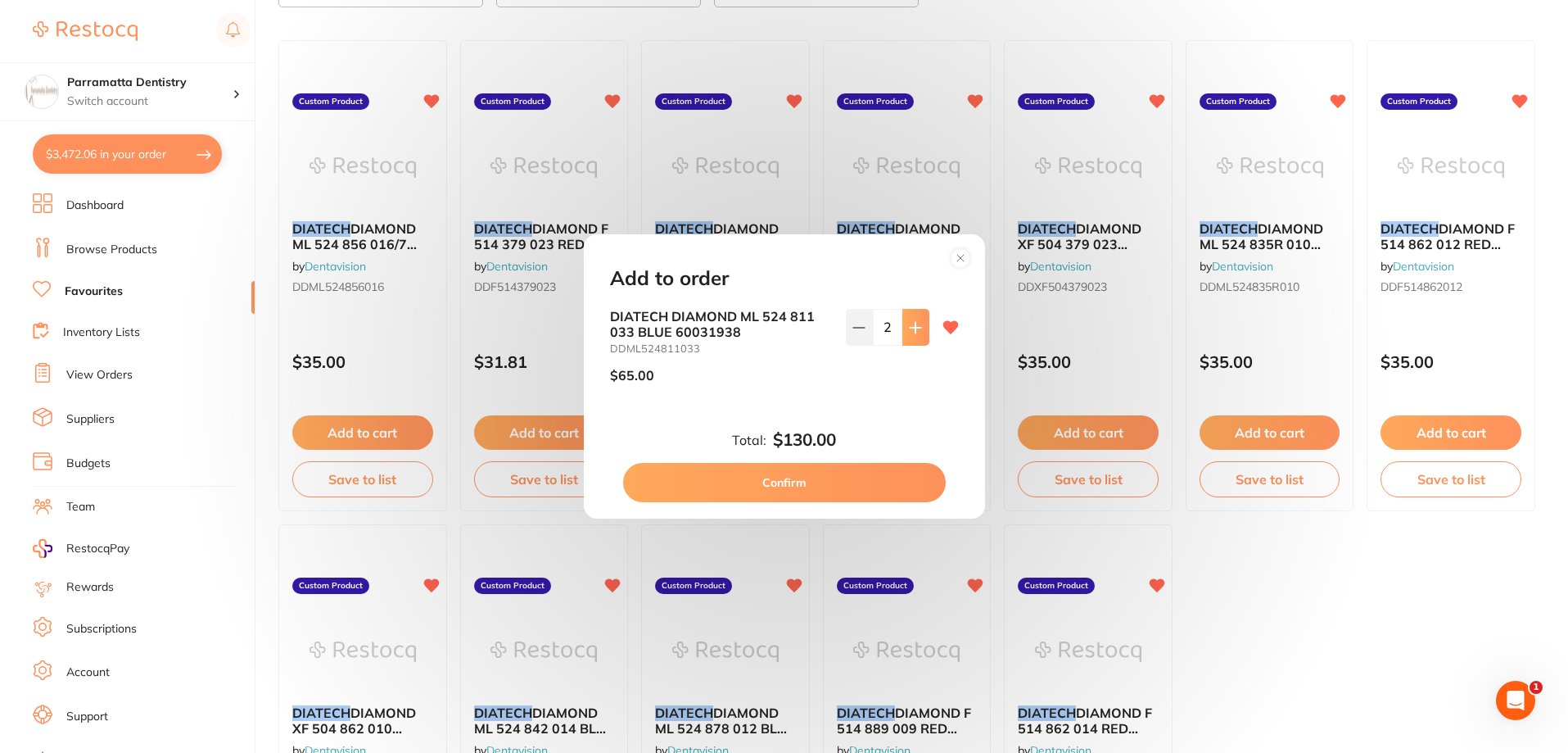
click at [920, 337] on button at bounding box center [915, 326] width 27 height 36
type input "5"
click at [859, 479] on button "Confirm" at bounding box center [784, 482] width 322 height 39
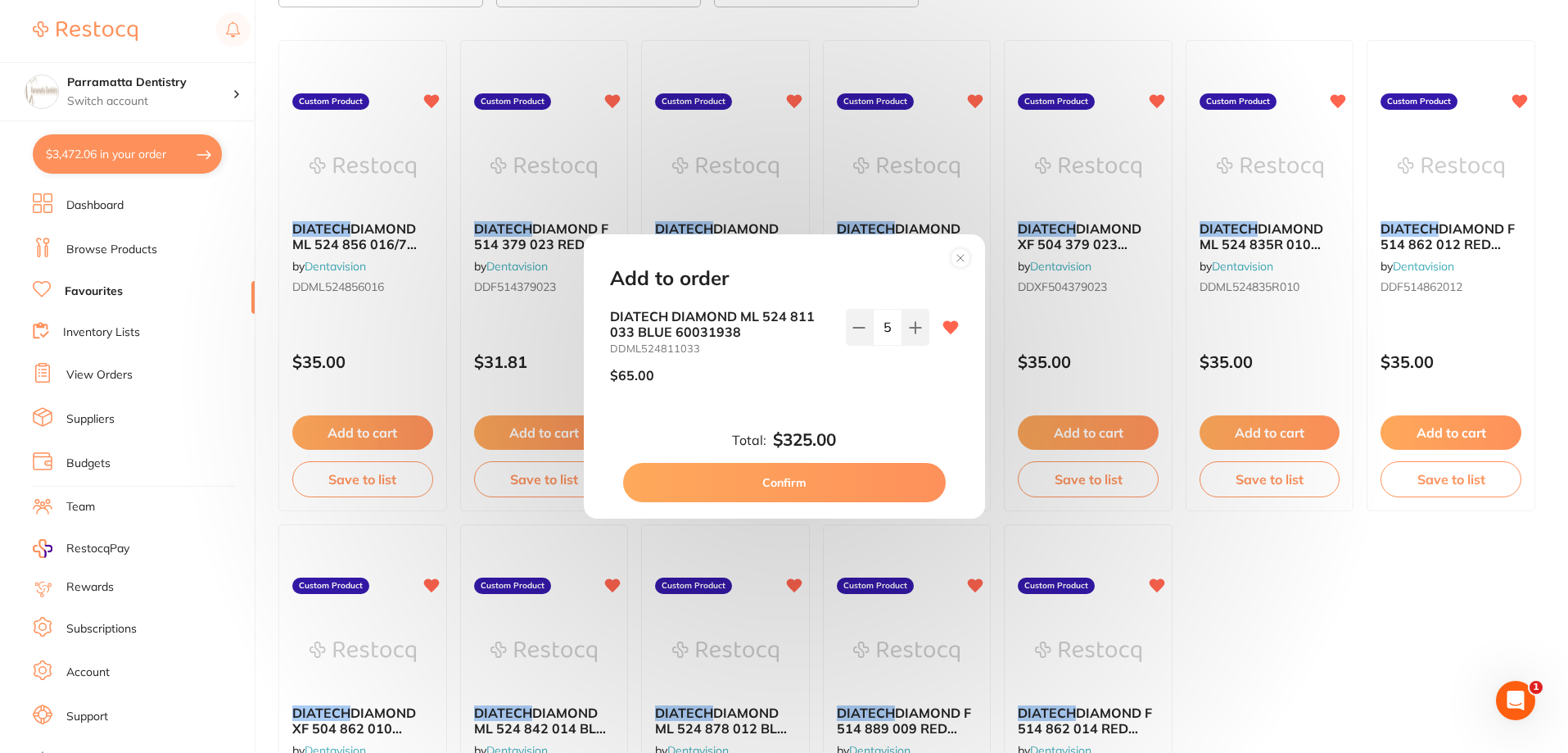
checkbox input "false"
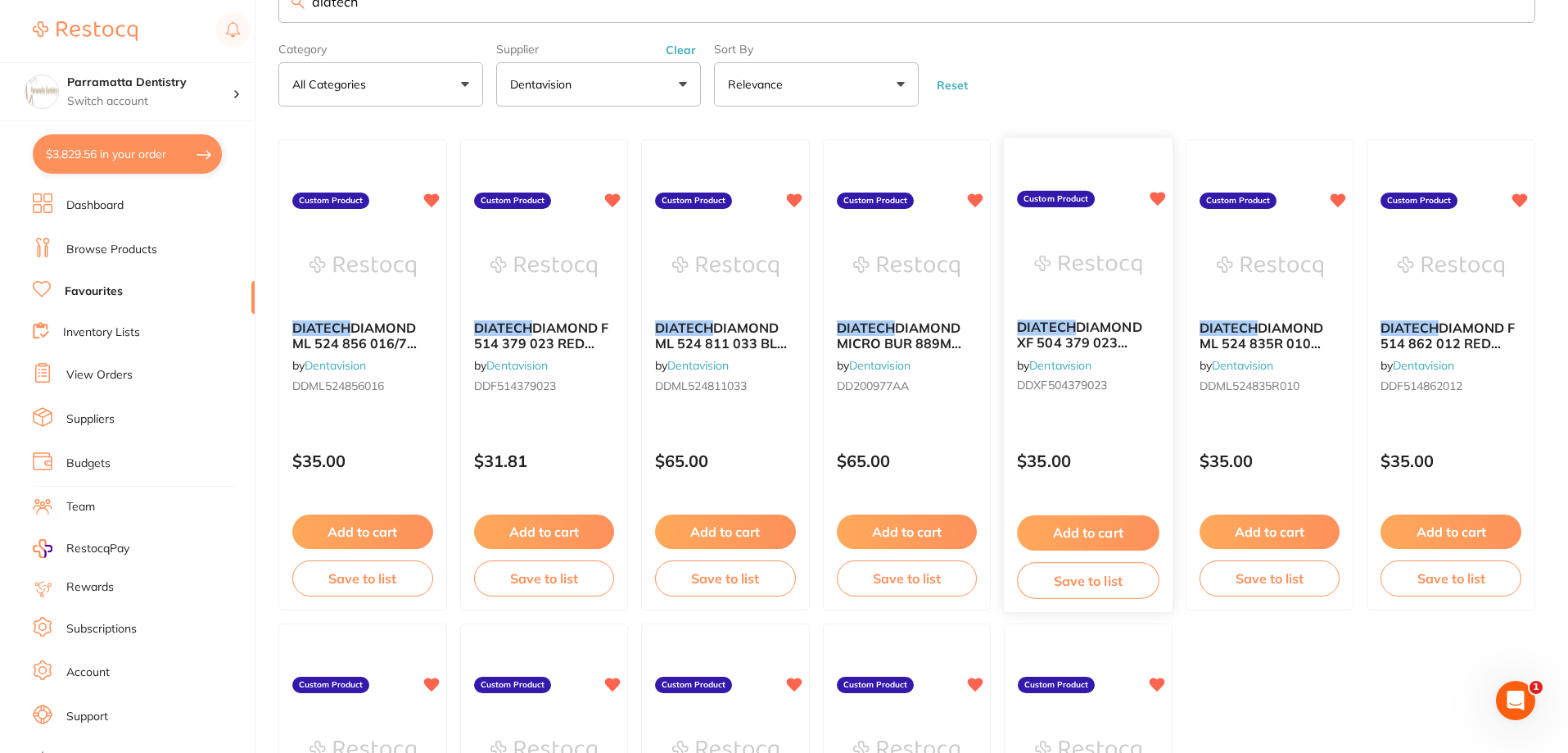
scroll to position [82, 0]
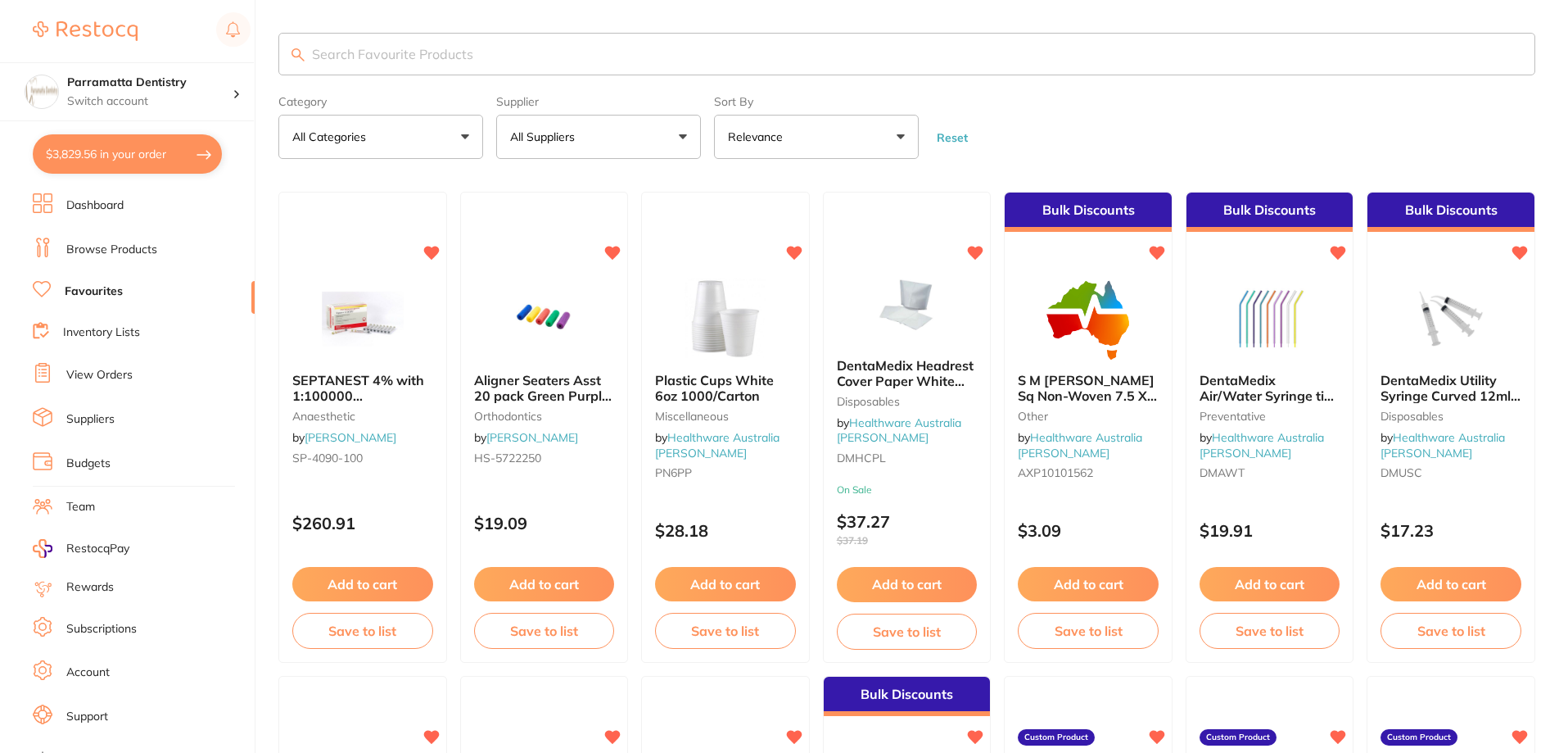
click at [89, 285] on link "Favourites" at bounding box center [93, 291] width 58 height 16
click at [454, 55] on input "search" at bounding box center [906, 54] width 1257 height 43
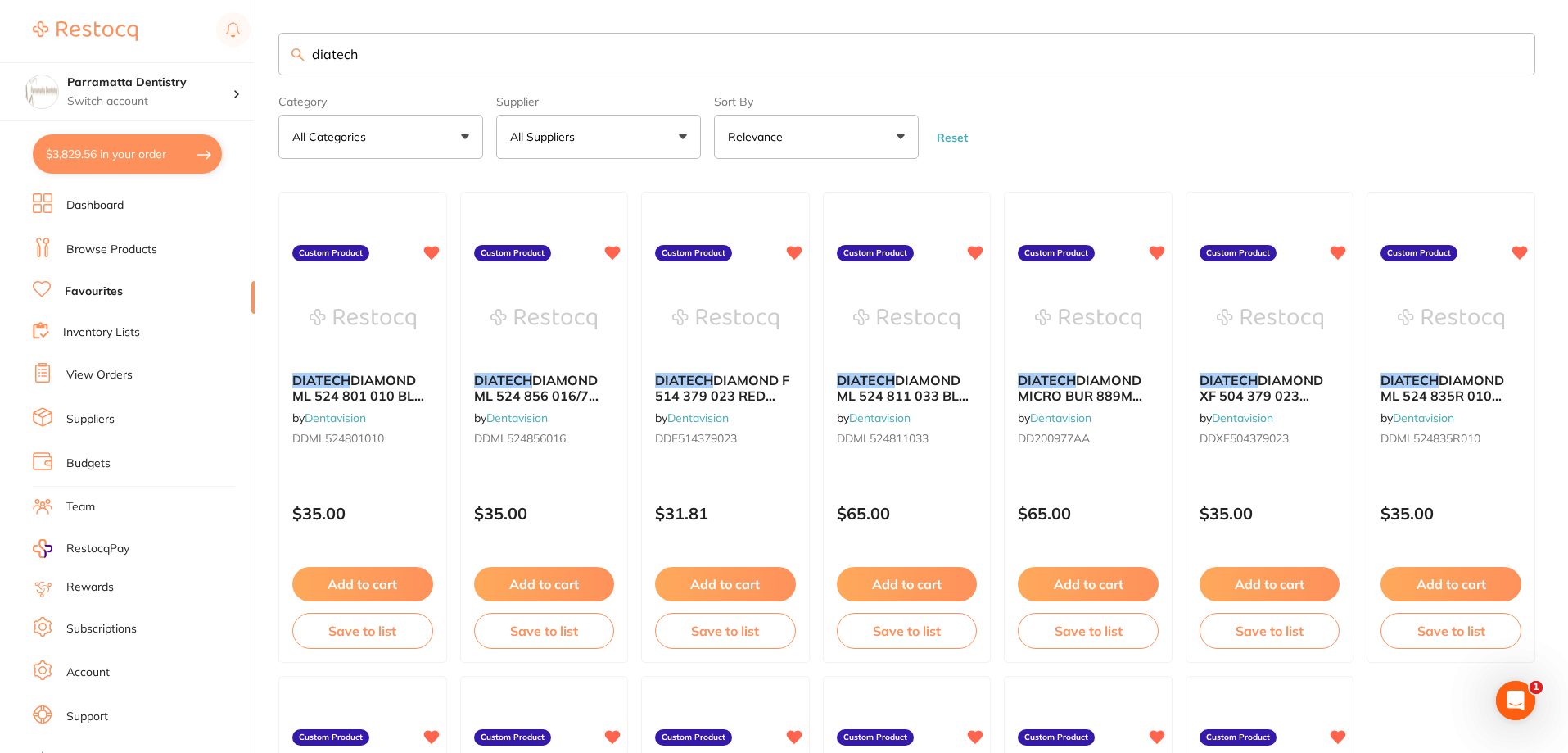
click at [1233, 137] on form "Category All Categories All Categories No categories found Clear Category false…" at bounding box center [906, 124] width 1257 height 71
click at [515, 61] on input "diatech" at bounding box center [906, 54] width 1257 height 43
drag, startPoint x: 462, startPoint y: 59, endPoint x: 299, endPoint y: 66, distance: 163.2
click at [302, 66] on input "diatech" at bounding box center [906, 54] width 1257 height 43
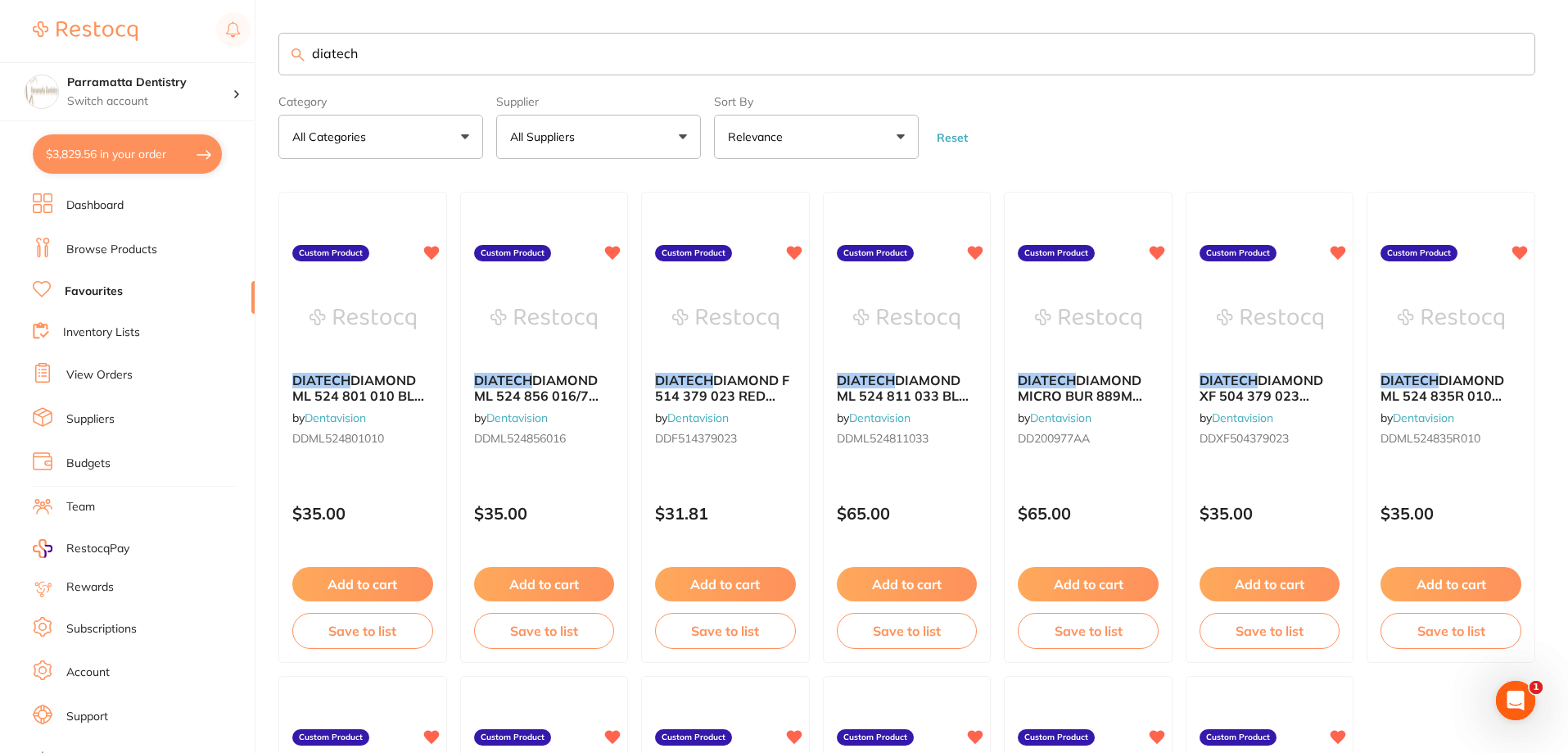
paste input "DDML524801010"
type input "DDML524801010"
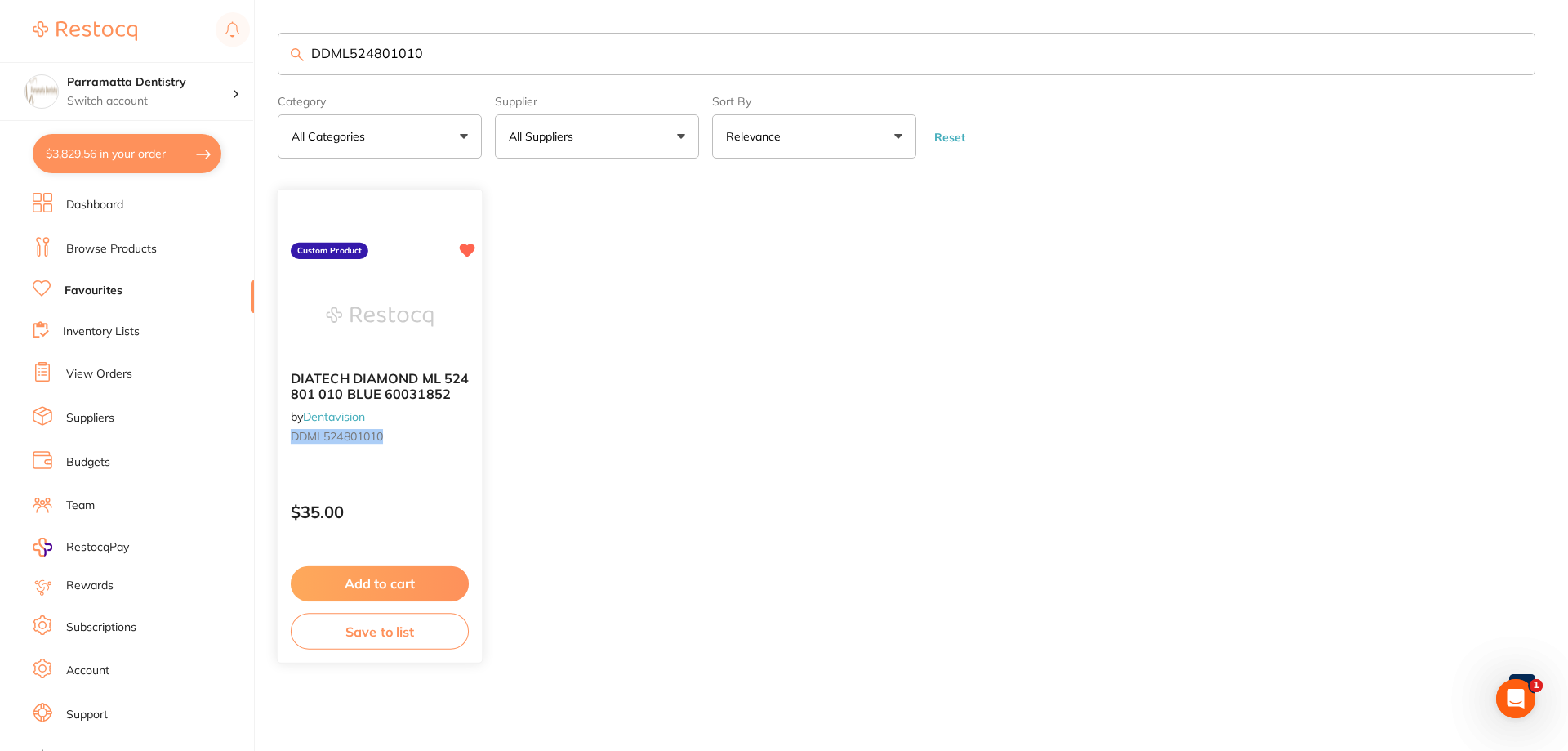
scroll to position [0, 0]
click at [428, 575] on button "Add to cart" at bounding box center [380, 583] width 178 height 35
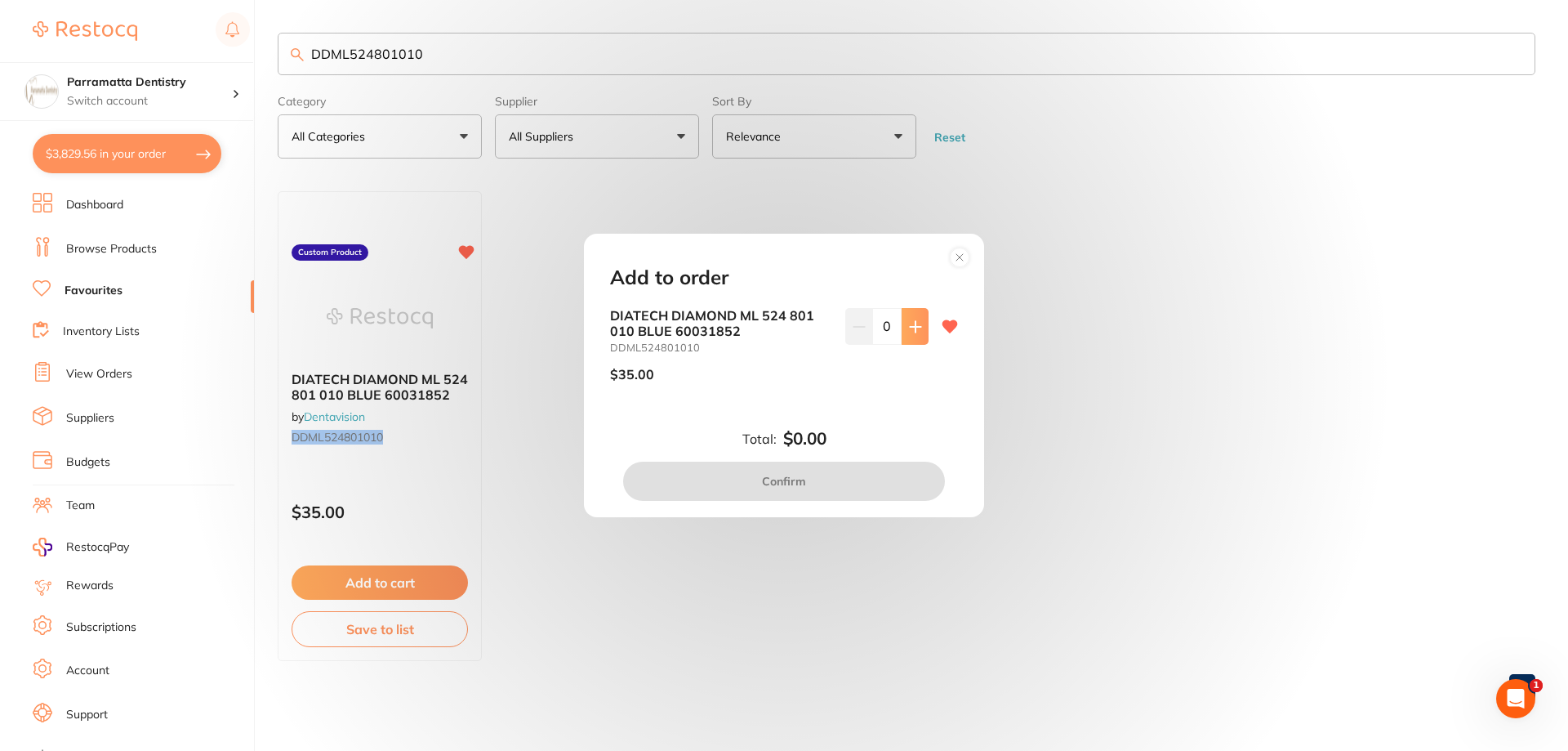
click at [905, 332] on button at bounding box center [914, 326] width 27 height 36
click at [909, 332] on icon at bounding box center [915, 326] width 13 height 13
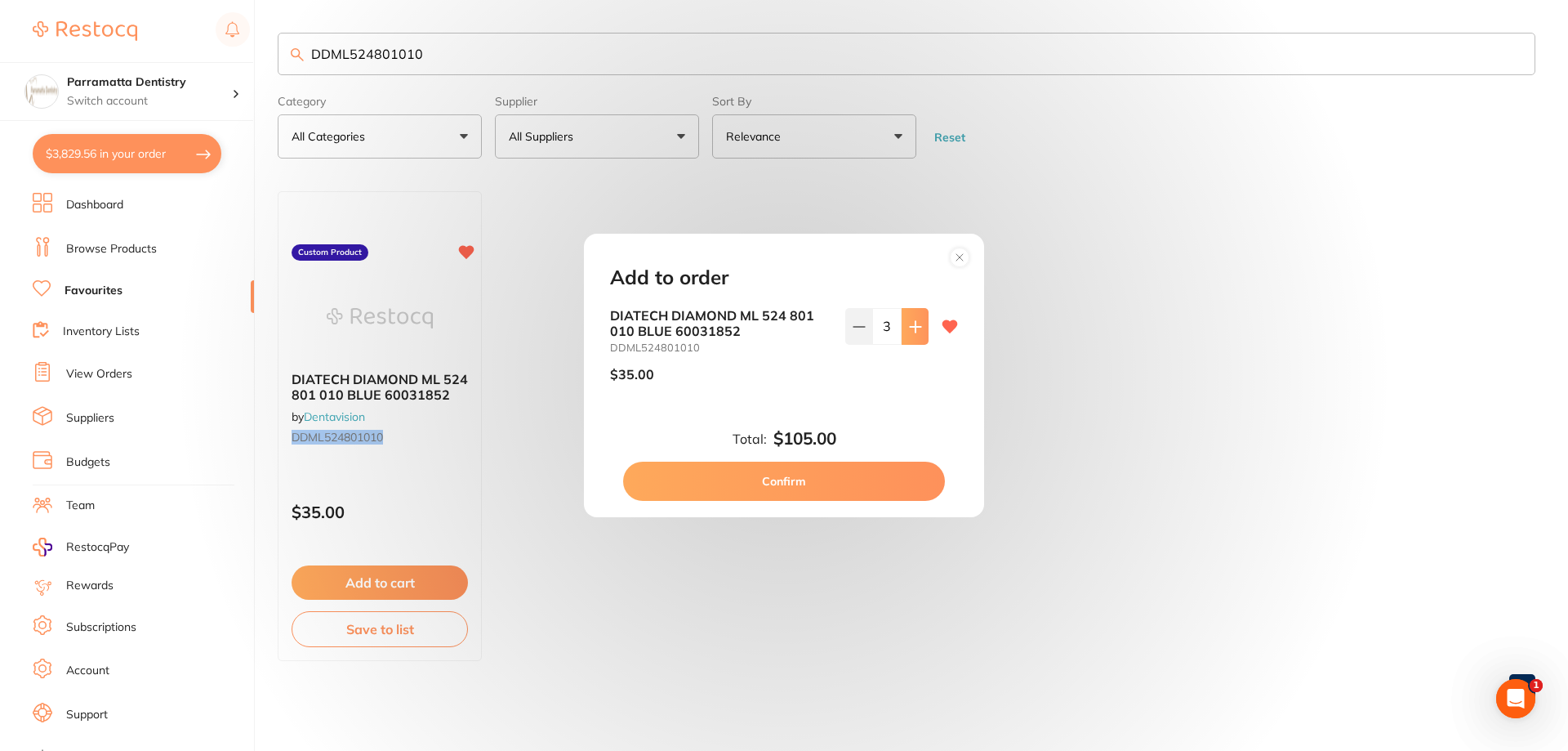
click at [909, 332] on icon at bounding box center [915, 326] width 13 height 13
type input "4"
click at [786, 485] on button "Confirm" at bounding box center [784, 481] width 321 height 39
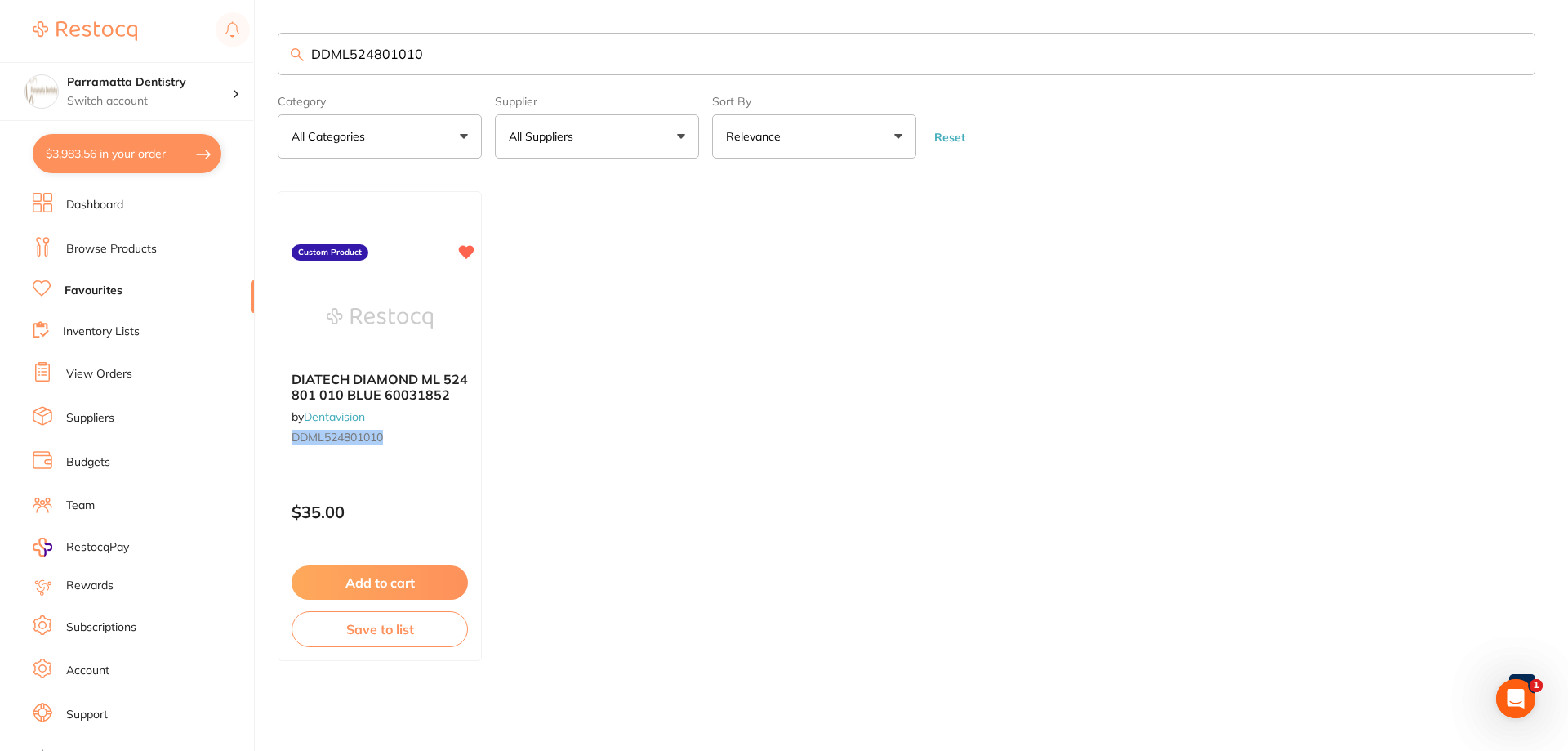
click at [127, 145] on button "$3,983.56 in your order" at bounding box center [127, 154] width 189 height 39
checkbox input "true"
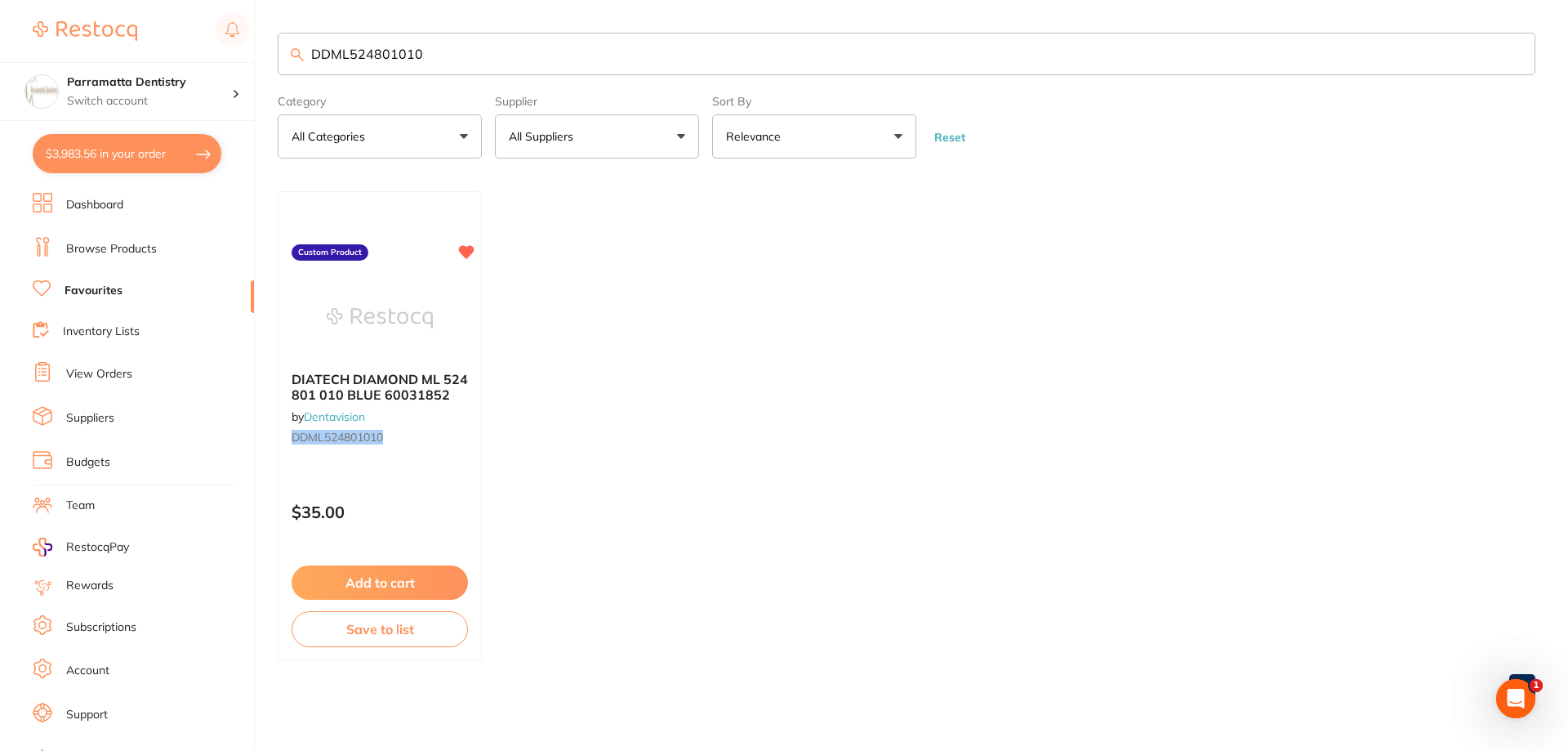
checkbox input "true"
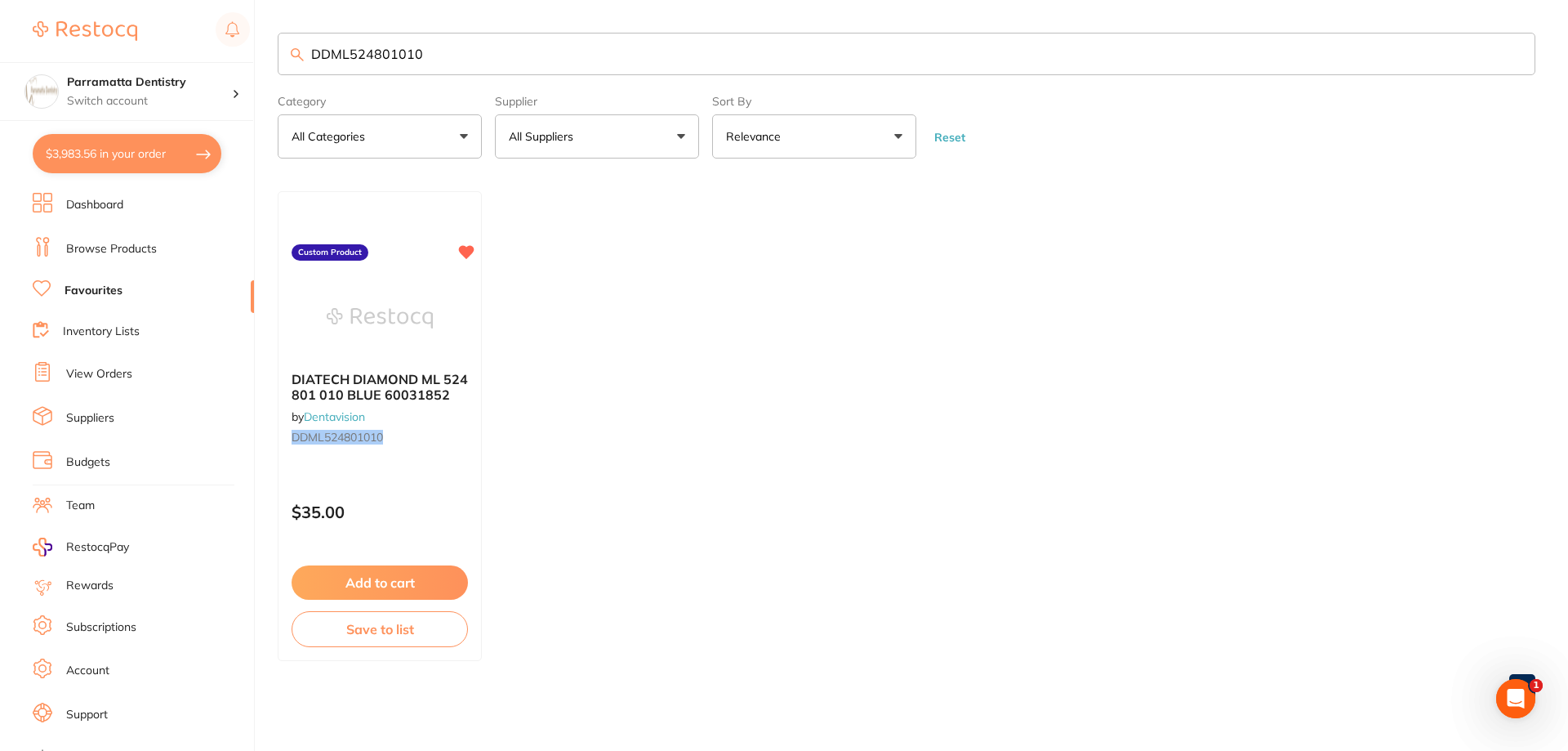
checkbox input "true"
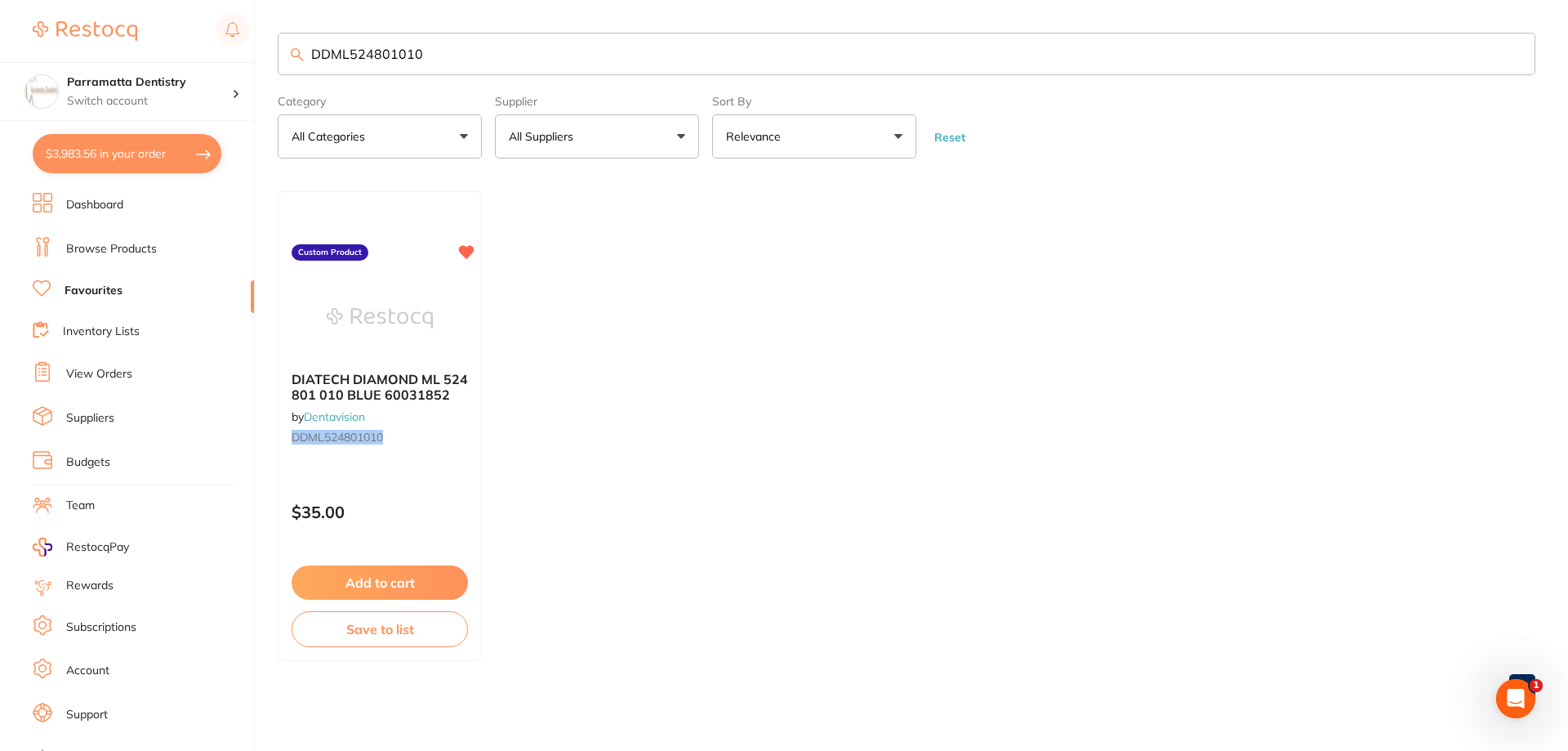
checkbox input "true"
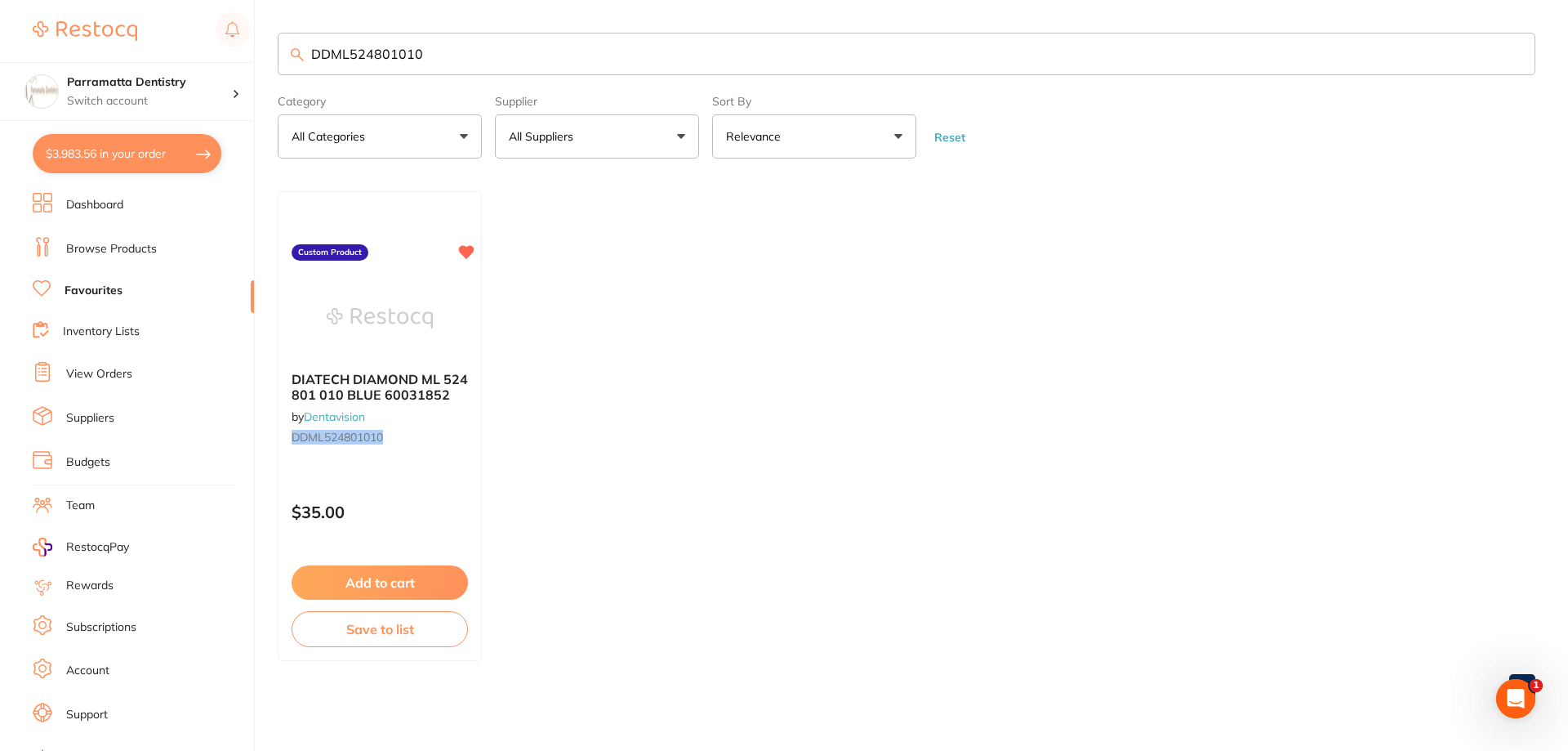
checkbox input "true"
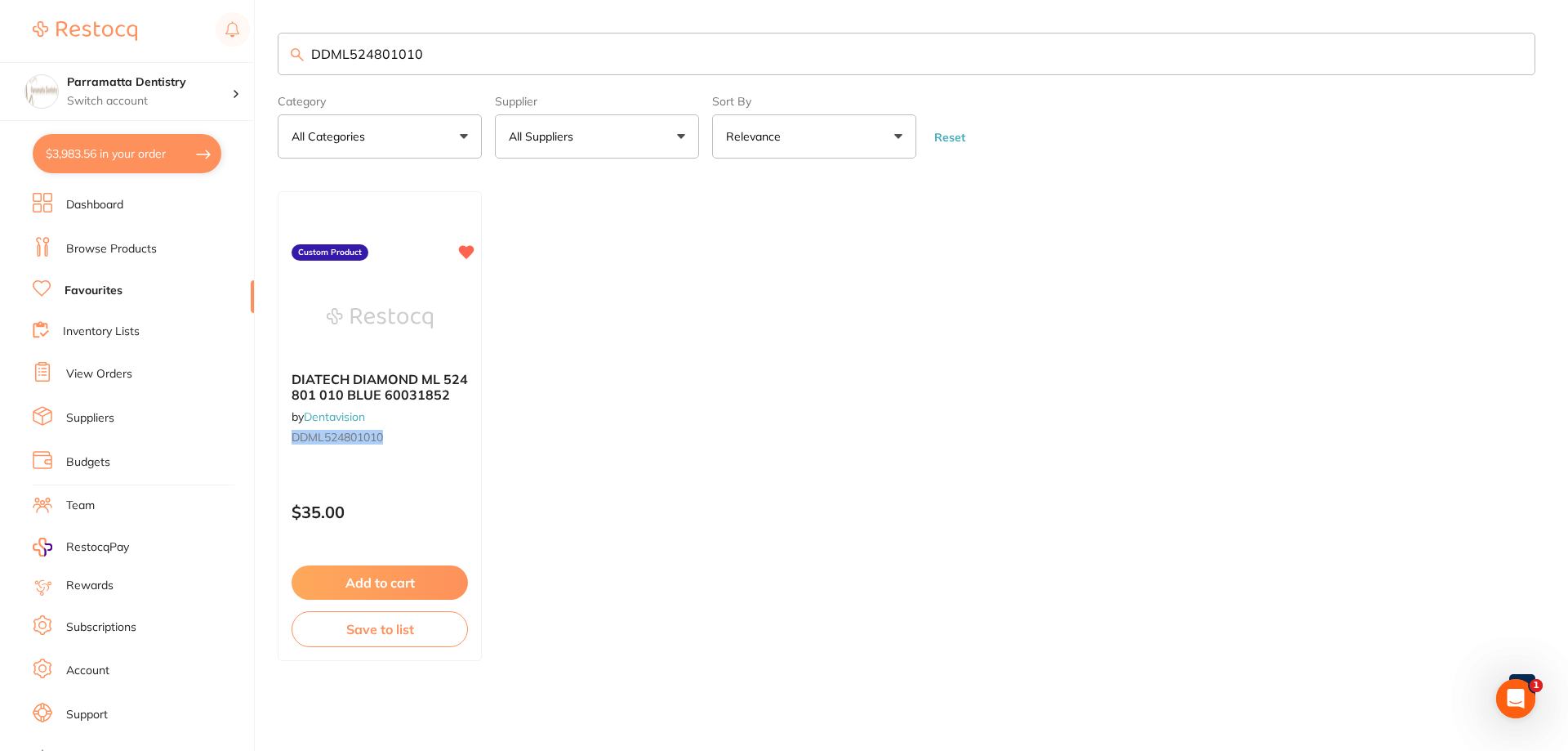
checkbox input "true"
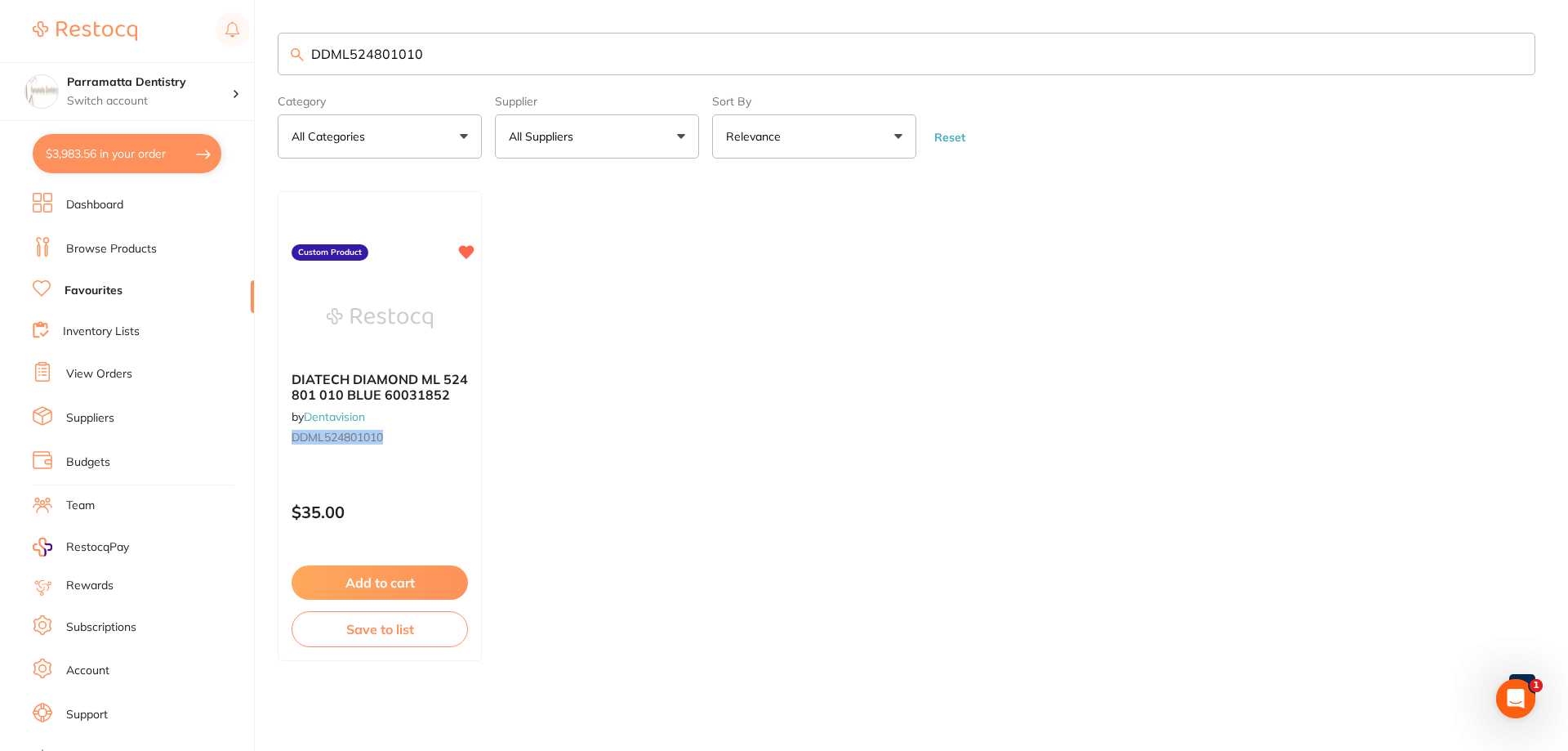
checkbox input "true"
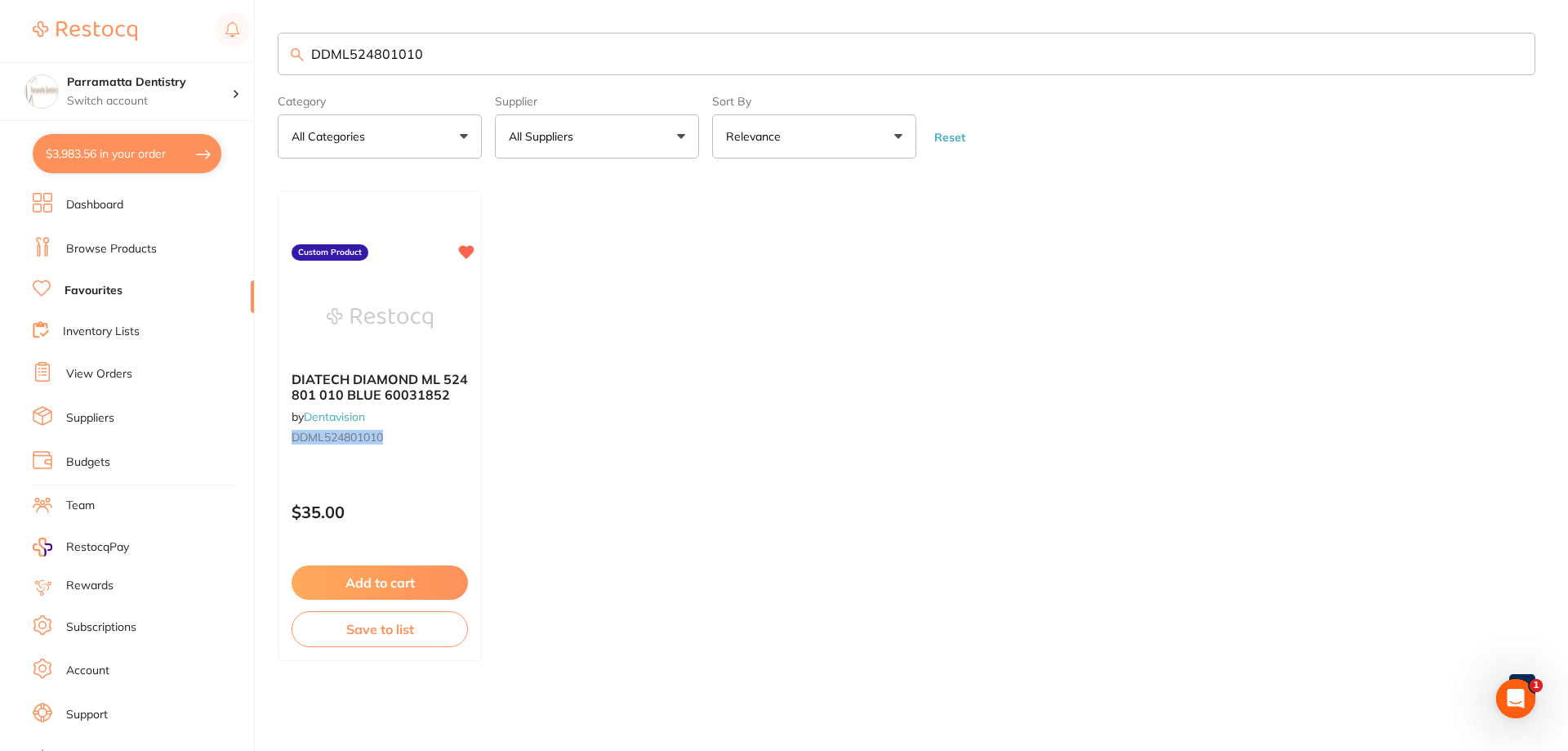
checkbox input "true"
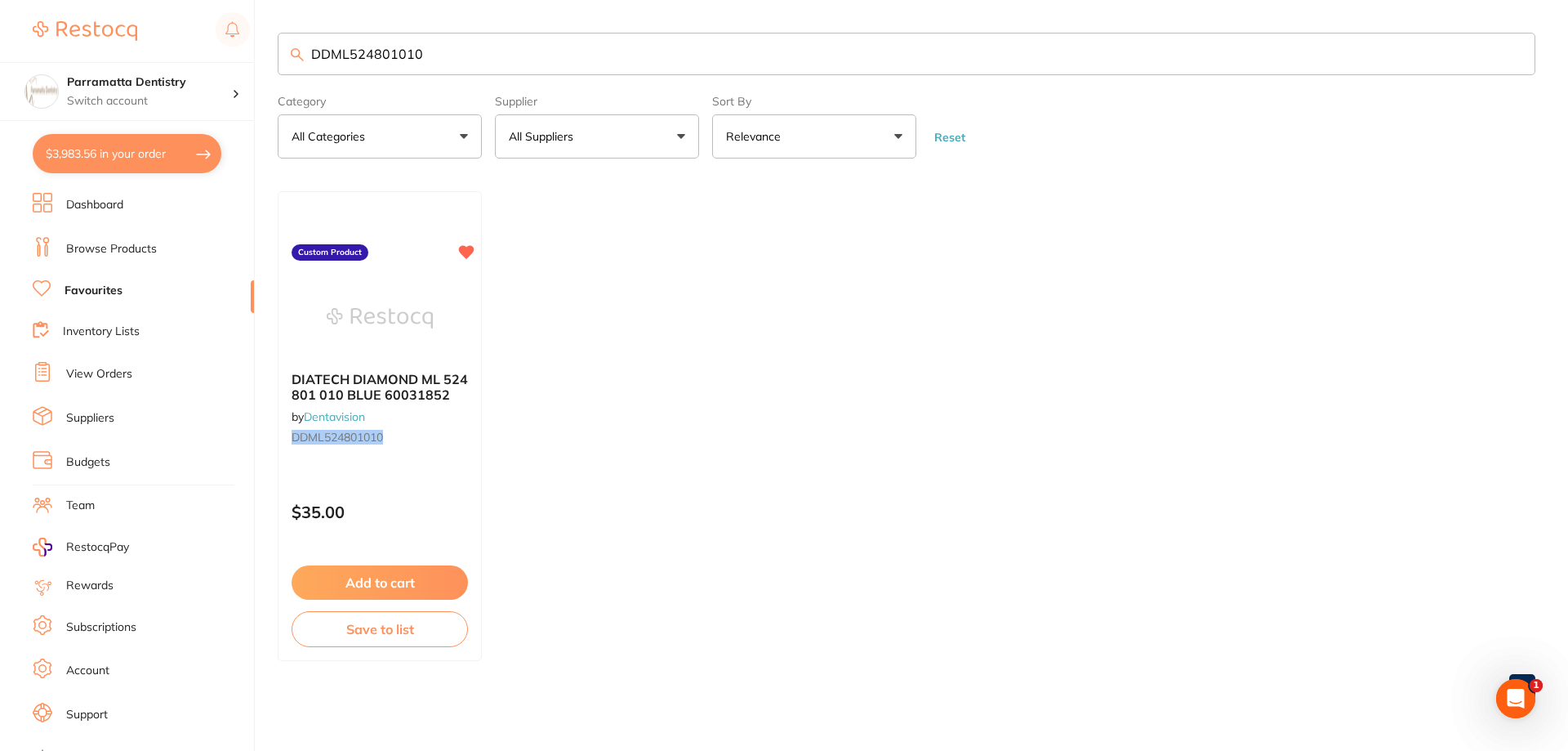
checkbox input "true"
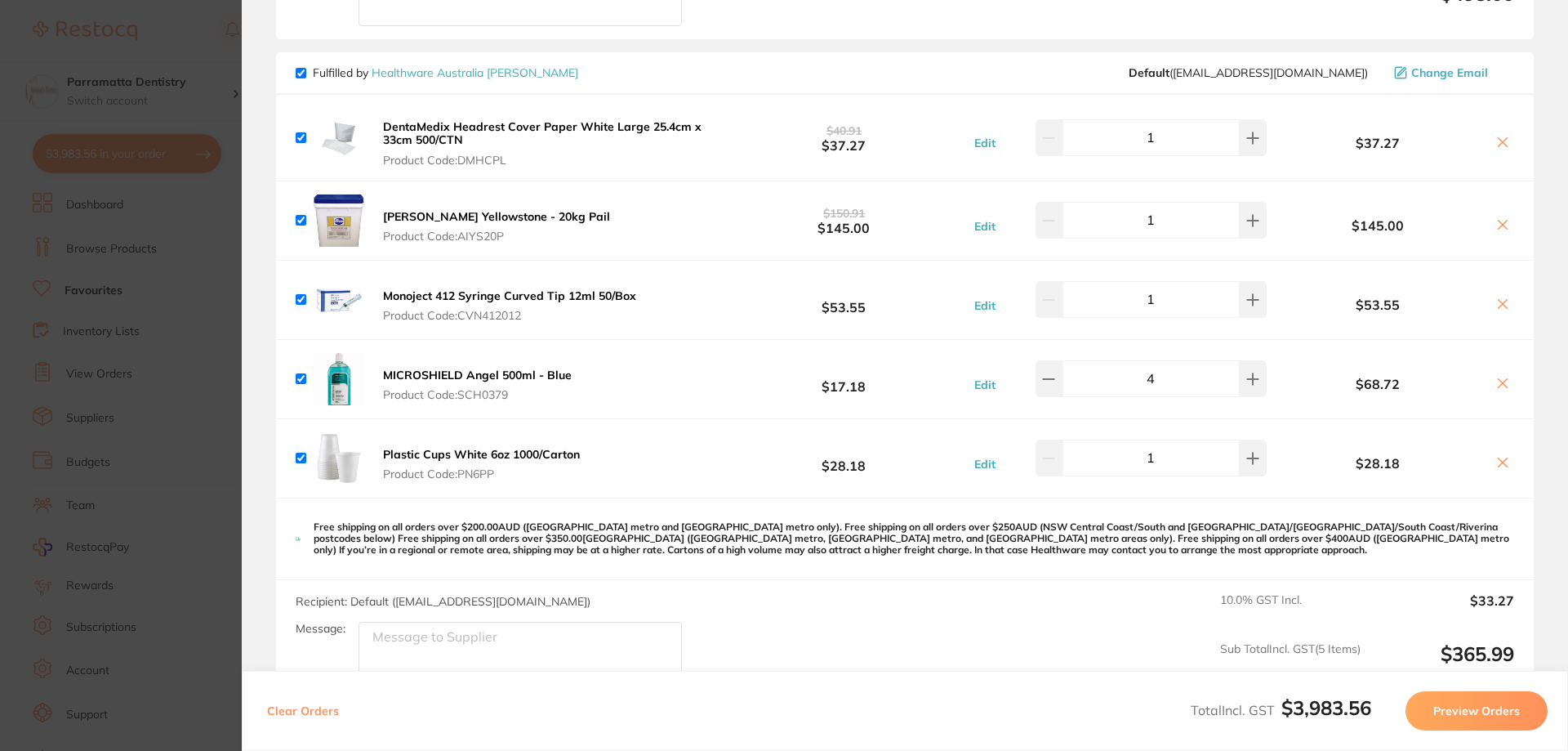
scroll to position [3069, 0]
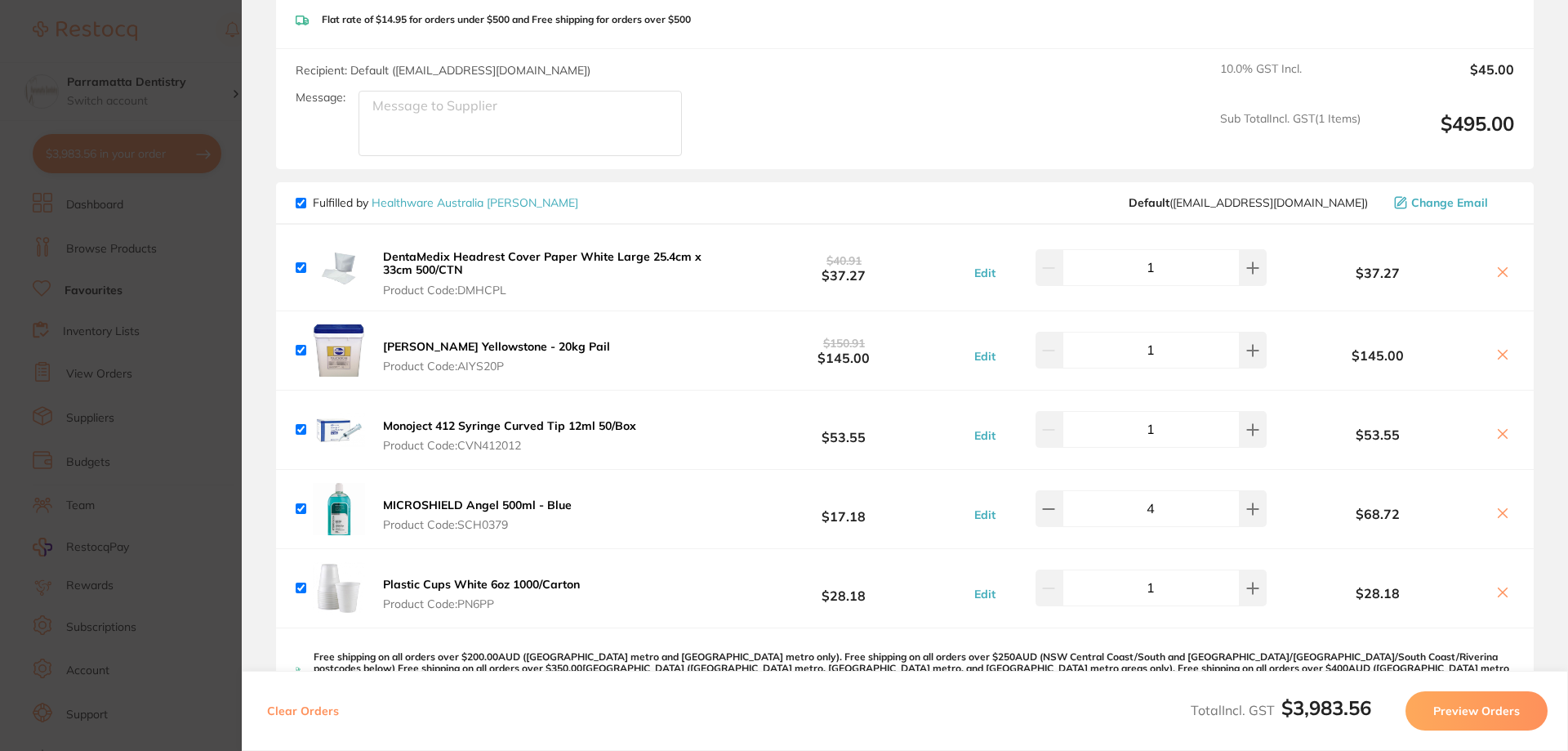
click at [143, 324] on section "Update RRP Set your pre negotiated price for this item. Item Agreed RRP (excl. …" at bounding box center [784, 376] width 1568 height 751
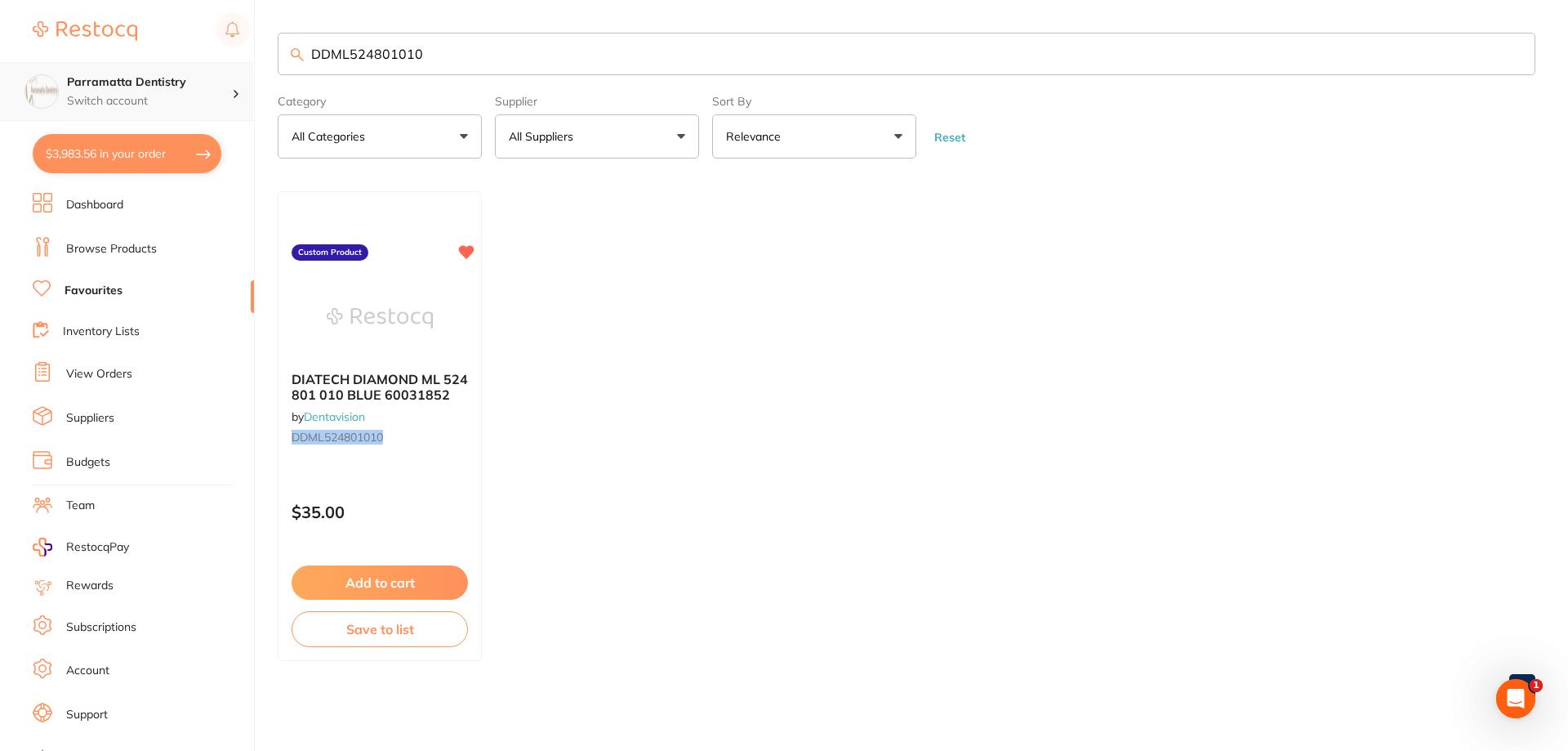
scroll to position [1, 0]
drag, startPoint x: 451, startPoint y: 58, endPoint x: 221, endPoint y: 79, distance: 231.0
click at [221, 79] on div "$3,983.56 Parramatta Dentistry Switch account Parramatta Dentistry $3,983.56 in…" at bounding box center [784, 376] width 1568 height 751
paste input "DDML524835R"
type input "DDML524835R010"
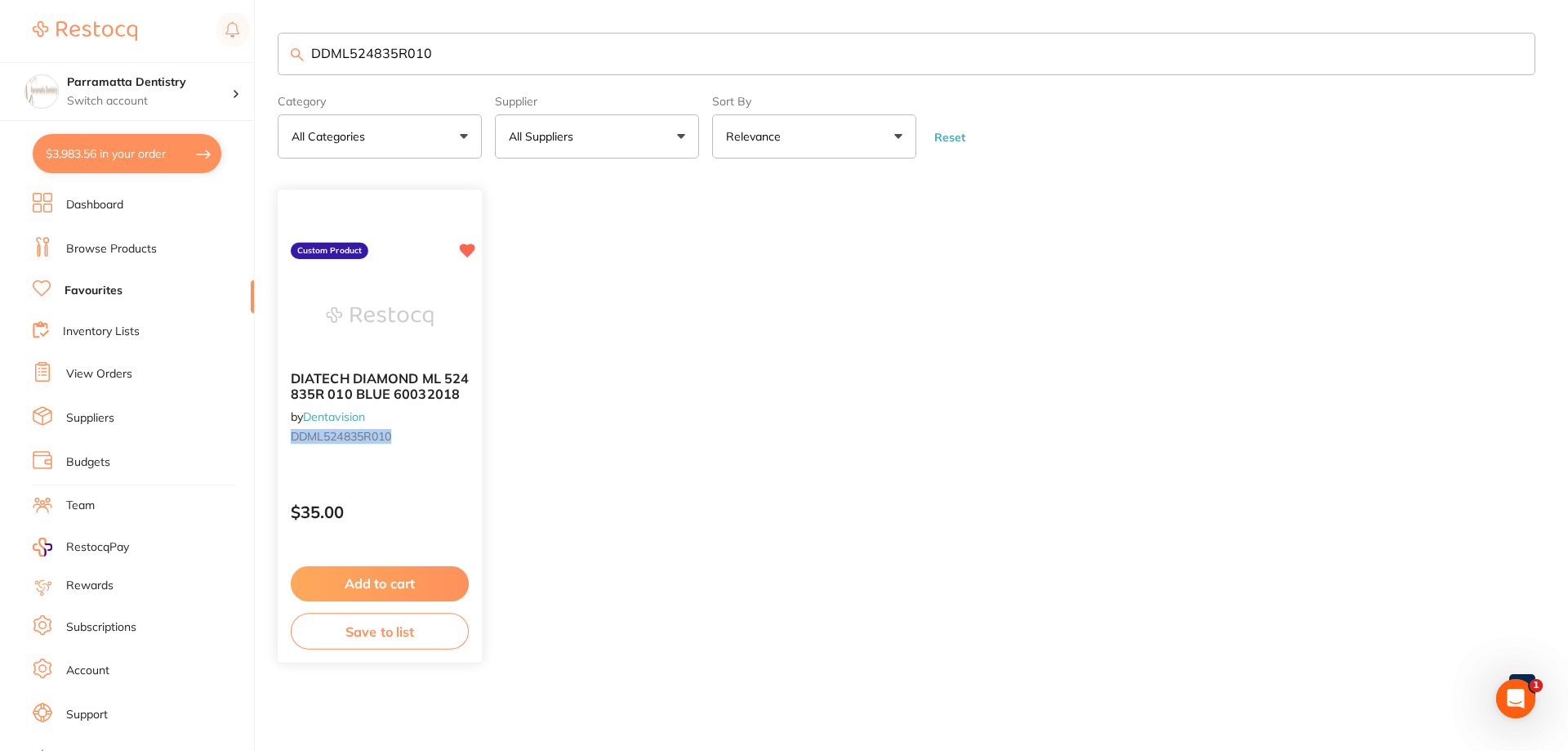
scroll to position [0, 0]
click at [409, 584] on button "Add to cart" at bounding box center [380, 583] width 178 height 35
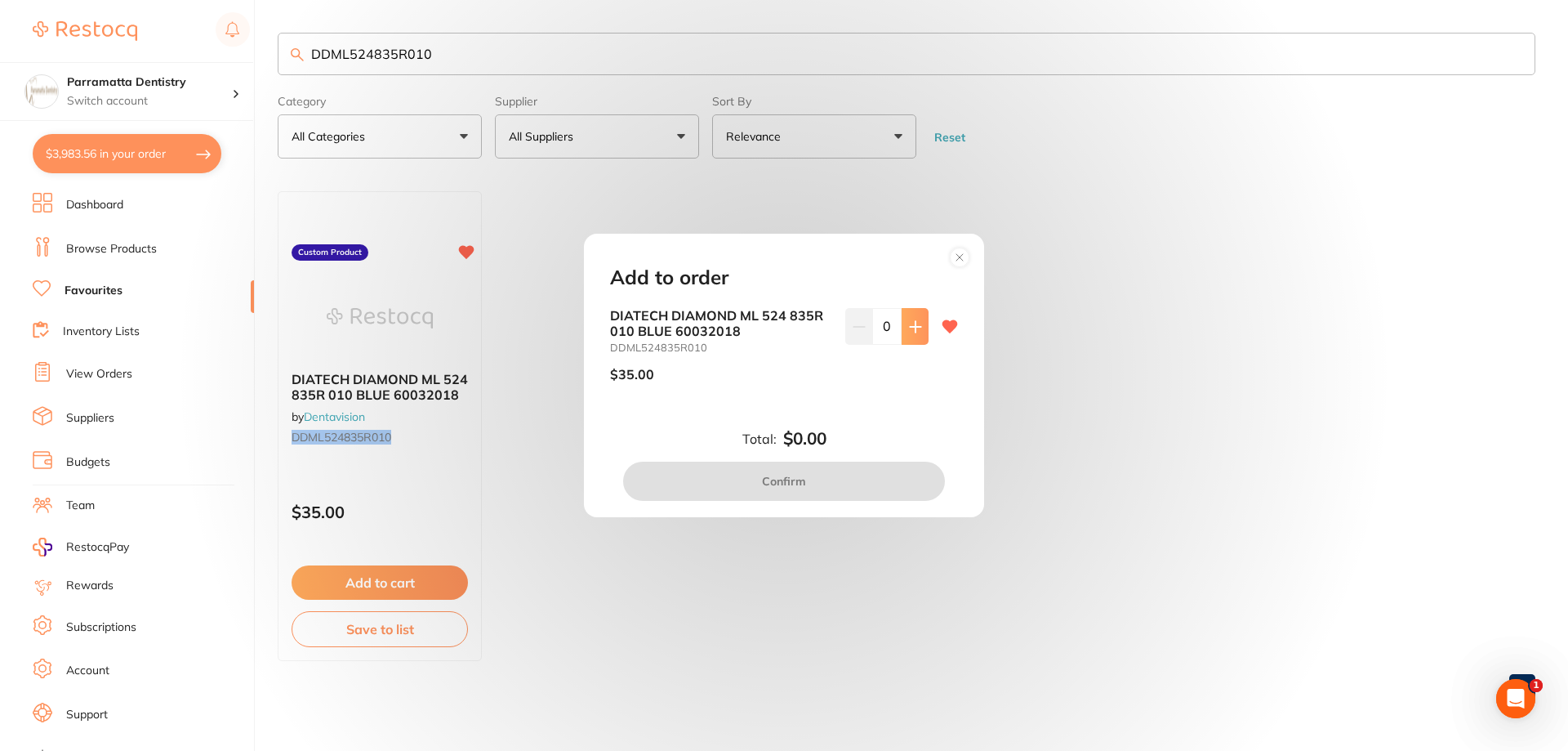
click at [901, 330] on button at bounding box center [914, 326] width 27 height 36
click at [923, 331] on button at bounding box center [914, 326] width 27 height 36
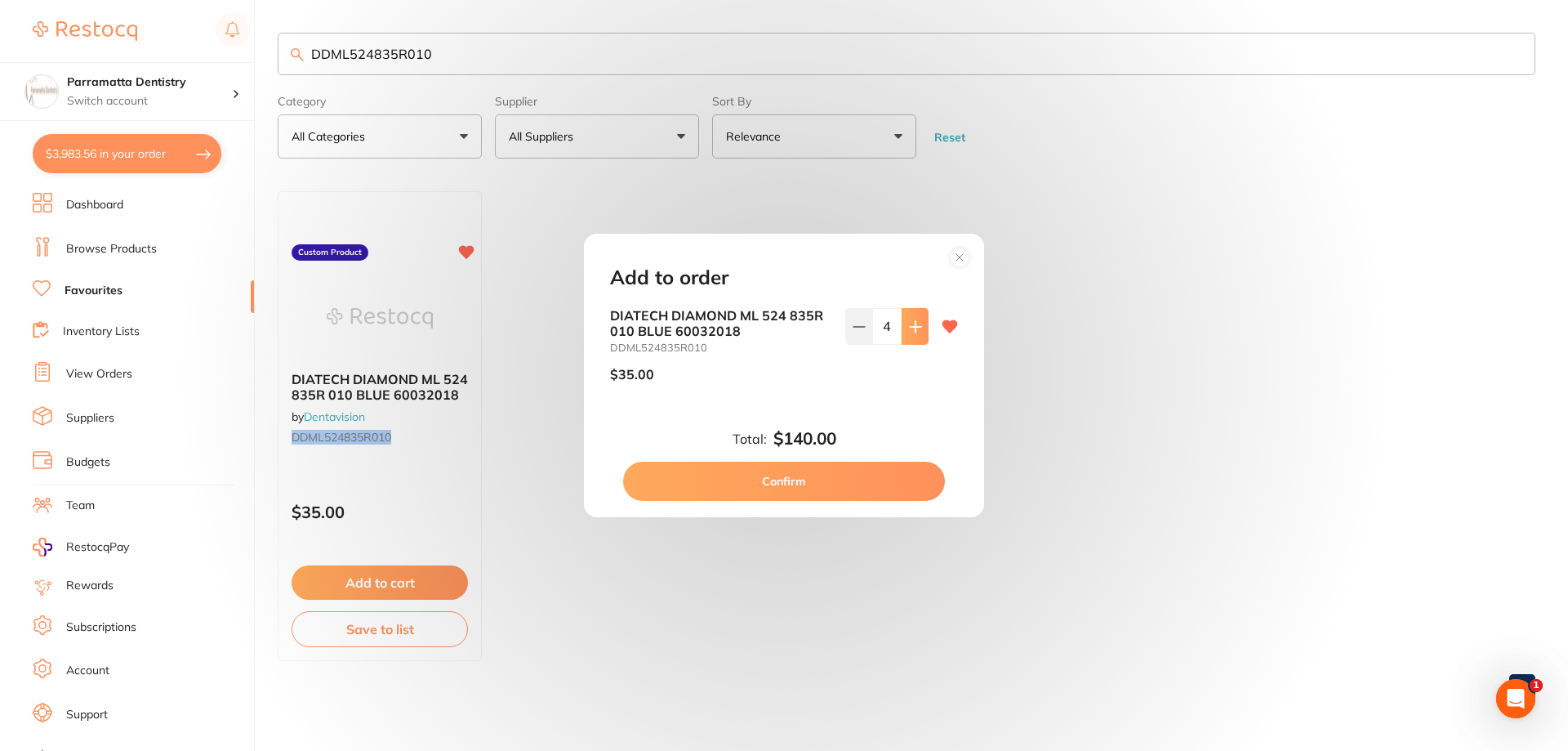
click at [923, 331] on button at bounding box center [914, 326] width 27 height 36
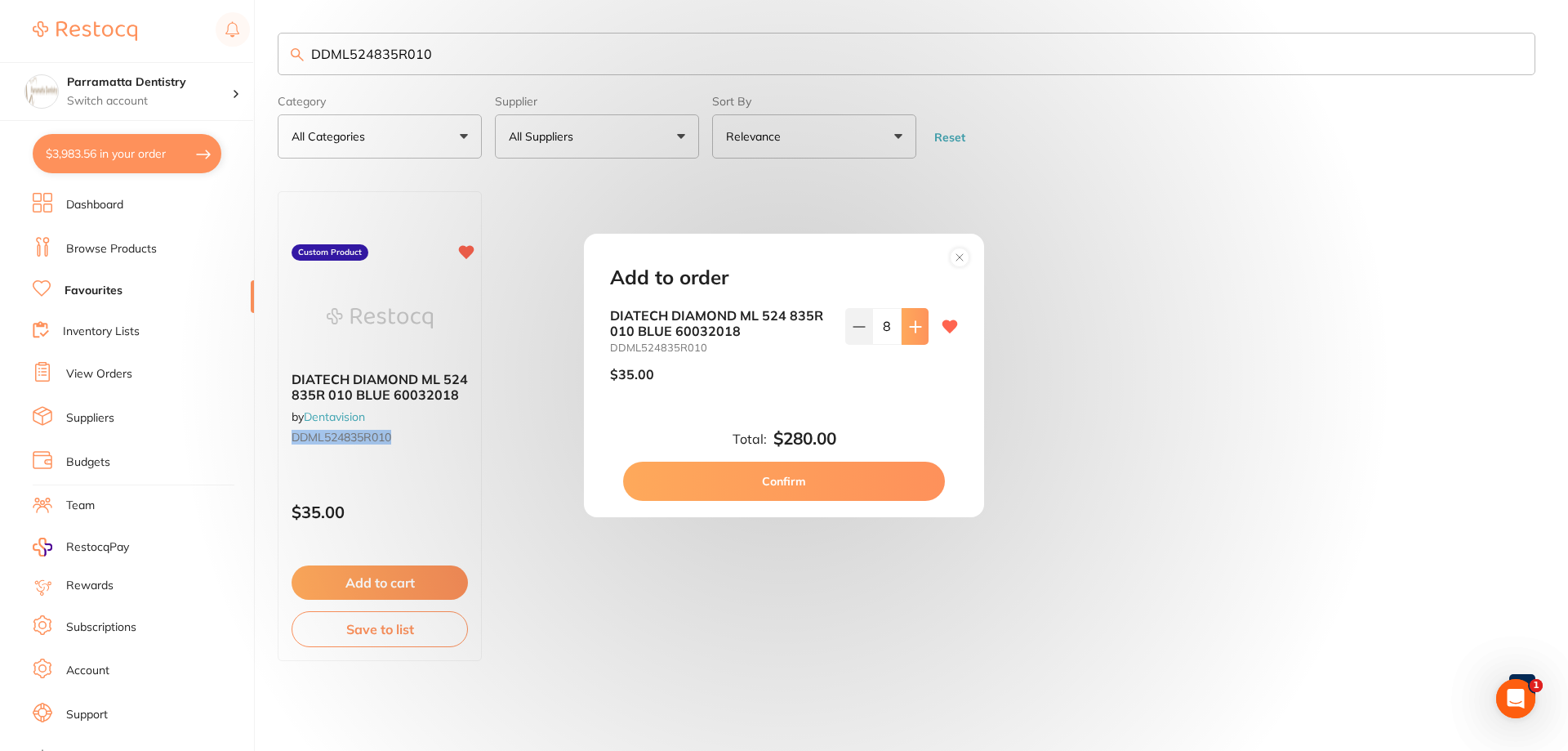
type input "9"
click at [842, 480] on button "Confirm" at bounding box center [784, 481] width 321 height 39
checkbox input "false"
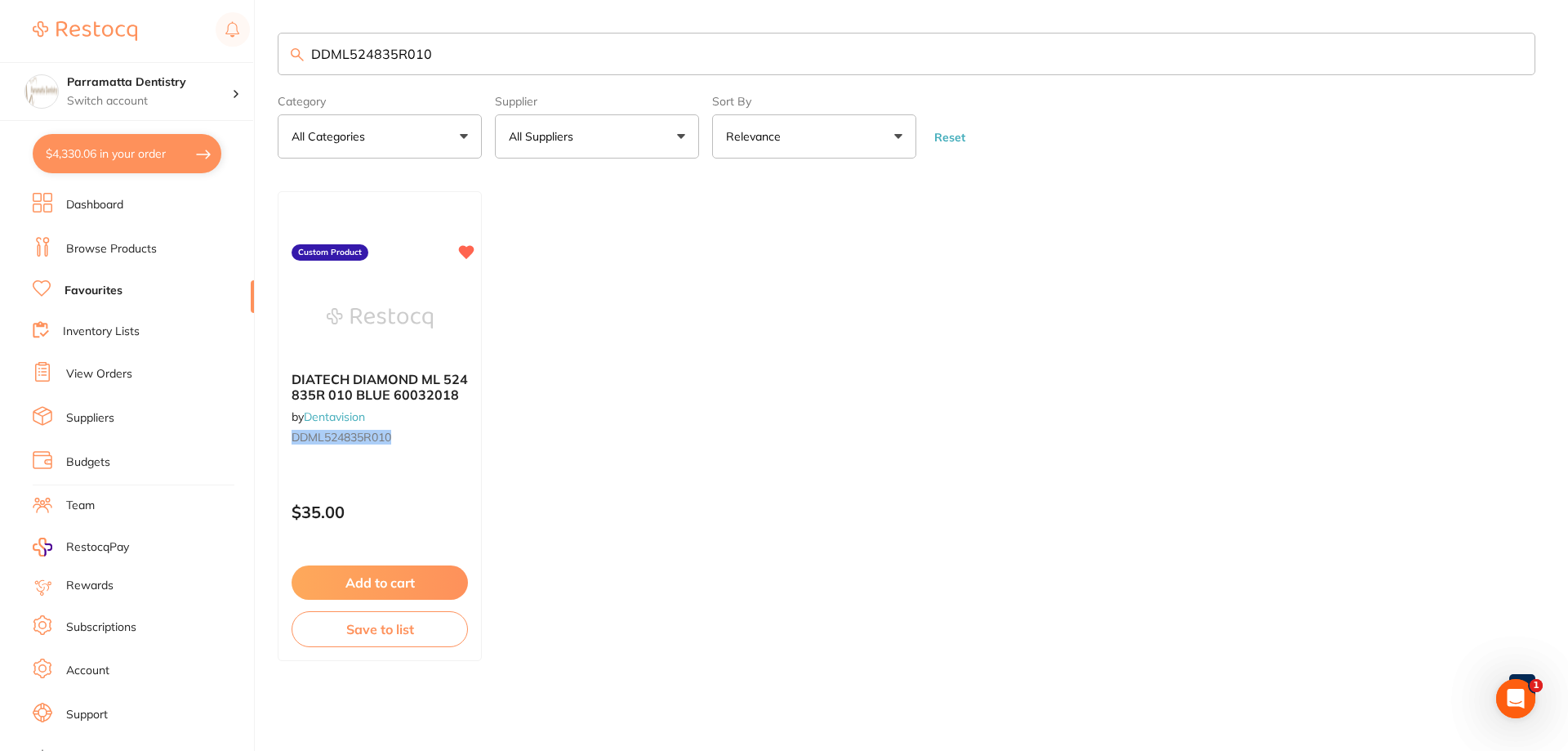
click at [155, 139] on button "$4,330.06 in your order" at bounding box center [127, 154] width 189 height 39
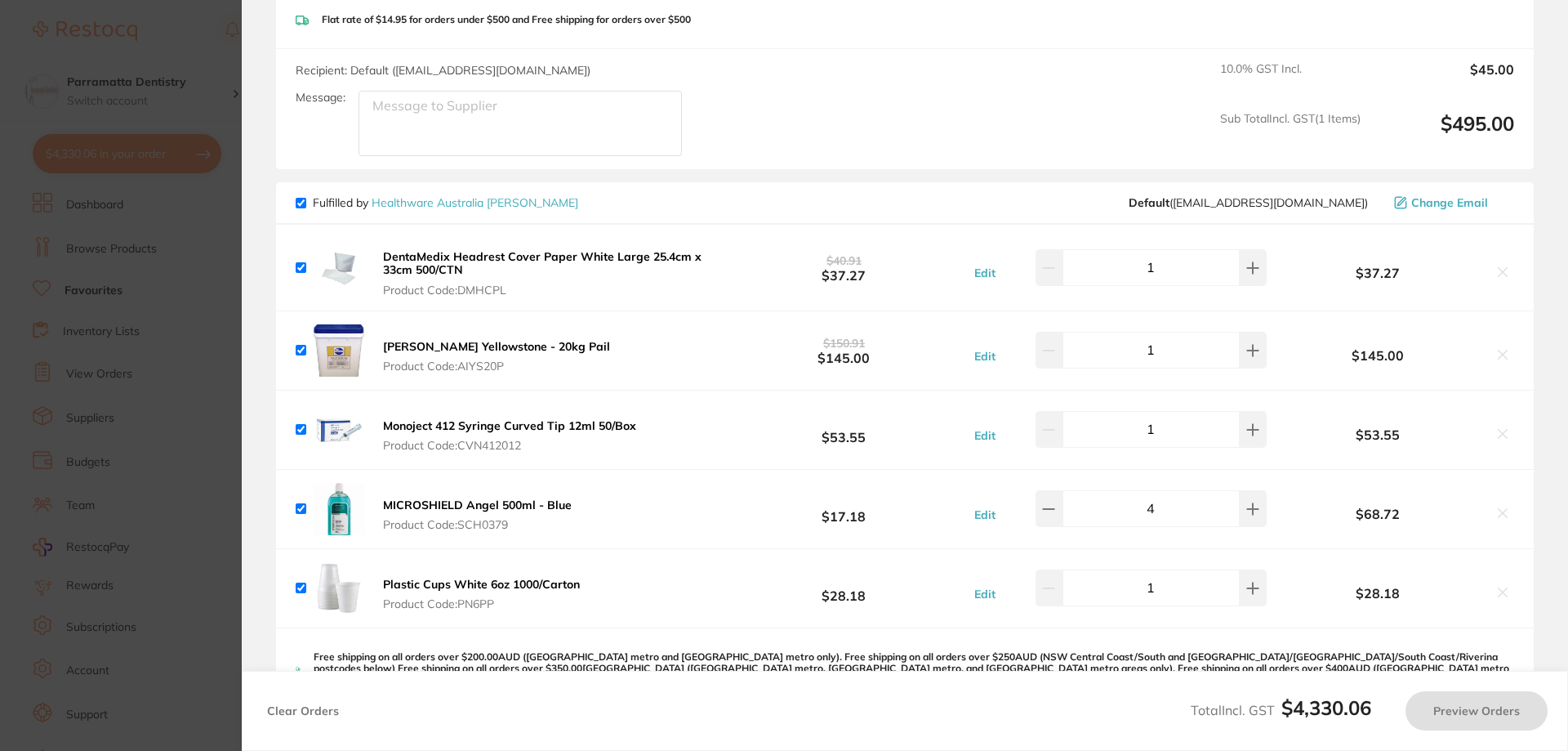
checkbox input "true"
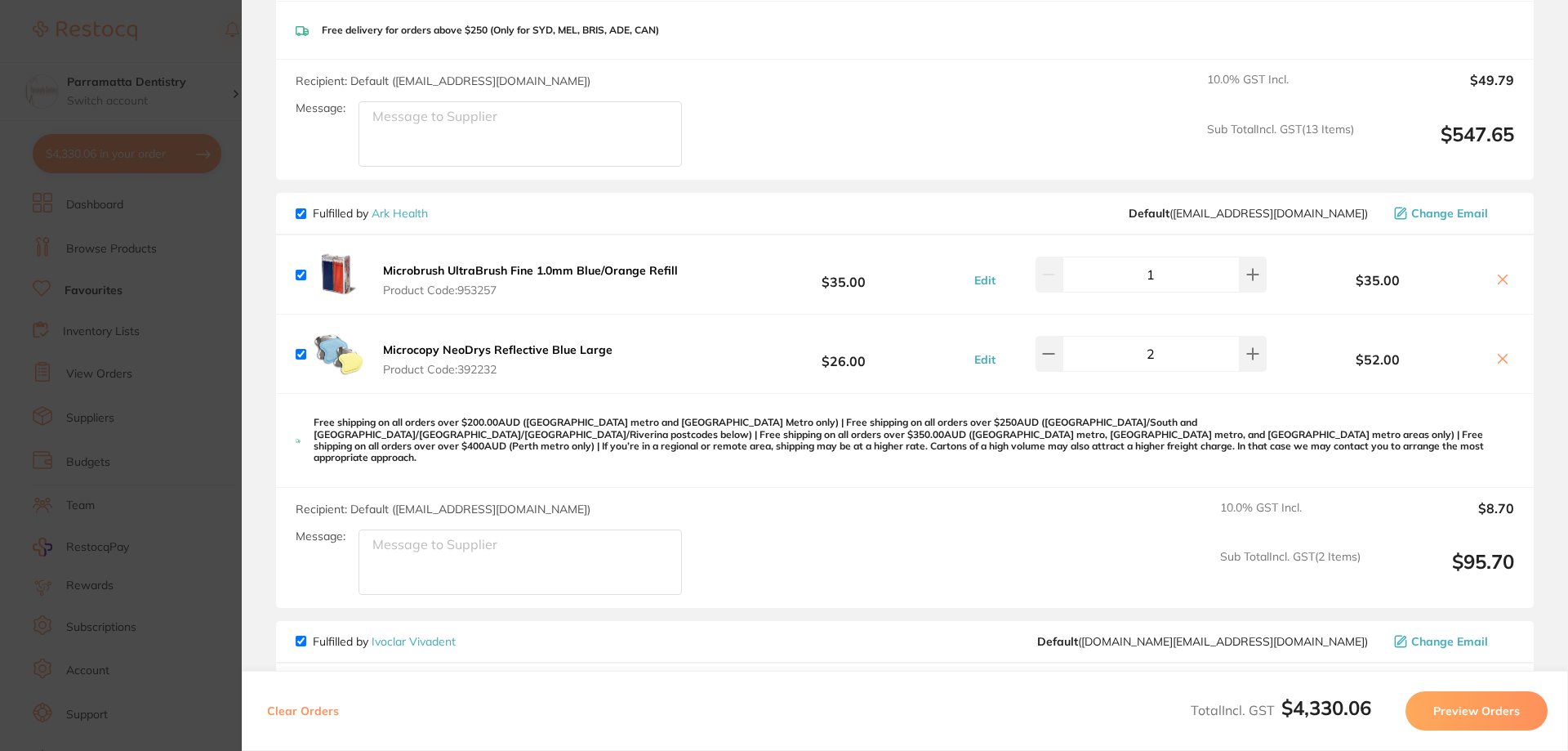
scroll to position [1923, 0]
click at [530, 267] on b "Microbrush UltraBrush Fine 1.0mm Blue/Orange Refill" at bounding box center [530, 272] width 294 height 15
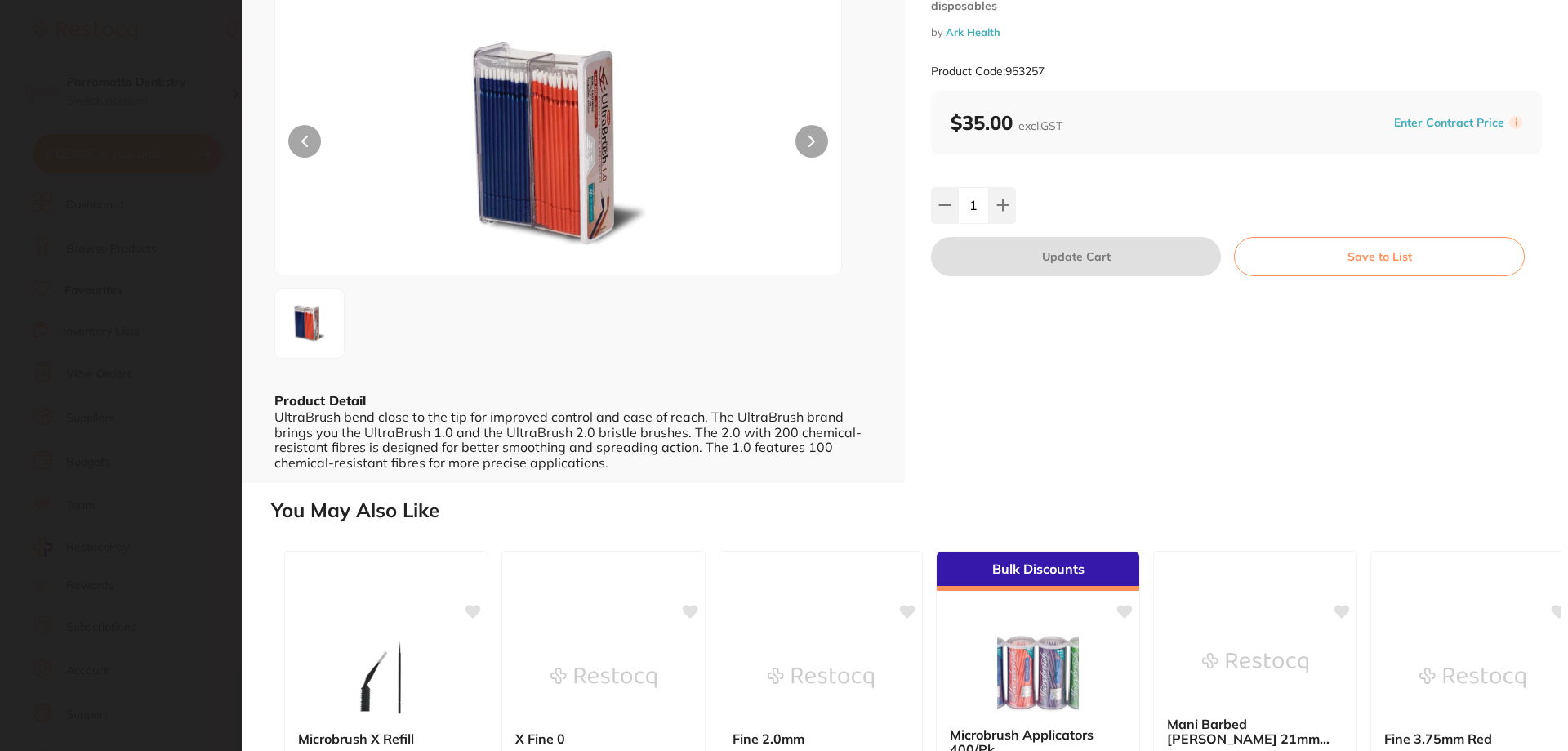
scroll to position [82, 0]
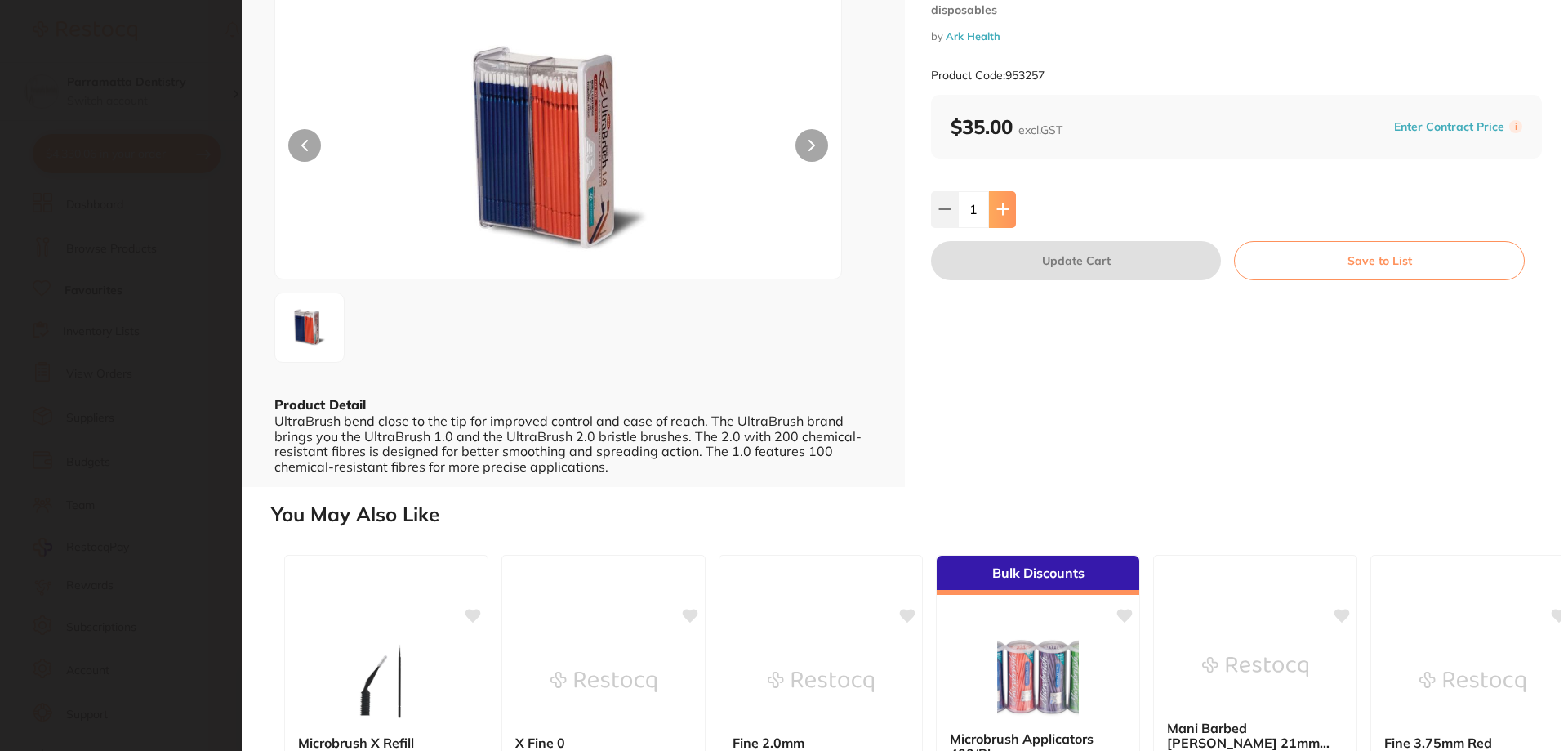
click at [1012, 211] on button at bounding box center [1002, 209] width 27 height 36
type input "2"
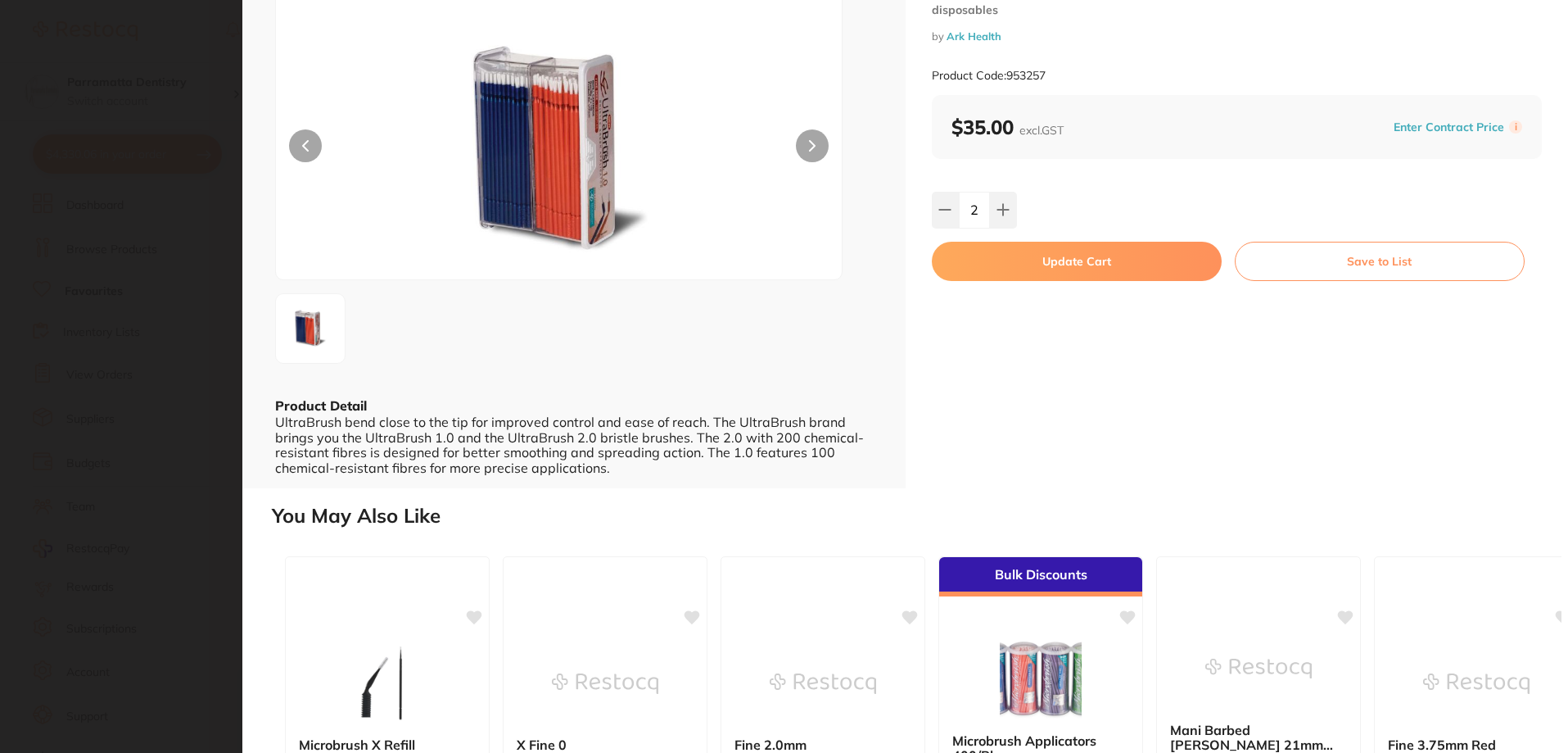
click at [1071, 265] on button "Update Cart" at bounding box center [1076, 262] width 289 height 39
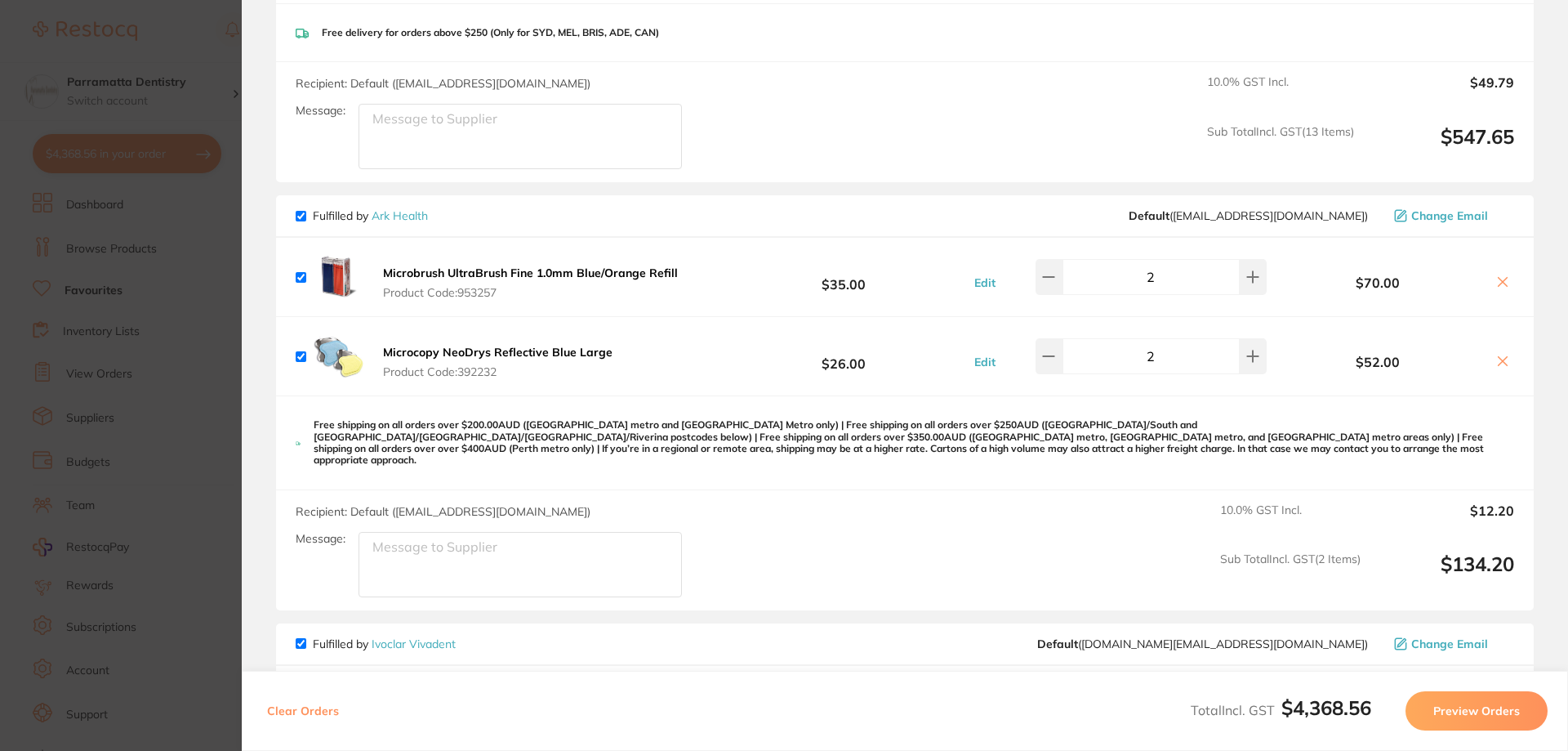
scroll to position [0, 0]
click at [217, 582] on section "Update RRP Set your pre negotiated price for this item. Item Agreed RRP (excl. …" at bounding box center [784, 376] width 1568 height 751
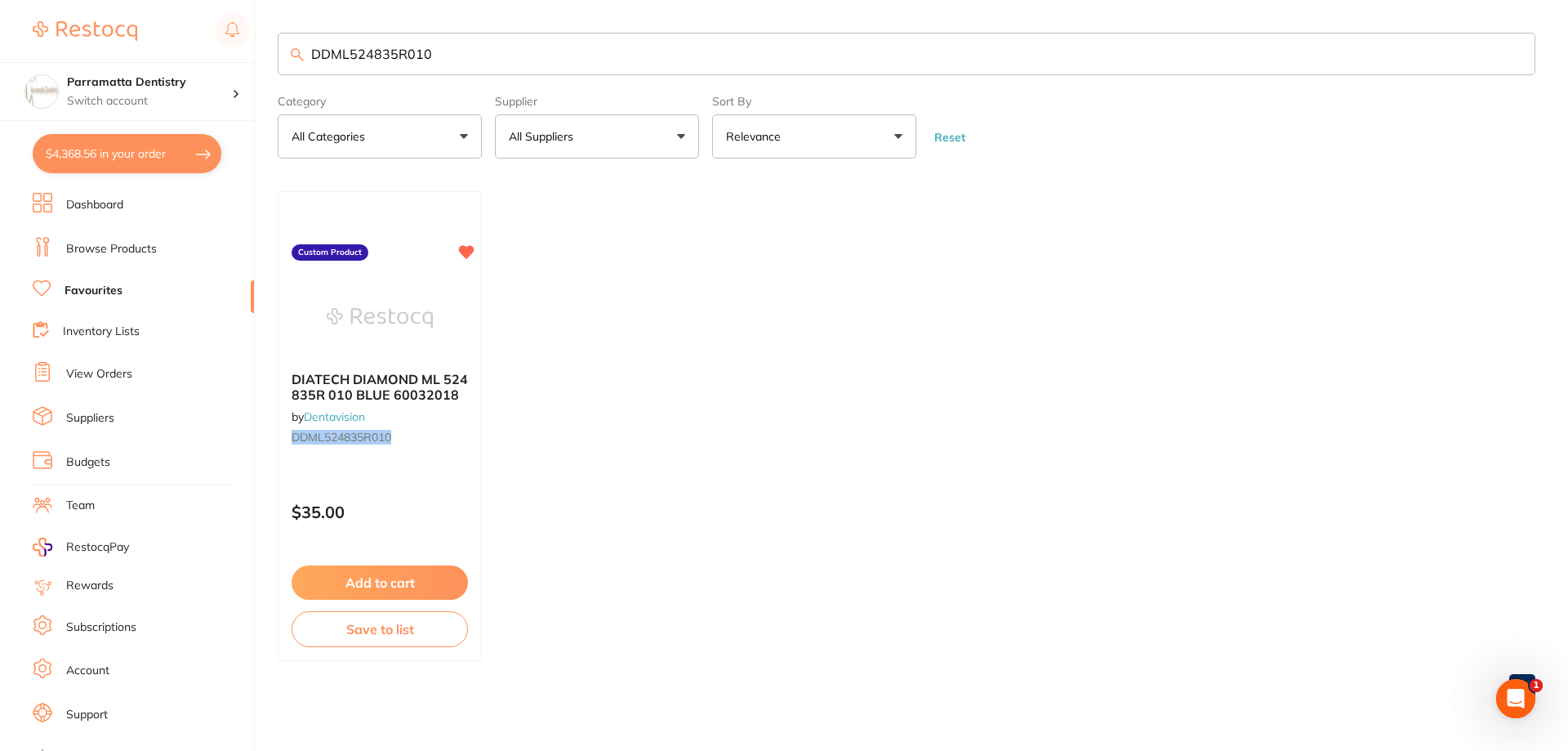
click at [120, 157] on button "$4,368.56 in your order" at bounding box center [127, 154] width 189 height 39
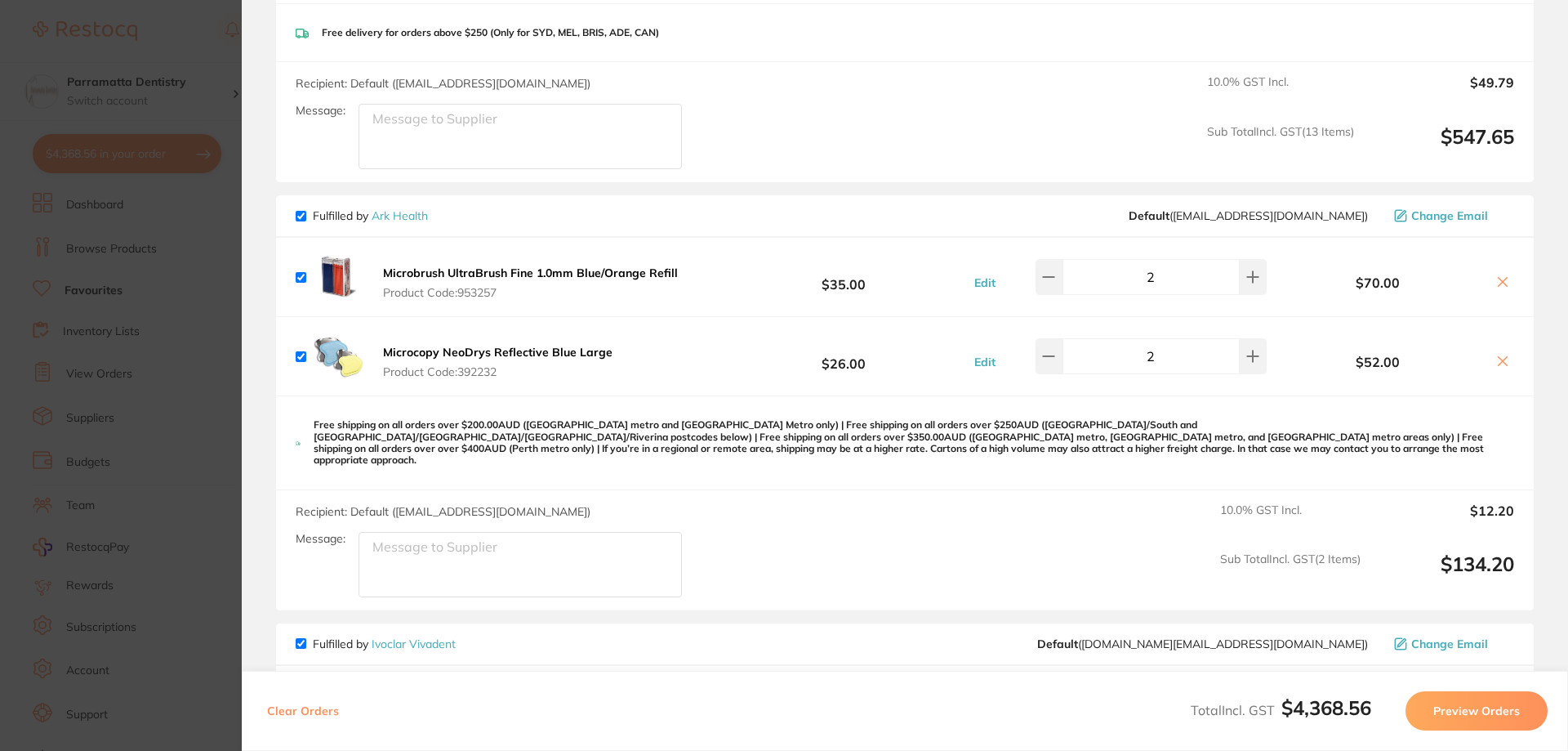
click at [1262, 287] on div "Edit 2" at bounding box center [1118, 277] width 304 height 36
click at [1251, 284] on button at bounding box center [1253, 277] width 27 height 36
click at [1251, 280] on icon at bounding box center [1253, 277] width 13 height 13
type input "4"
click at [191, 376] on section "Update RRP Set your pre negotiated price for this item. Item Agreed RRP (excl. …" at bounding box center [784, 376] width 1568 height 751
